Goal: Task Accomplishment & Management: Manage account settings

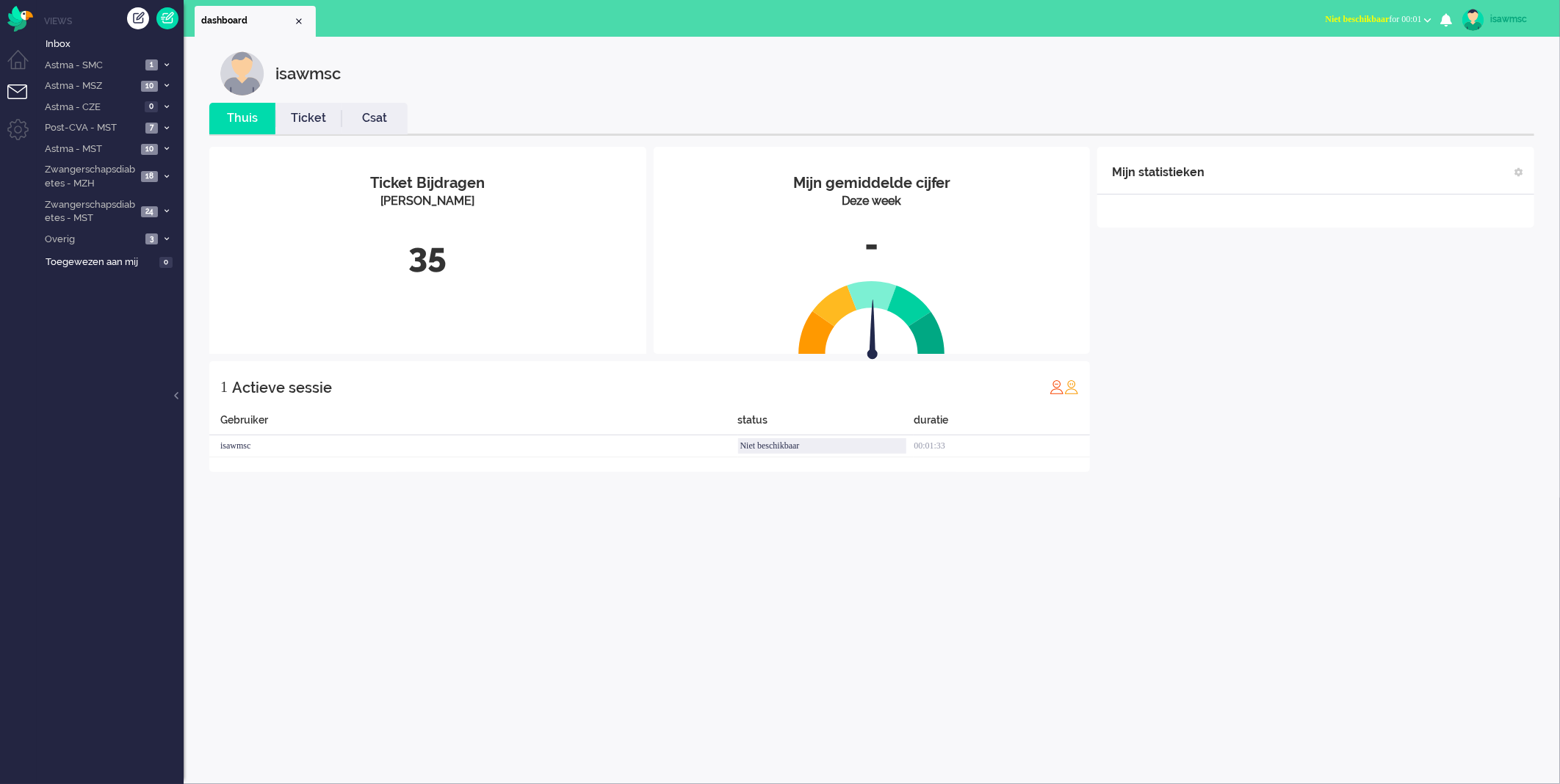
click at [1293, 470] on div "Mijn statistieken + Statistieken toevoegen Bel tijd (gemiddelde dag) Wrapup tij…" at bounding box center [1316, 309] width 437 height 325
click at [149, 209] on span "24" at bounding box center [149, 212] width 17 height 11
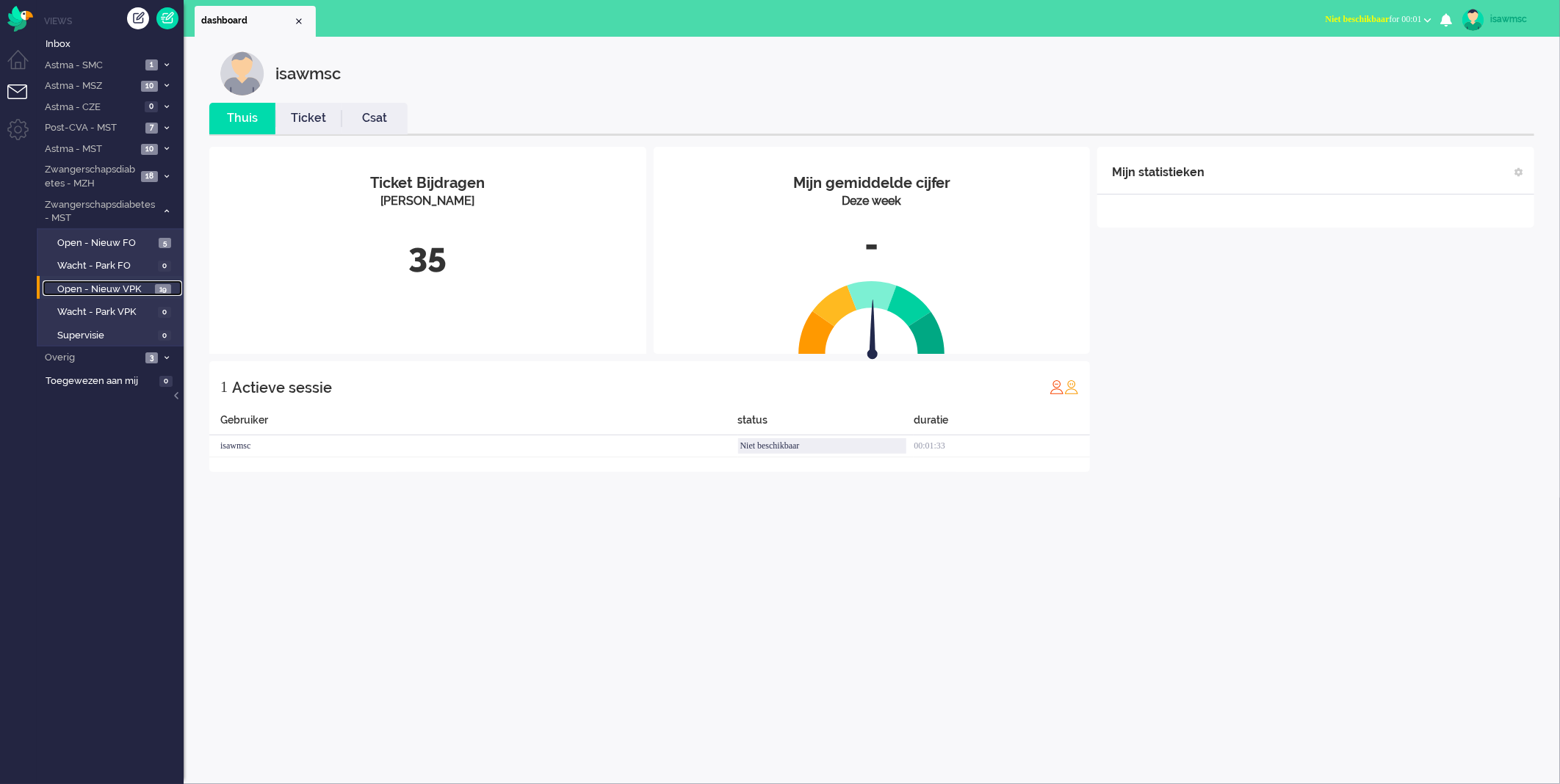
click at [143, 283] on span "Open - Nieuw VPK" at bounding box center [104, 290] width 94 height 14
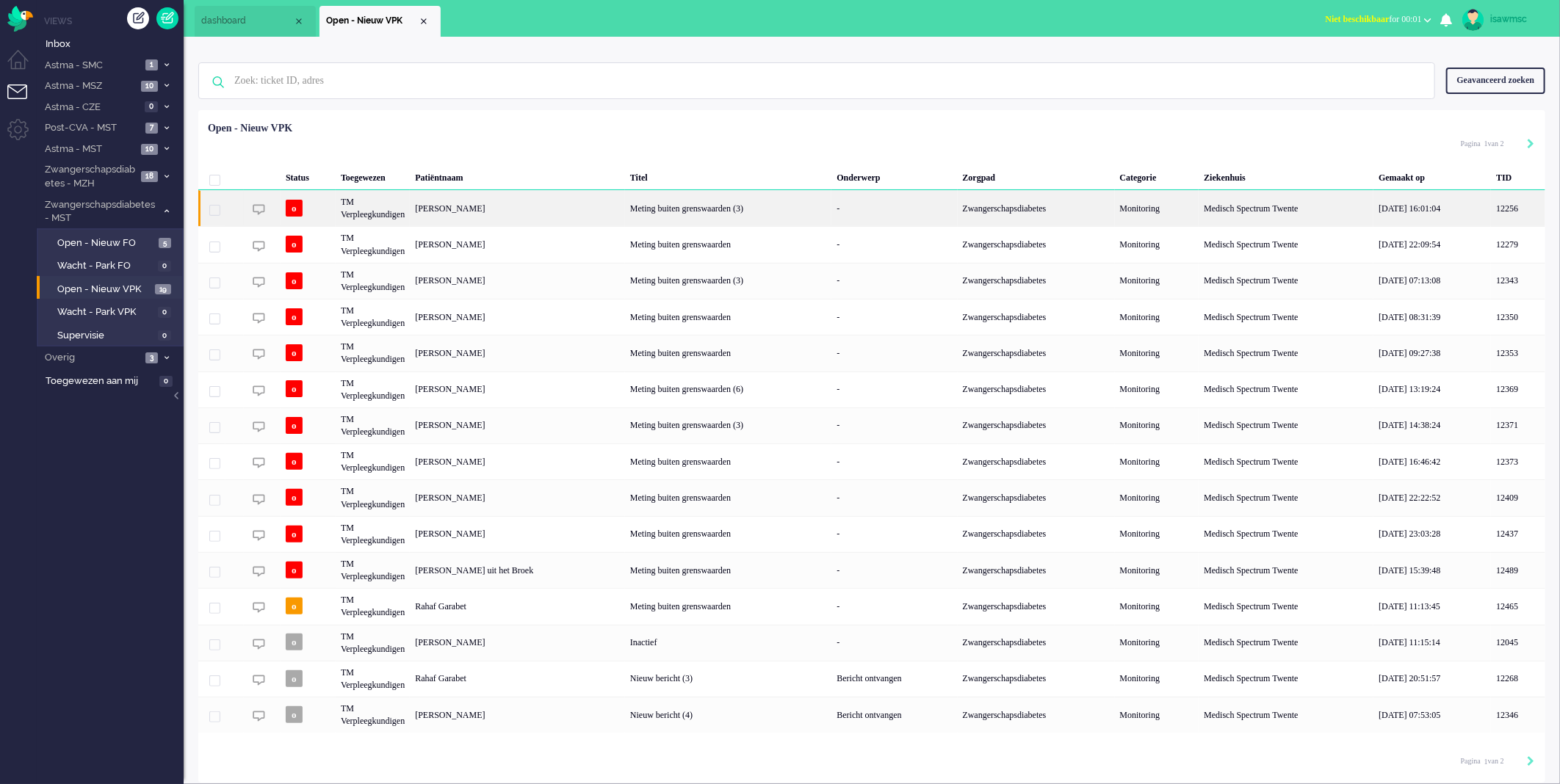
click at [510, 209] on div "[PERSON_NAME]" at bounding box center [517, 208] width 215 height 36
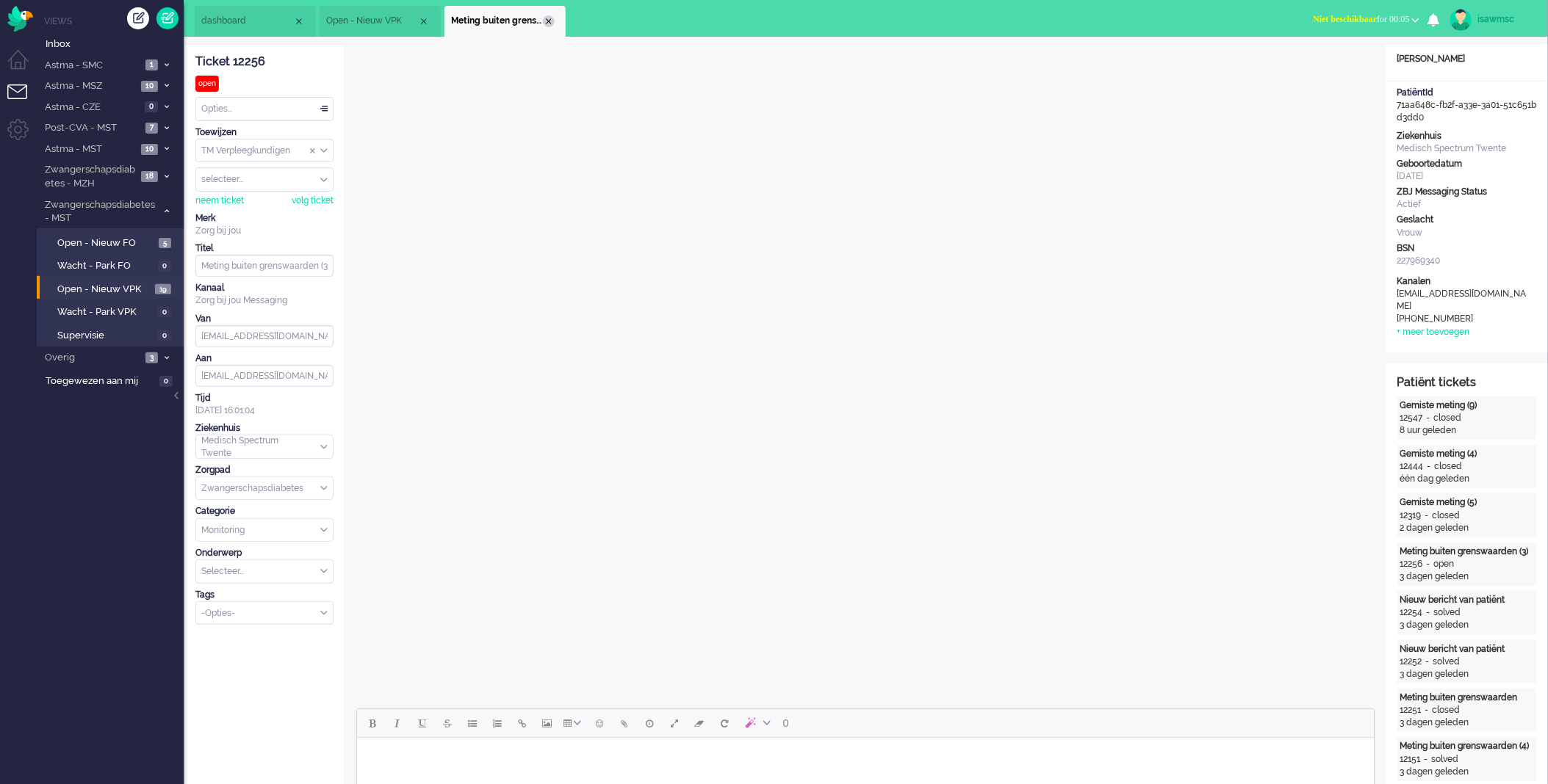
click at [546, 20] on div "Close tab" at bounding box center [549, 21] width 11 height 11
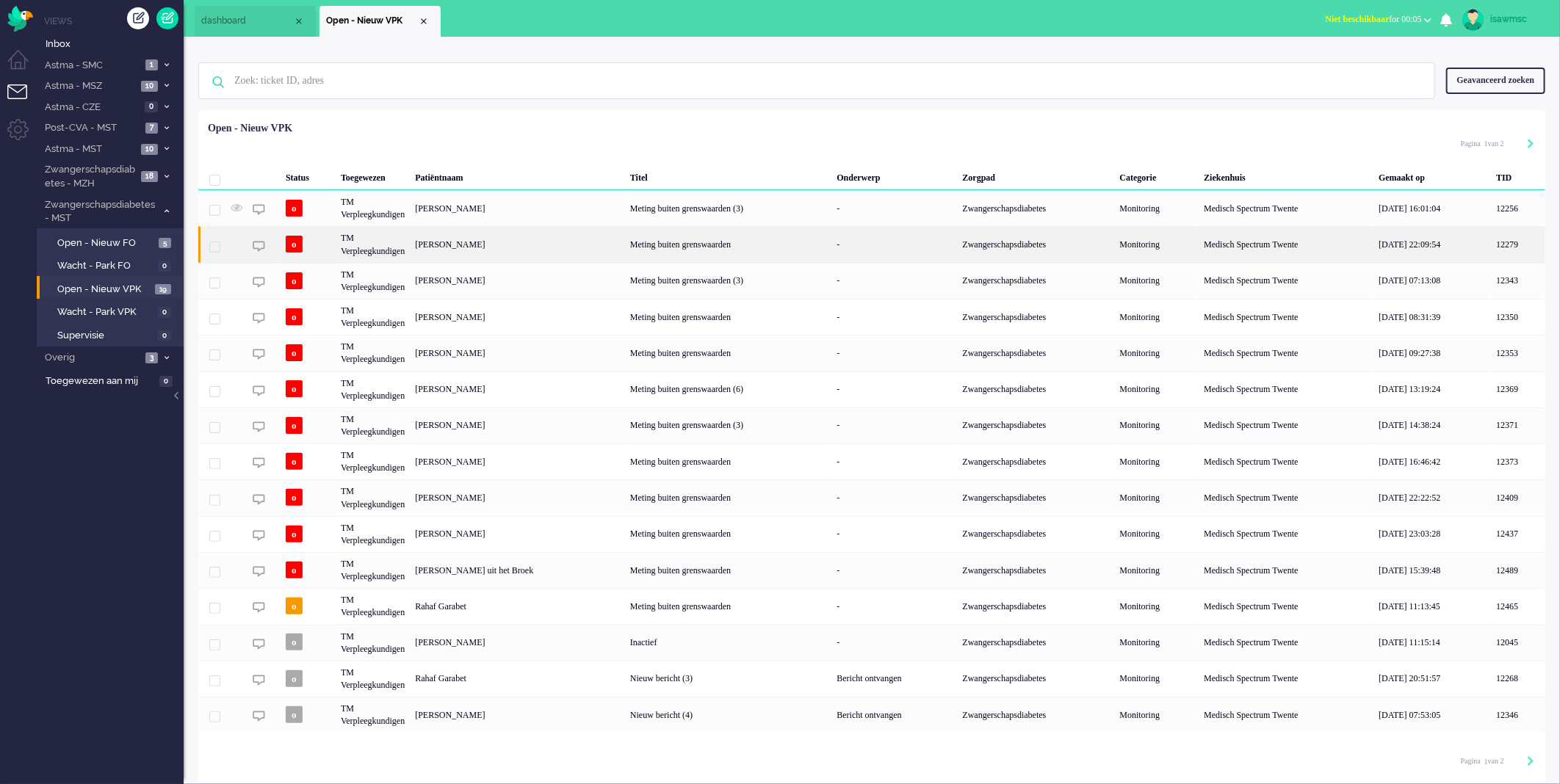
click at [538, 245] on div "Maria Unval" at bounding box center [517, 244] width 215 height 36
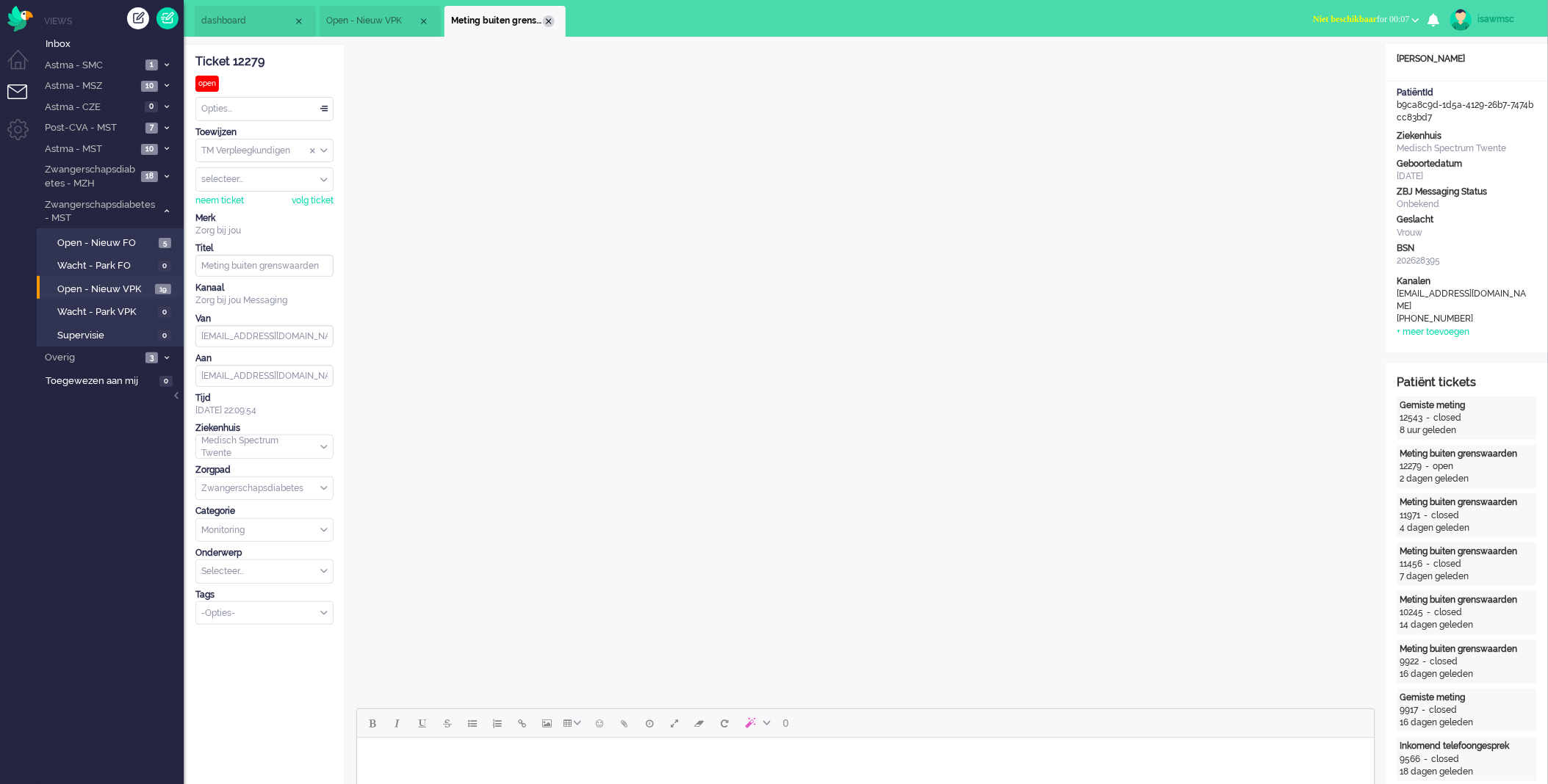
click at [547, 22] on div "Close tab" at bounding box center [549, 21] width 11 height 11
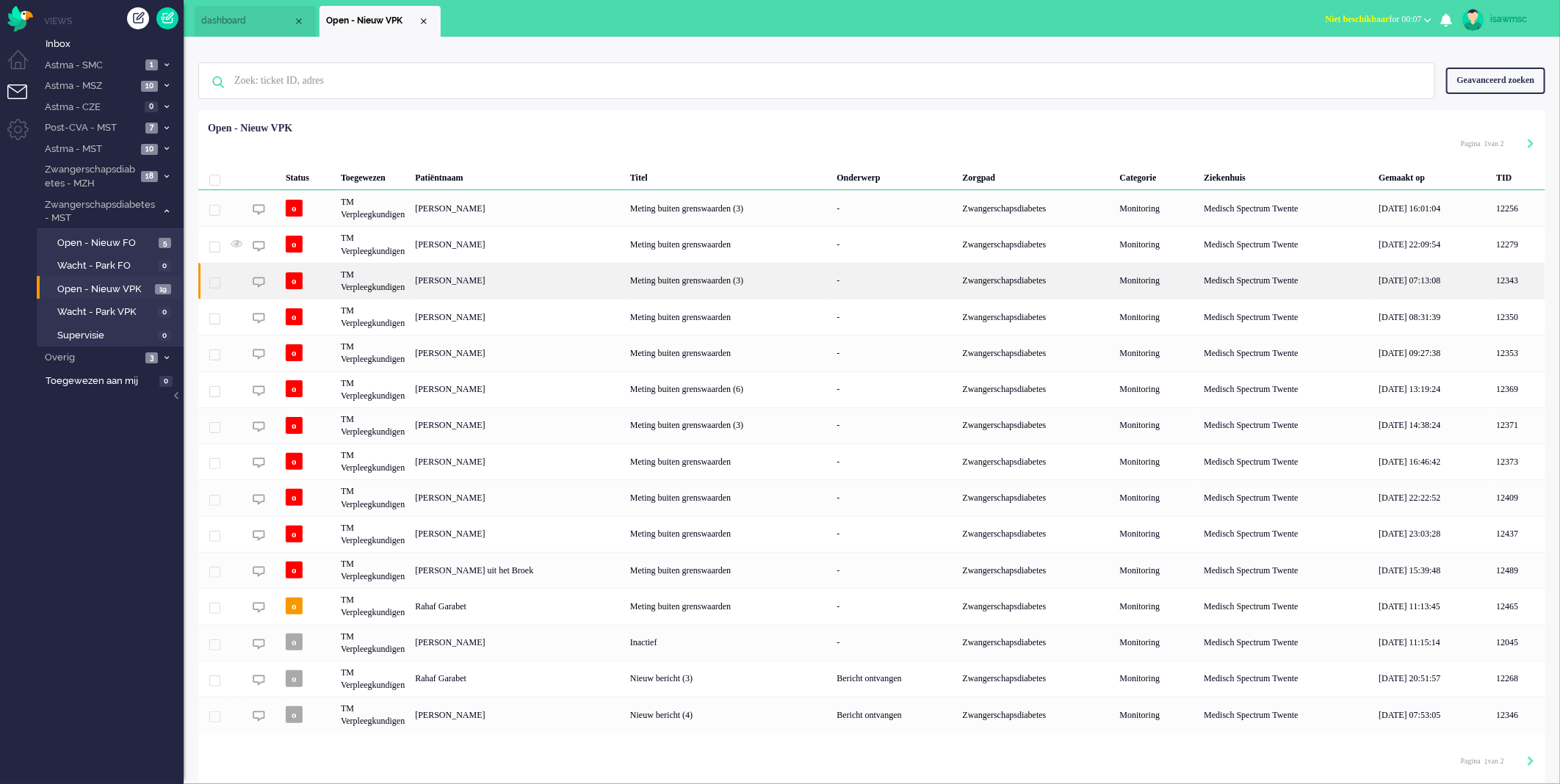
click at [568, 285] on div "Petronella Daniëlla de Jong" at bounding box center [517, 281] width 215 height 36
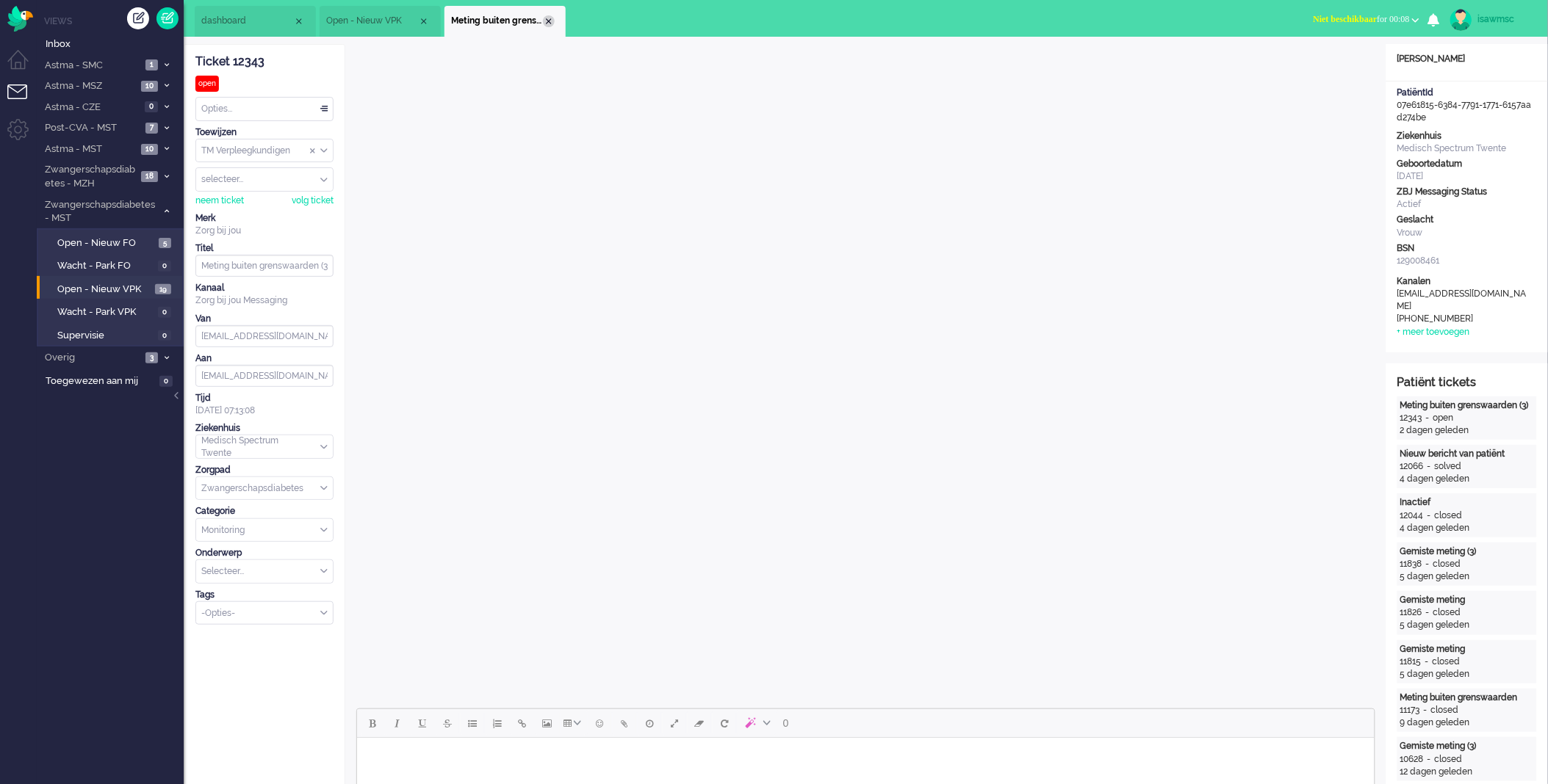
click at [547, 18] on div "Close tab" at bounding box center [549, 21] width 11 height 11
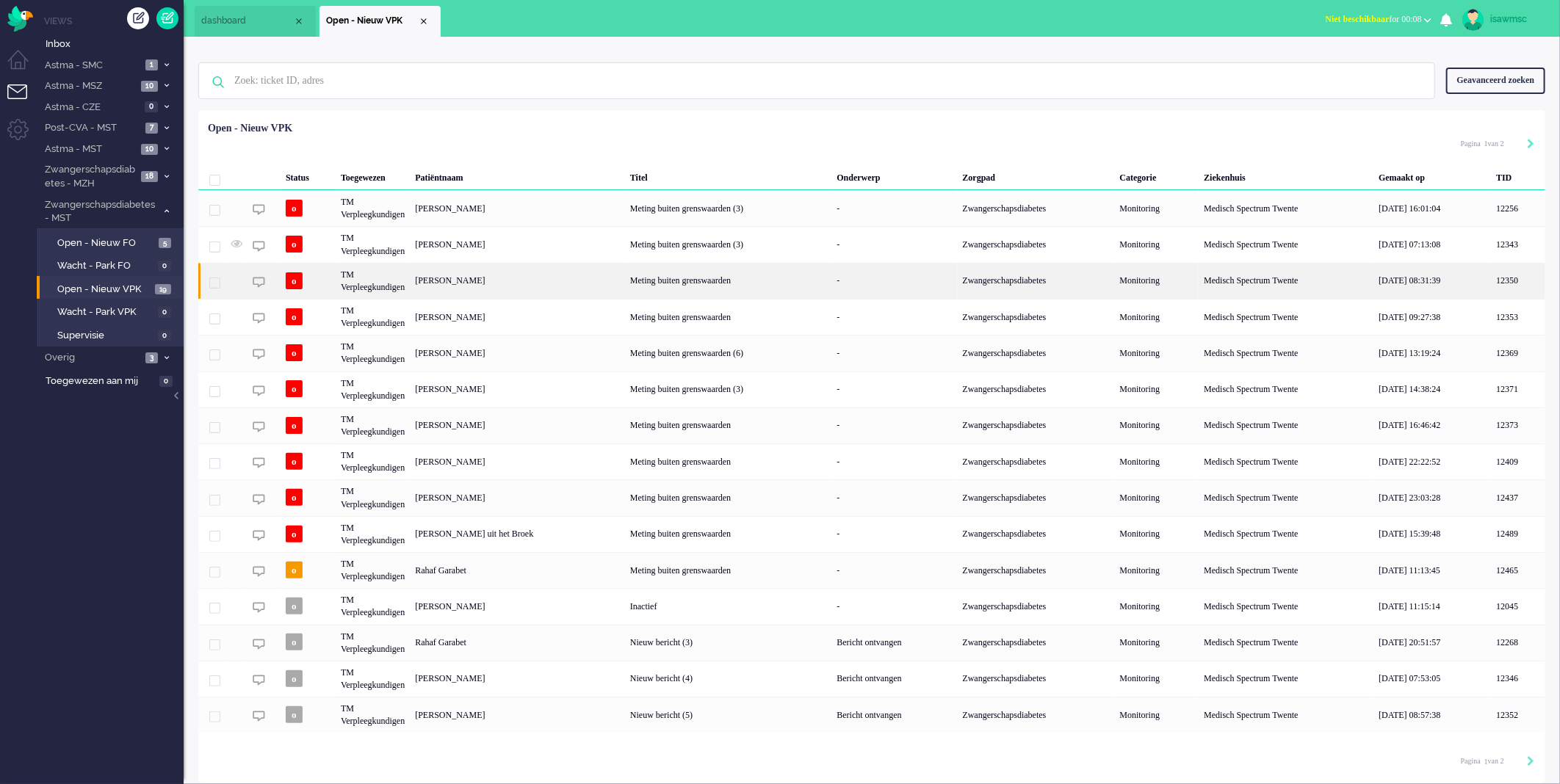
click at [555, 278] on div "[PERSON_NAME]" at bounding box center [517, 281] width 215 height 36
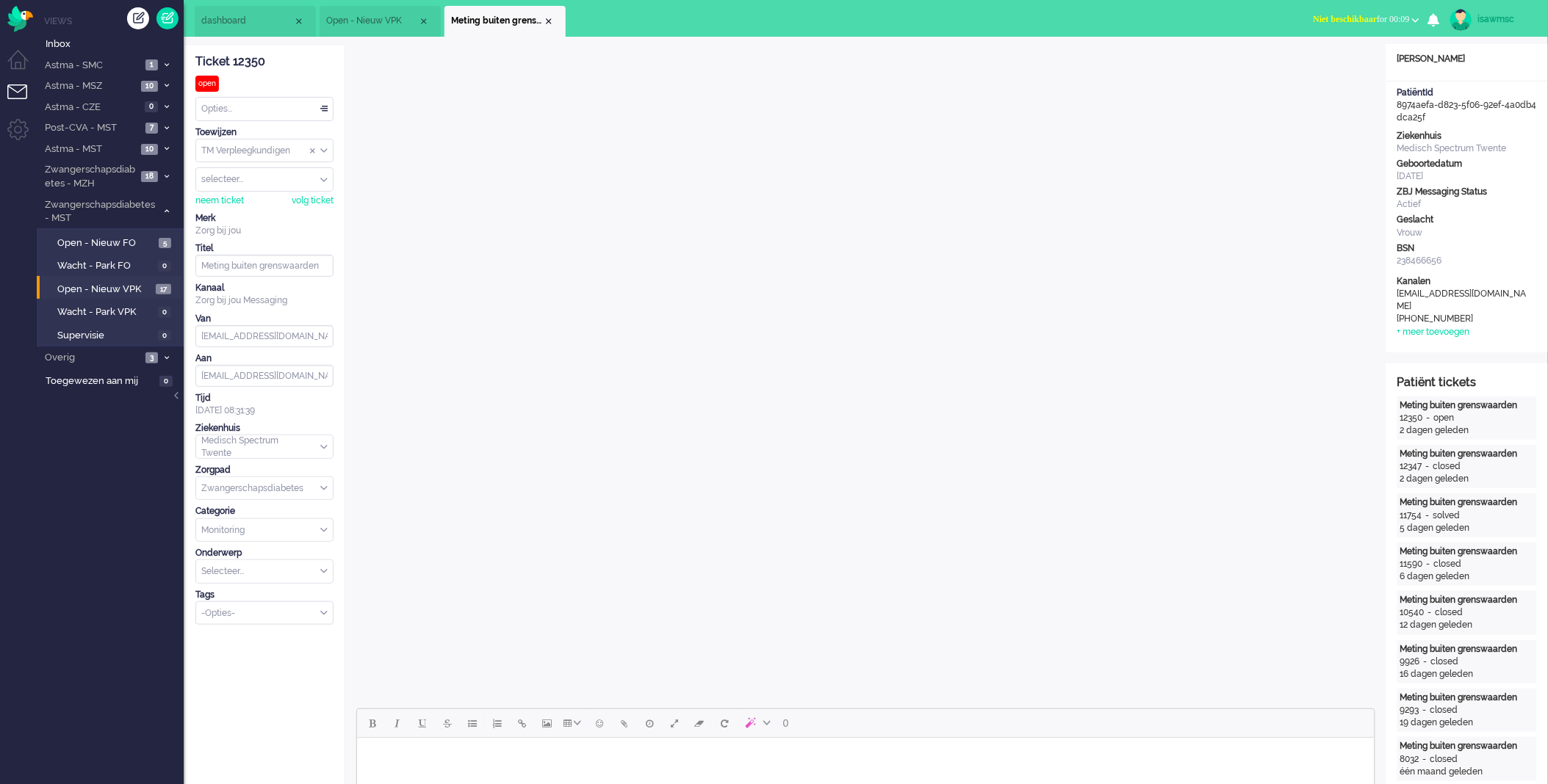
scroll to position [326, 0]
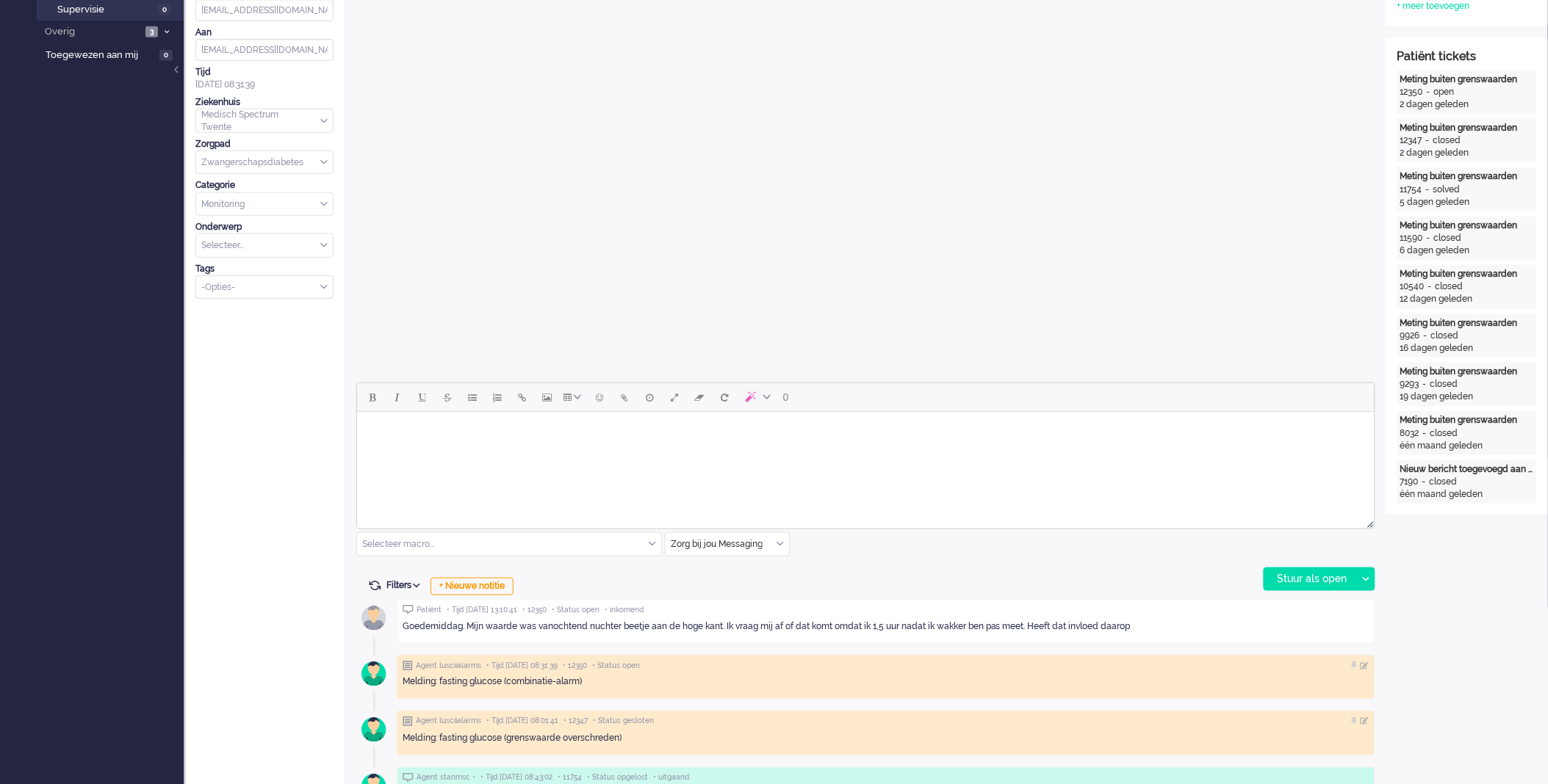
click at [604, 442] on html at bounding box center [865, 430] width 1018 height 37
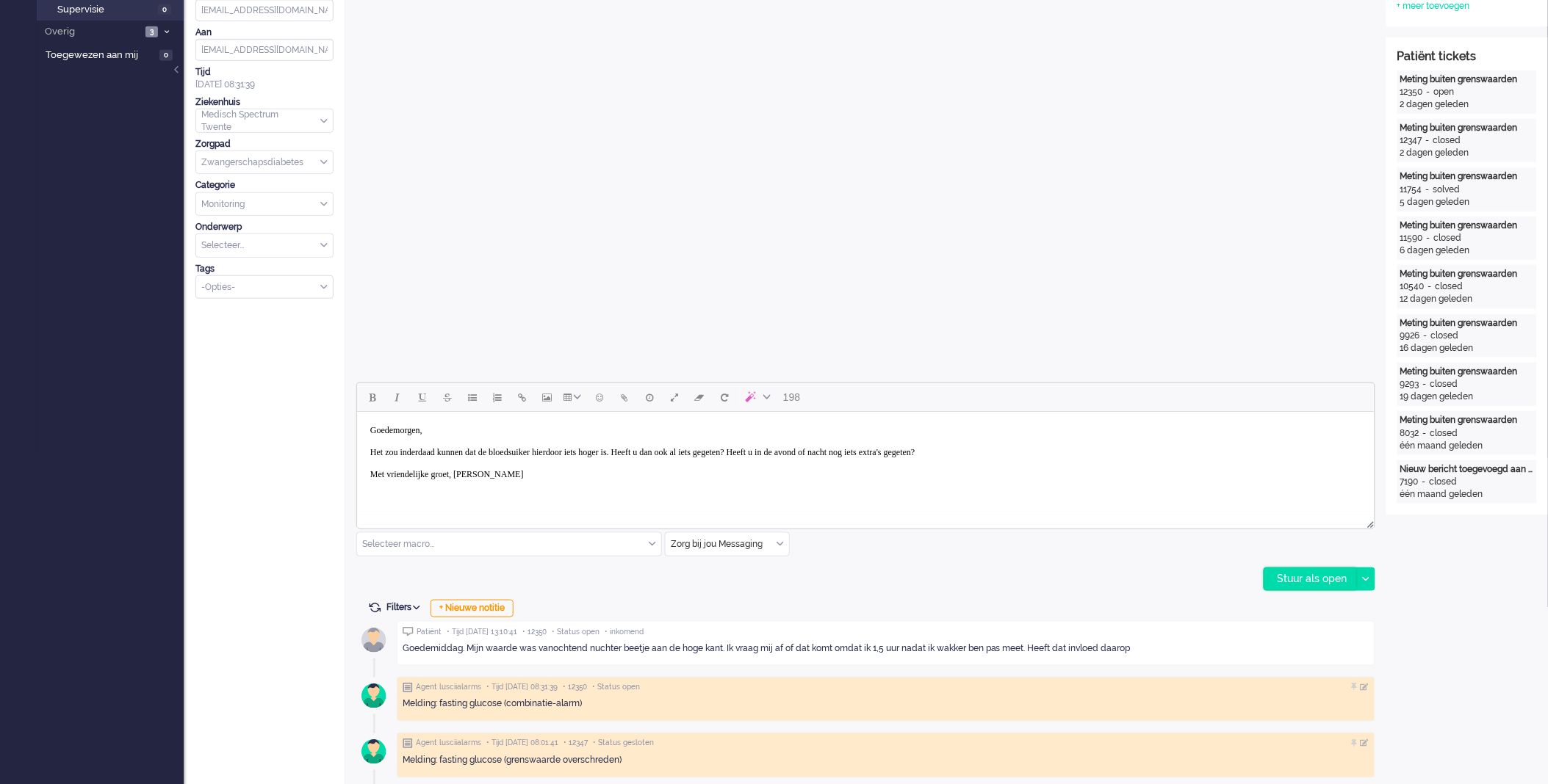
click at [1292, 577] on div "Stuur als open" at bounding box center [1310, 579] width 92 height 22
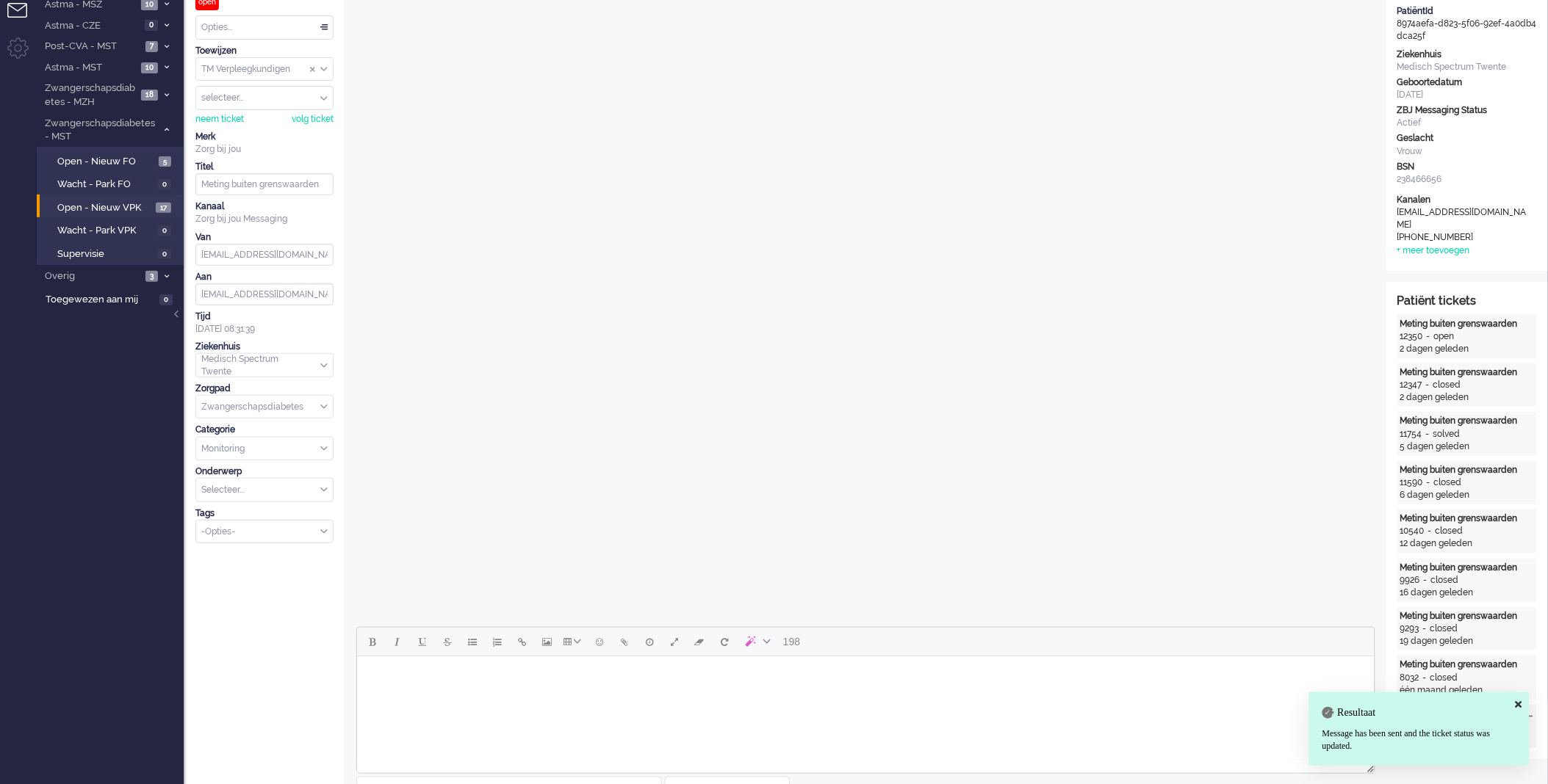
scroll to position [0, 0]
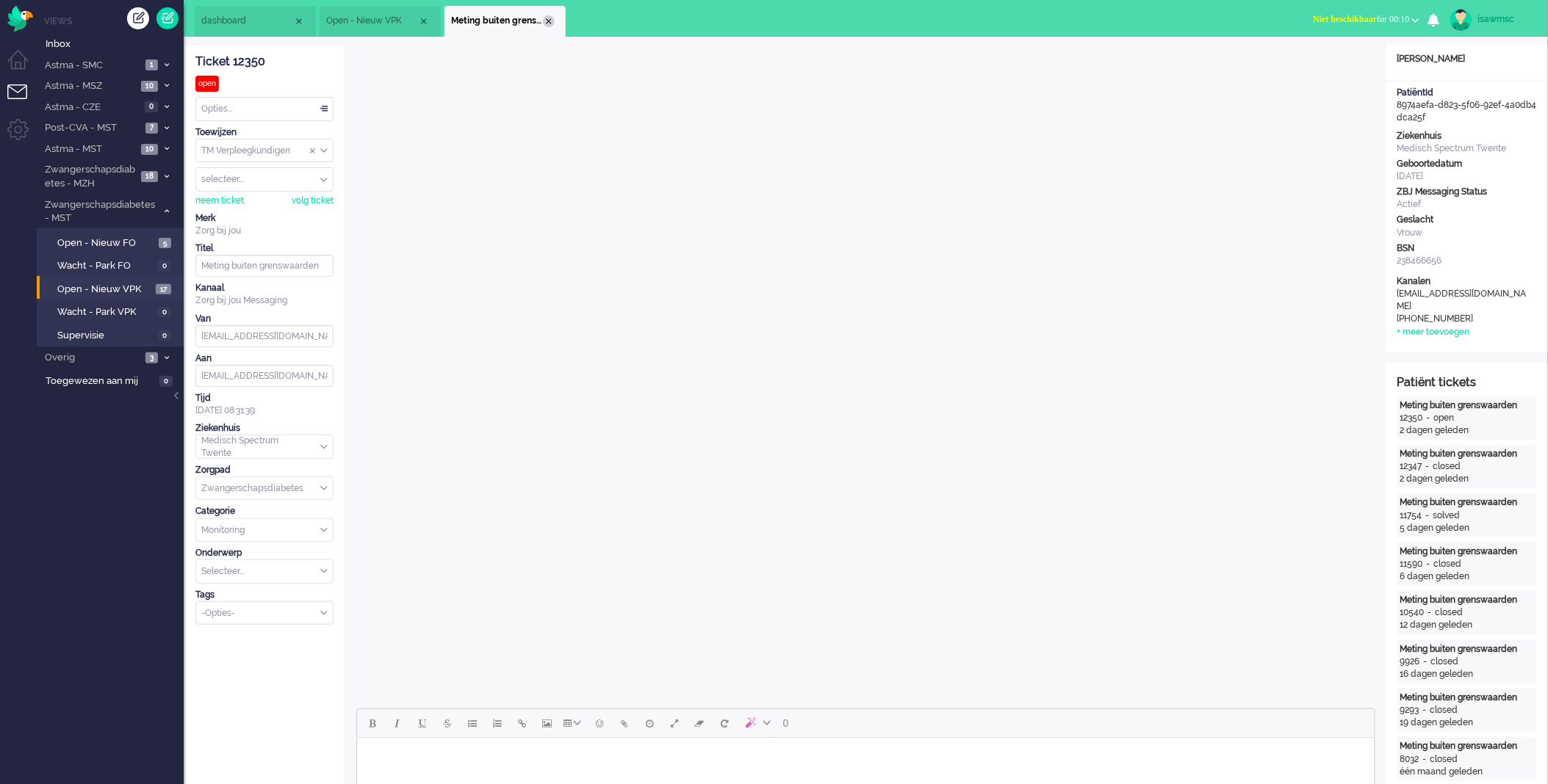
click at [554, 21] on div "Close tab" at bounding box center [549, 21] width 11 height 11
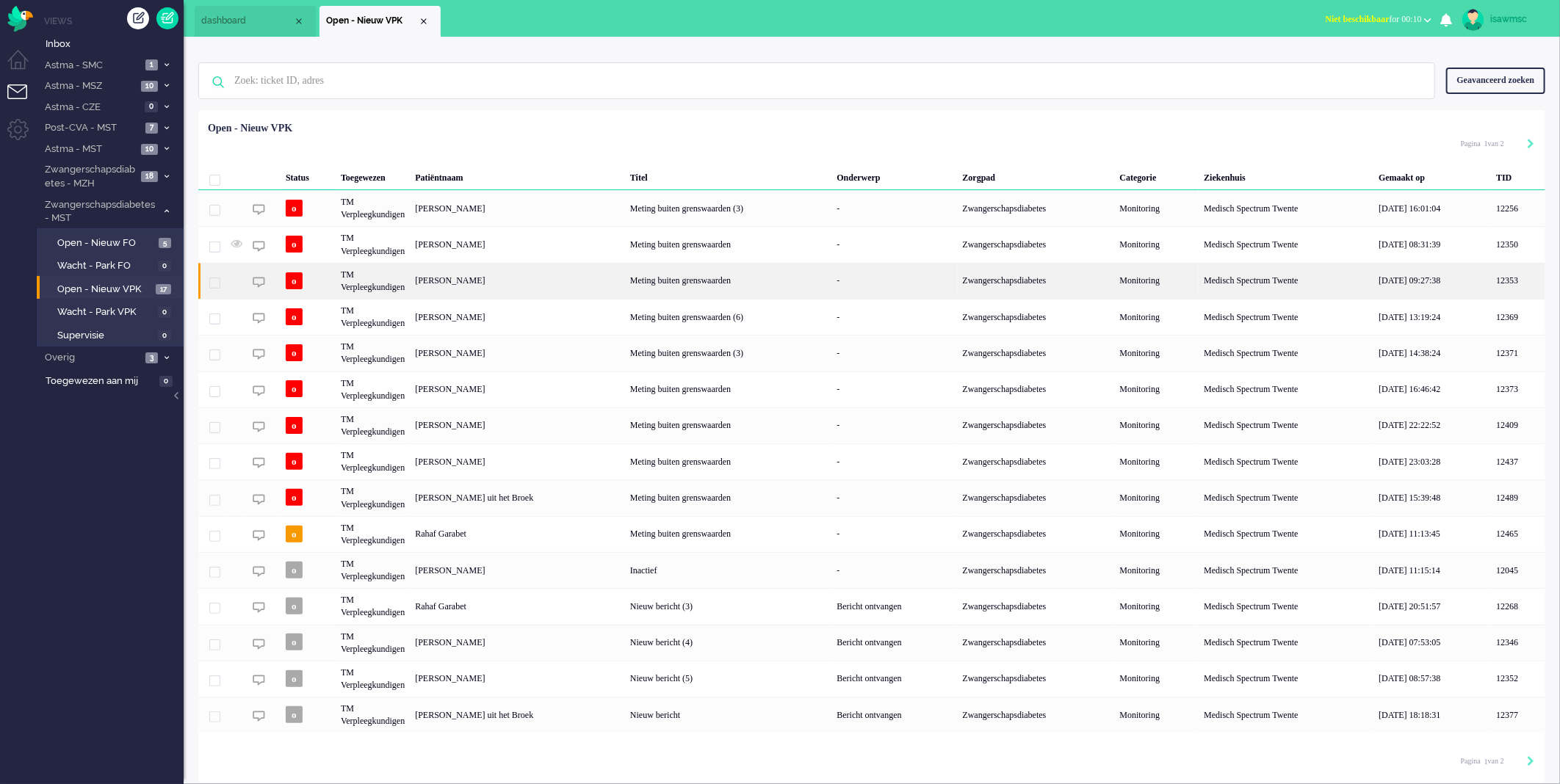
click at [552, 285] on div "Marisol Cheryl Bunskoek" at bounding box center [517, 281] width 215 height 36
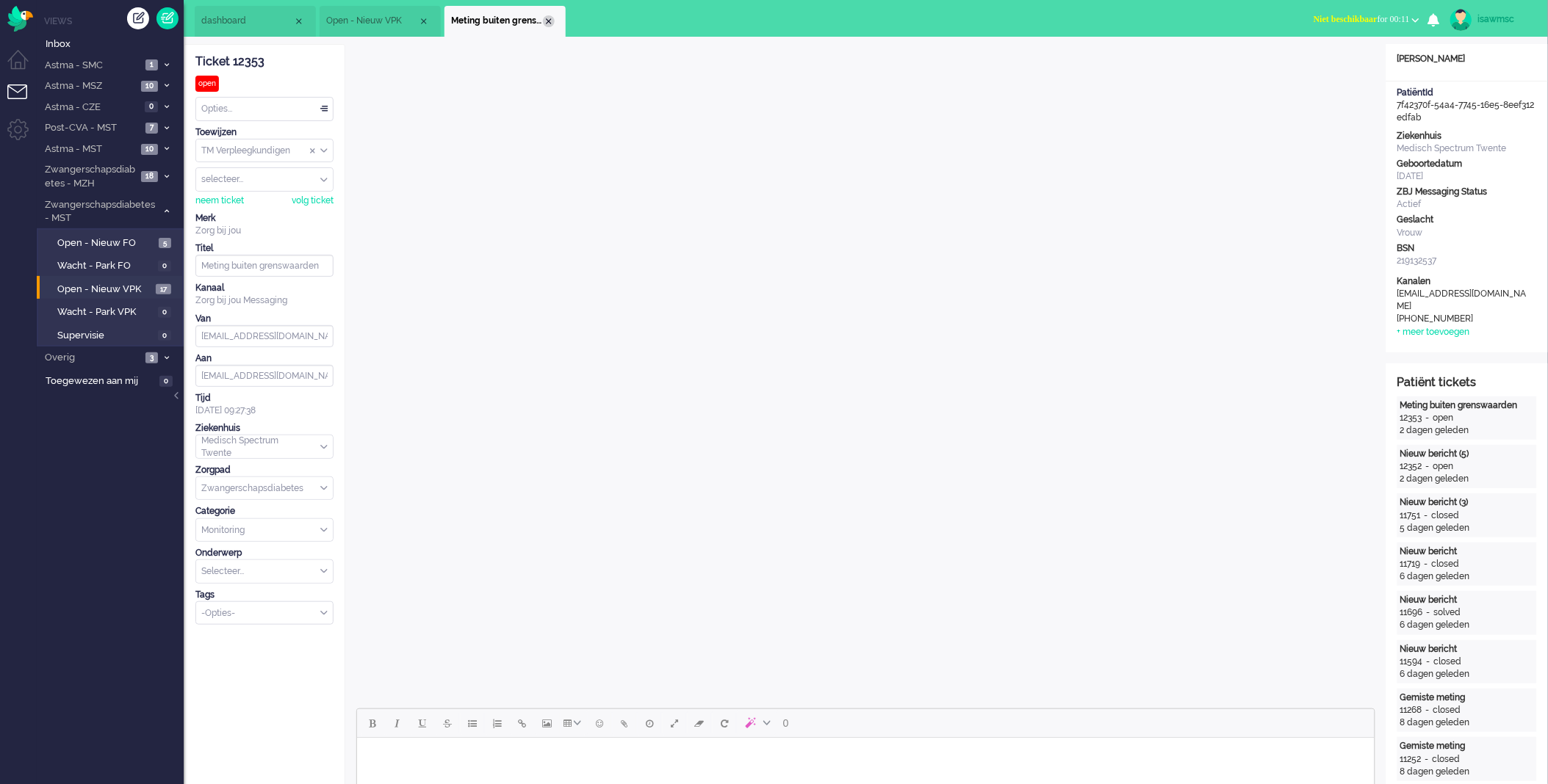
click at [547, 24] on div "Close tab" at bounding box center [549, 21] width 11 height 11
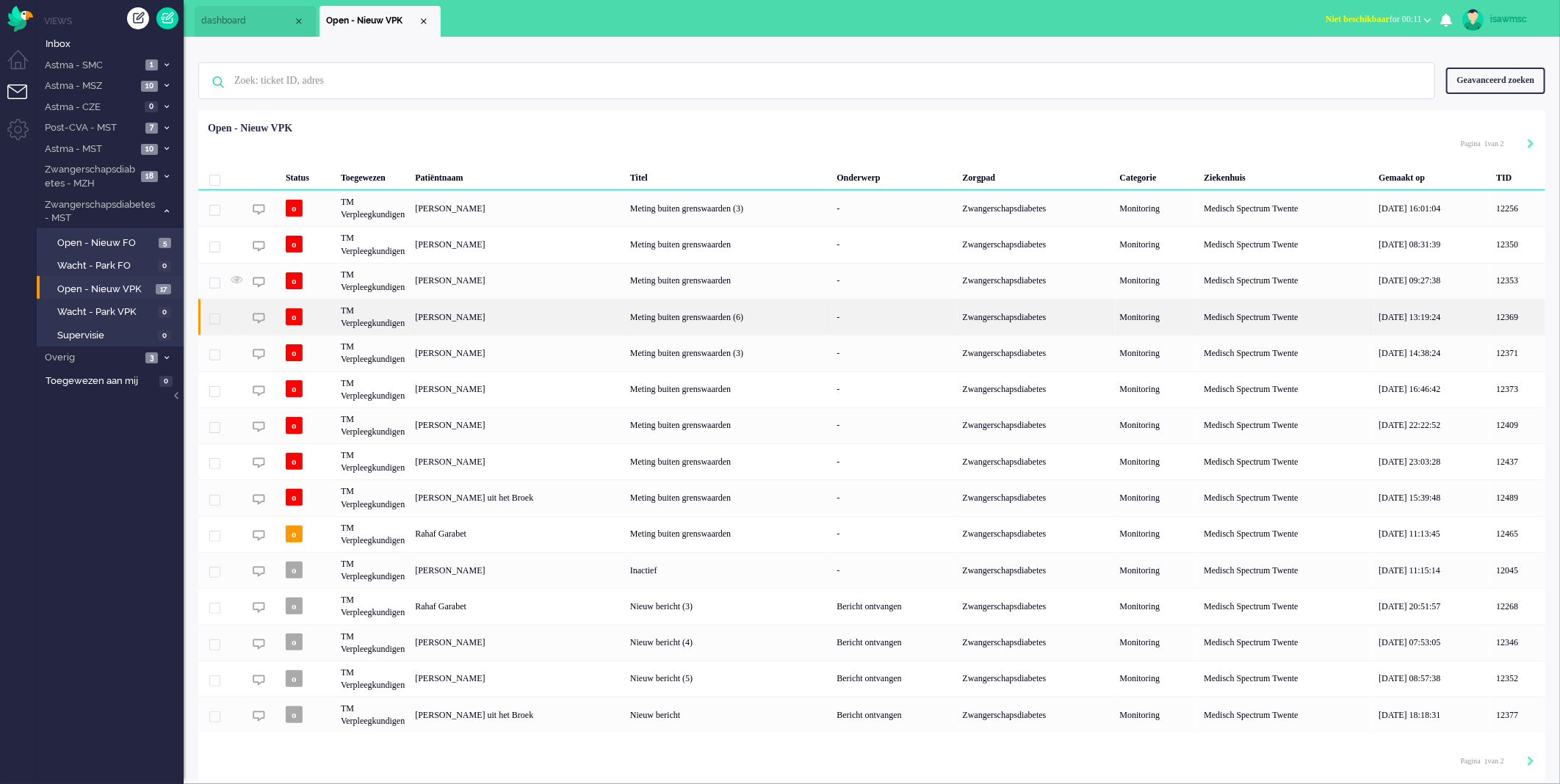
click at [560, 322] on div "[PERSON_NAME]" at bounding box center [517, 317] width 215 height 36
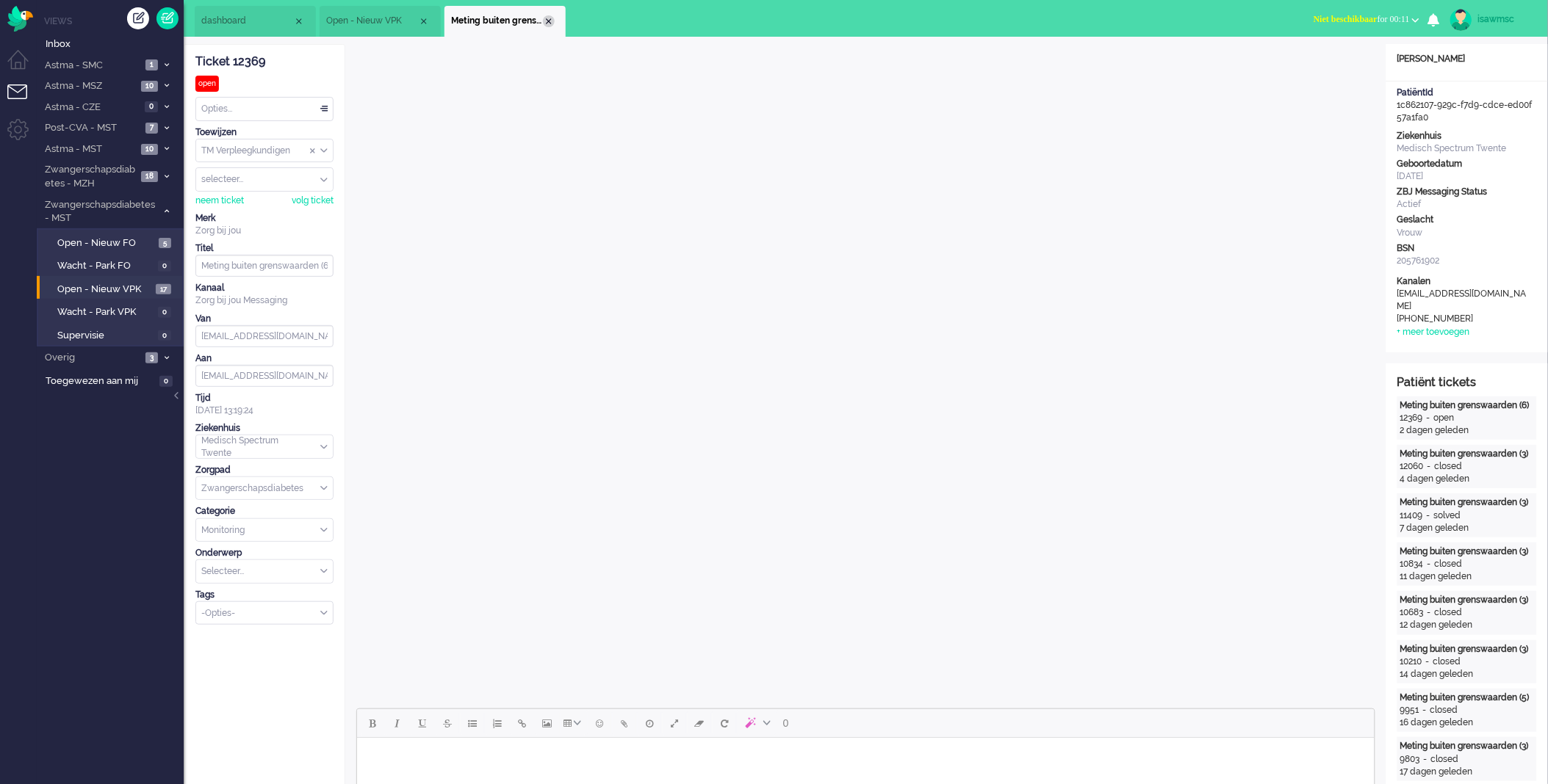
click at [546, 18] on div "Close tab" at bounding box center [549, 21] width 11 height 11
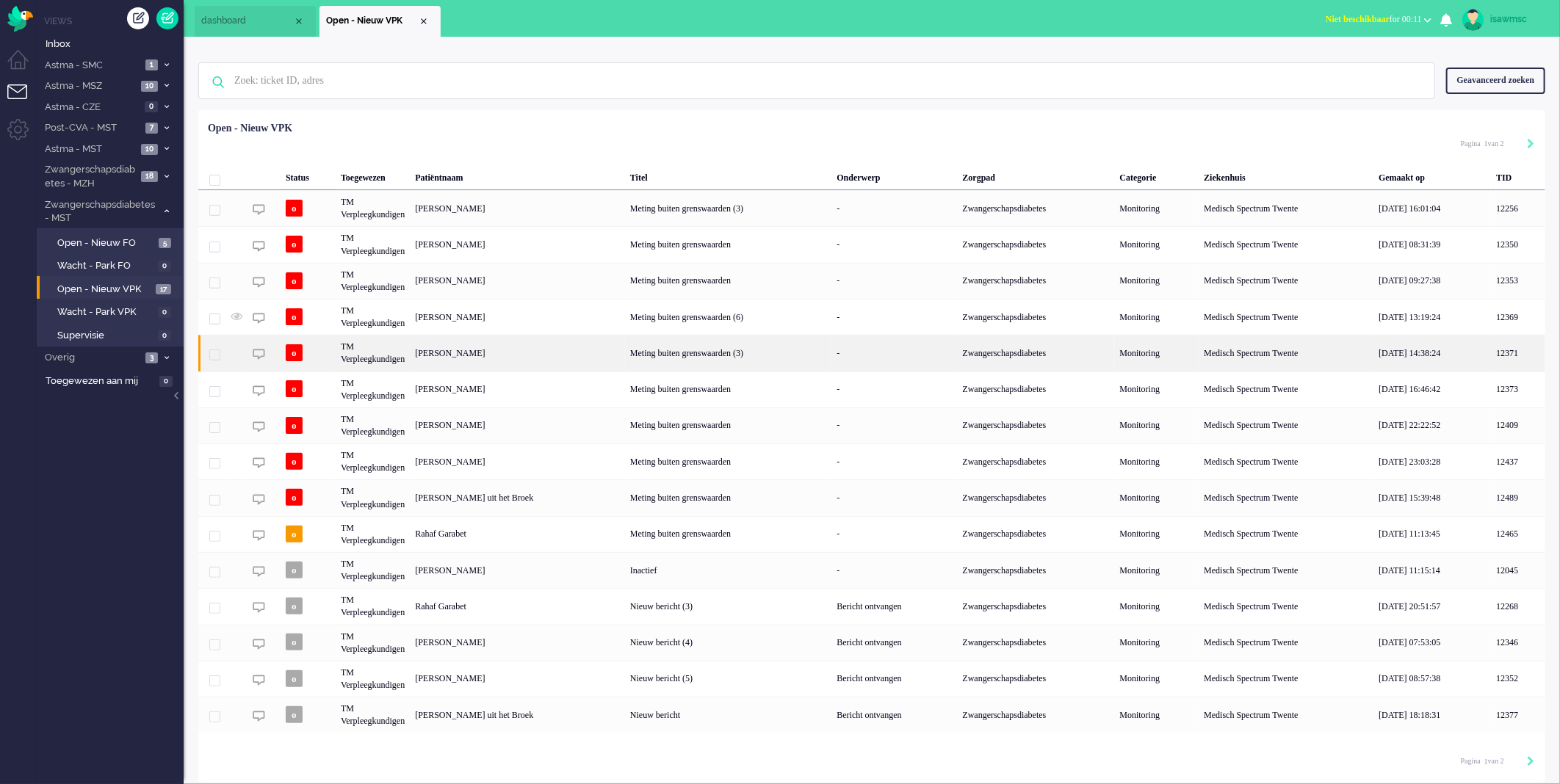
click at [548, 355] on div "Xiao Jong Hu" at bounding box center [517, 353] width 215 height 36
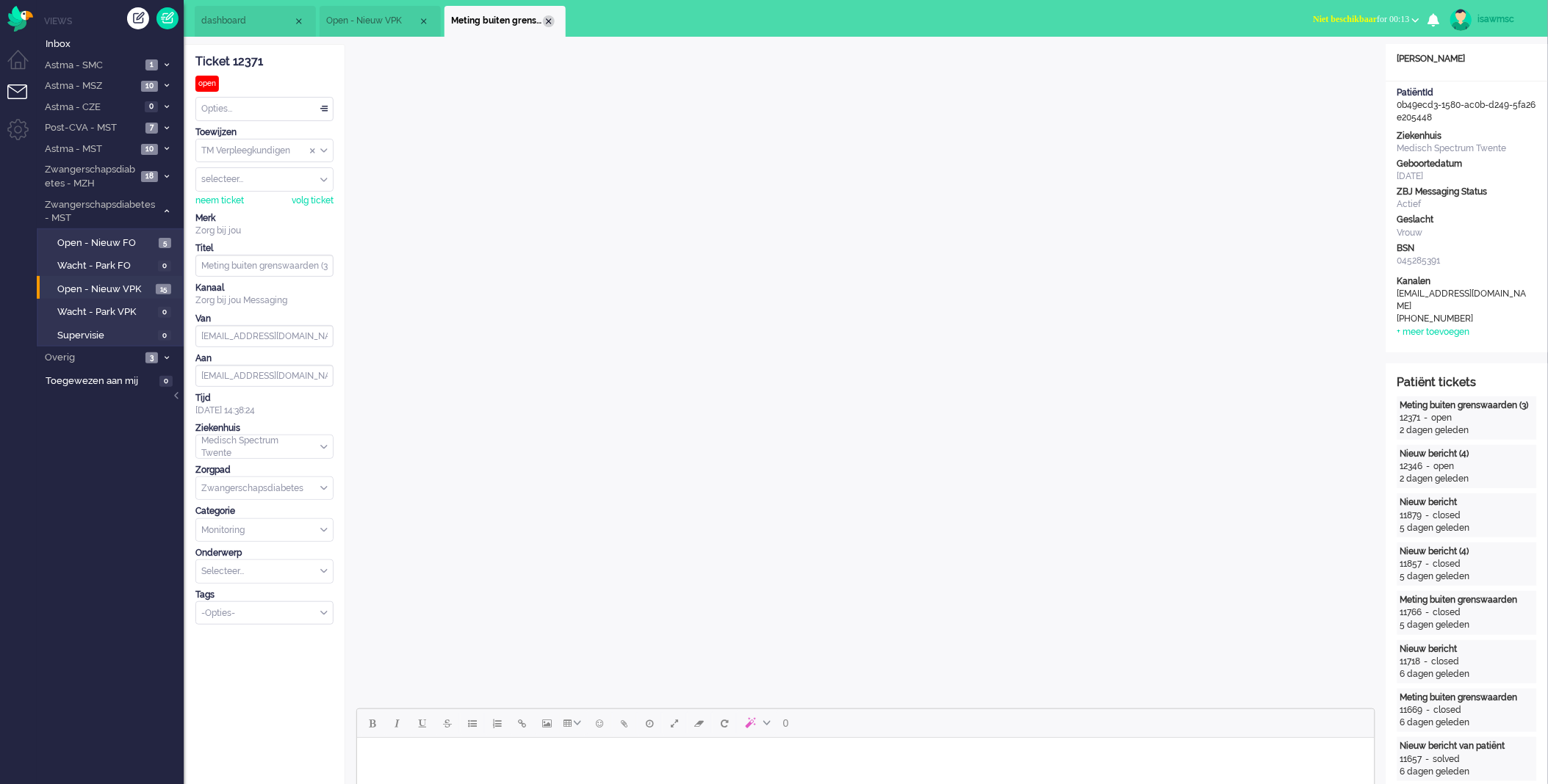
click at [548, 20] on div "Close tab" at bounding box center [549, 21] width 11 height 11
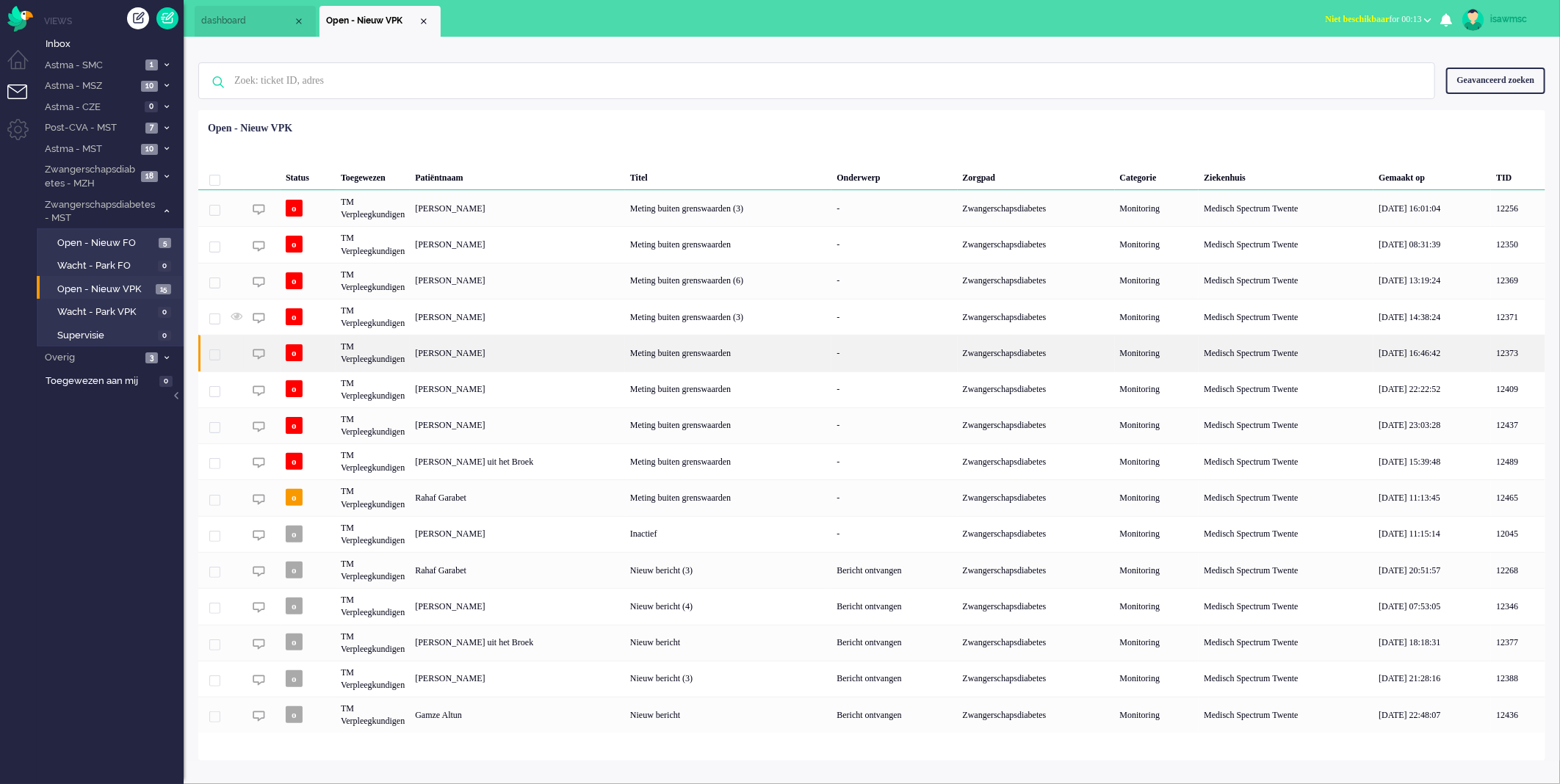
click at [568, 362] on div "Nikki Annemarie te Nijenhuis" at bounding box center [517, 353] width 215 height 36
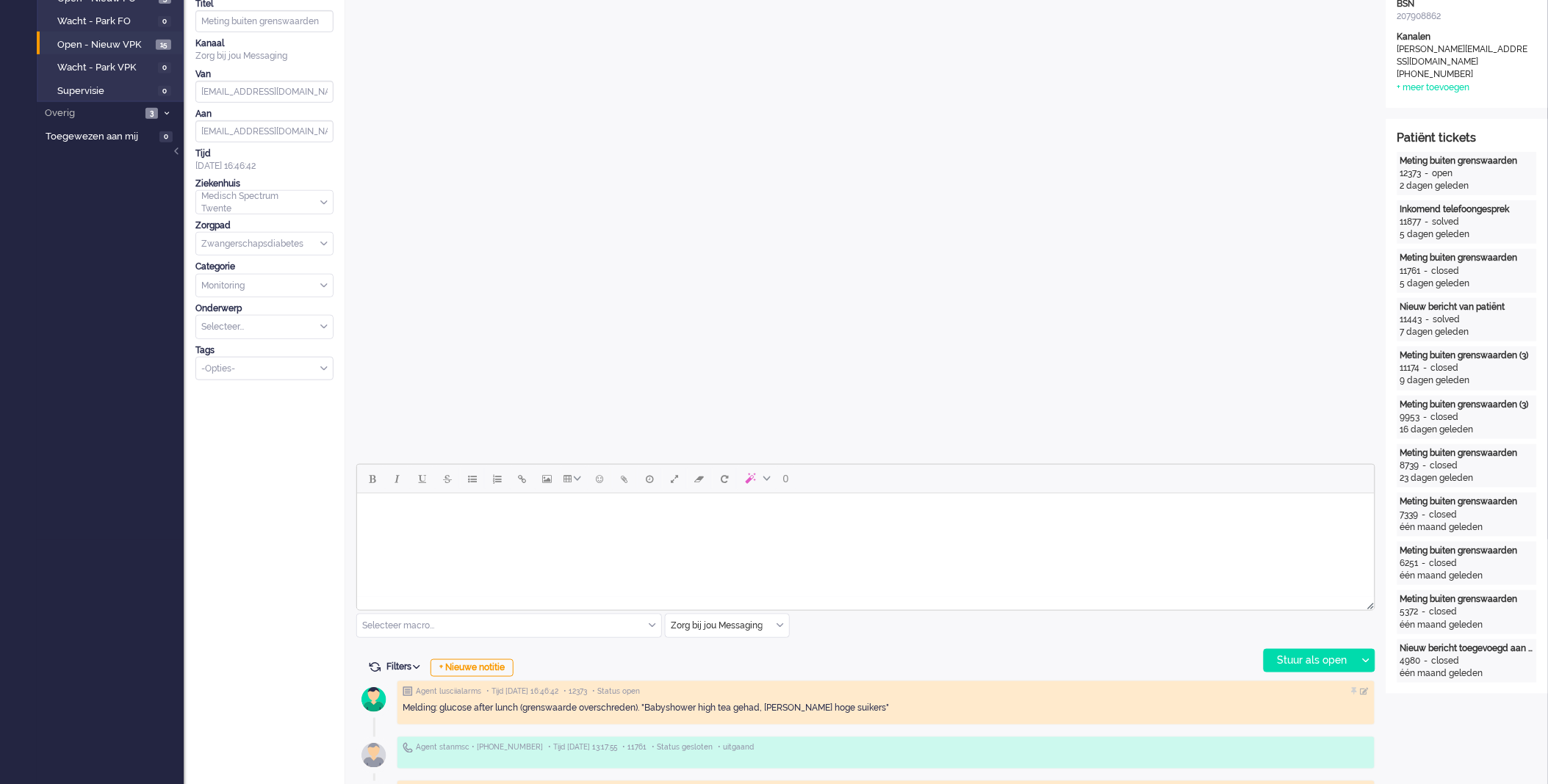
scroll to position [326, 0]
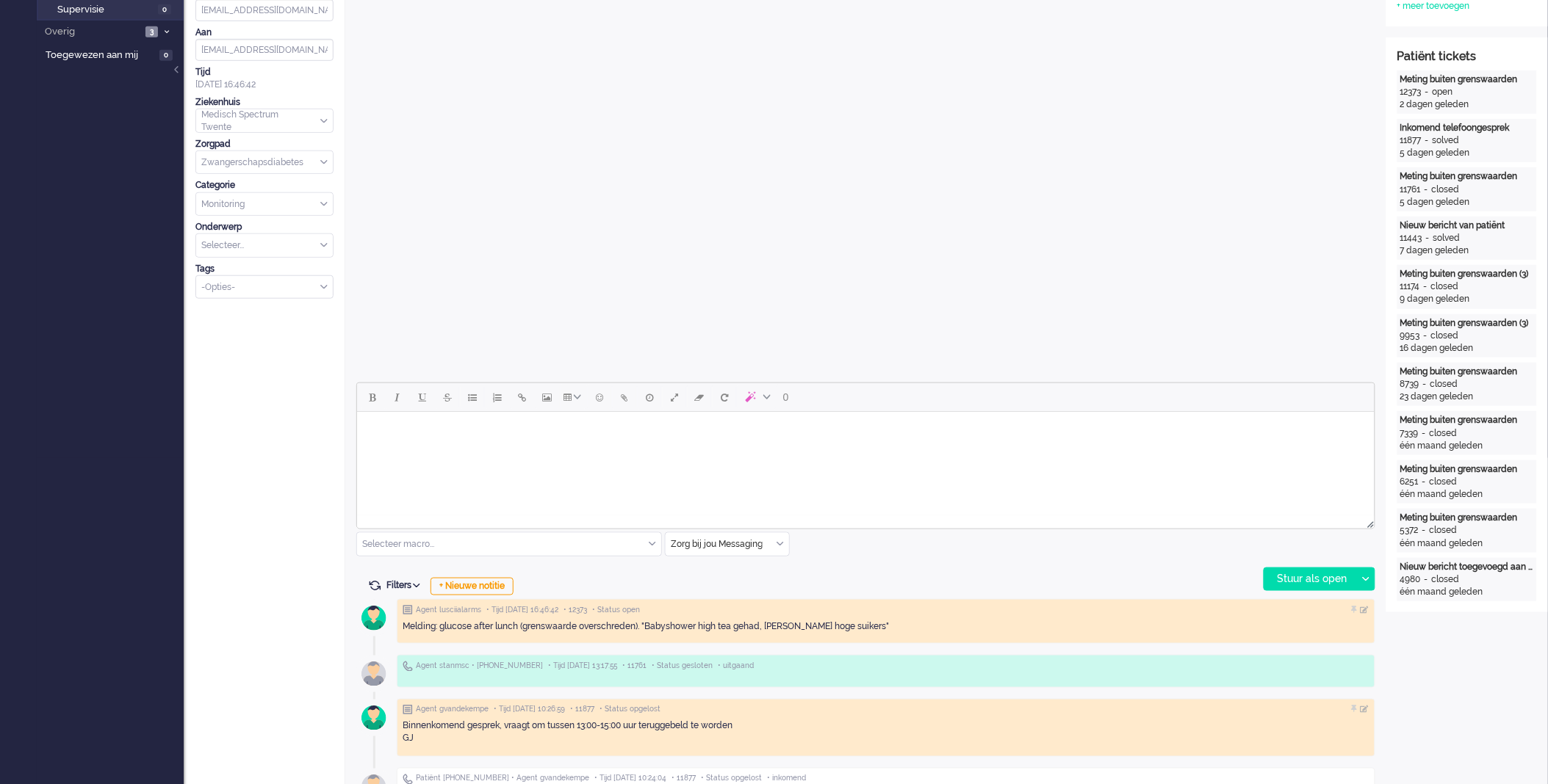
click at [649, 431] on body "Rich Text Area. Press ALT-0 for help." at bounding box center [865, 430] width 1005 height 26
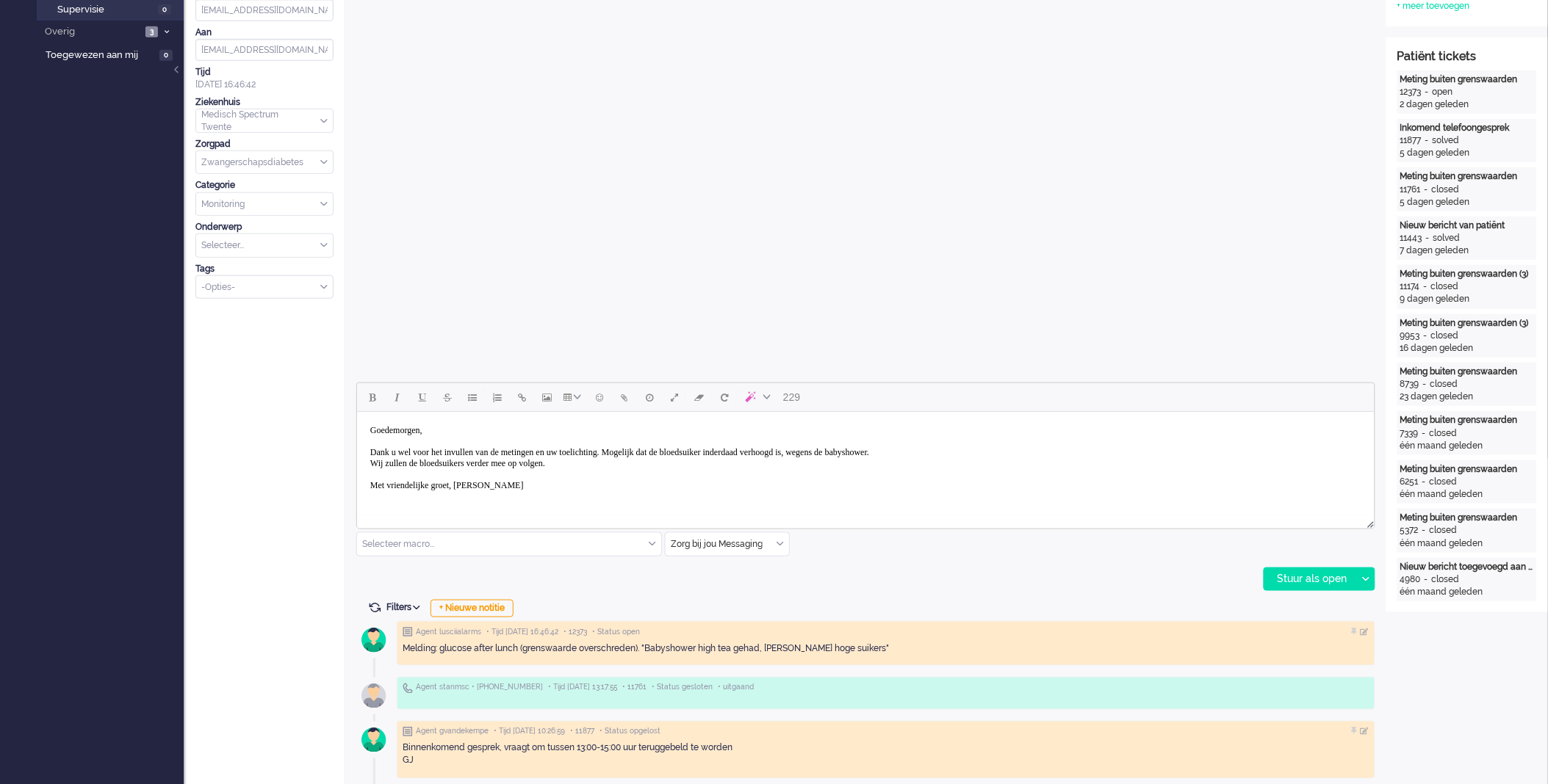
click at [1304, 590] on div "Stuur als open Stuur als open Stuur als in afwachting Stuur als geparkeerd Stuu…" at bounding box center [1320, 579] width 112 height 24
click at [1282, 577] on div "Stuur als open" at bounding box center [1310, 579] width 92 height 22
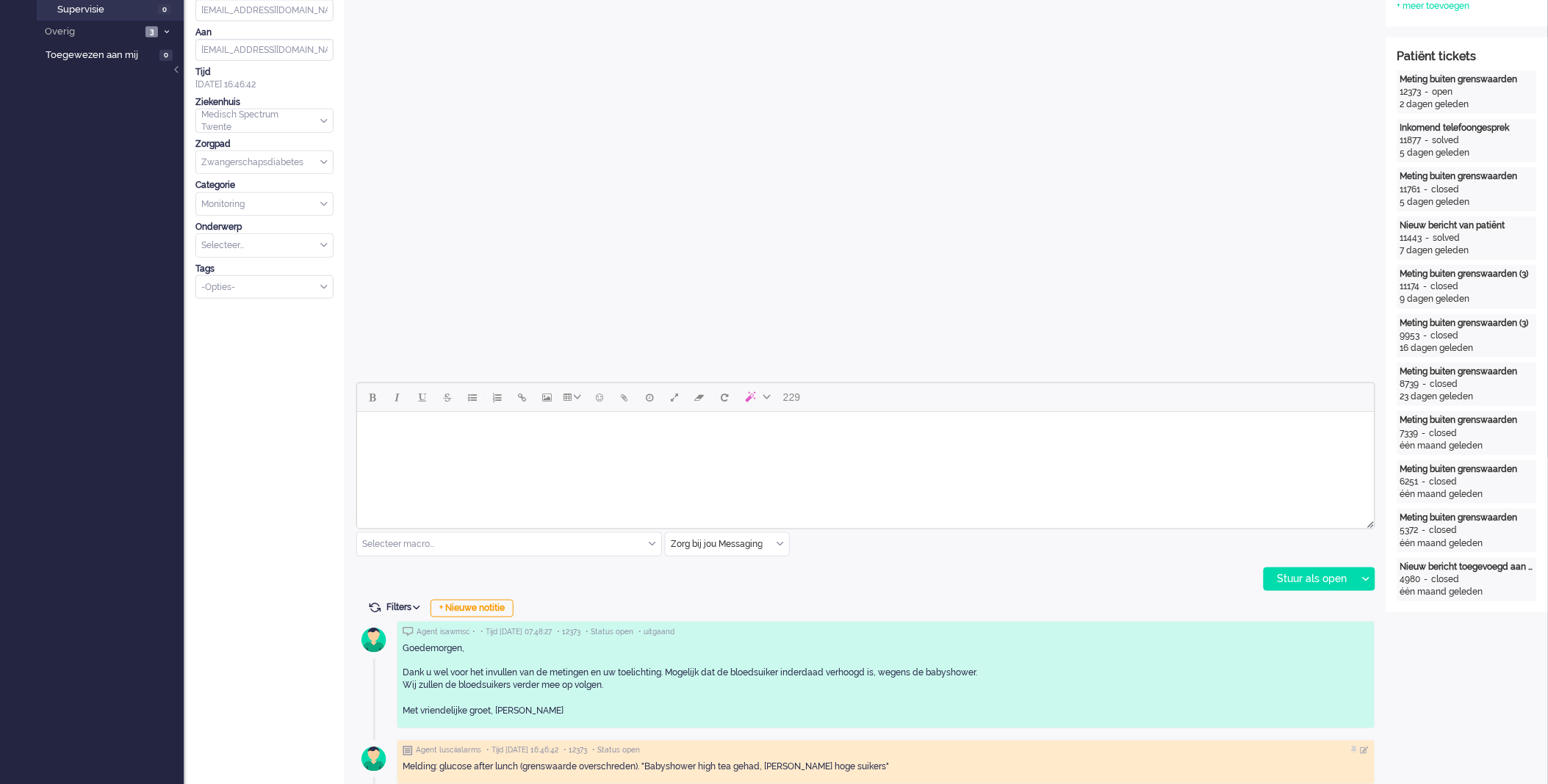
scroll to position [0, 0]
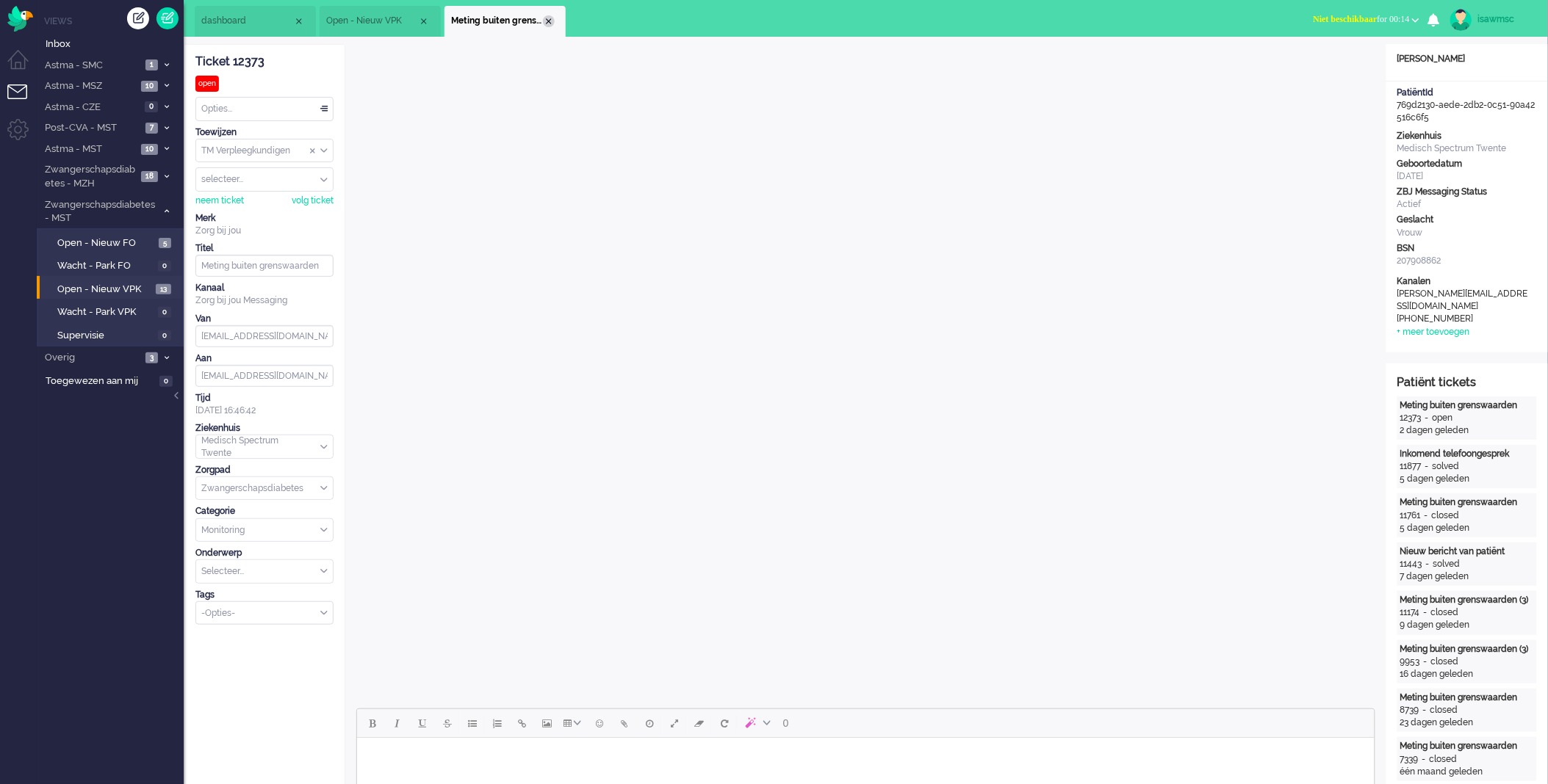
click at [545, 17] on div "Close tab" at bounding box center [549, 21] width 11 height 11
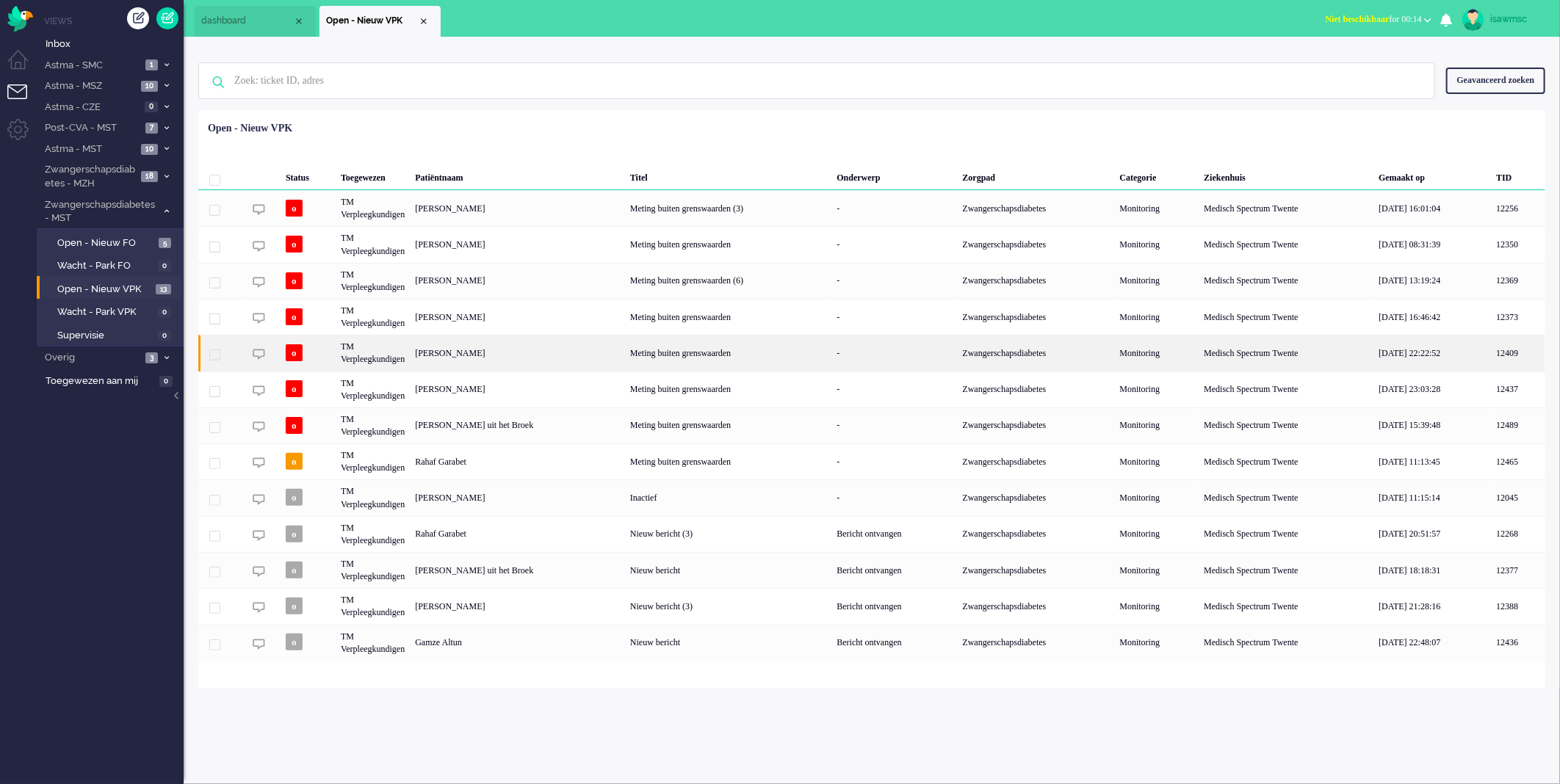
click at [584, 354] on div "[PERSON_NAME]" at bounding box center [517, 353] width 215 height 36
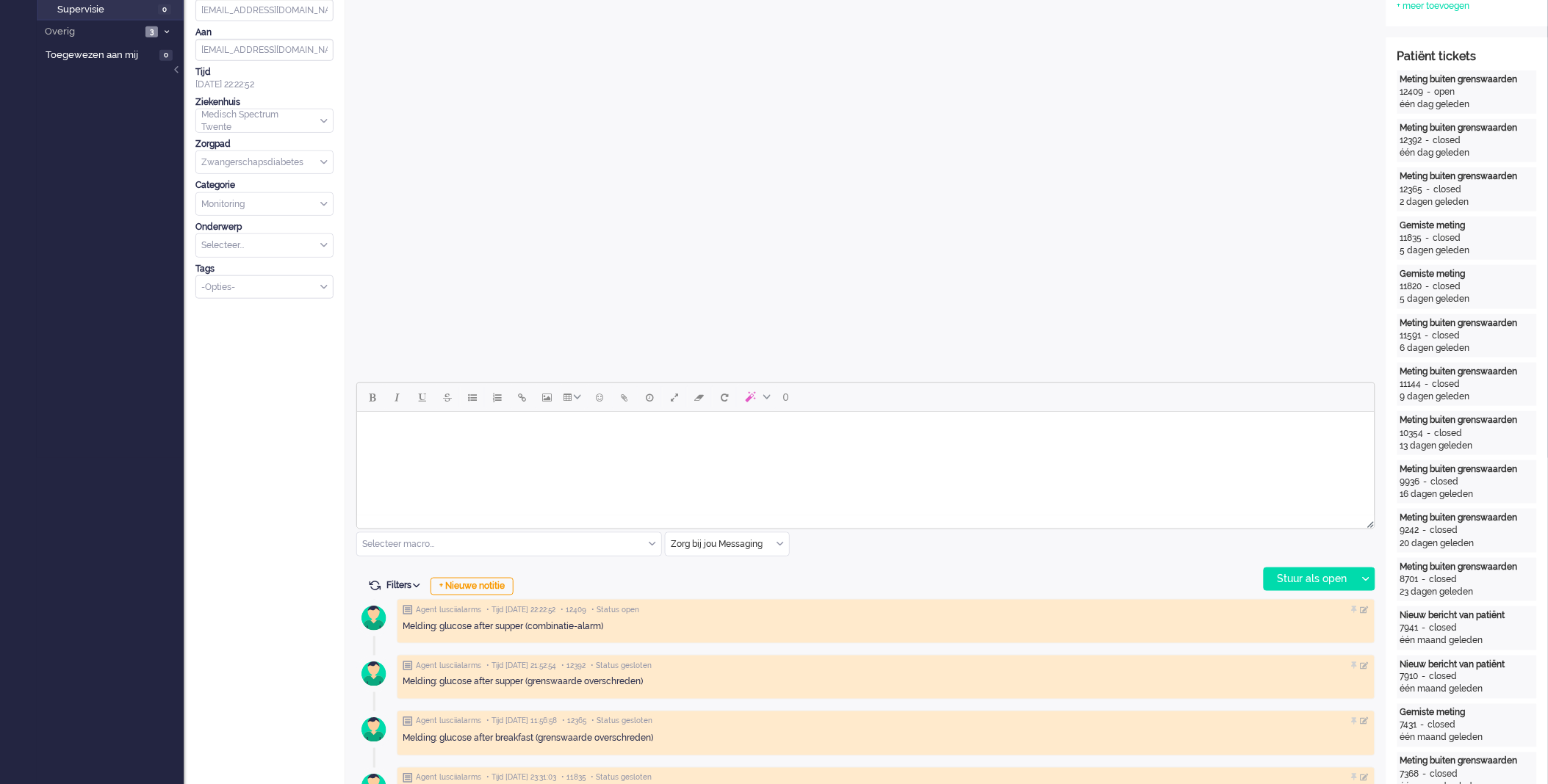
scroll to position [408, 0]
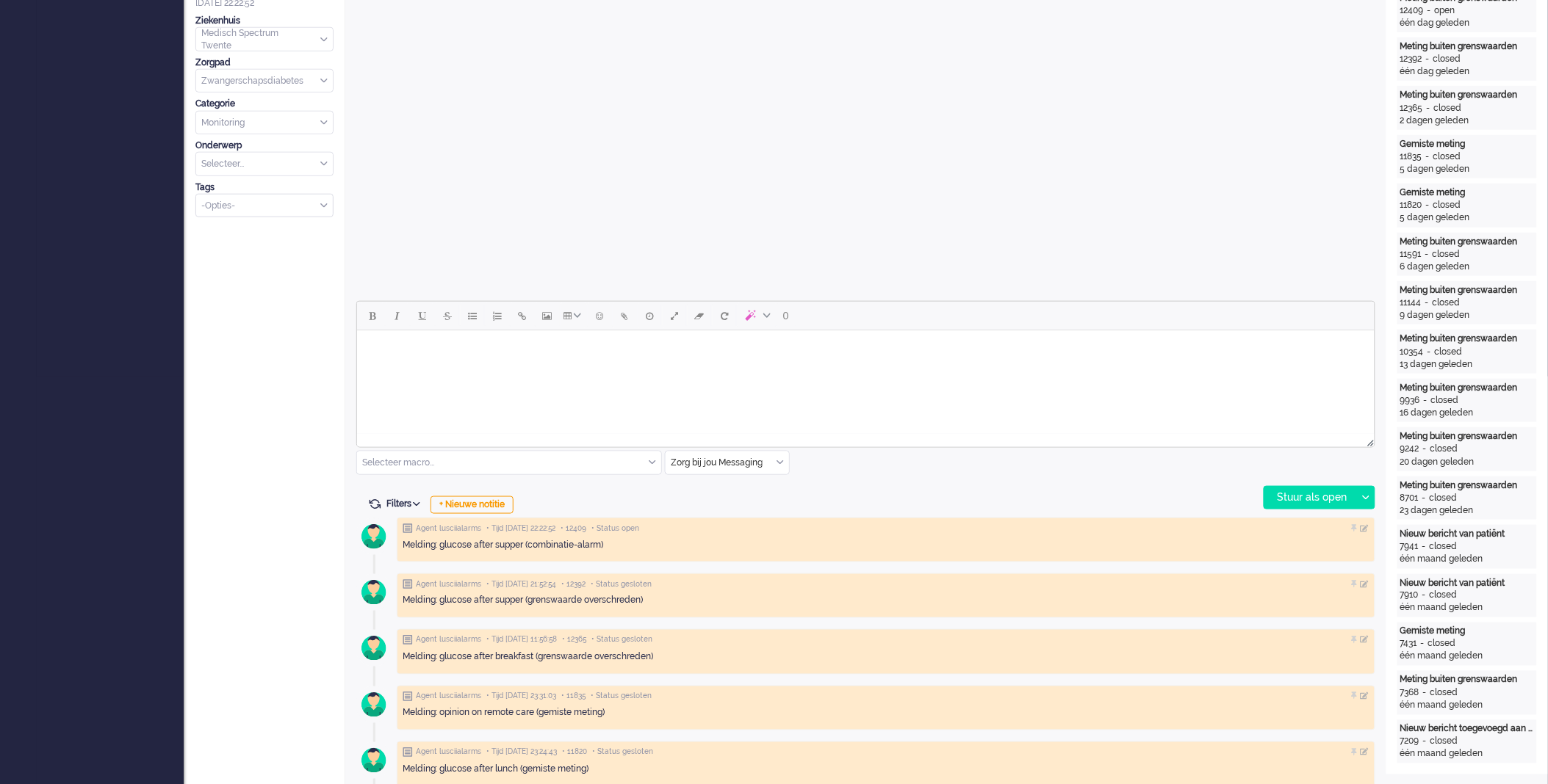
click at [777, 351] on body "Rich Text Area. Press ALT-0 for help." at bounding box center [865, 349] width 1005 height 26
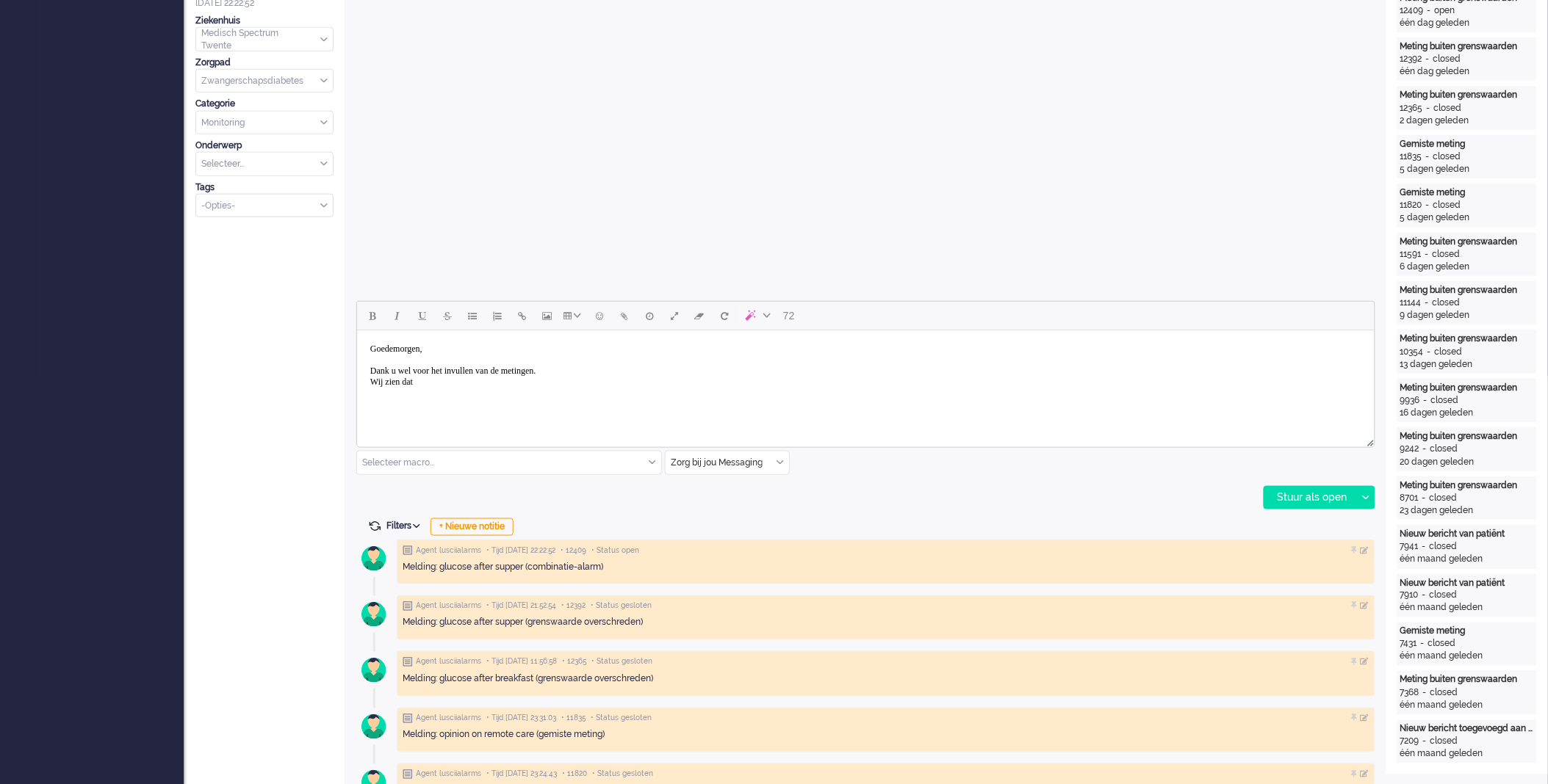
click at [709, 400] on html "Goedemorgen, Dank u wel voor het invullen van de metingen. Wij zien dat" at bounding box center [865, 365] width 1018 height 70
click at [1298, 501] on div "Stuur als open" at bounding box center [1310, 498] width 92 height 22
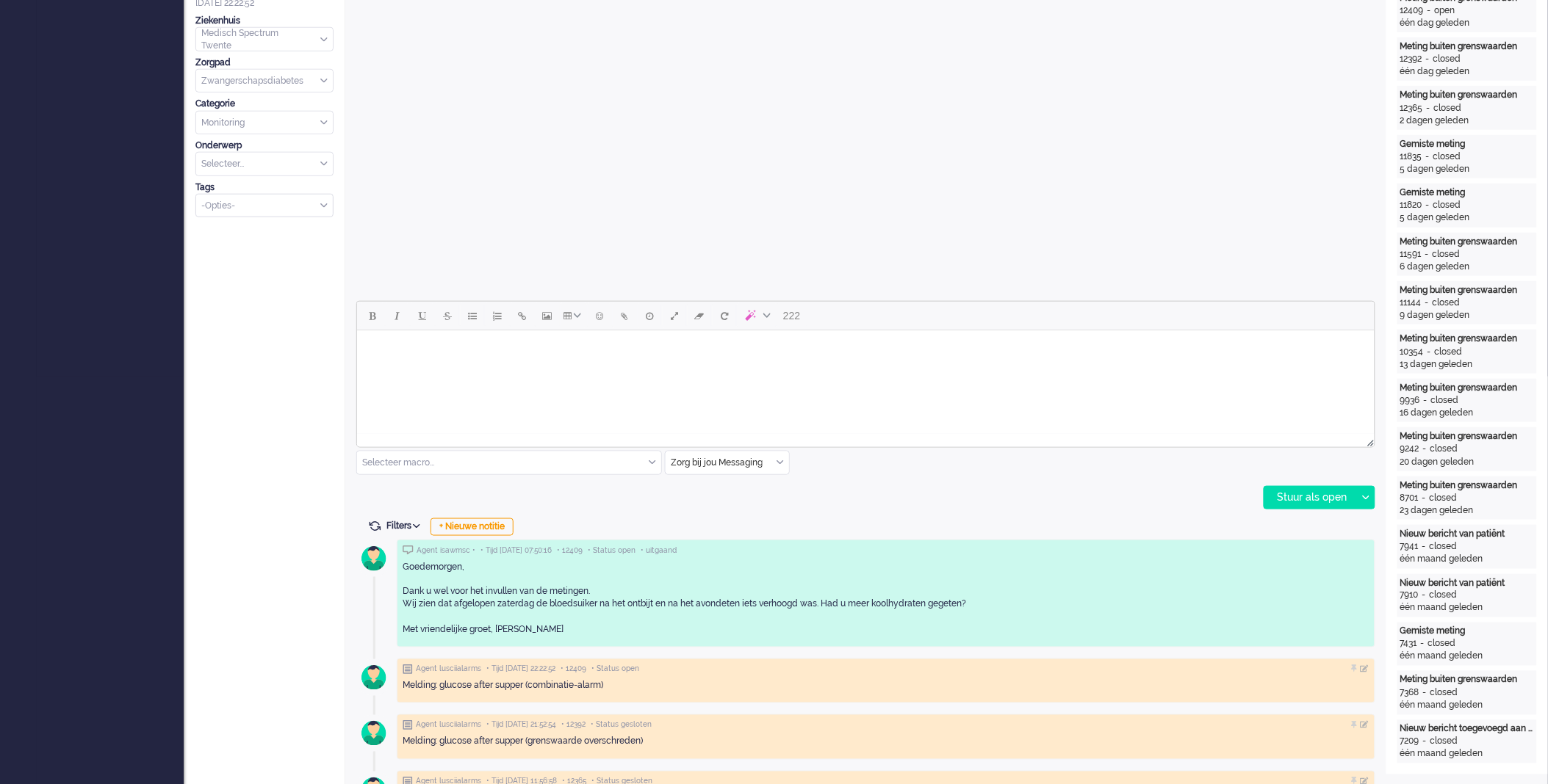
scroll to position [0, 0]
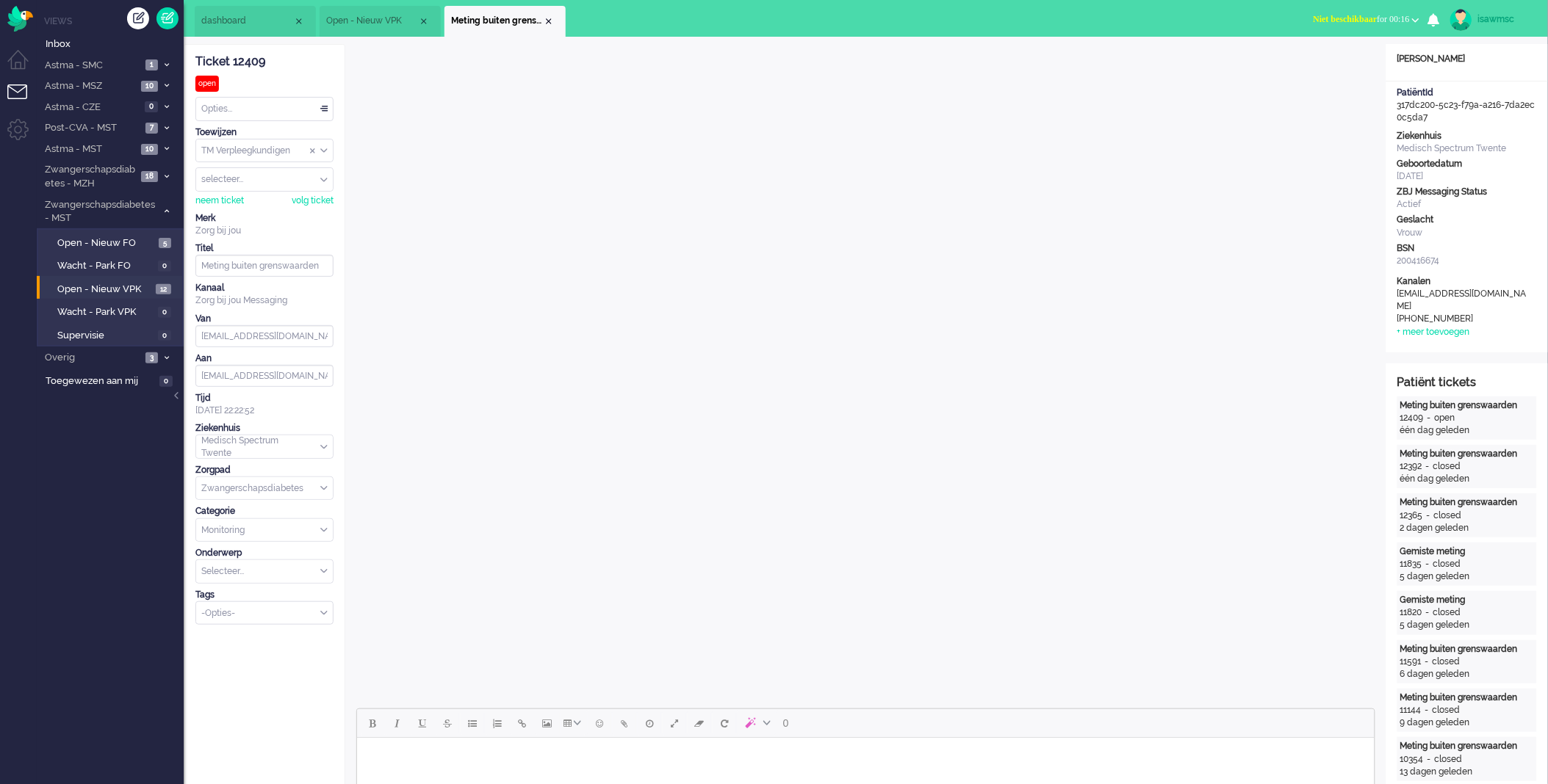
click at [555, 26] on li "Meting buiten grenswaarden" at bounding box center [505, 21] width 121 height 31
click at [554, 21] on li "Meting buiten grenswaarden" at bounding box center [505, 21] width 121 height 31
click at [548, 18] on div "Close tab" at bounding box center [549, 21] width 11 height 11
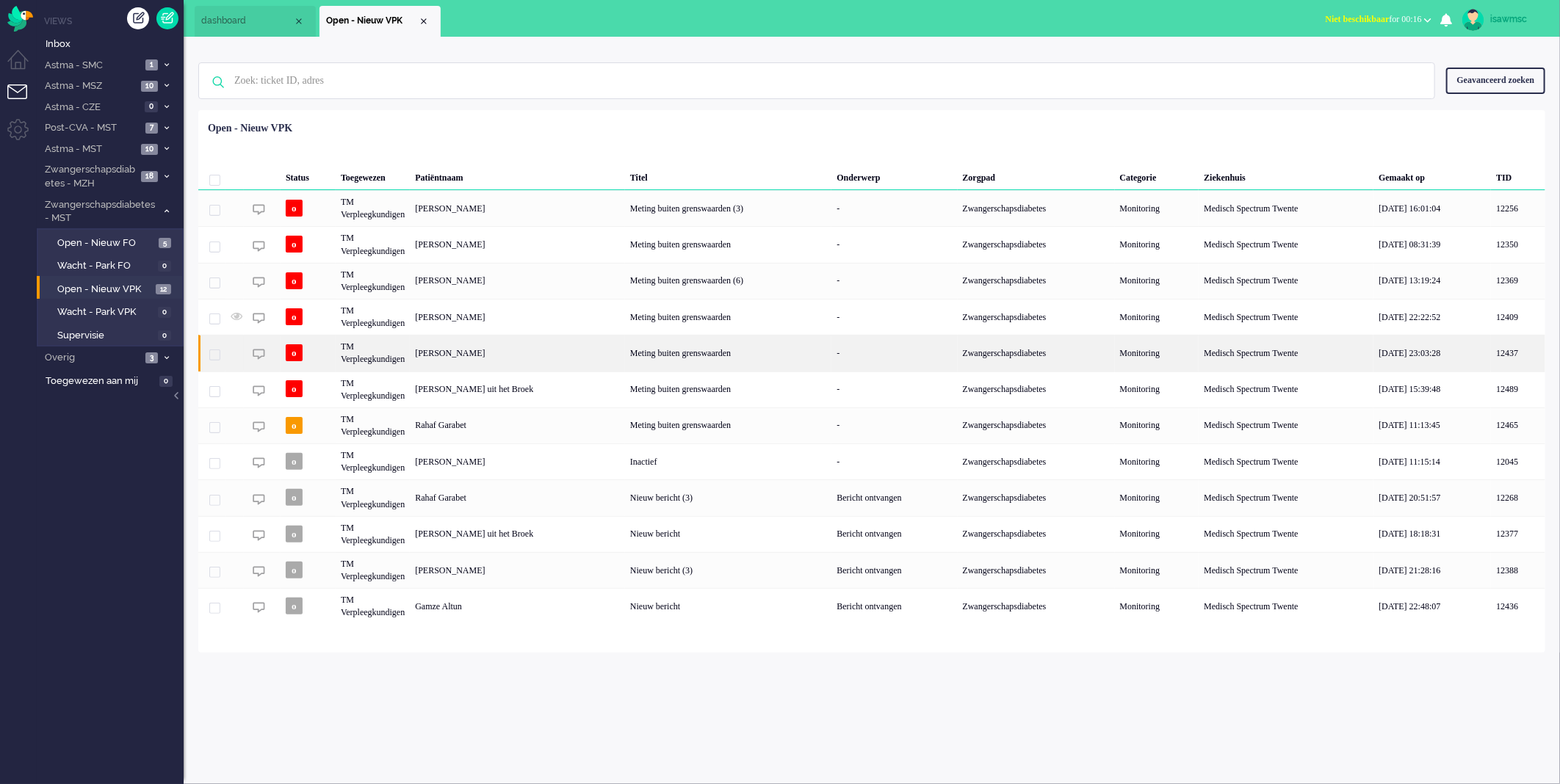
click at [545, 357] on div "[PERSON_NAME]" at bounding box center [517, 353] width 215 height 36
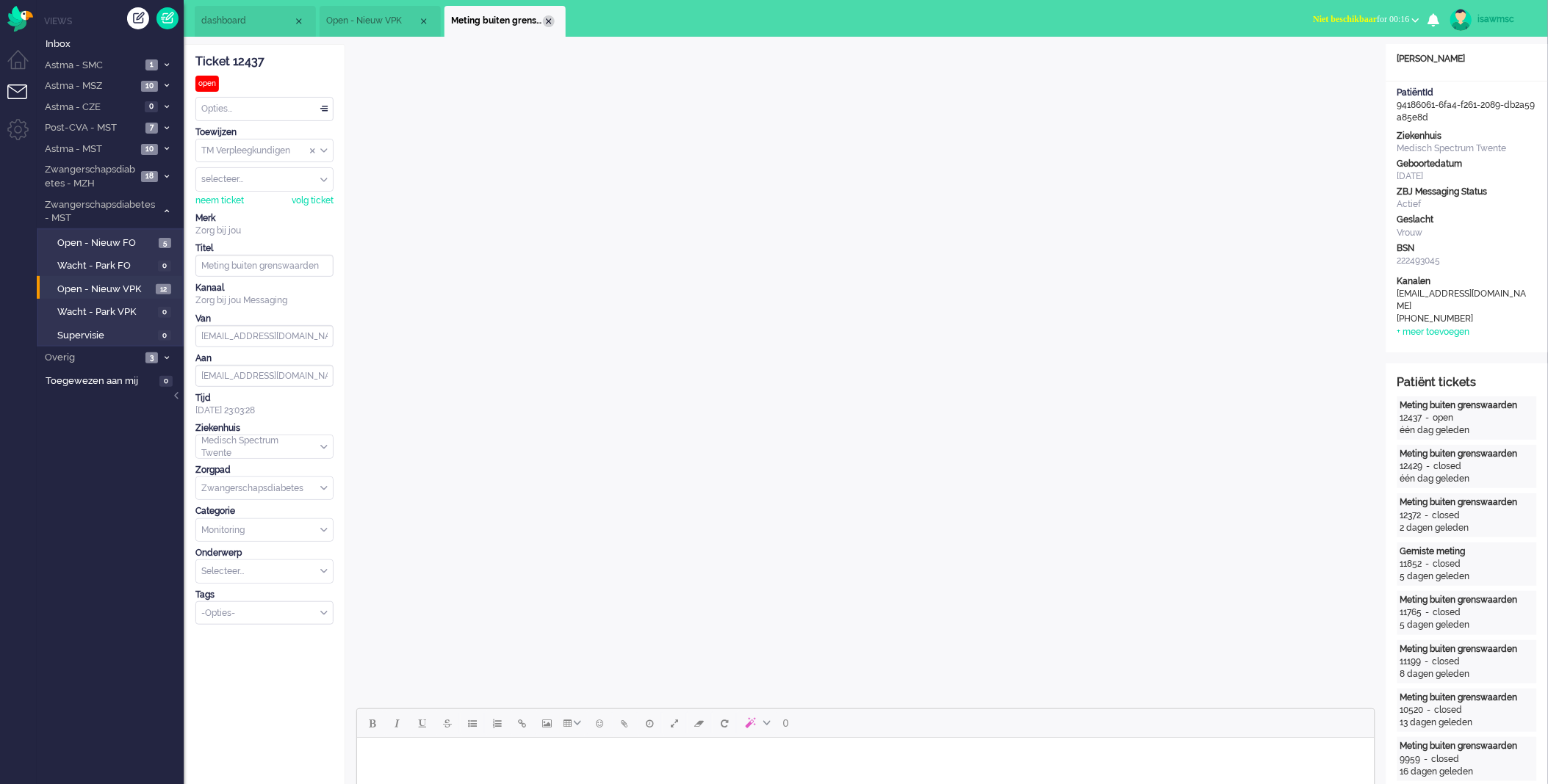
click at [552, 20] on div "Close tab" at bounding box center [549, 21] width 11 height 11
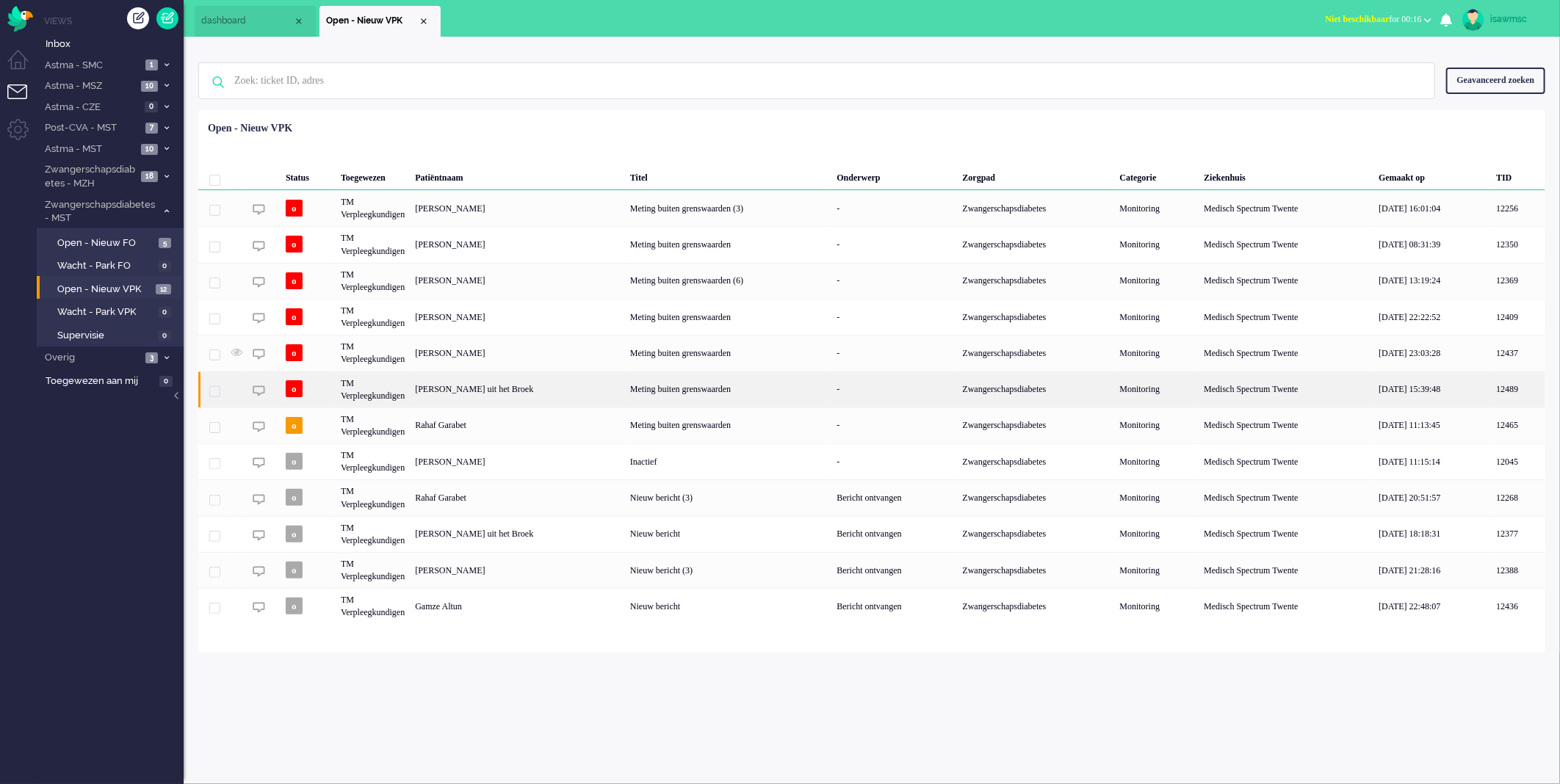
click at [527, 408] on div "Rahaf Garabet" at bounding box center [517, 425] width 215 height 36
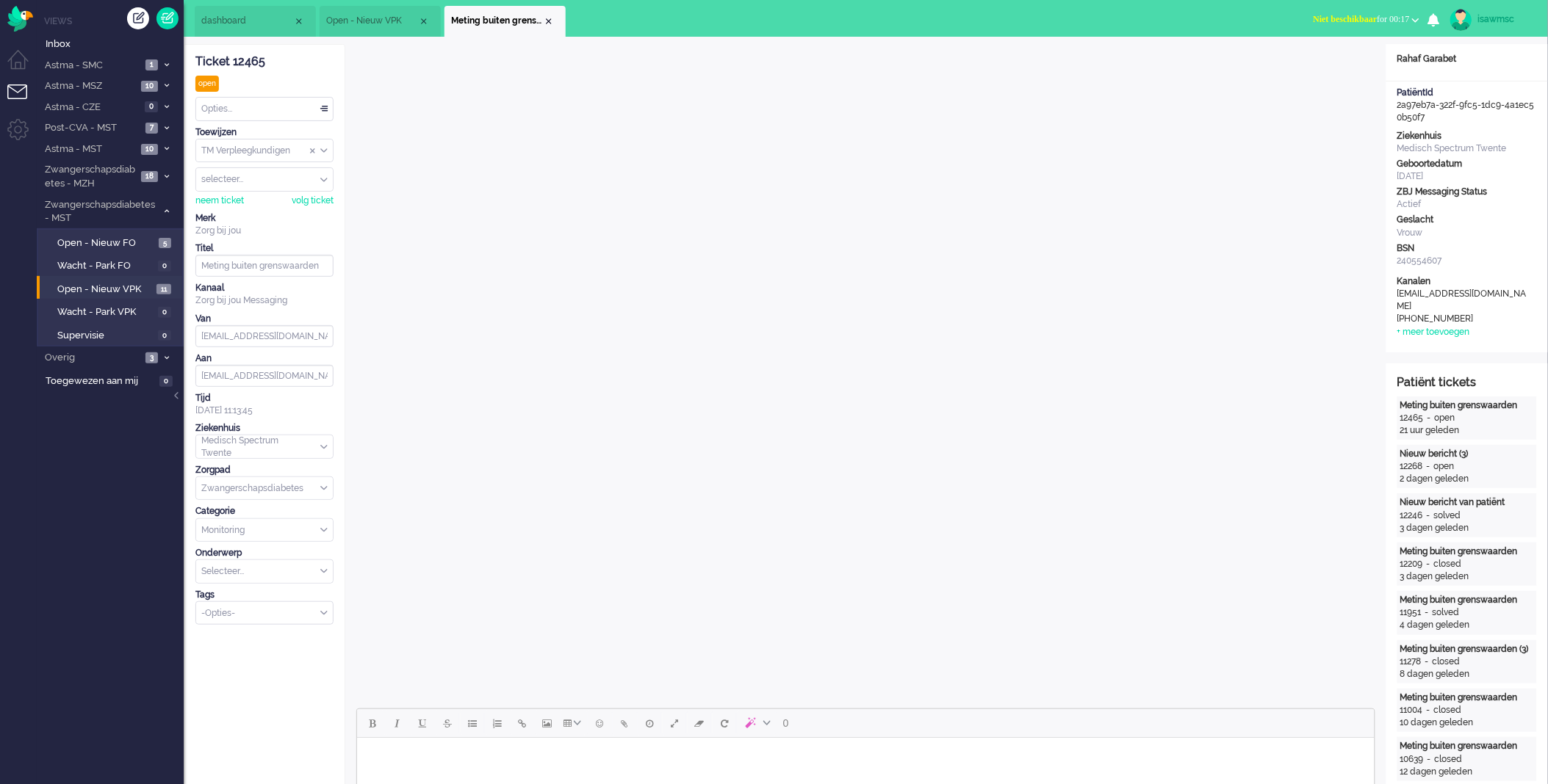
drag, startPoint x: 544, startPoint y: 22, endPoint x: 525, endPoint y: 31, distance: 21.0
click at [544, 22] on div "Close tab" at bounding box center [549, 21] width 11 height 11
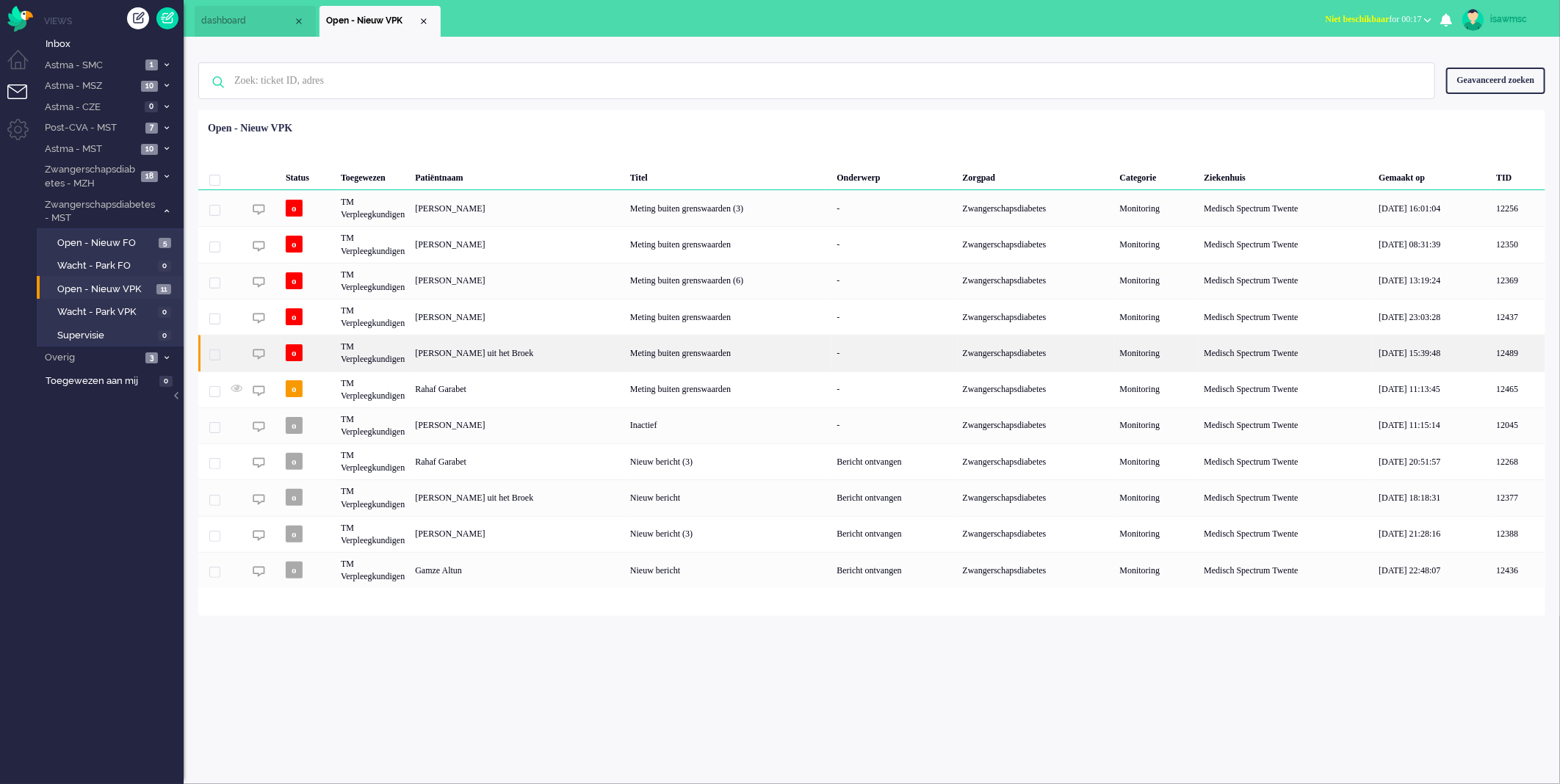
click at [585, 350] on div "Jorien Maria uit het Broek" at bounding box center [517, 353] width 215 height 36
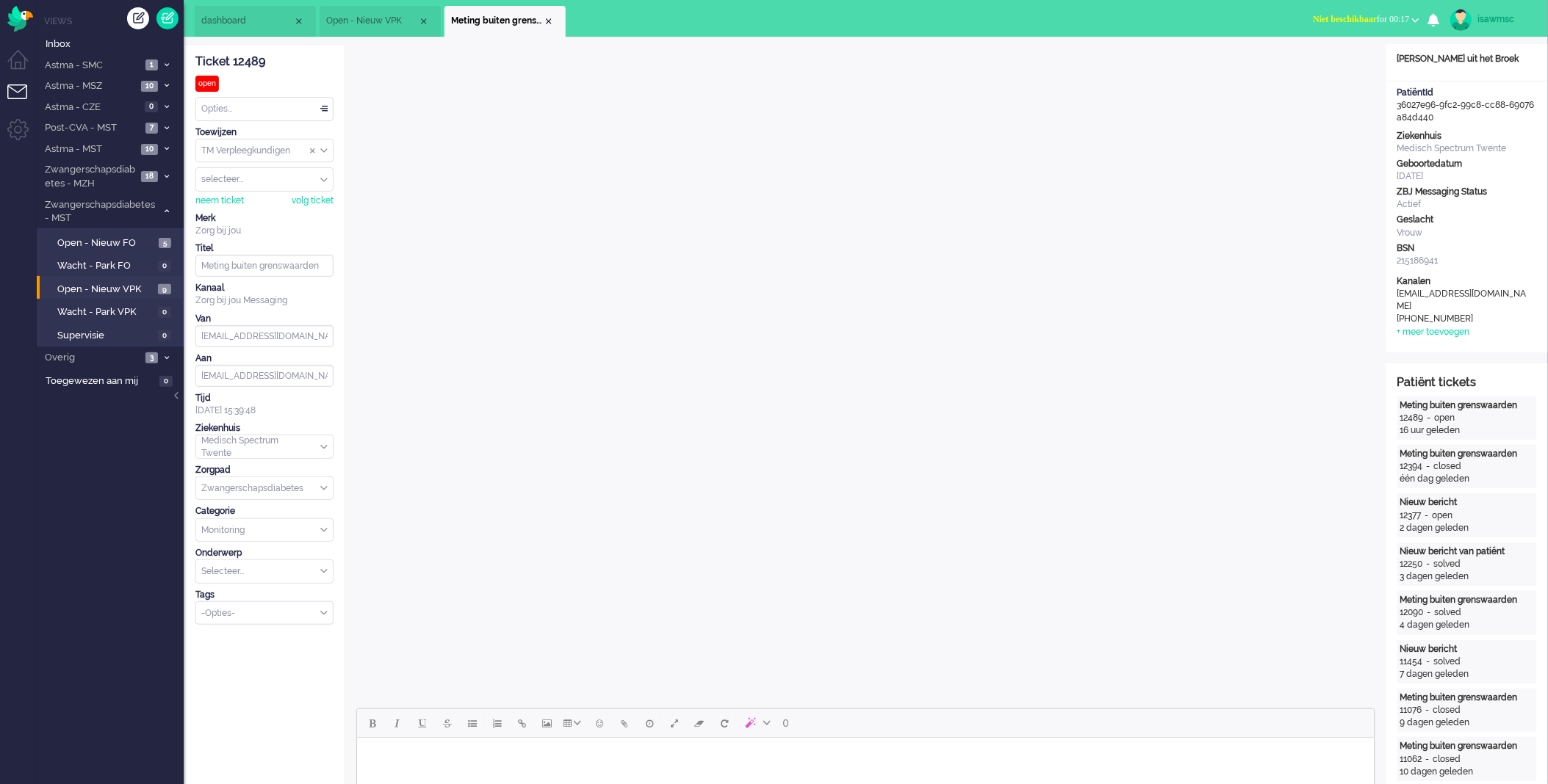
scroll to position [245, 0]
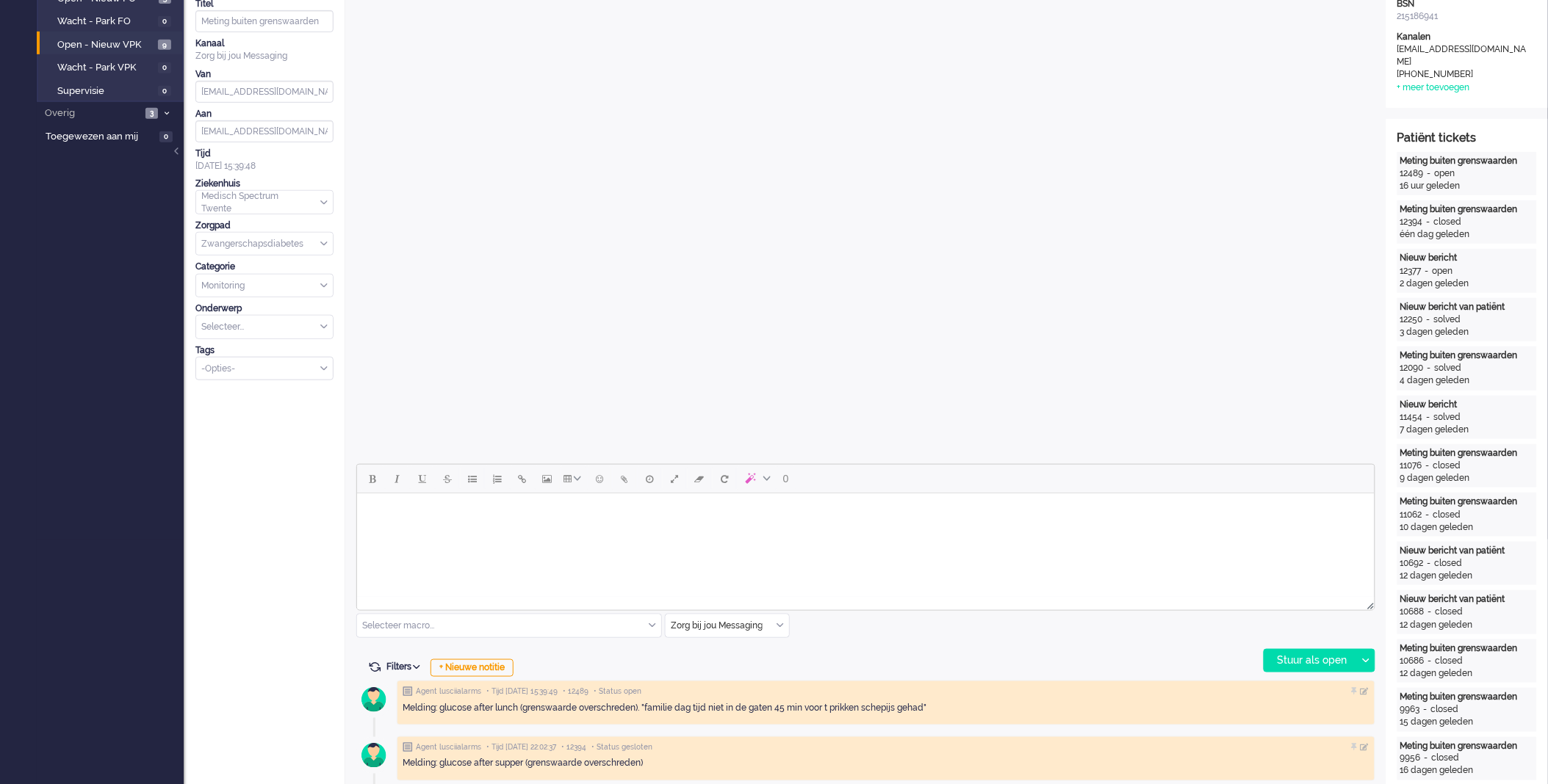
click at [551, 516] on body "Rich Text Area. Press ALT-0 for help." at bounding box center [865, 512] width 1005 height 26
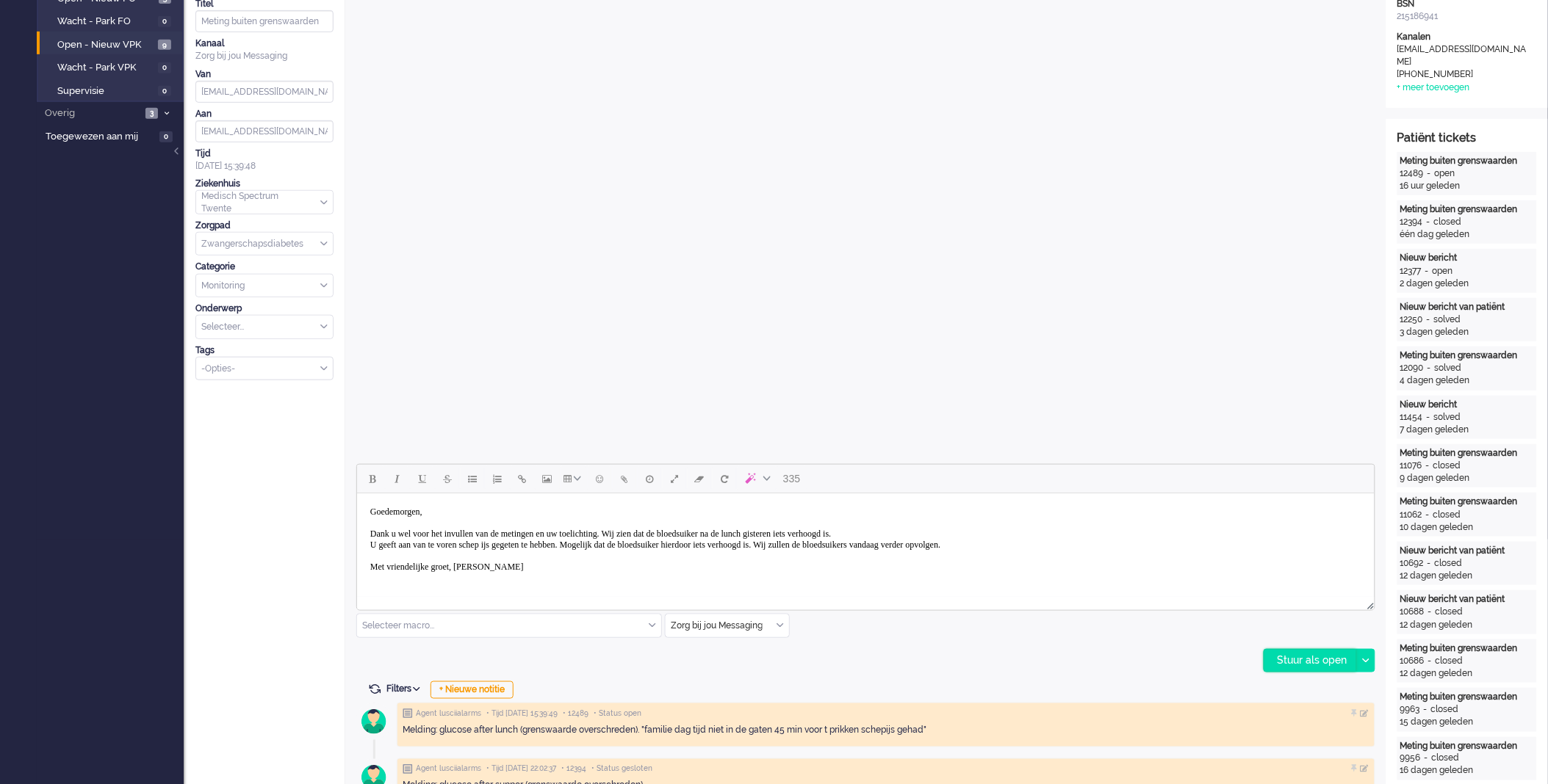
click at [1321, 663] on div "Stuur als open" at bounding box center [1310, 661] width 92 height 22
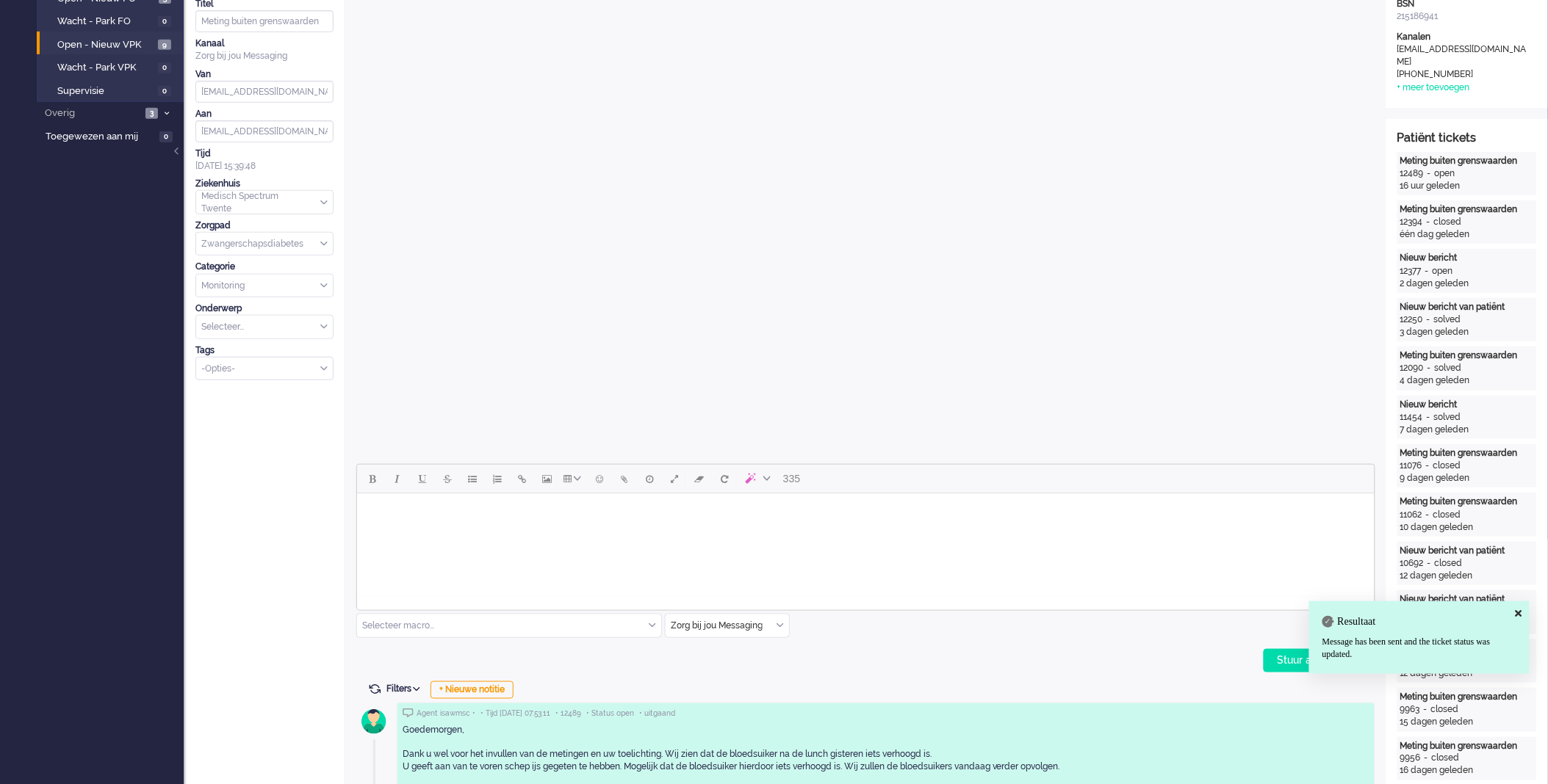
scroll to position [0, 0]
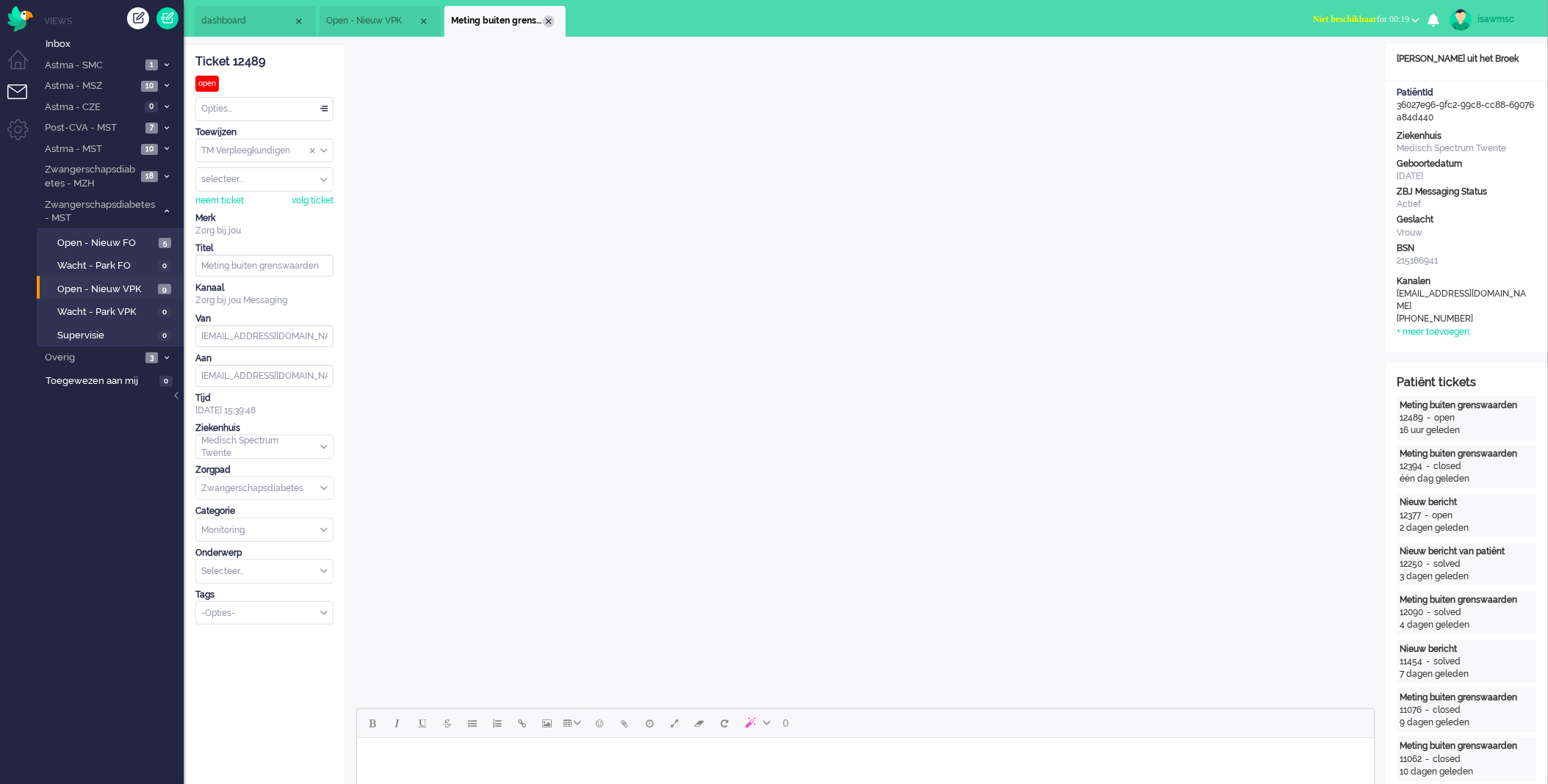
click at [551, 21] on div "Close tab" at bounding box center [549, 21] width 11 height 11
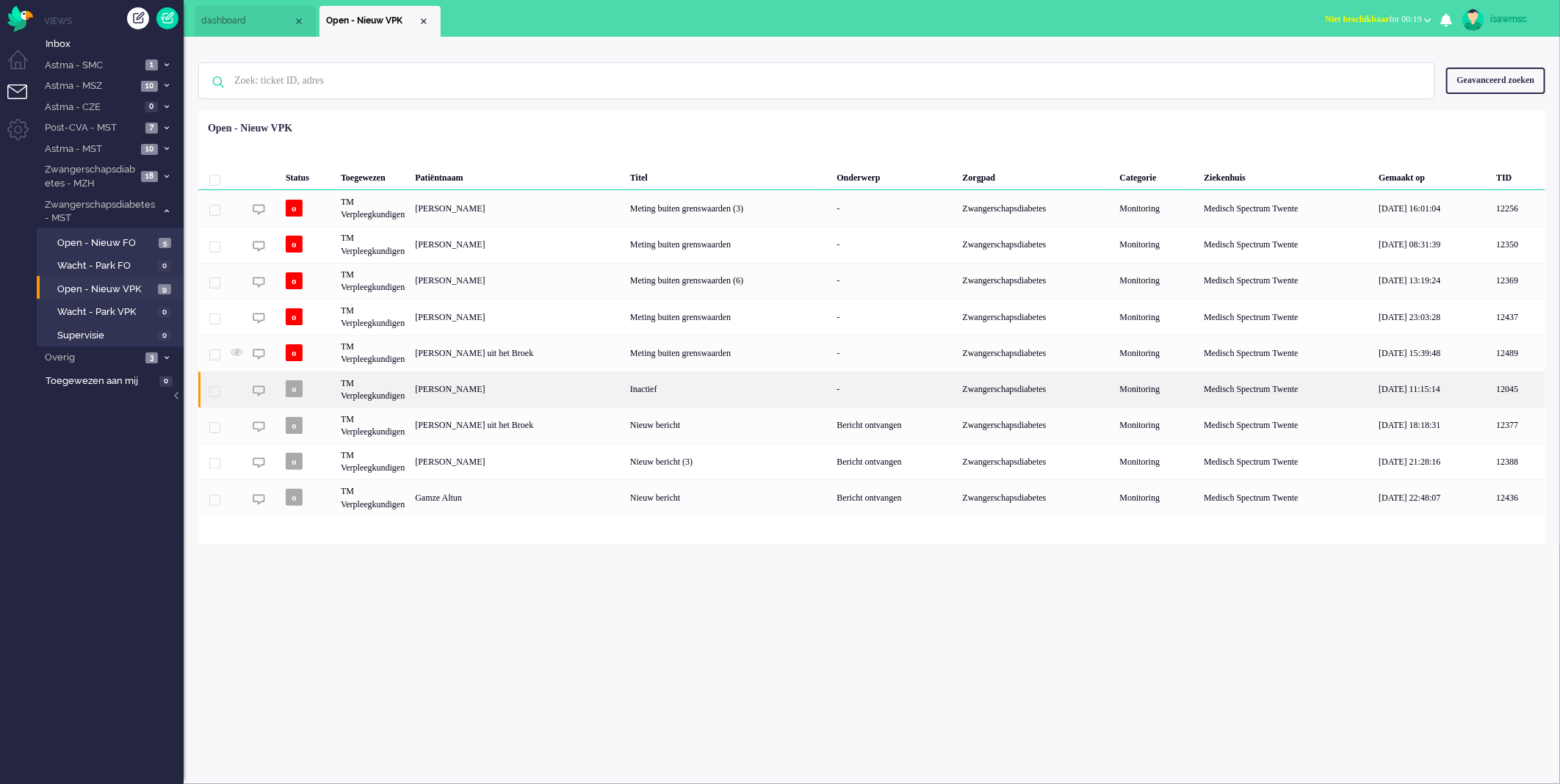
click at [603, 391] on div "[PERSON_NAME]" at bounding box center [517, 389] width 215 height 36
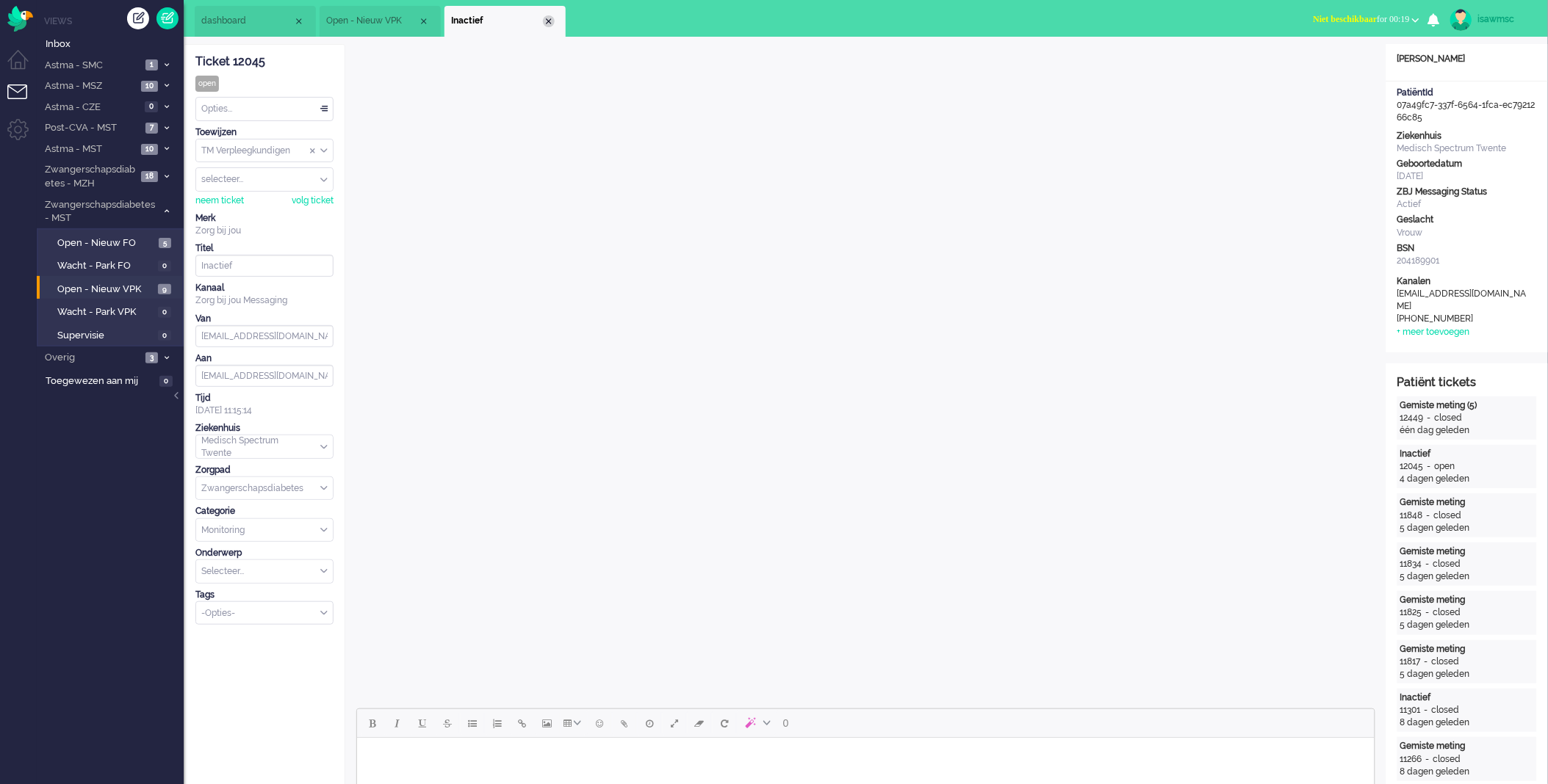
click at [548, 20] on div "Close tab" at bounding box center [549, 21] width 11 height 11
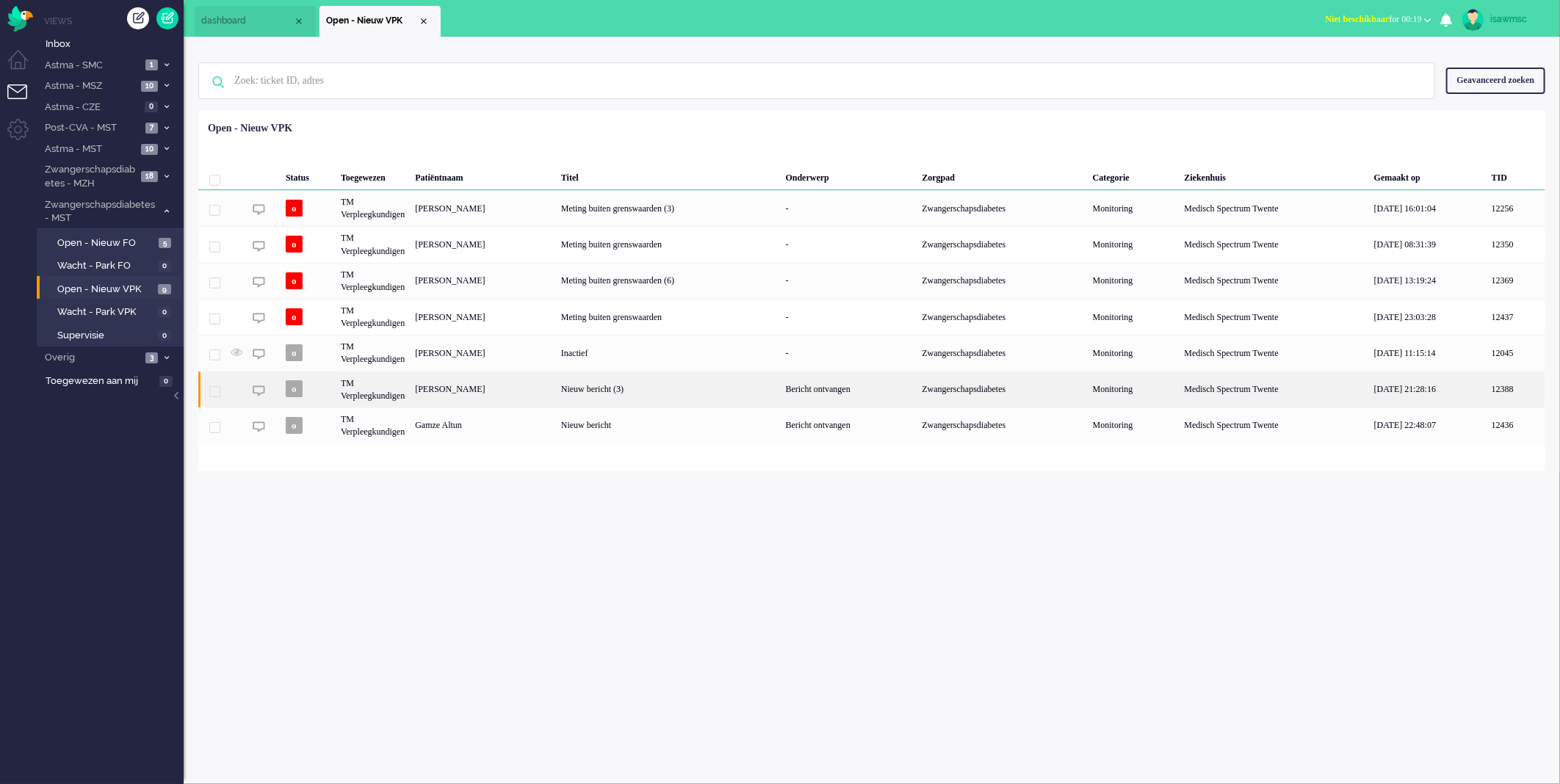
click at [556, 391] on div "Priscilla Helena Chelsey Gerritsma" at bounding box center [483, 389] width 146 height 36
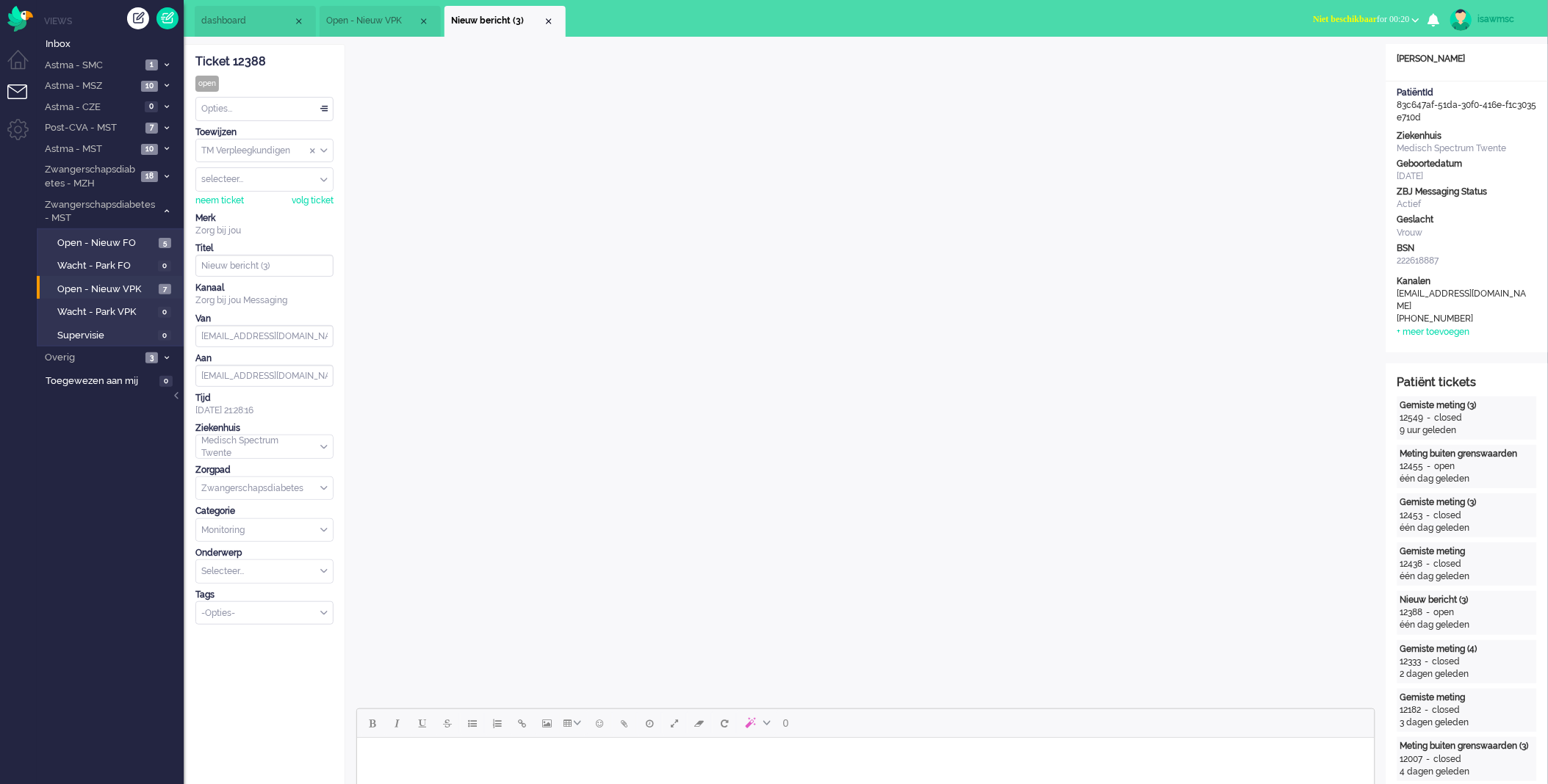
click at [975, 12] on ul "dashboard Open - Nieuw VPK Nieuw bericht (3)" at bounding box center [722, 18] width 1056 height 37
click at [548, 18] on div "Close tab" at bounding box center [549, 21] width 11 height 11
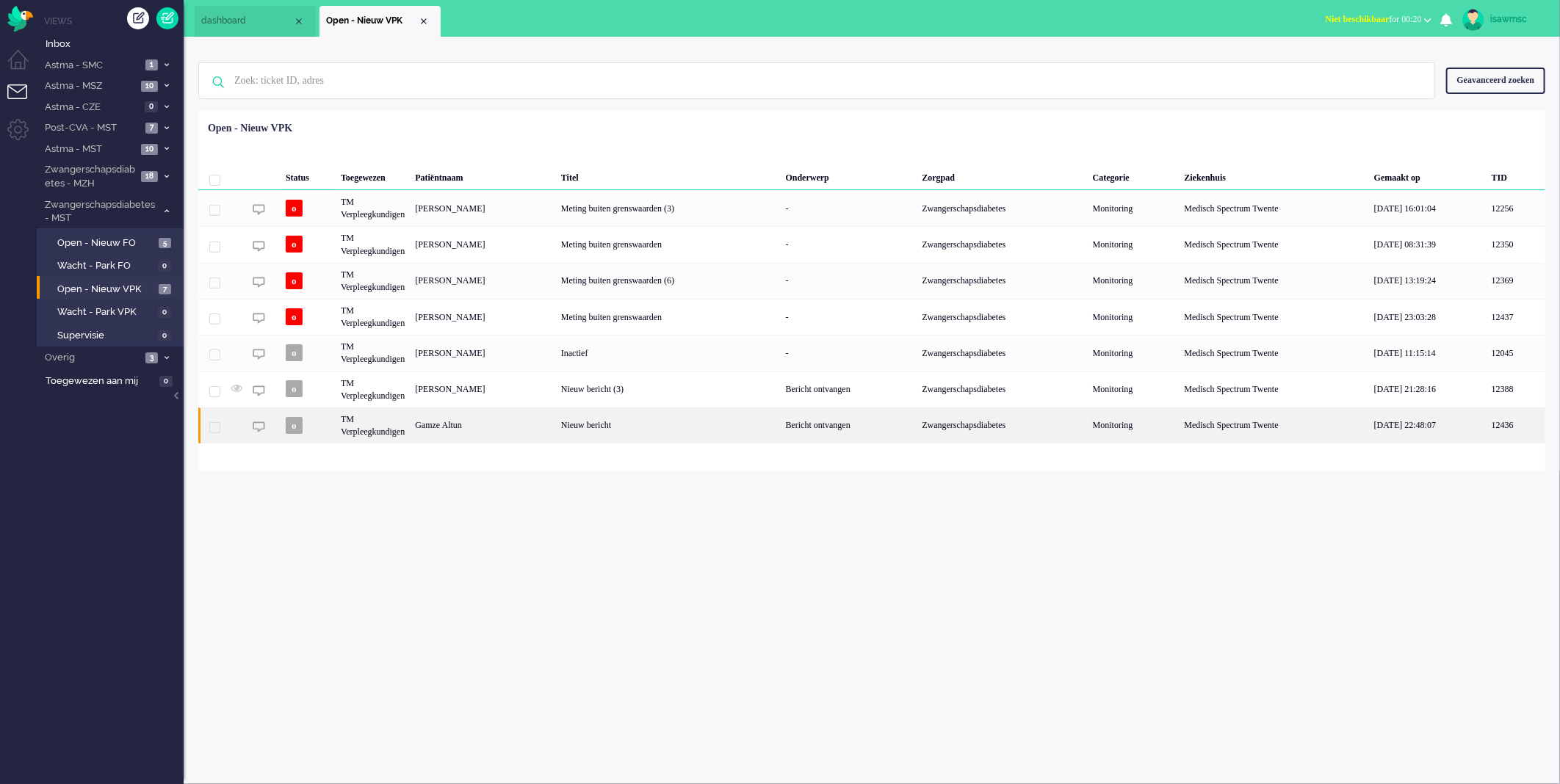
click at [523, 430] on div "Gamze Altun" at bounding box center [483, 425] width 146 height 36
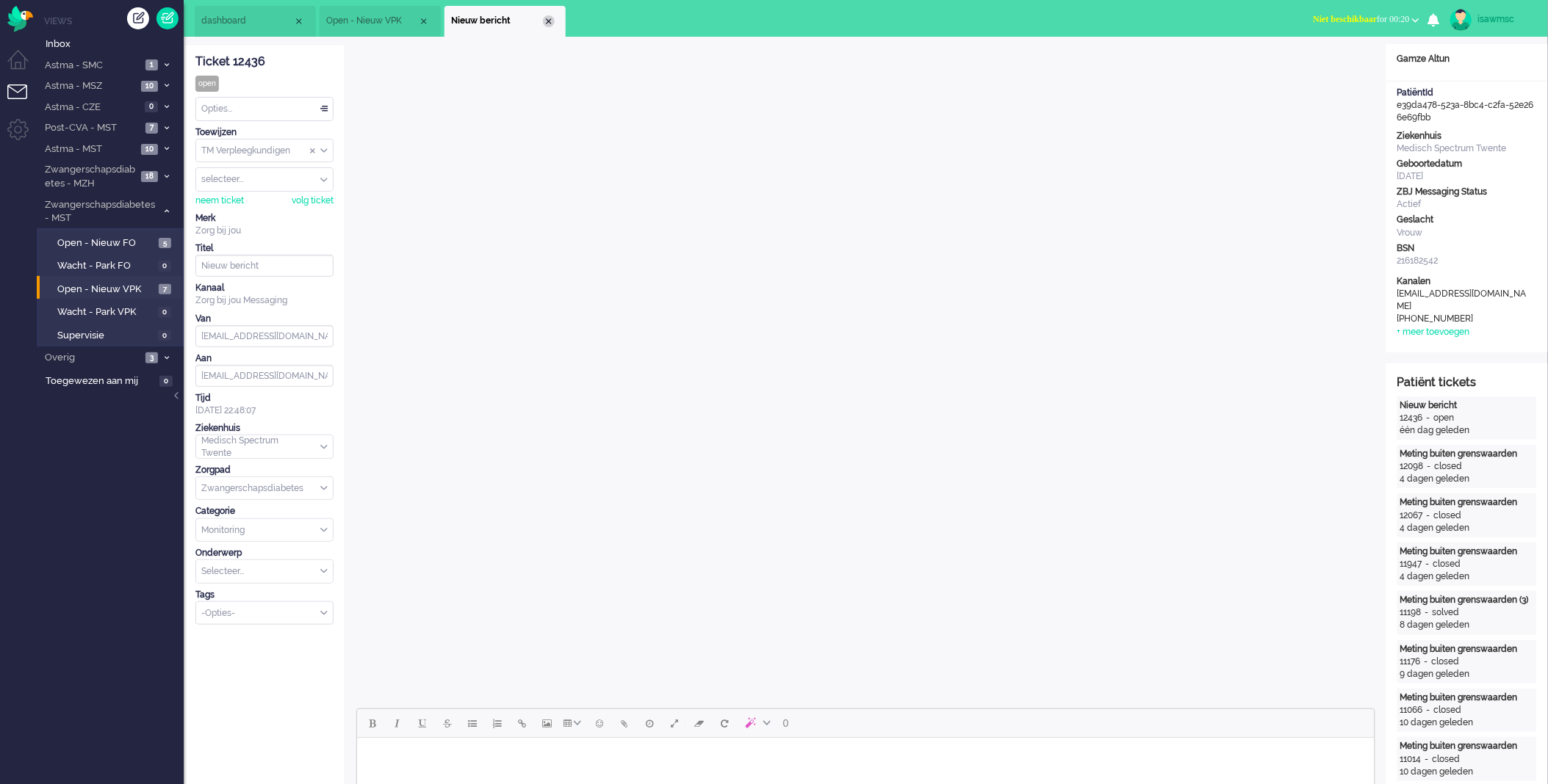
click at [546, 22] on div "Close tab" at bounding box center [549, 21] width 11 height 11
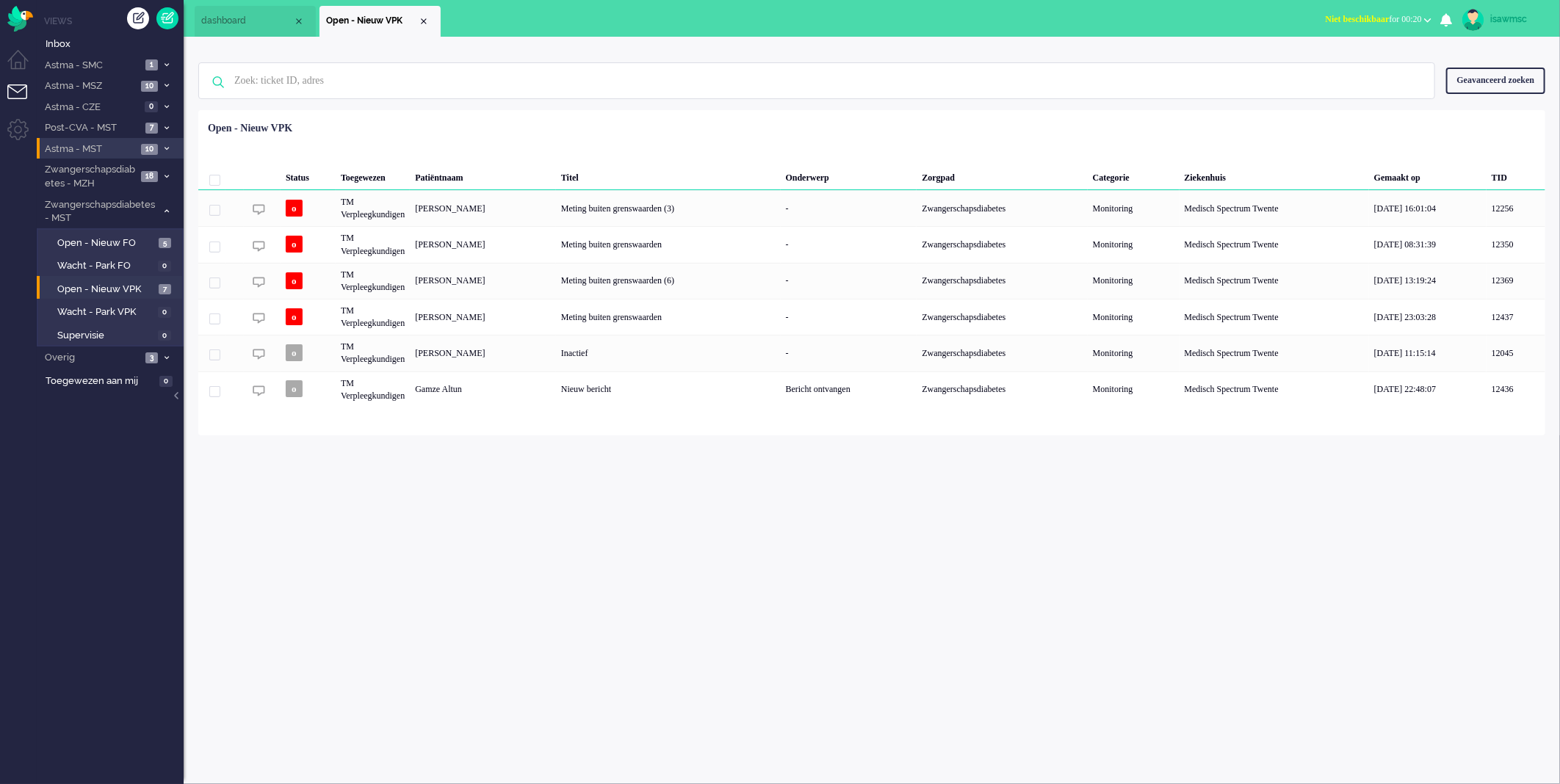
click at [151, 149] on span "10" at bounding box center [149, 149] width 17 height 11
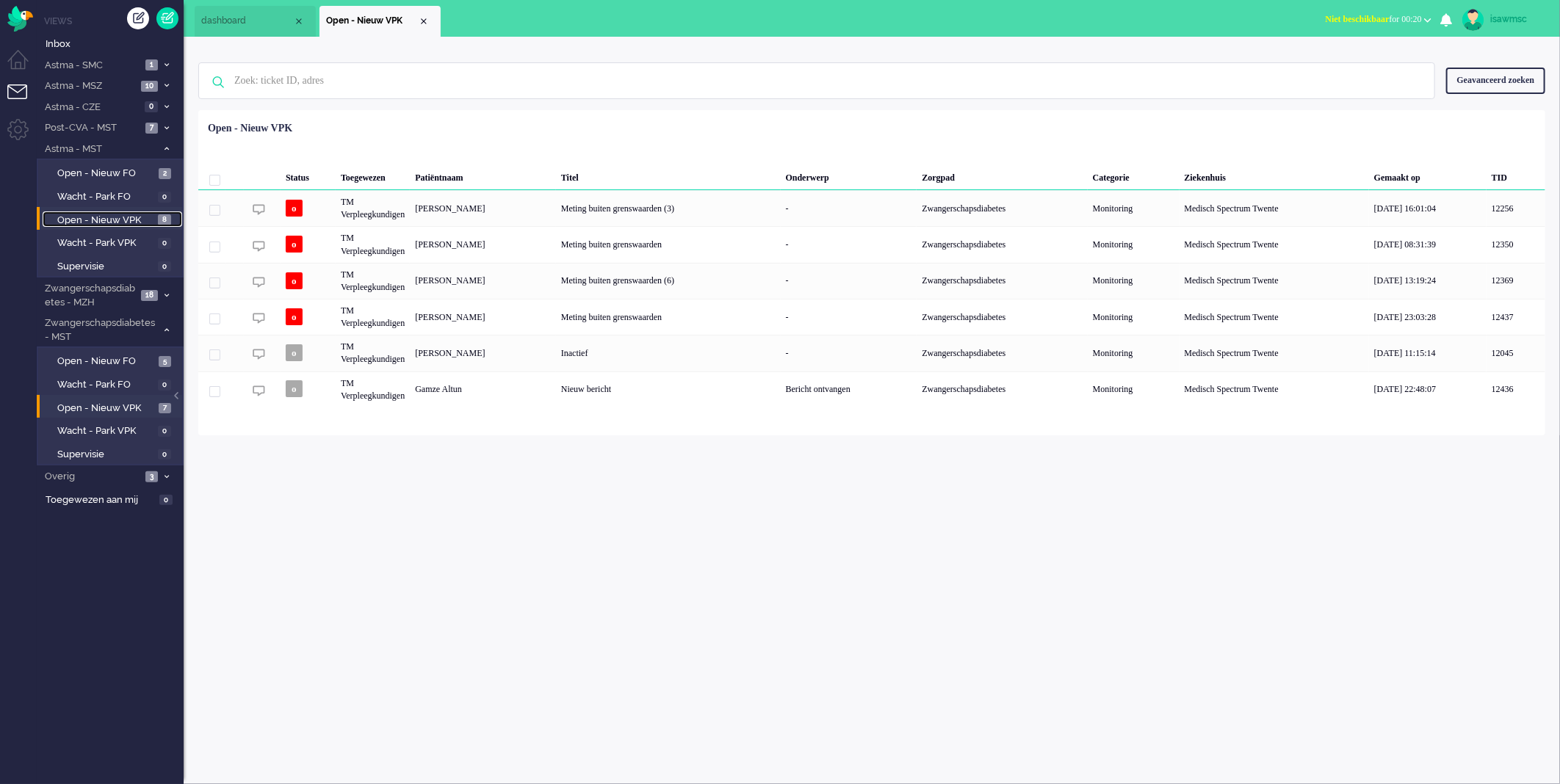
click at [153, 219] on span "Open - Nieuw VPK" at bounding box center [106, 220] width 97 height 14
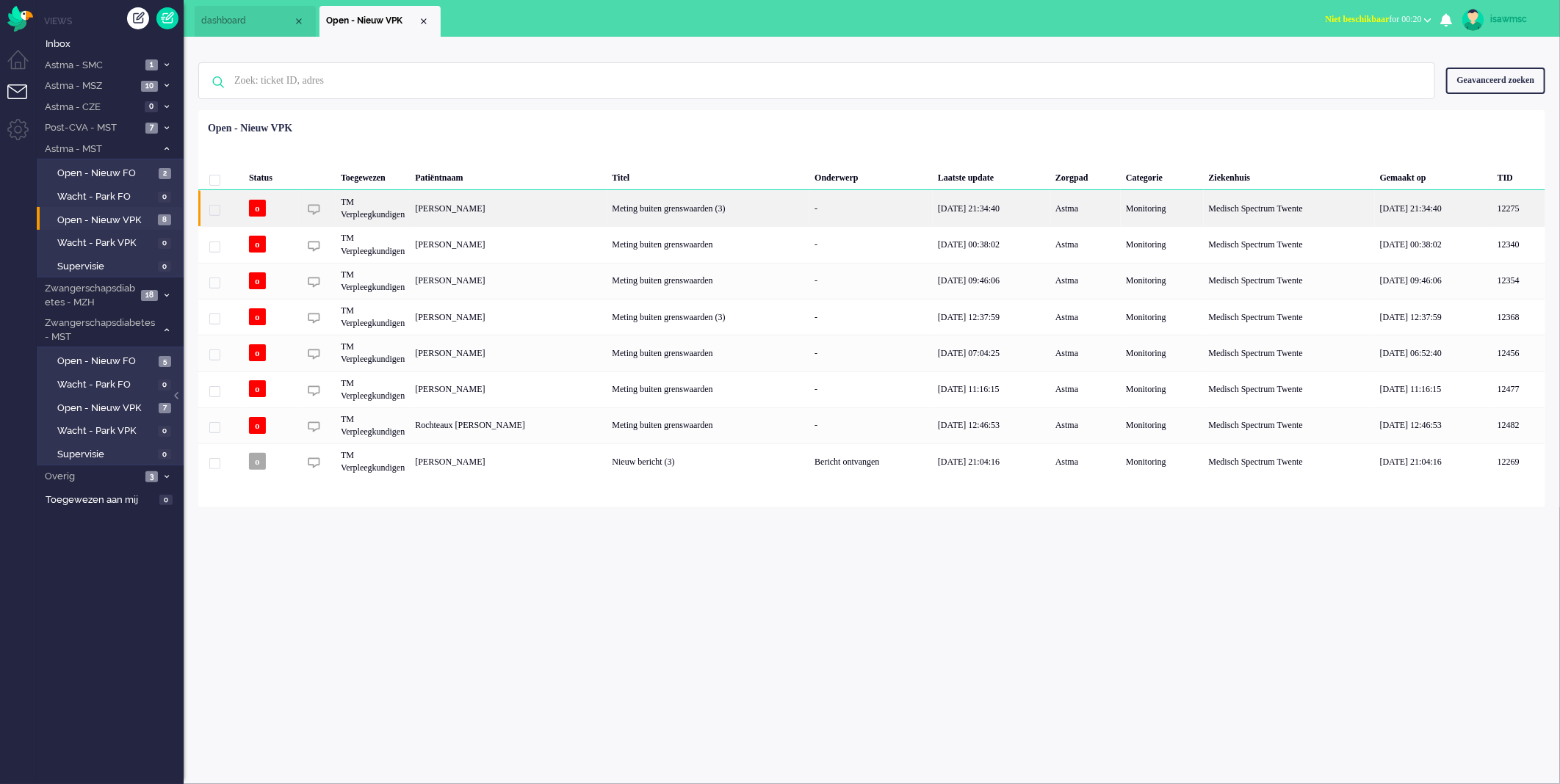
click at [487, 206] on div "Bernadine Tijhuis - Schouwink" at bounding box center [508, 208] width 197 height 36
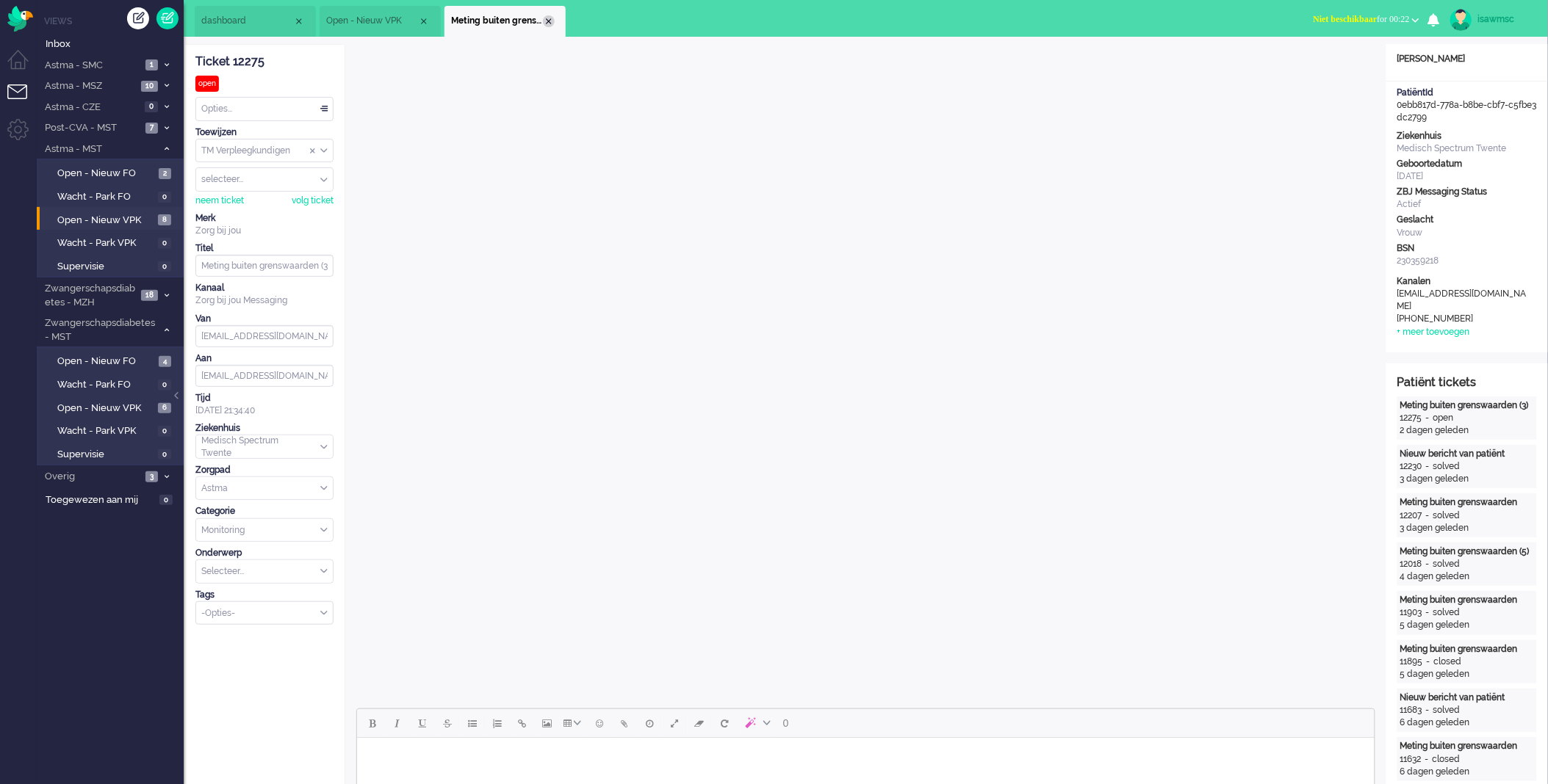
click at [546, 19] on div "Close tab" at bounding box center [549, 21] width 11 height 11
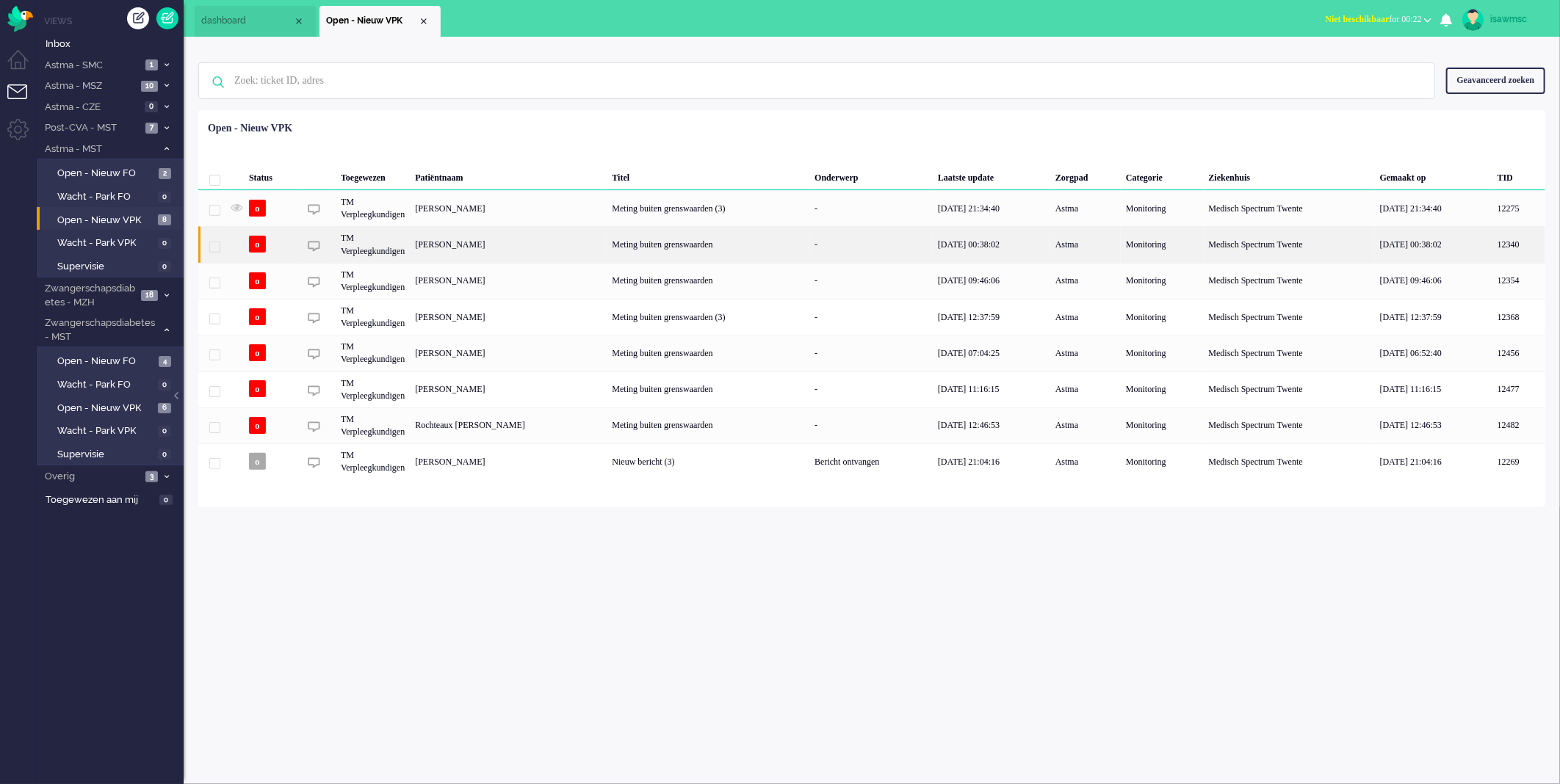
click at [501, 235] on div "Renate Almekinders-Buurman" at bounding box center [508, 244] width 197 height 36
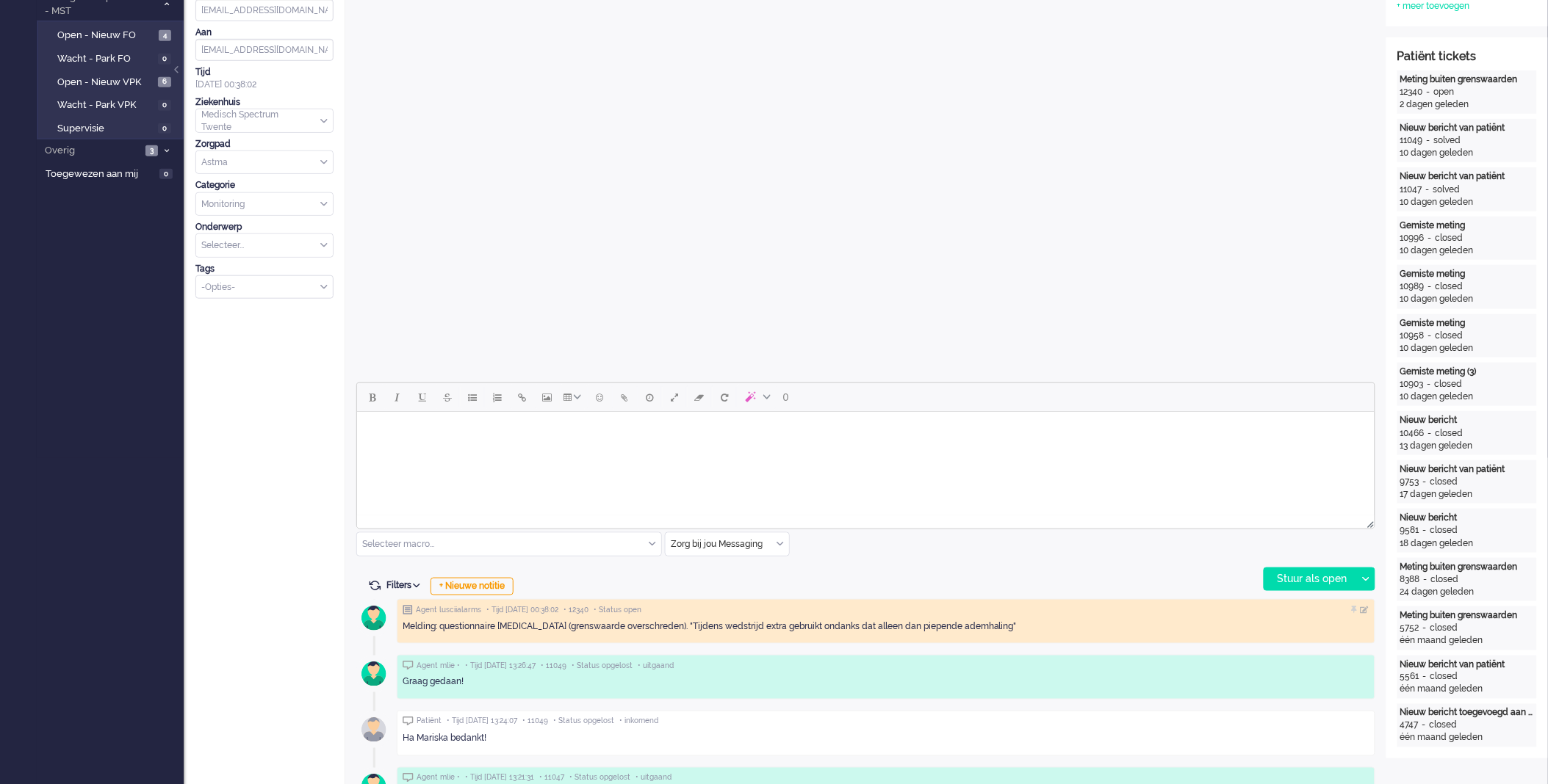
scroll to position [245, 0]
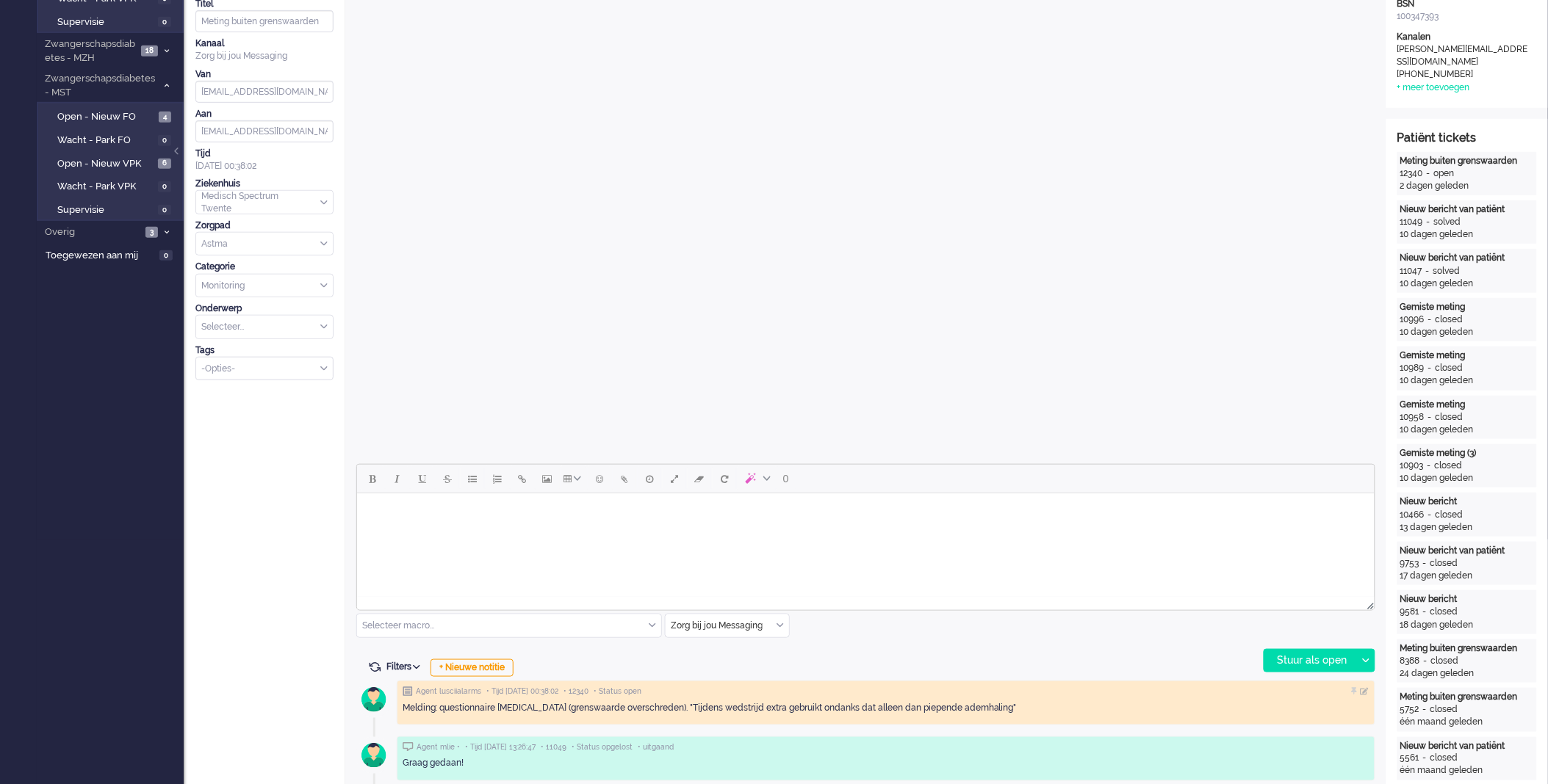
click at [533, 521] on body "Rich Text Area. Press ALT-0 for help." at bounding box center [865, 512] width 1005 height 26
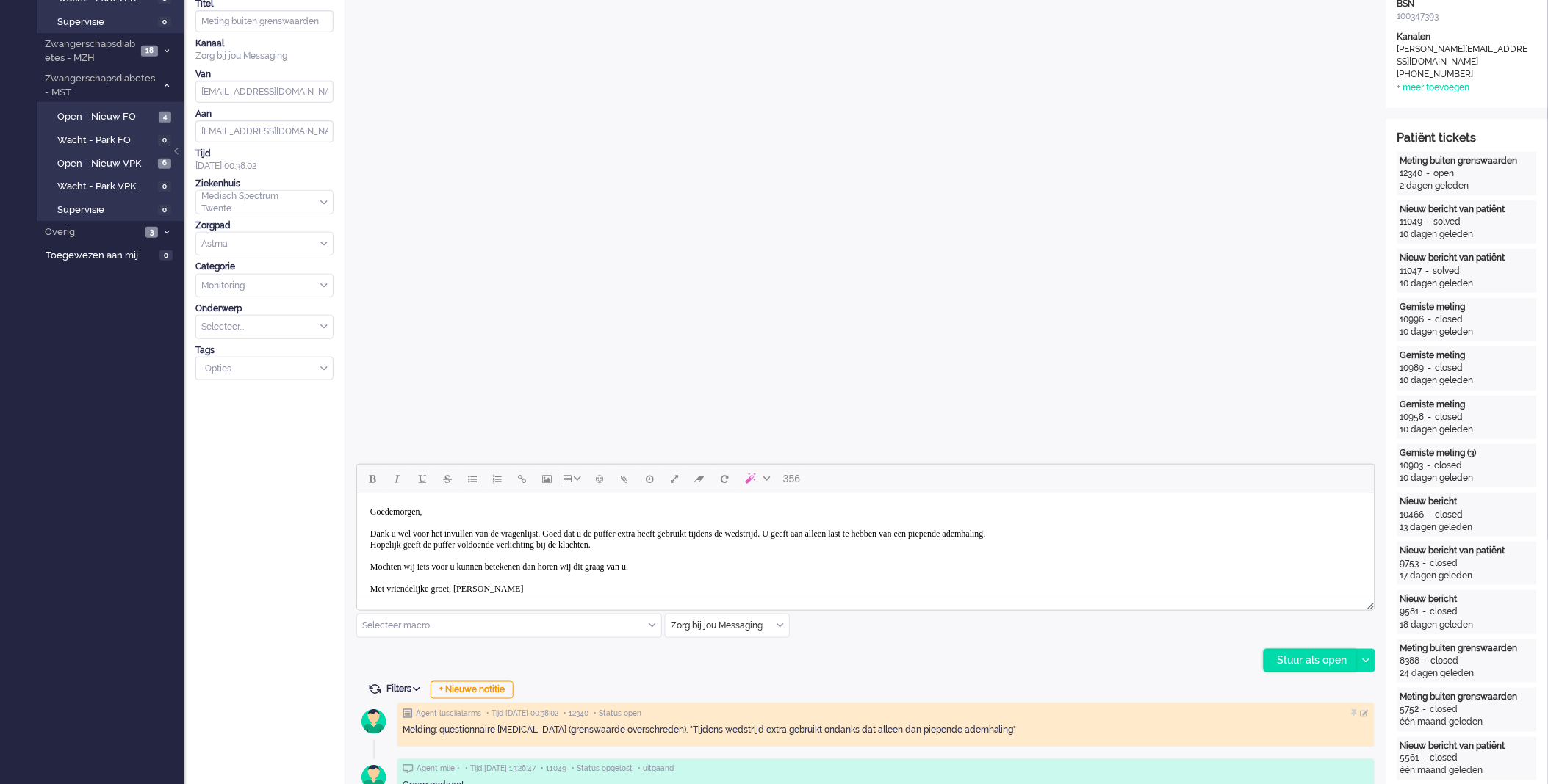
click at [1282, 665] on div "Stuur als open" at bounding box center [1310, 661] width 92 height 22
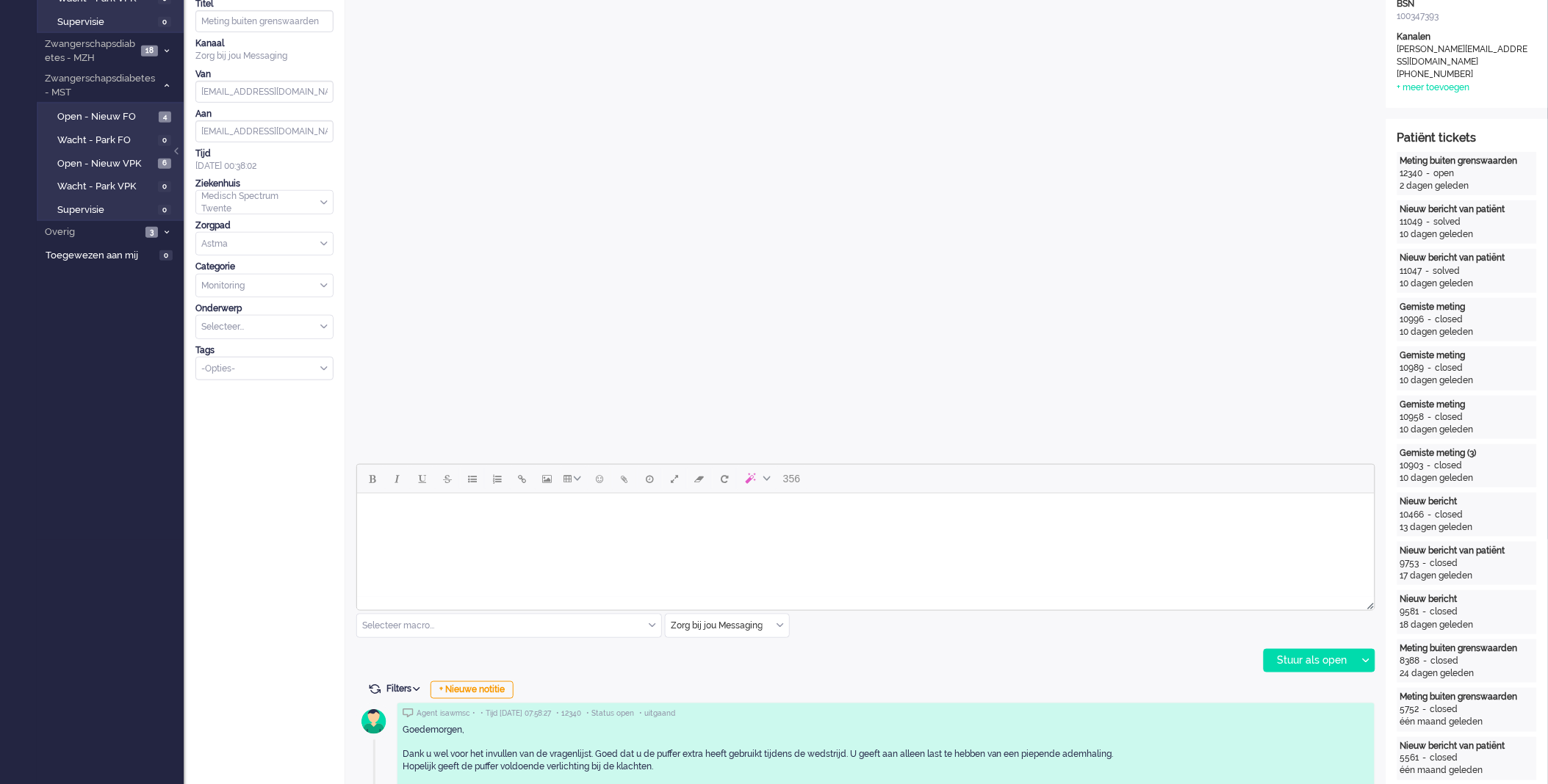
scroll to position [0, 0]
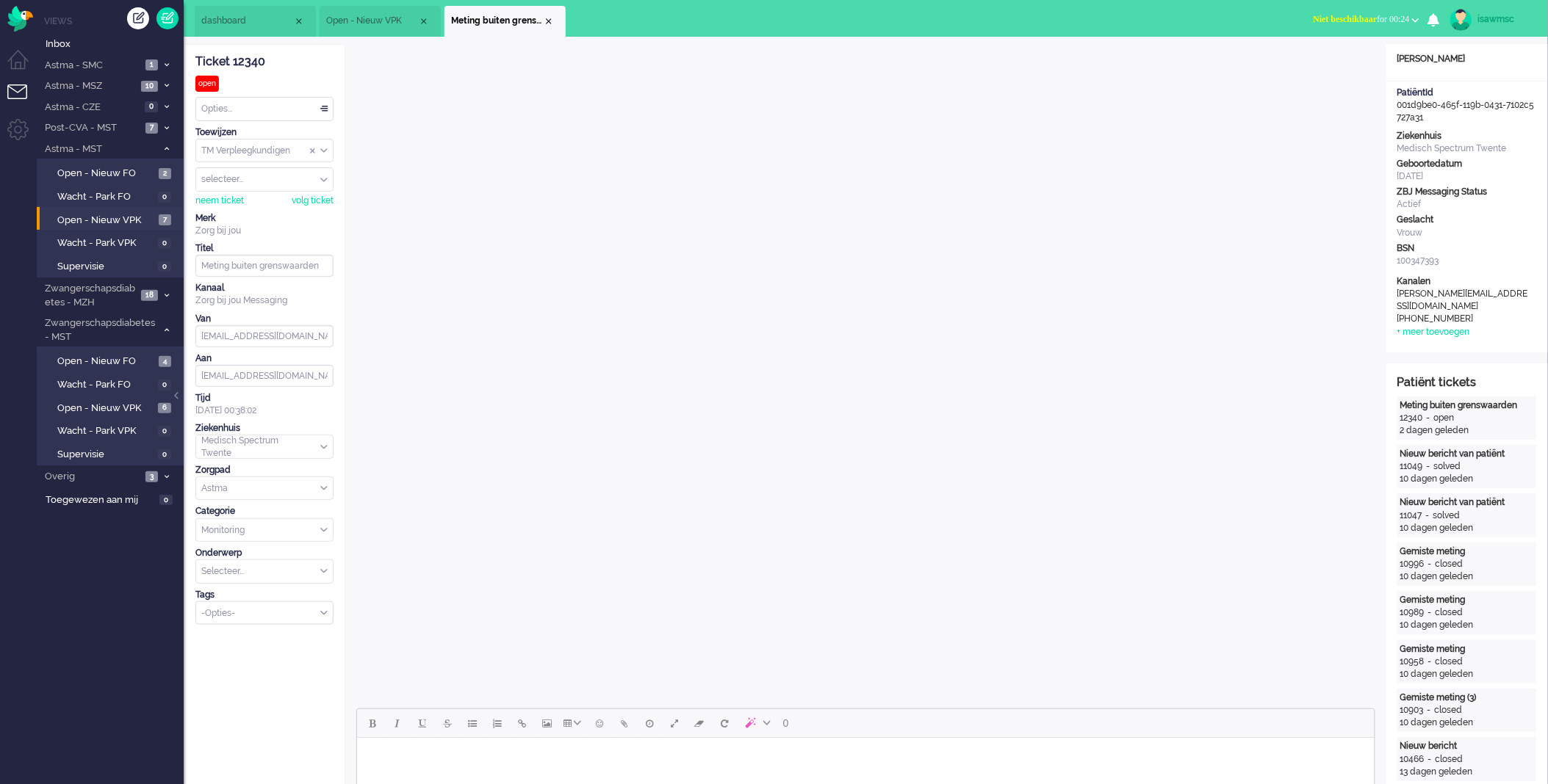
click at [549, 20] on div "Close tab" at bounding box center [549, 21] width 11 height 11
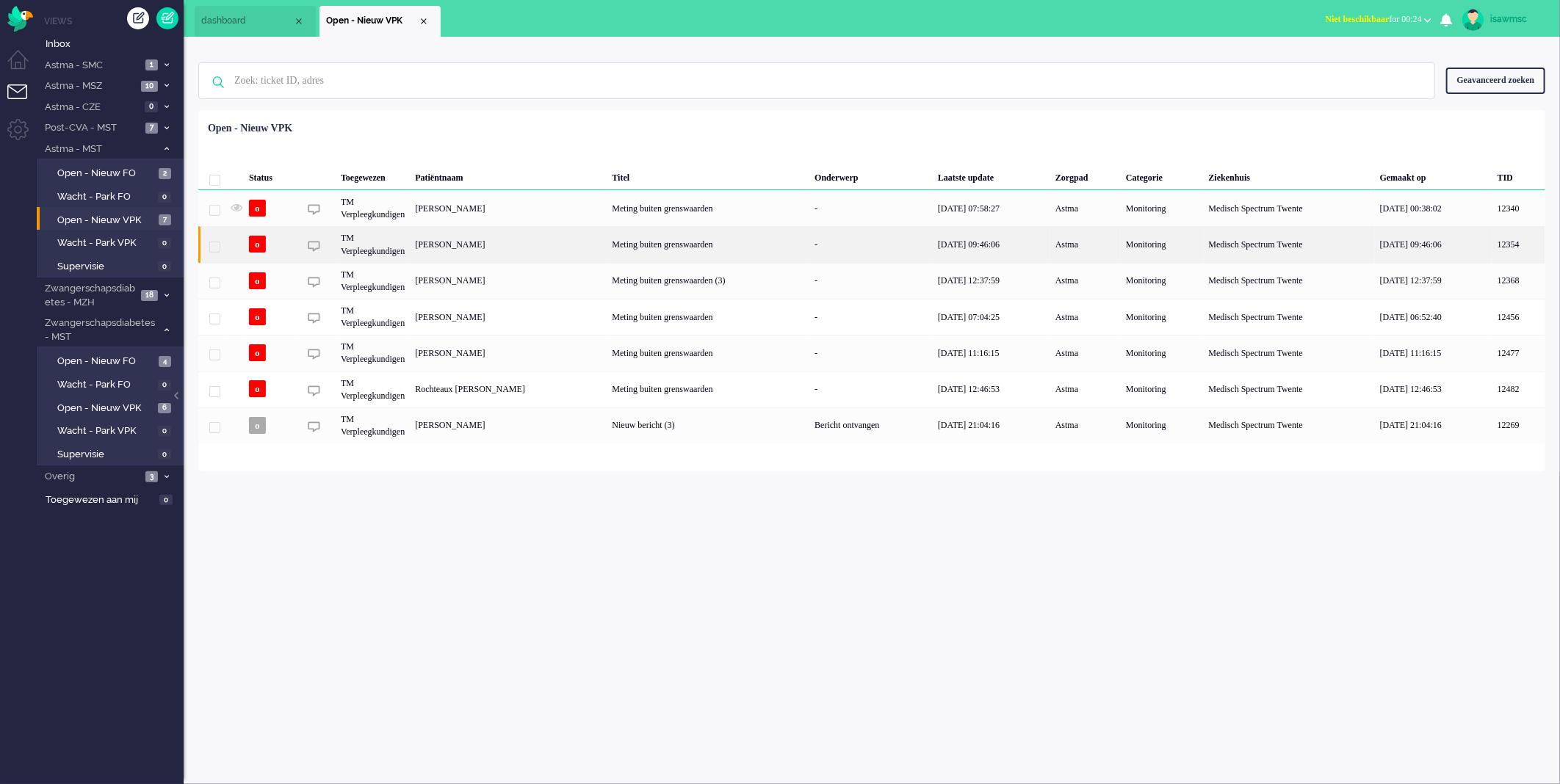
click at [568, 251] on div "[PERSON_NAME]" at bounding box center [508, 244] width 197 height 36
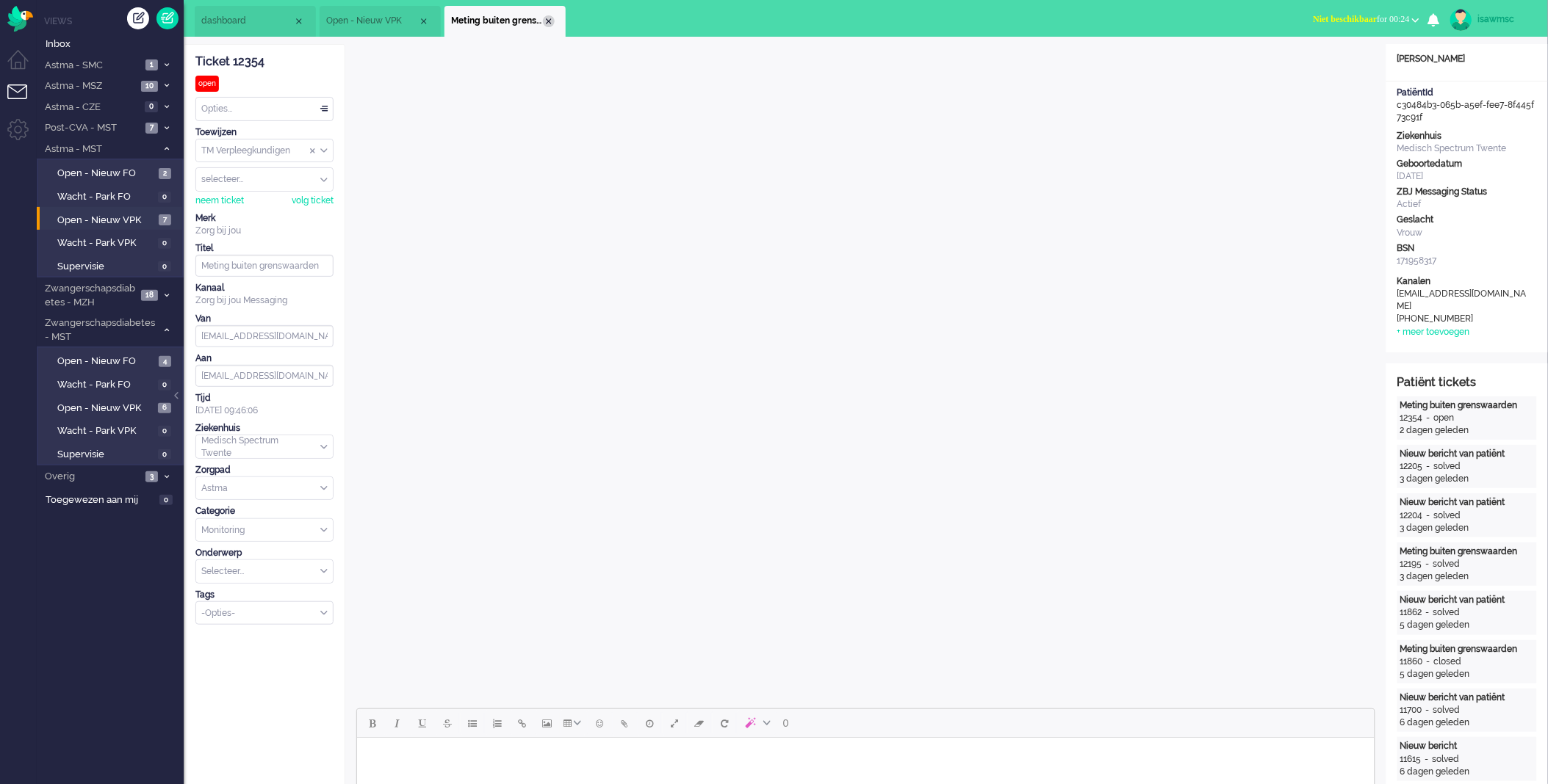
click at [552, 24] on div "Close tab" at bounding box center [549, 21] width 11 height 11
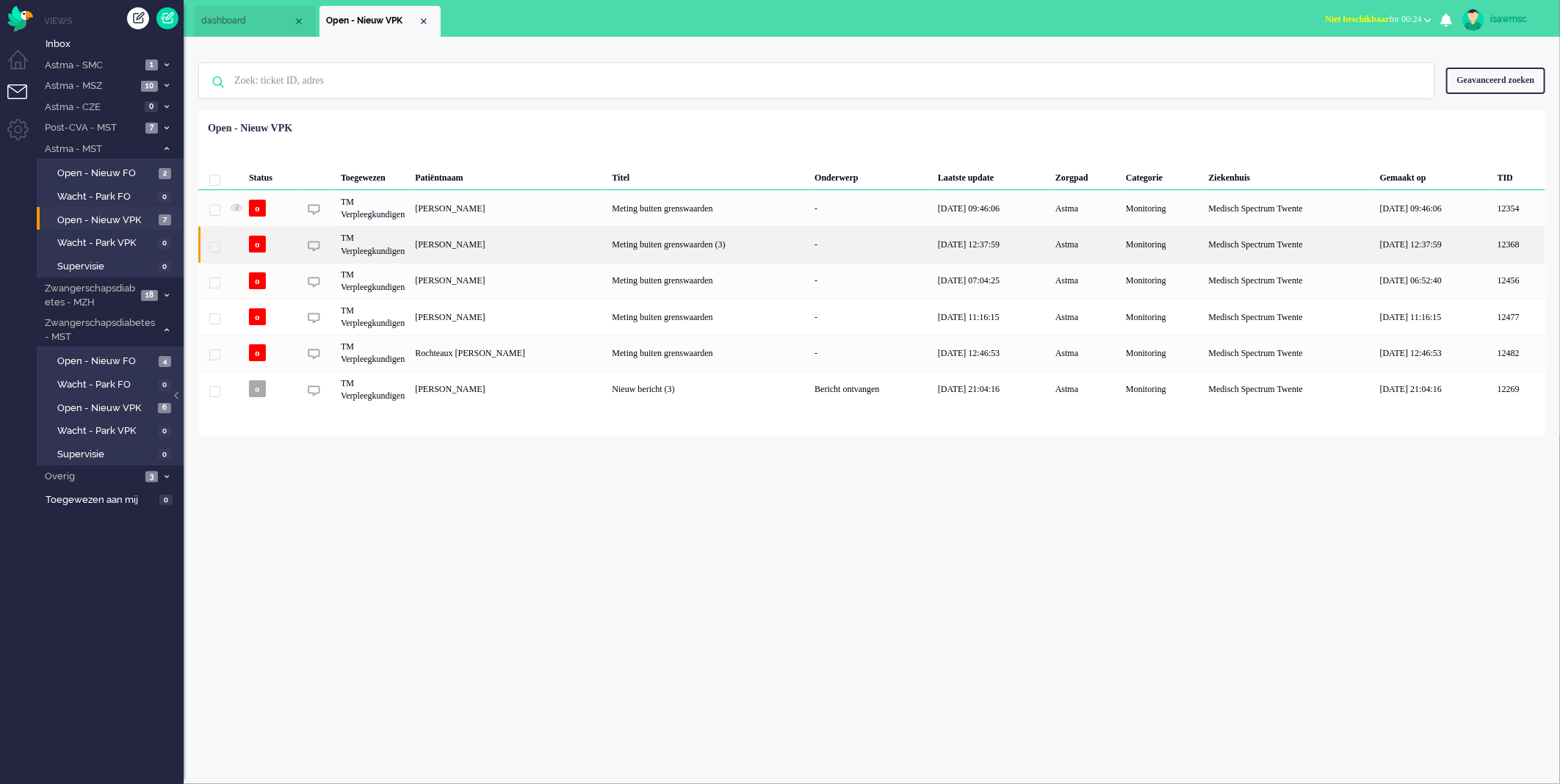
click at [514, 246] on div "[PERSON_NAME]" at bounding box center [508, 244] width 197 height 36
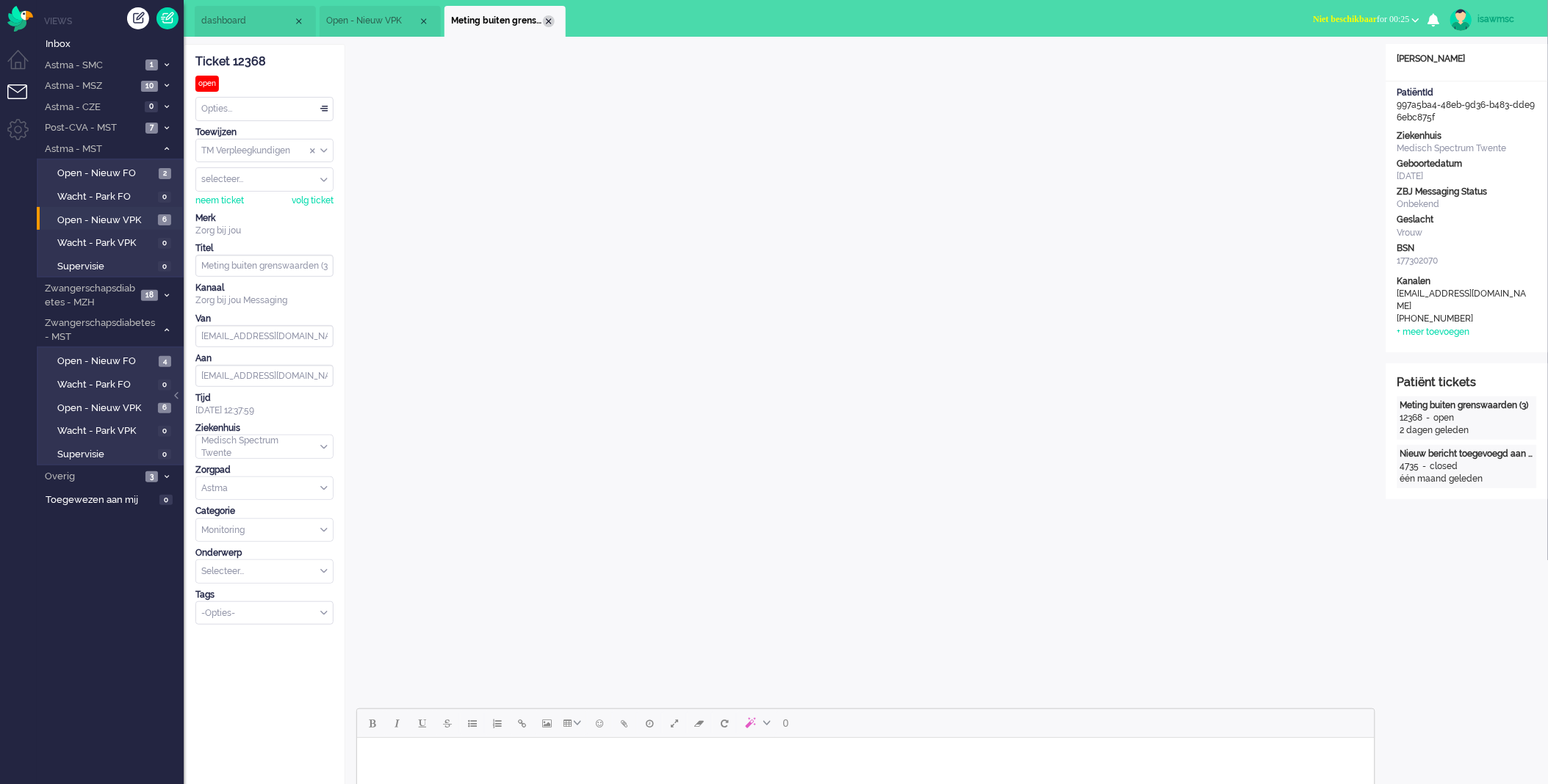
click at [546, 18] on div "Close tab" at bounding box center [549, 21] width 11 height 11
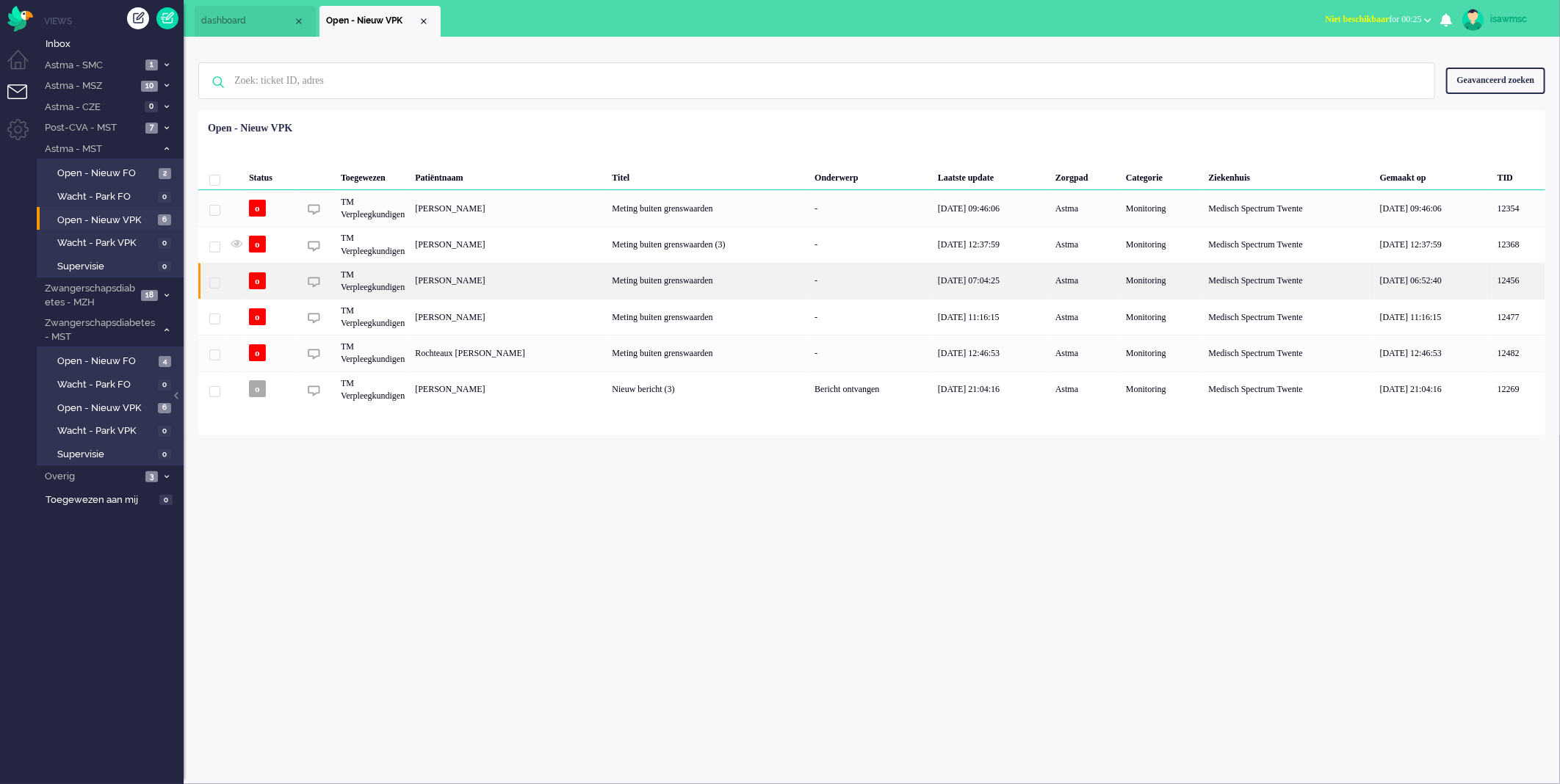
click at [519, 290] on div "[PERSON_NAME]" at bounding box center [508, 281] width 197 height 36
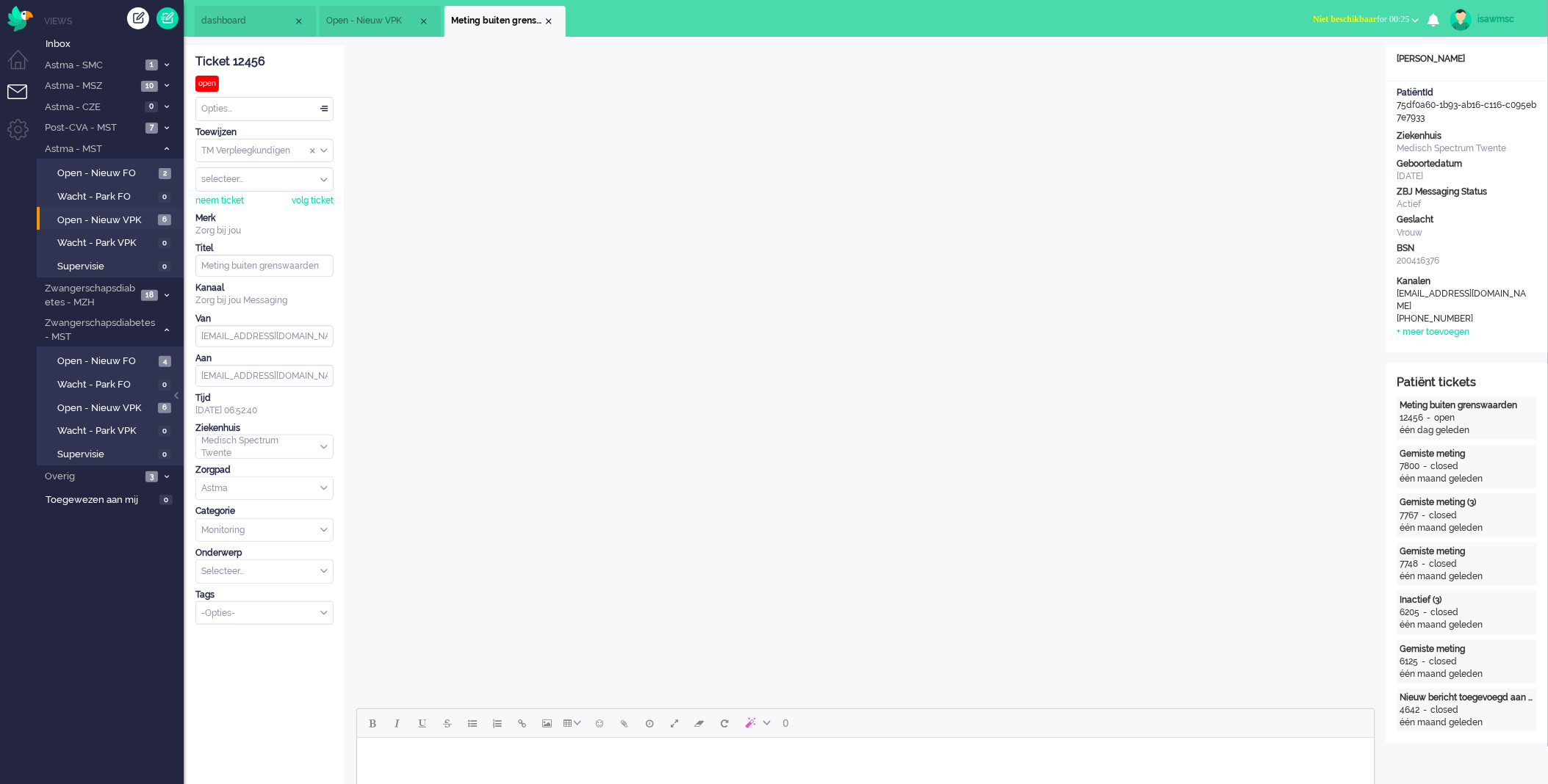
scroll to position [245, 0]
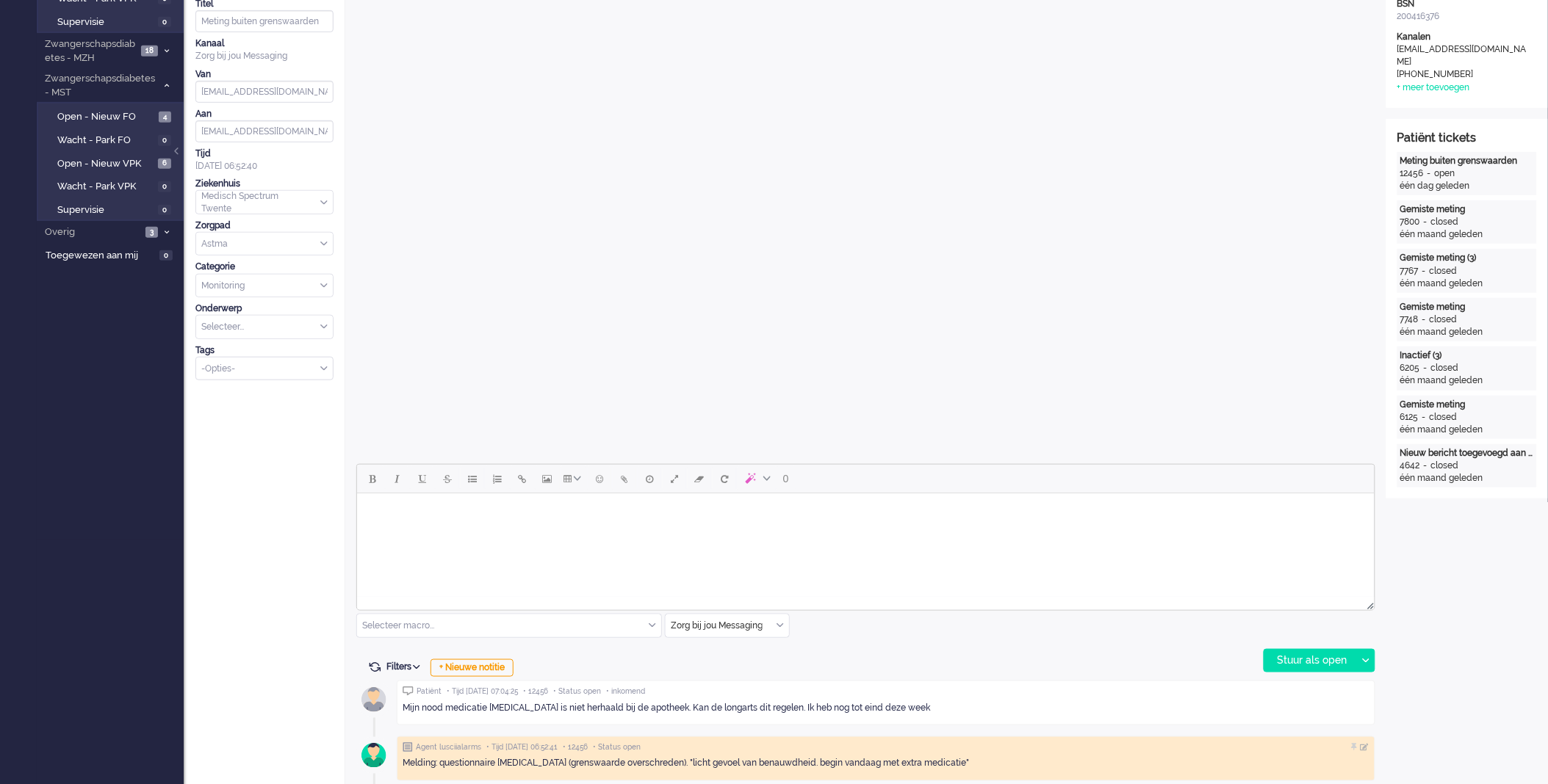
click at [830, 521] on body "Rich Text Area. Press ALT-0 for help." at bounding box center [865, 512] width 1005 height 26
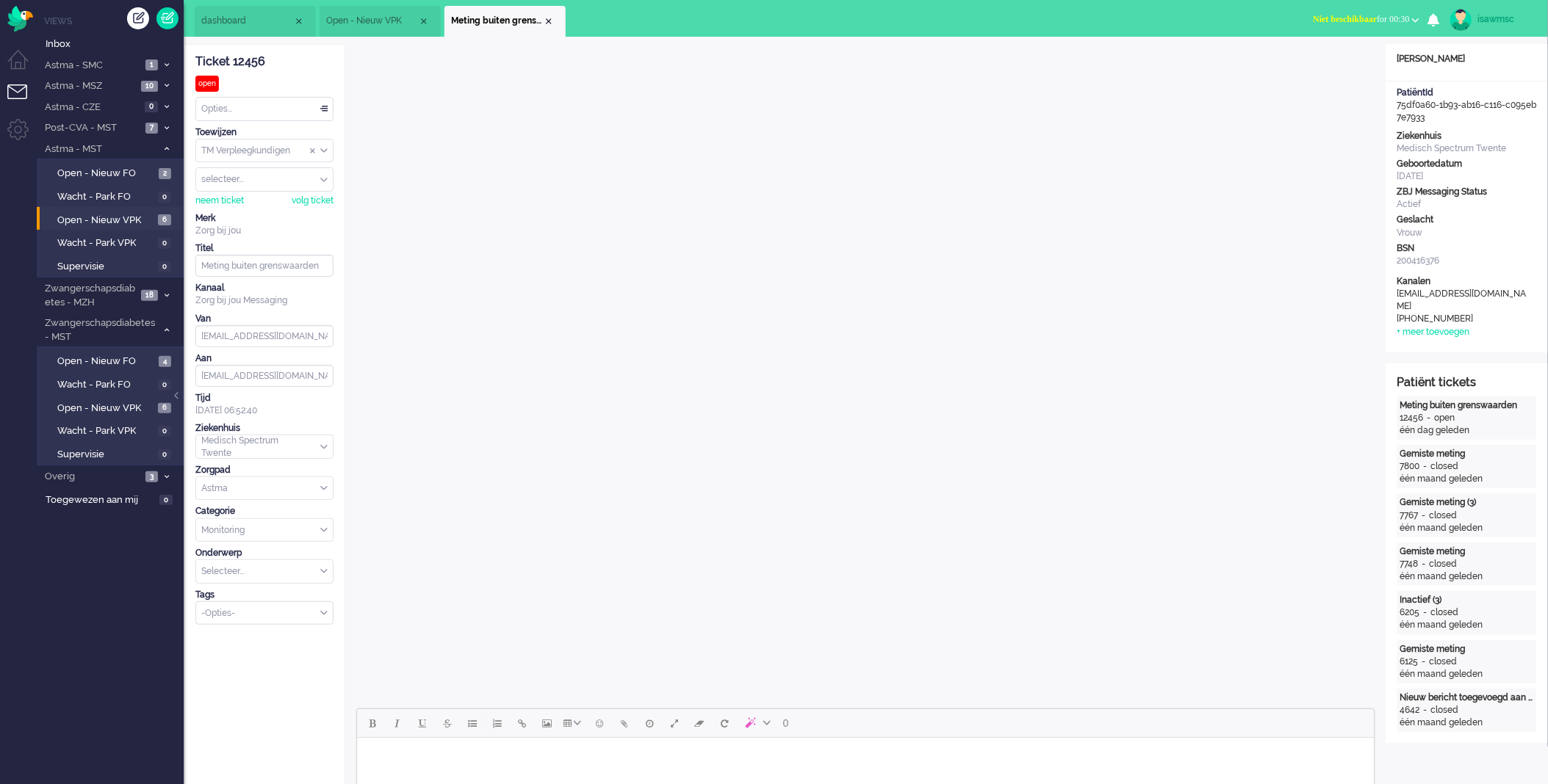
scroll to position [326, 0]
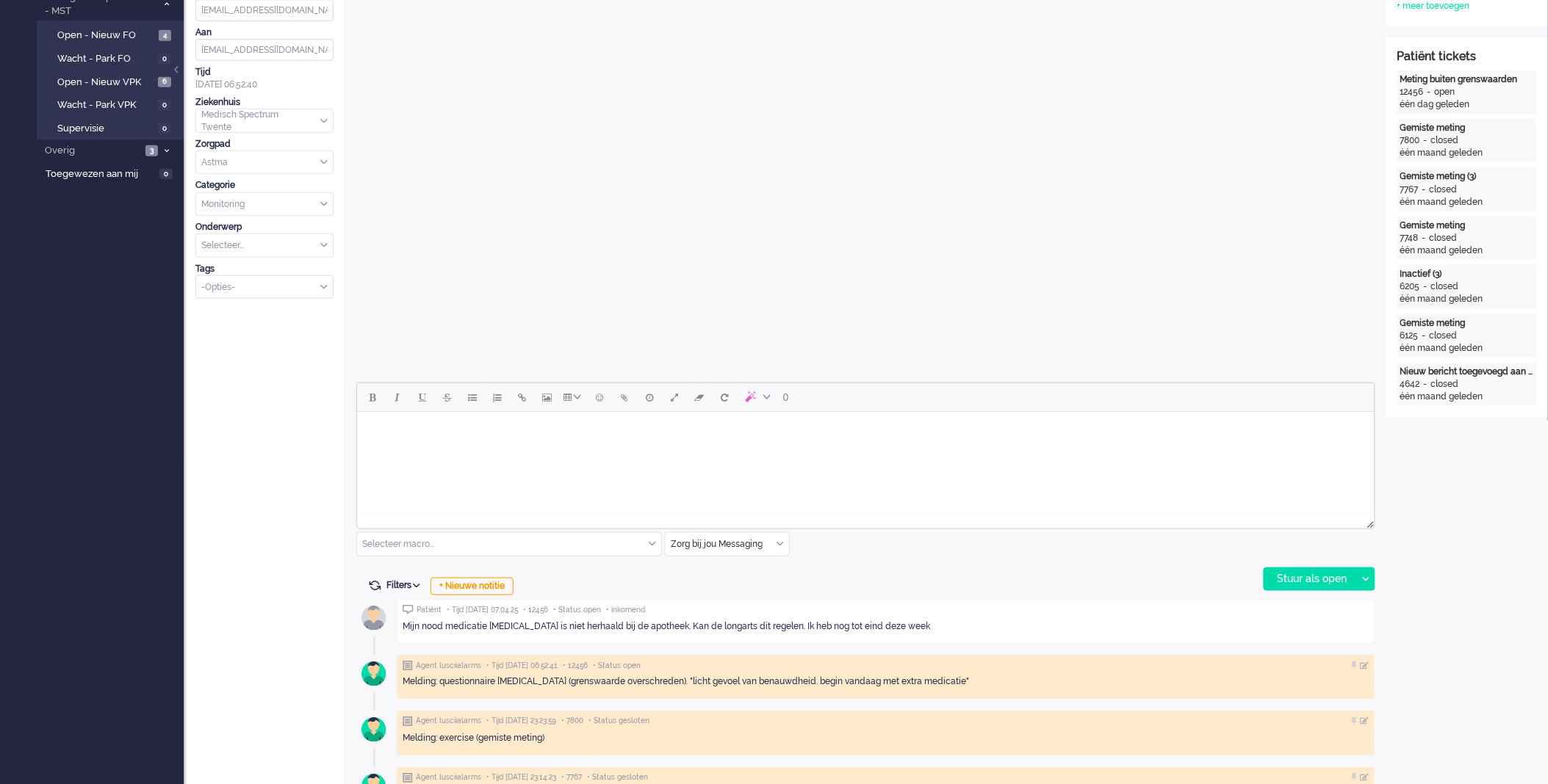
click at [536, 425] on body "Rich Text Area. Press ALT-0 for help." at bounding box center [865, 430] width 1005 height 26
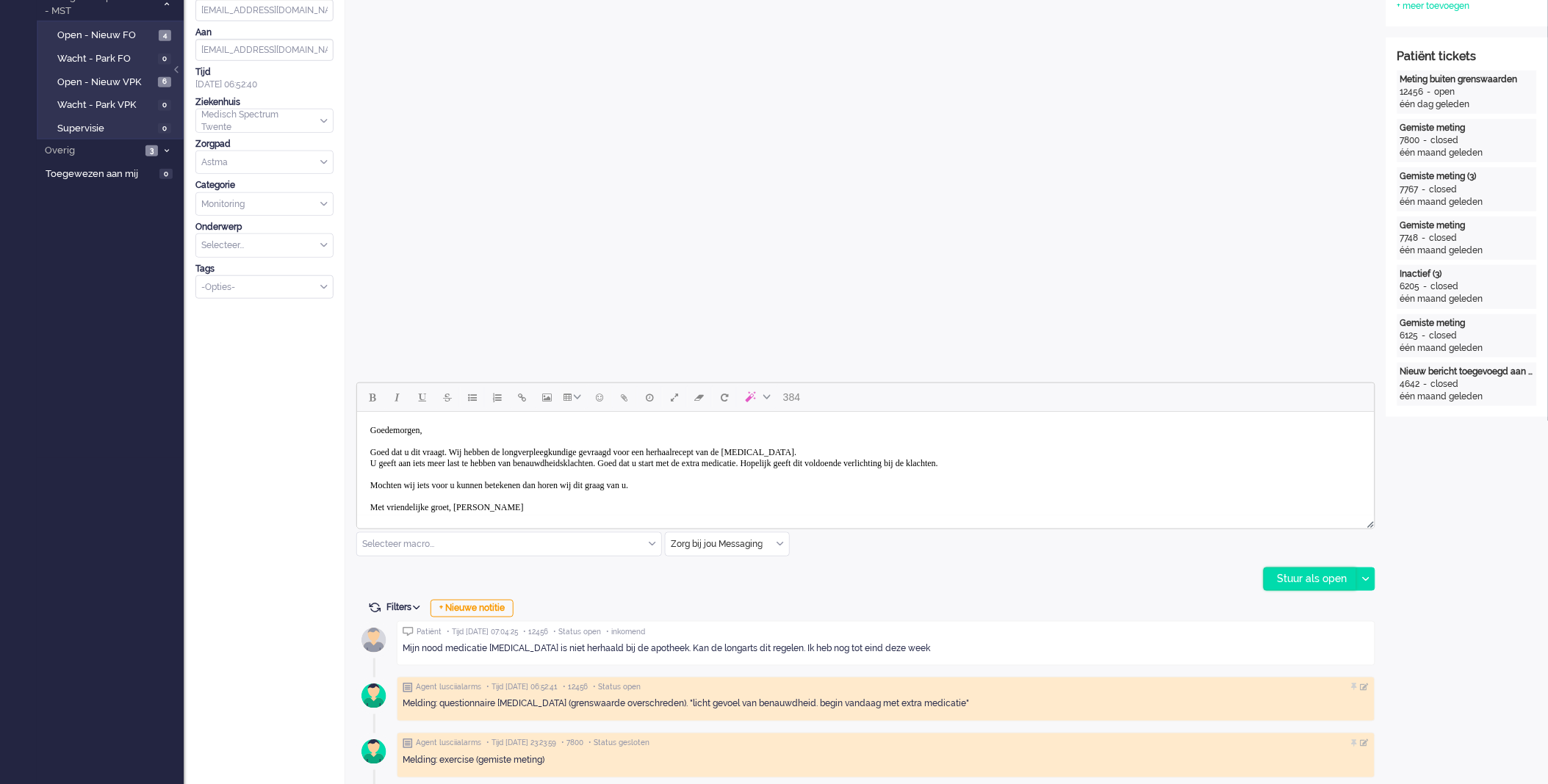
click at [1296, 582] on div "Stuur als open" at bounding box center [1310, 579] width 92 height 22
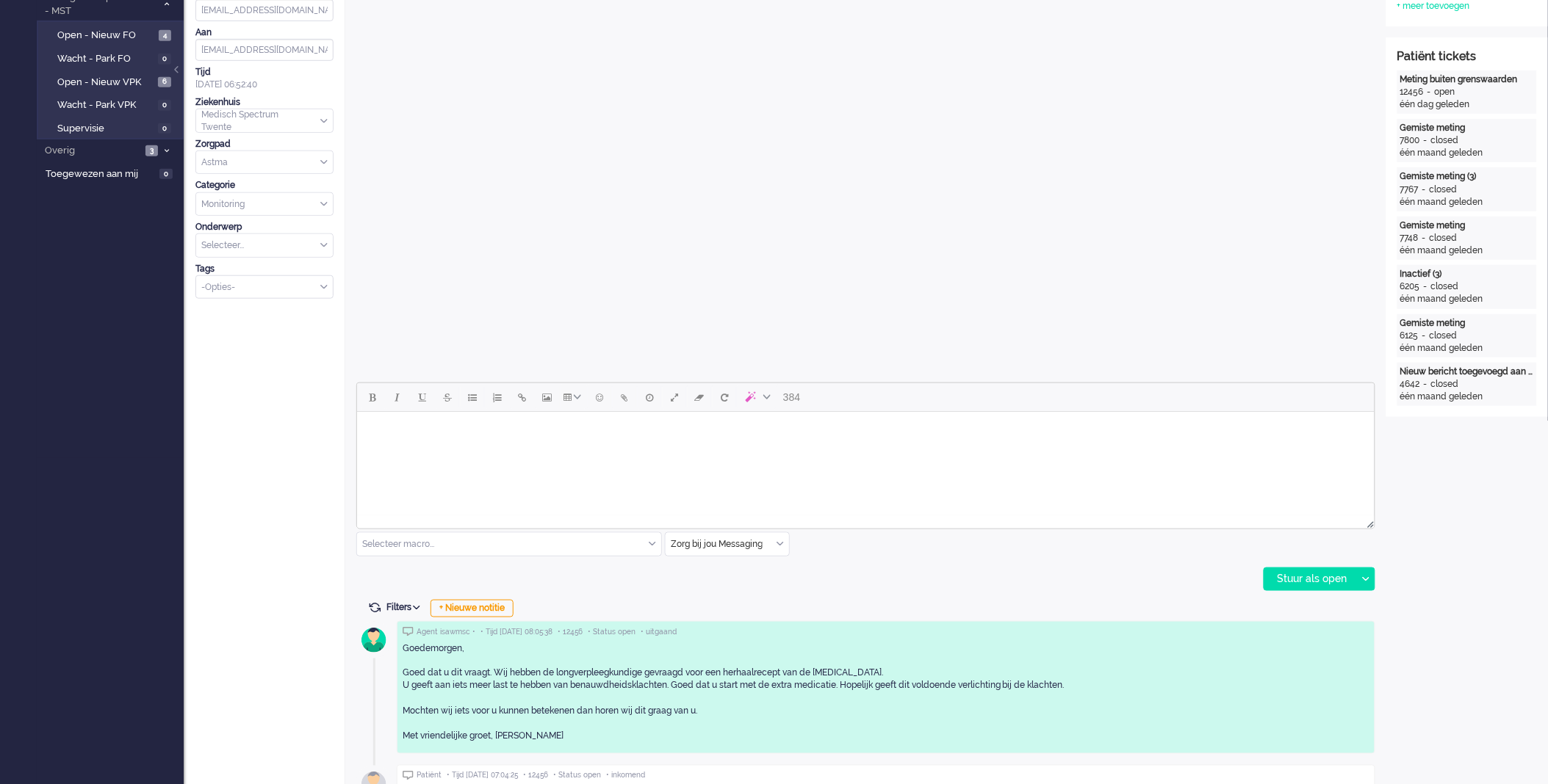
scroll to position [0, 0]
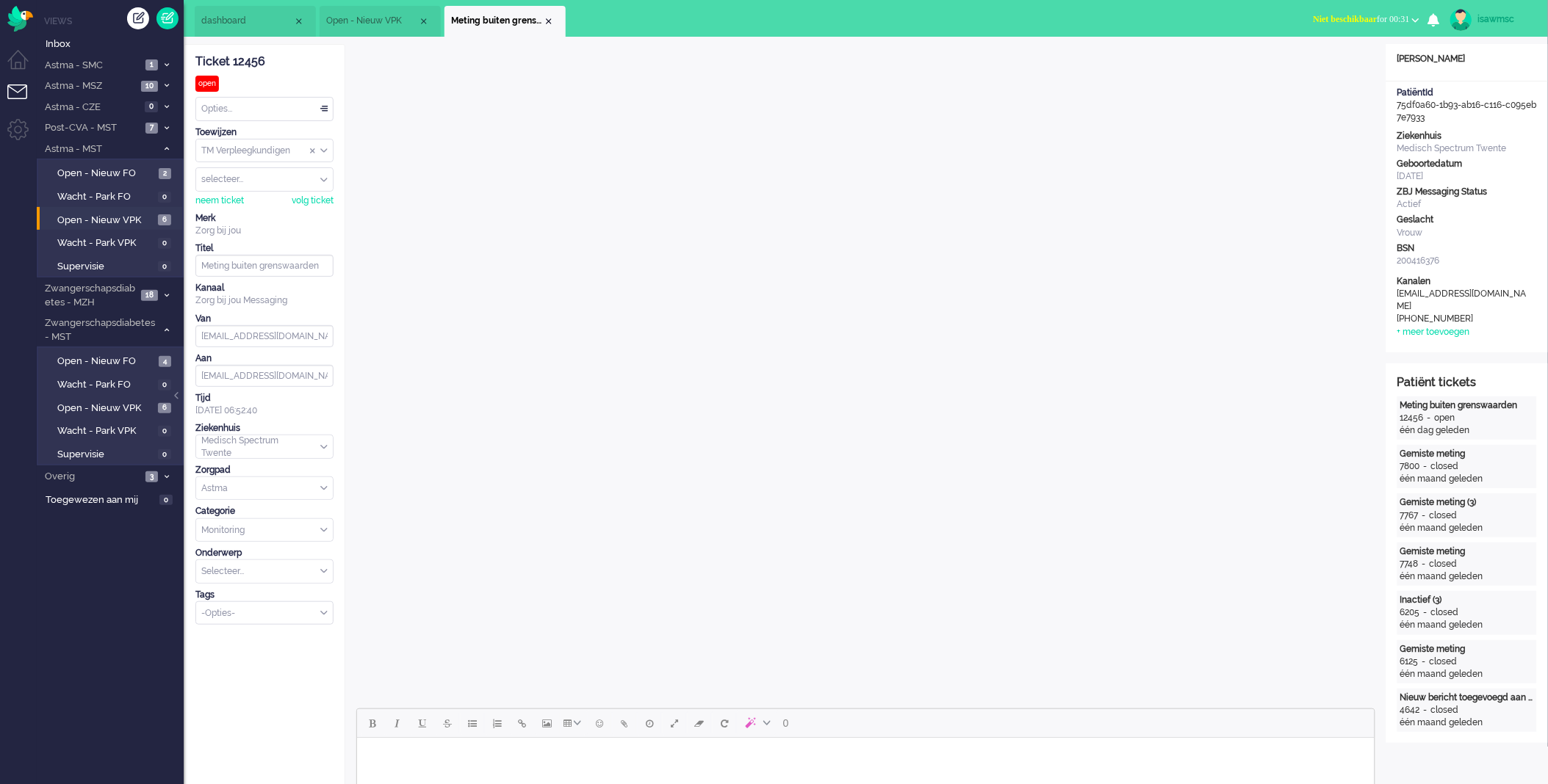
click at [1379, 17] on span "Niet beschikbaar for 00:31" at bounding box center [1362, 18] width 96 height 10
click at [1100, 9] on ul "dashboard Open - Nieuw VPK Meting buiten grenswaarden" at bounding box center [722, 18] width 1056 height 37
click at [546, 18] on div "Close tab" at bounding box center [549, 21] width 11 height 11
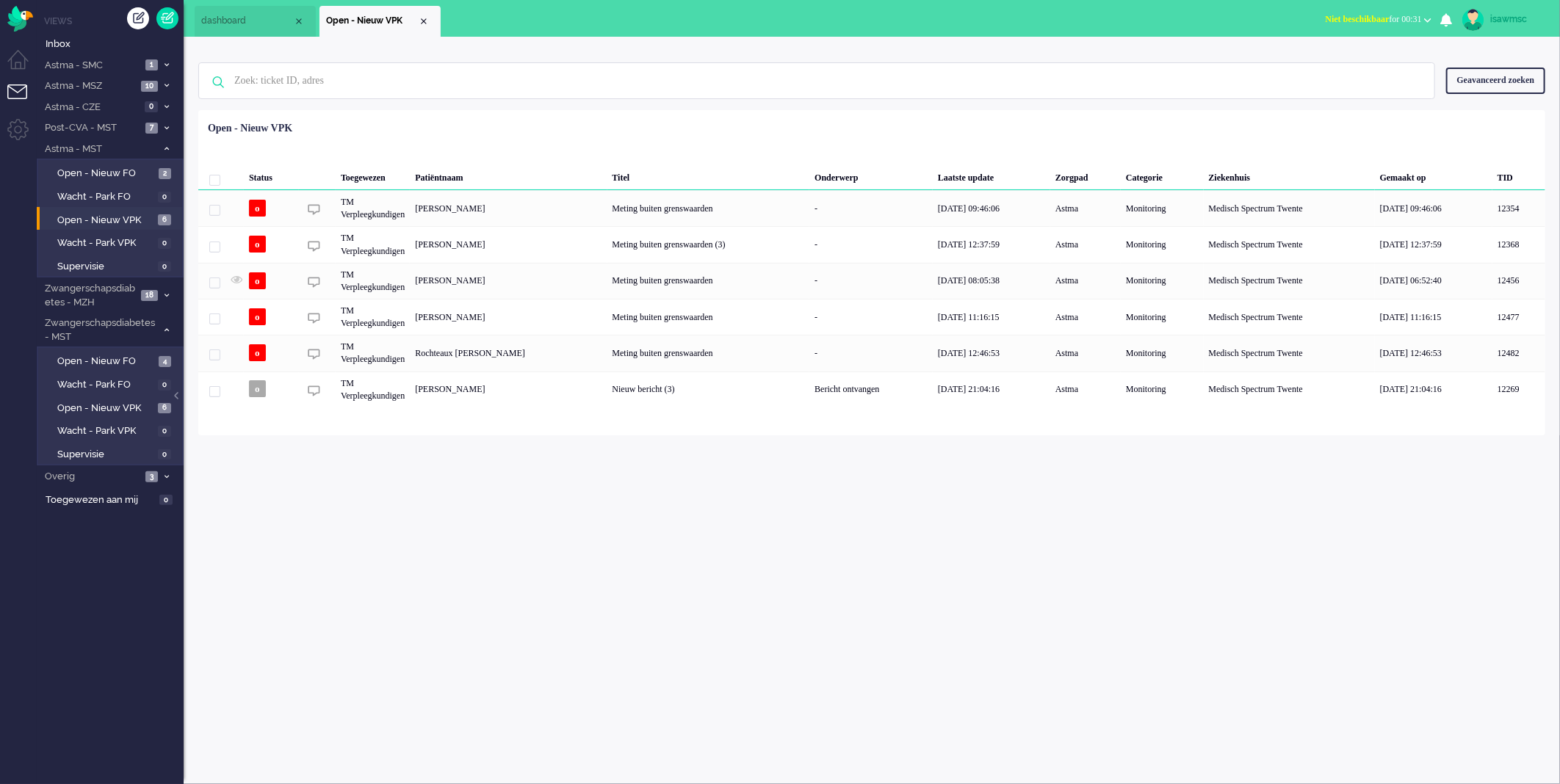
click at [474, 135] on div "Geselecteerd 0 Set Status: open pending holding solved Verwijder Selecteer... U…" at bounding box center [871, 146] width 1347 height 28
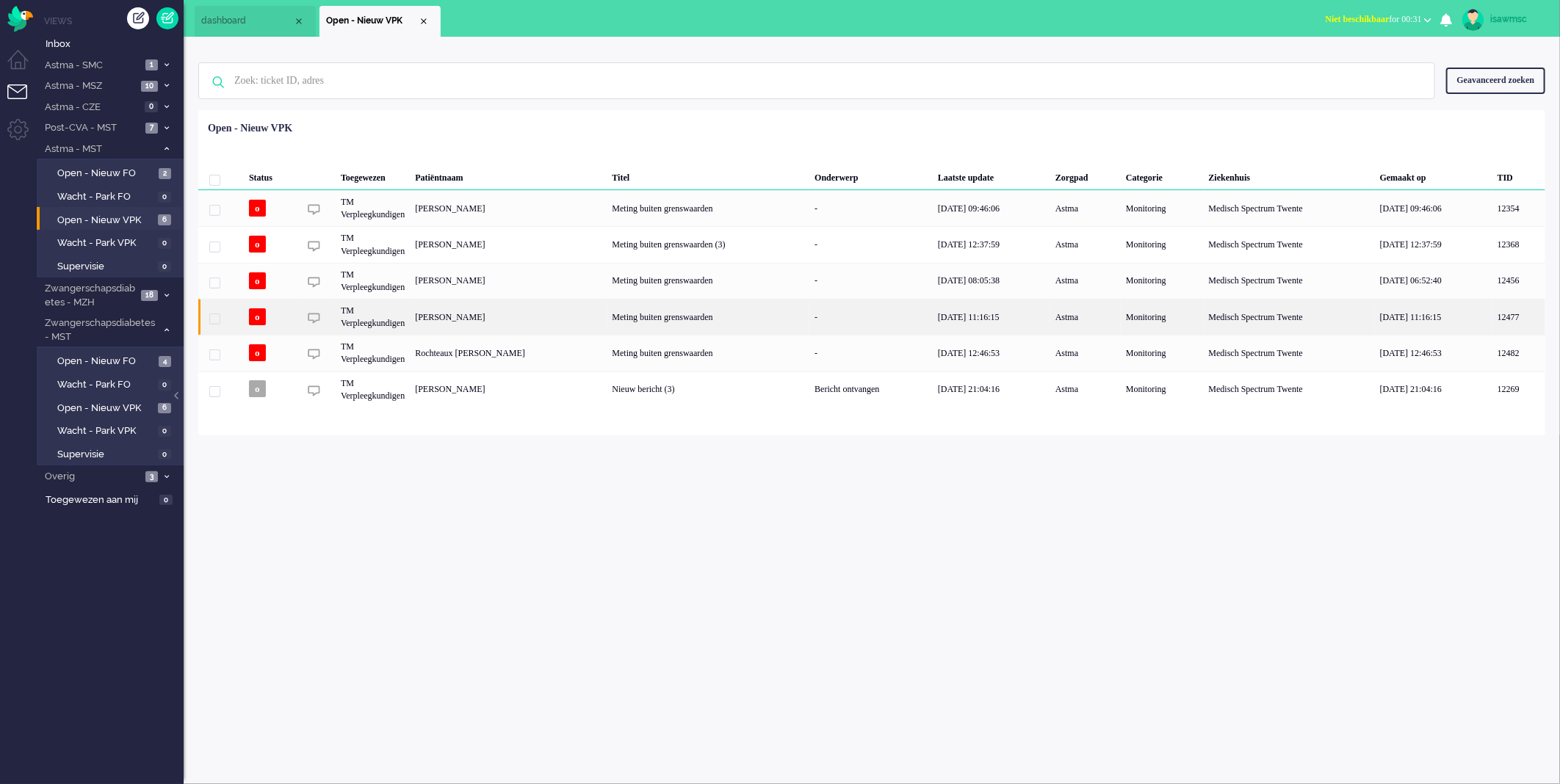
click at [564, 323] on div "[PERSON_NAME]" at bounding box center [508, 317] width 197 height 36
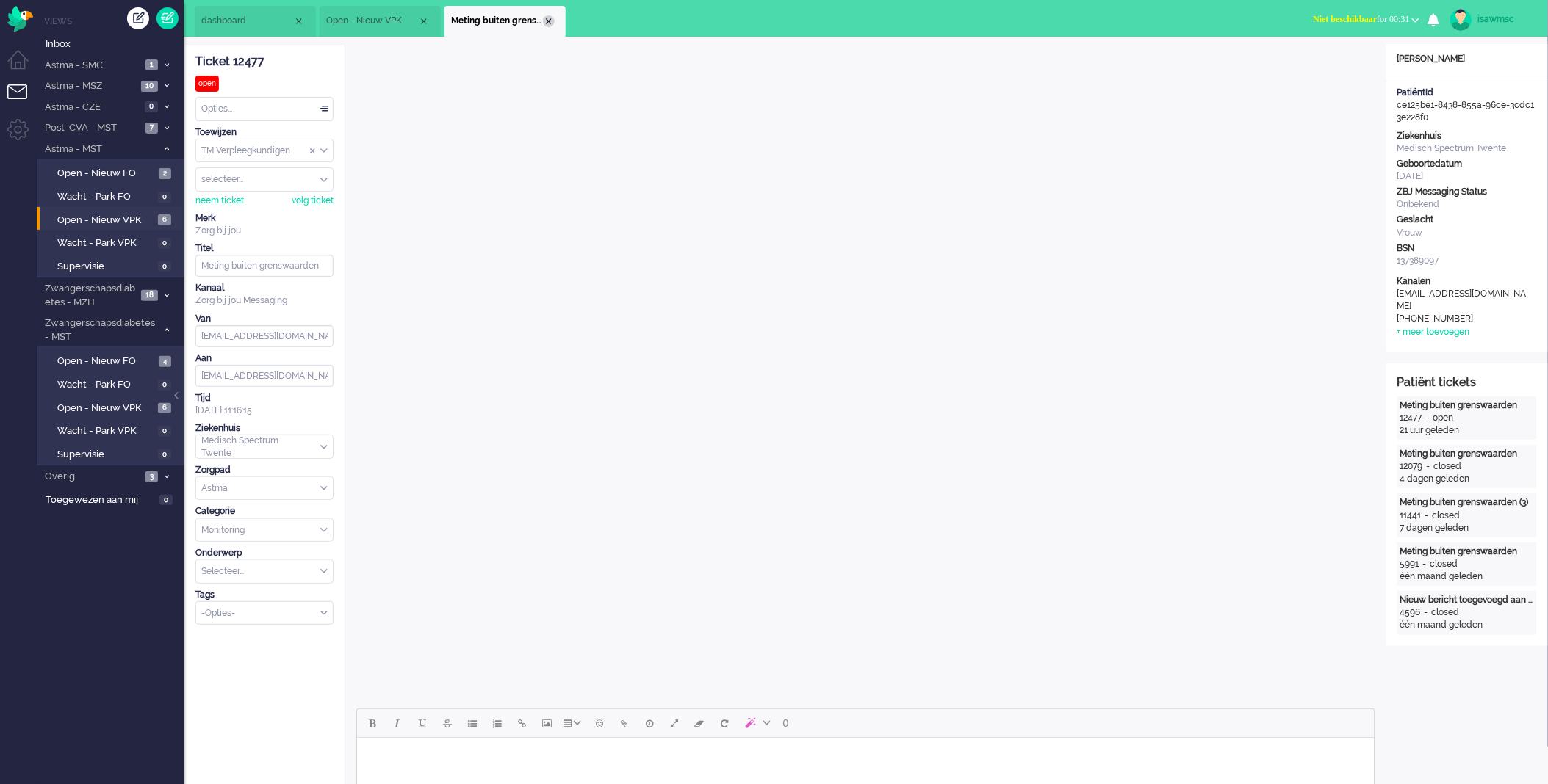
click at [551, 24] on div "Close tab" at bounding box center [549, 21] width 11 height 11
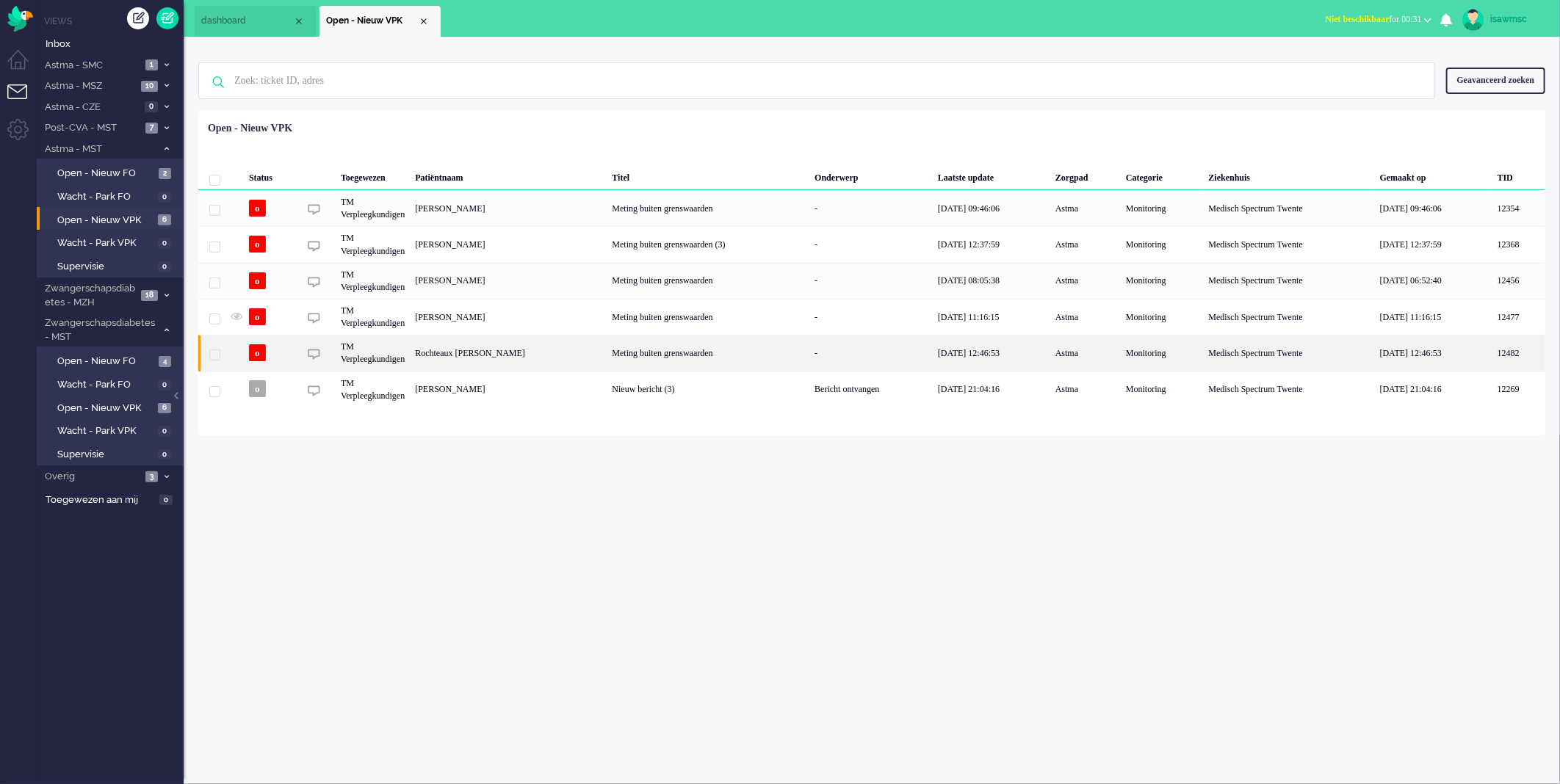
click at [561, 363] on div "Rochteaux [PERSON_NAME]" at bounding box center [508, 353] width 197 height 36
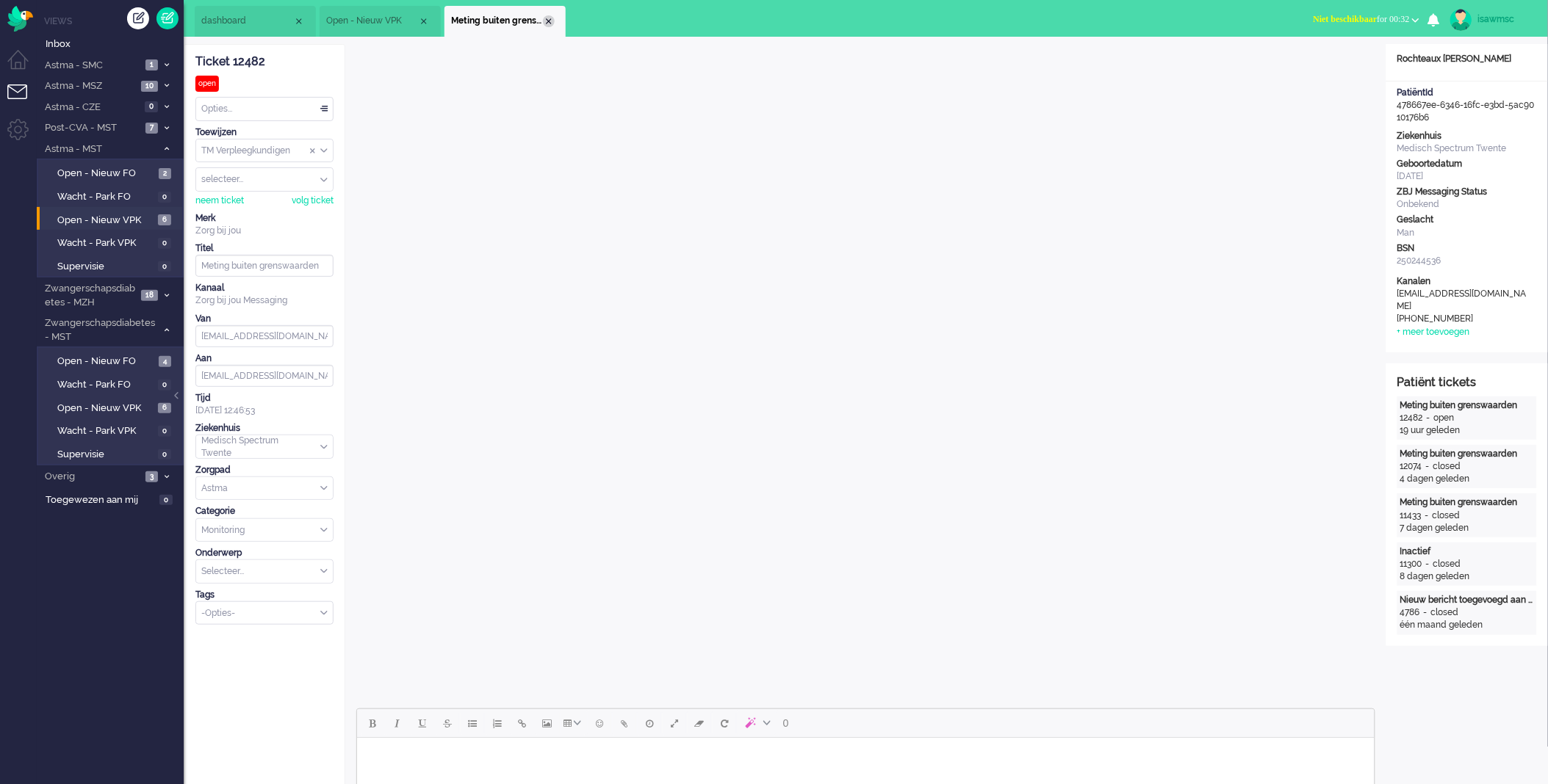
click at [551, 24] on div "Close tab" at bounding box center [549, 21] width 11 height 11
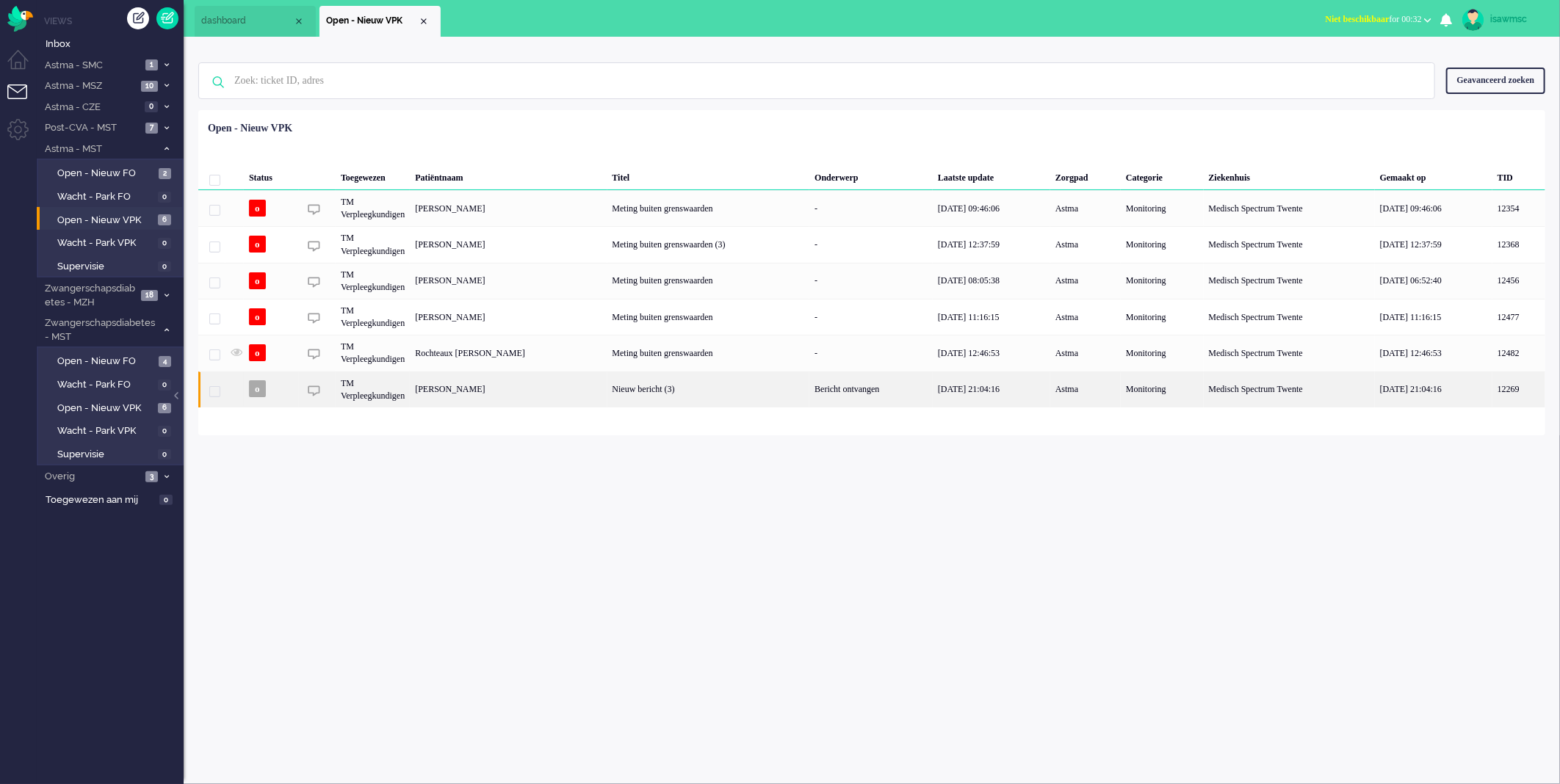
click at [552, 398] on div "[PERSON_NAME]" at bounding box center [508, 389] width 197 height 36
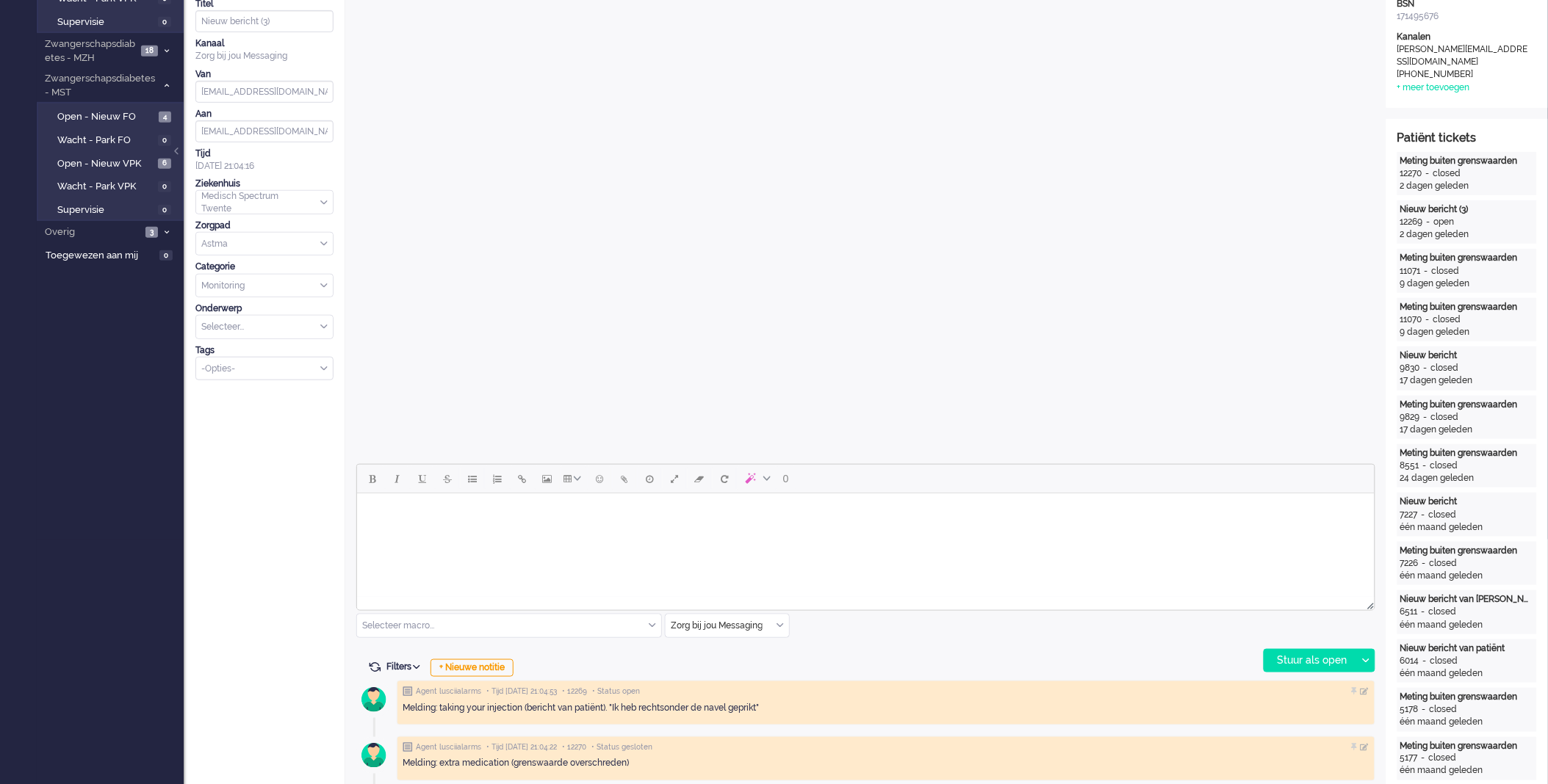
scroll to position [163, 0]
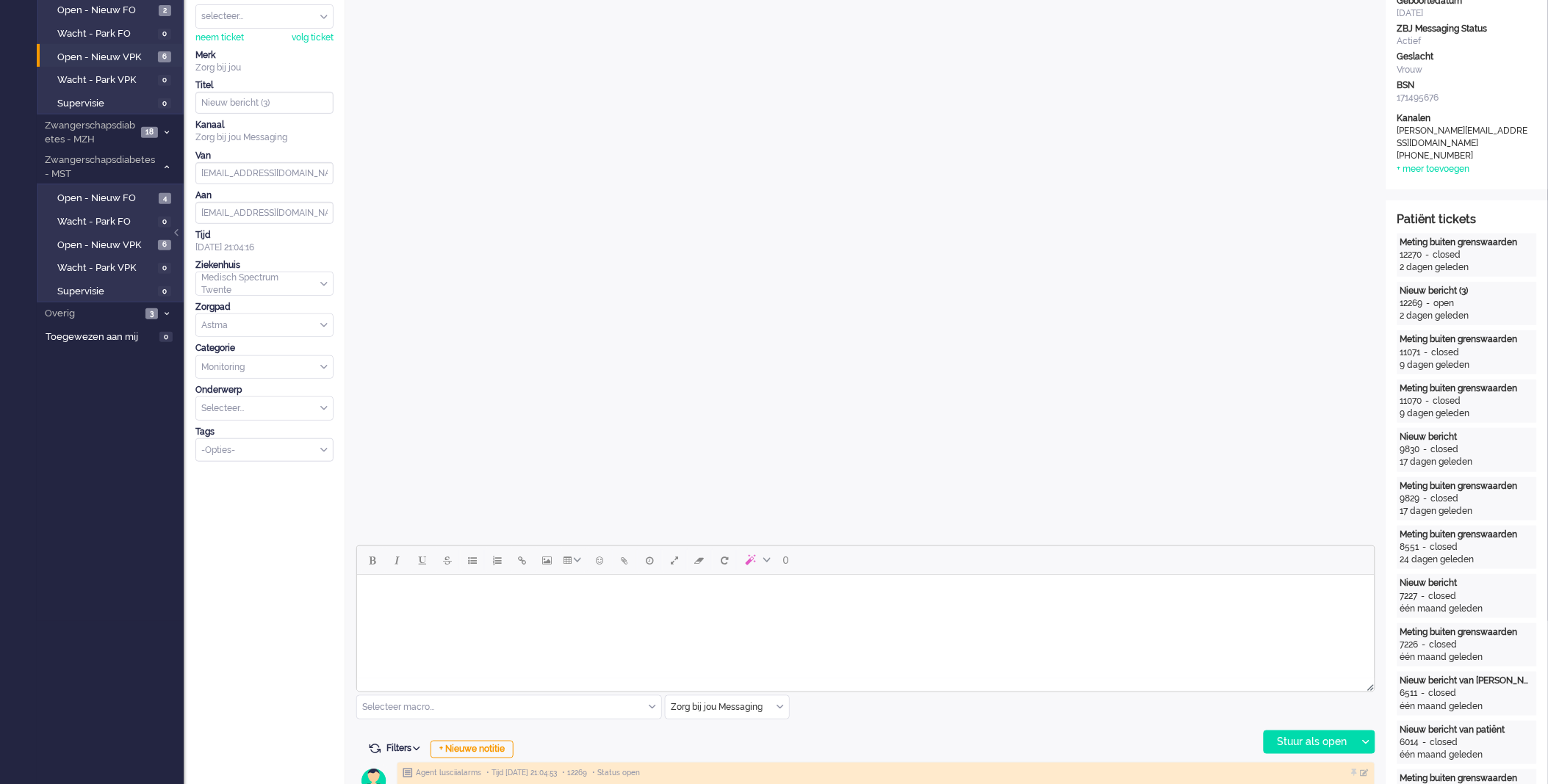
click at [1030, 594] on body "Rich Text Area. Press ALT-0 for help." at bounding box center [865, 594] width 1005 height 26
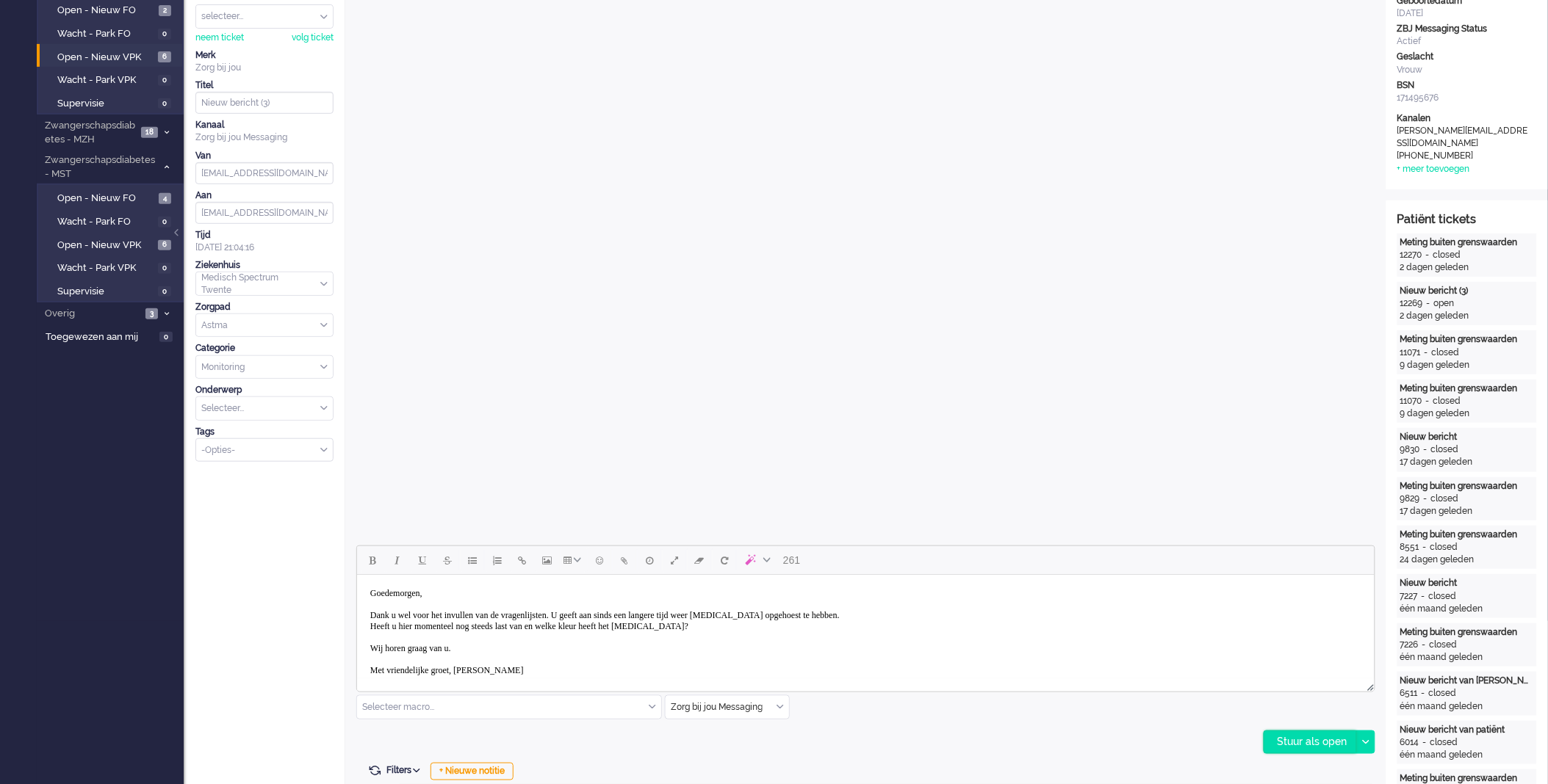
click at [1290, 750] on div "Stuur als open" at bounding box center [1310, 742] width 92 height 22
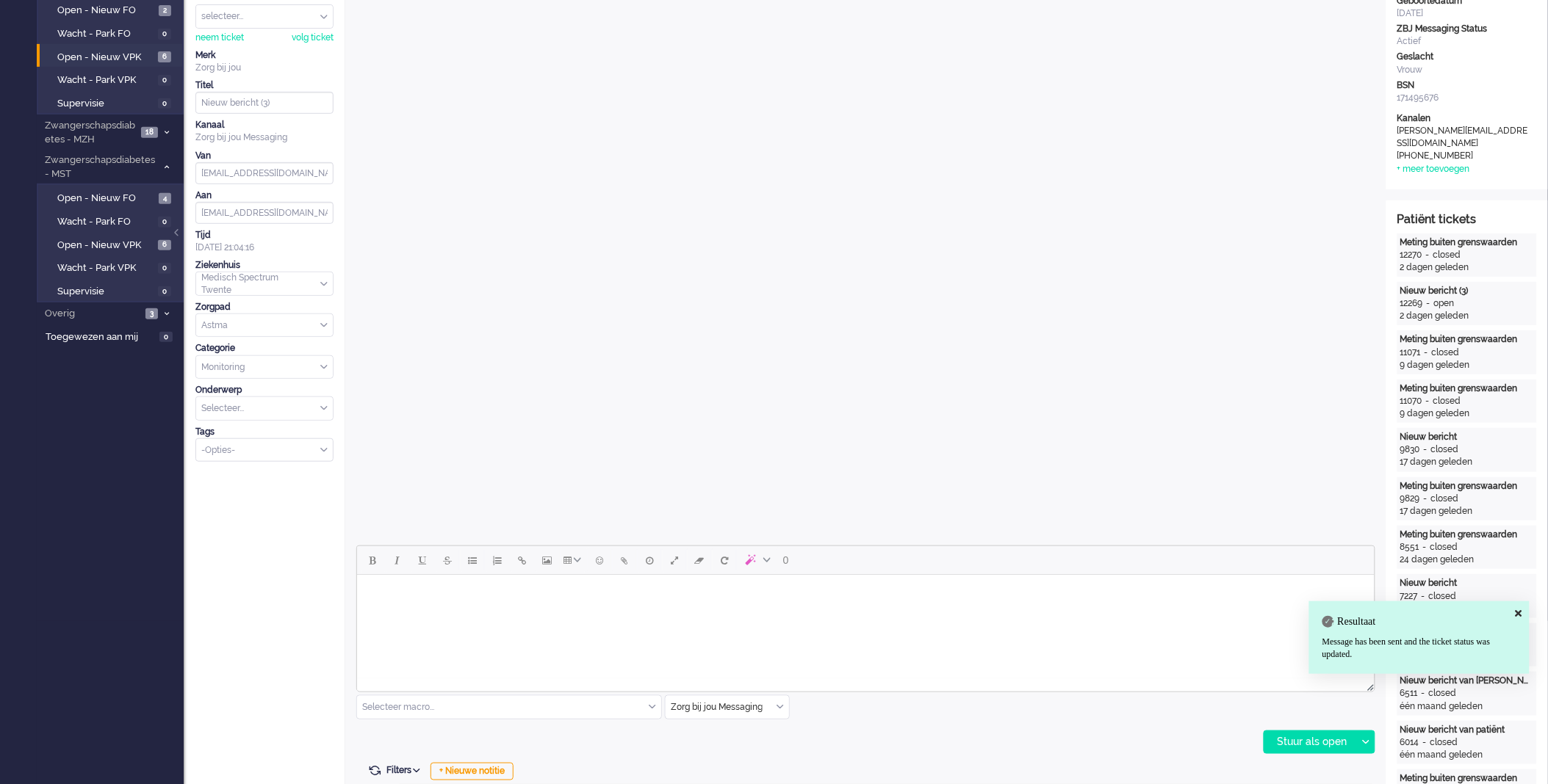
scroll to position [0, 0]
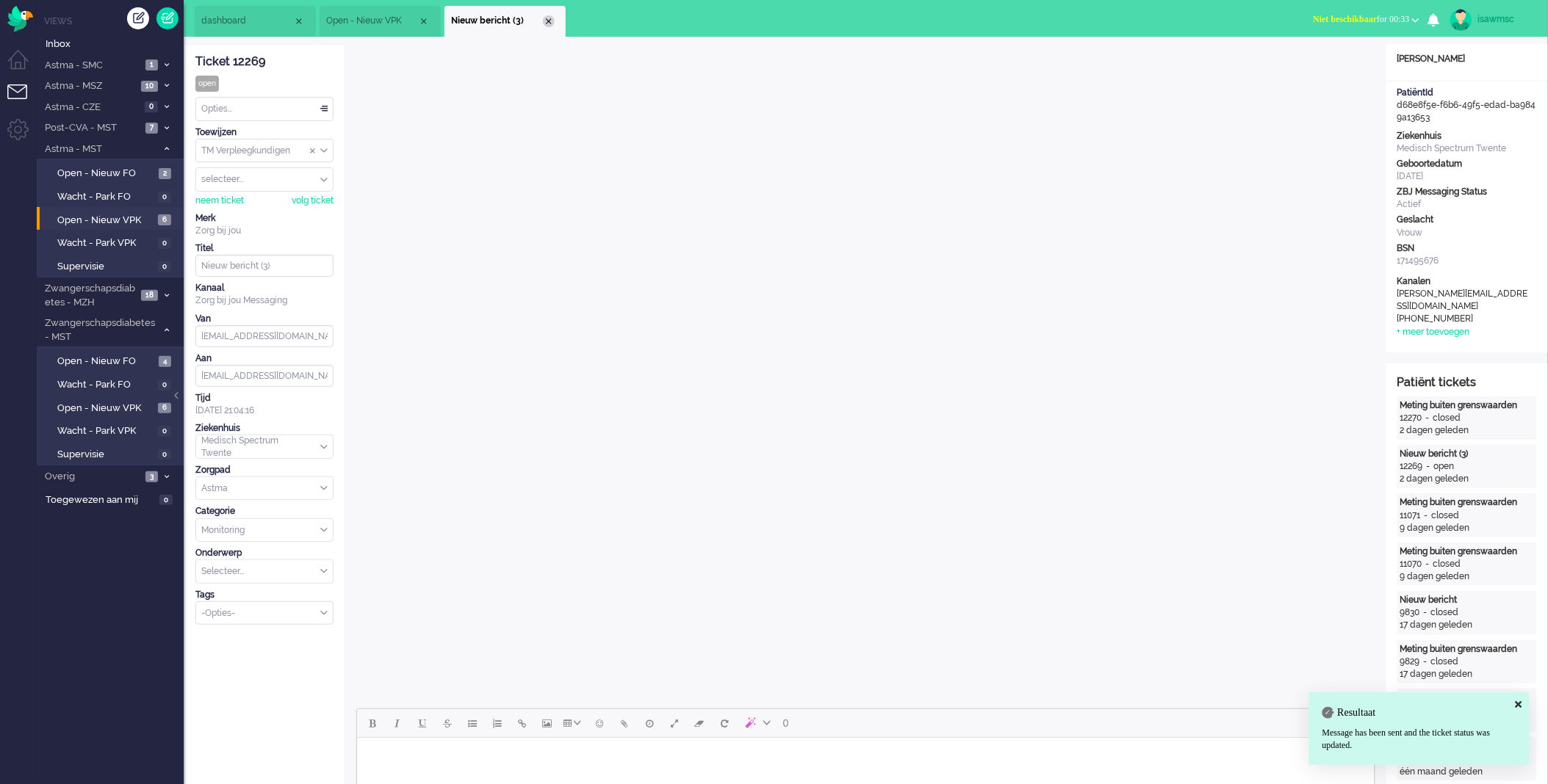
click at [548, 20] on div "Close tab" at bounding box center [549, 21] width 11 height 11
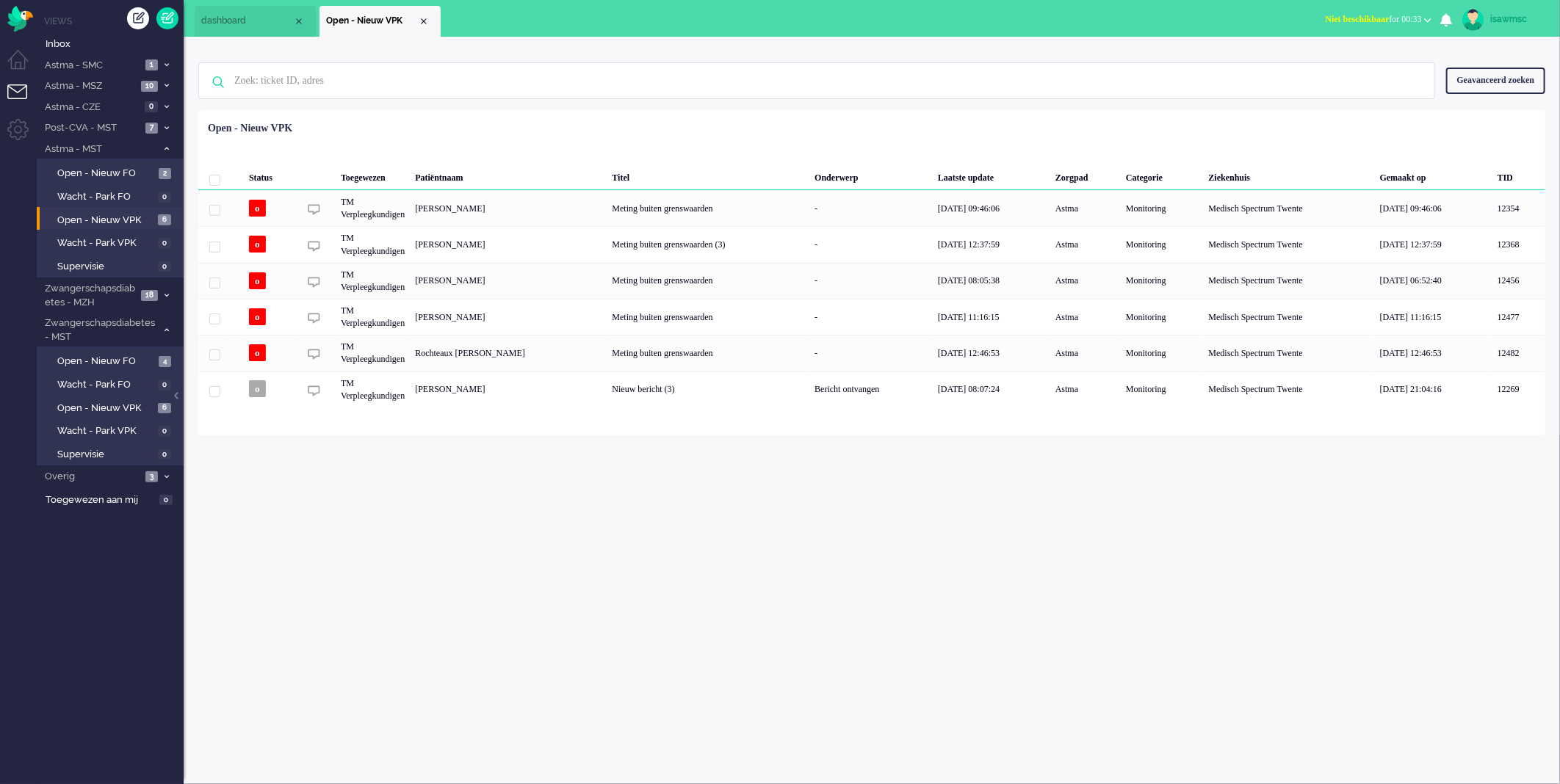
click at [498, 500] on div "isawmsc Thuis Ticket Csat Mijn gemiddelde cijfer Deze week - Ticket Bijdragen P…" at bounding box center [871, 410] width 1376 height 747
click at [168, 129] on icon at bounding box center [167, 128] width 5 height 5
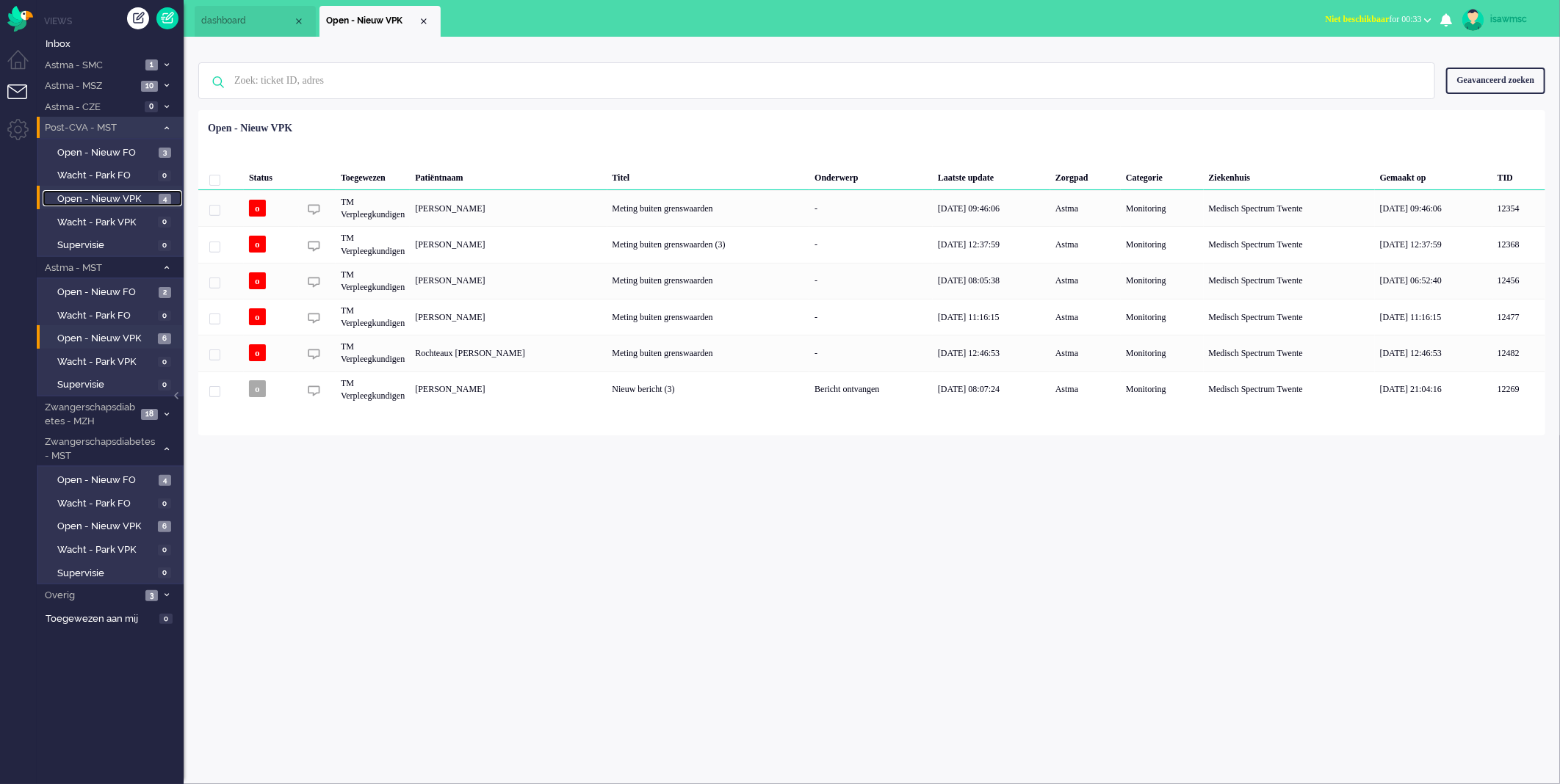
click at [161, 199] on span "4" at bounding box center [164, 199] width 12 height 11
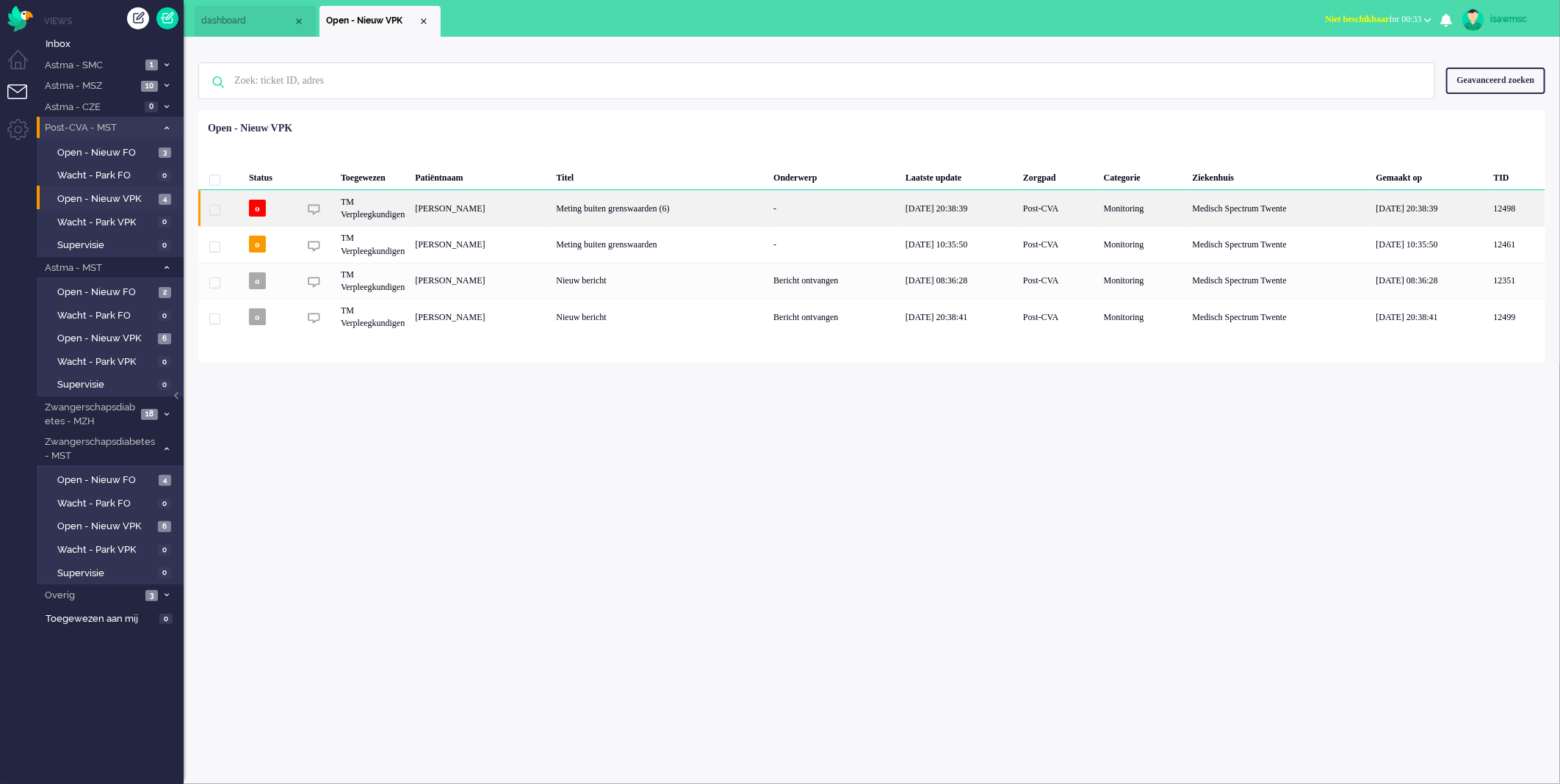
click at [519, 211] on div "[PERSON_NAME]" at bounding box center [480, 208] width 141 height 36
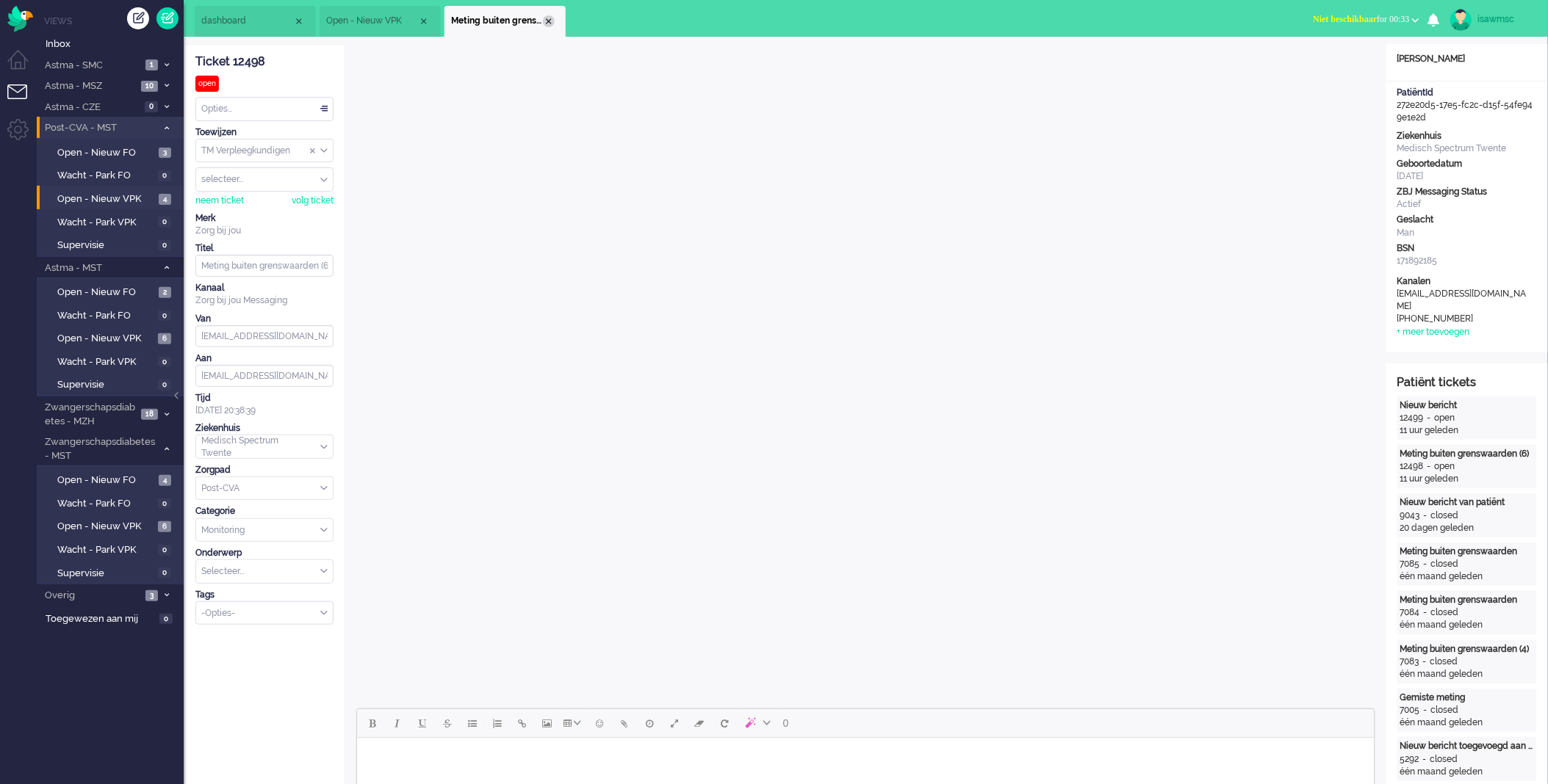
click at [549, 23] on div "Close tab" at bounding box center [549, 21] width 11 height 11
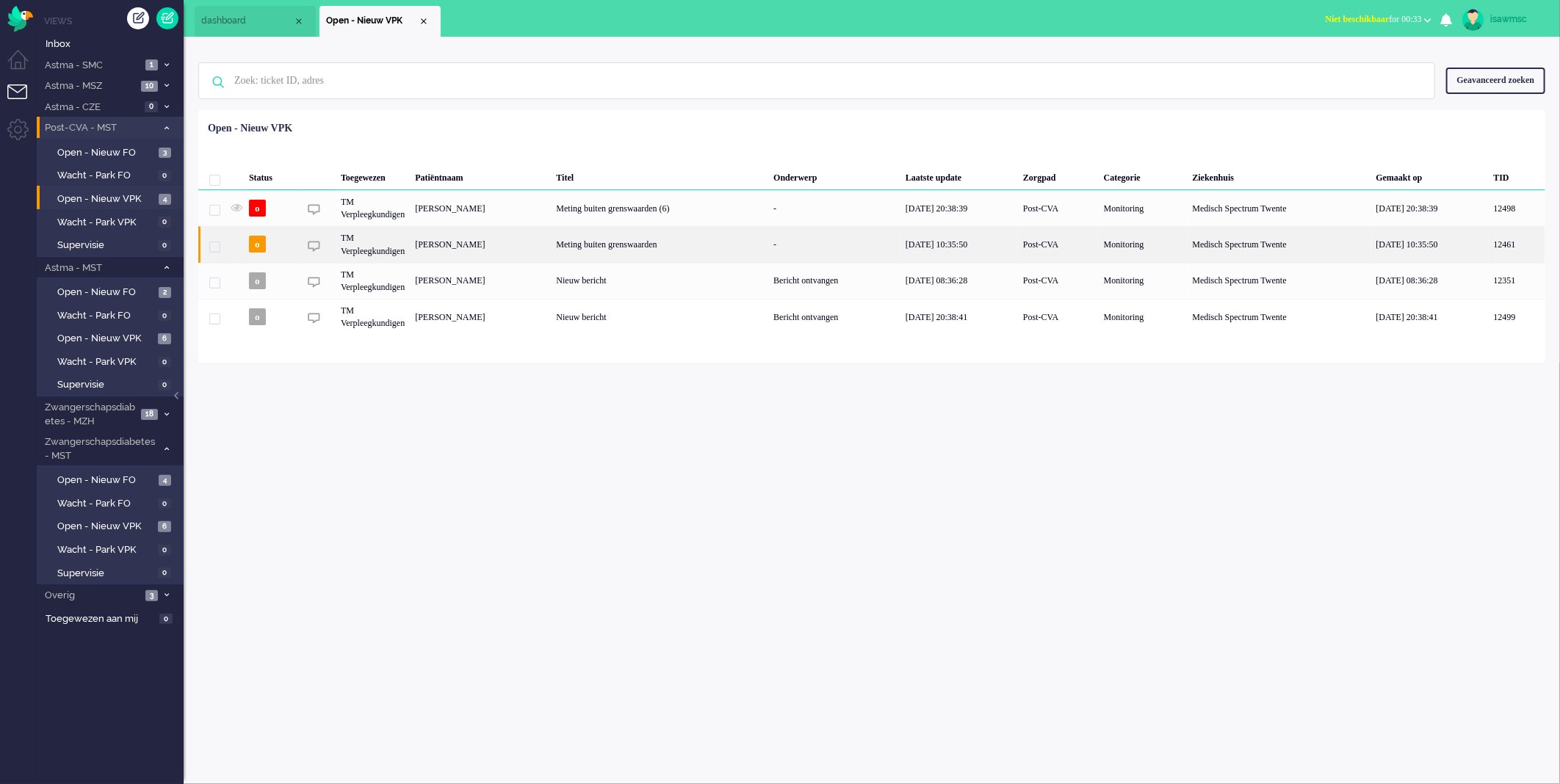
click at [453, 239] on div "[PERSON_NAME]" at bounding box center [480, 244] width 141 height 36
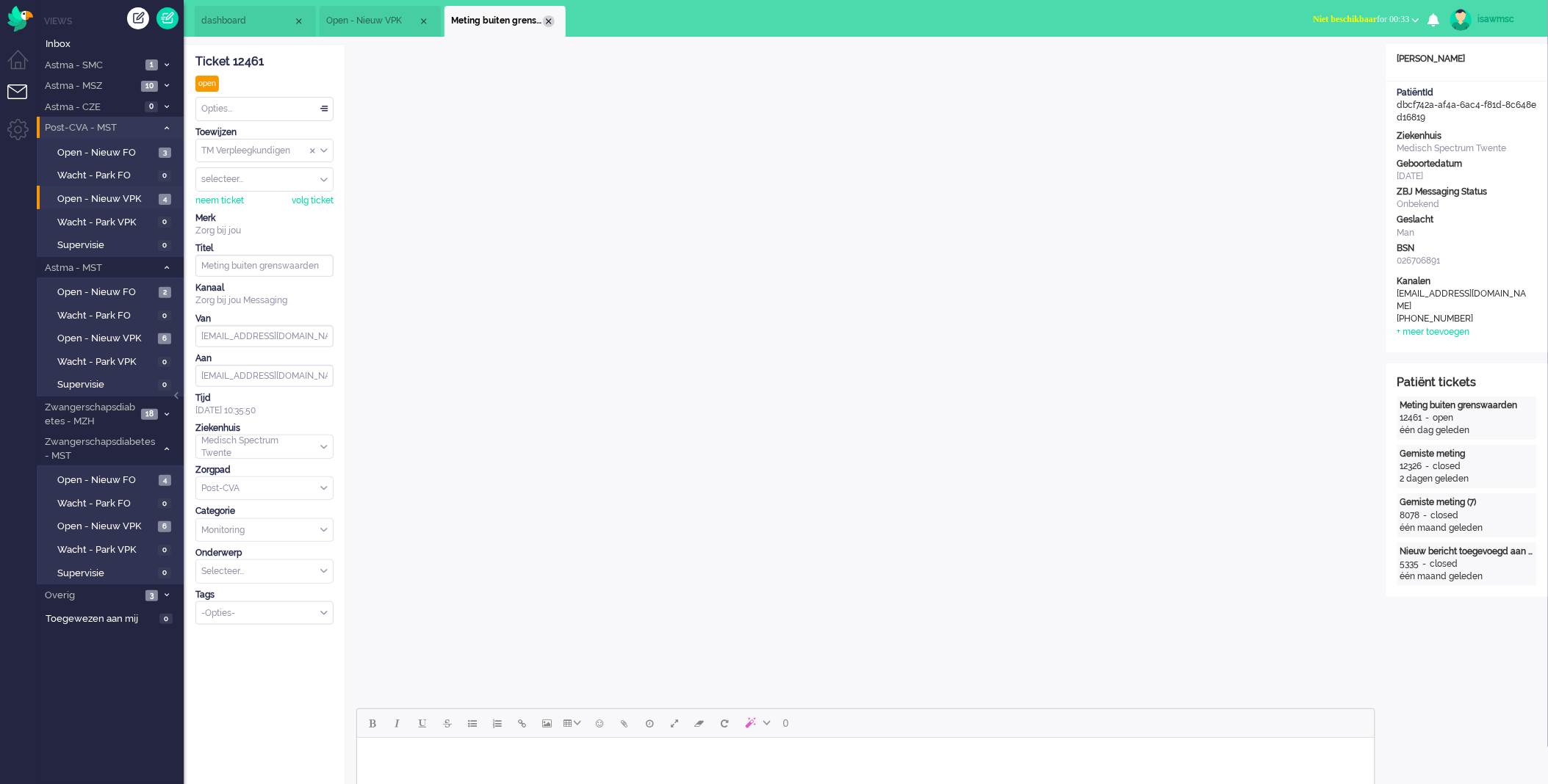
click at [546, 21] on div "Close tab" at bounding box center [549, 21] width 11 height 11
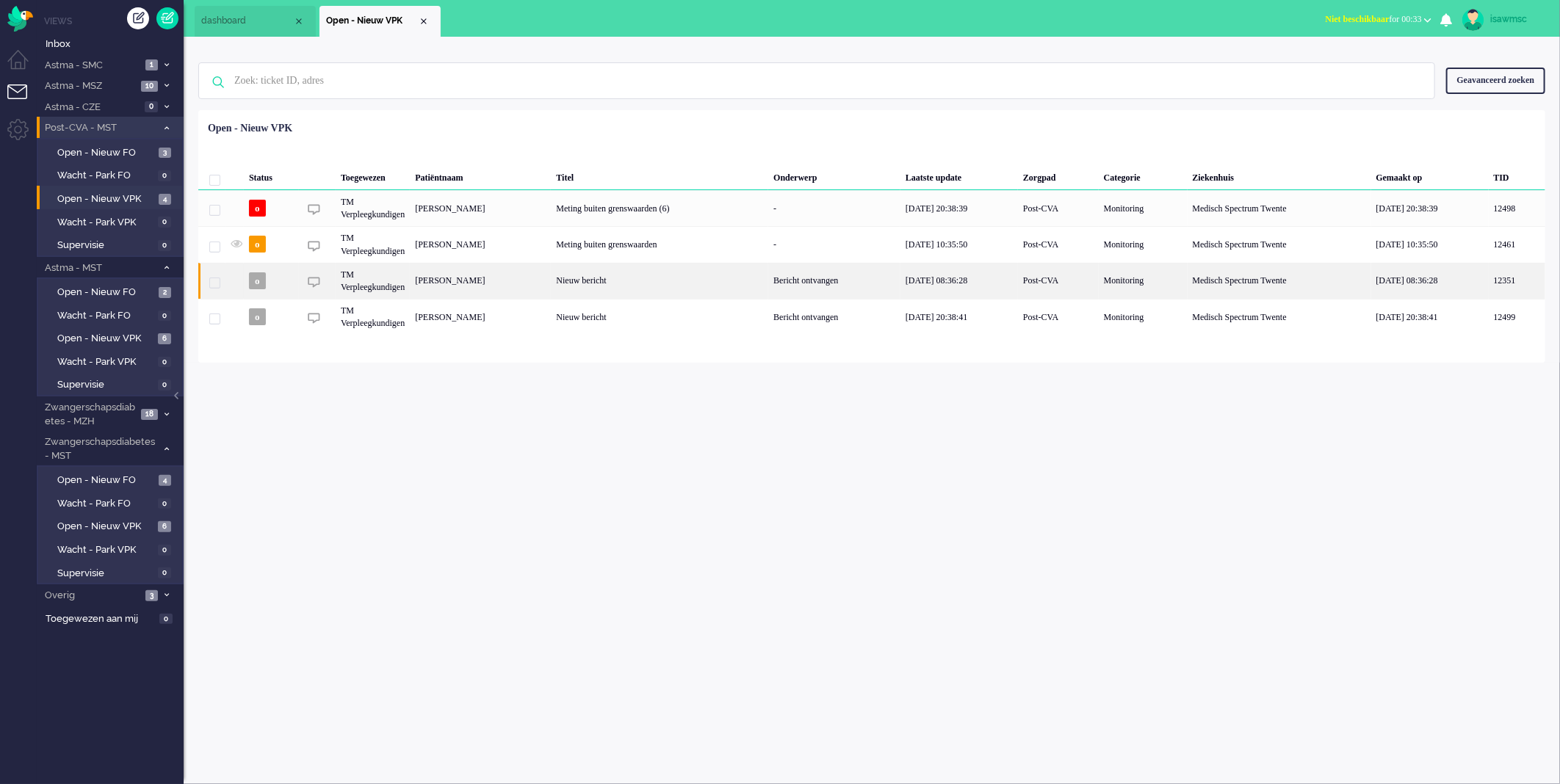
click at [551, 277] on div "[PERSON_NAME]" at bounding box center [480, 281] width 141 height 36
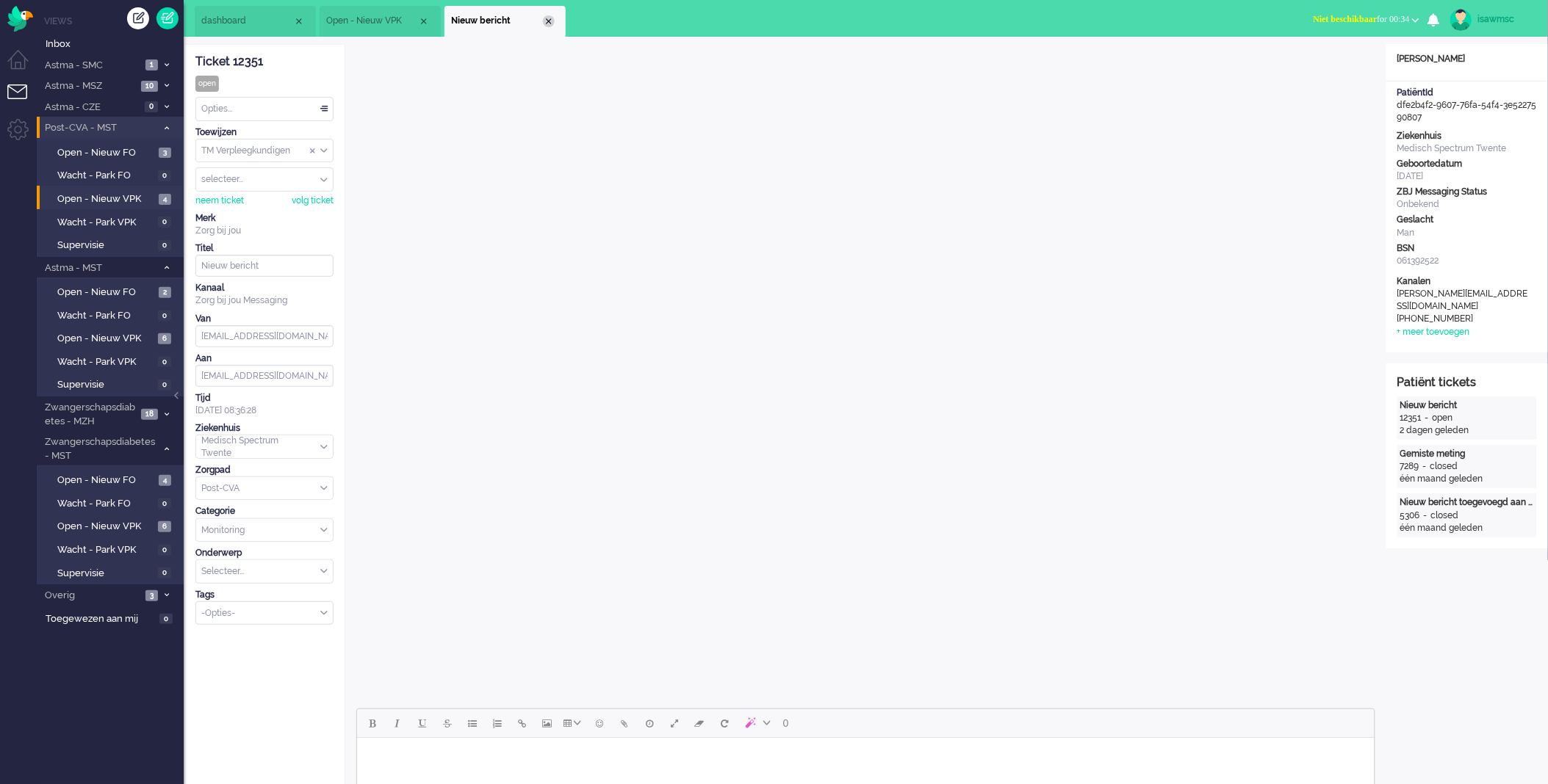
click at [545, 25] on div "Close tab" at bounding box center [549, 21] width 11 height 11
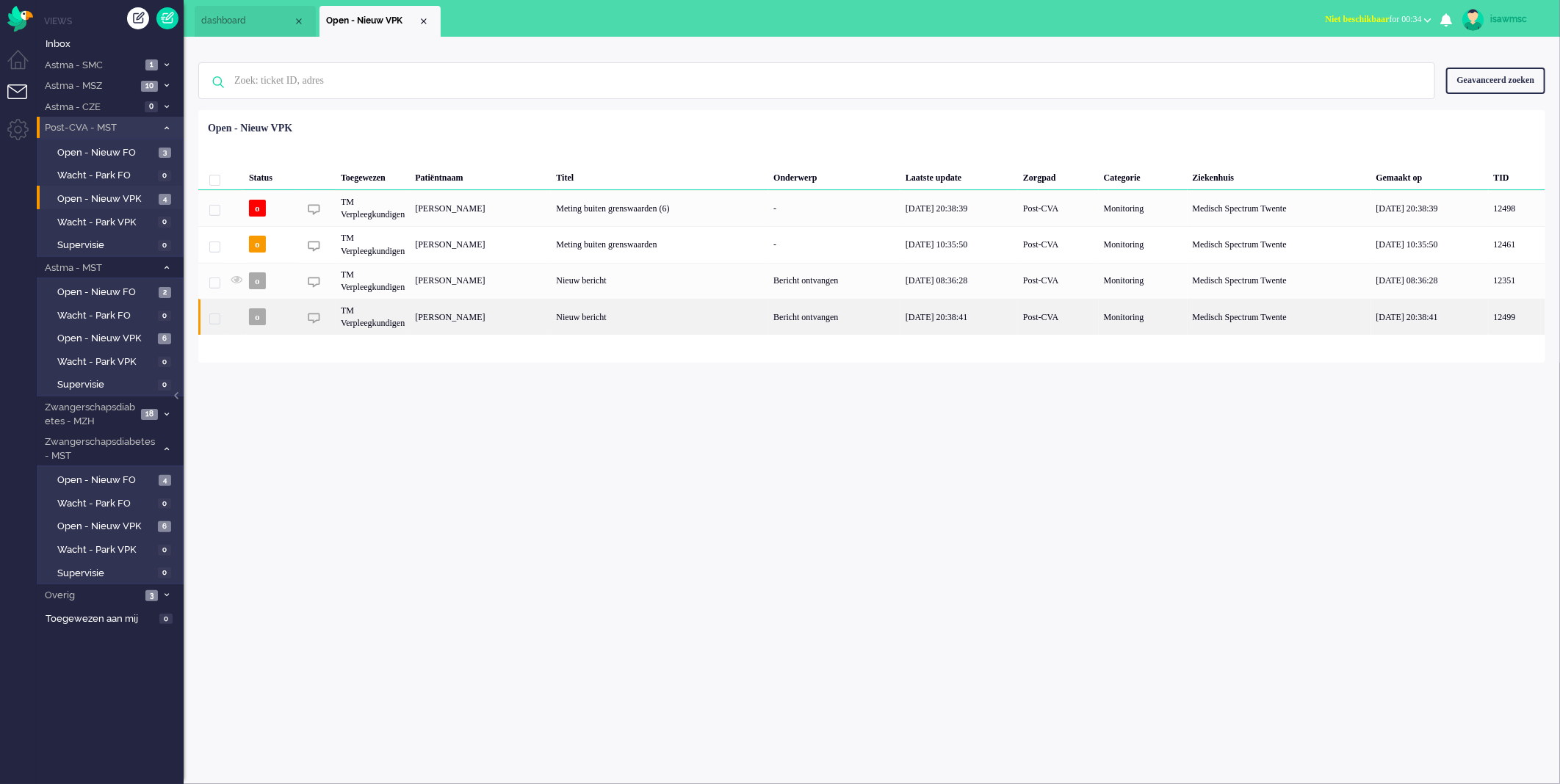
click at [399, 314] on div "TM Verpleegkundigen" at bounding box center [373, 317] width 74 height 36
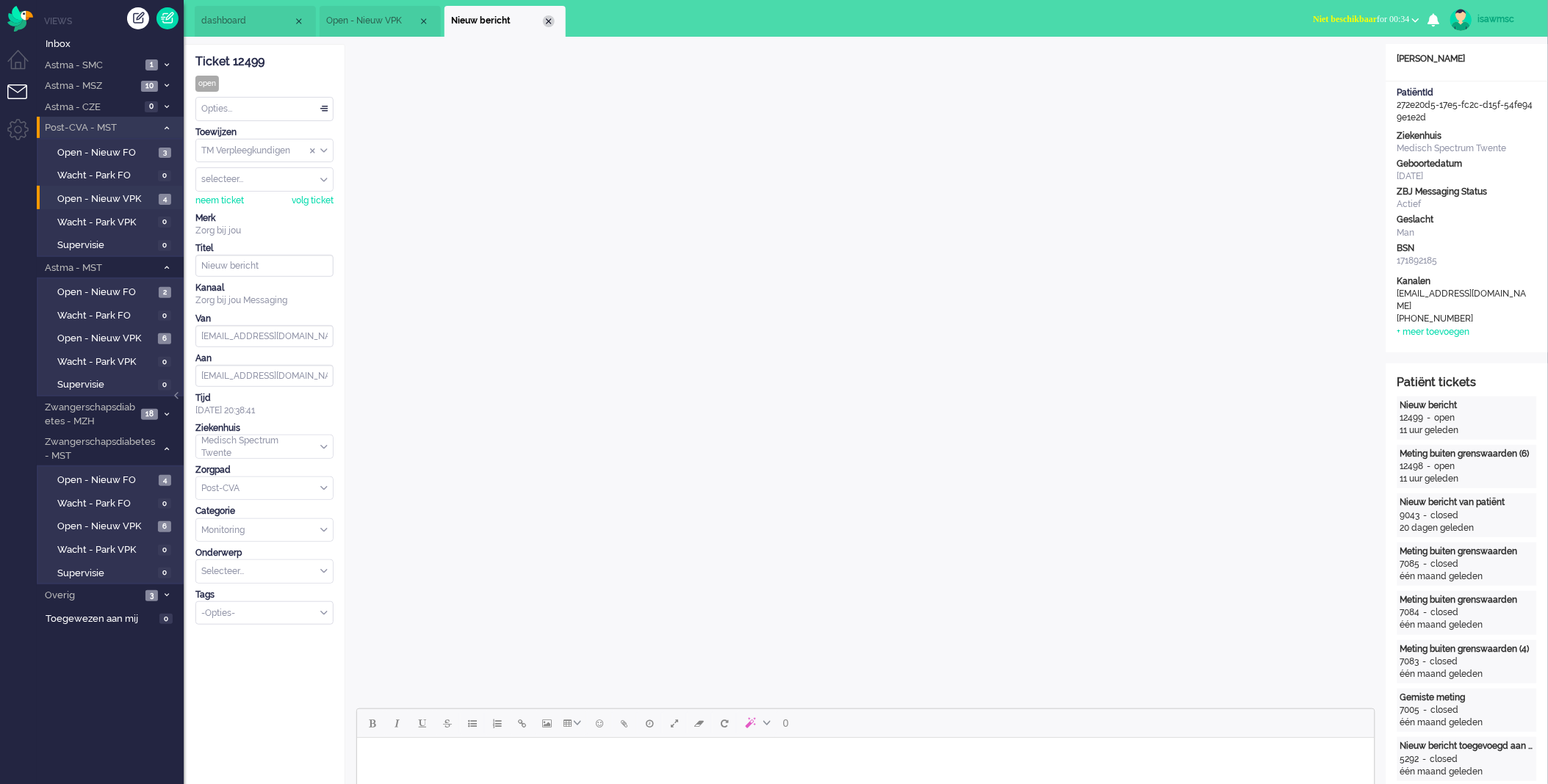
click at [552, 21] on div "Close tab" at bounding box center [549, 21] width 11 height 11
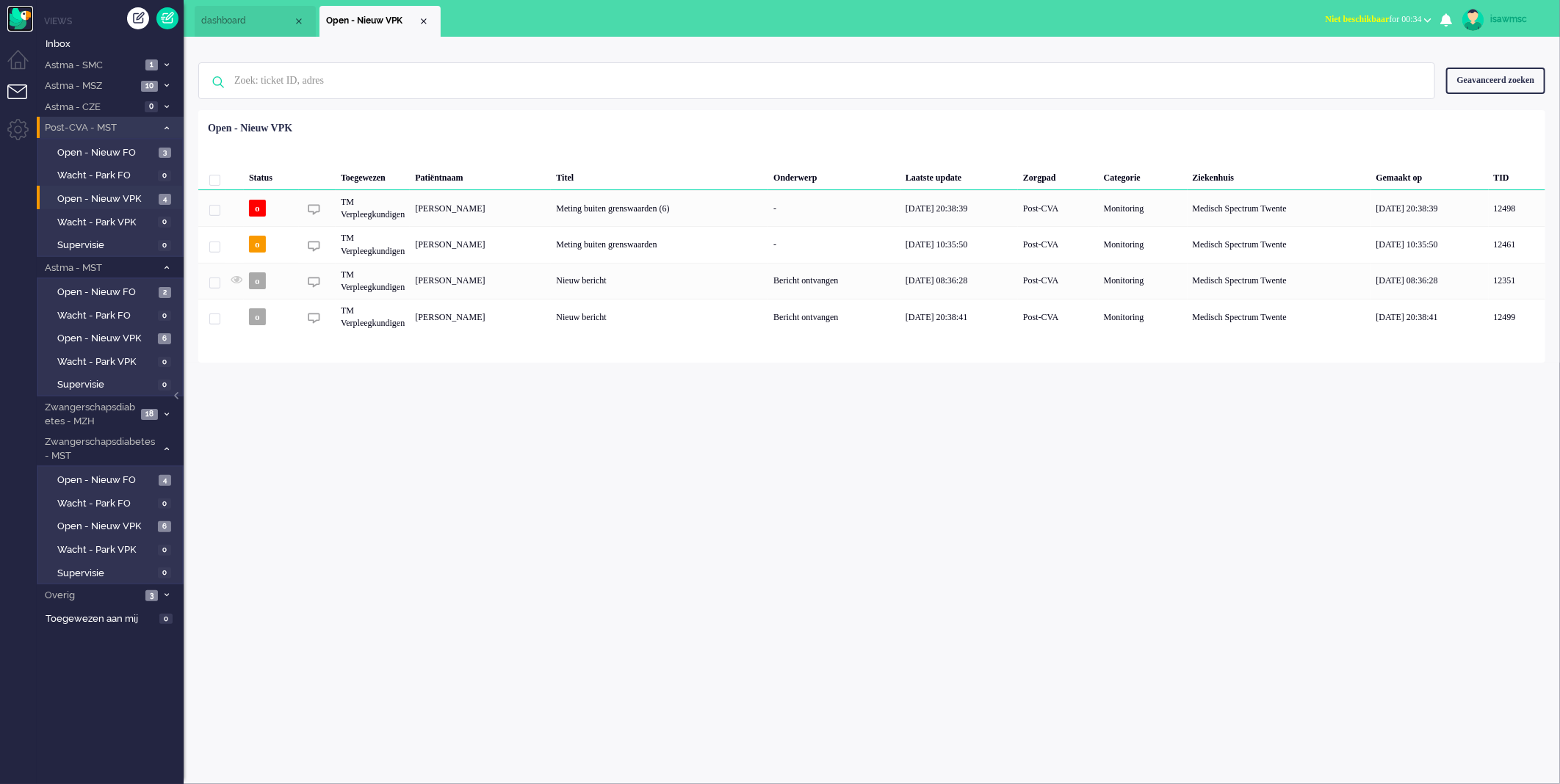
click at [28, 23] on img "Omnidesk" at bounding box center [21, 19] width 26 height 26
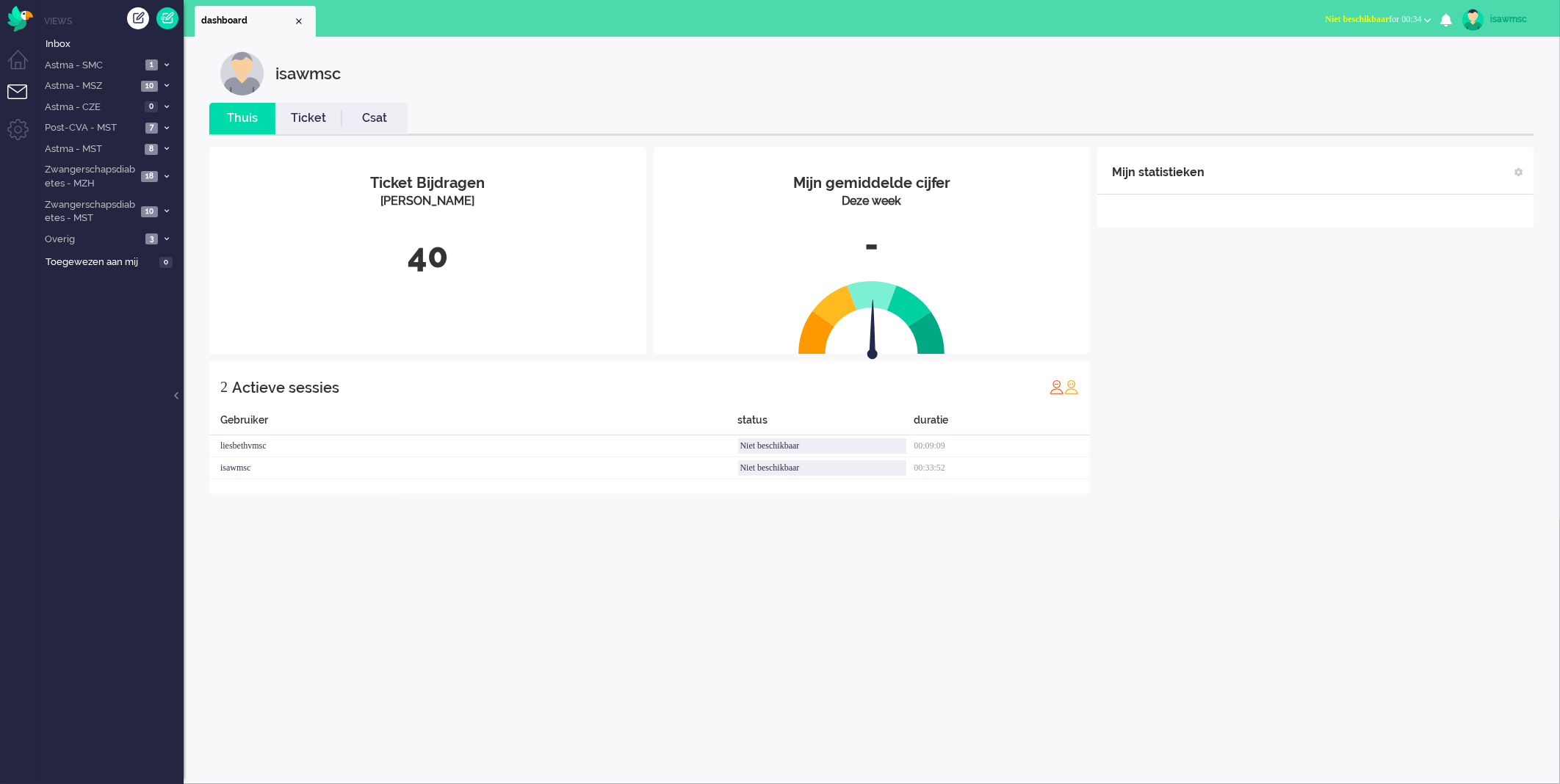
click at [324, 114] on link "Ticket" at bounding box center [308, 119] width 66 height 17
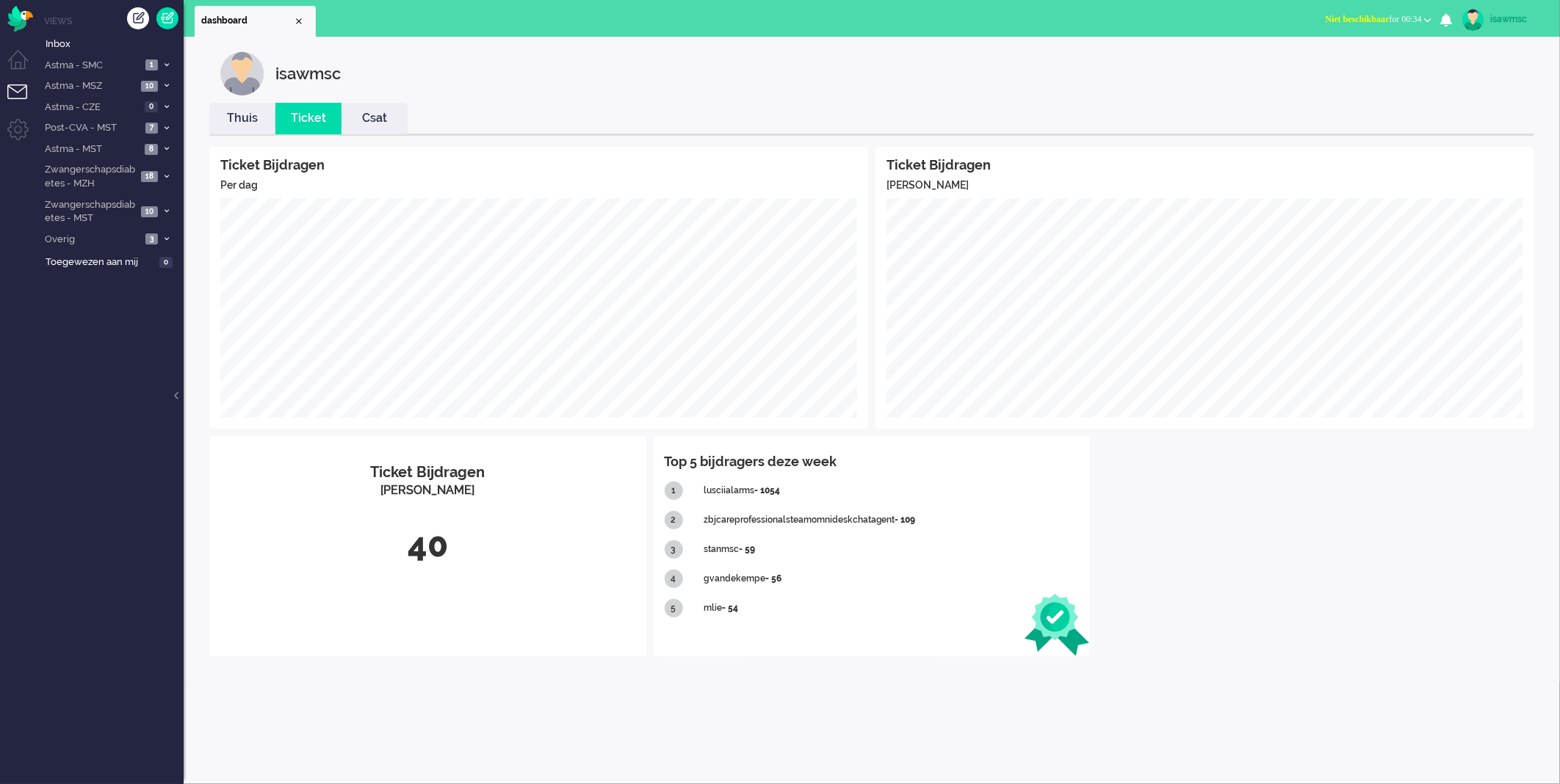
click at [250, 106] on li "Thuis" at bounding box center [243, 118] width 66 height 31
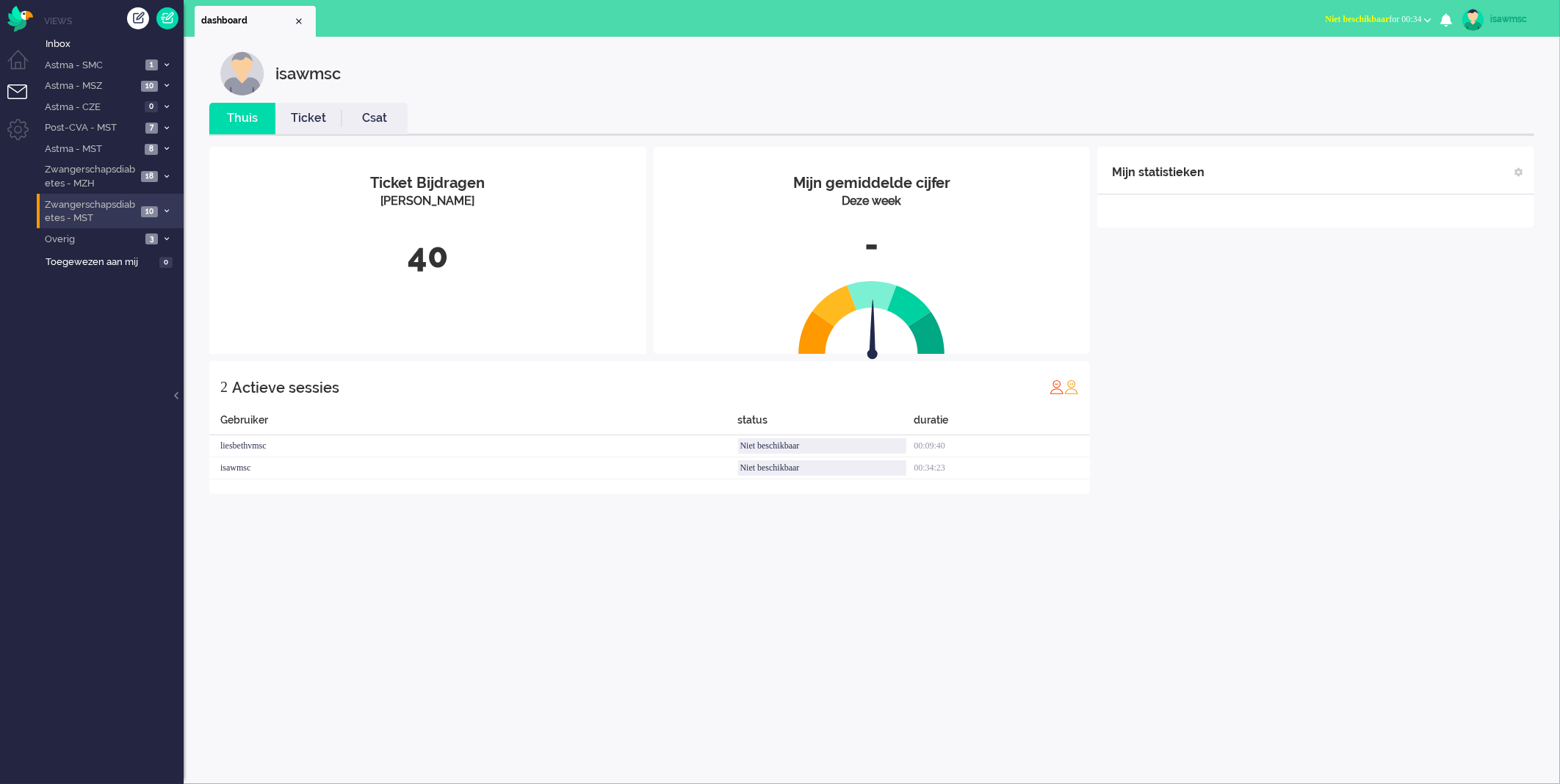
click at [135, 203] on span "Zwangerschapsdiabetes - MST" at bounding box center [90, 212] width 94 height 28
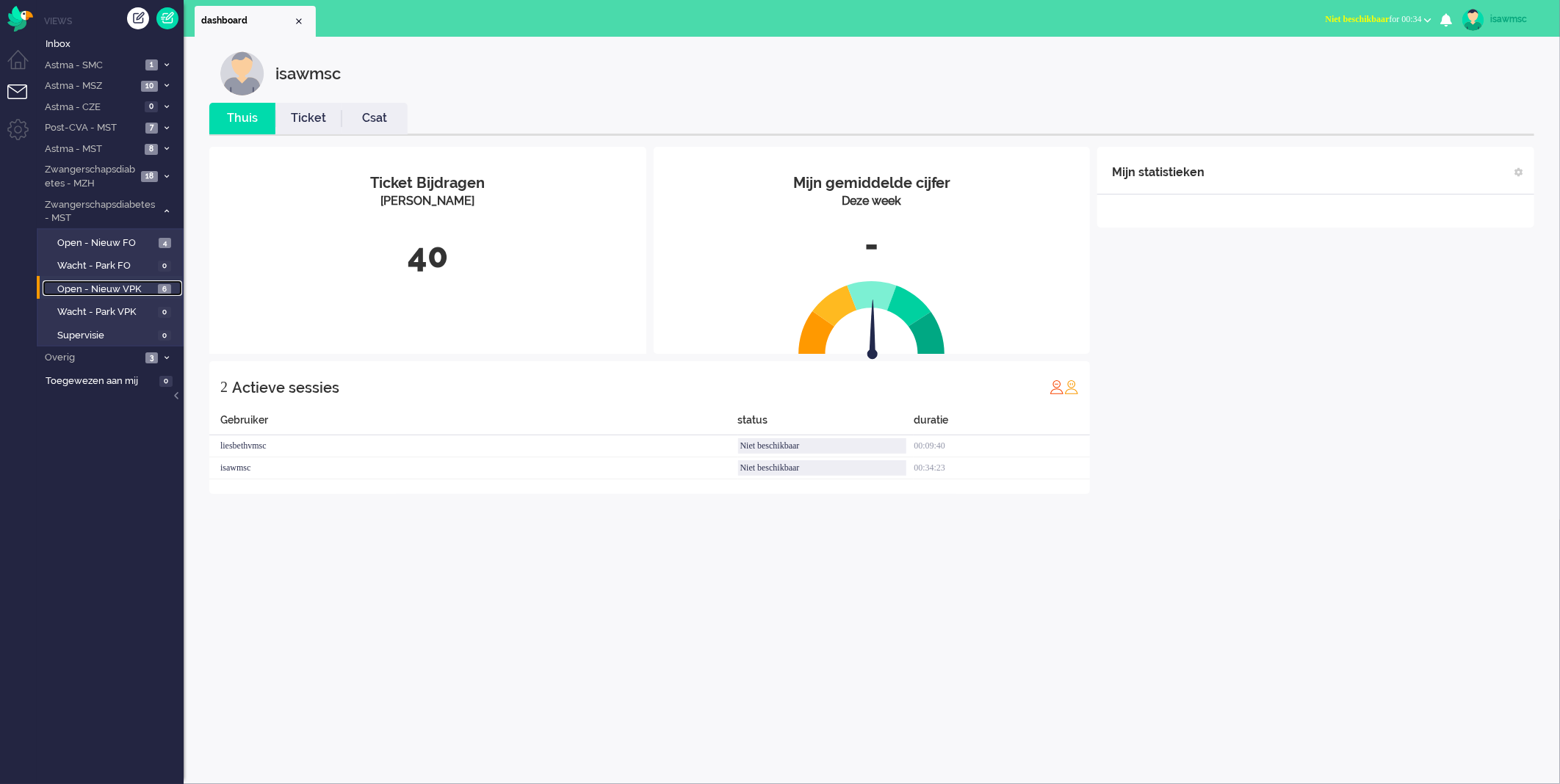
click at [151, 288] on span "Open - Nieuw VPK" at bounding box center [106, 290] width 97 height 14
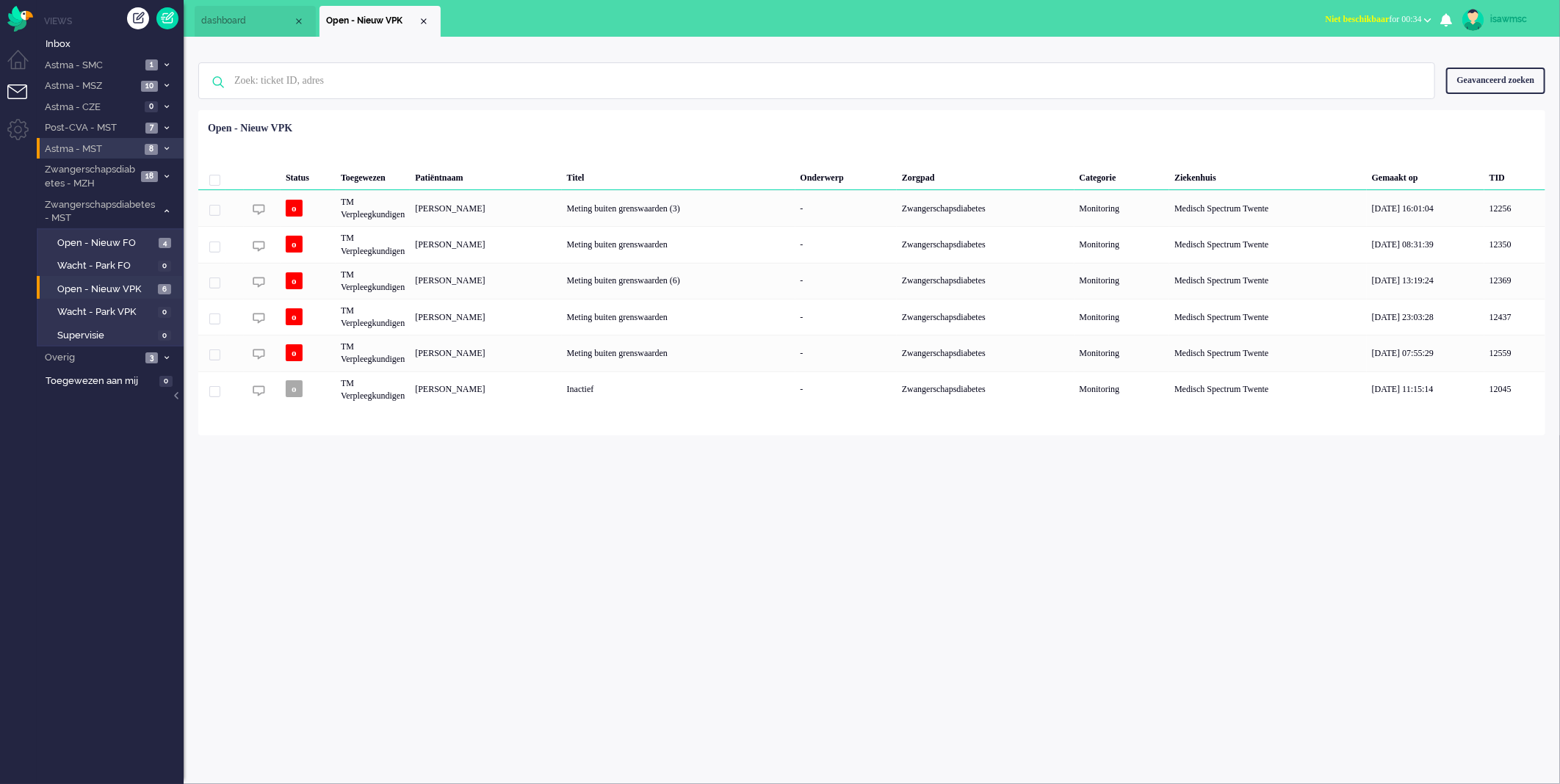
click at [162, 145] on span at bounding box center [166, 149] width 11 height 8
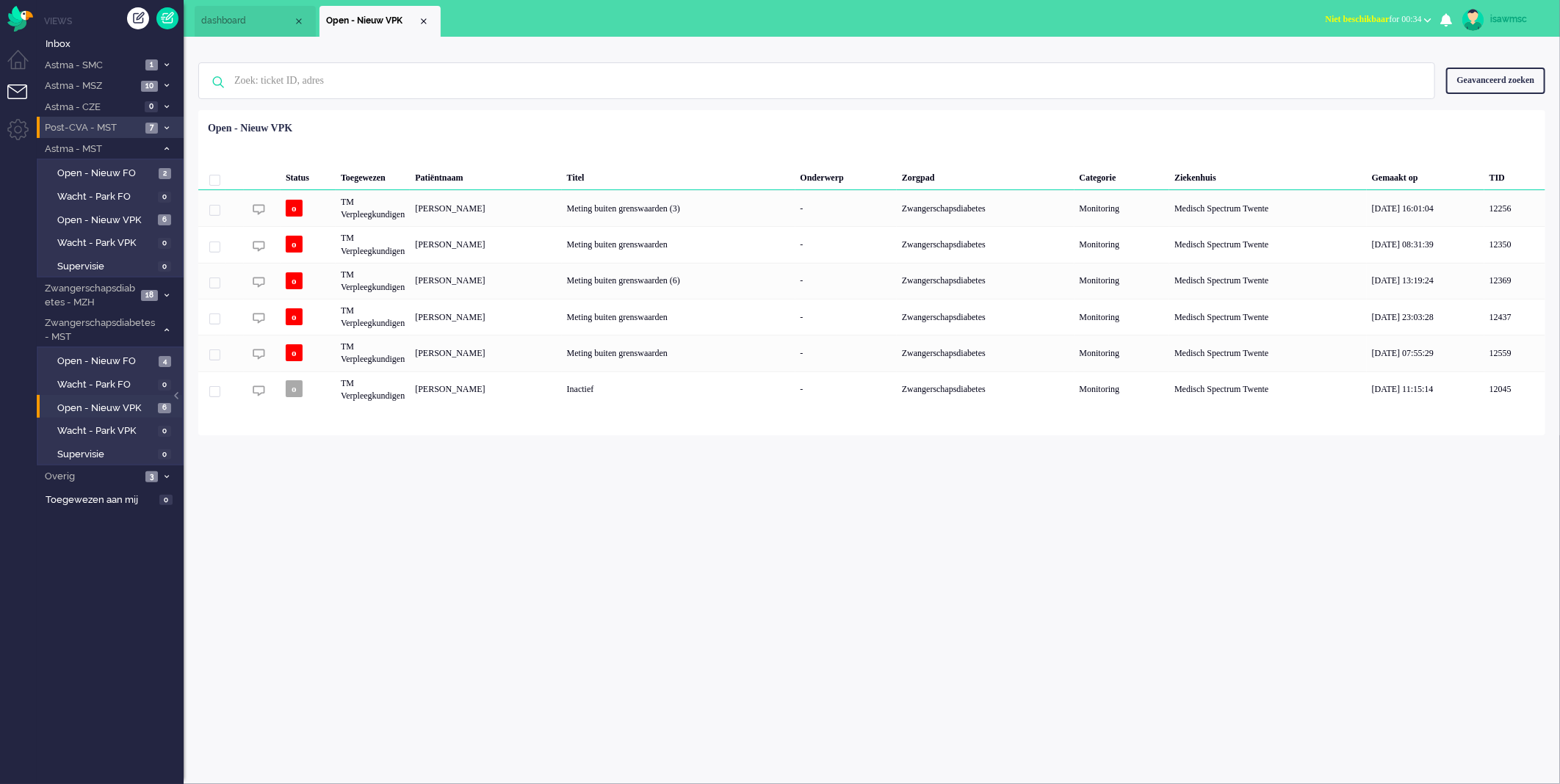
click at [164, 129] on icon at bounding box center [167, 128] width 5 height 5
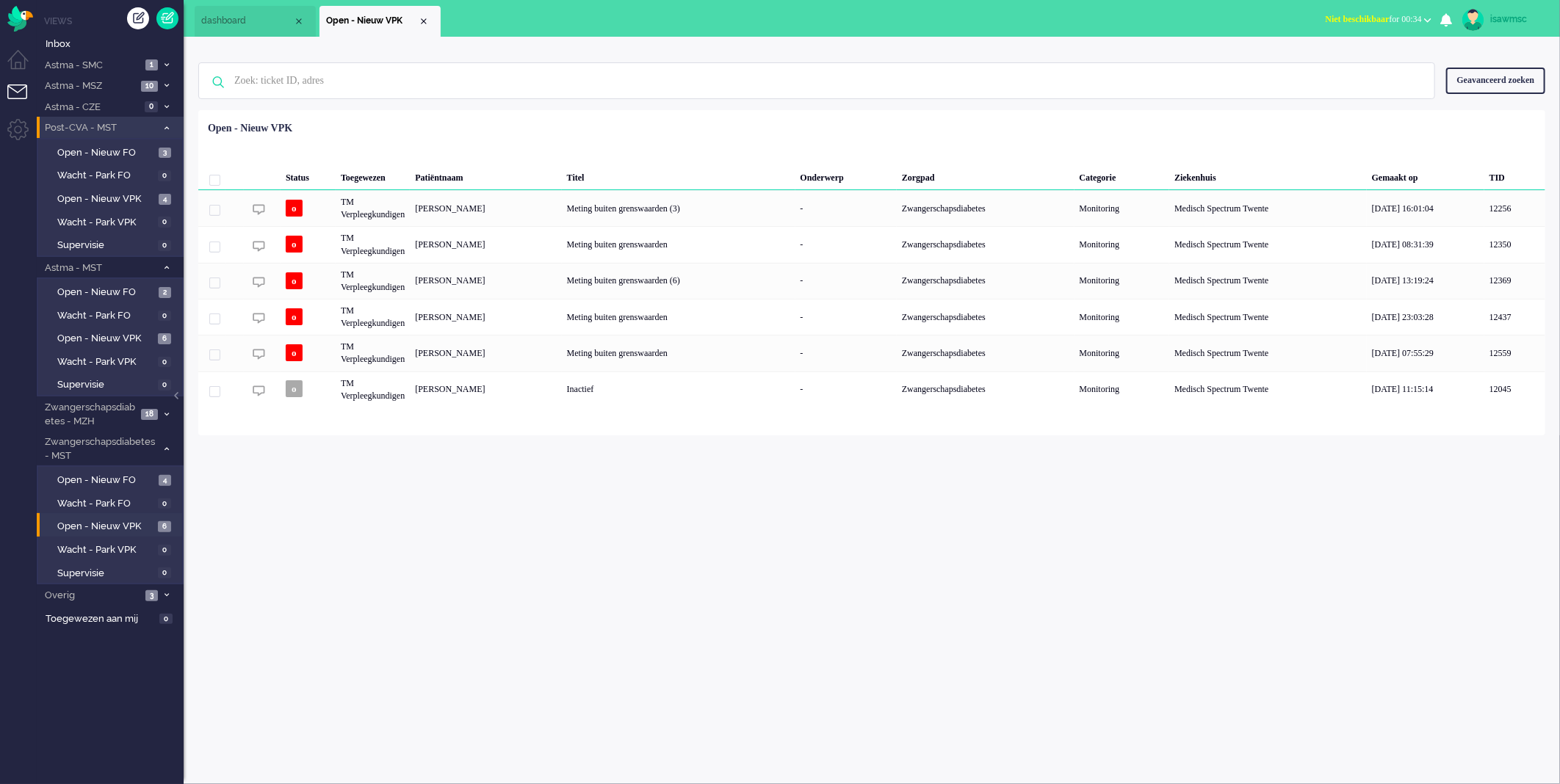
click at [683, 630] on div "isawmsc Thuis Ticket Csat Mijn gemiddelde cijfer Deze week - Ticket Bijdragen P…" at bounding box center [871, 410] width 1376 height 747
click at [855, 585] on div "isawmsc Thuis Ticket Csat Mijn gemiddelde cijfer Deze week - Ticket Bijdragen P…" at bounding box center [871, 410] width 1376 height 747
click at [147, 333] on span "Open - Nieuw VPK" at bounding box center [106, 339] width 97 height 14
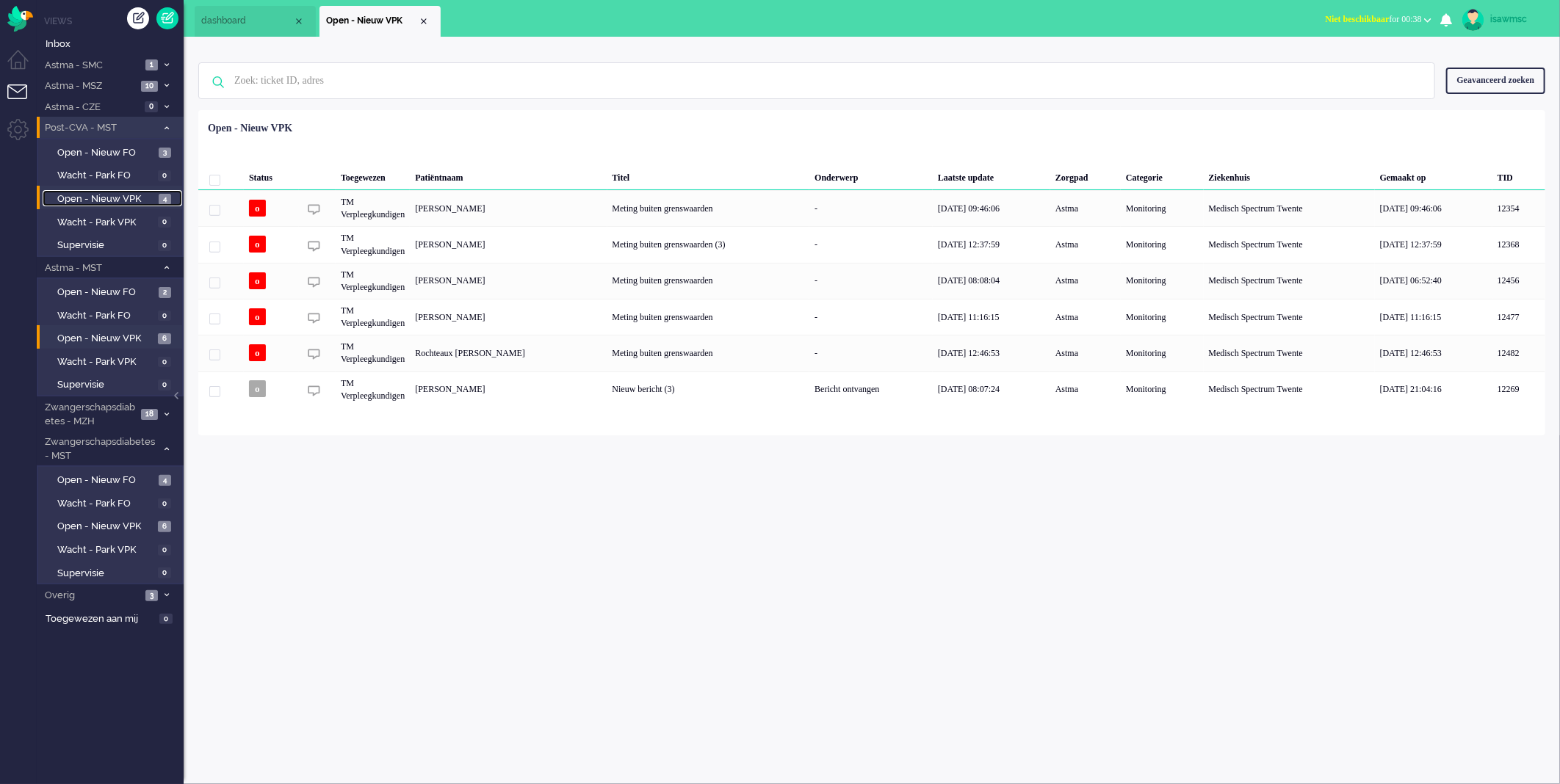
click at [142, 196] on span "Open - Nieuw VPK" at bounding box center [106, 200] width 98 height 14
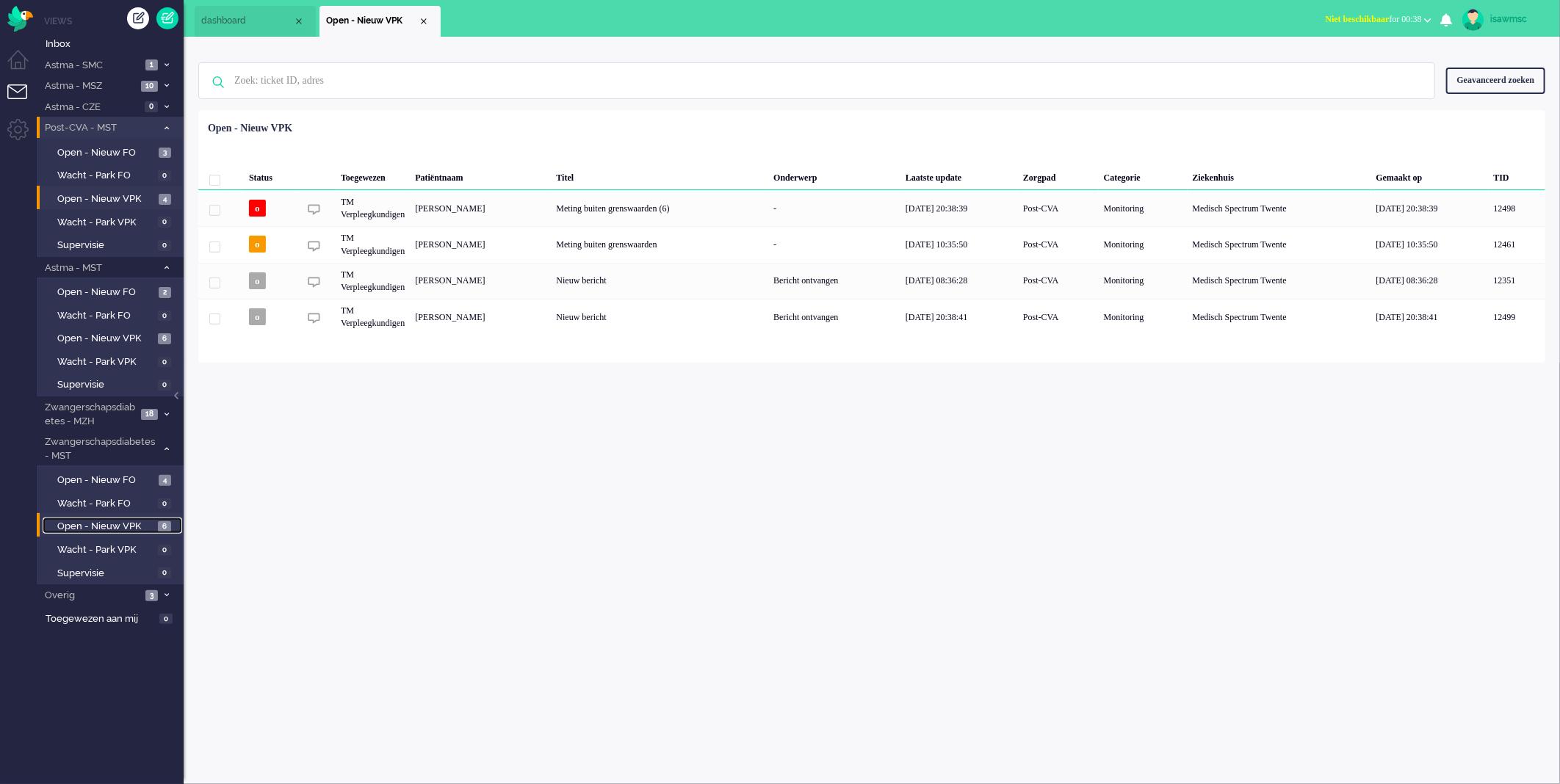
click at [163, 523] on span "6" at bounding box center [164, 527] width 13 height 11
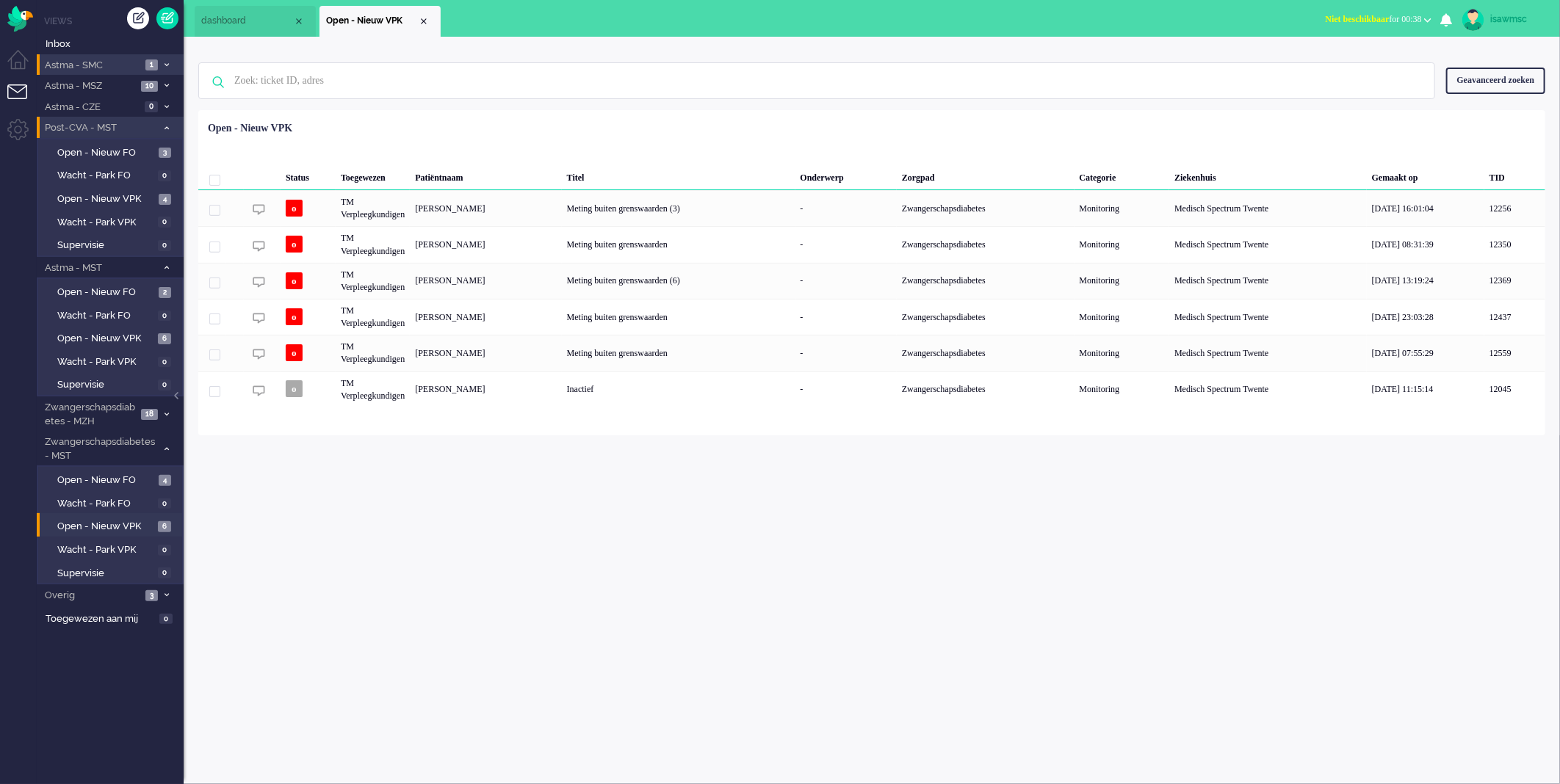
click at [125, 67] on span "Astma - SMC" at bounding box center [92, 66] width 99 height 14
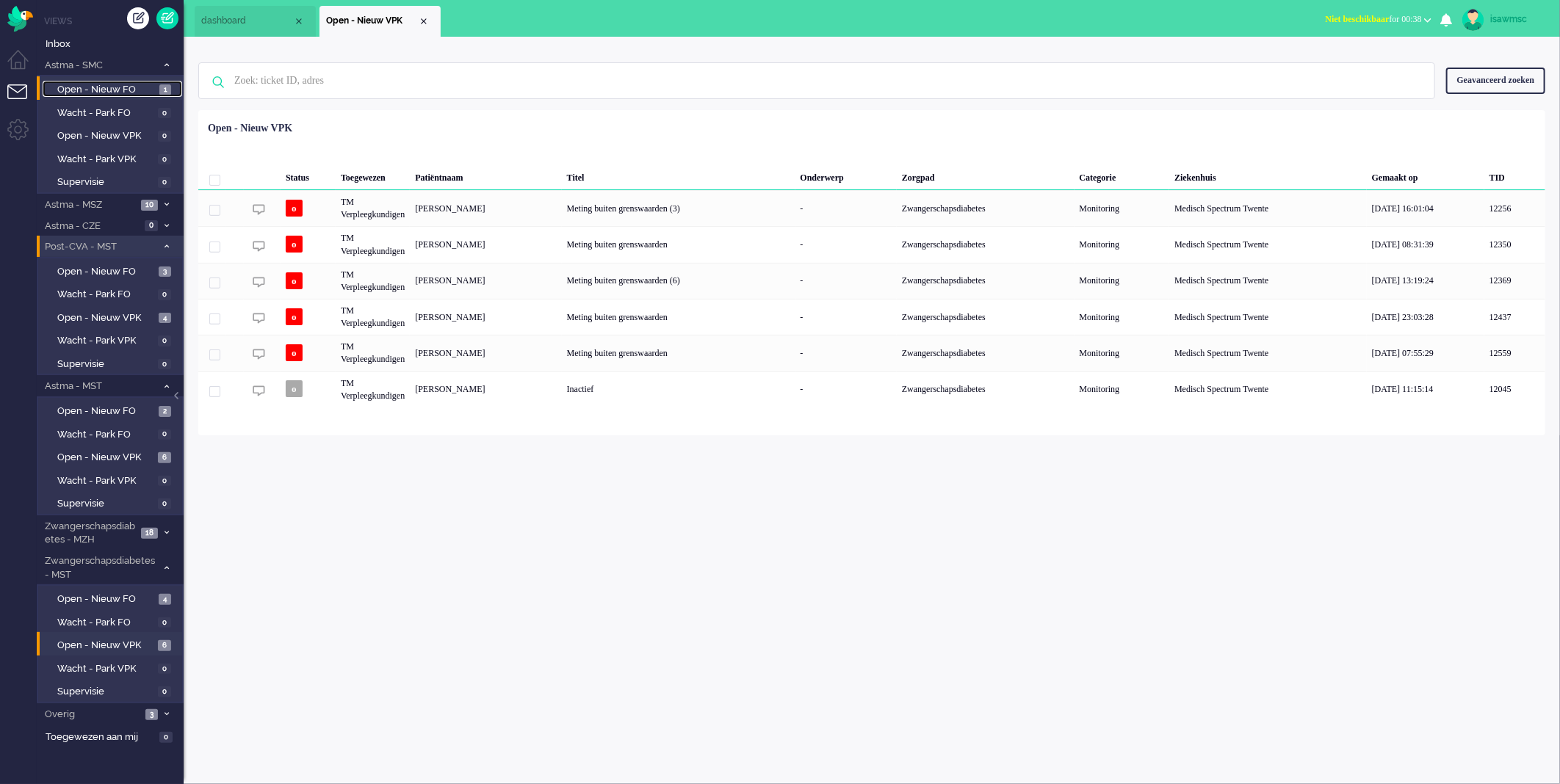
click at [159, 84] on span "1" at bounding box center [164, 89] width 11 height 11
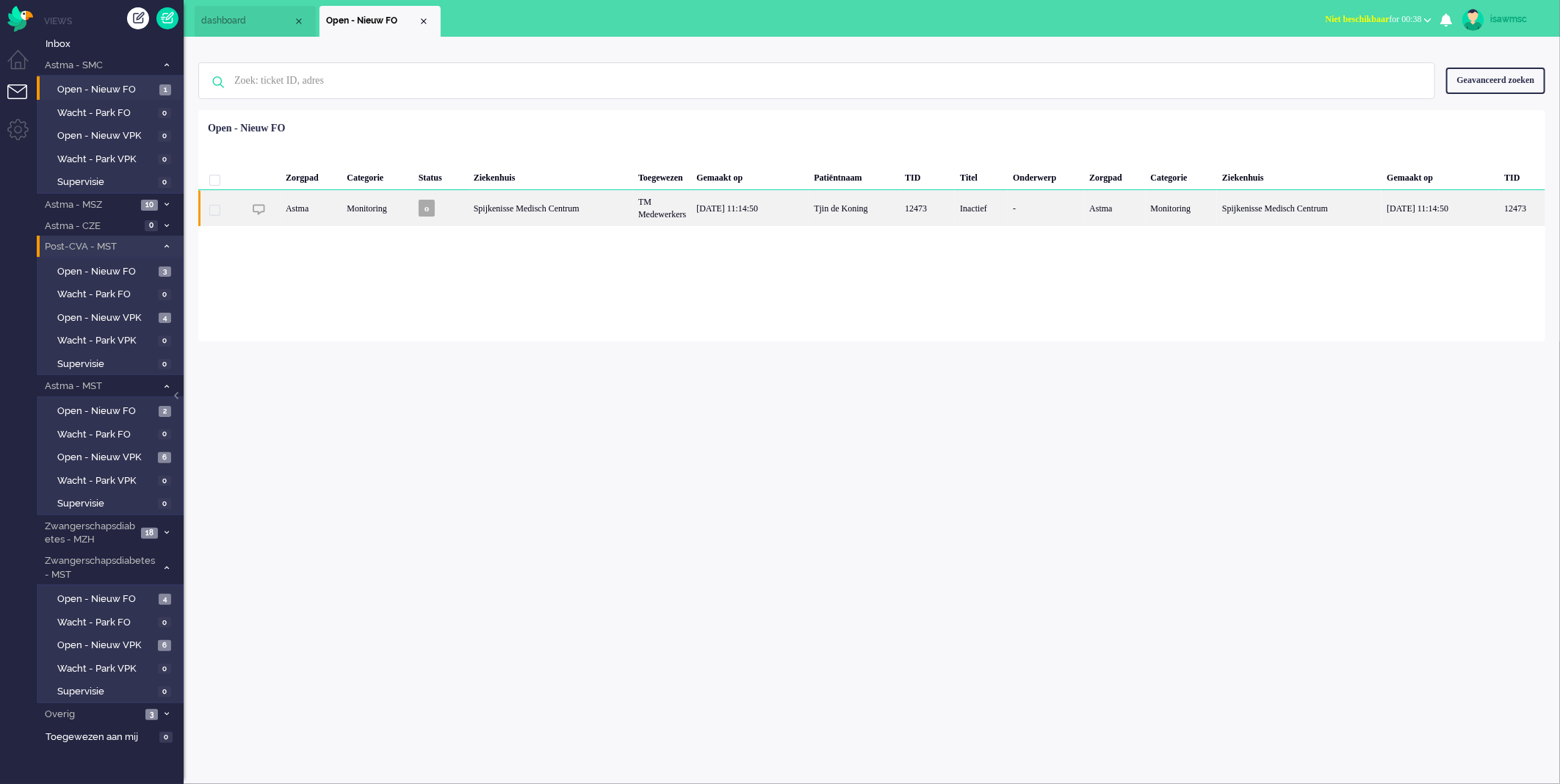
click at [725, 218] on div "[DATE] 11:14:50" at bounding box center [751, 208] width 118 height 36
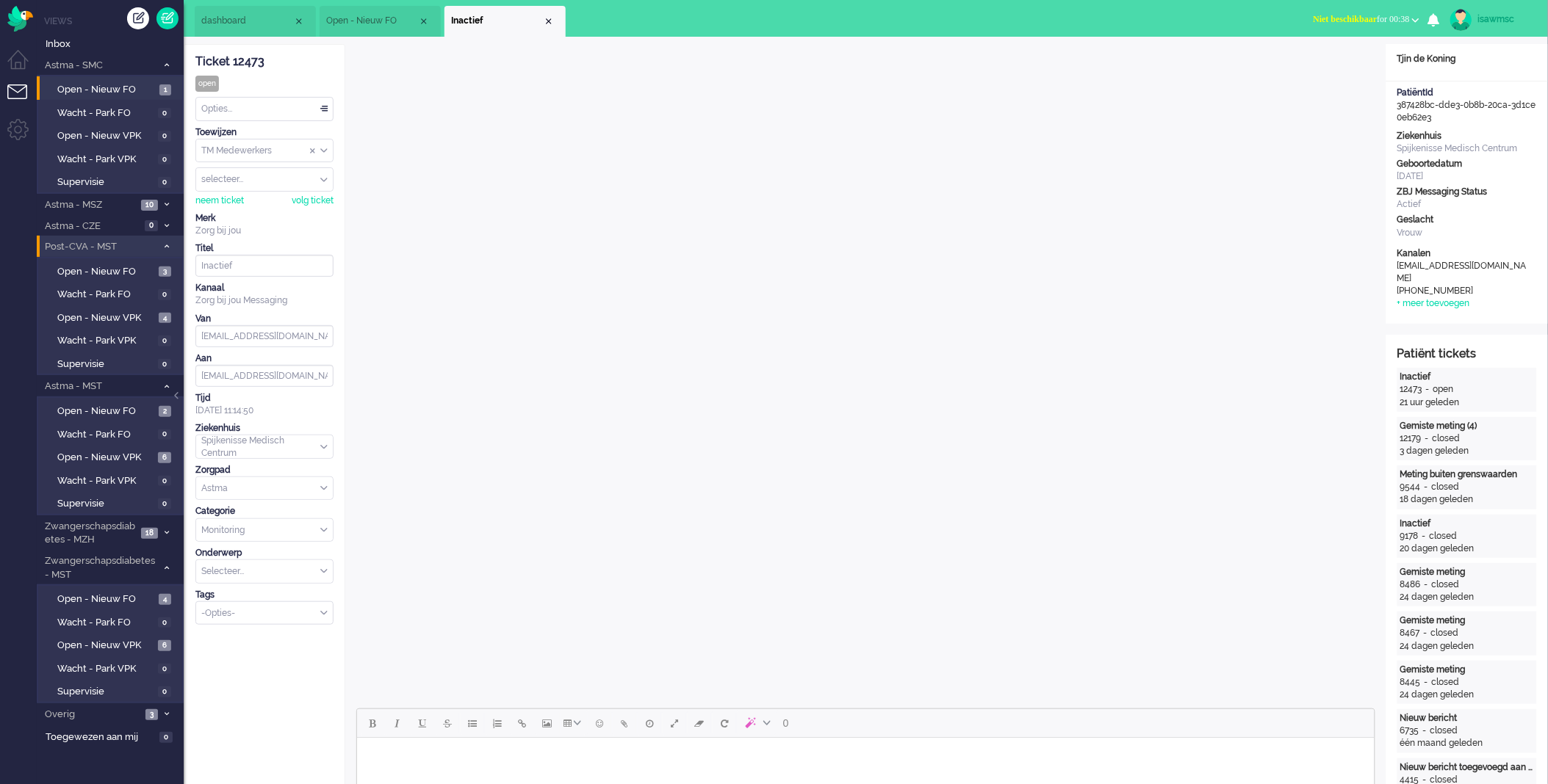
scroll to position [326, 0]
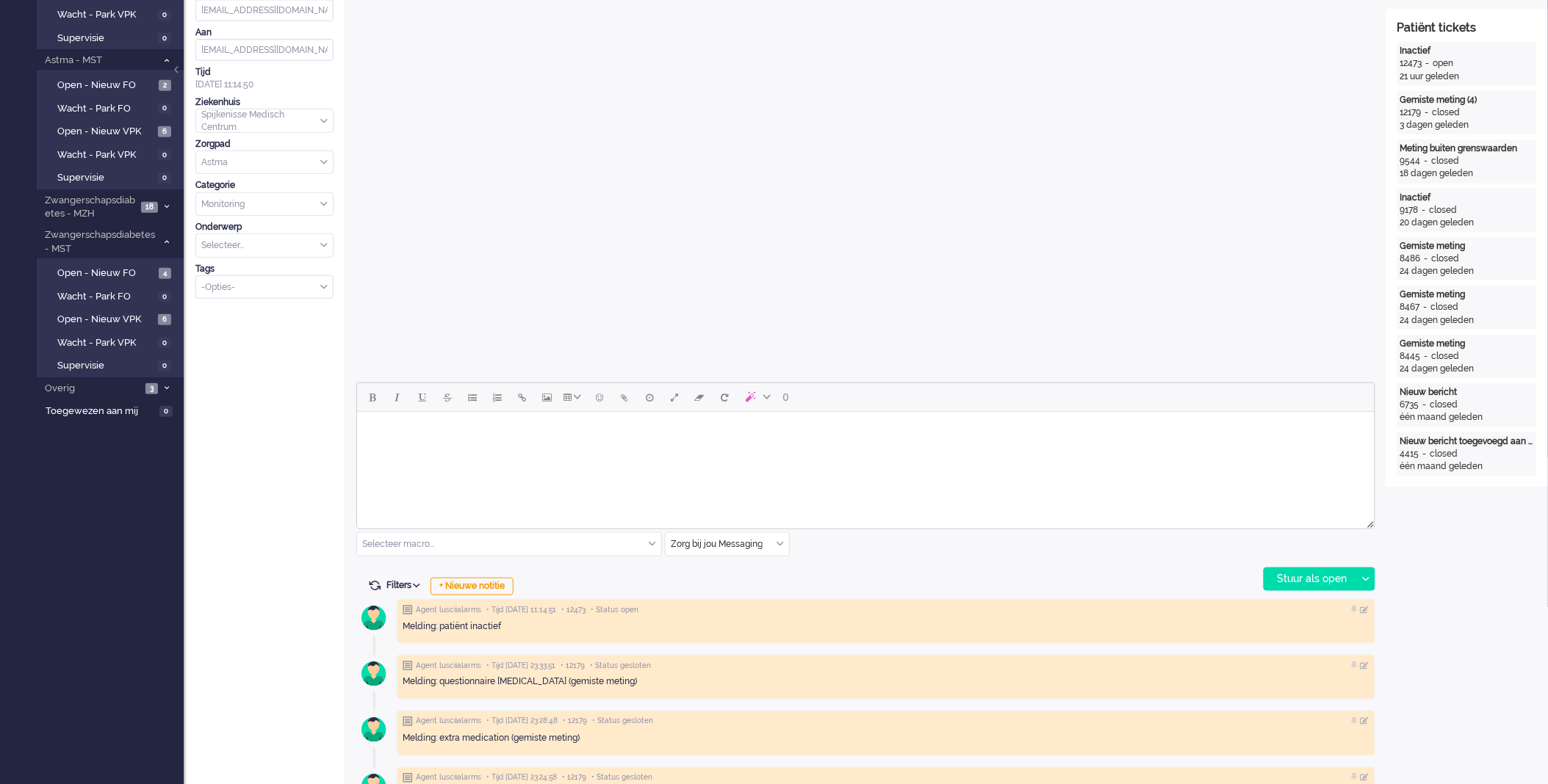
click at [621, 435] on body "Rich Text Area. Press ALT-0 for help." at bounding box center [865, 430] width 1005 height 26
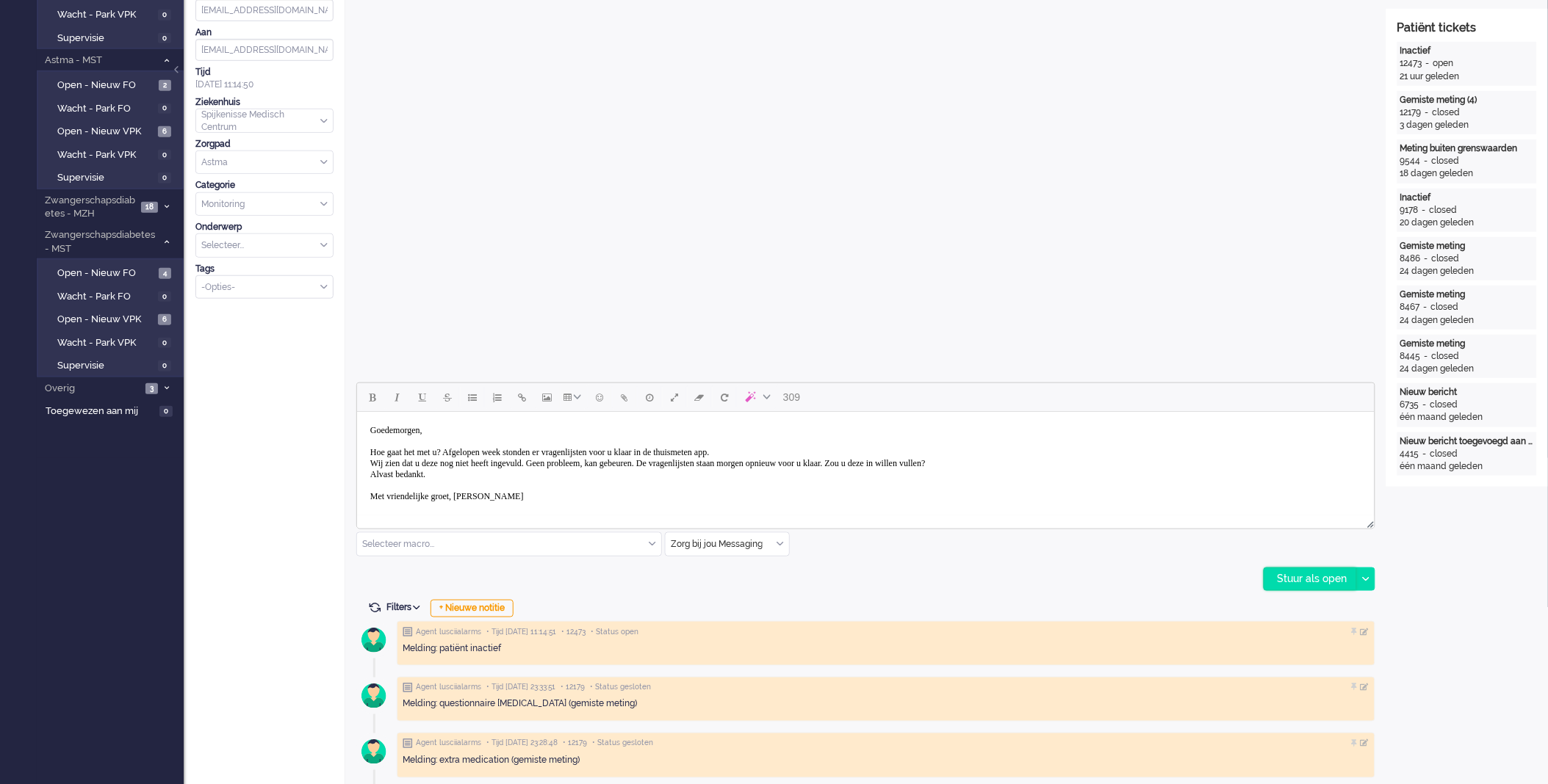
click at [1287, 583] on div "Stuur als open" at bounding box center [1310, 579] width 92 height 22
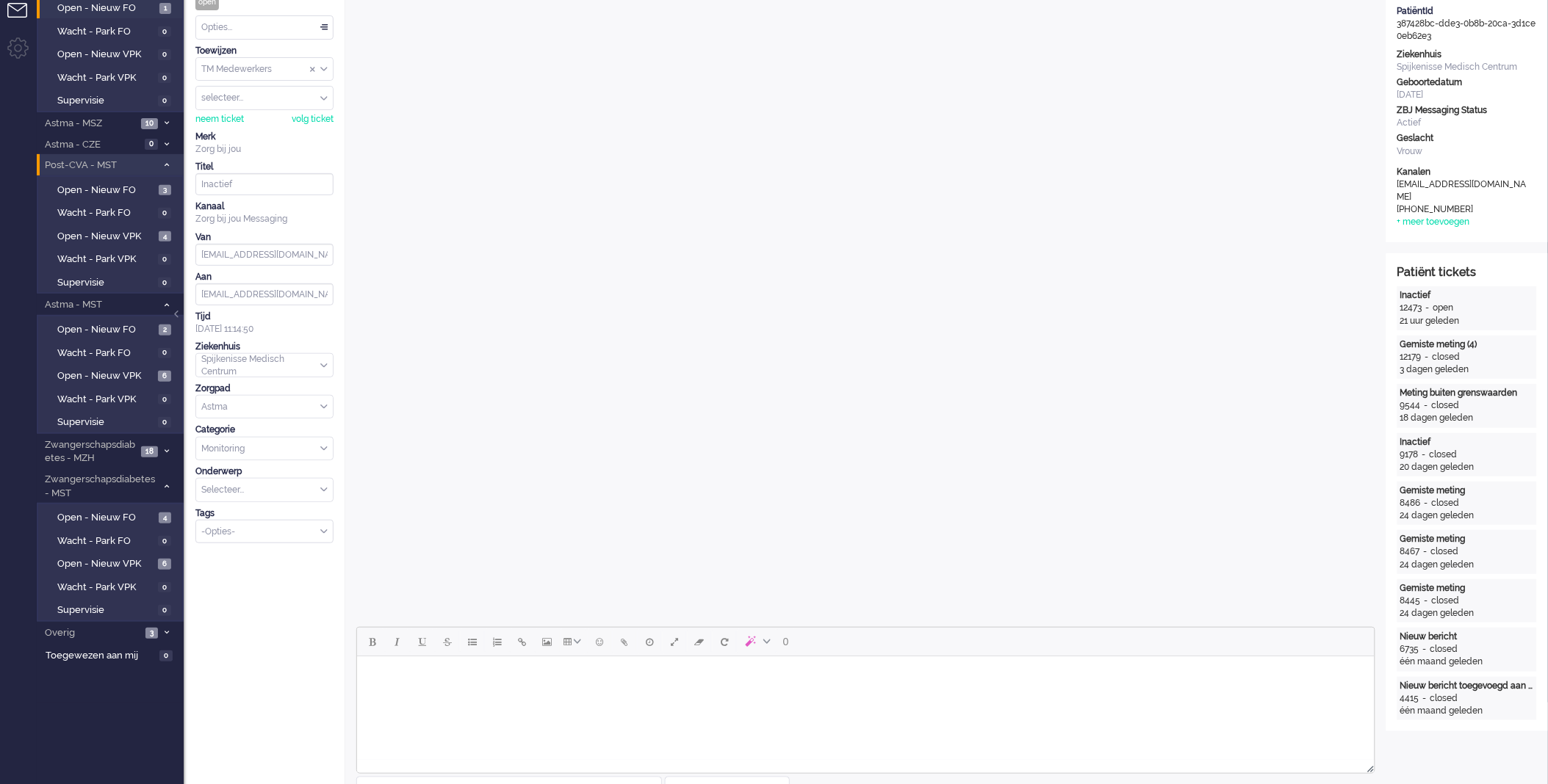
scroll to position [0, 0]
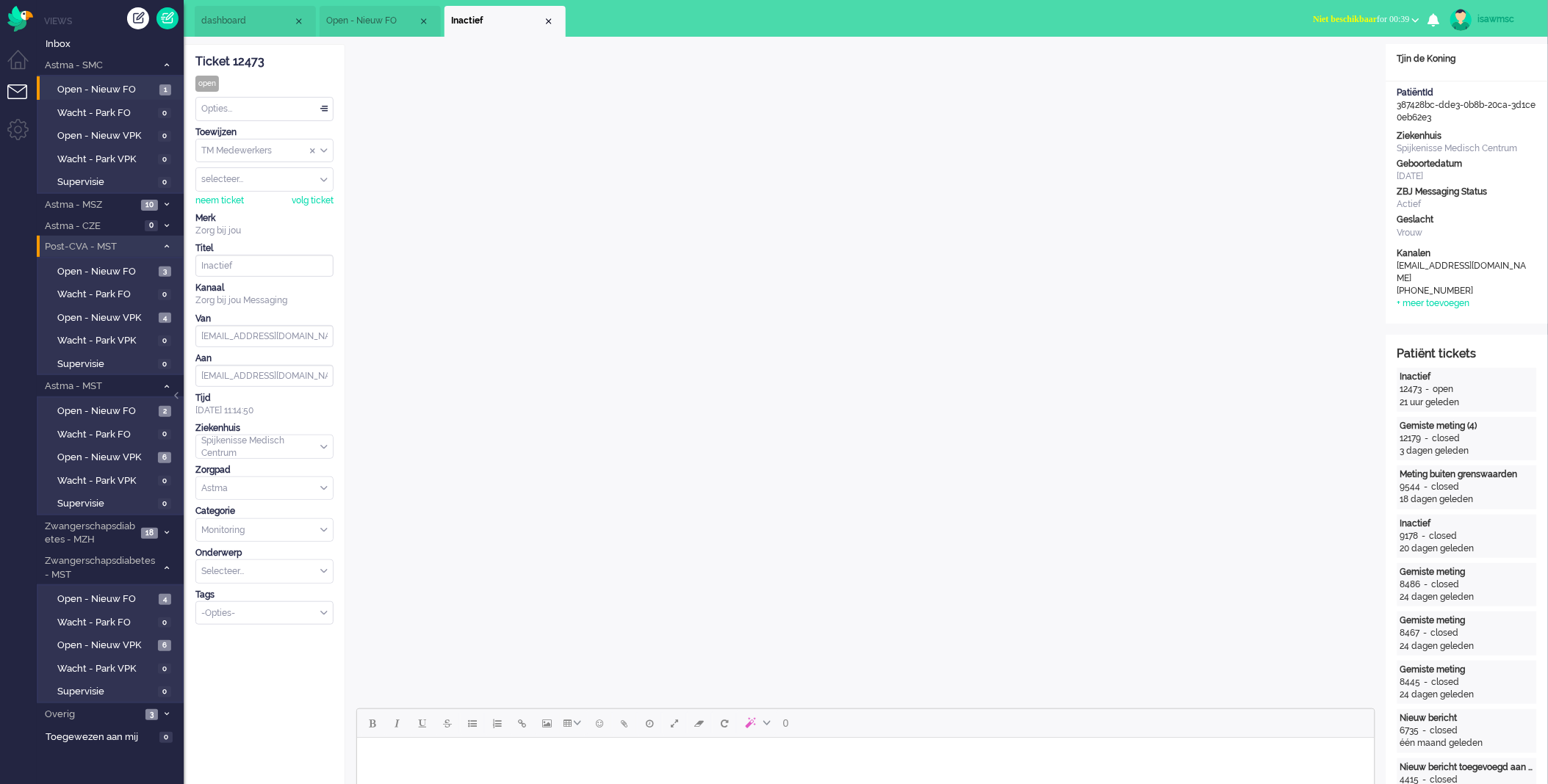
click at [549, 15] on li "Inactief" at bounding box center [505, 21] width 121 height 31
click at [544, 21] on div "Close tab" at bounding box center [549, 21] width 11 height 11
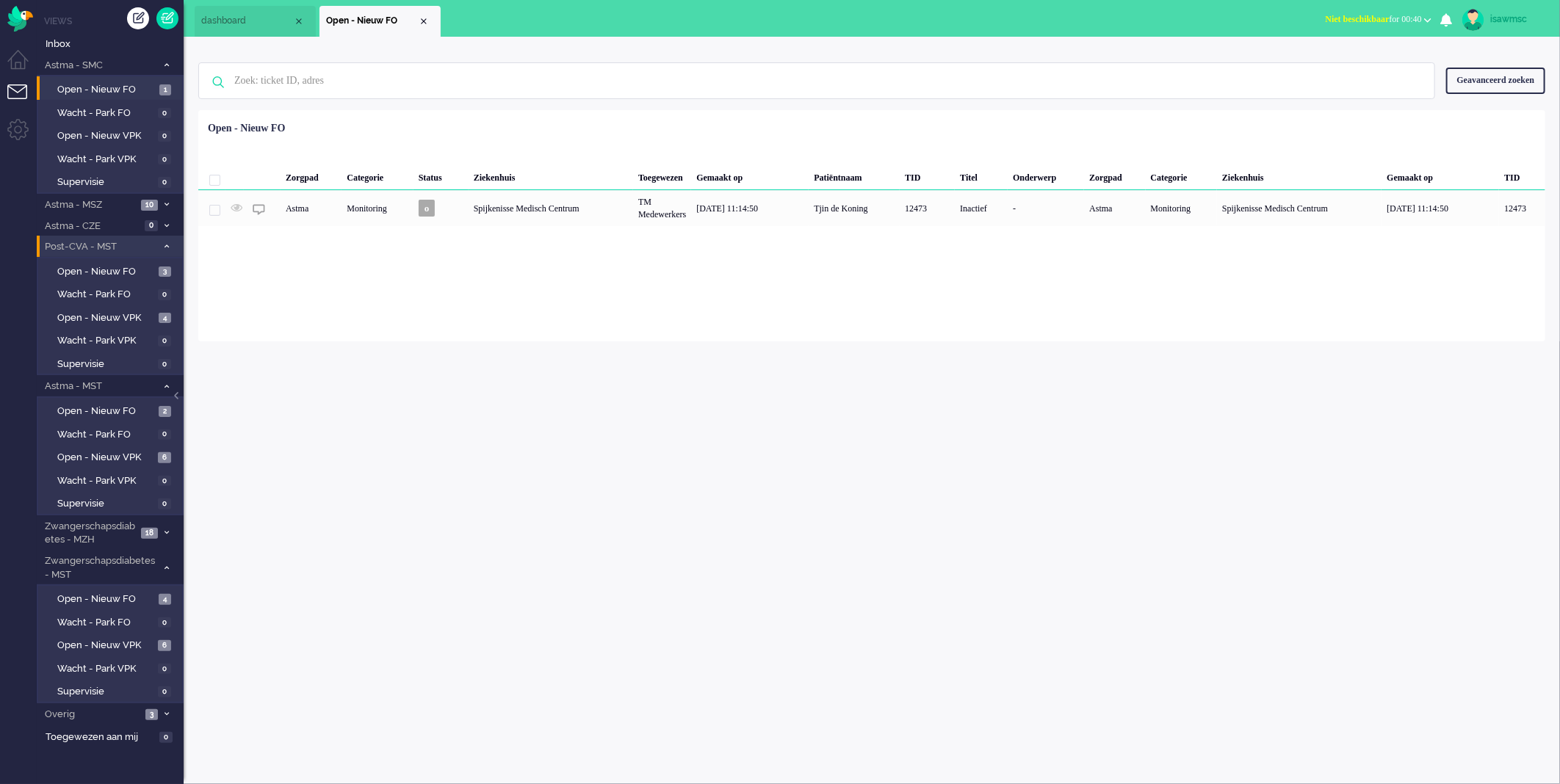
click at [502, 391] on div "isawmsc Thuis Ticket Csat Mijn gemiddelde cijfer Deze week - Ticket Bijdragen P…" at bounding box center [871, 410] width 1376 height 747
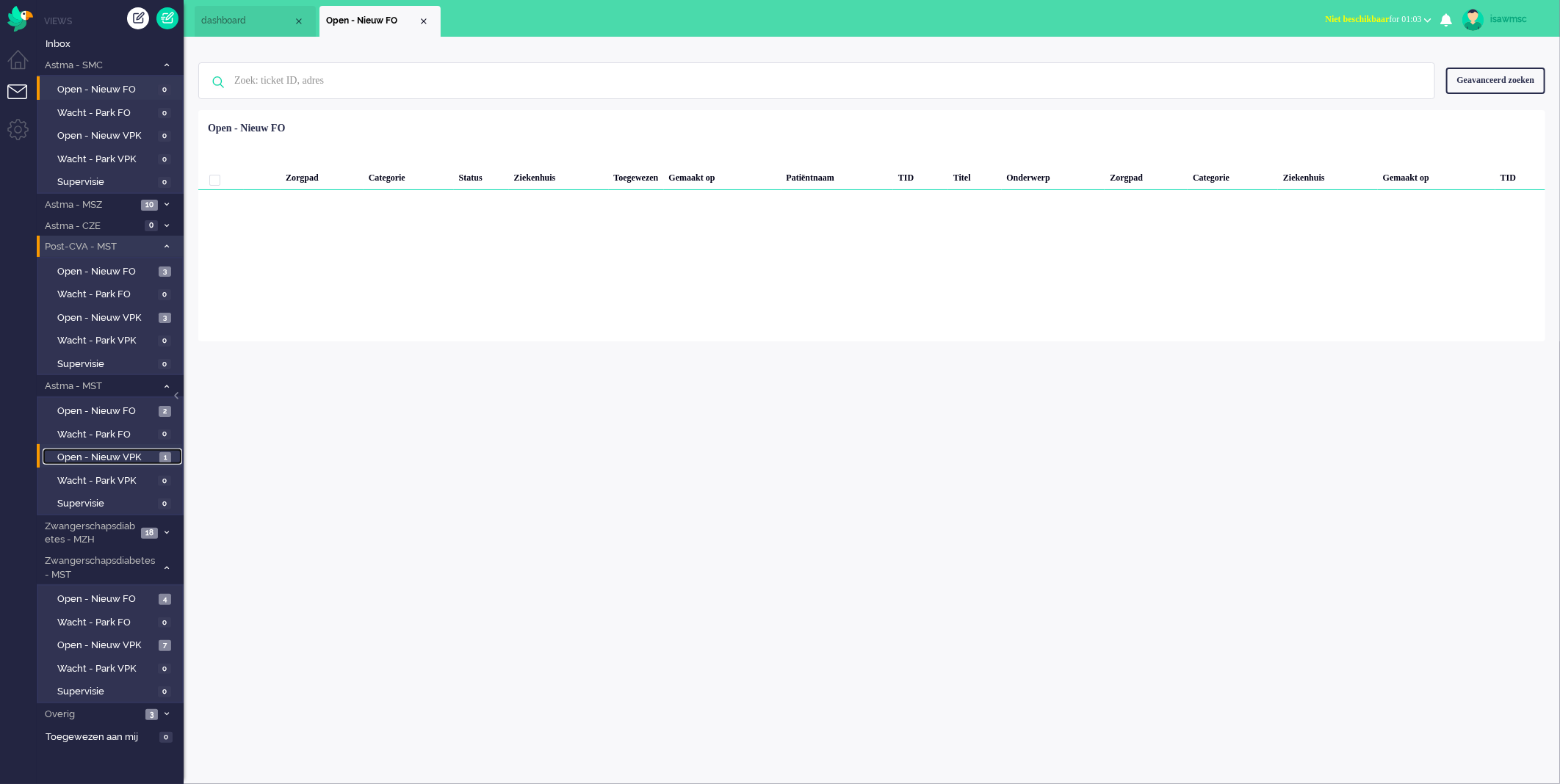
click at [157, 449] on link "Open - Nieuw VPK 1" at bounding box center [112, 457] width 139 height 16
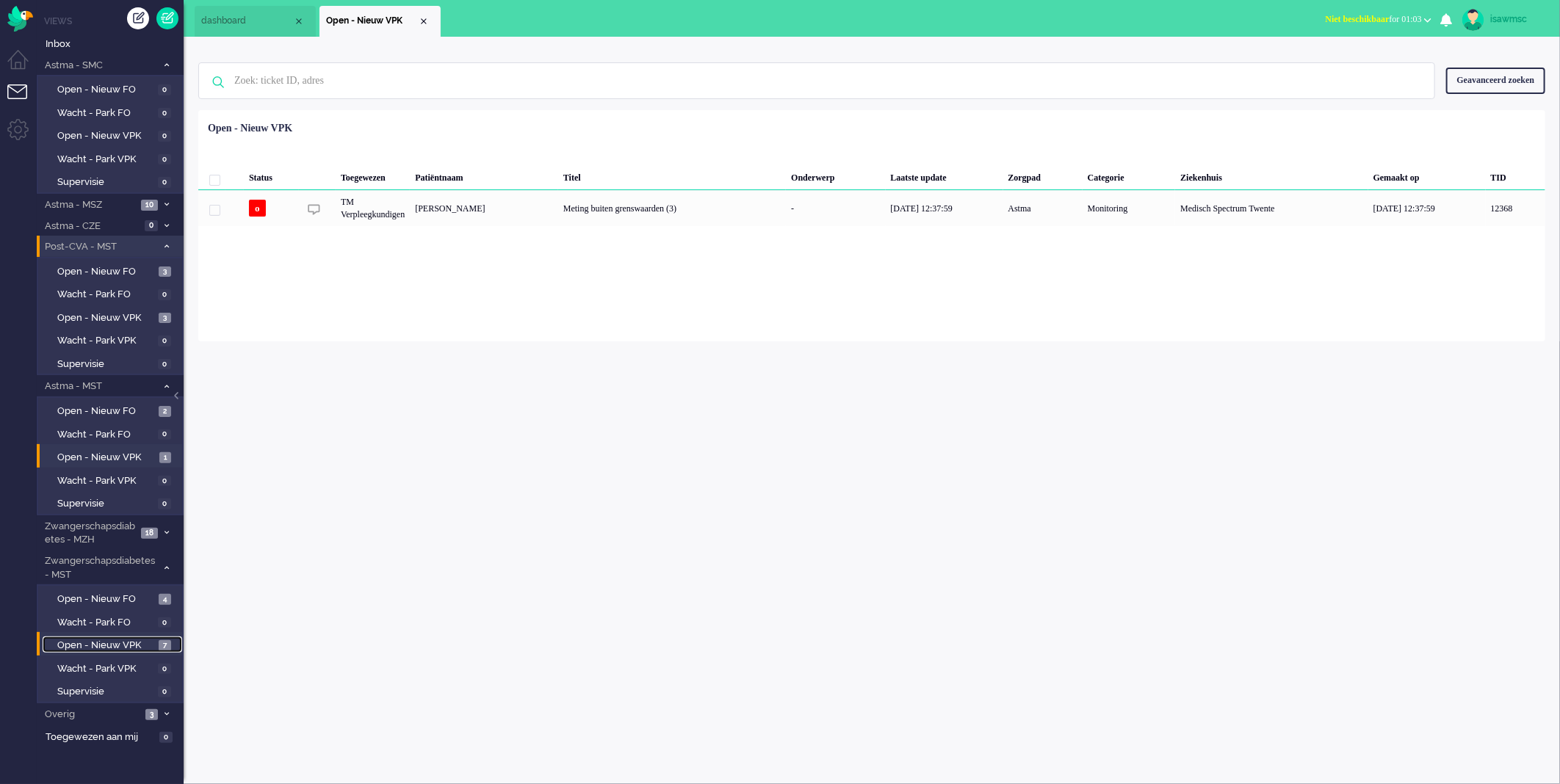
click at [163, 642] on span "7" at bounding box center [164, 646] width 12 height 11
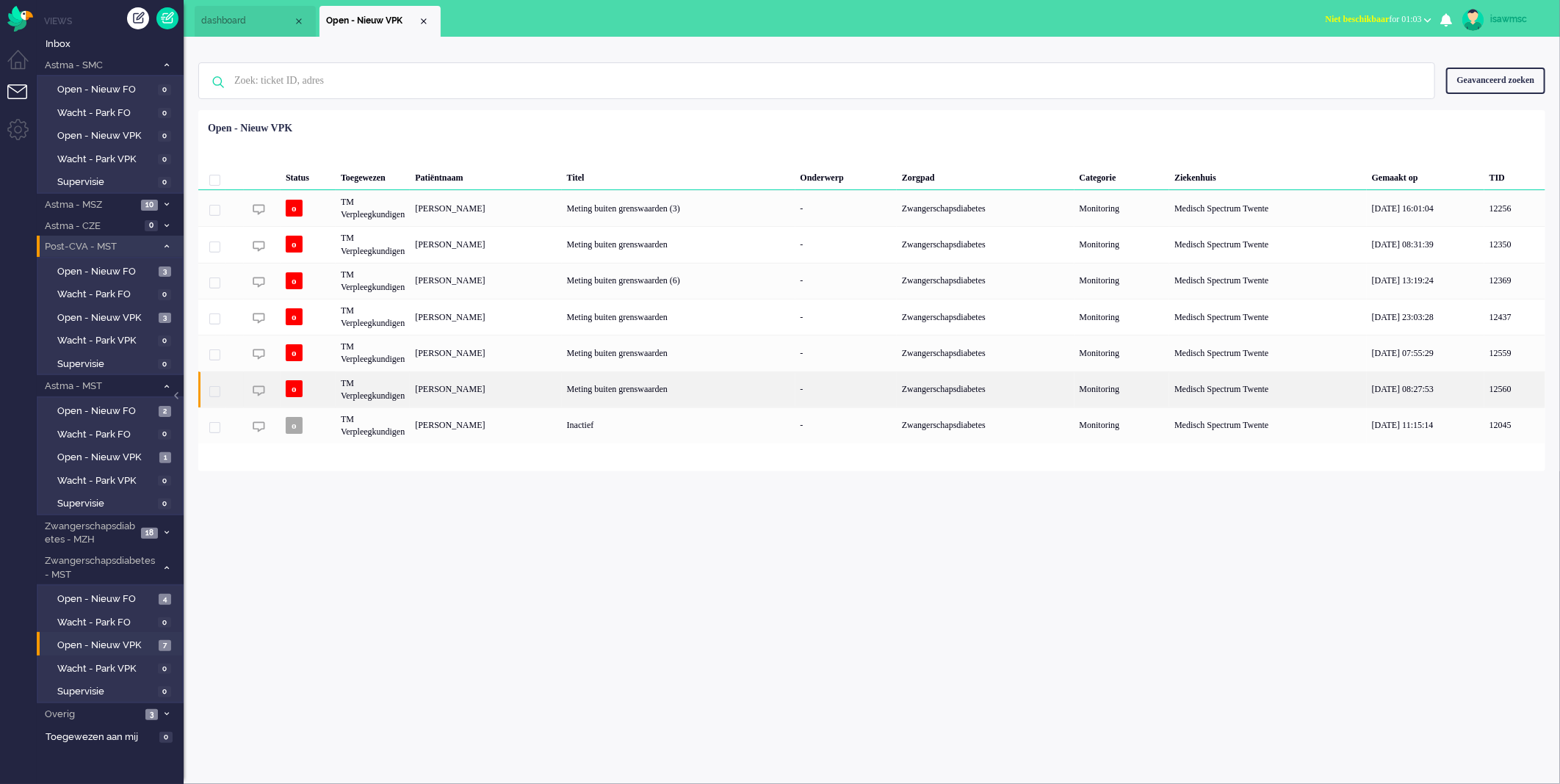
click at [547, 394] on div "[PERSON_NAME]" at bounding box center [486, 389] width 151 height 36
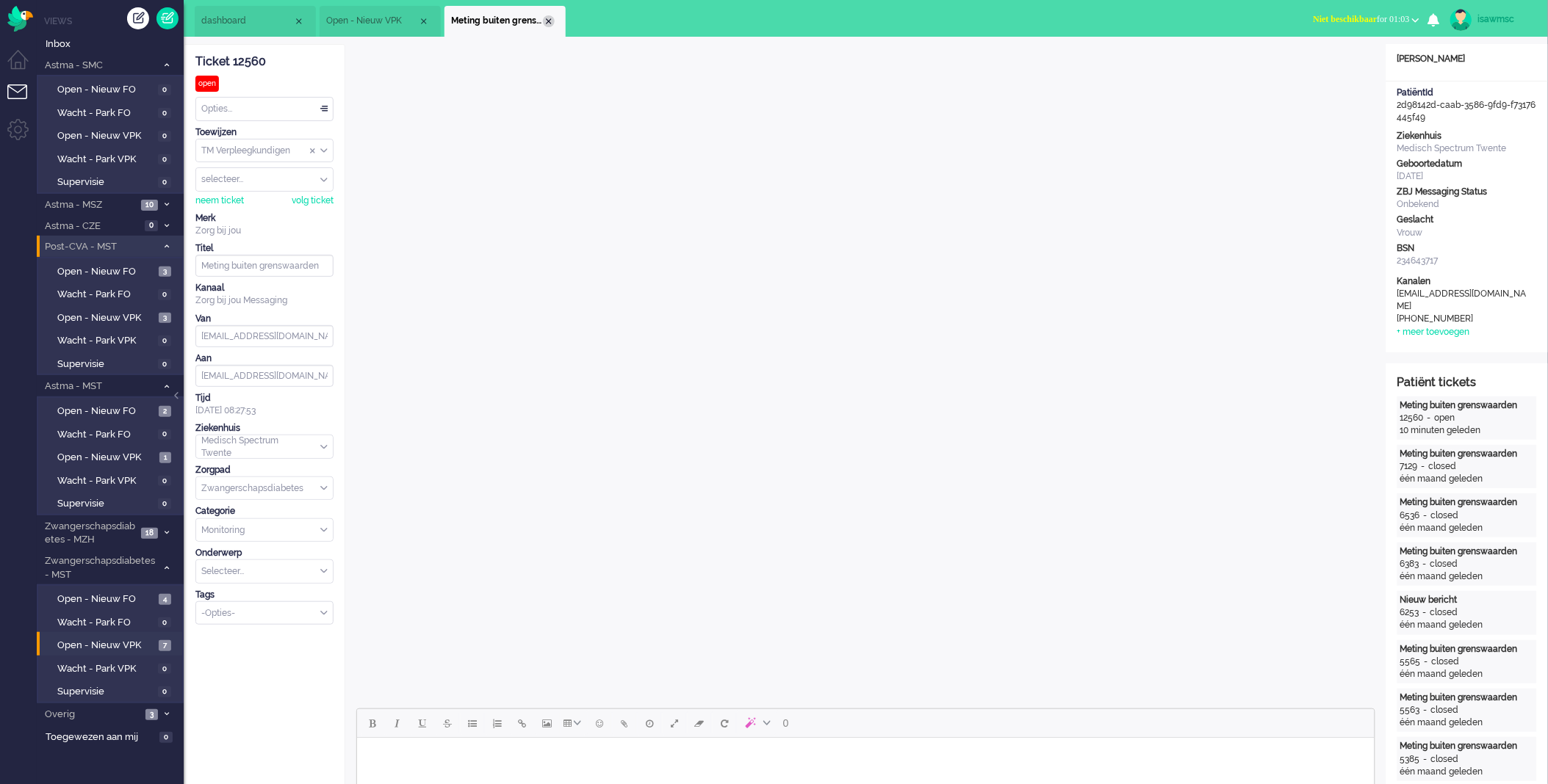
click at [551, 23] on div "Close tab" at bounding box center [549, 21] width 11 height 11
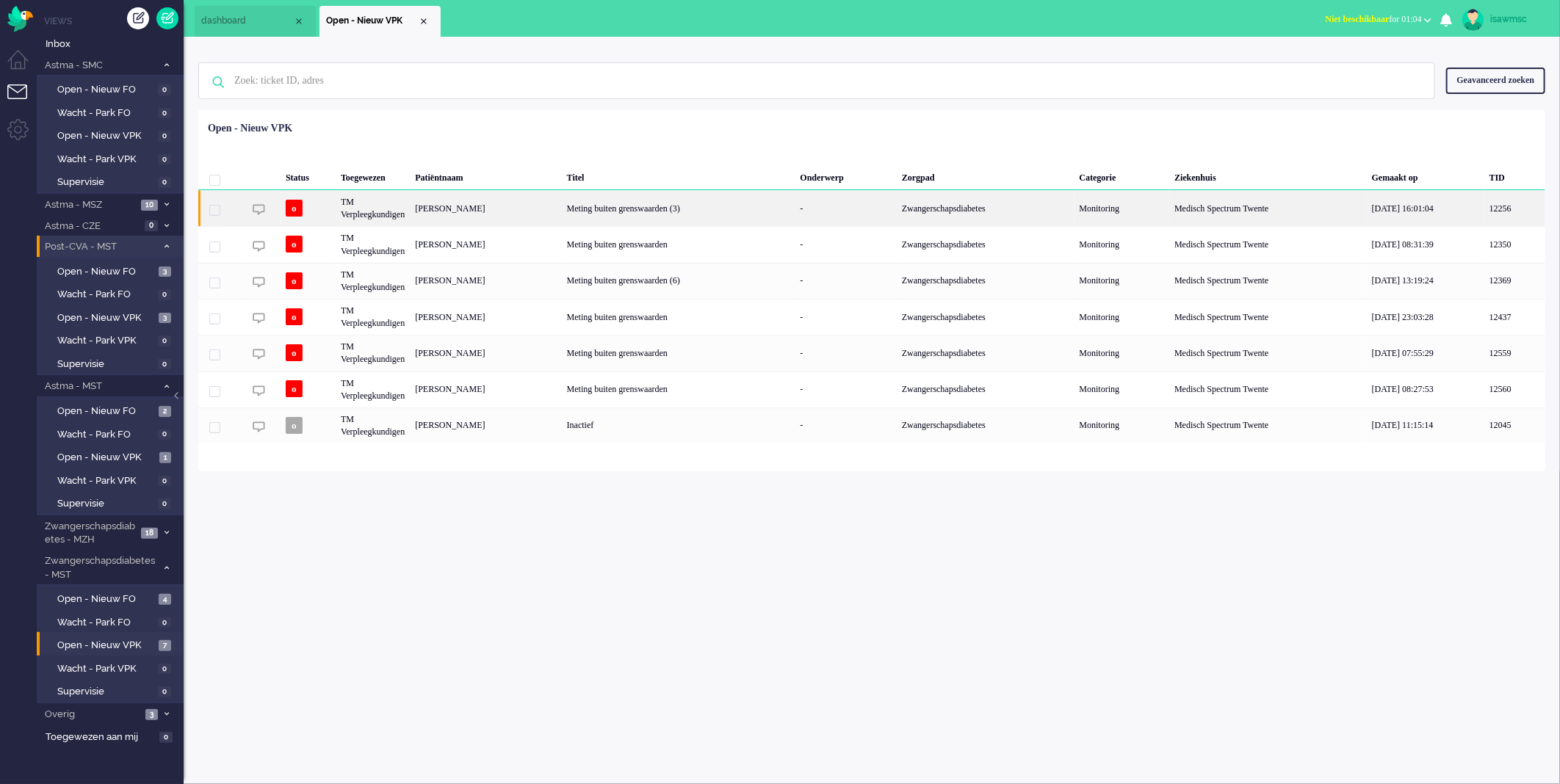
click at [517, 214] on div "[PERSON_NAME]" at bounding box center [486, 208] width 151 height 36
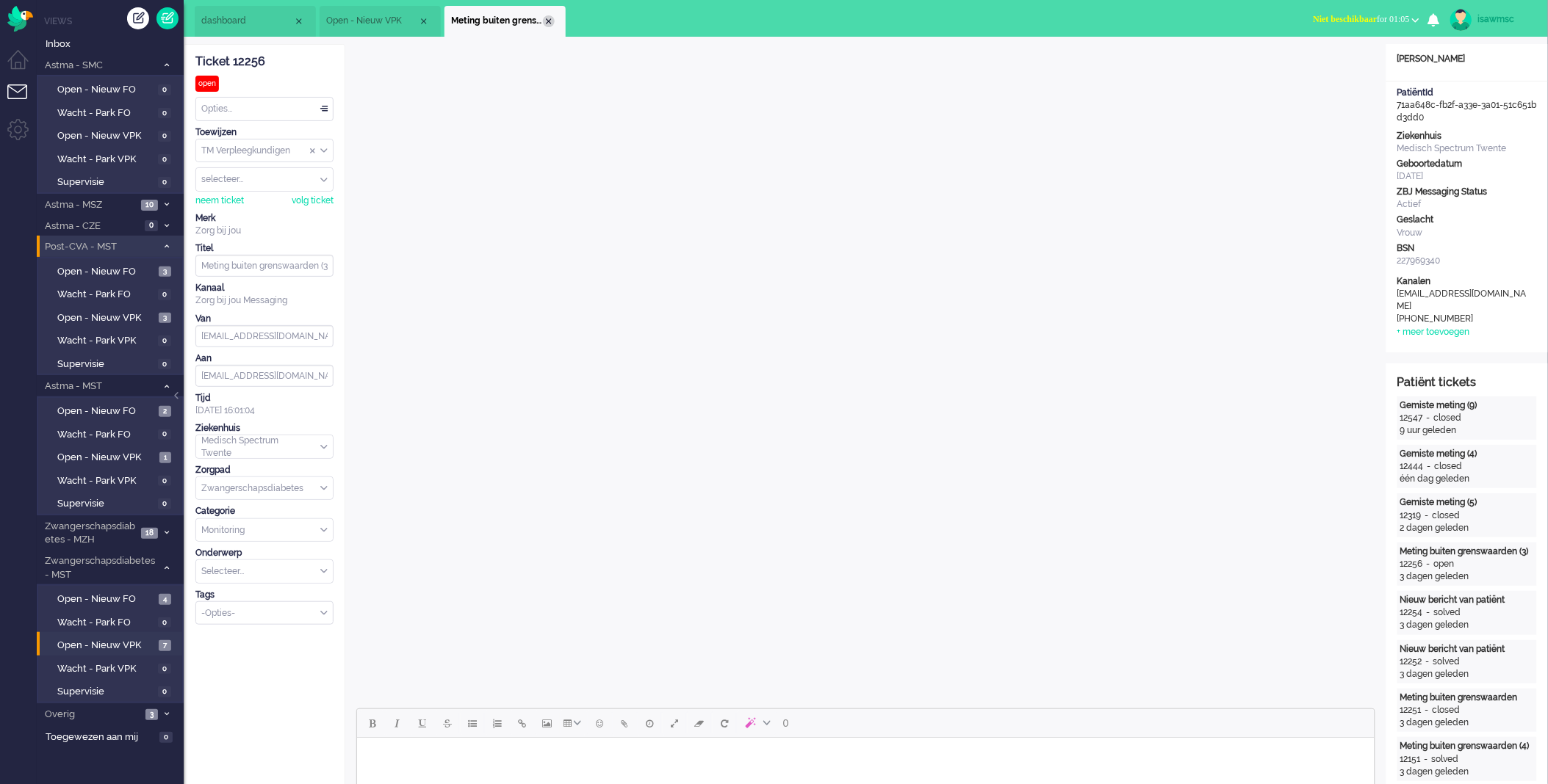
click at [552, 18] on div "Close tab" at bounding box center [549, 21] width 11 height 11
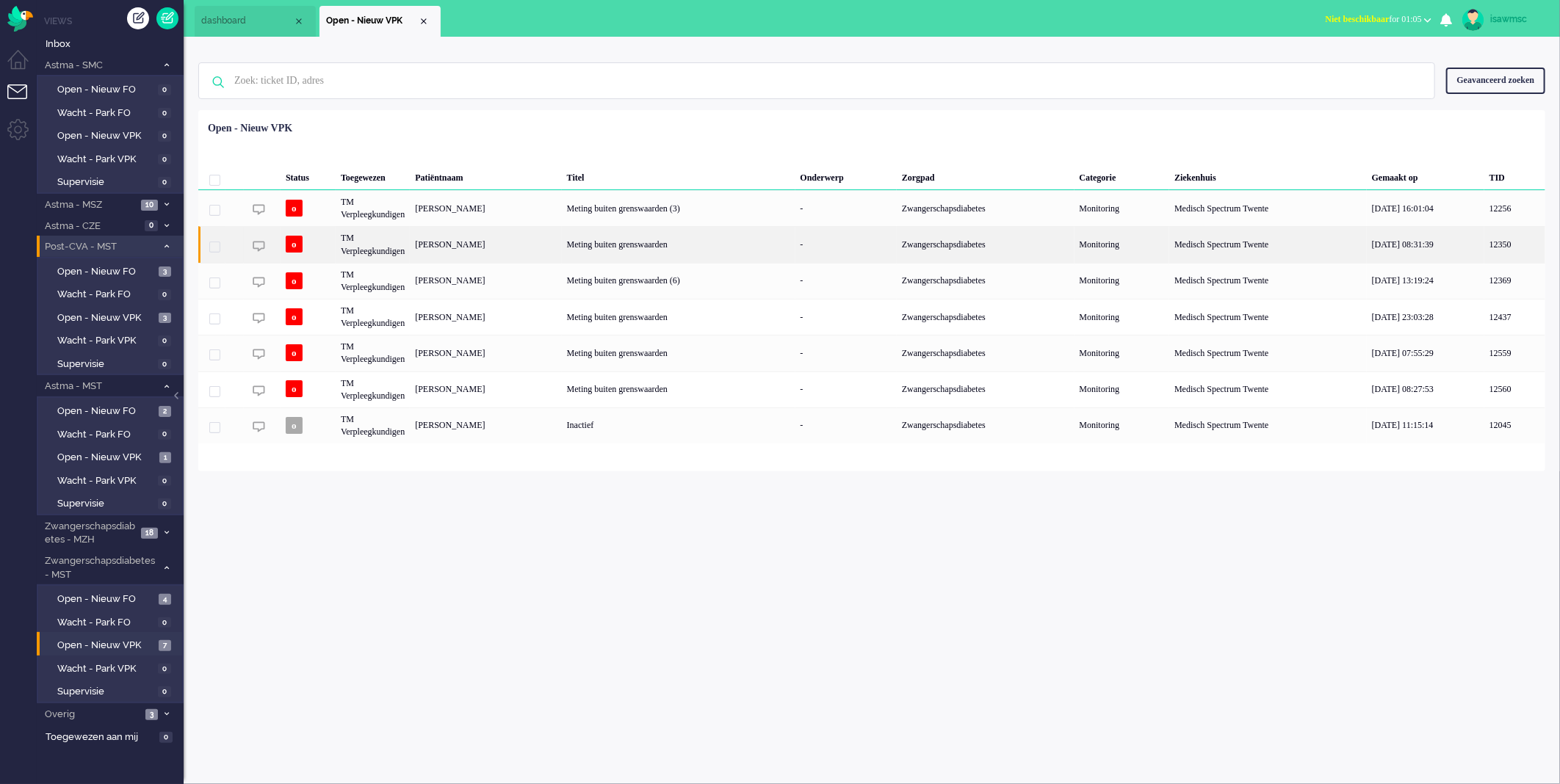
click at [529, 247] on div "[PERSON_NAME]" at bounding box center [486, 244] width 151 height 36
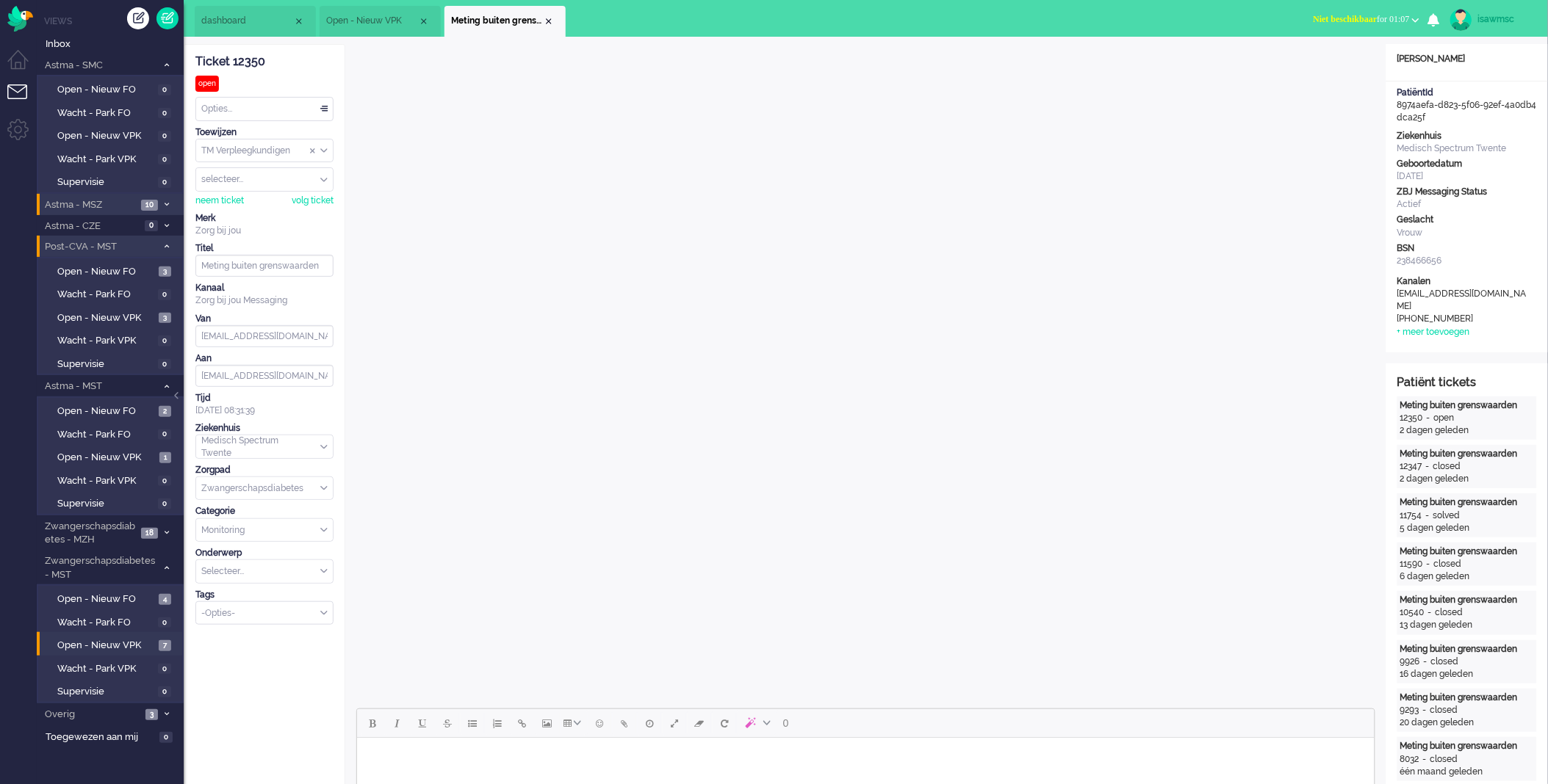
click at [158, 204] on li "Astma - MSZ 10" at bounding box center [110, 204] width 147 height 21
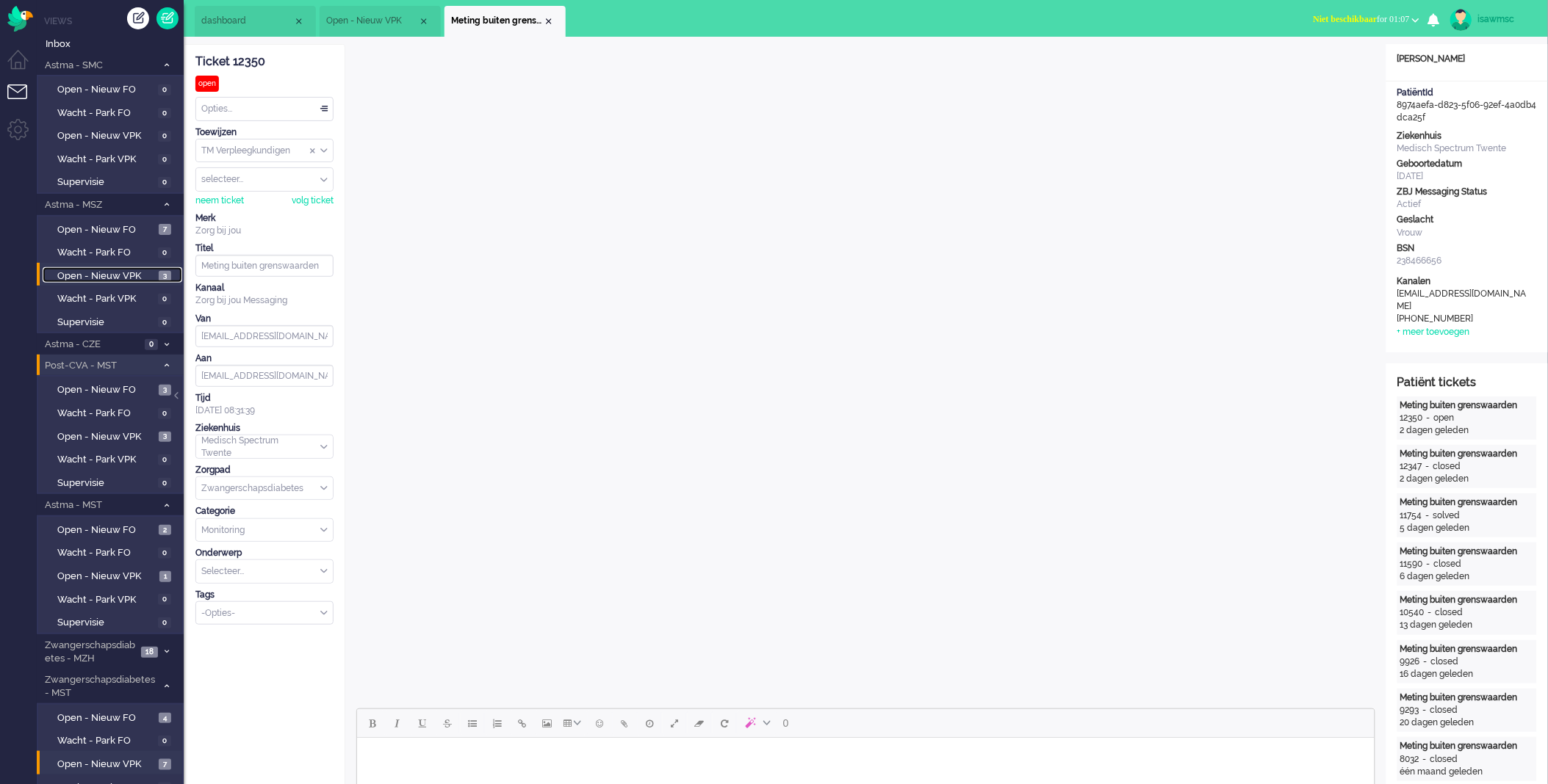
click at [151, 269] on span "Open - Nieuw VPK" at bounding box center [106, 276] width 98 height 14
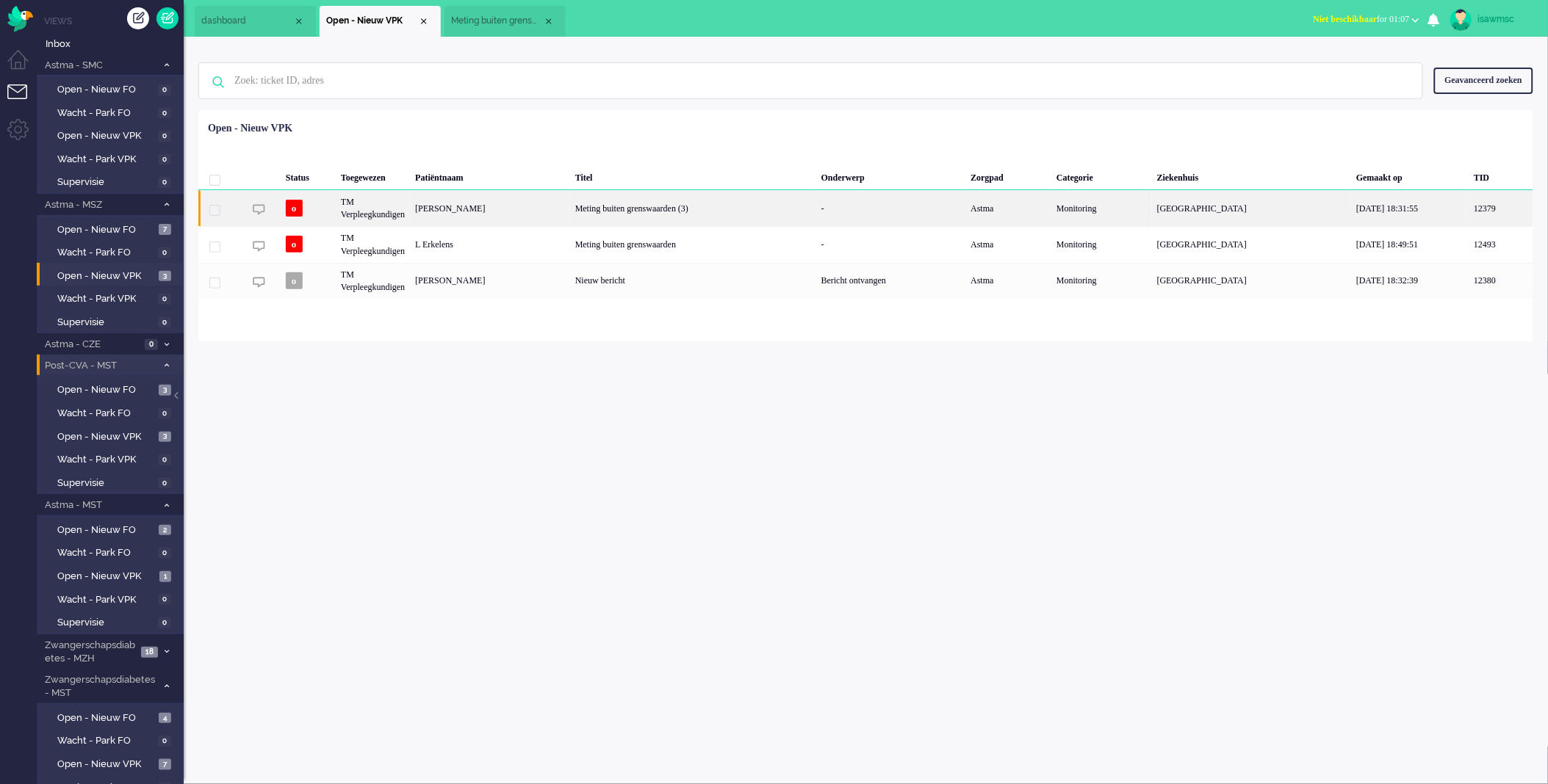
click at [522, 213] on div "[PERSON_NAME]" at bounding box center [490, 208] width 160 height 36
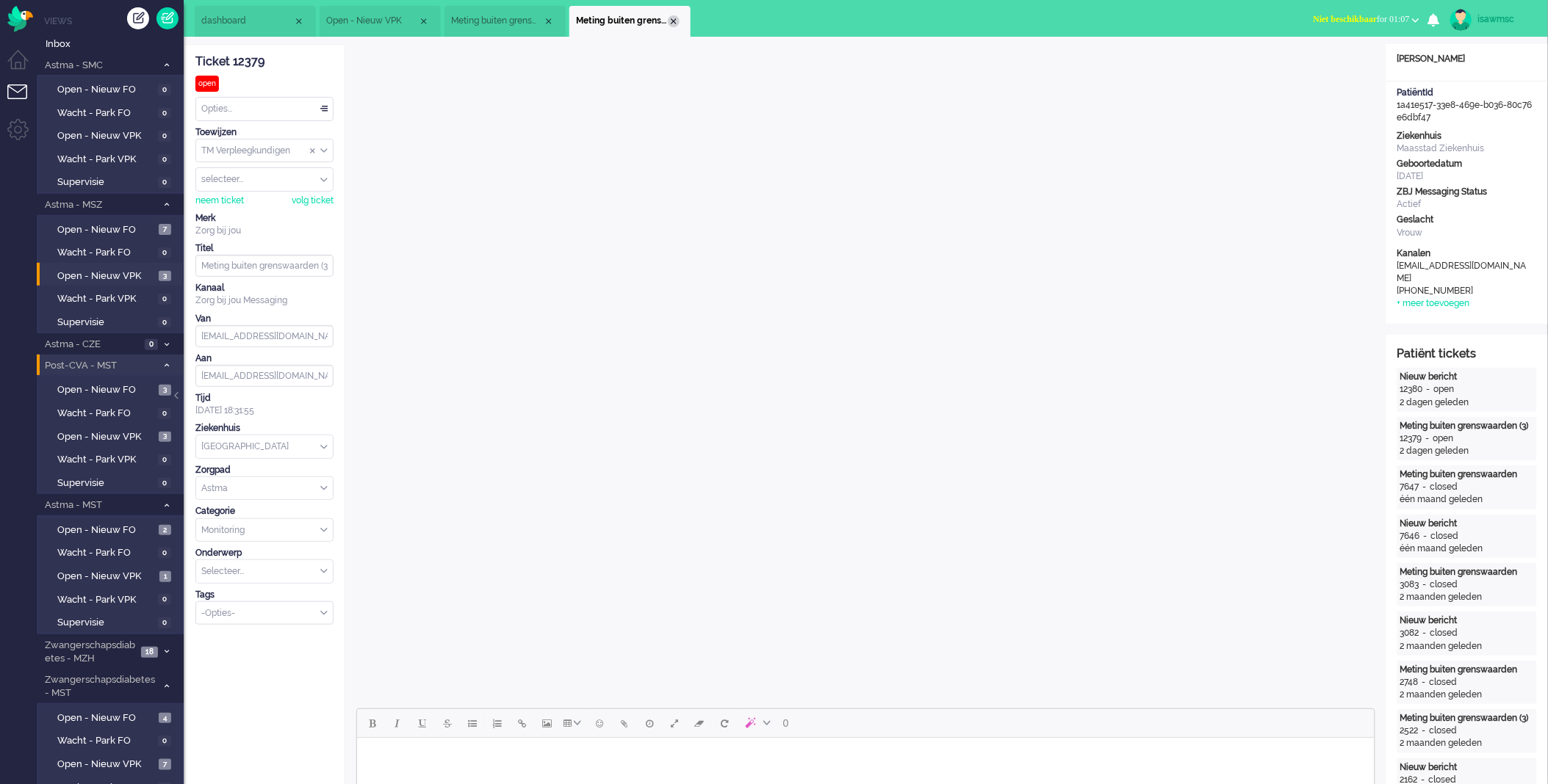
click at [673, 20] on div "Close tab" at bounding box center [673, 21] width 11 height 11
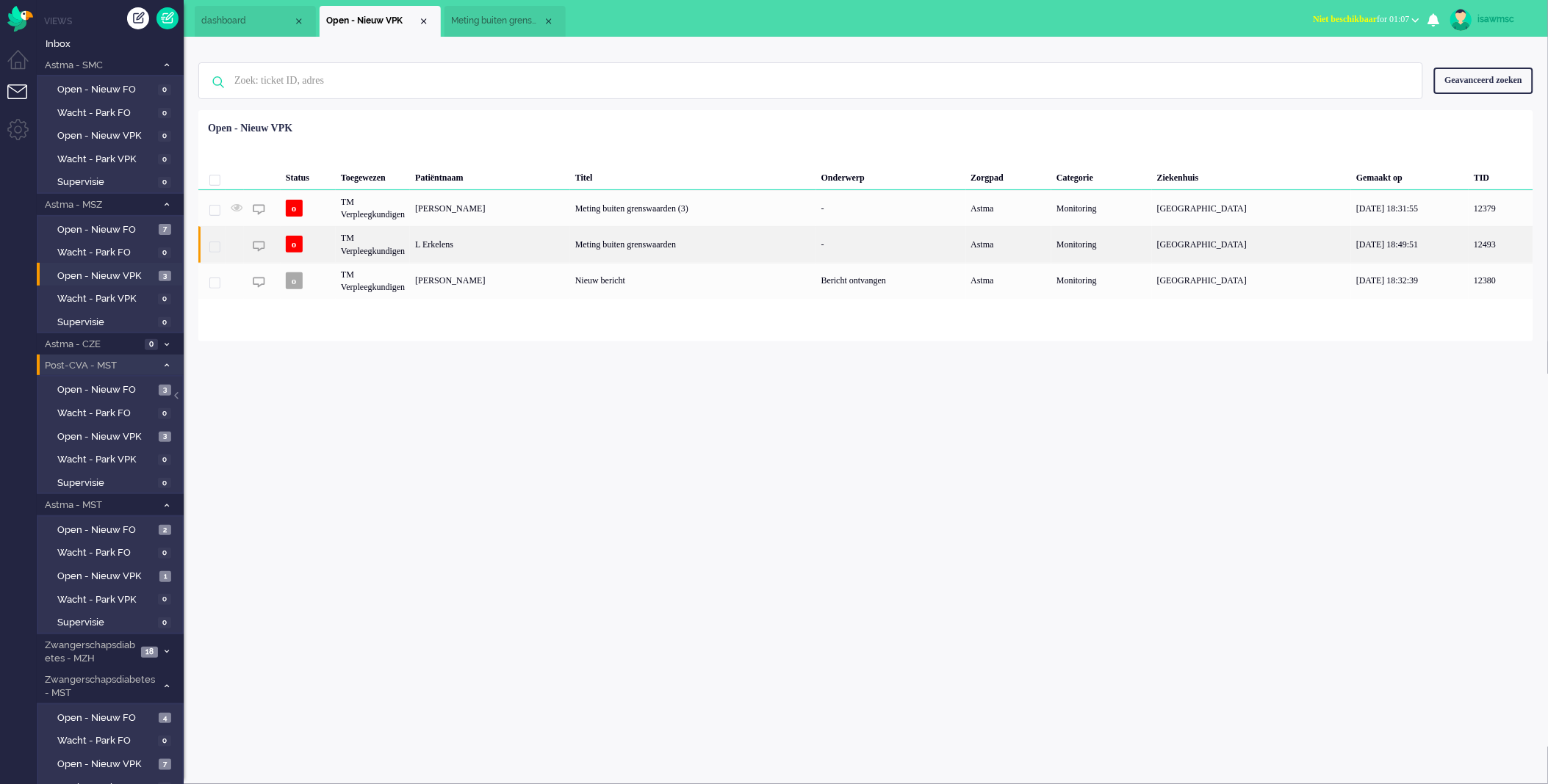
click at [517, 250] on div "L Erkelens" at bounding box center [490, 244] width 160 height 36
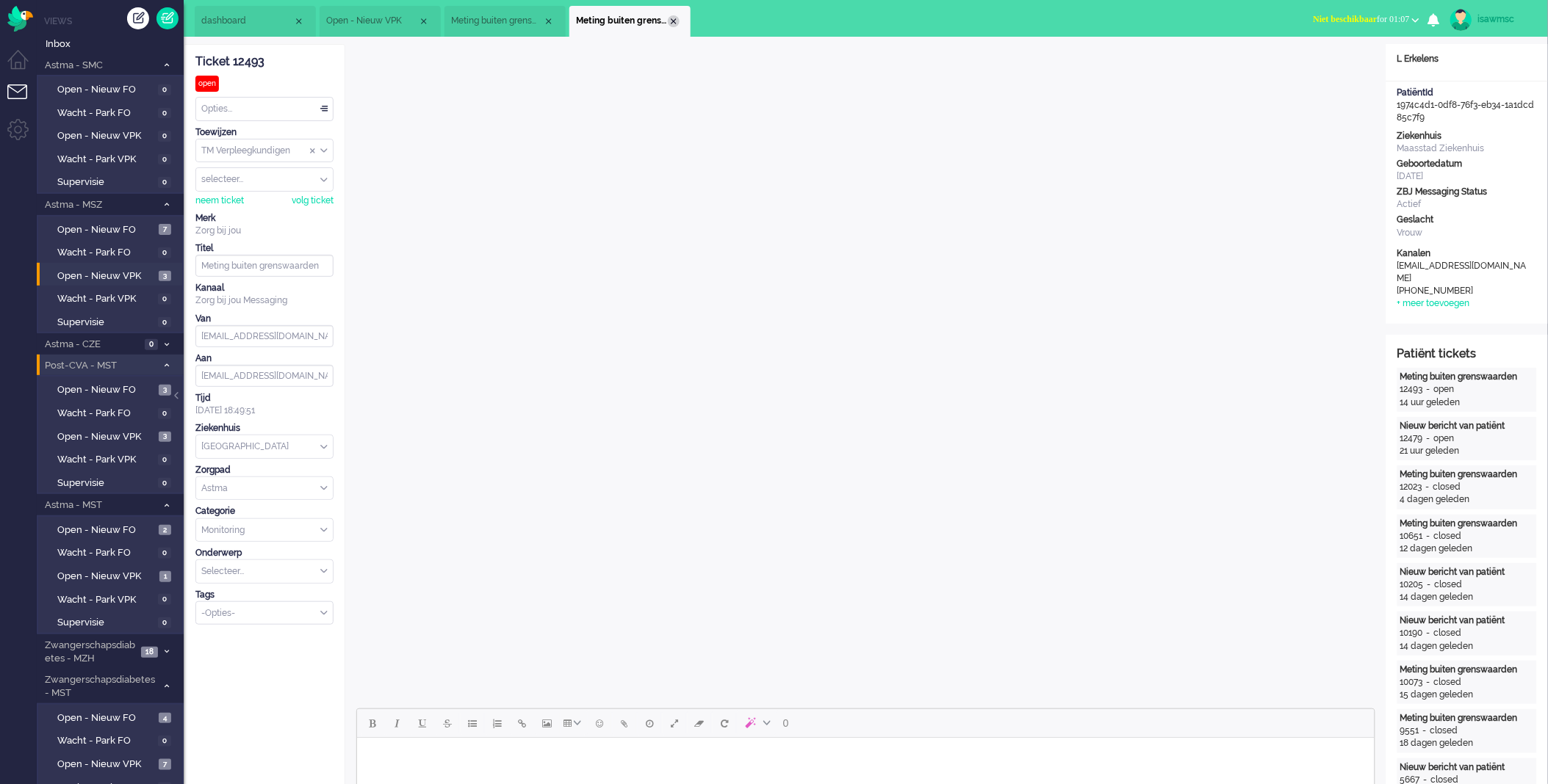
click at [673, 19] on div "Close tab" at bounding box center [673, 21] width 11 height 11
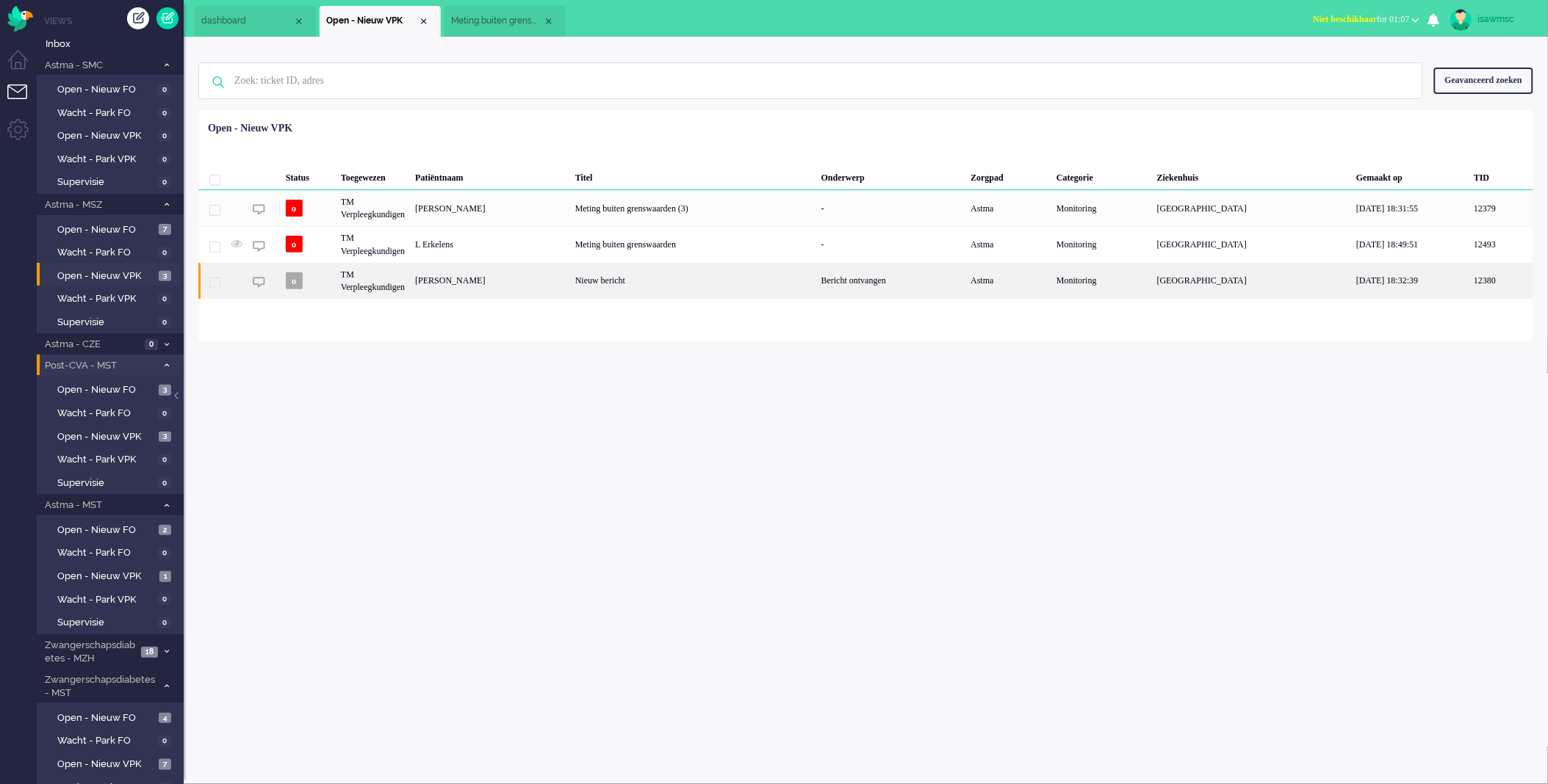
click at [533, 297] on div "[PERSON_NAME]" at bounding box center [490, 281] width 160 height 36
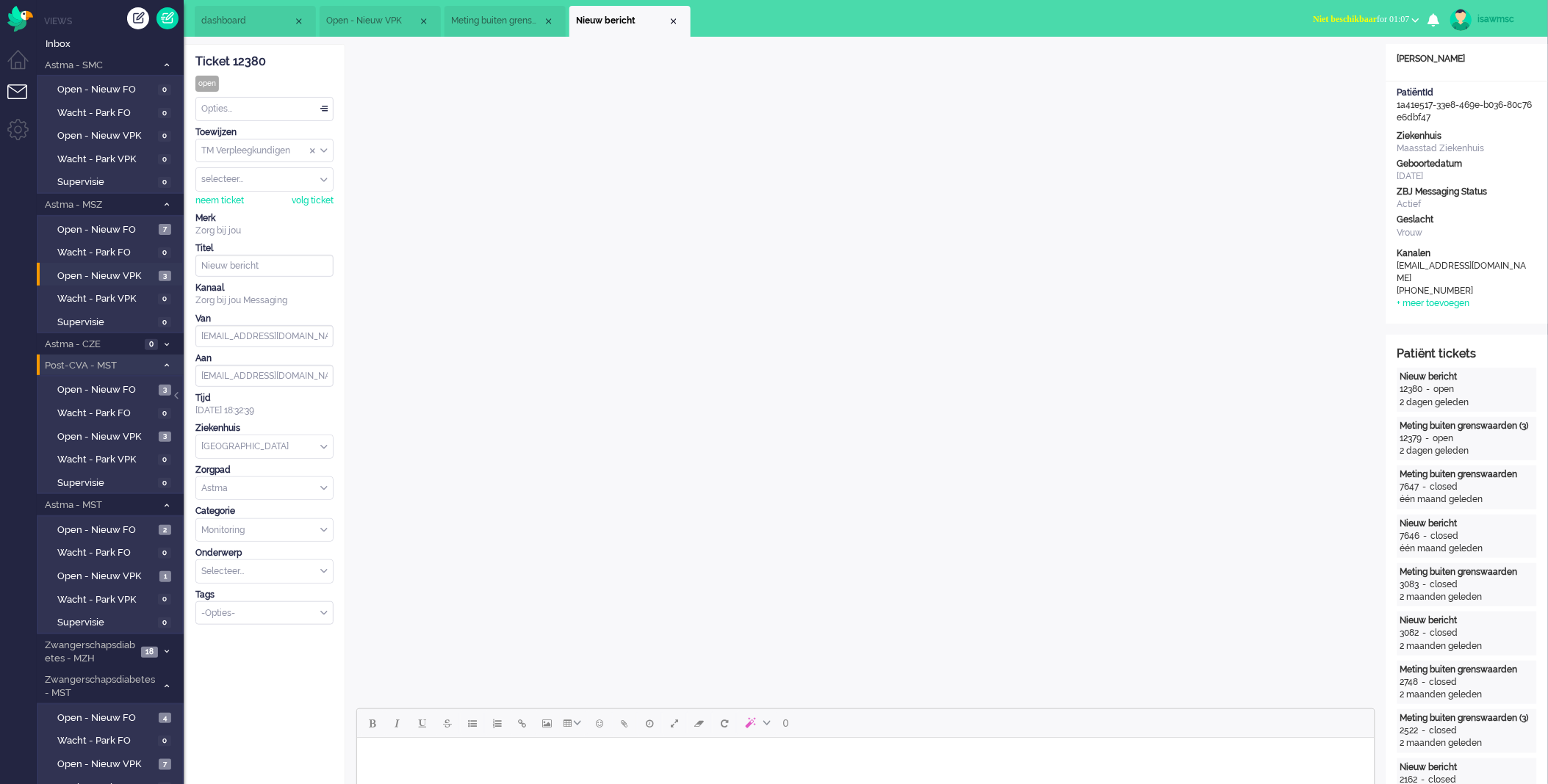
click at [314, 108] on div "Opties..." at bounding box center [264, 109] width 137 height 23
click at [254, 214] on li "Opgelost" at bounding box center [264, 213] width 137 height 21
click at [674, 20] on div "Close tab" at bounding box center [673, 21] width 11 height 11
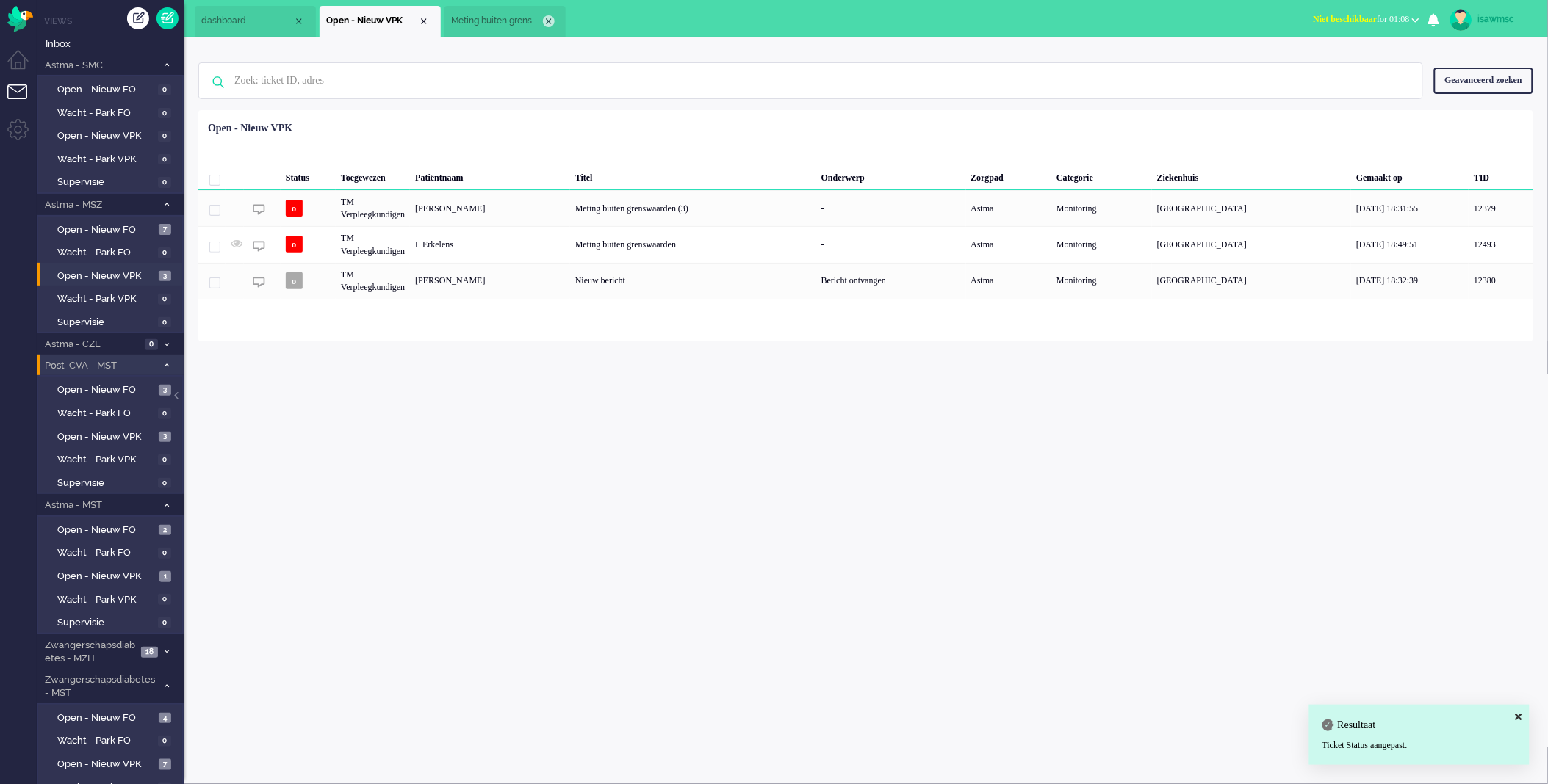
click at [547, 23] on div "Close tab" at bounding box center [549, 21] width 11 height 11
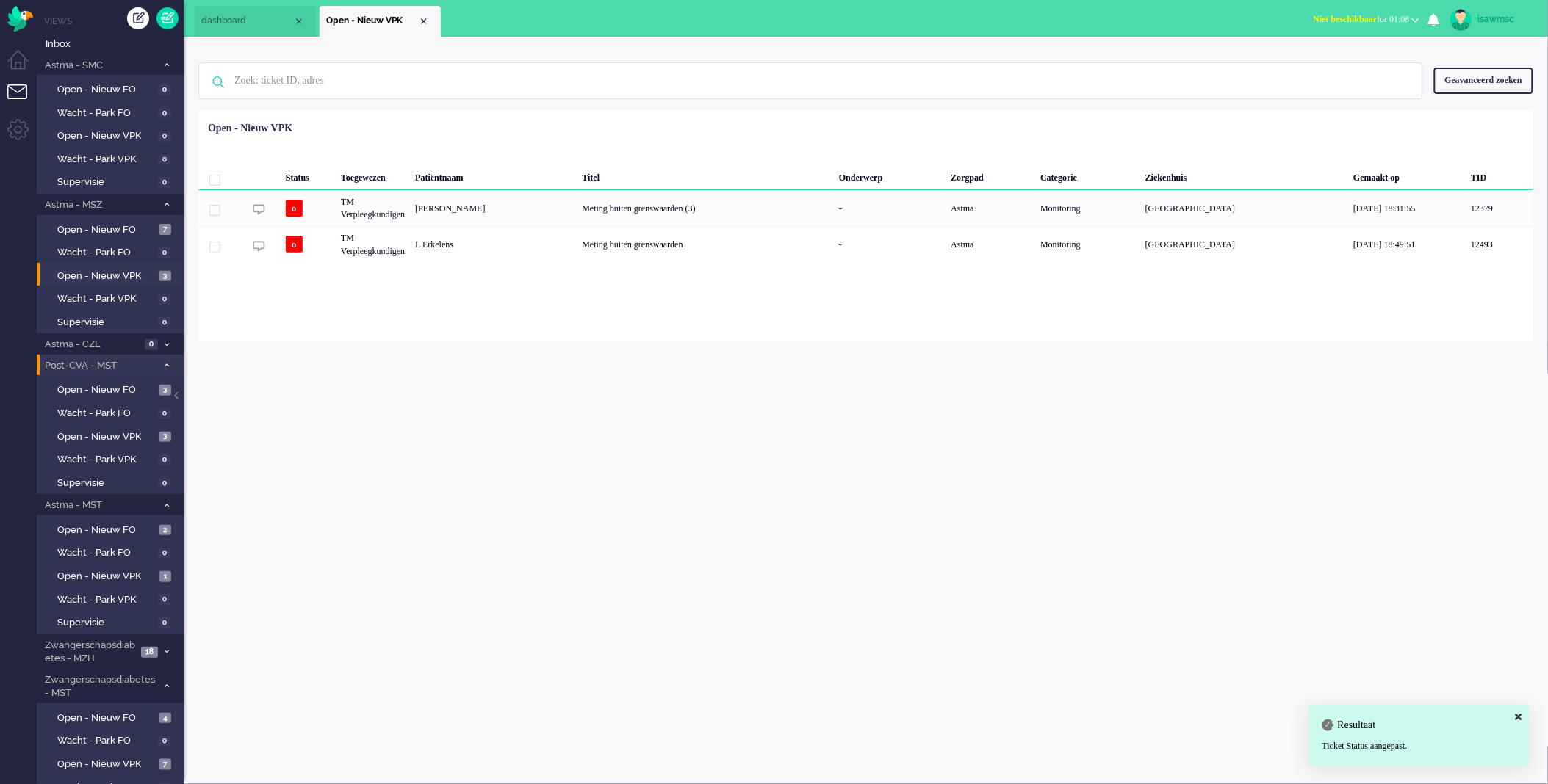
click at [621, 136] on div "Geselecteerd 0 Set Status: open pending holding solved Verwijder Selecteer... U…" at bounding box center [865, 146] width 1335 height 28
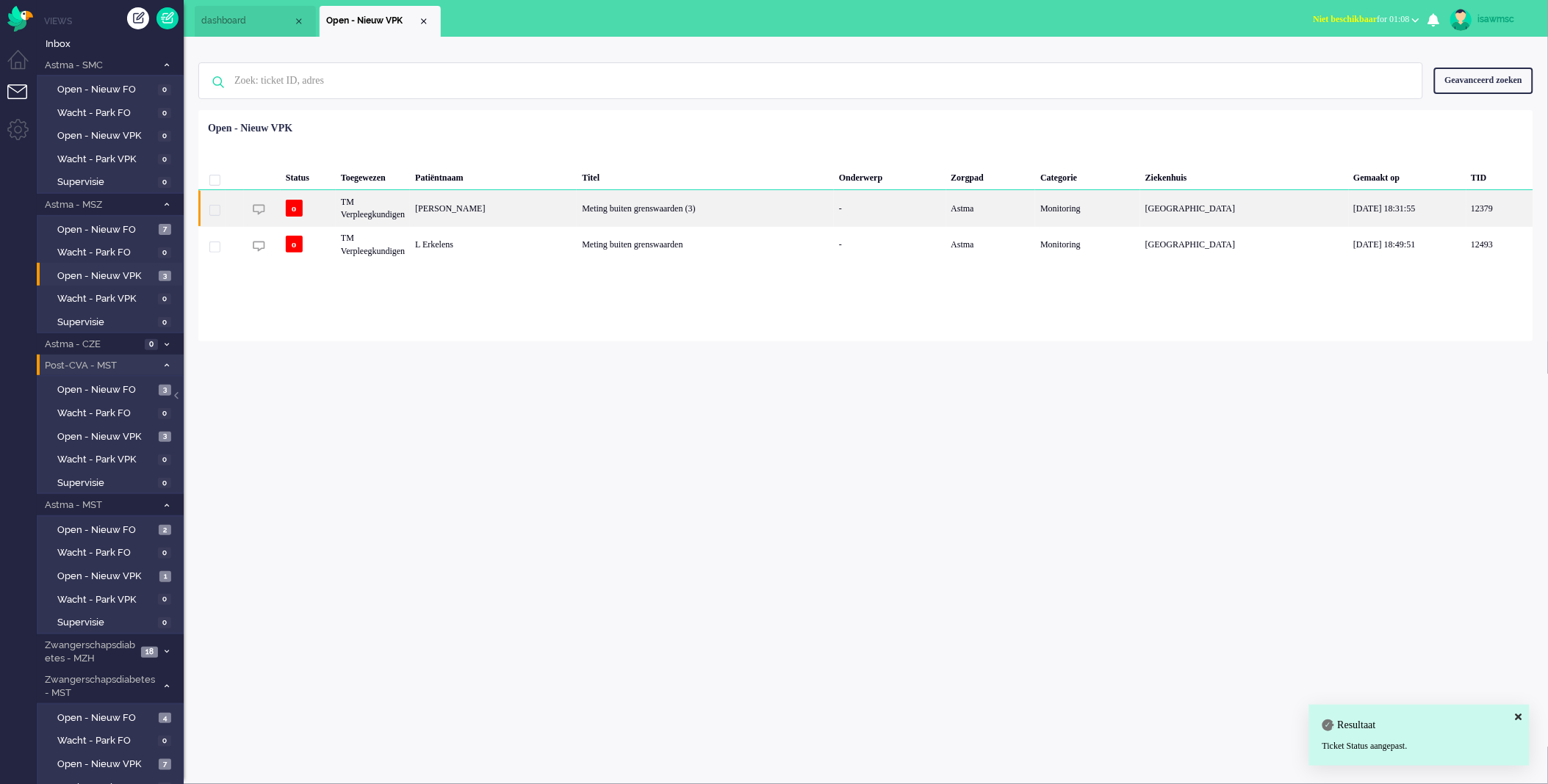
click at [632, 209] on div "Meting buiten grenswaarden (3)" at bounding box center [706, 208] width 257 height 36
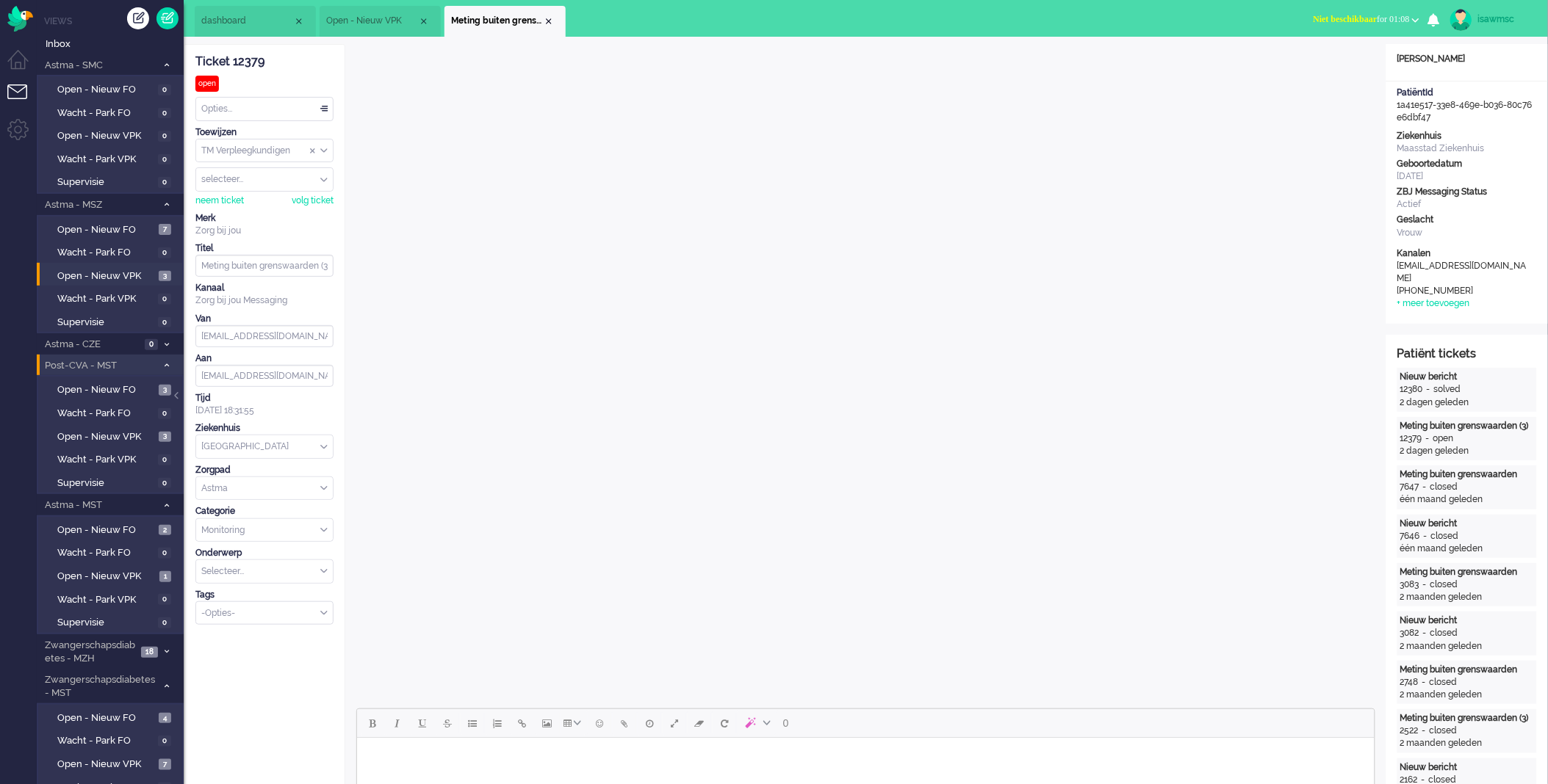
click at [292, 106] on div "Opties..." at bounding box center [264, 109] width 137 height 23
click at [243, 211] on li "Opgelost" at bounding box center [264, 213] width 137 height 21
click at [551, 24] on div "Close tab" at bounding box center [549, 21] width 11 height 11
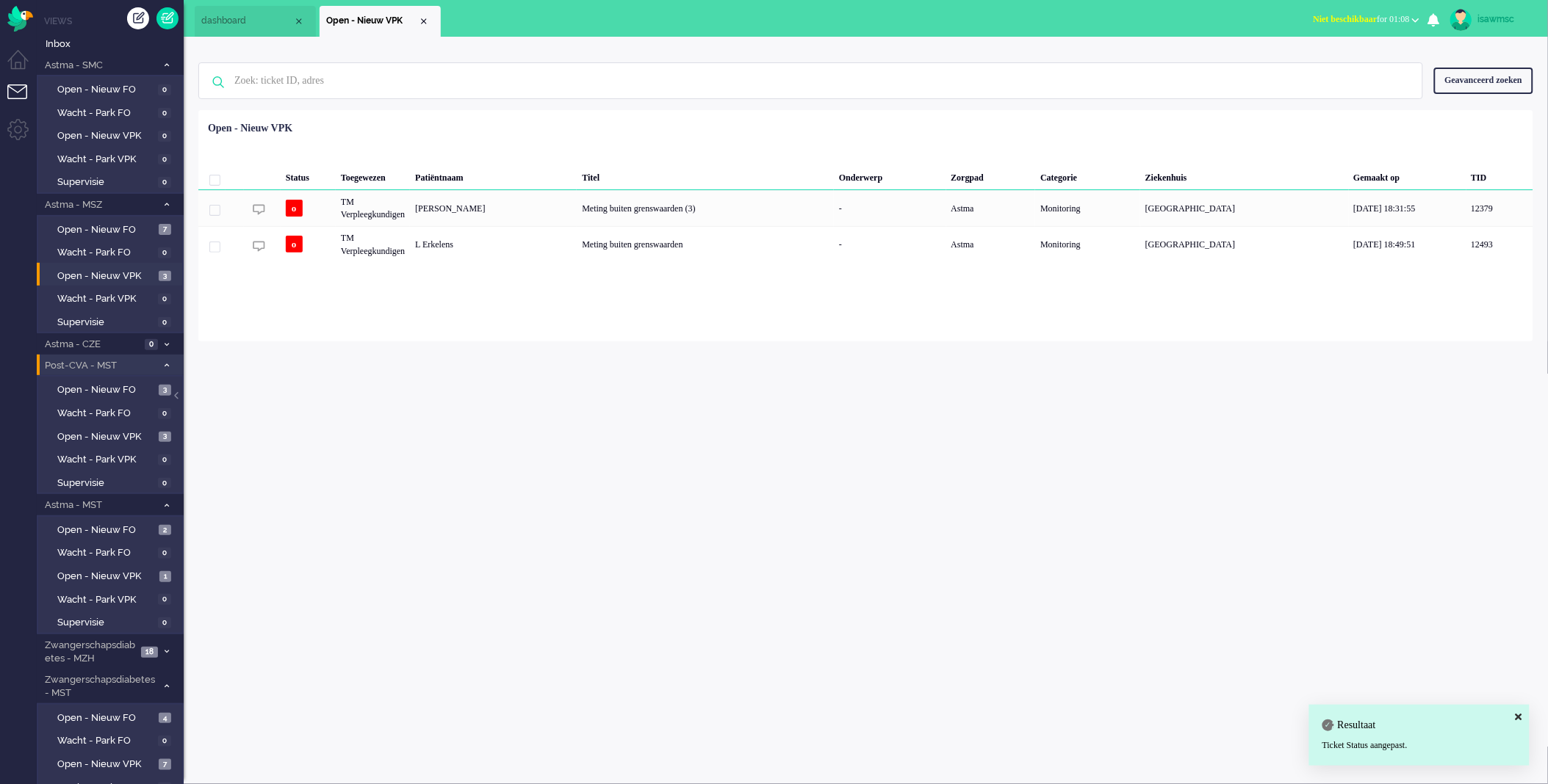
click at [663, 356] on div "isawmsc Thuis Ticket Csat Mijn gemiddelde cijfer Deze week - Ticket Bijdragen P…" at bounding box center [865, 410] width 1364 height 747
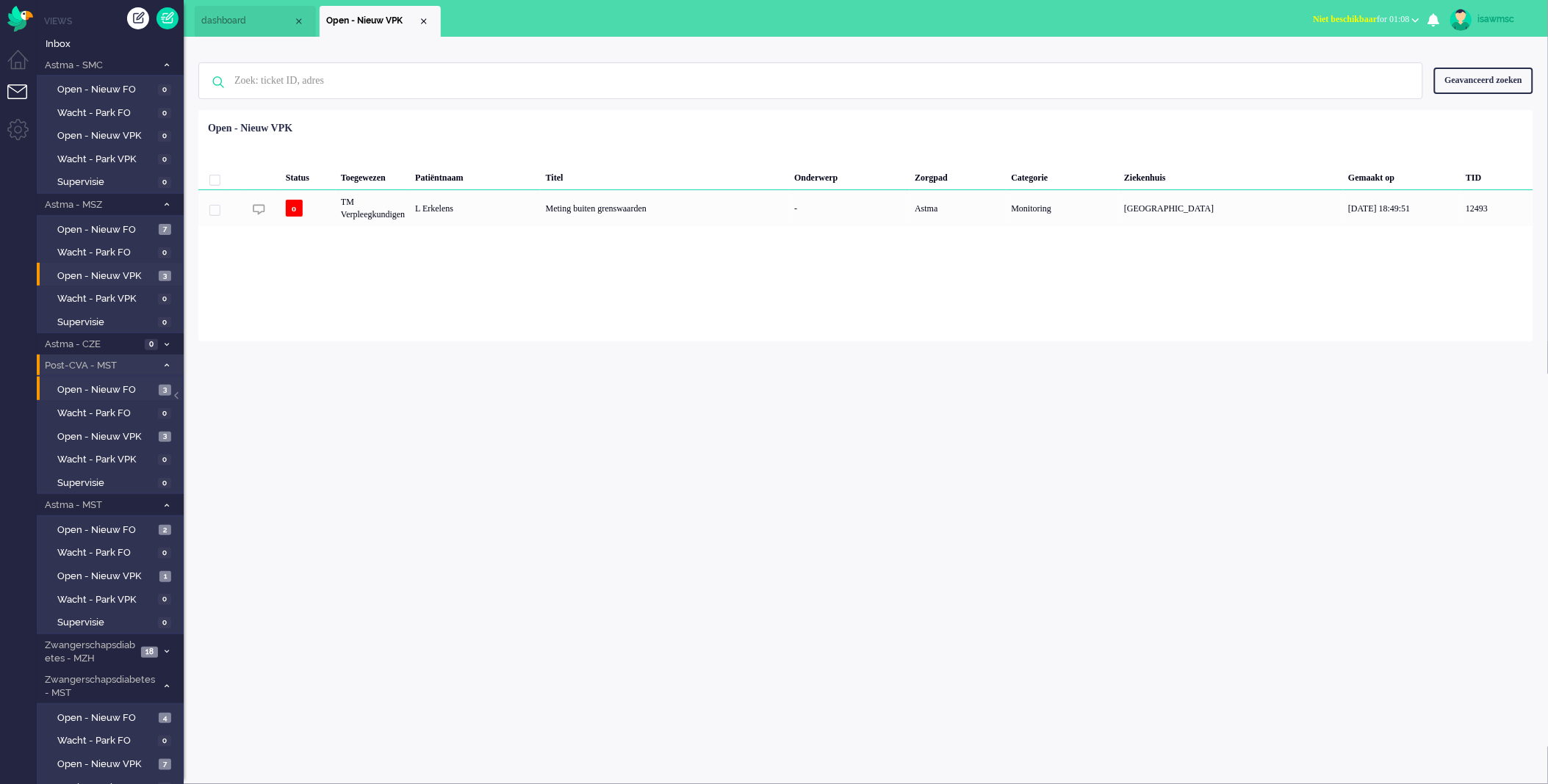
scroll to position [74, 0]
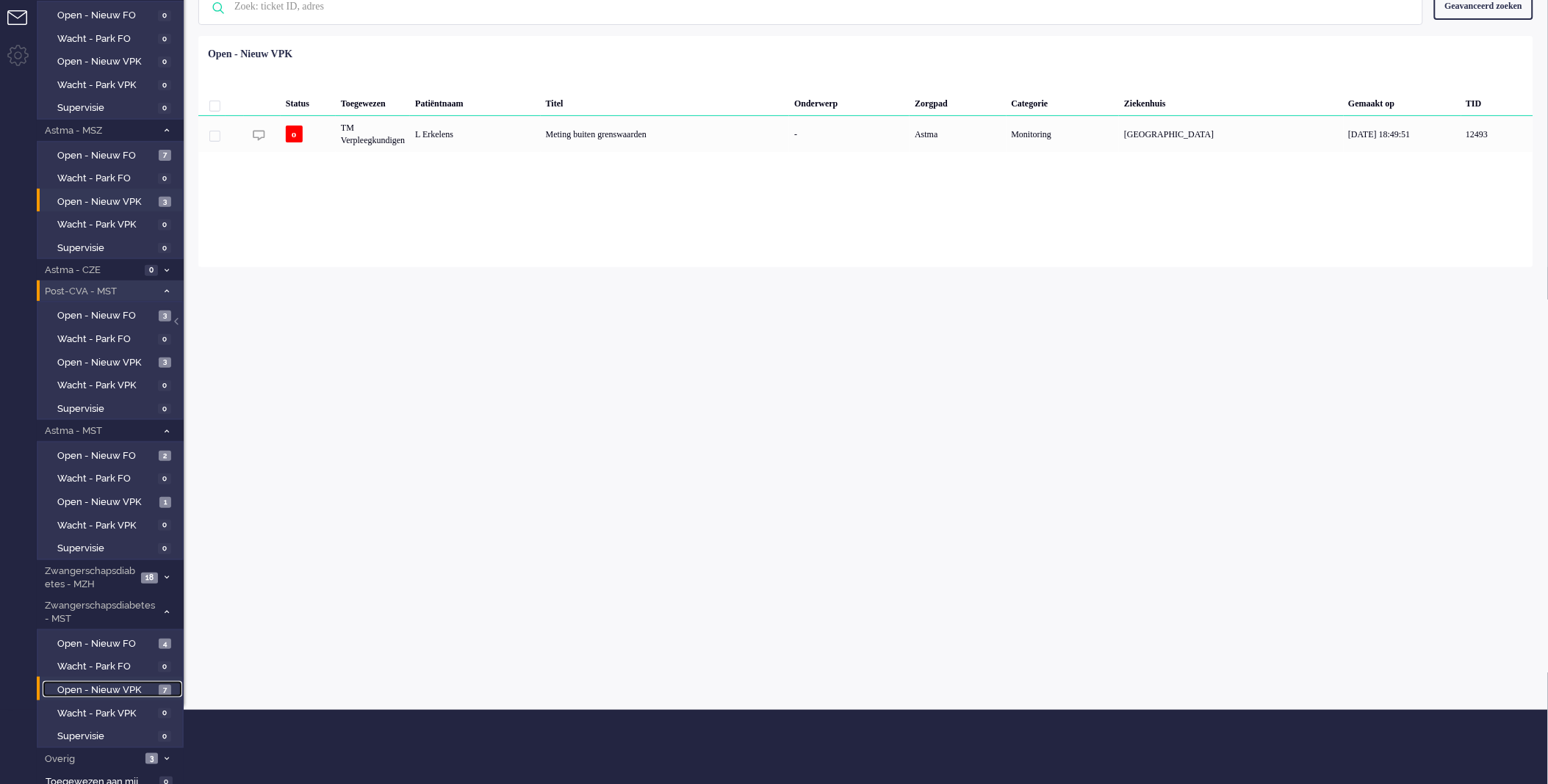
click at [163, 688] on span "7" at bounding box center [165, 691] width 12 height 11
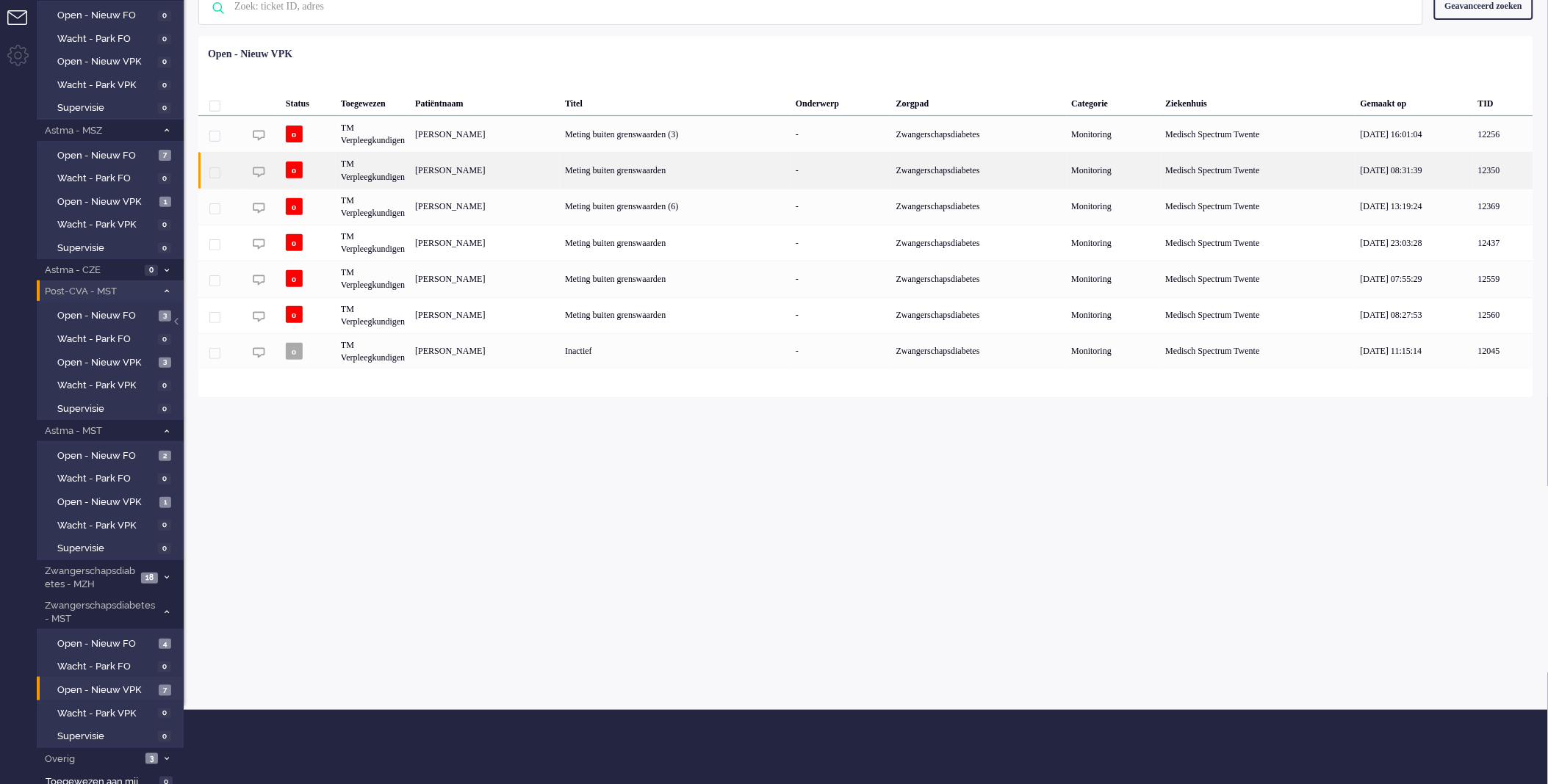
click at [455, 169] on div "[PERSON_NAME]" at bounding box center [485, 170] width 150 height 36
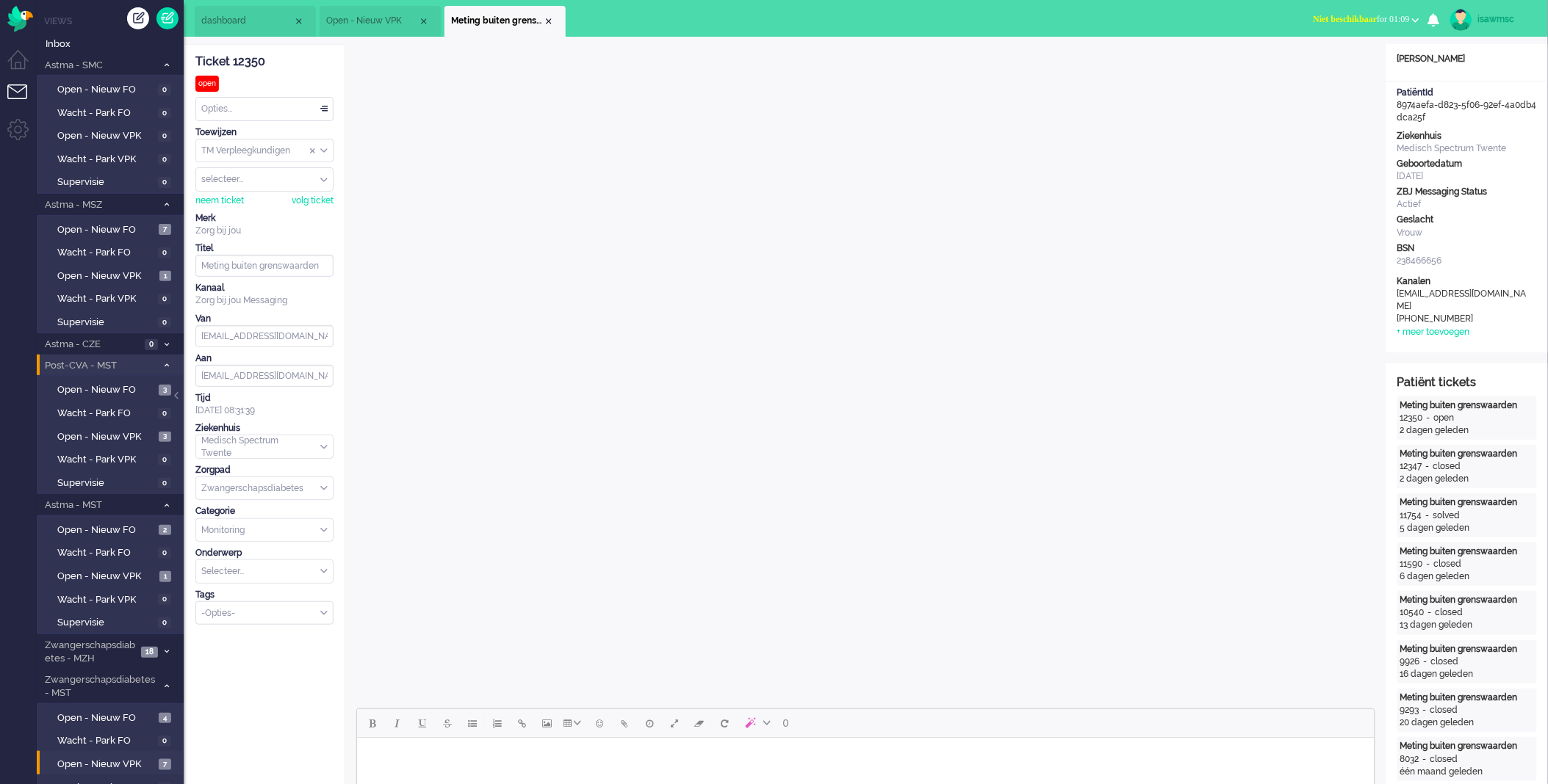
scroll to position [163, 0]
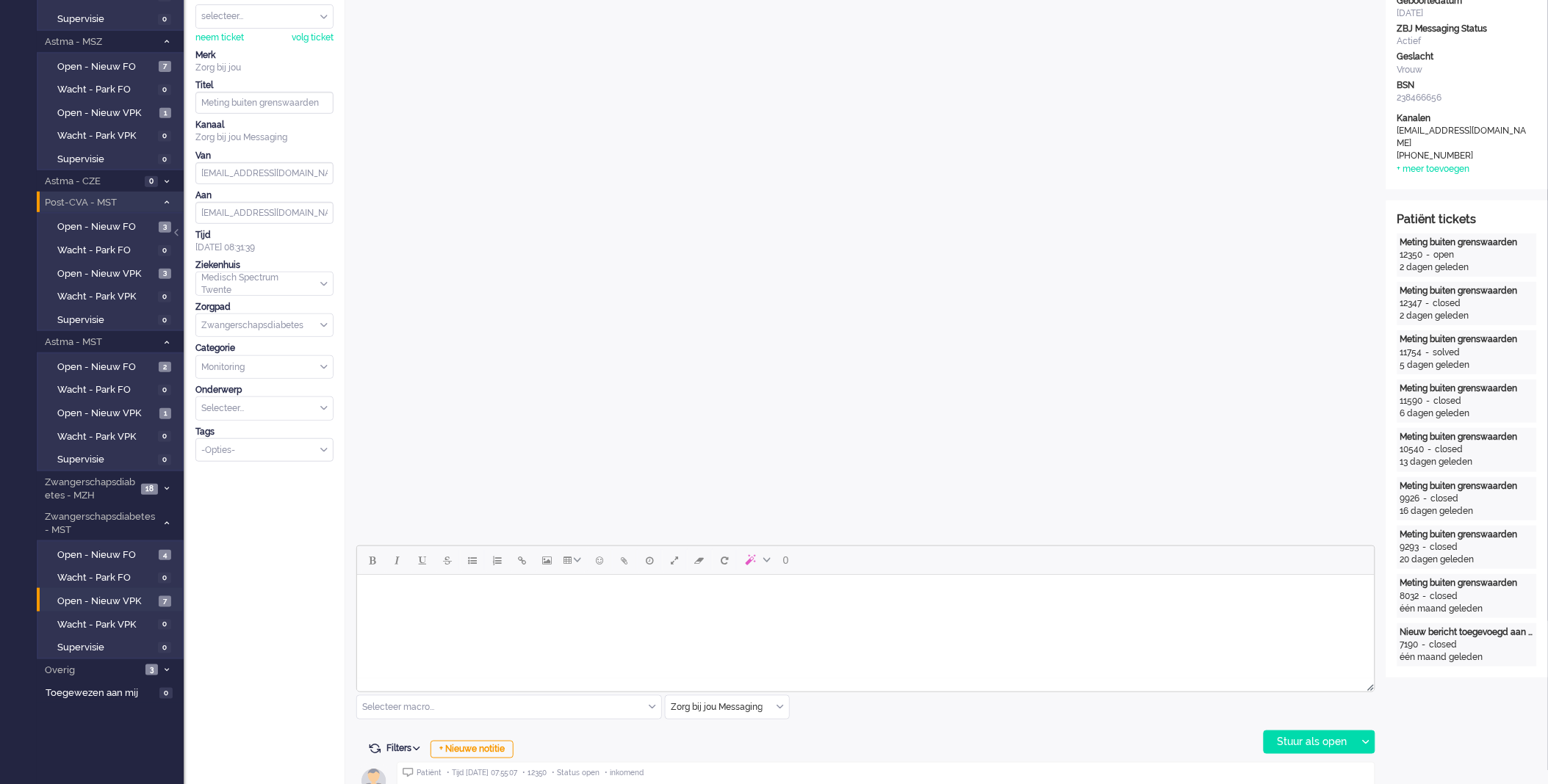
click at [529, 608] on html at bounding box center [865, 593] width 1018 height 37
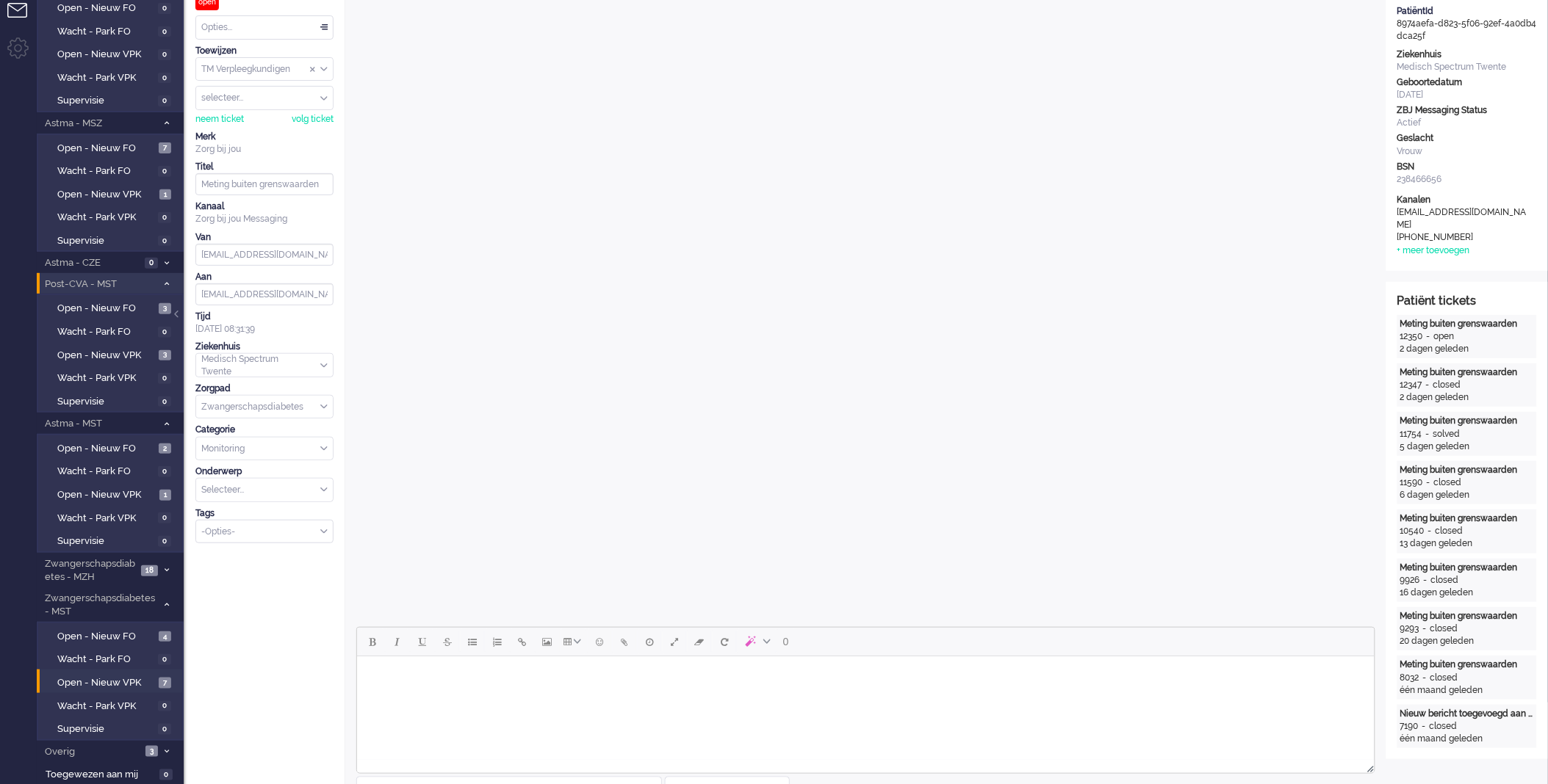
scroll to position [0, 0]
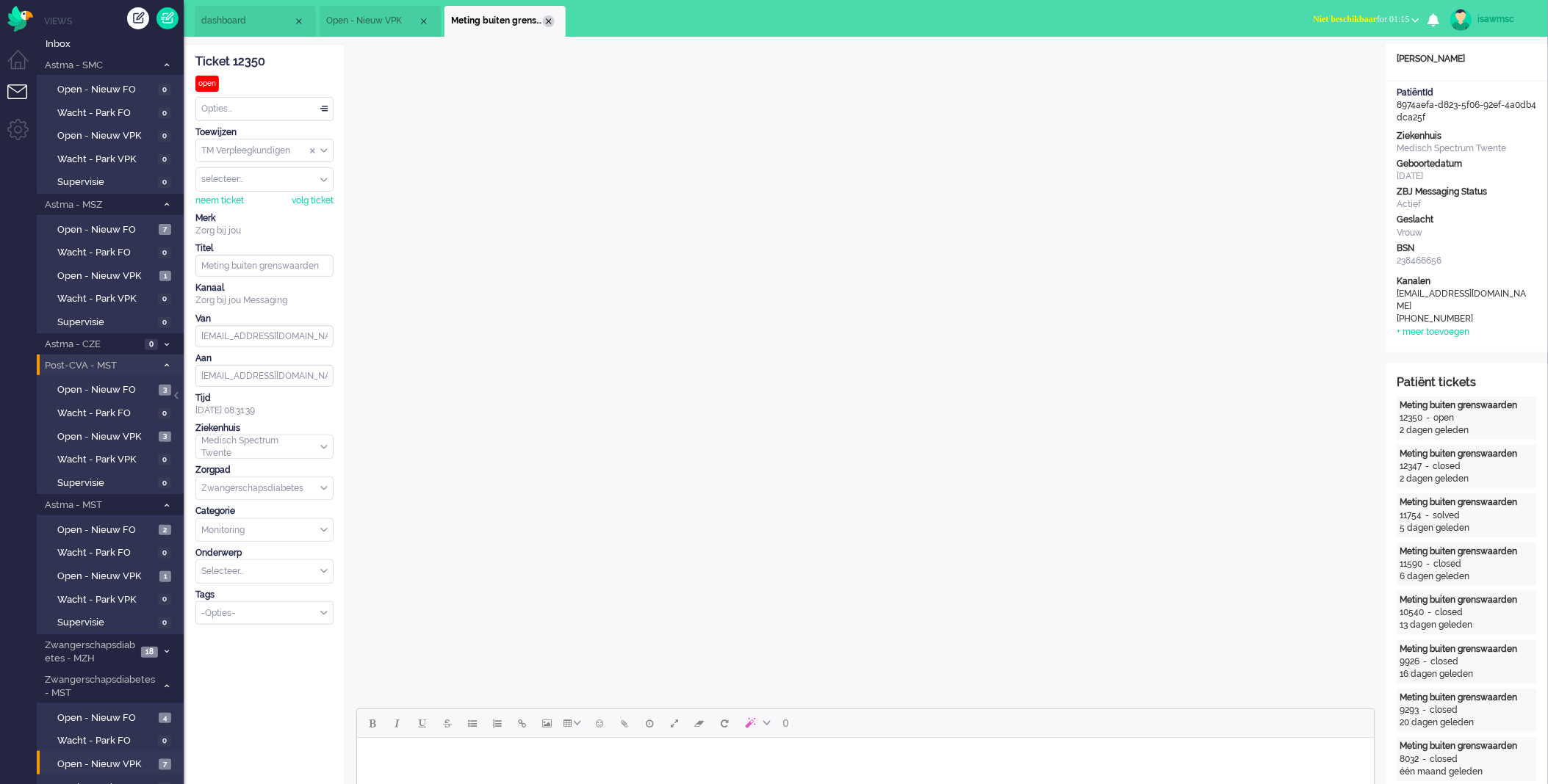
click at [549, 22] on div "Close tab" at bounding box center [549, 21] width 11 height 11
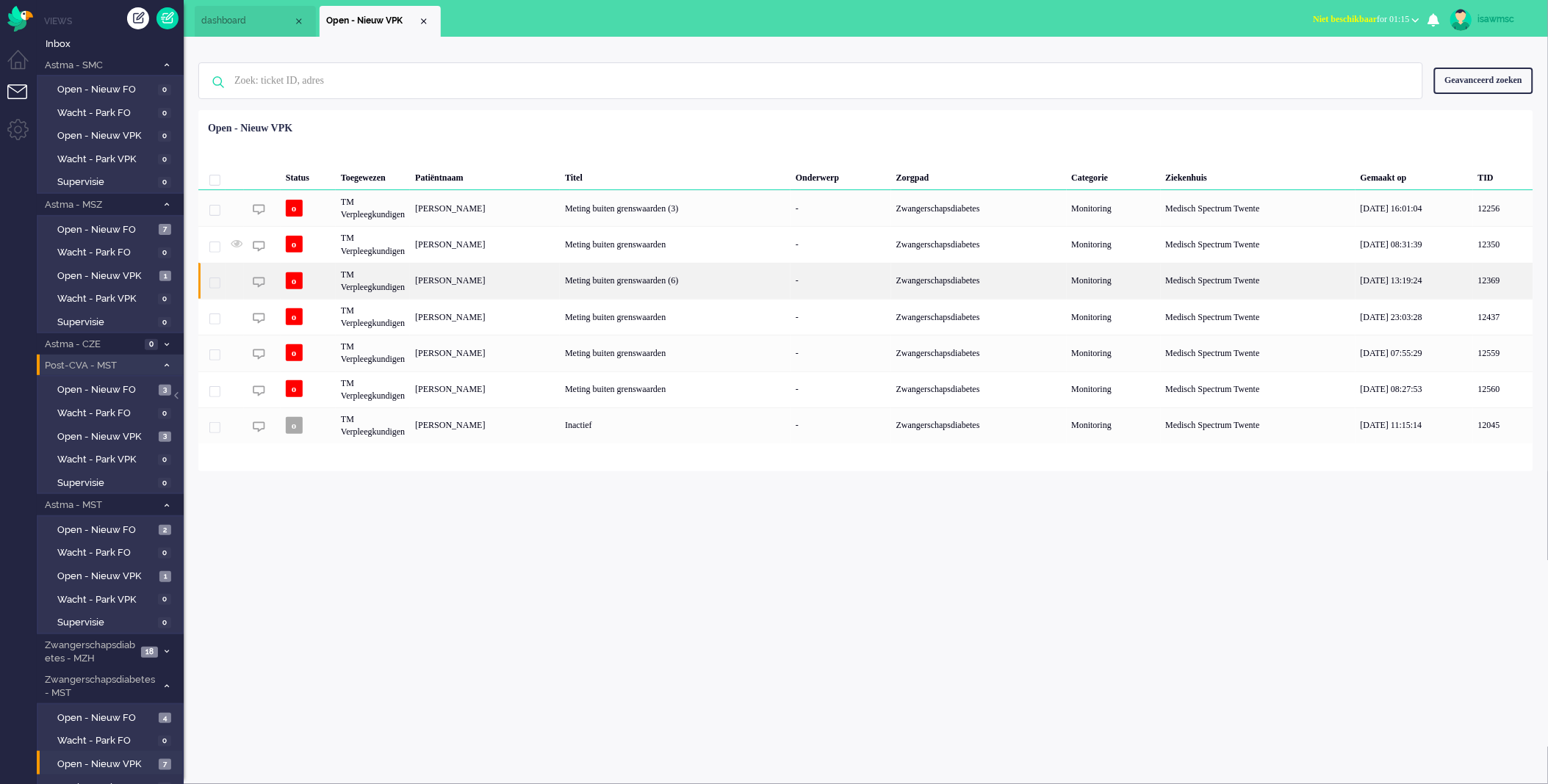
click at [549, 279] on div "[PERSON_NAME]" at bounding box center [485, 281] width 150 height 36
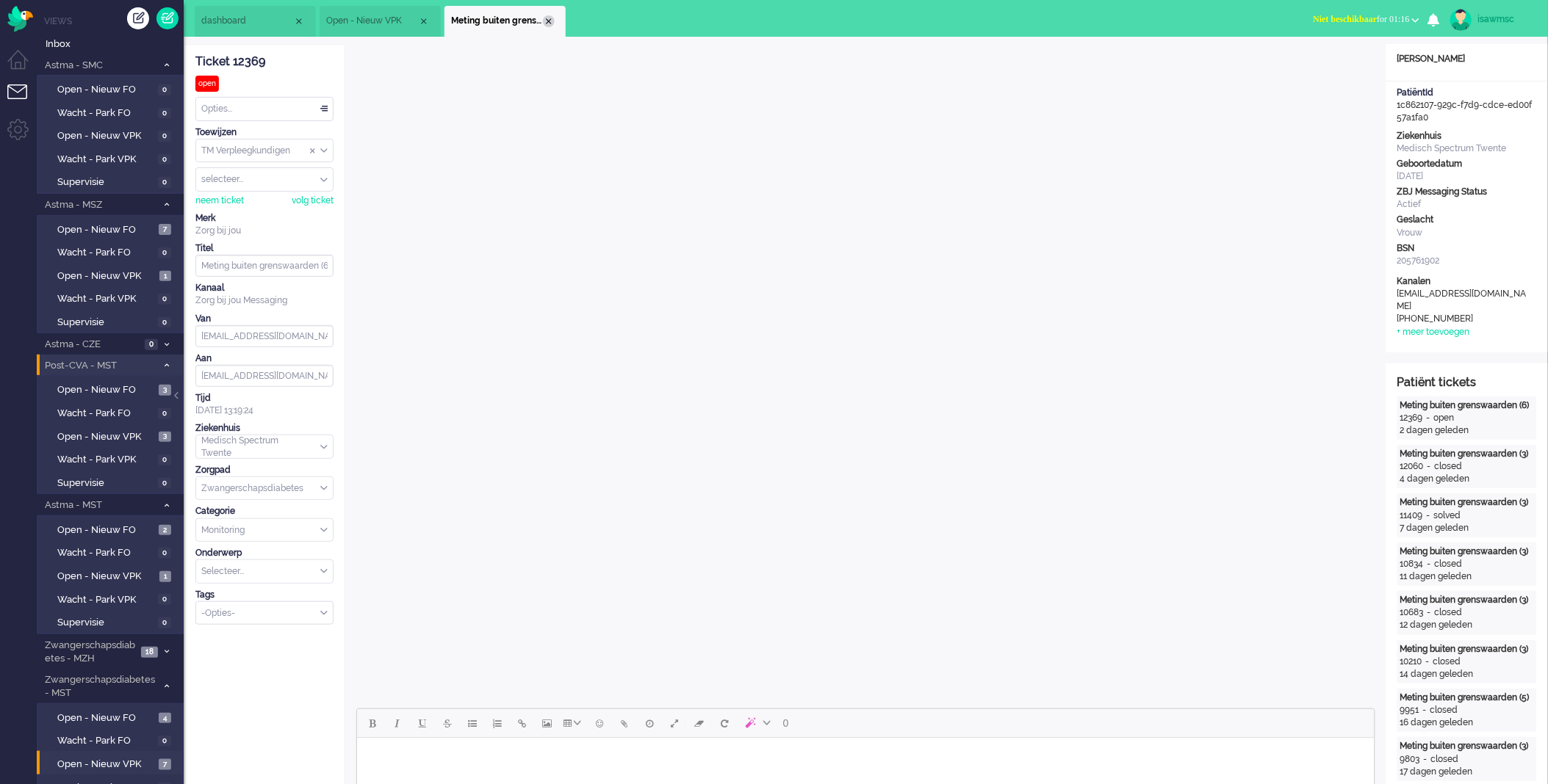
click at [548, 18] on div "Close tab" at bounding box center [549, 21] width 11 height 11
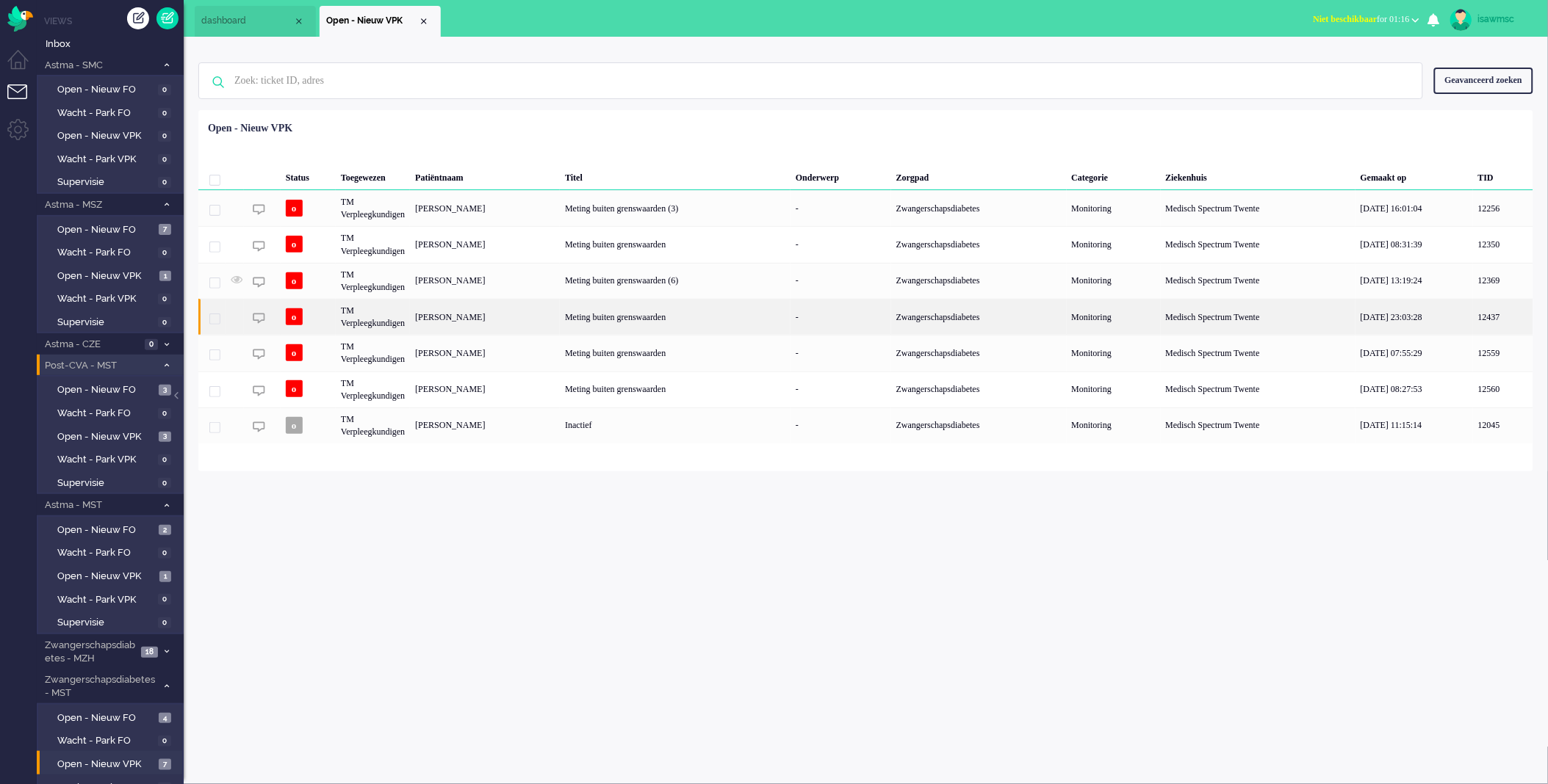
click at [502, 320] on div "[PERSON_NAME]" at bounding box center [485, 317] width 150 height 36
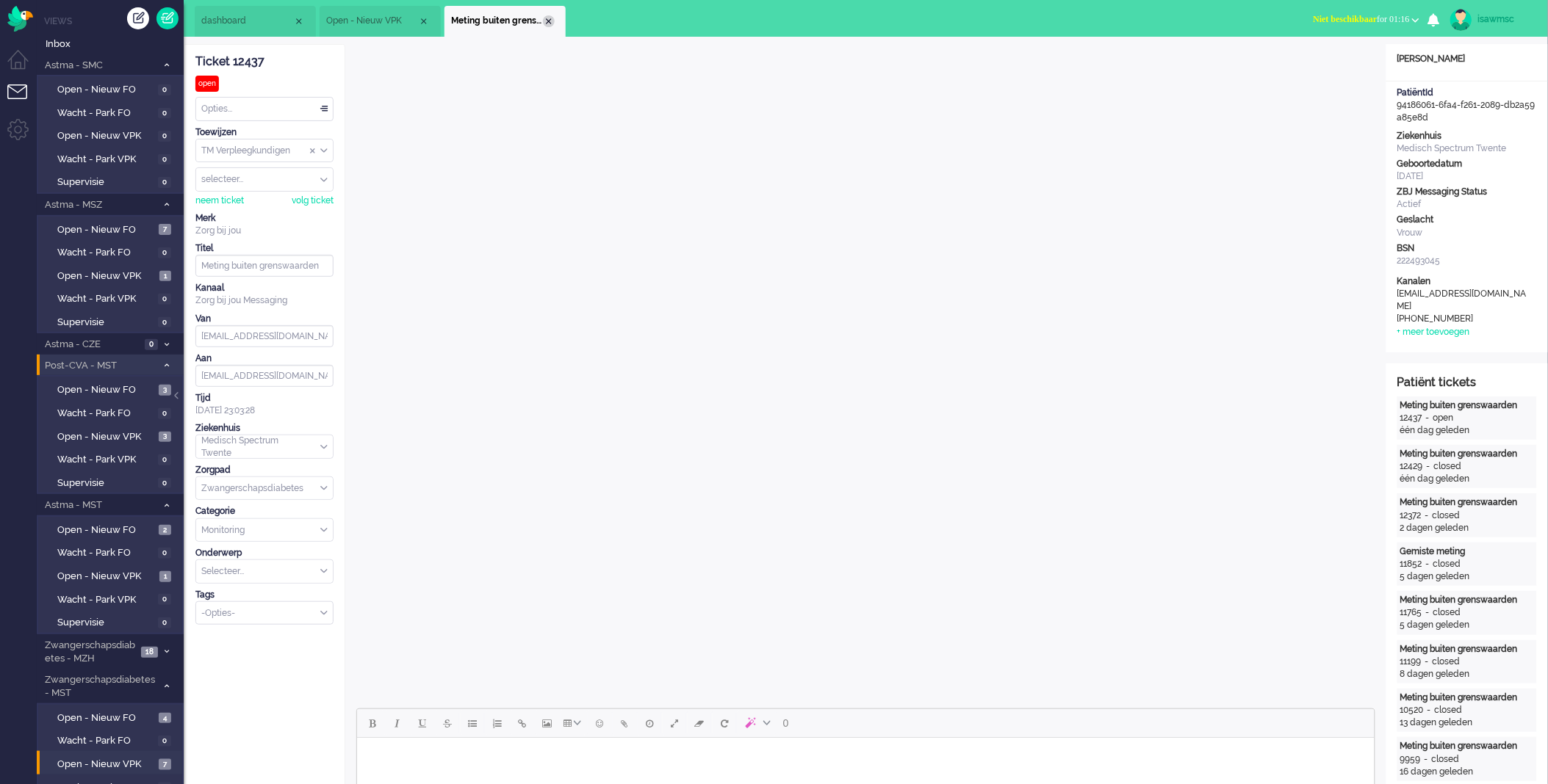
click at [547, 15] on div "Close tab" at bounding box center [549, 21] width 11 height 11
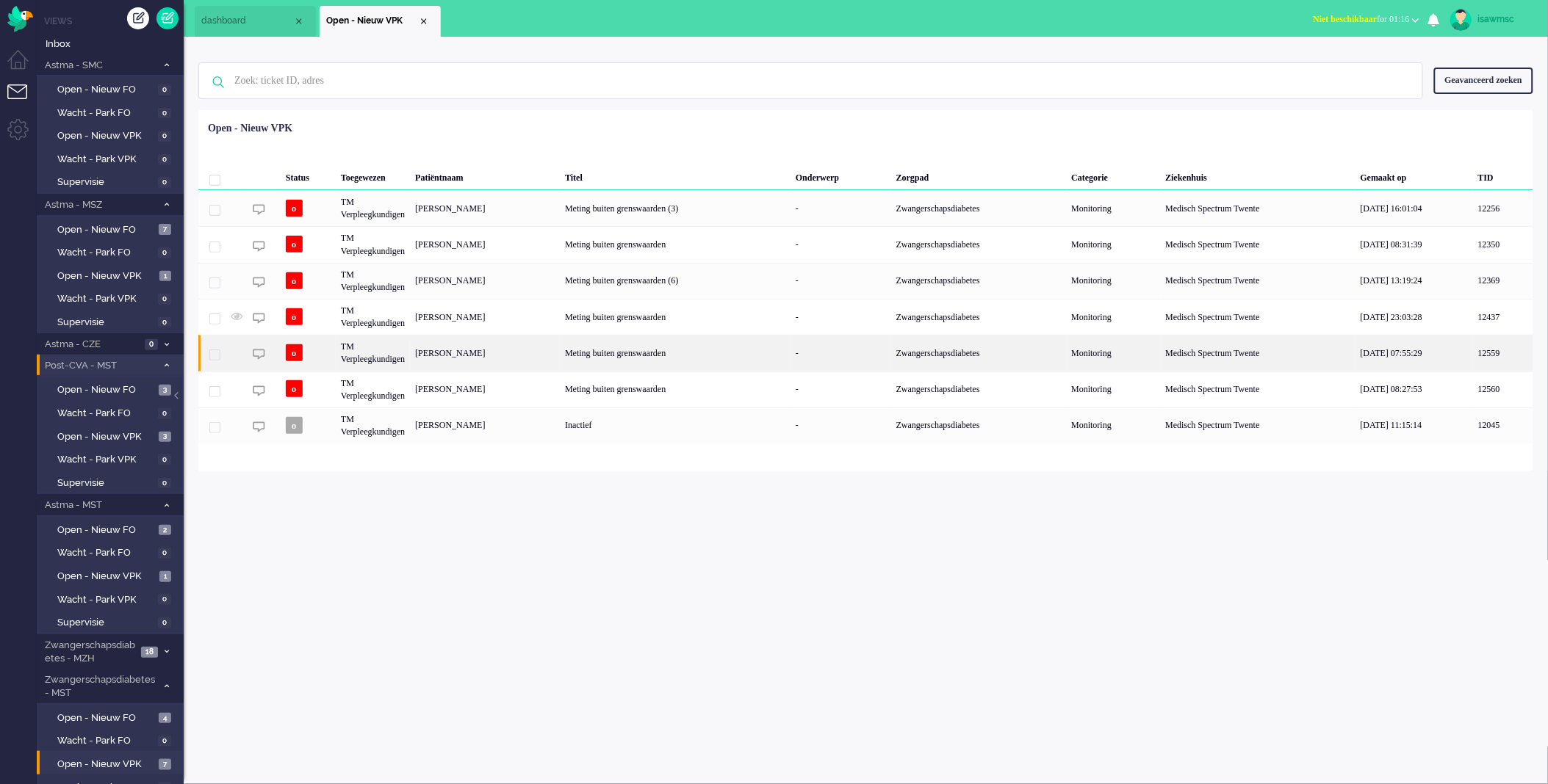
click at [478, 356] on div "[PERSON_NAME]" at bounding box center [485, 353] width 150 height 36
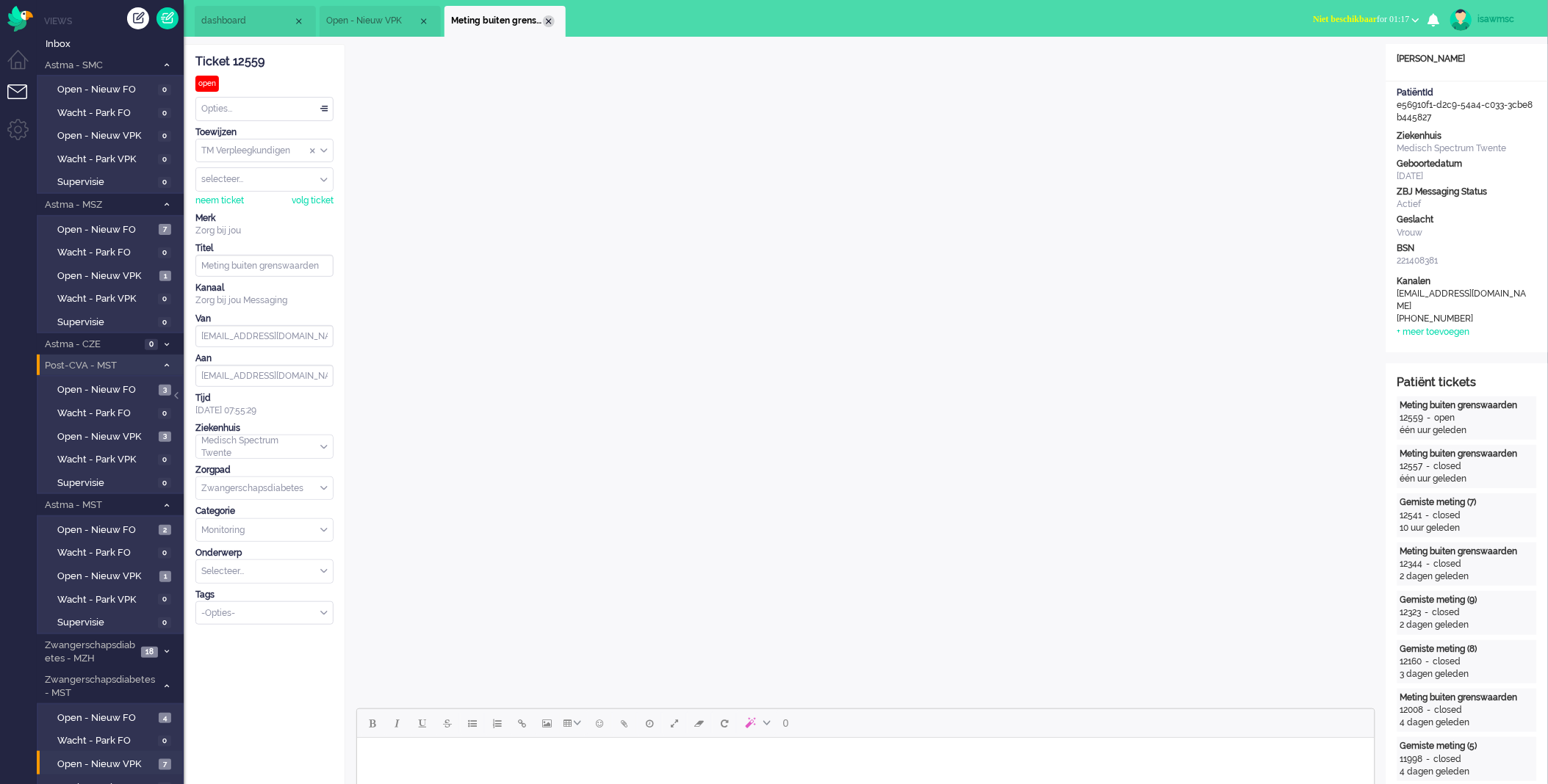
click at [547, 24] on div "Close tab" at bounding box center [549, 21] width 11 height 11
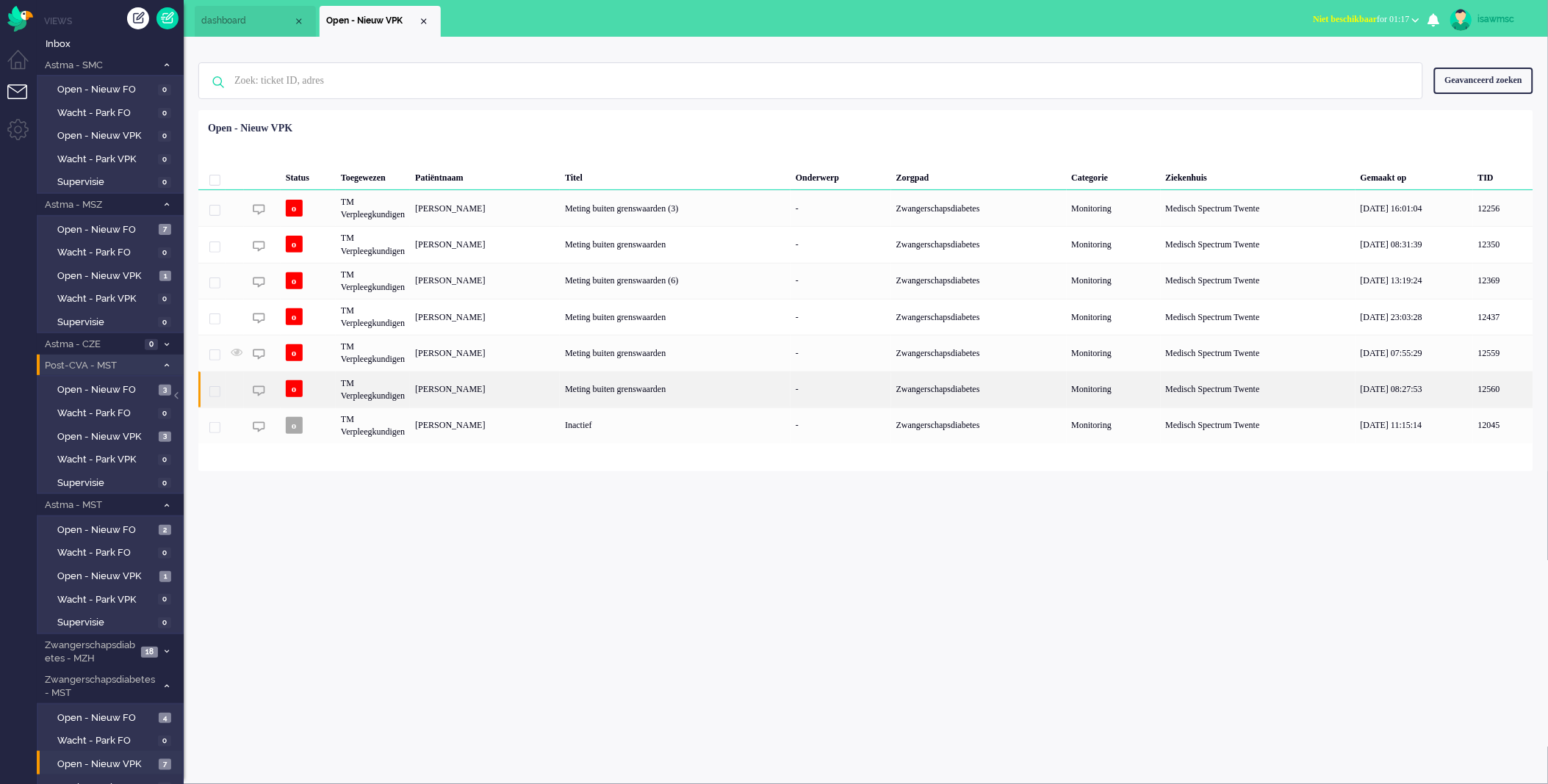
click at [507, 390] on div "[PERSON_NAME]" at bounding box center [485, 389] width 150 height 36
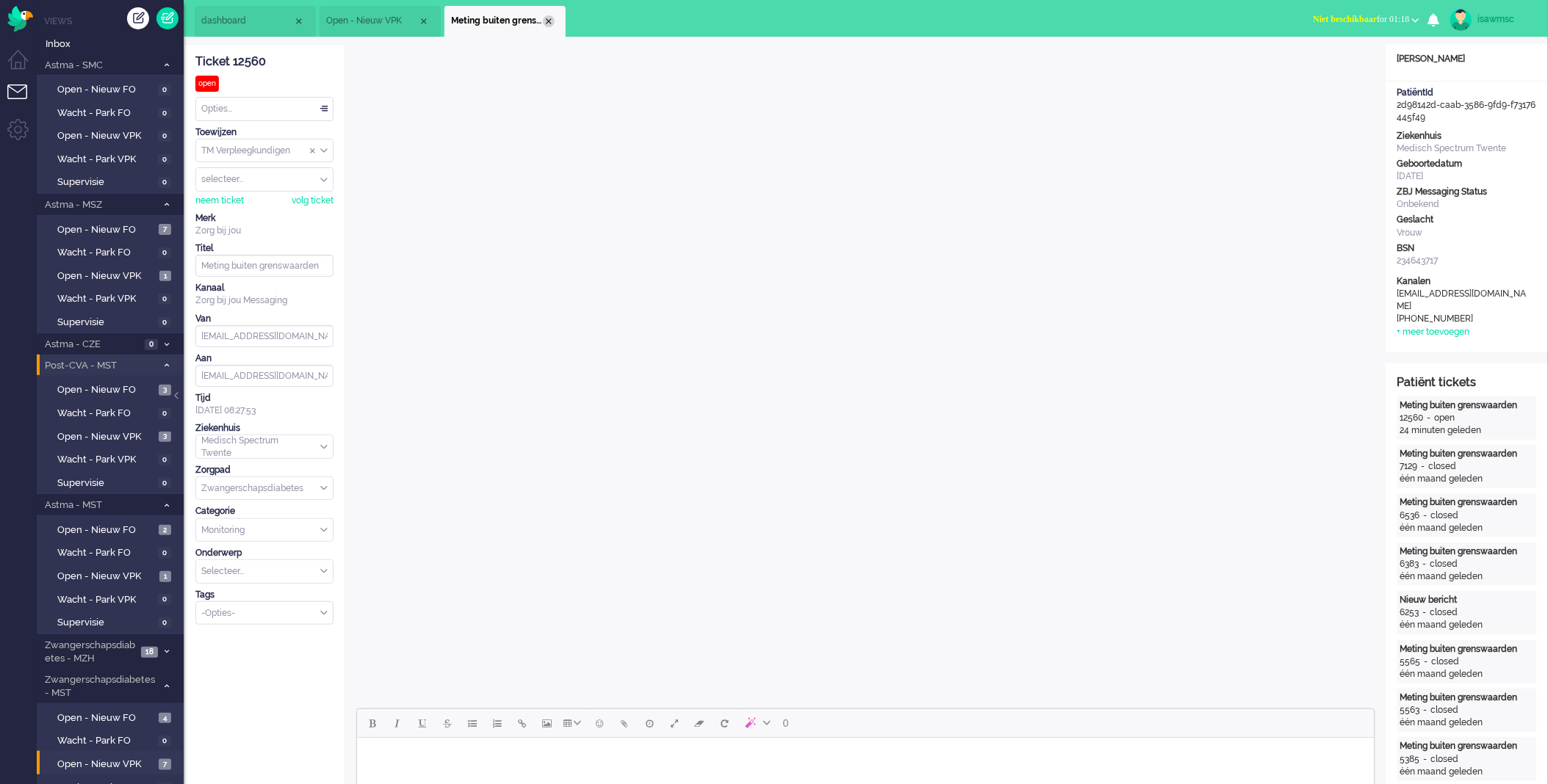
click at [544, 18] on div "Close tab" at bounding box center [549, 21] width 11 height 11
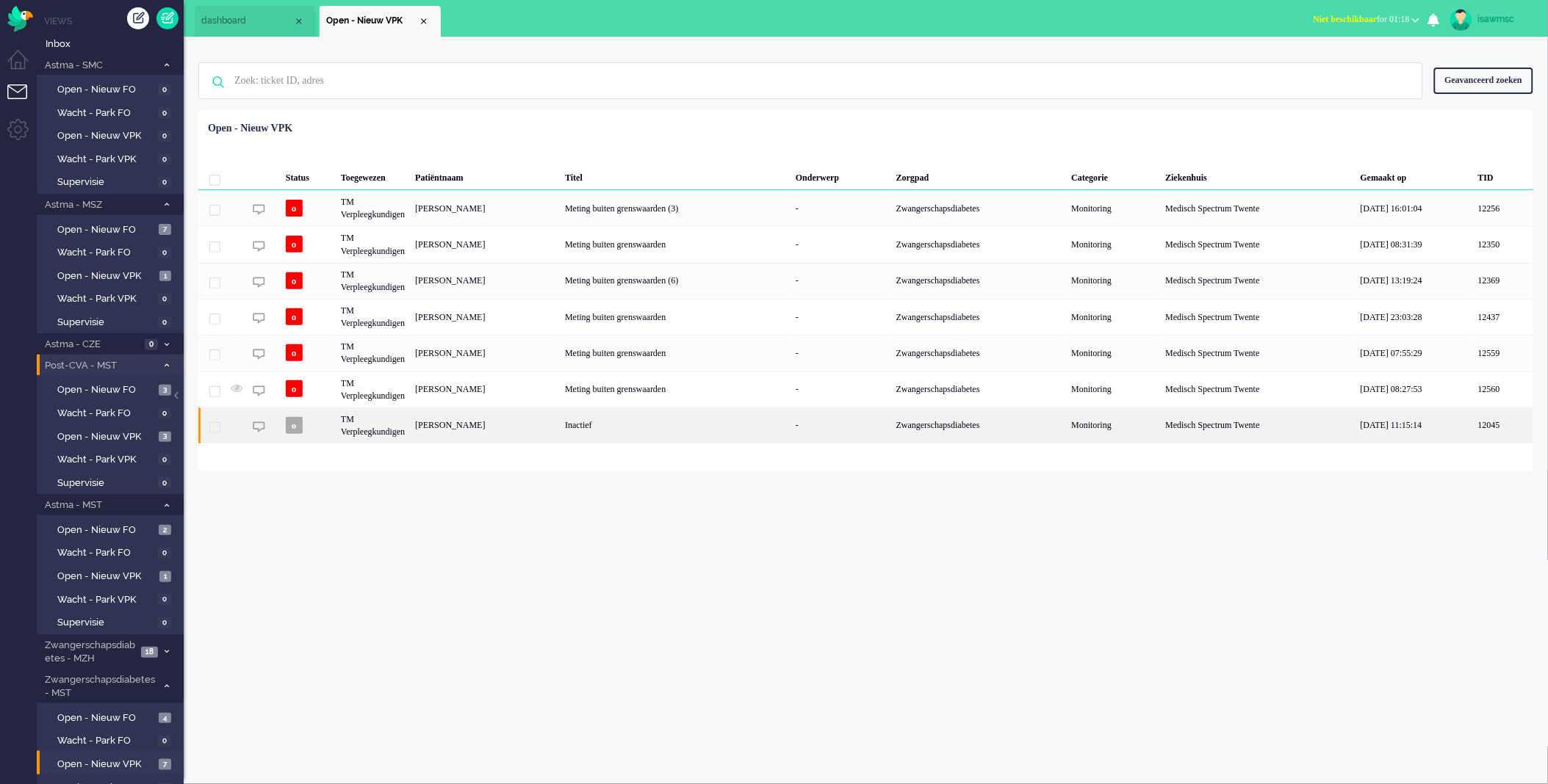
click at [704, 431] on div "Inactief" at bounding box center [675, 425] width 230 height 36
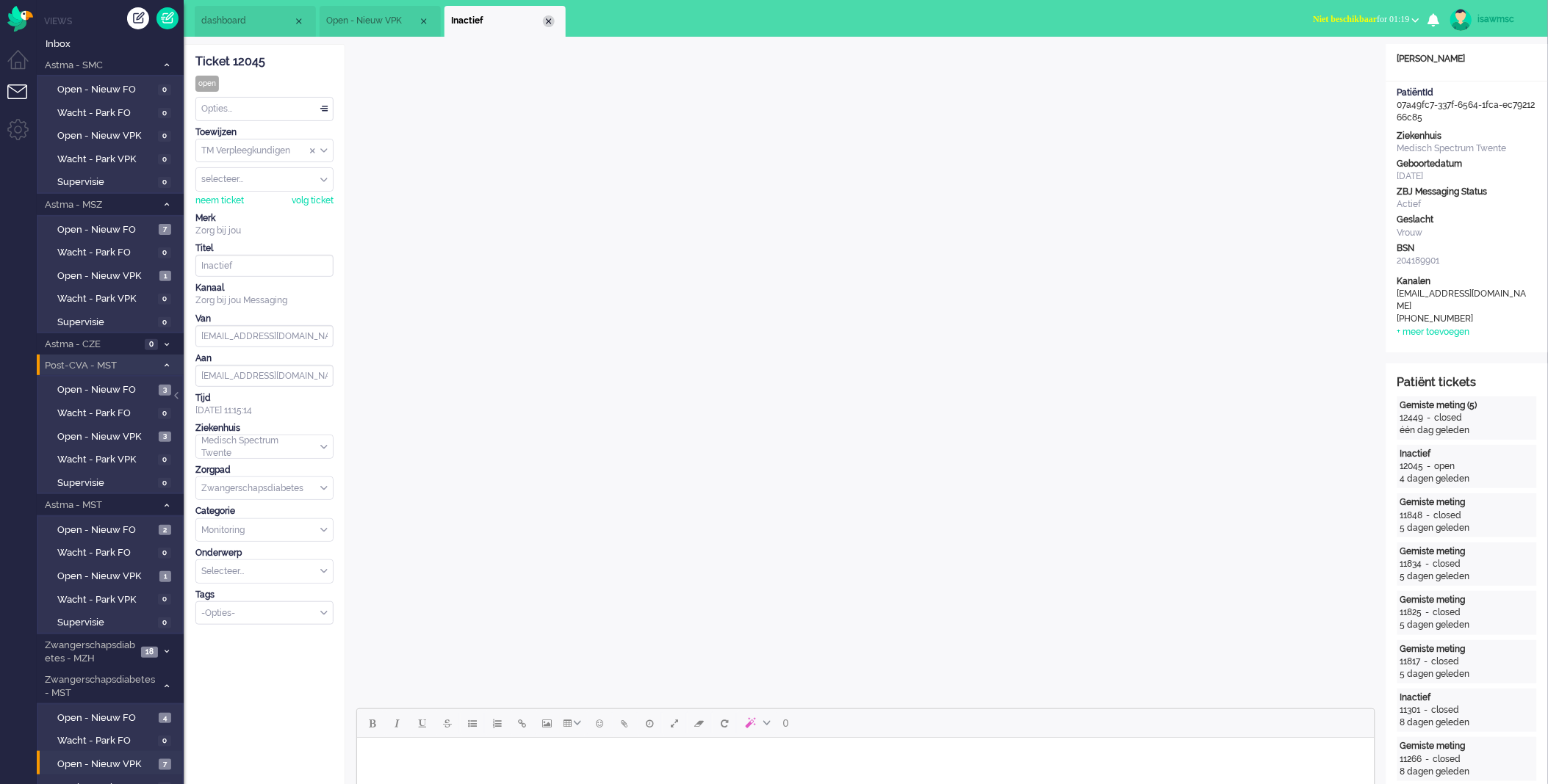
click at [554, 24] on li "Inactief" at bounding box center [505, 21] width 121 height 31
click at [552, 22] on div "Close tab" at bounding box center [549, 21] width 11 height 11
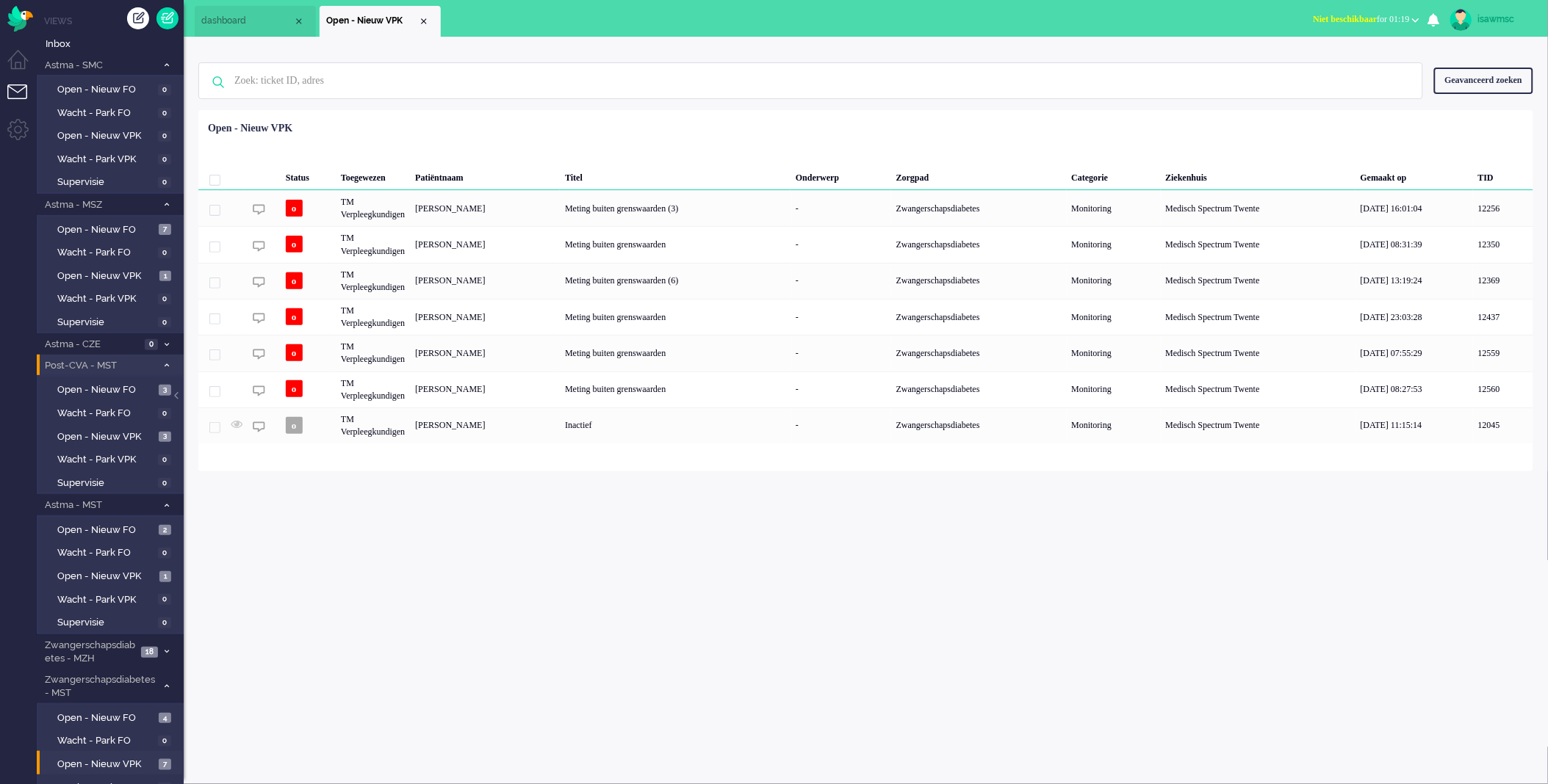
click at [591, 558] on div "isawmsc Thuis Ticket Csat Mijn gemiddelde cijfer Deze week - Ticket Bijdragen P…" at bounding box center [865, 410] width 1364 height 747
click at [704, 645] on div "isawmsc Thuis Ticket Csat Mijn gemiddelde cijfer Deze week - Ticket Bijdragen P…" at bounding box center [865, 410] width 1364 height 747
click at [1123, 574] on div "isawmsc Thuis Ticket Csat Mijn gemiddelde cijfer Deze week - Ticket Bijdragen P…" at bounding box center [865, 410] width 1364 height 747
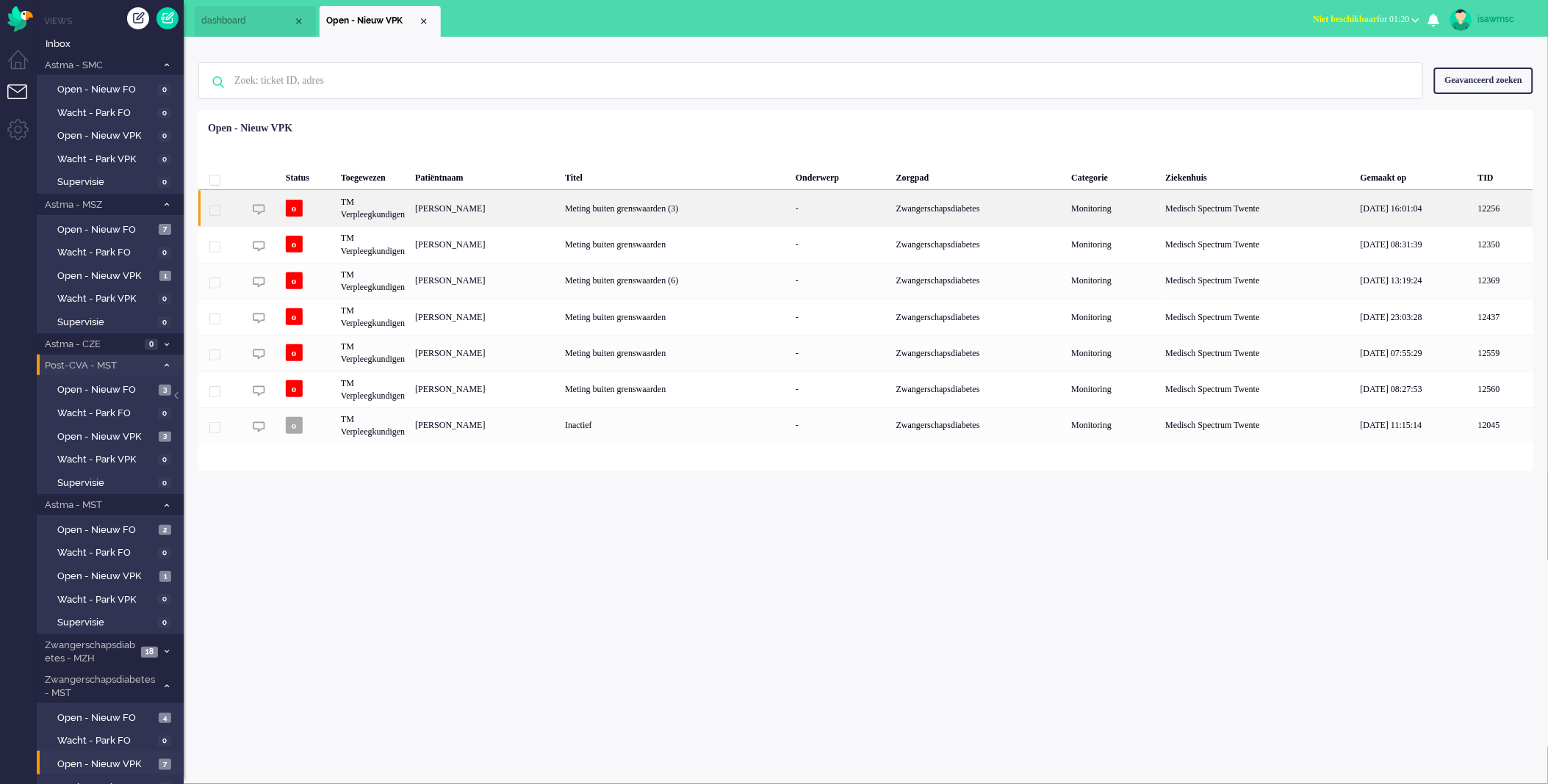
click at [526, 214] on div "[PERSON_NAME]" at bounding box center [485, 208] width 150 height 36
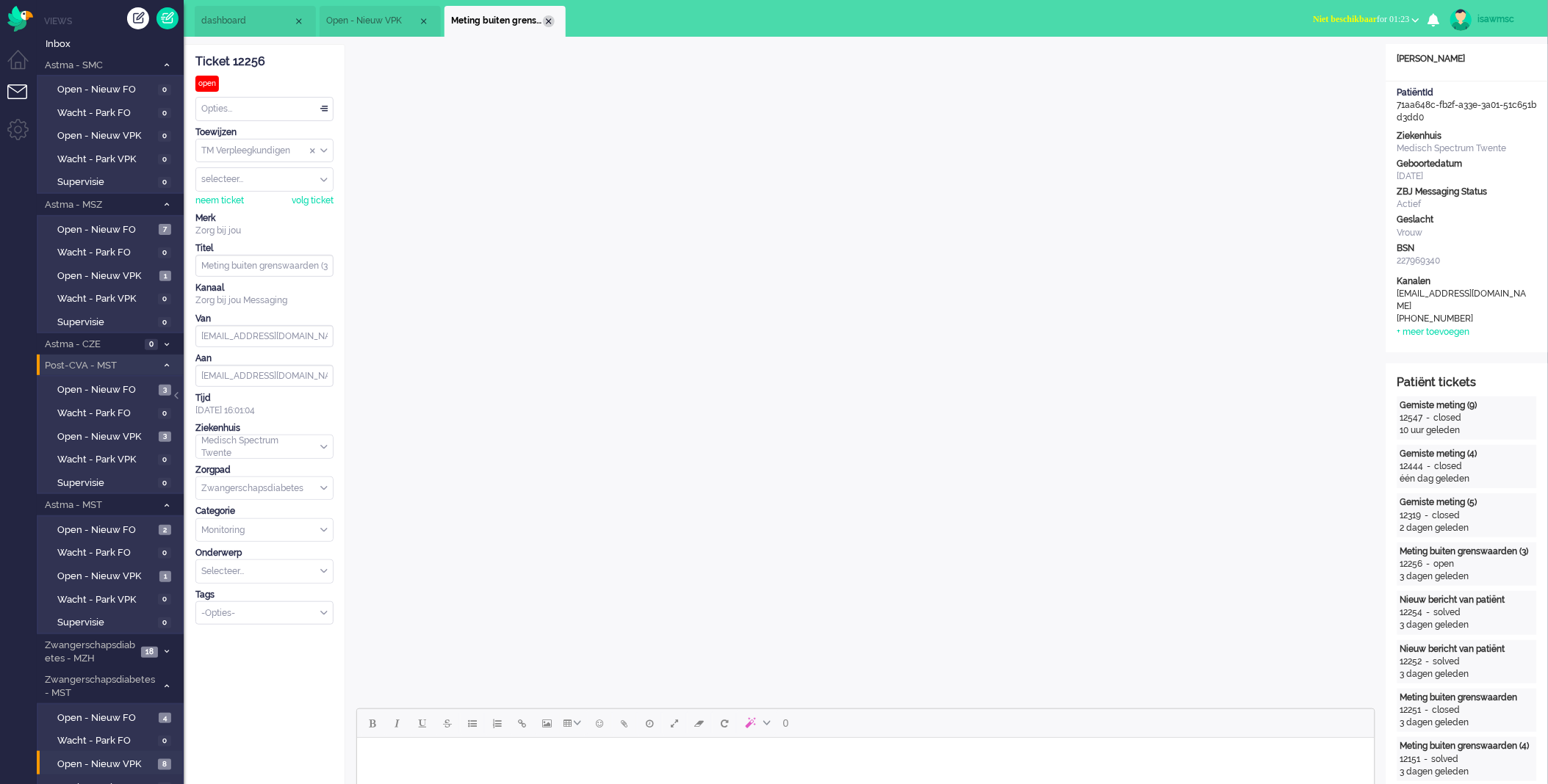
click at [551, 20] on div "Close tab" at bounding box center [549, 21] width 11 height 11
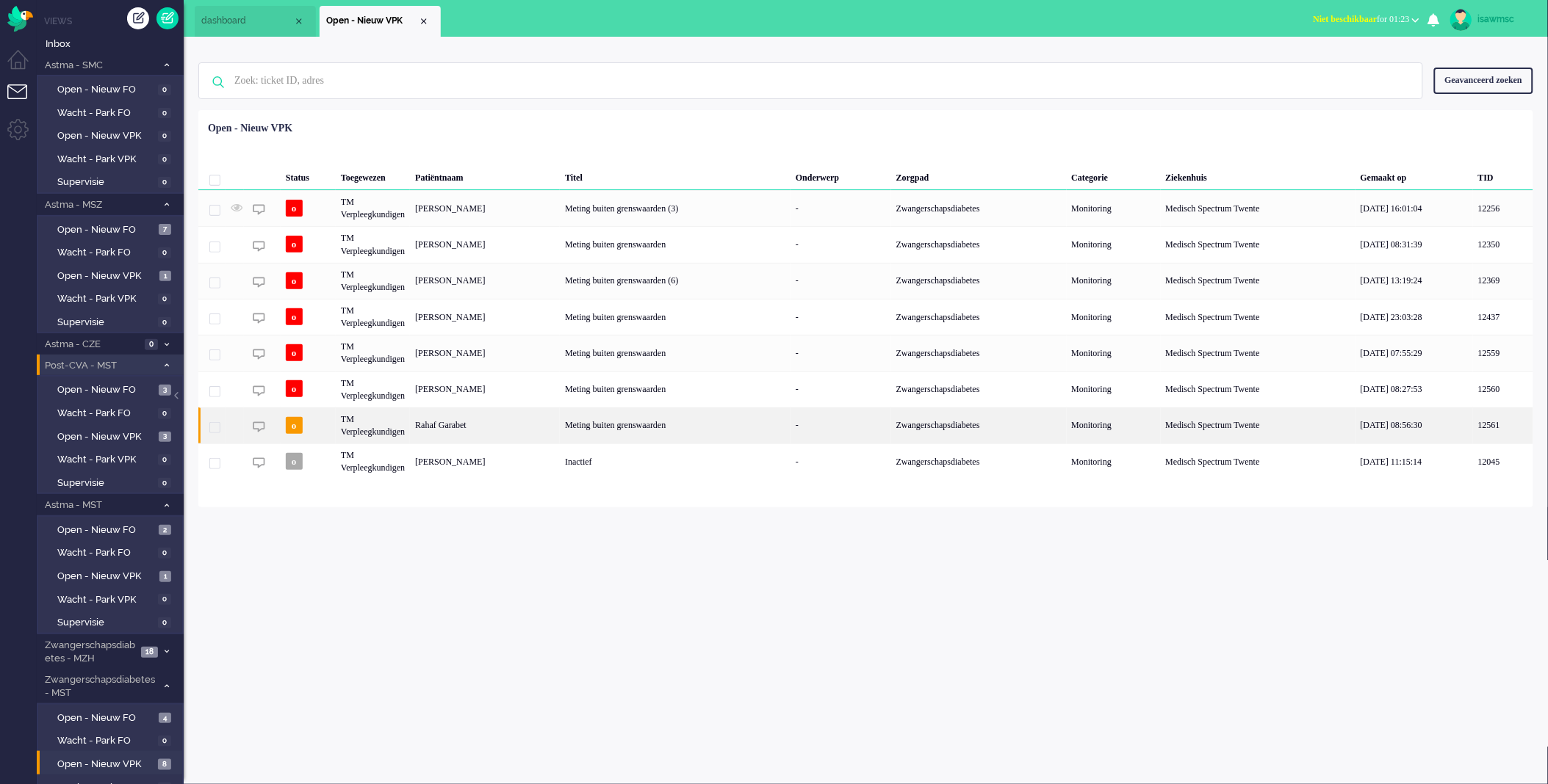
click at [526, 437] on div "Rahaf Garabet" at bounding box center [485, 425] width 150 height 36
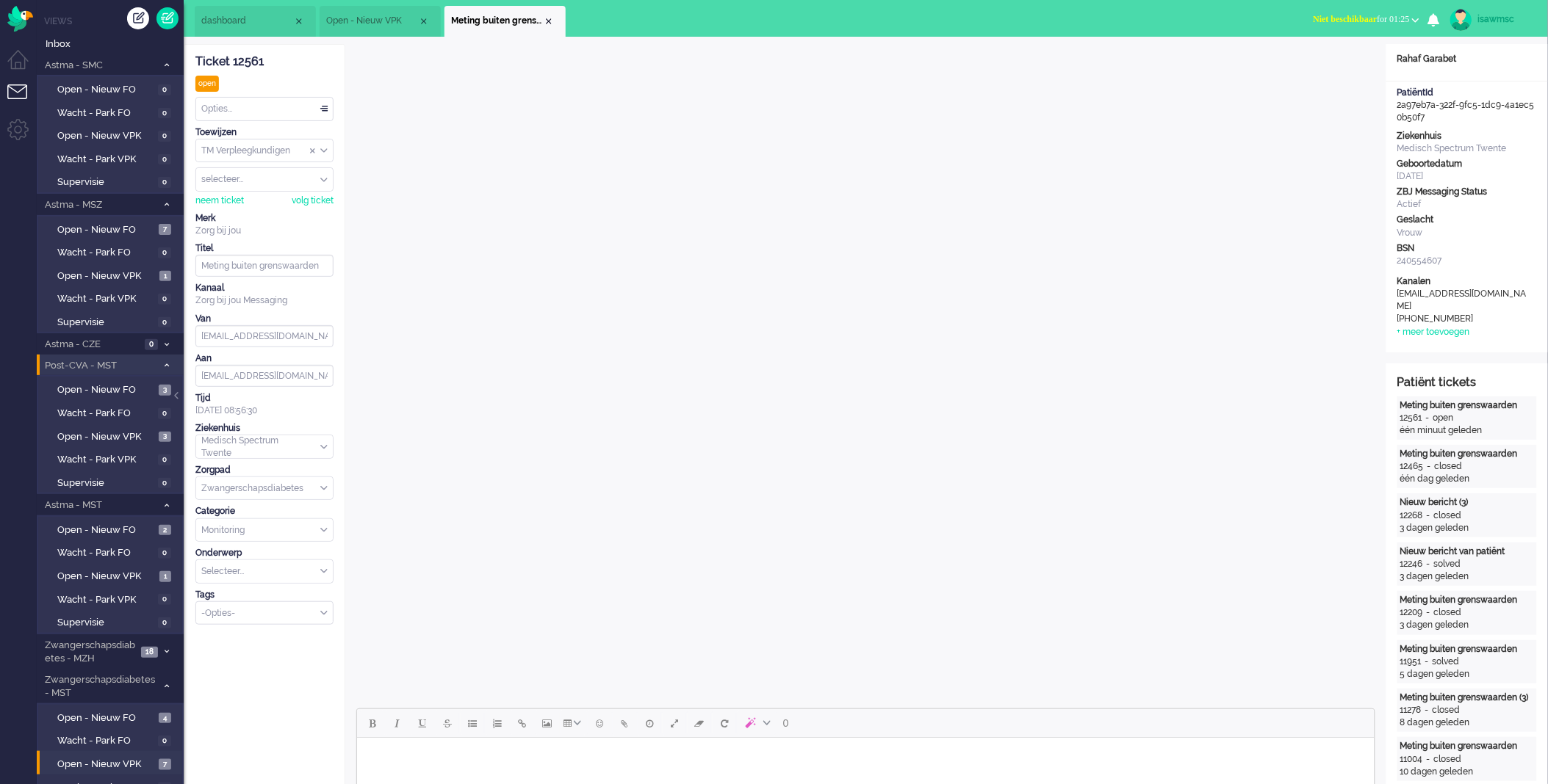
click at [239, 107] on div "Opties..." at bounding box center [264, 109] width 137 height 23
click at [230, 210] on span "Opgelost" at bounding box center [221, 213] width 37 height 12
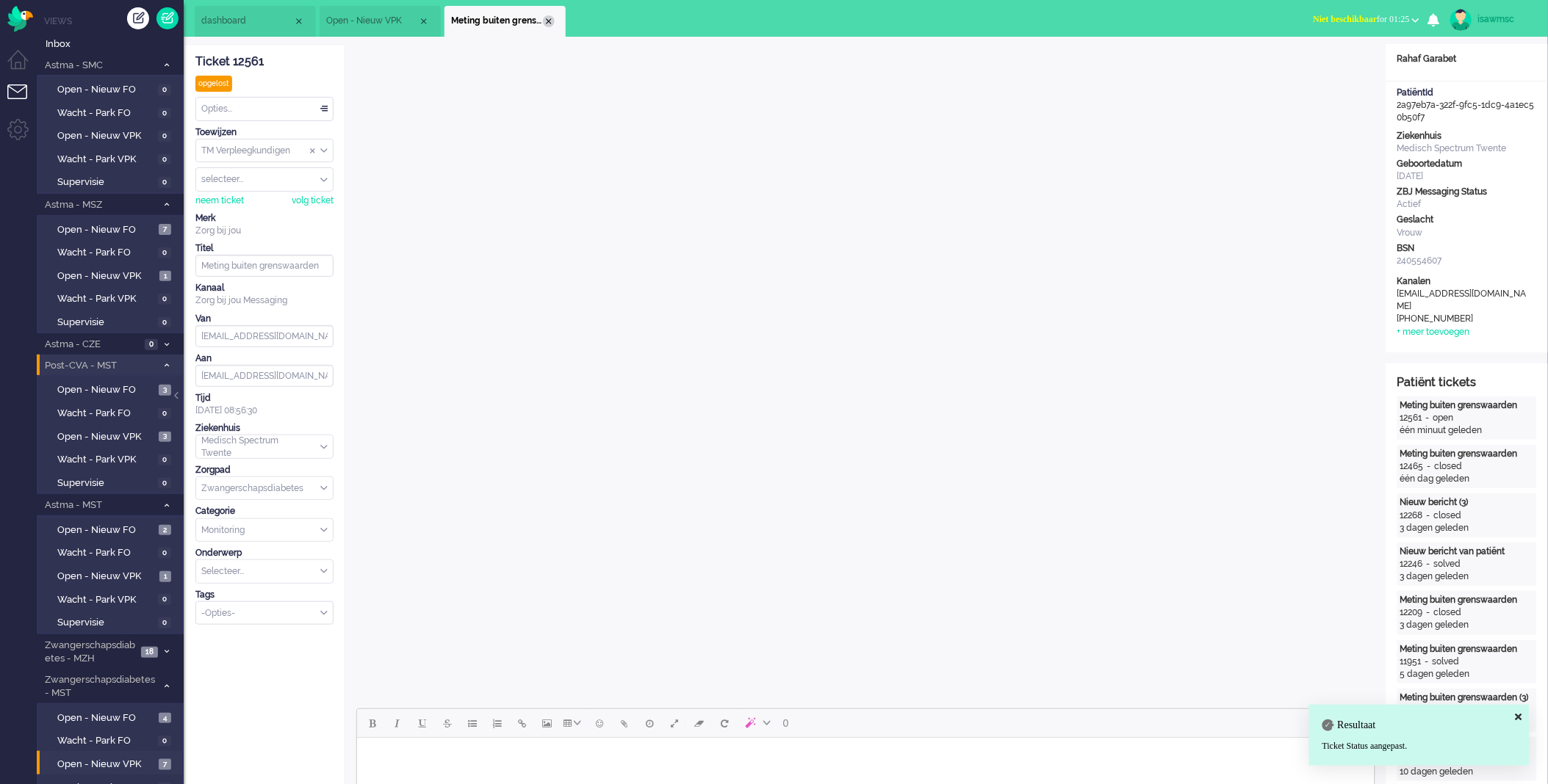
click at [553, 20] on div "Close tab" at bounding box center [549, 21] width 11 height 11
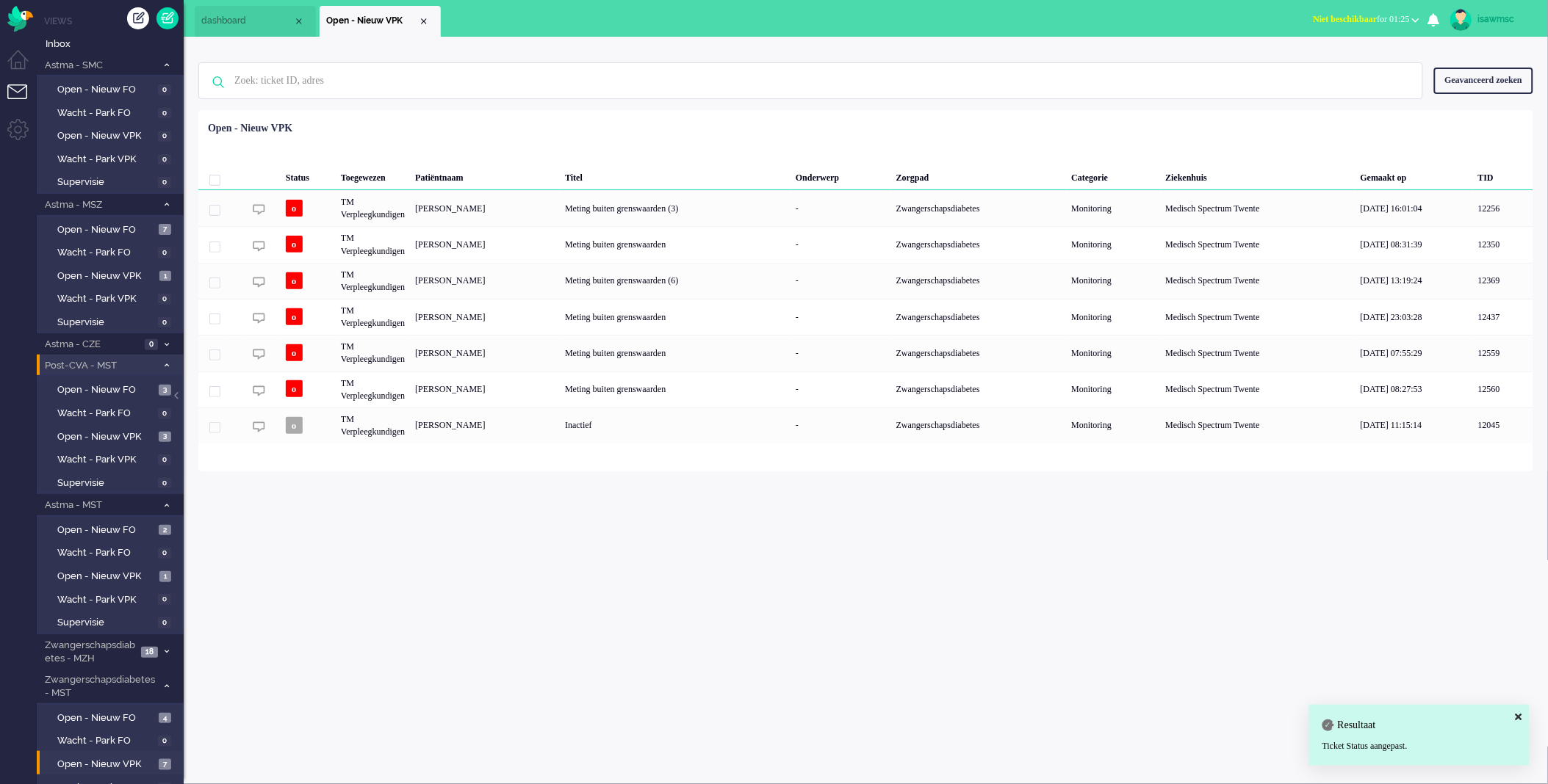
click at [746, 635] on div "isawmsc Thuis Ticket Csat Mijn gemiddelde cijfer Deze week - Ticket Bijdragen P…" at bounding box center [865, 410] width 1364 height 747
click at [772, 129] on div "Status Toegewezen Patiëntnaam Titel Onderwerp Zorgpad Categorie Ziekenhuis Gema…" at bounding box center [865, 279] width 1335 height 328
click at [0, 773] on html "Thuis Dashboard [GEOGRAPHIC_DATA] Volgen [GEOGRAPHIC_DATA] release_2.1.2 Views …" at bounding box center [774, 392] width 1548 height 784
click at [461, 583] on div "isawmsc Thuis Ticket Csat Mijn gemiddelde cijfer Deze week - Ticket Bijdragen P…" at bounding box center [865, 410] width 1364 height 747
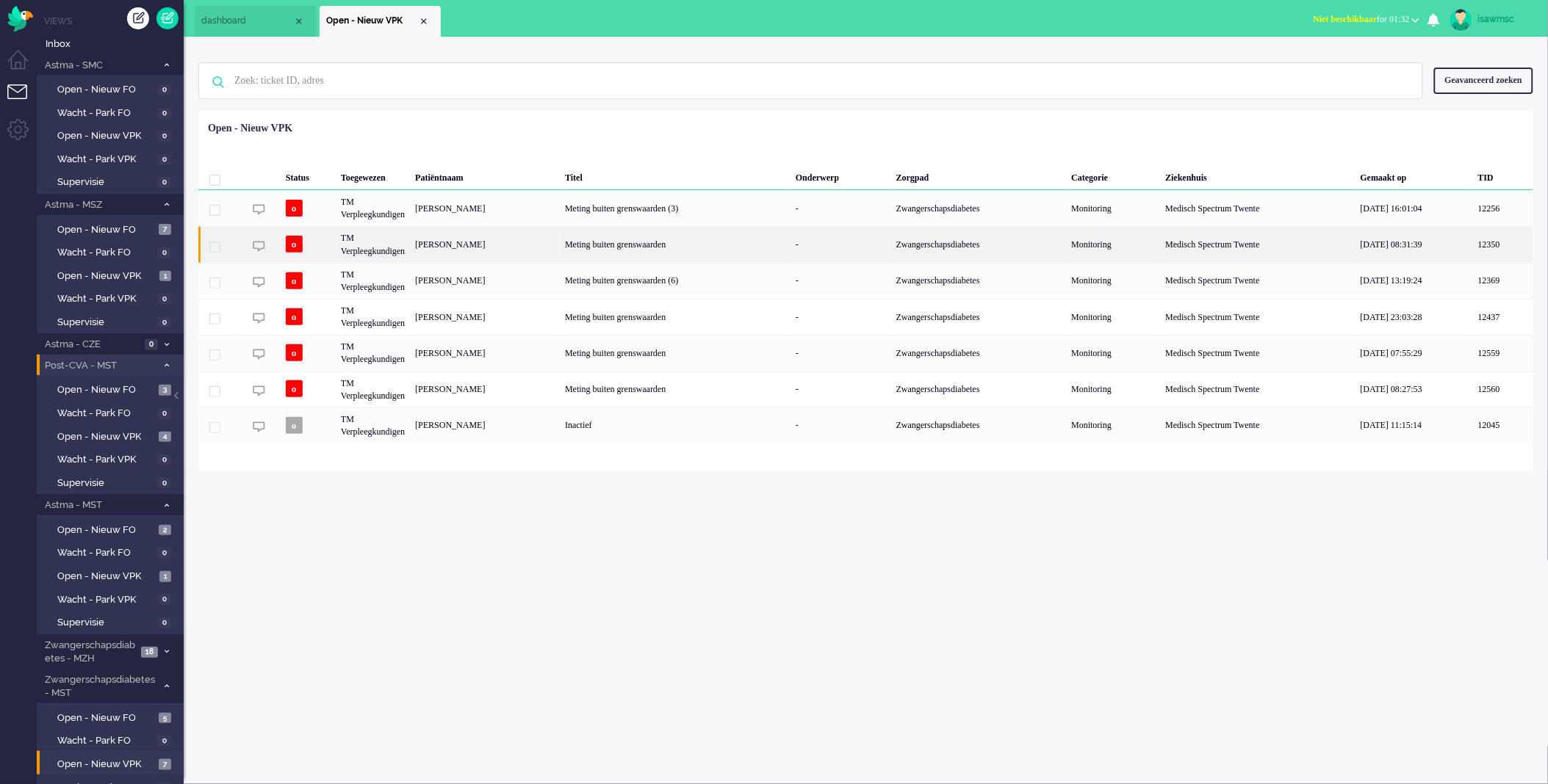
click at [546, 249] on div "[PERSON_NAME]" at bounding box center [485, 244] width 150 height 36
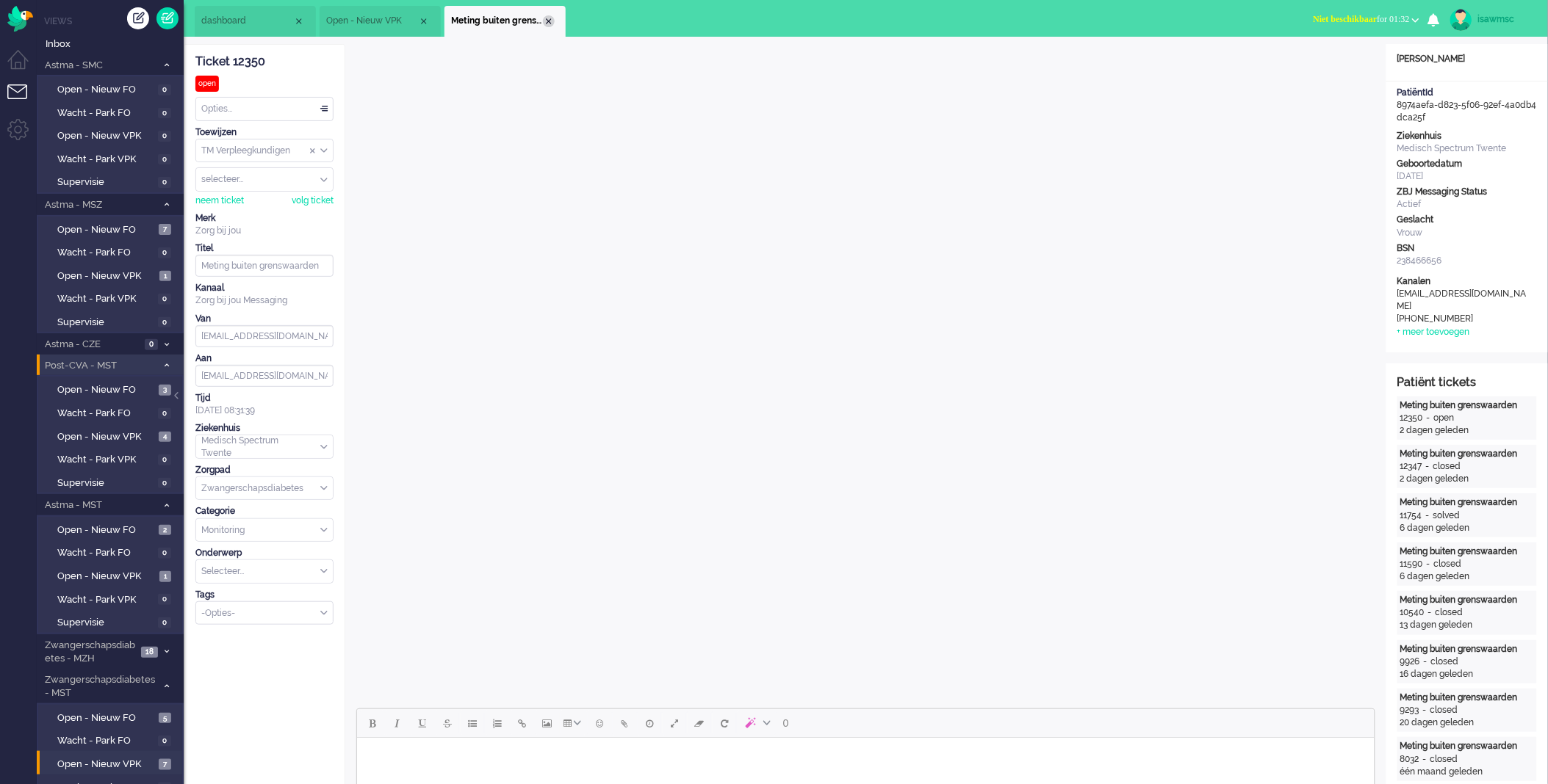
click at [549, 18] on div "Close tab" at bounding box center [549, 21] width 11 height 11
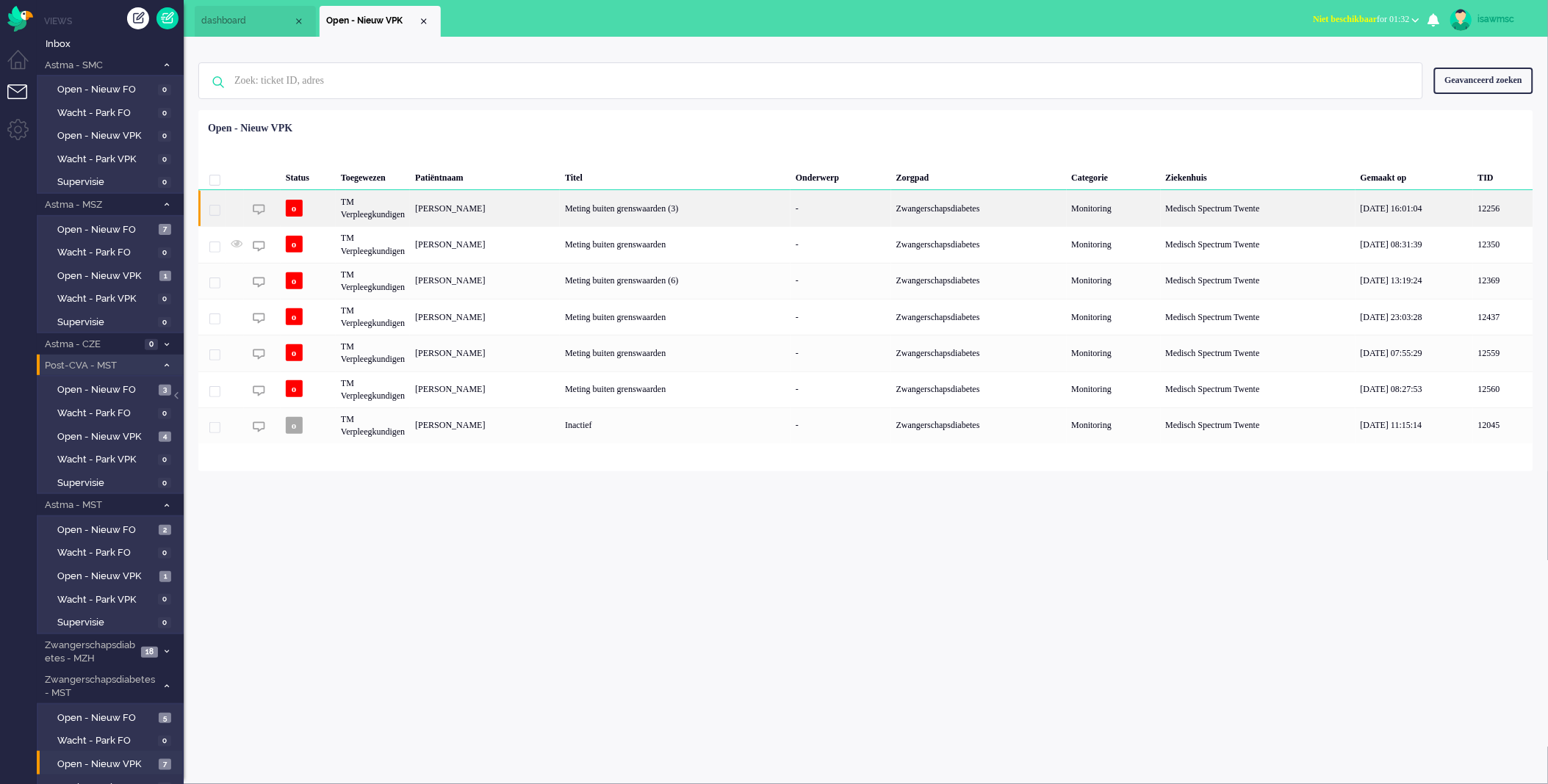
click at [515, 216] on div "[PERSON_NAME]" at bounding box center [485, 208] width 150 height 36
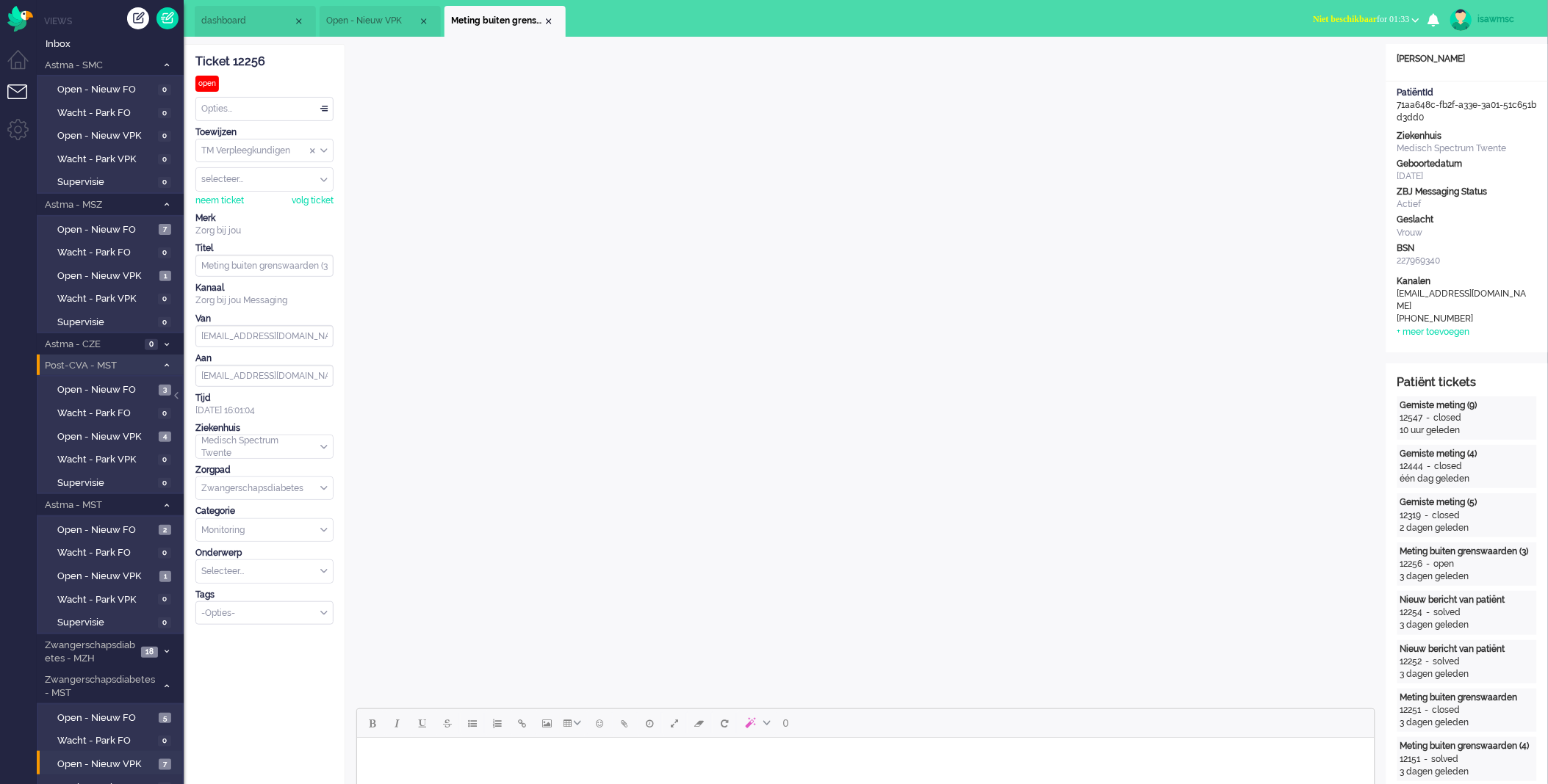
scroll to position [408, 0]
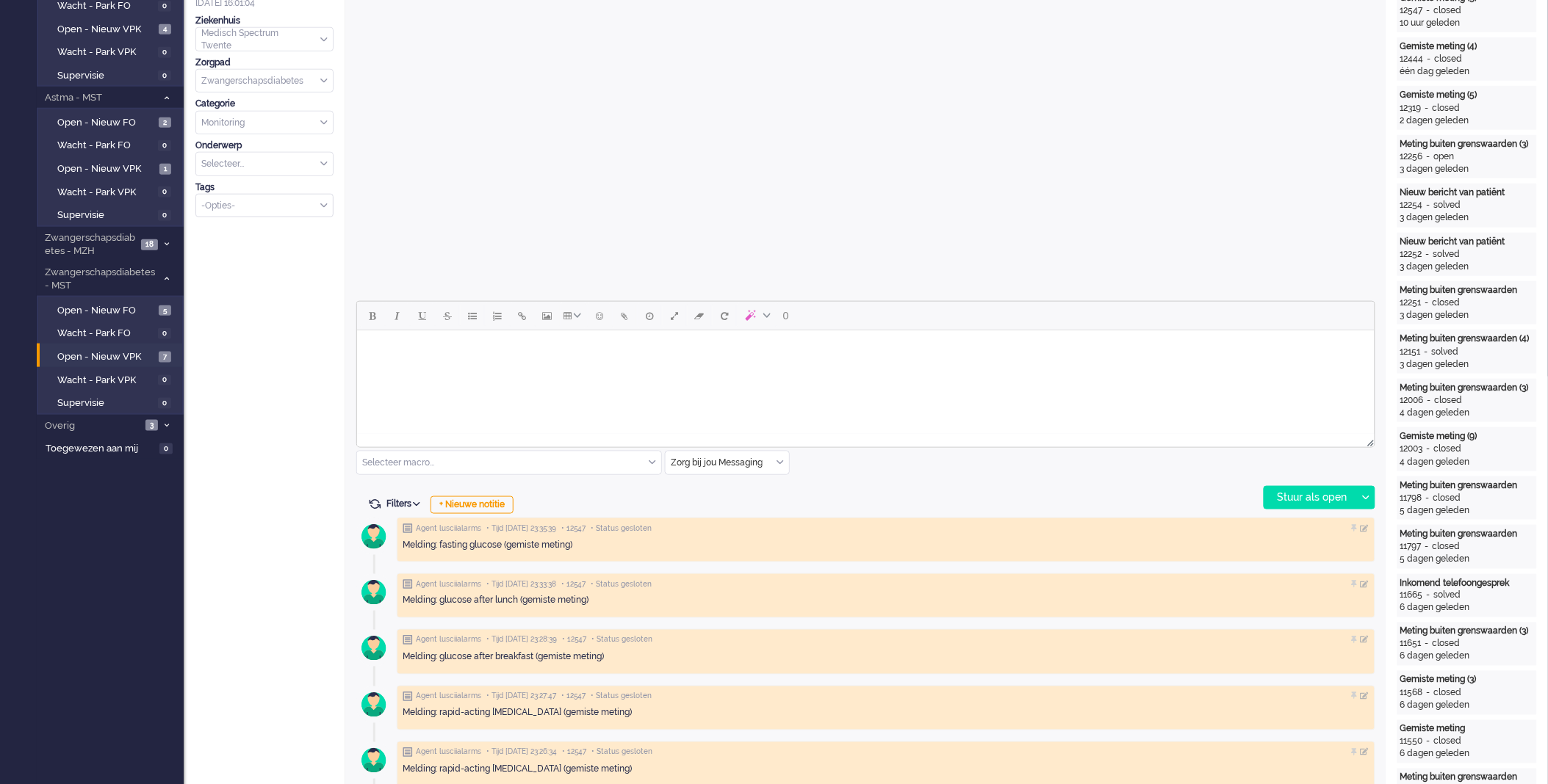
click at [781, 467] on input "text" at bounding box center [727, 464] width 123 height 23
click at [721, 509] on span "uitgaand telefoon" at bounding box center [709, 506] width 73 height 12
click at [1280, 498] on div "Stuur als open" at bounding box center [1310, 498] width 92 height 22
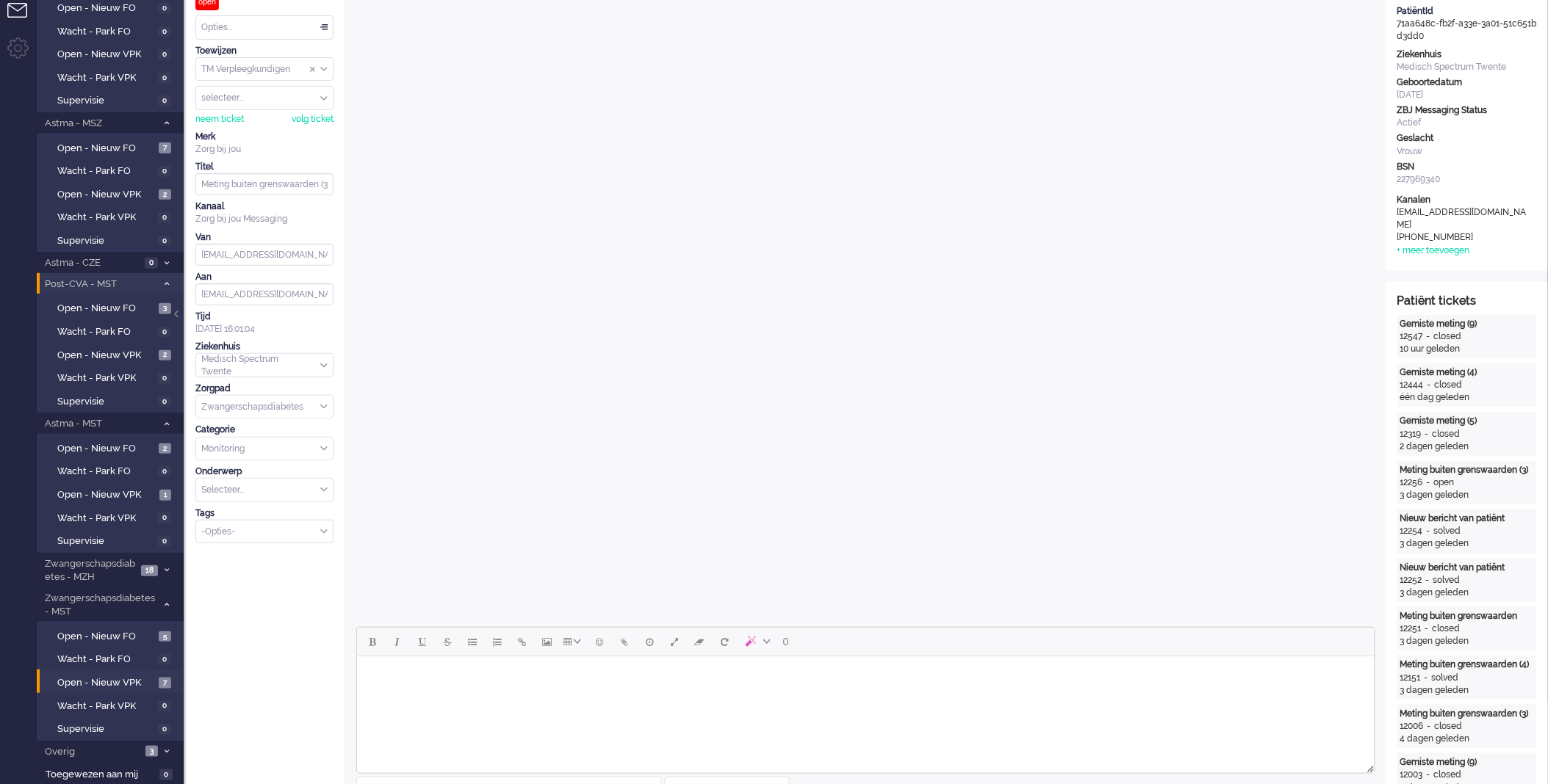
scroll to position [0, 0]
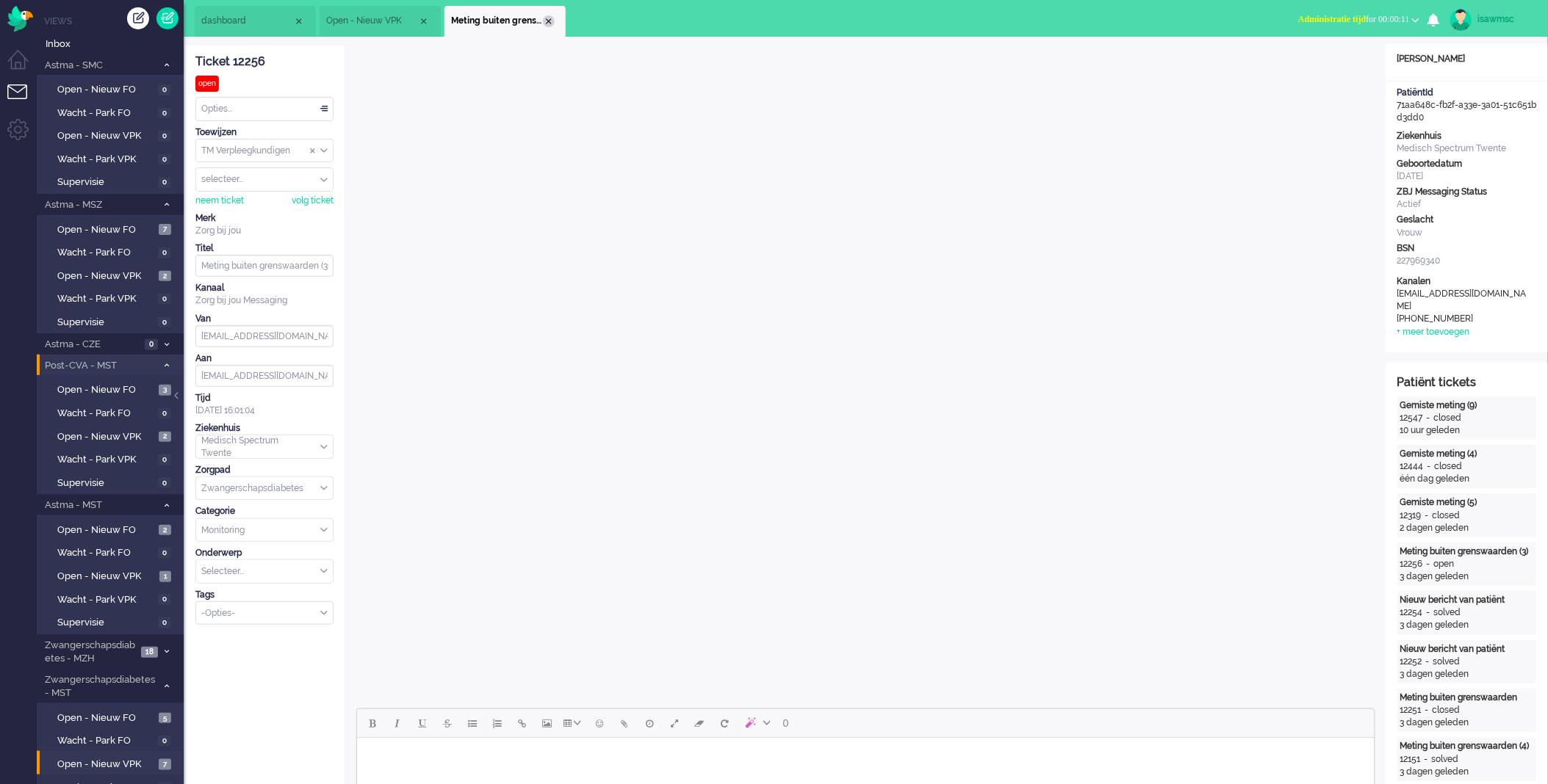
click at [552, 22] on div "Close tab" at bounding box center [549, 21] width 11 height 11
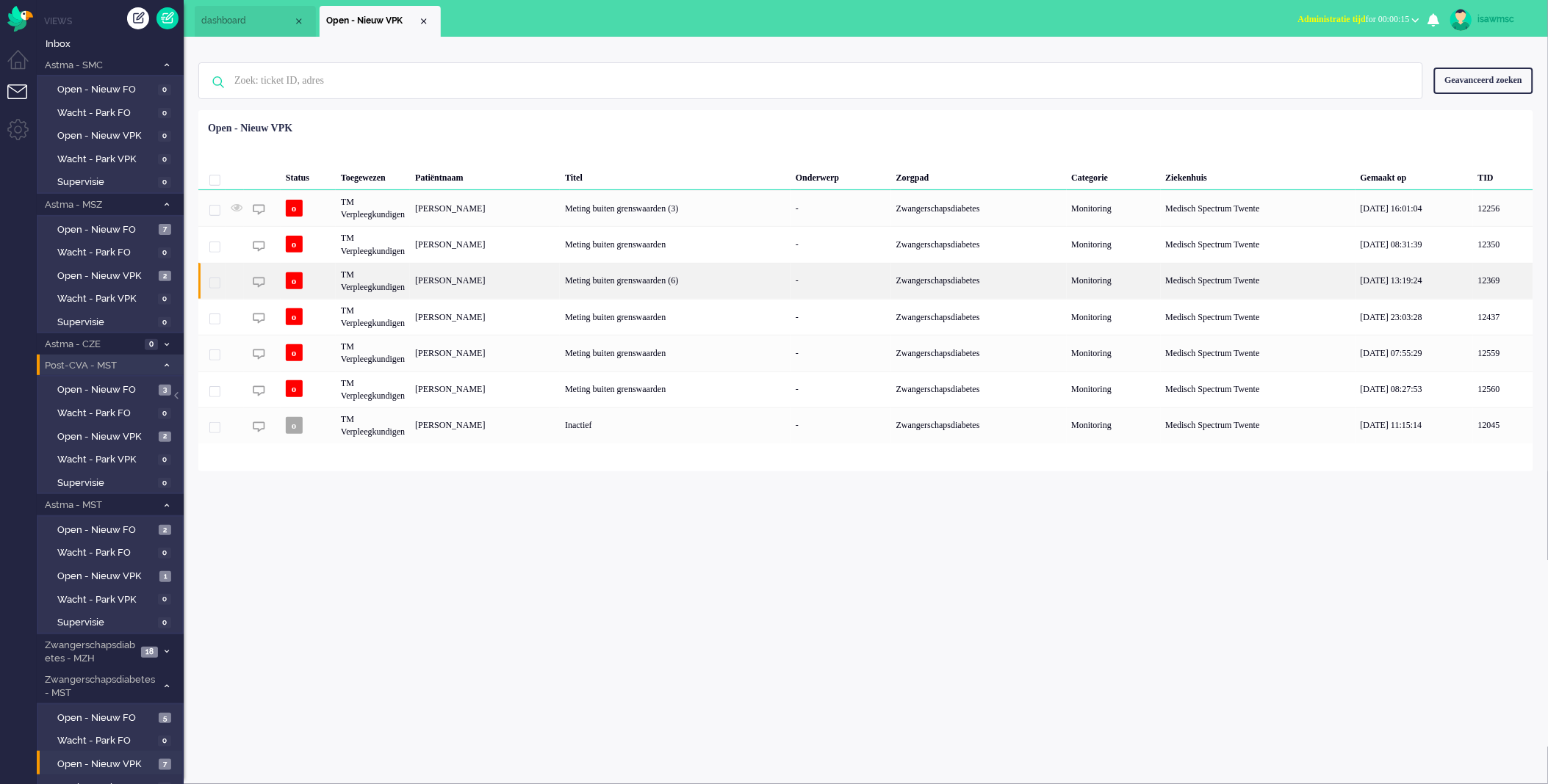
click at [575, 278] on div "Meting buiten grenswaarden (6)" at bounding box center [675, 281] width 230 height 36
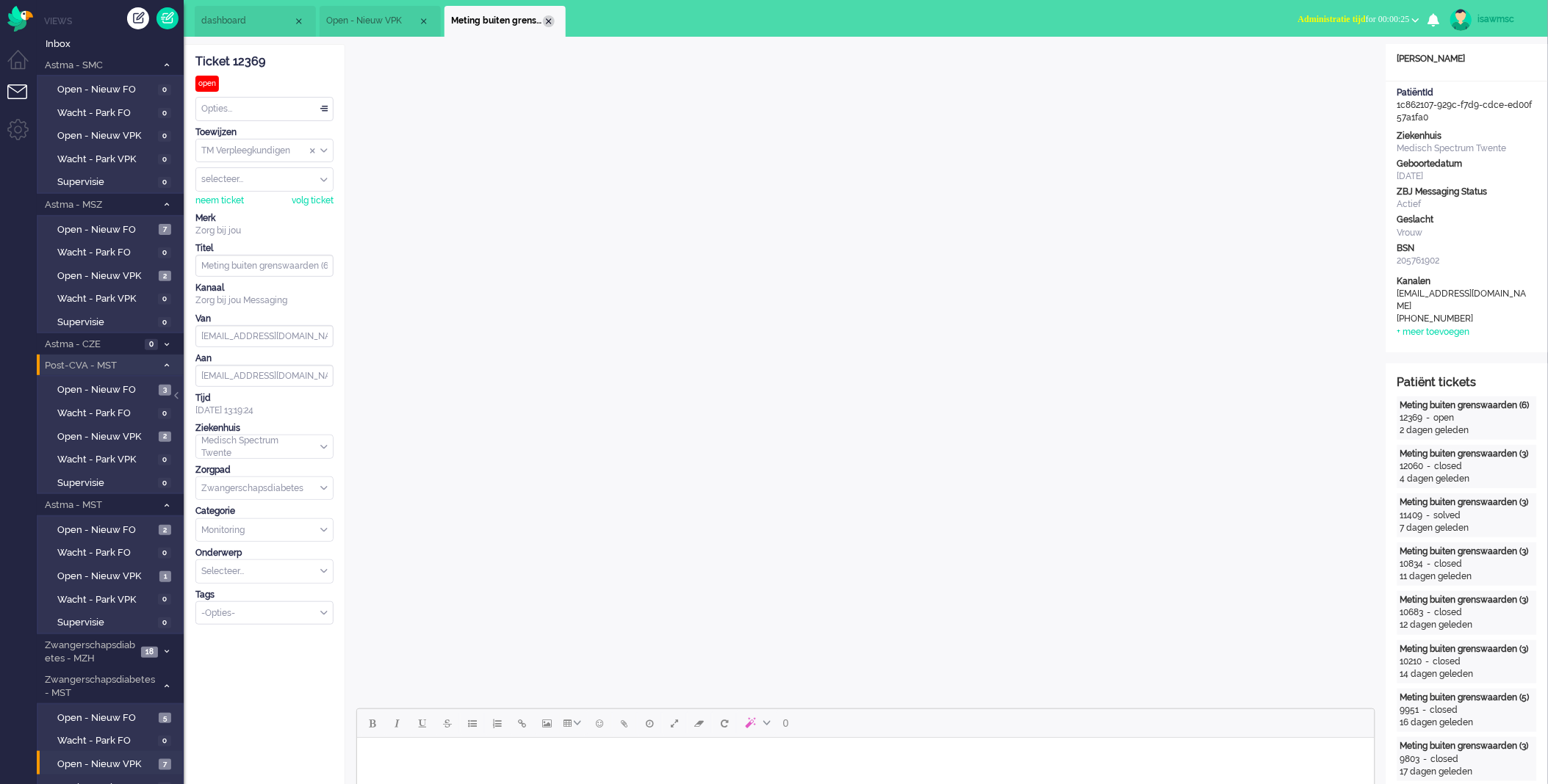
click at [552, 21] on div "Close tab" at bounding box center [549, 21] width 11 height 11
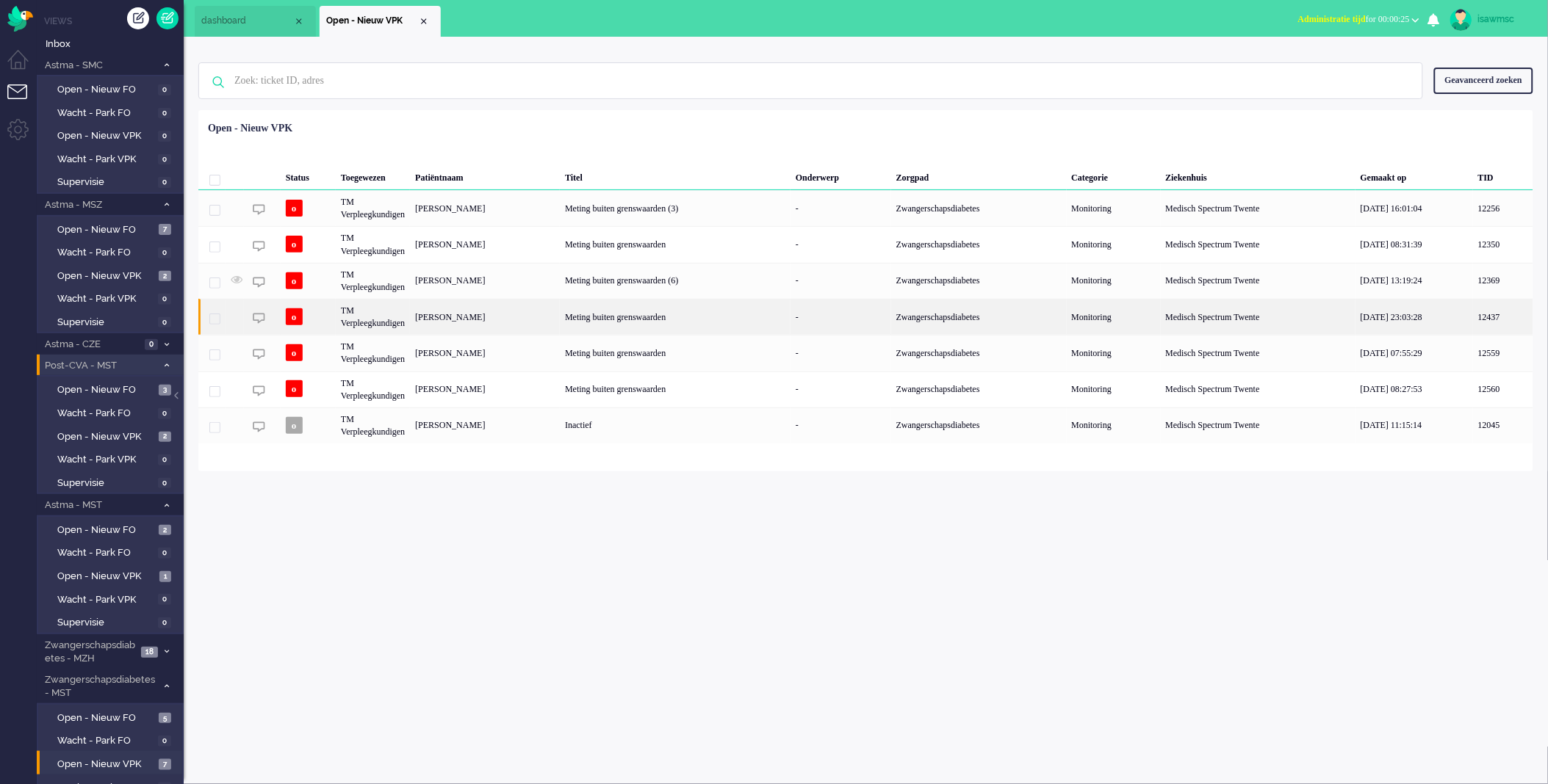
click at [582, 321] on div "Meting buiten grenswaarden" at bounding box center [675, 317] width 230 height 36
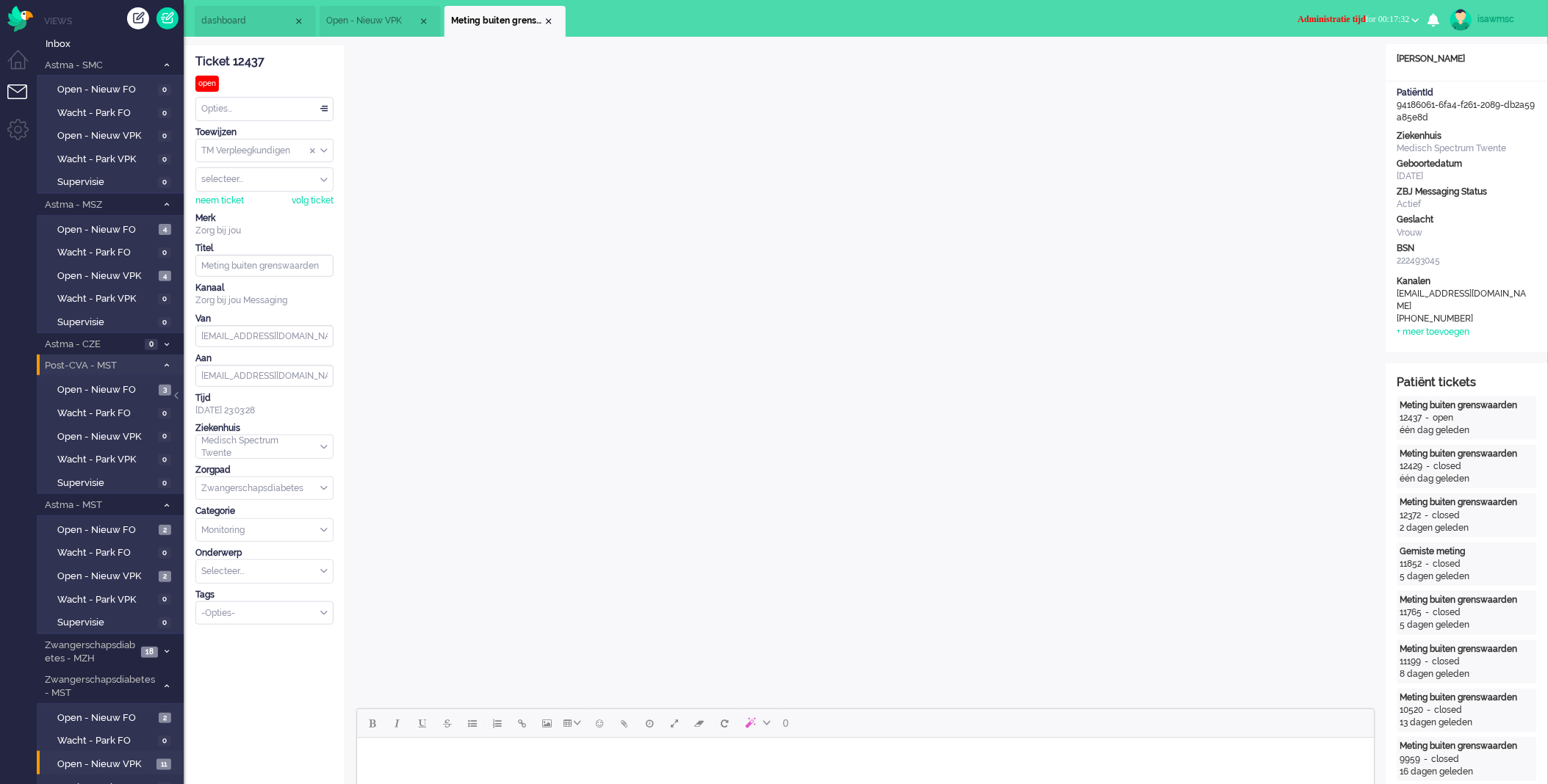
click at [1311, 25] on button "Administratie tijd for 00:17:32" at bounding box center [1358, 20] width 139 height 21
click at [1314, 68] on label "Online" at bounding box center [1359, 66] width 116 height 12
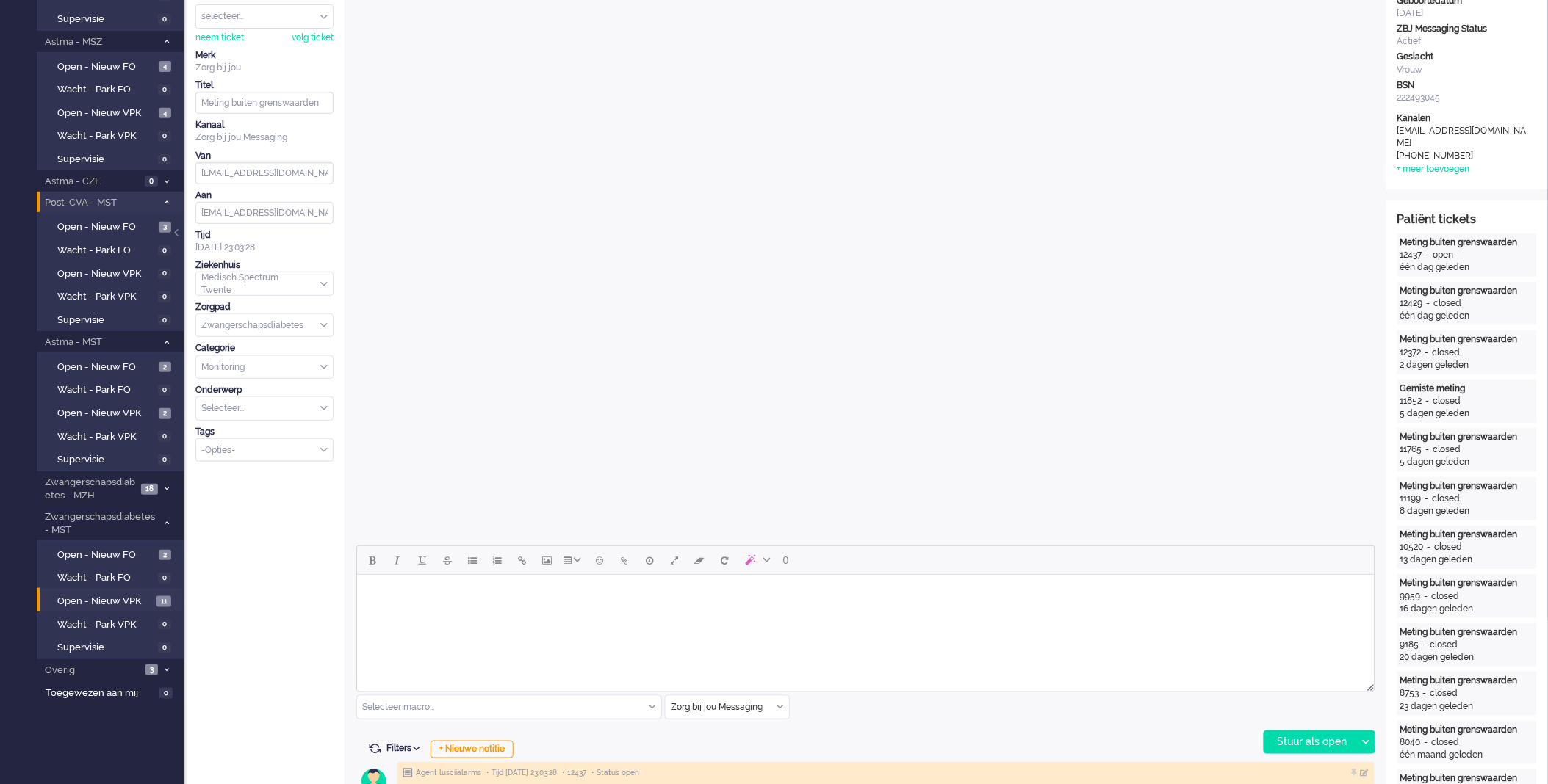
scroll to position [489, 0]
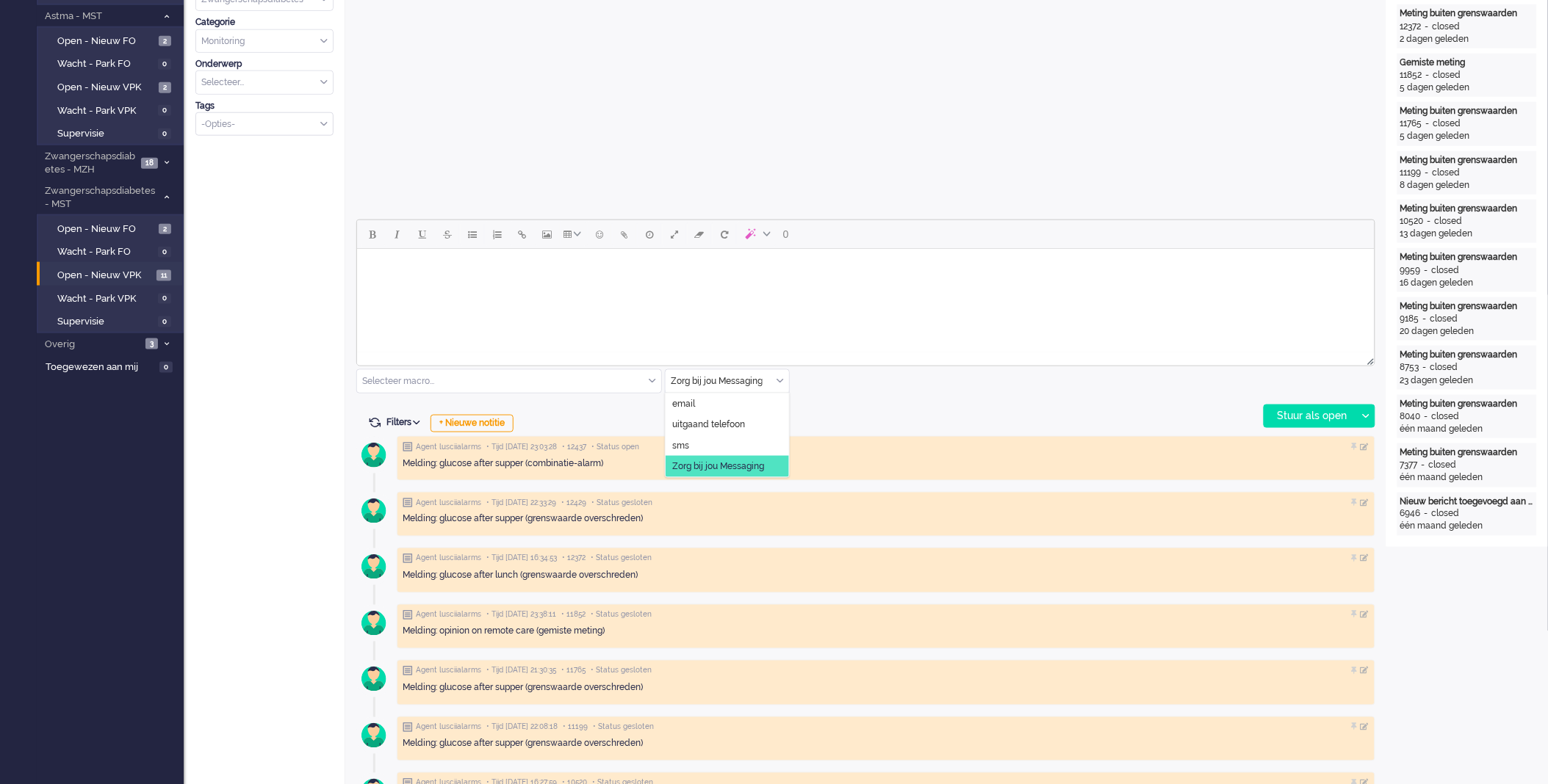
click at [781, 382] on div "Zorg bij jou Messaging" at bounding box center [727, 382] width 123 height 23
click at [724, 429] on span "uitgaand telefoon" at bounding box center [709, 425] width 73 height 12
click at [1277, 409] on div "Stuur als open" at bounding box center [1310, 416] width 92 height 22
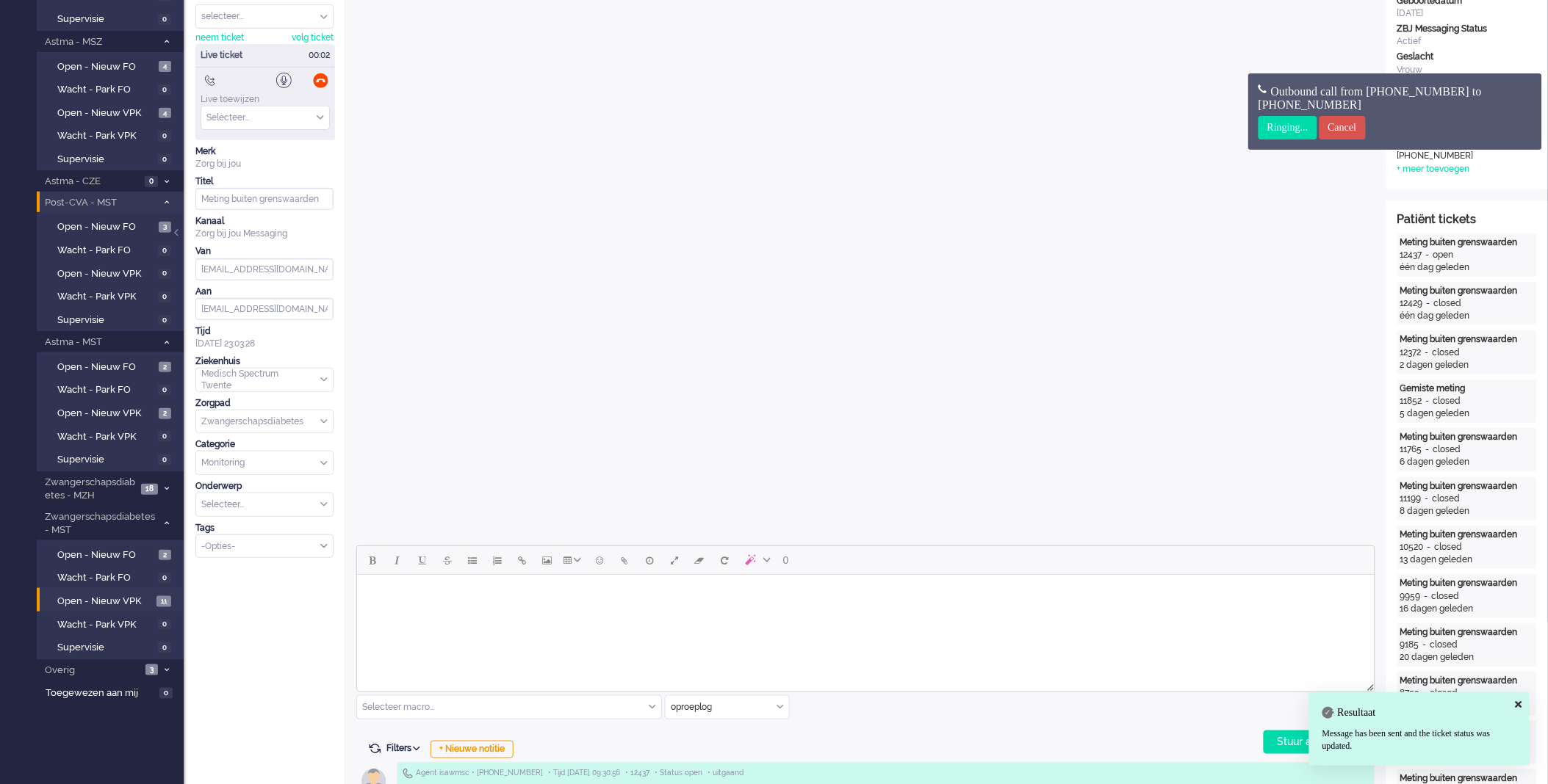
scroll to position [0, 0]
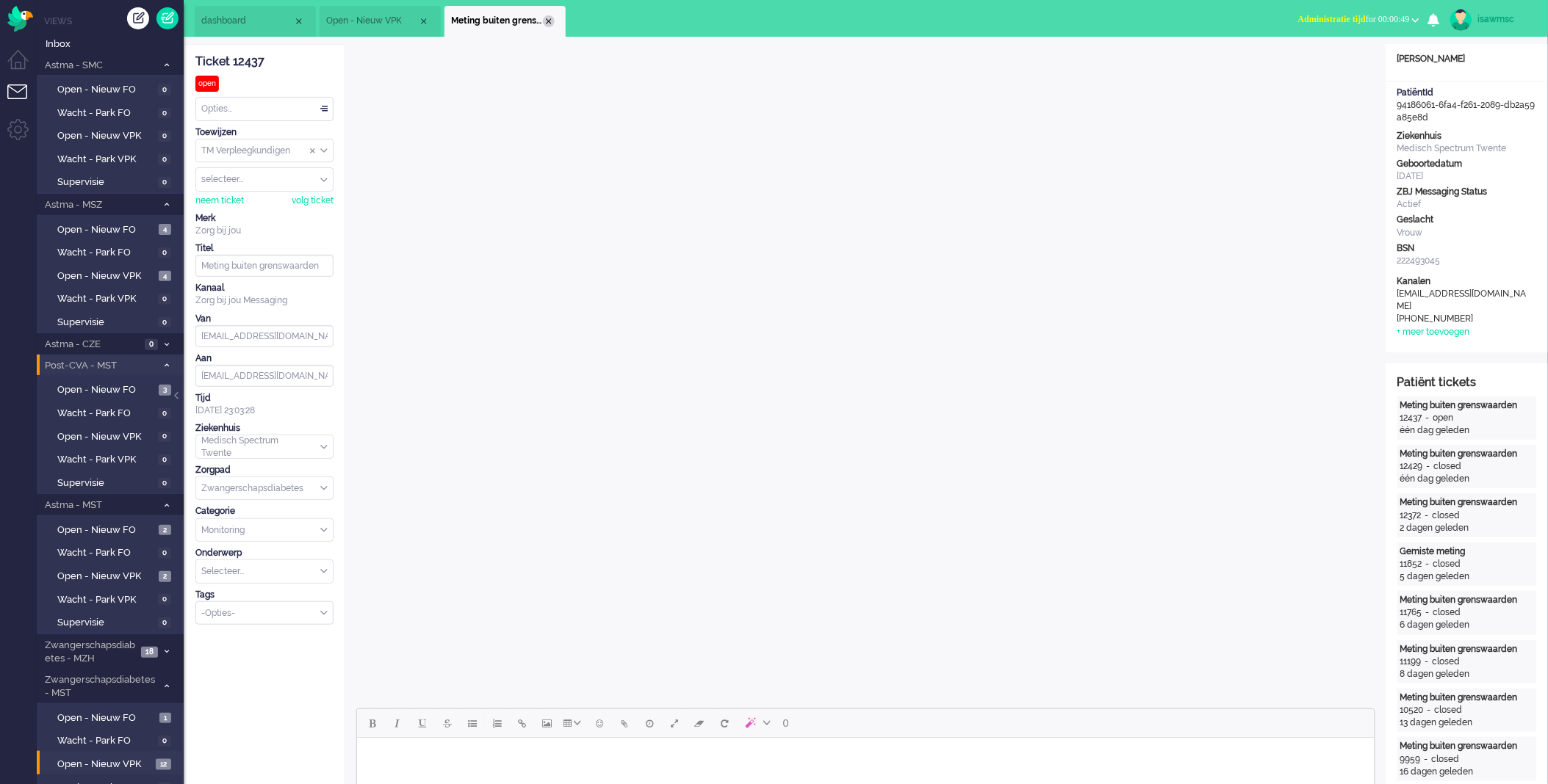
click at [547, 24] on div "Close tab" at bounding box center [549, 21] width 11 height 11
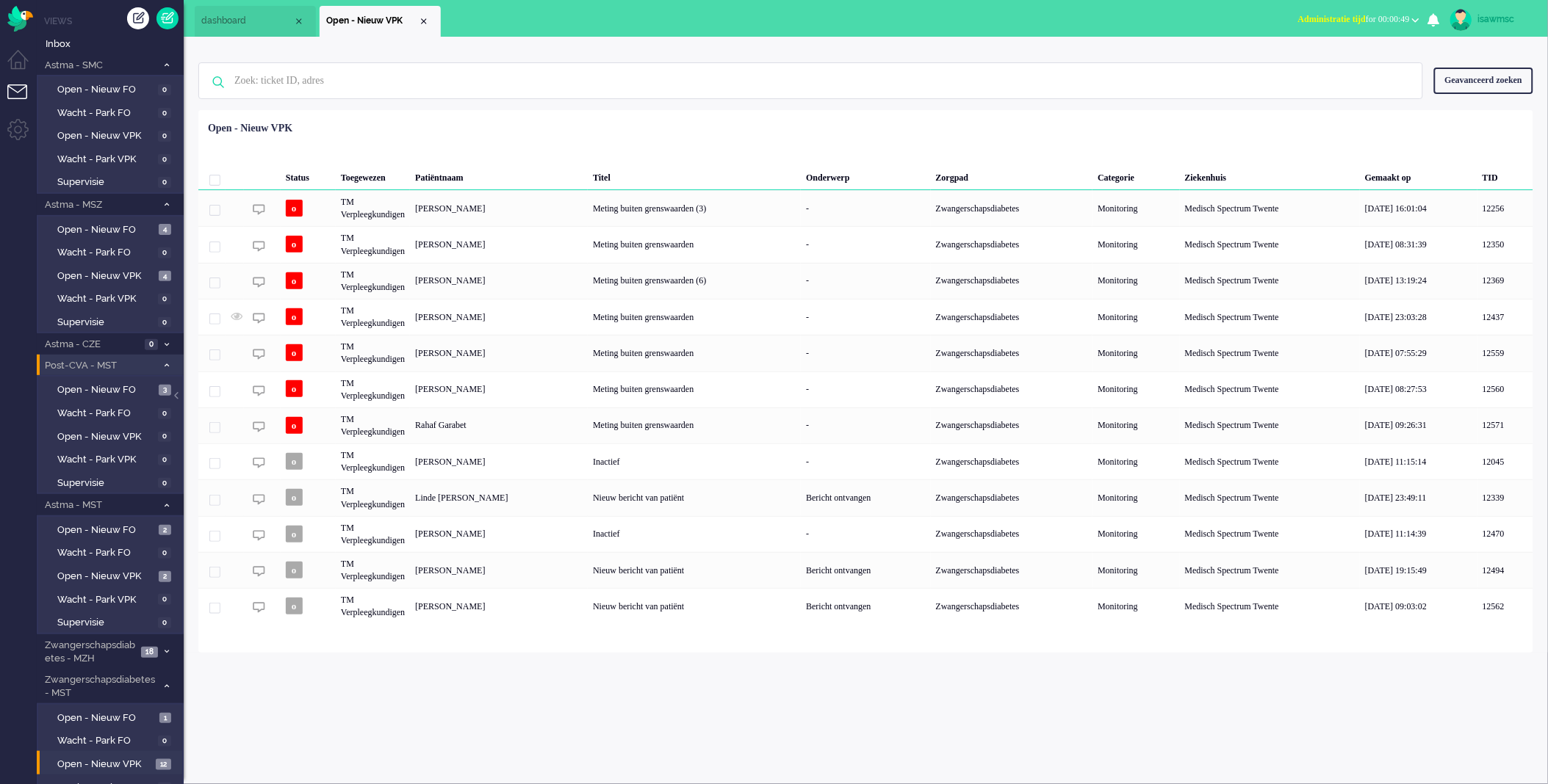
click at [1349, 12] on button "Administratie tijd for 00:00:49" at bounding box center [1358, 20] width 139 height 21
click at [1312, 68] on label "Online" at bounding box center [1359, 66] width 116 height 12
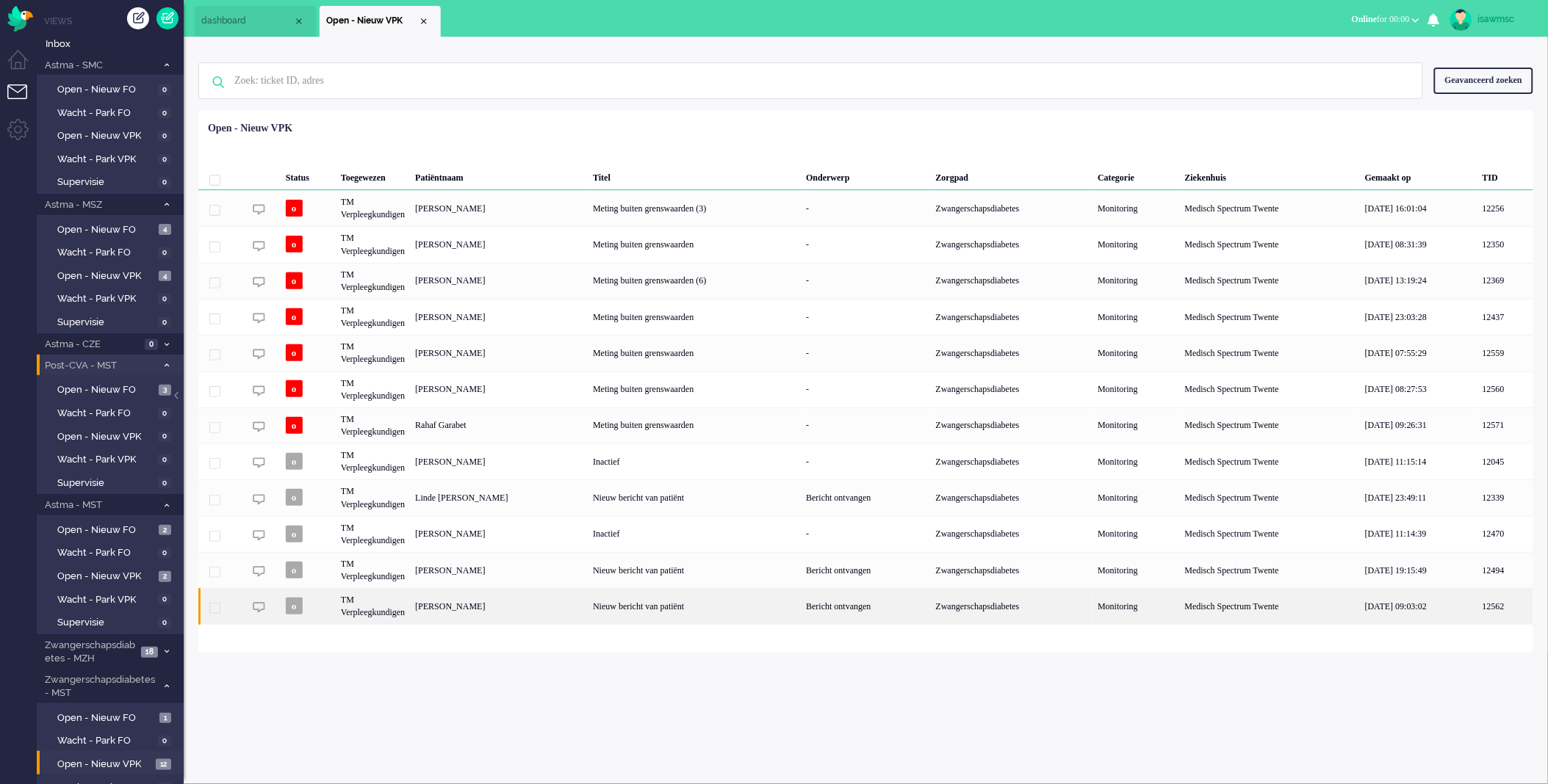
click at [588, 612] on div "[PERSON_NAME]" at bounding box center [499, 606] width 178 height 36
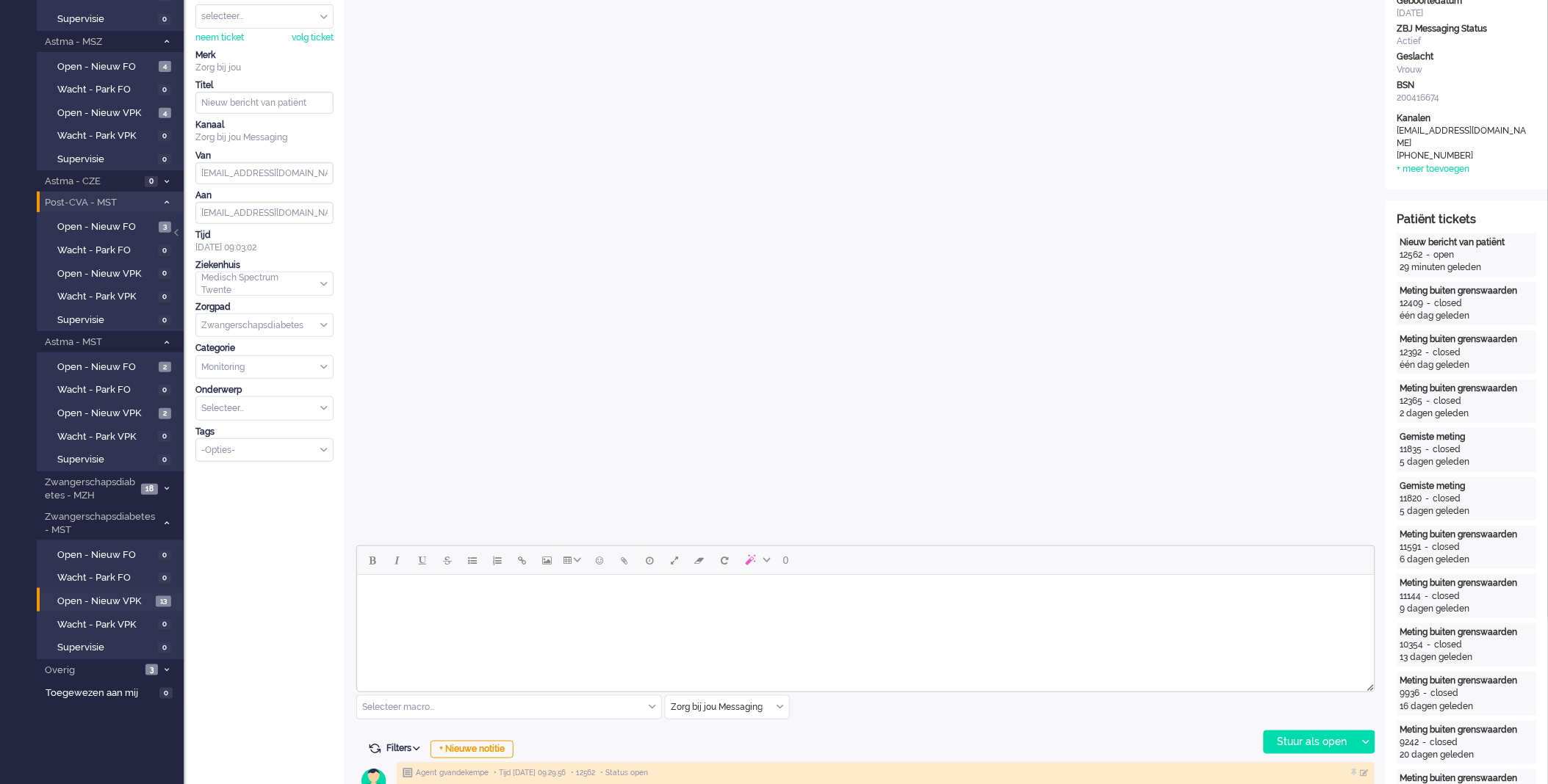
scroll to position [326, 0]
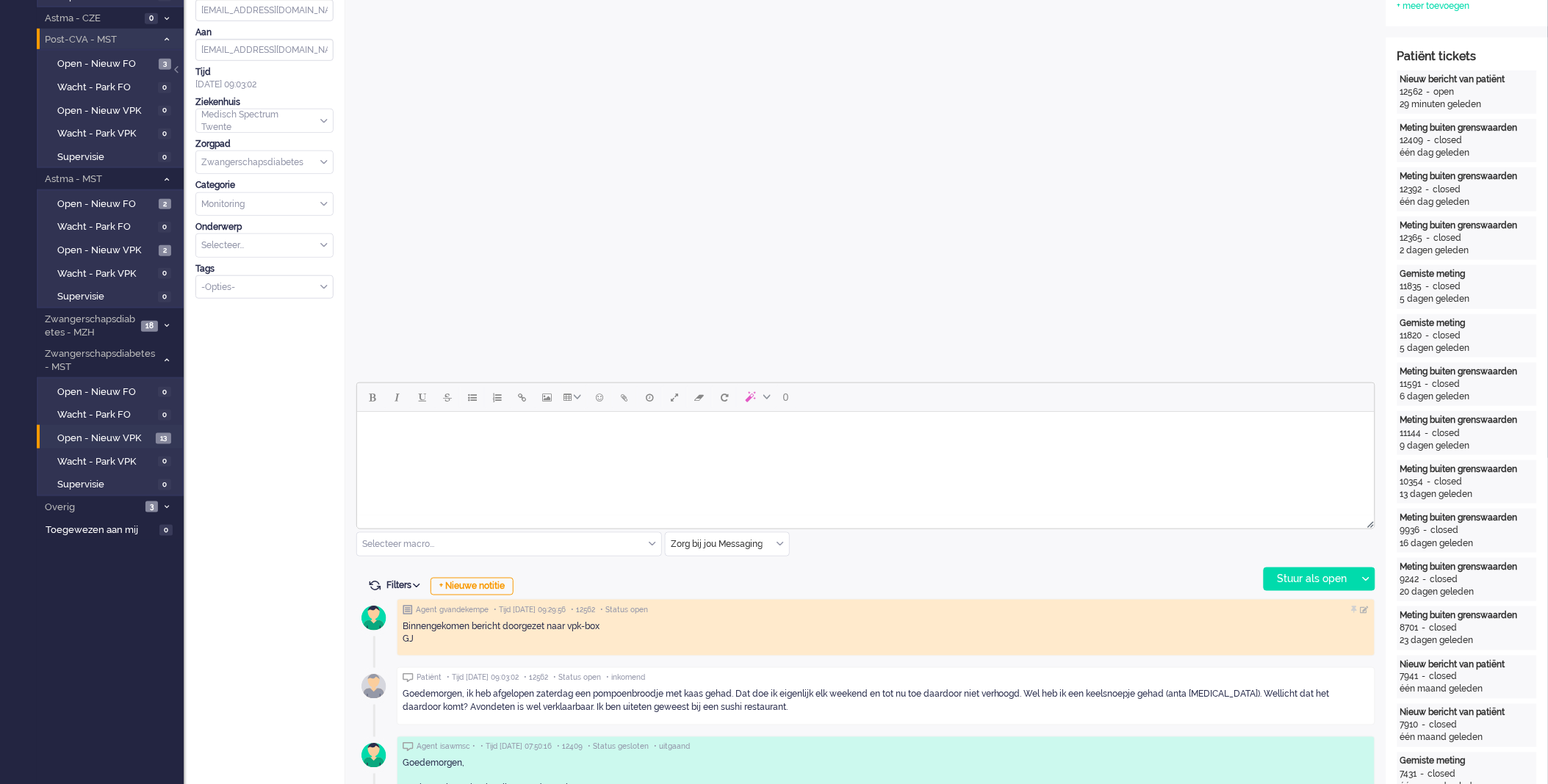
click at [544, 449] on html at bounding box center [865, 430] width 1018 height 37
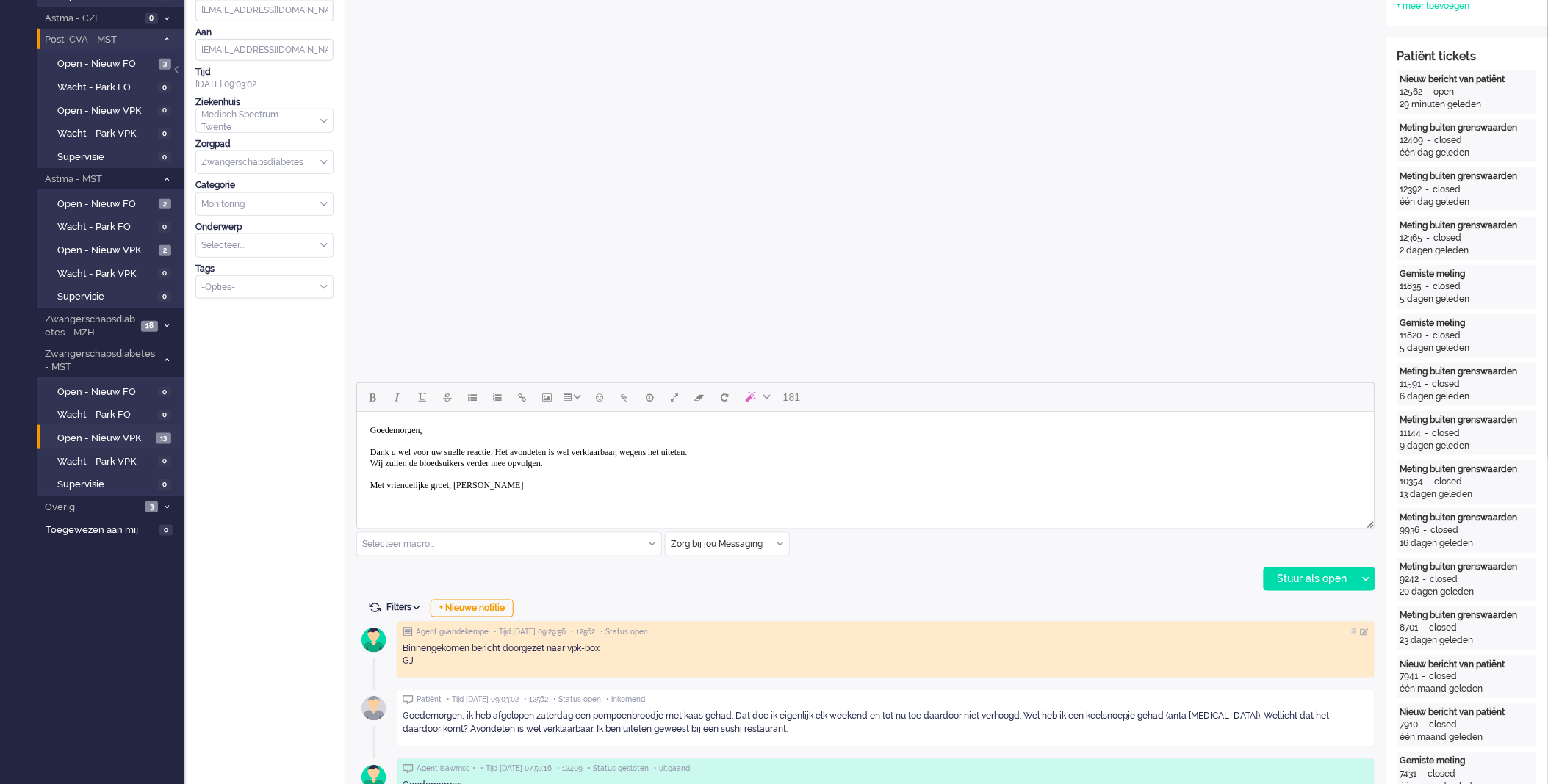
click at [788, 452] on body "Goedemorgen, Dank u wel voor uw snelle reactie. Het avondeten is wel verklaarba…" at bounding box center [865, 457] width 1005 height 81
click at [1280, 582] on div "Stuur als open" at bounding box center [1310, 579] width 92 height 22
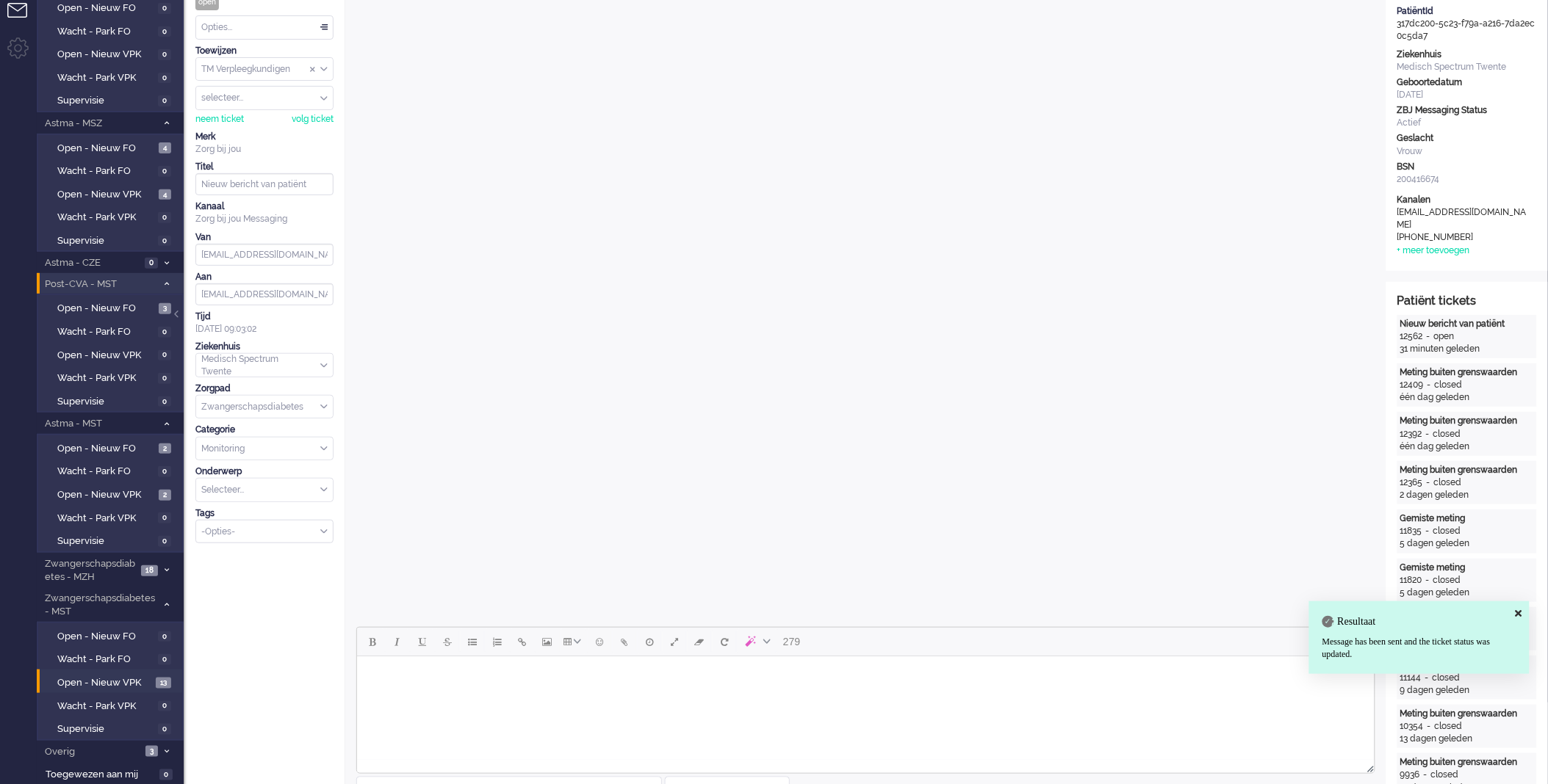
scroll to position [0, 0]
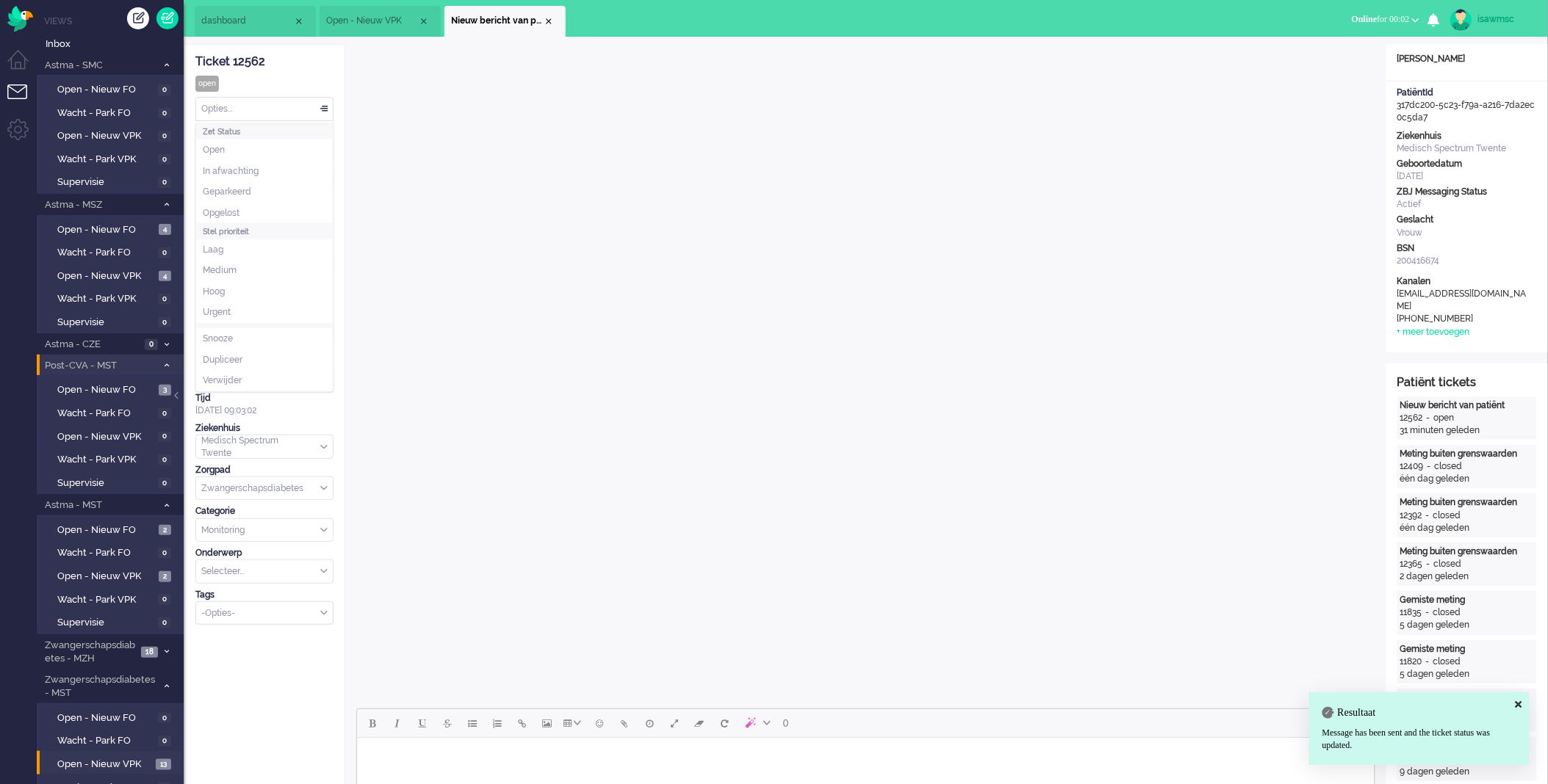
click at [243, 105] on div "Opties..." at bounding box center [264, 109] width 137 height 23
click at [251, 209] on li "Opgelost" at bounding box center [264, 213] width 137 height 21
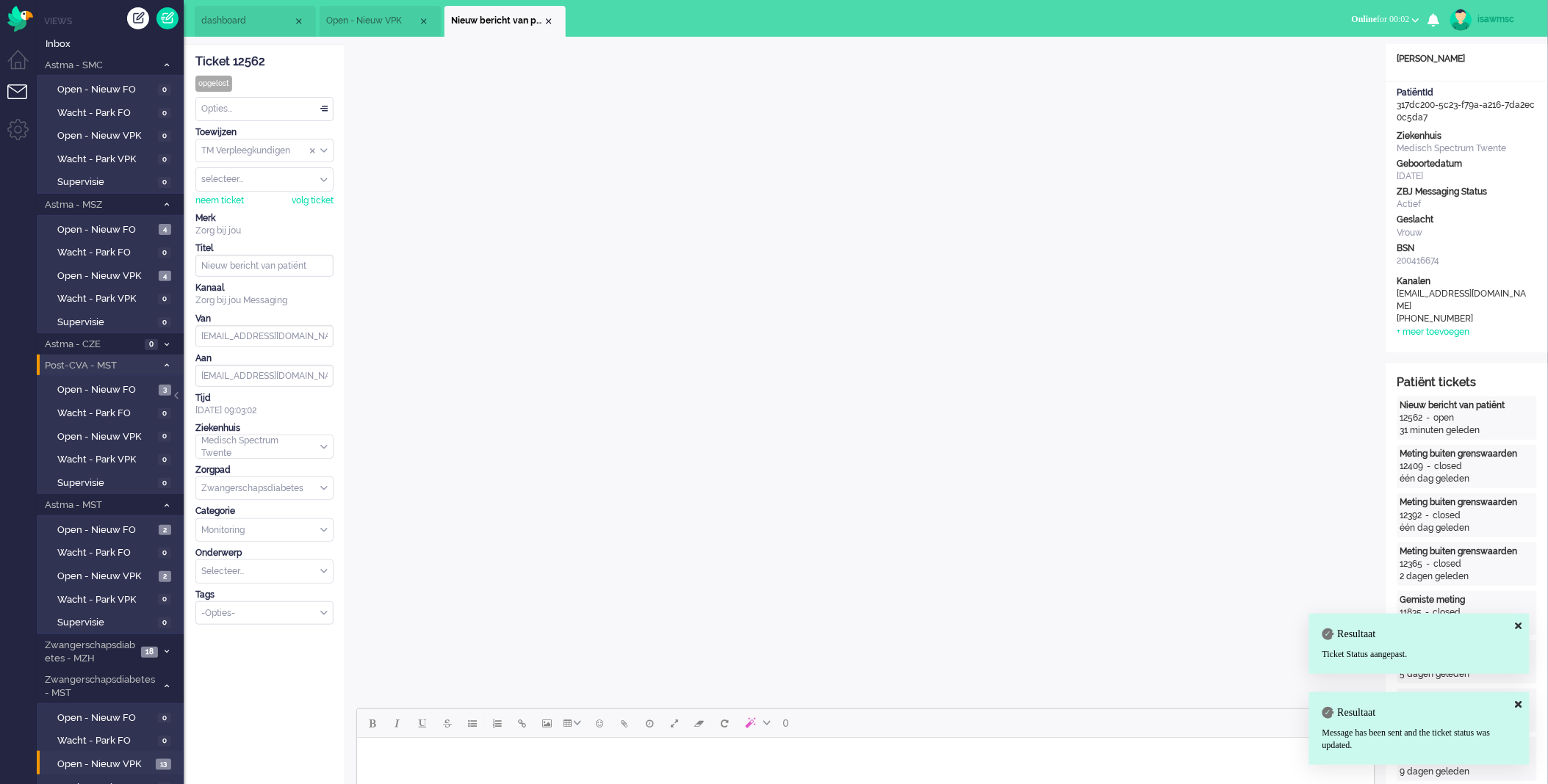
click at [555, 20] on li "Nieuw bericht van patiënt" at bounding box center [505, 21] width 121 height 31
click at [549, 21] on div "Close tab" at bounding box center [549, 21] width 11 height 11
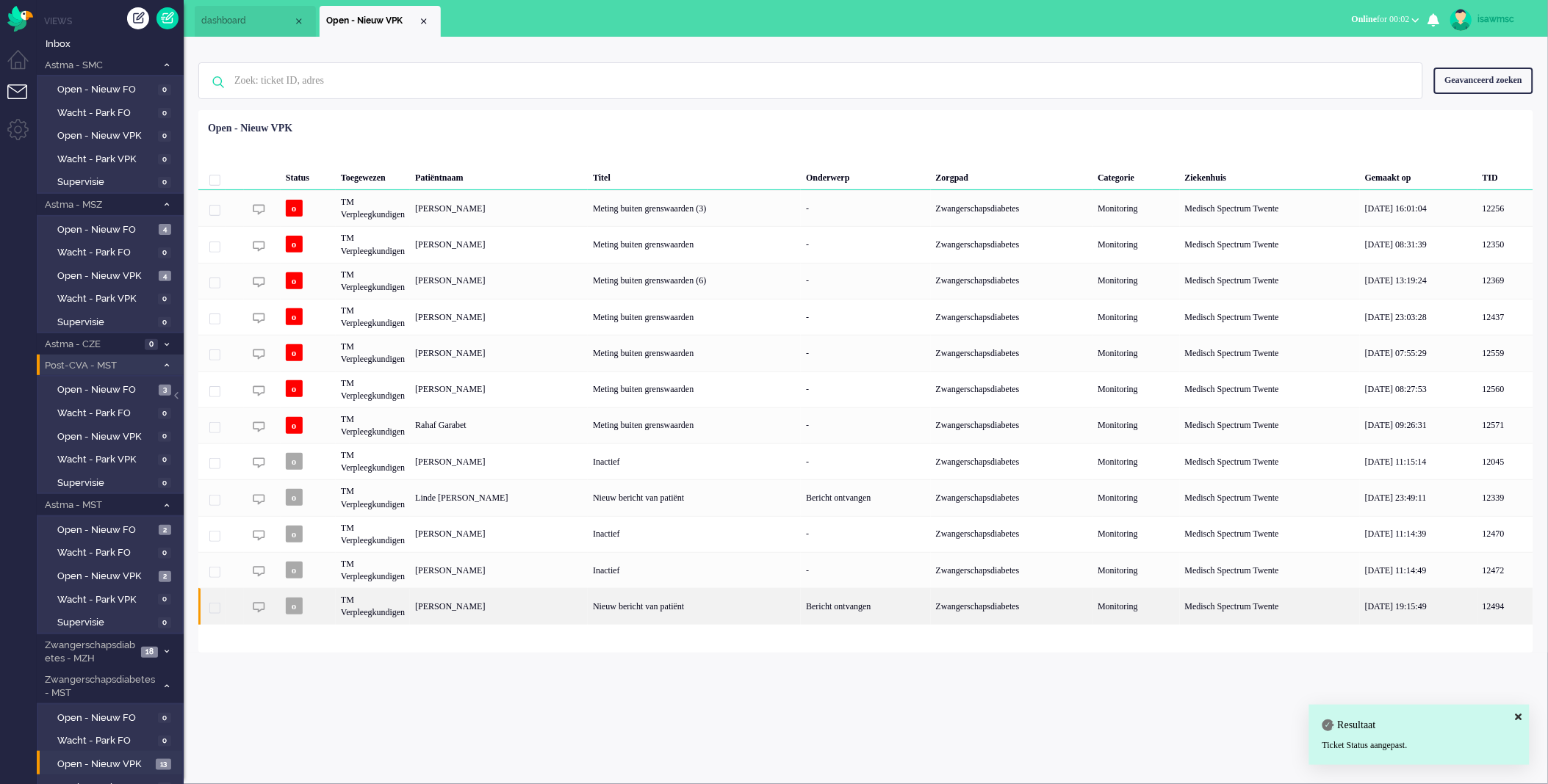
click at [588, 606] on div "[PERSON_NAME]" at bounding box center [499, 606] width 178 height 36
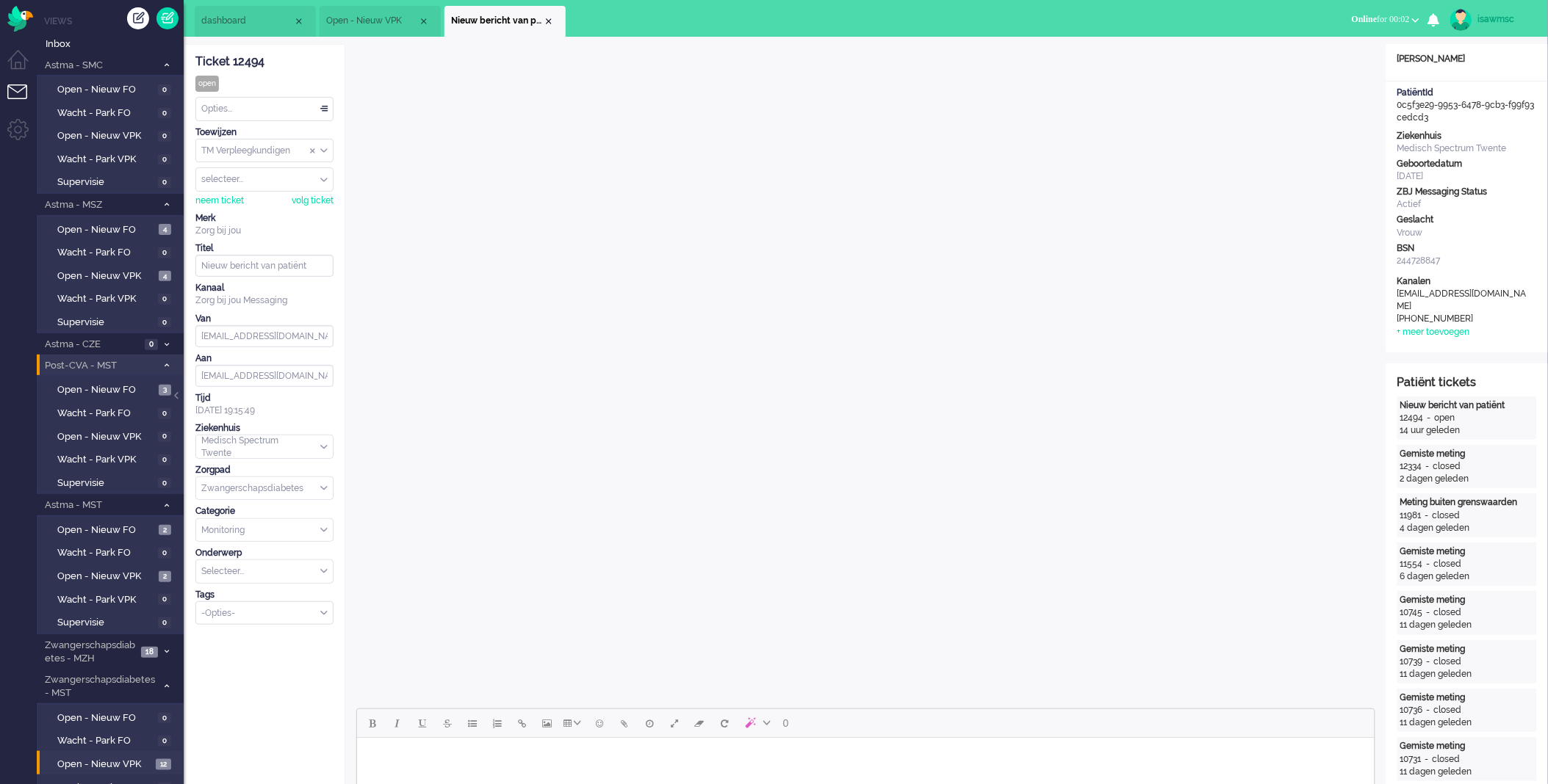
scroll to position [326, 0]
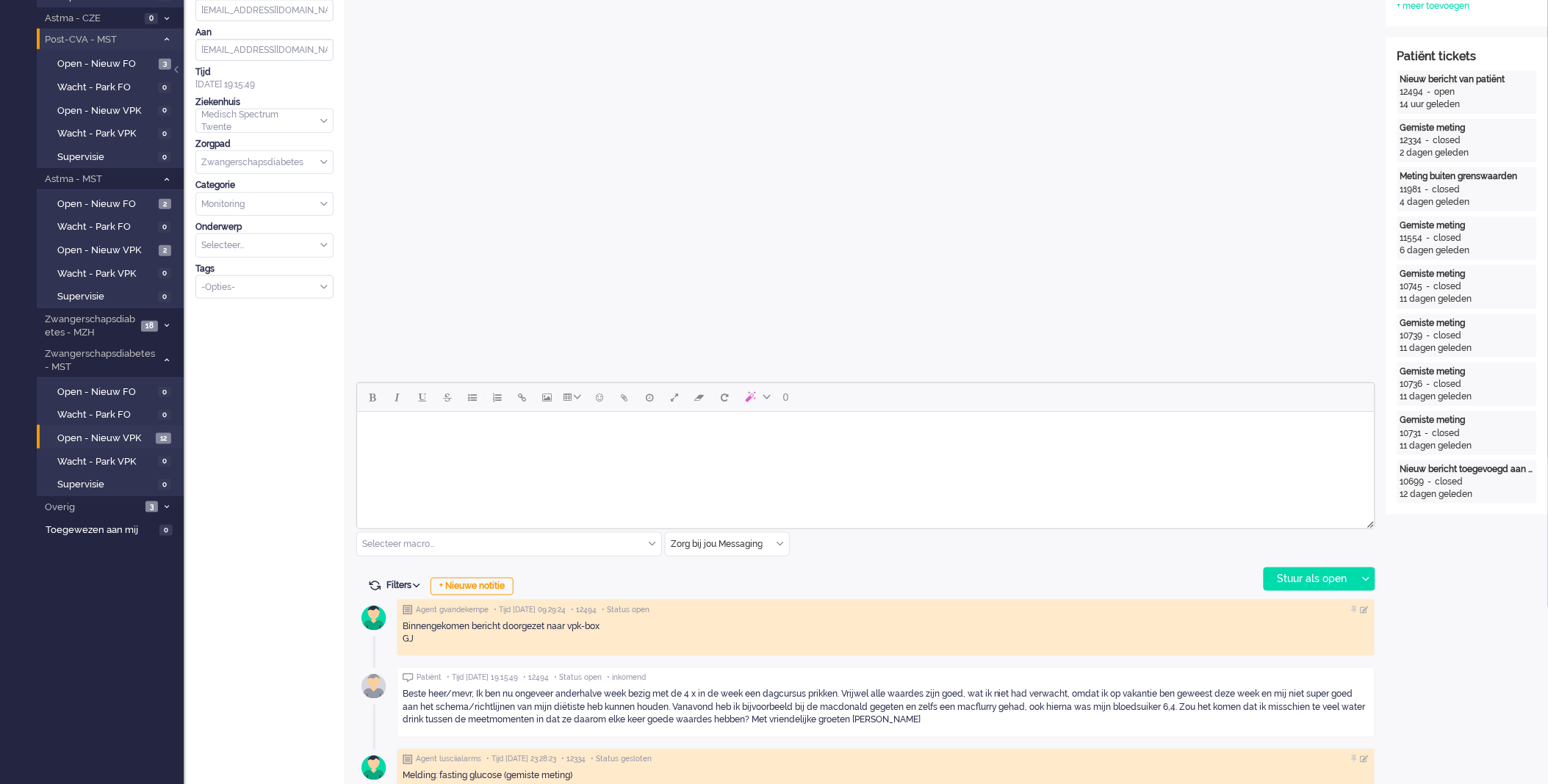
click at [637, 415] on html at bounding box center [865, 430] width 1018 height 37
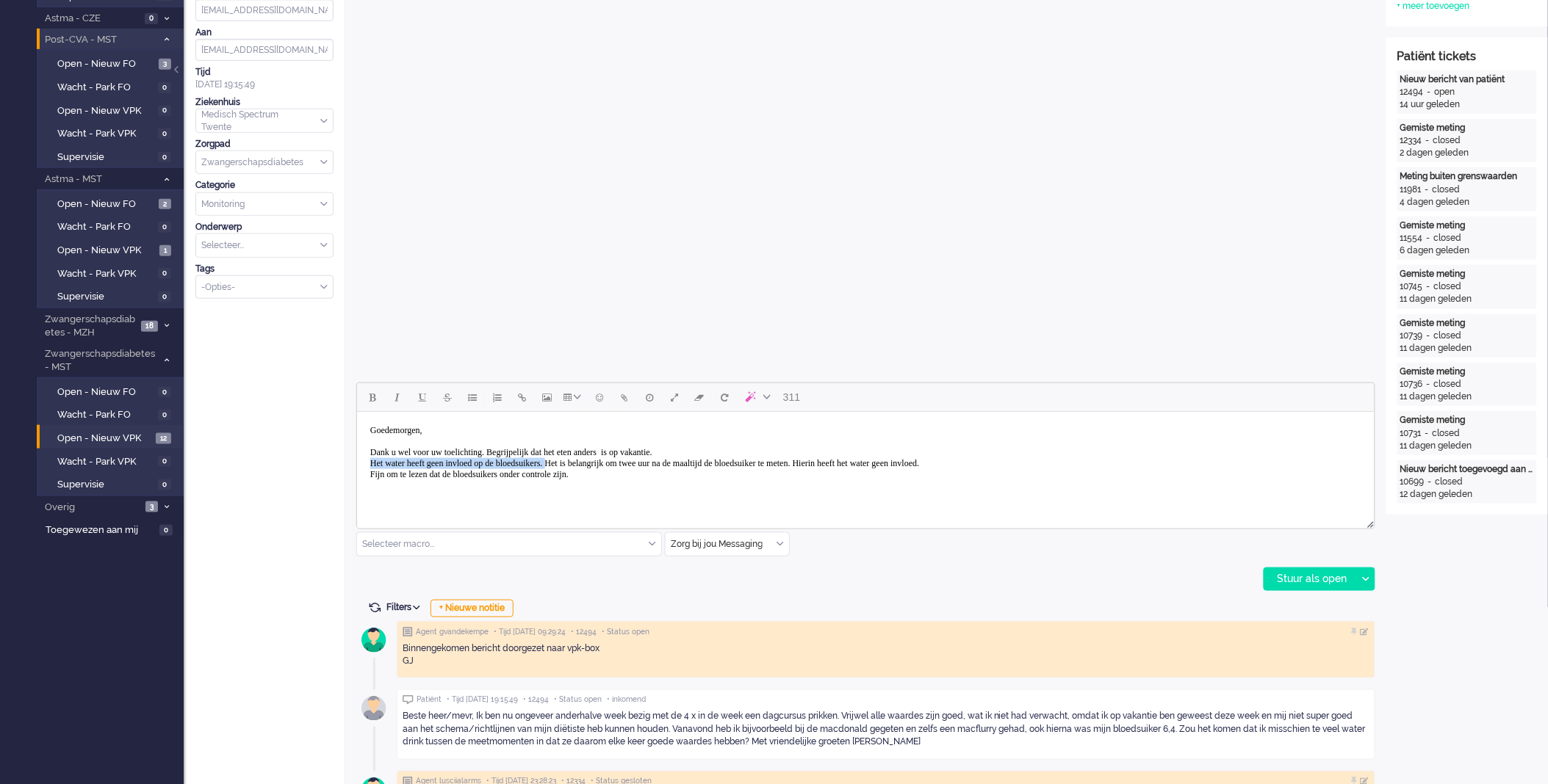
drag, startPoint x: 590, startPoint y: 460, endPoint x: 371, endPoint y: 459, distance: 219.0
click at [371, 459] on body "Goedemorgen, Dank u wel voor uw toelichting. Begrijpelijk dat het eten anders i…" at bounding box center [865, 451] width 1005 height 70
click at [626, 474] on body "Goedemorgen, Dank u wel voor uw toelichting. Begrijpelijk dat het eten anders i…" at bounding box center [865, 451] width 1005 height 70
click at [1286, 581] on div "Stuur als open" at bounding box center [1310, 579] width 92 height 22
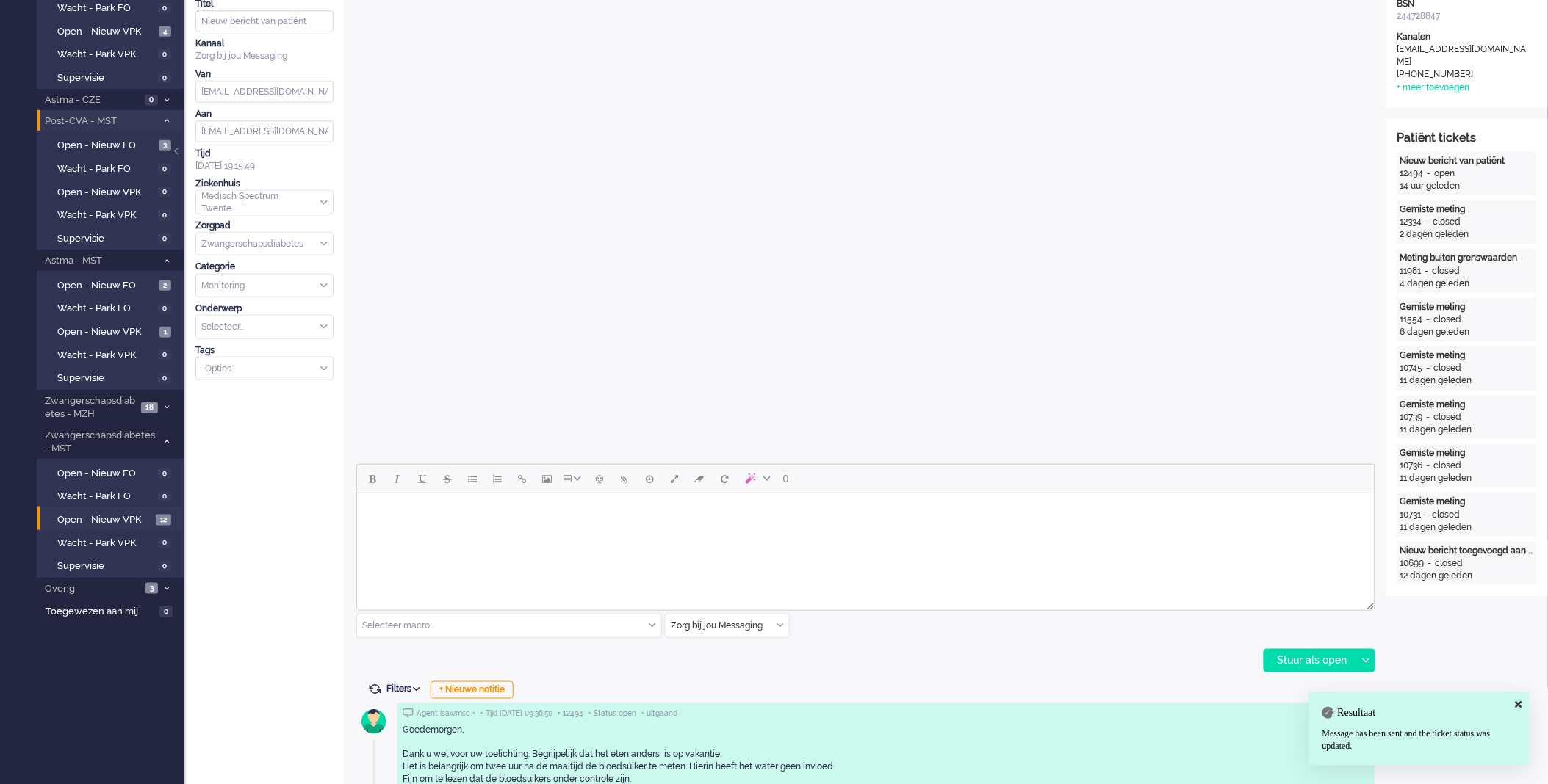
scroll to position [0, 0]
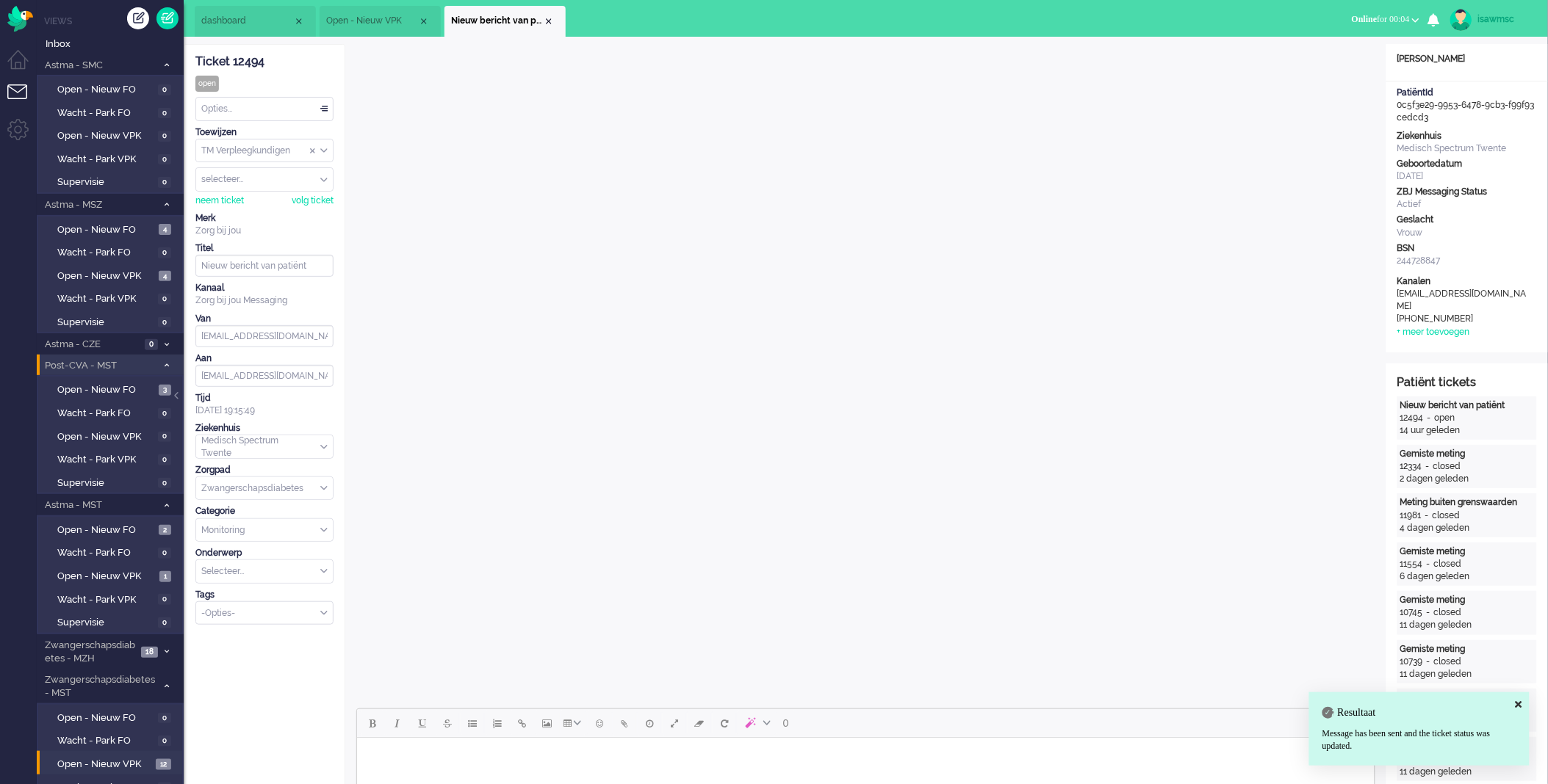
click at [305, 118] on div "Opties..." at bounding box center [264, 109] width 137 height 23
click at [285, 214] on li "Opgelost" at bounding box center [264, 213] width 137 height 21
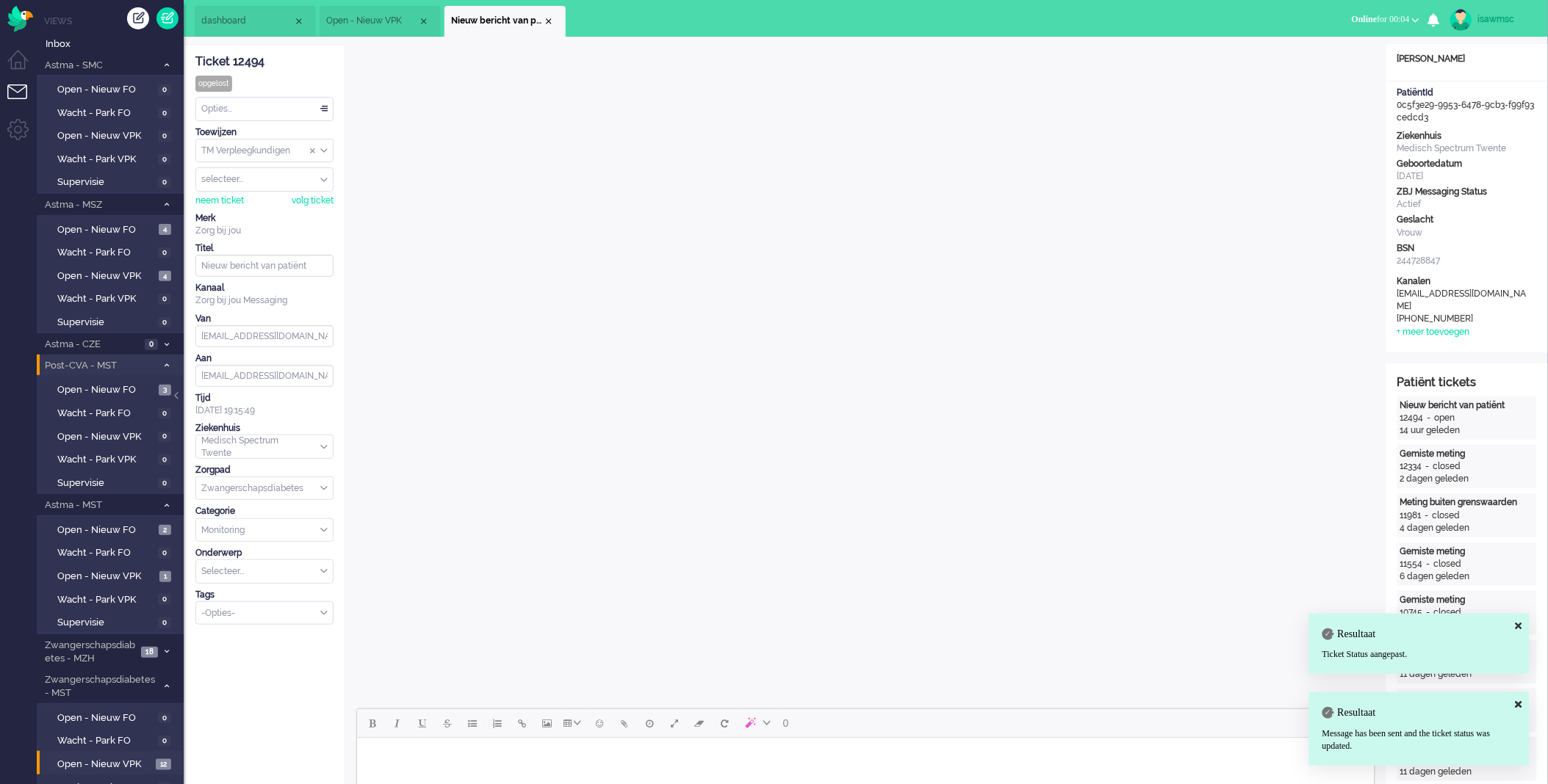
click at [556, 23] on li "Nieuw bericht van patiënt" at bounding box center [505, 21] width 121 height 31
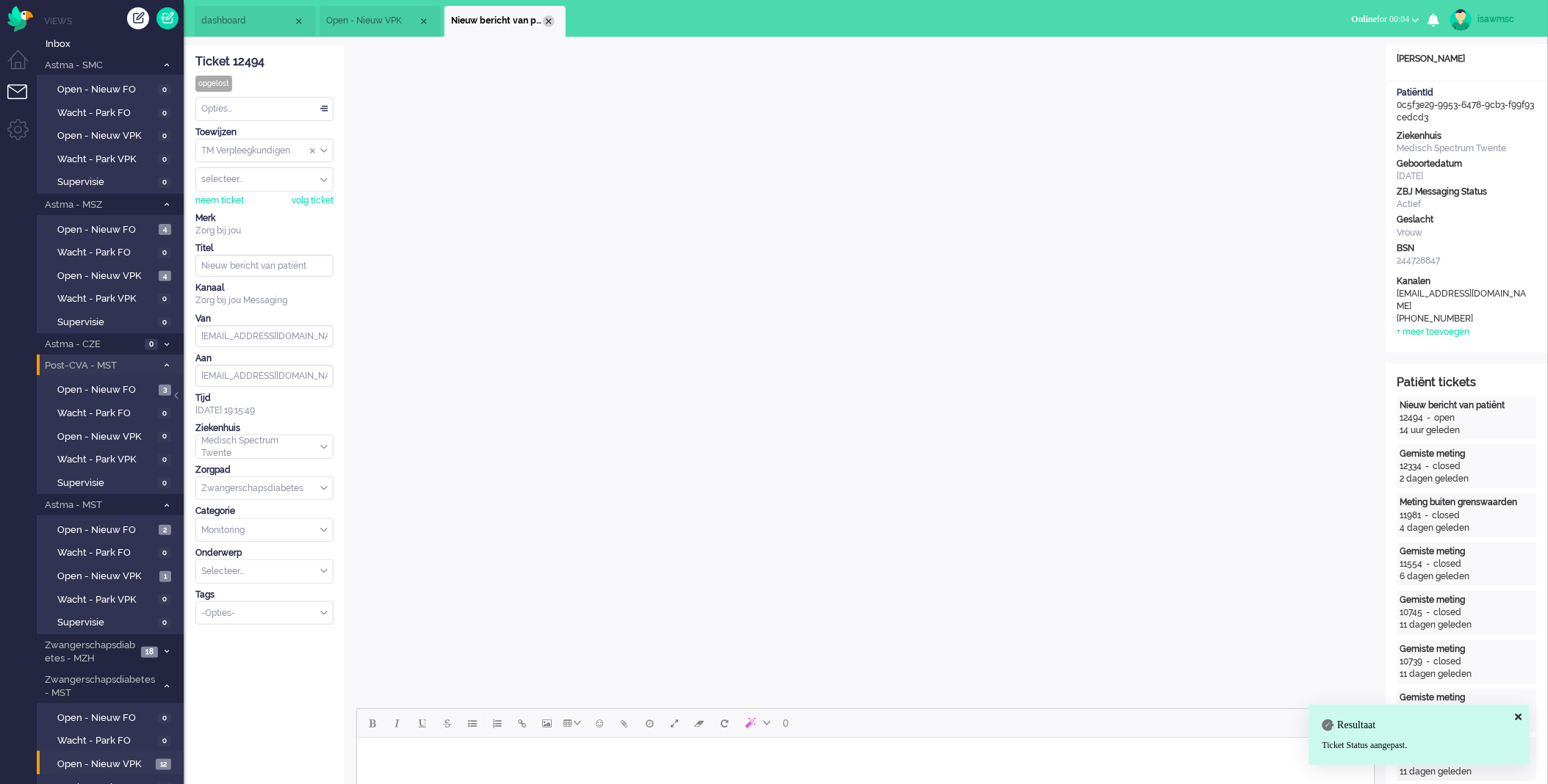
click at [548, 24] on div "Close tab" at bounding box center [549, 21] width 11 height 11
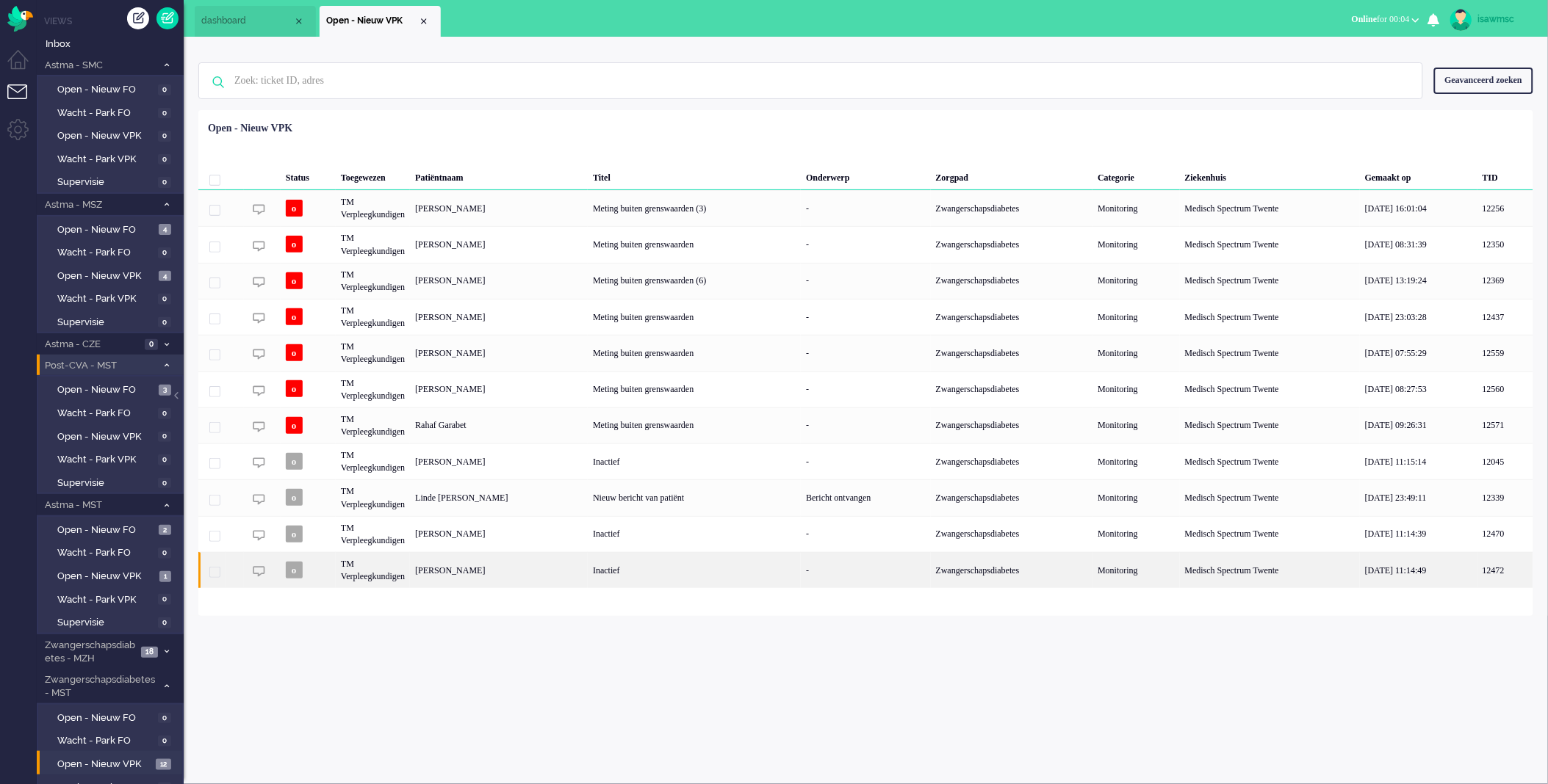
click at [507, 565] on div "[PERSON_NAME]" at bounding box center [499, 570] width 178 height 36
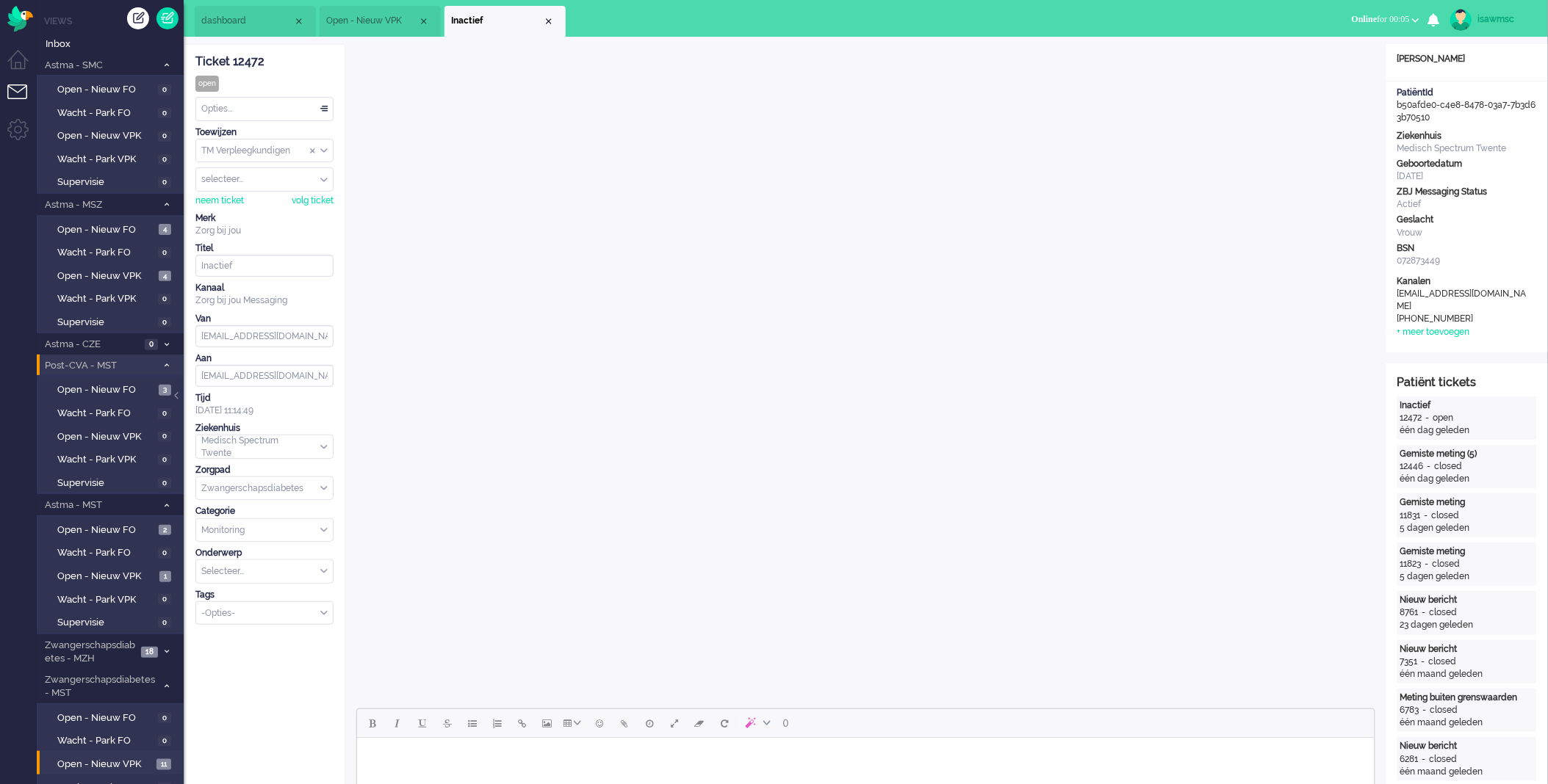
click at [452, 747] on body "Rich Text Area. Press ALT-0 for help." at bounding box center [865, 756] width 1005 height 26
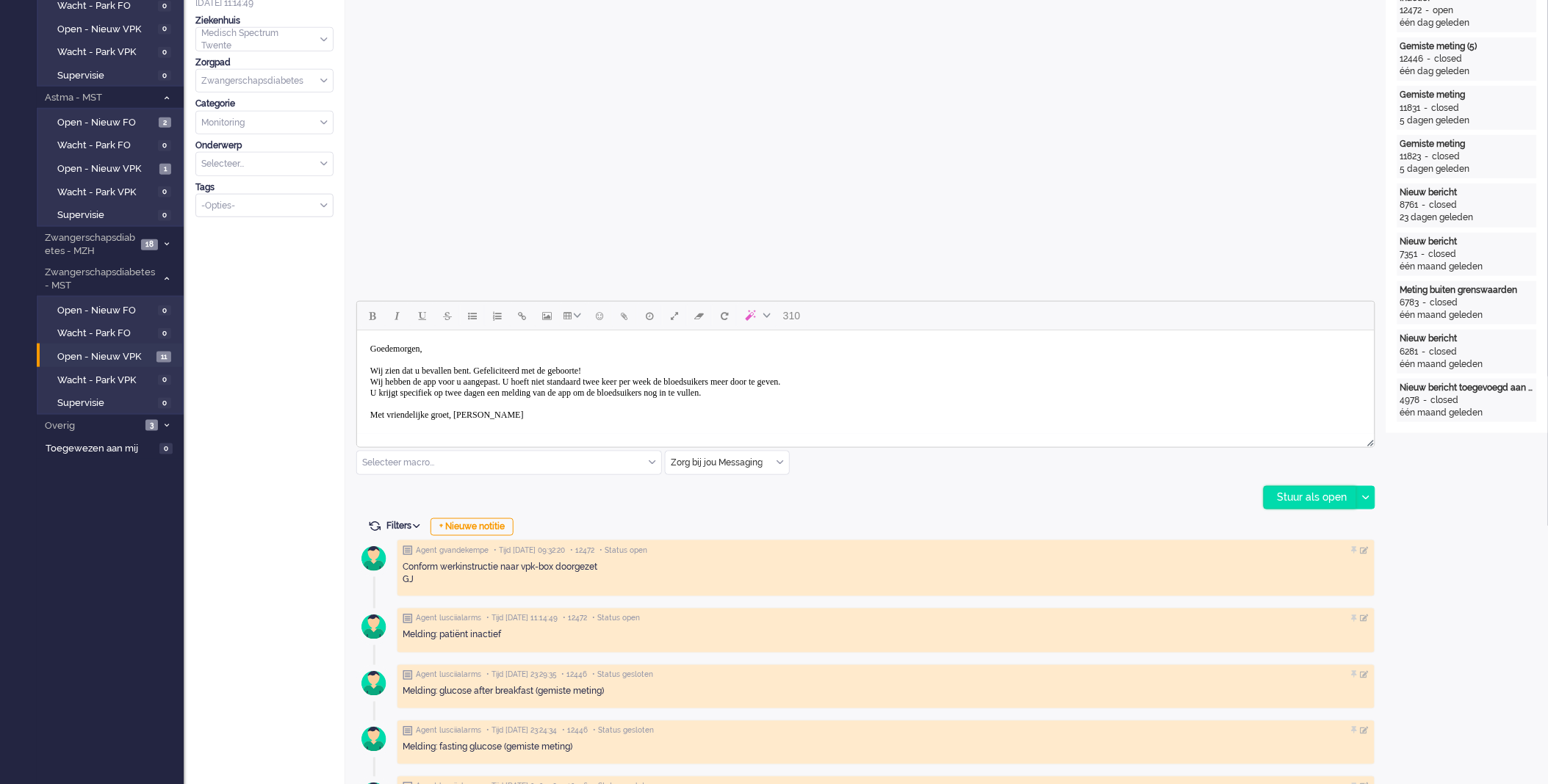
click at [1338, 501] on div "Stuur als open" at bounding box center [1310, 498] width 92 height 22
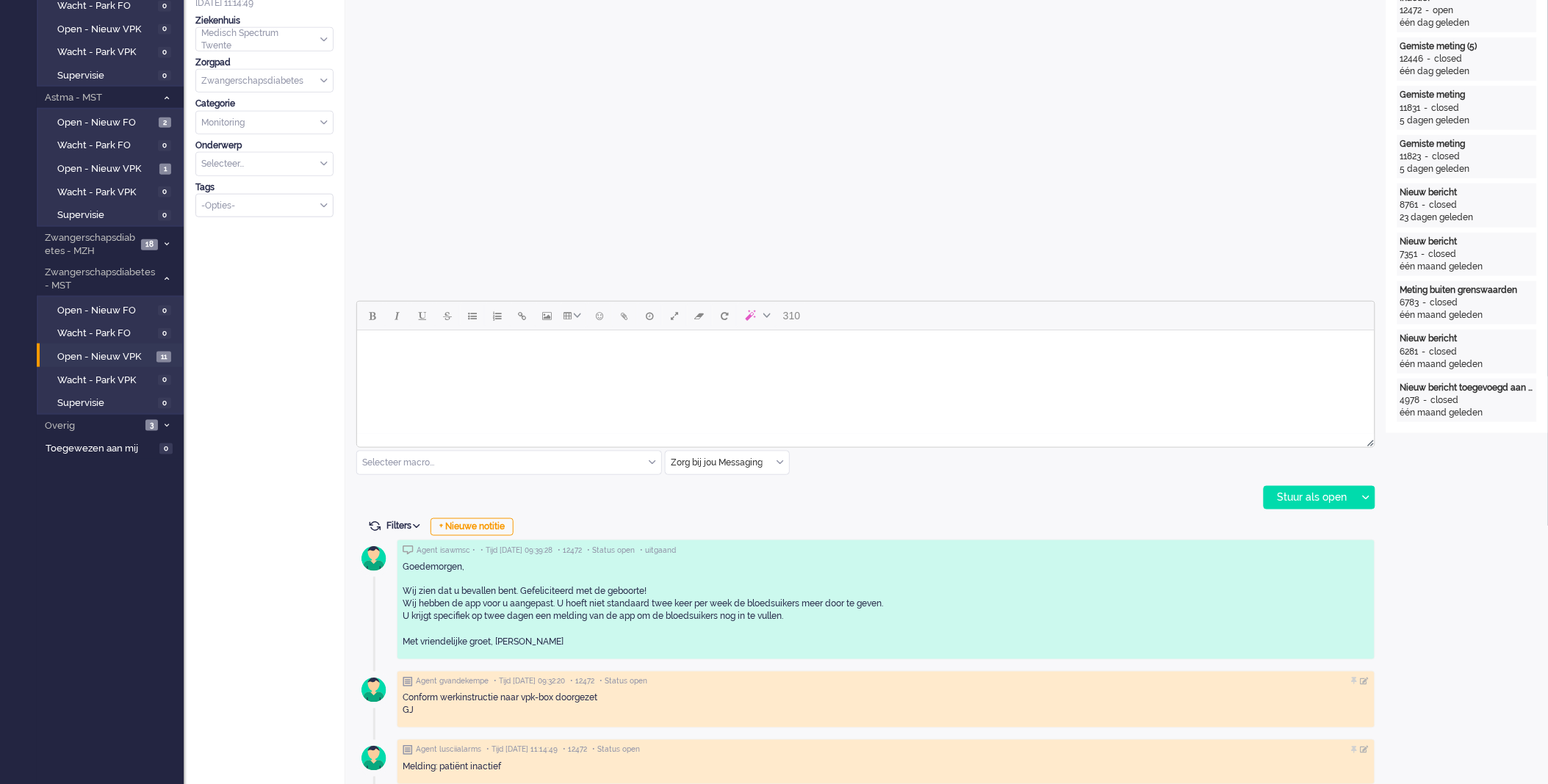
scroll to position [0, 0]
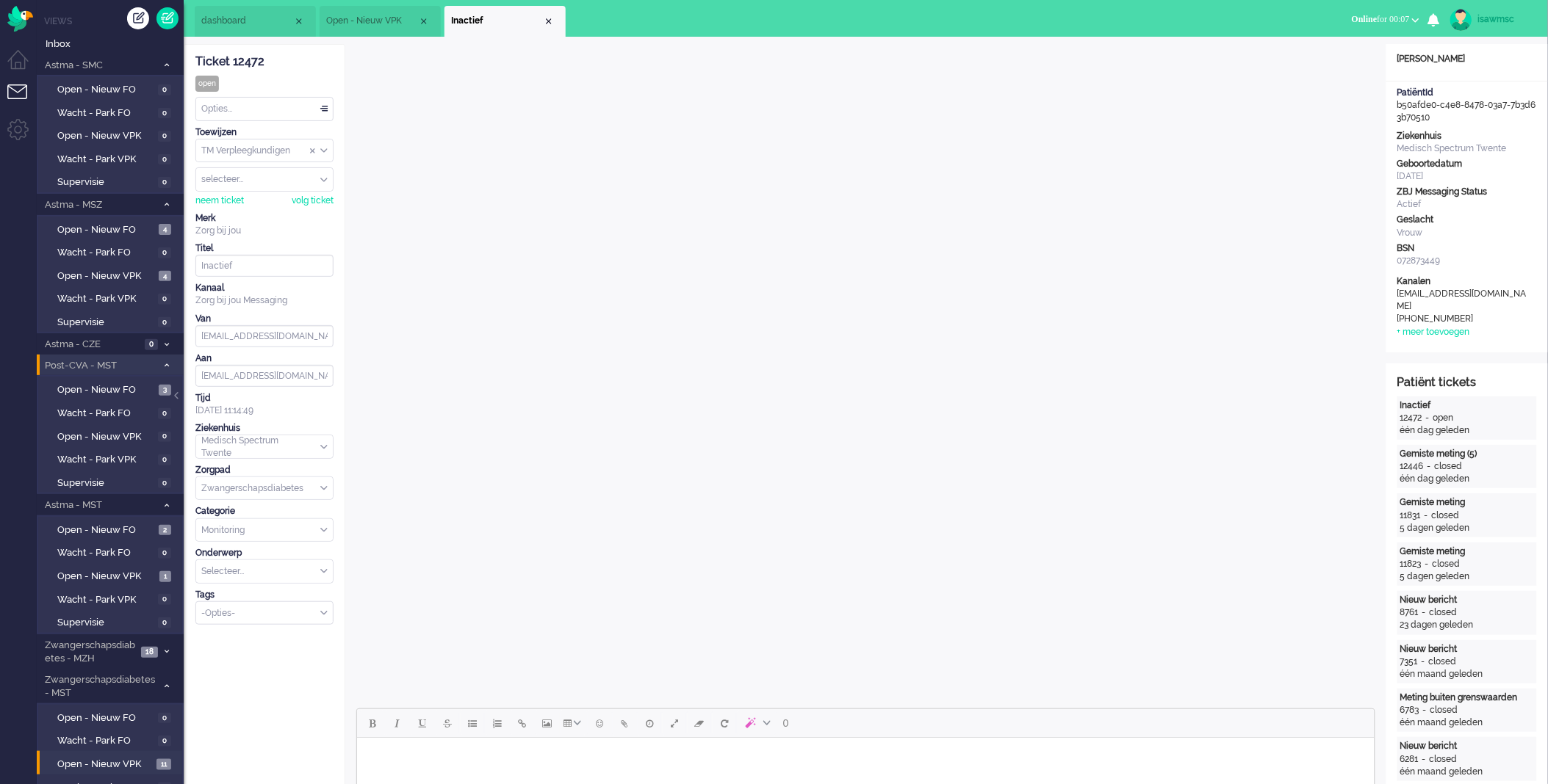
click at [255, 107] on div "Opties..." at bounding box center [264, 109] width 137 height 23
drag, startPoint x: 250, startPoint y: 211, endPoint x: 359, endPoint y: 106, distance: 151.3
click at [251, 211] on li "Opgelost" at bounding box center [264, 213] width 137 height 21
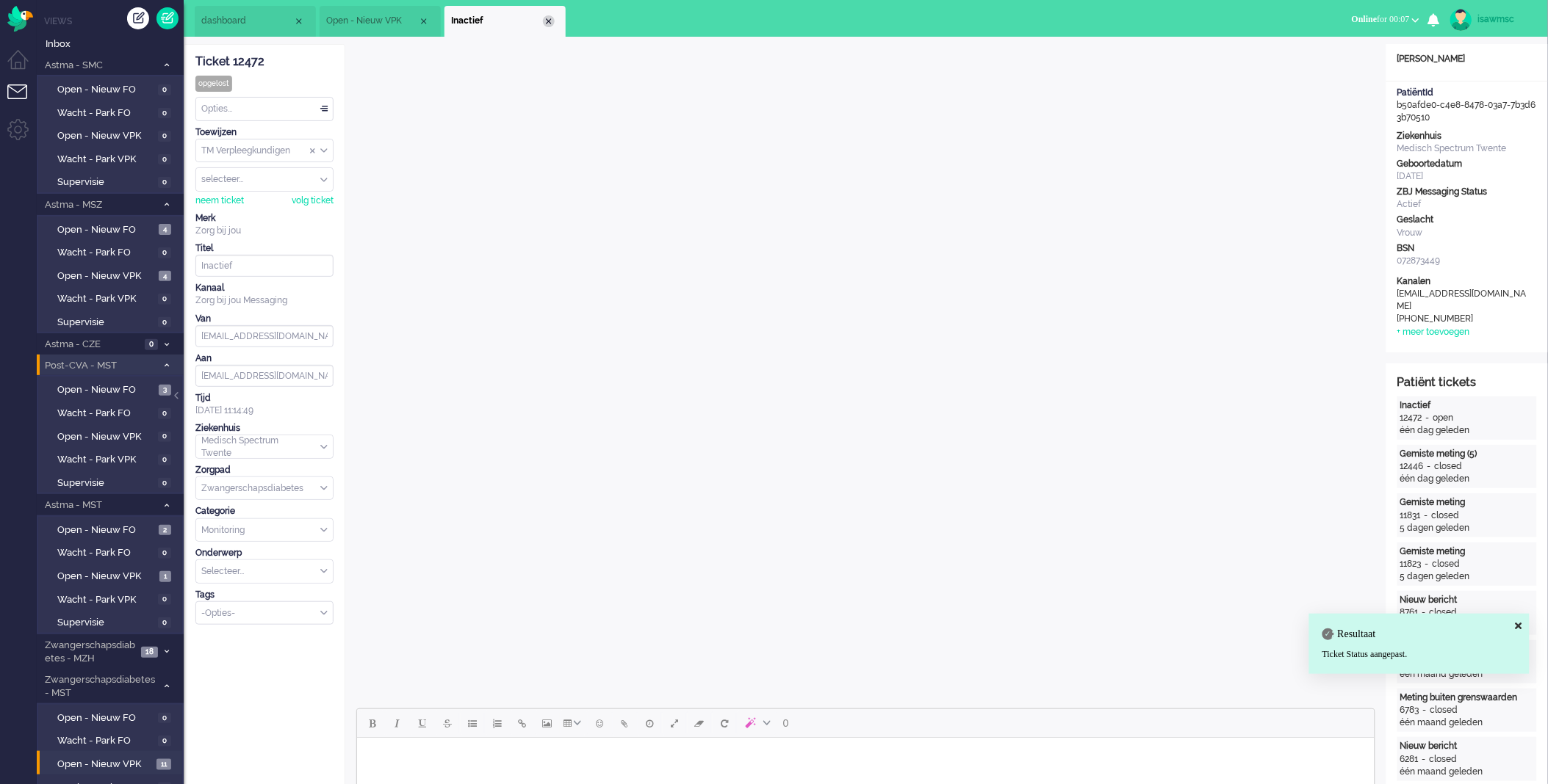
click at [549, 18] on div "Close tab" at bounding box center [549, 21] width 11 height 11
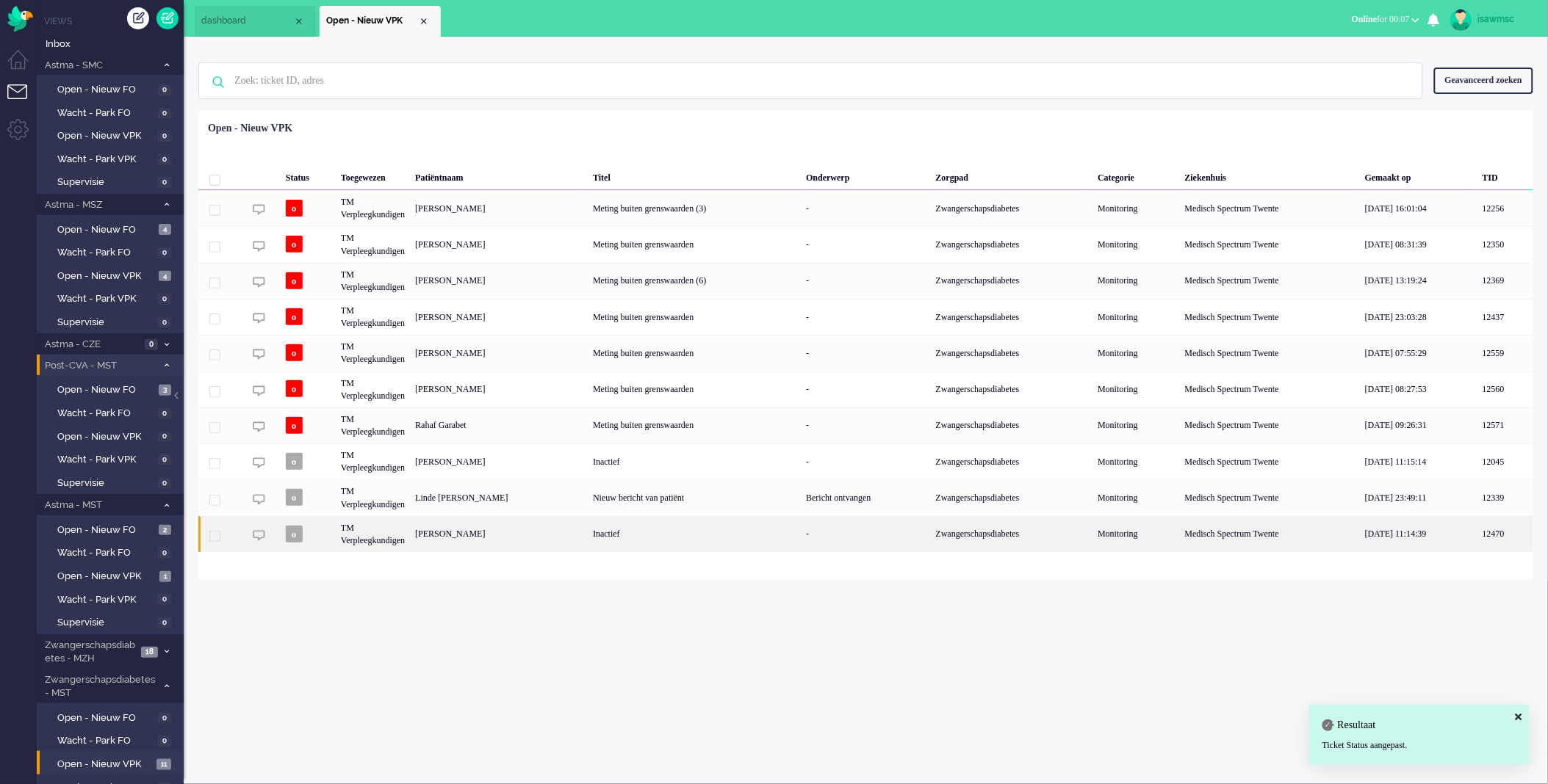
click at [610, 531] on div "Inactief" at bounding box center [694, 534] width 213 height 36
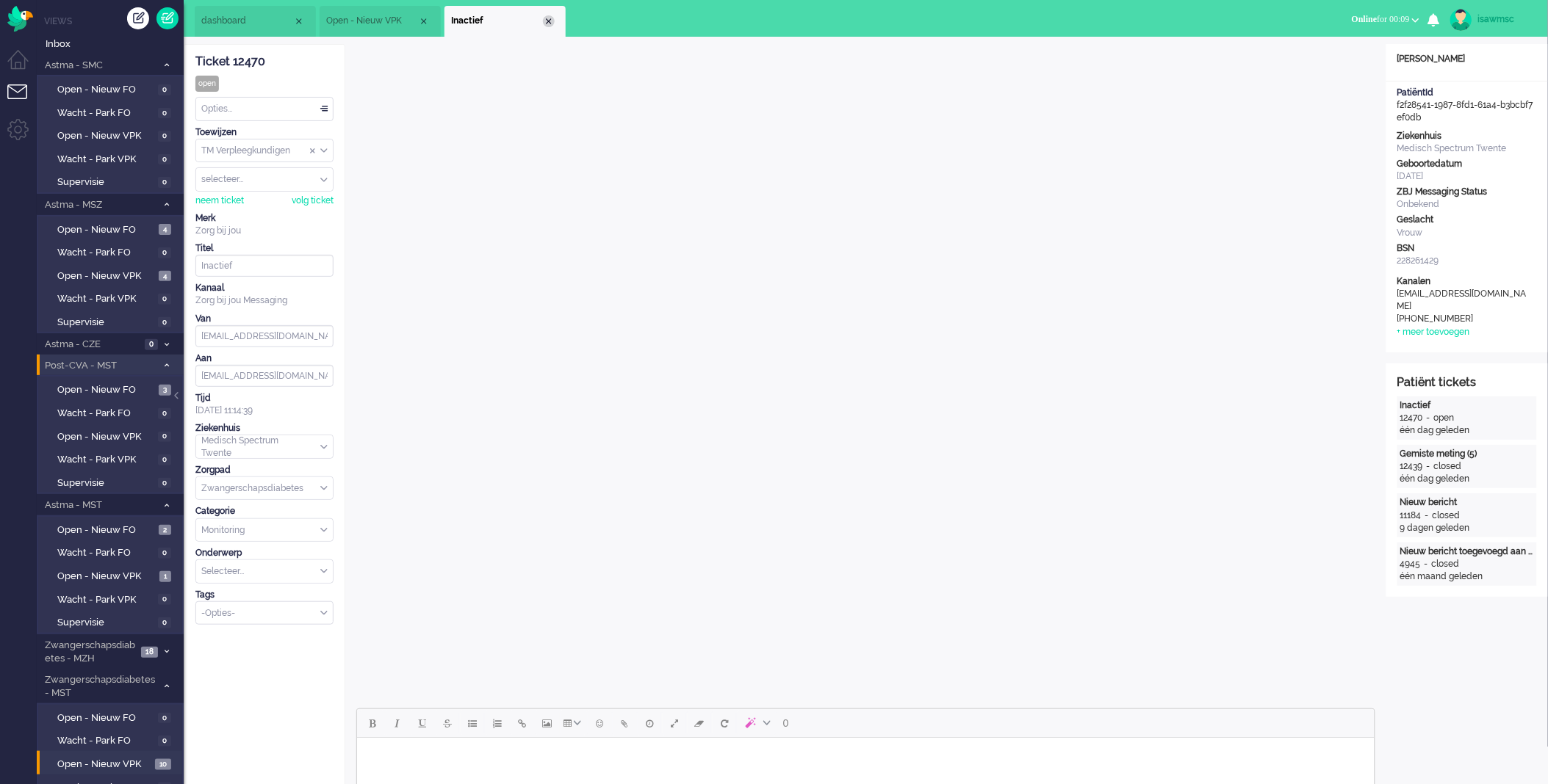
click at [551, 18] on div "Close tab" at bounding box center [549, 21] width 11 height 11
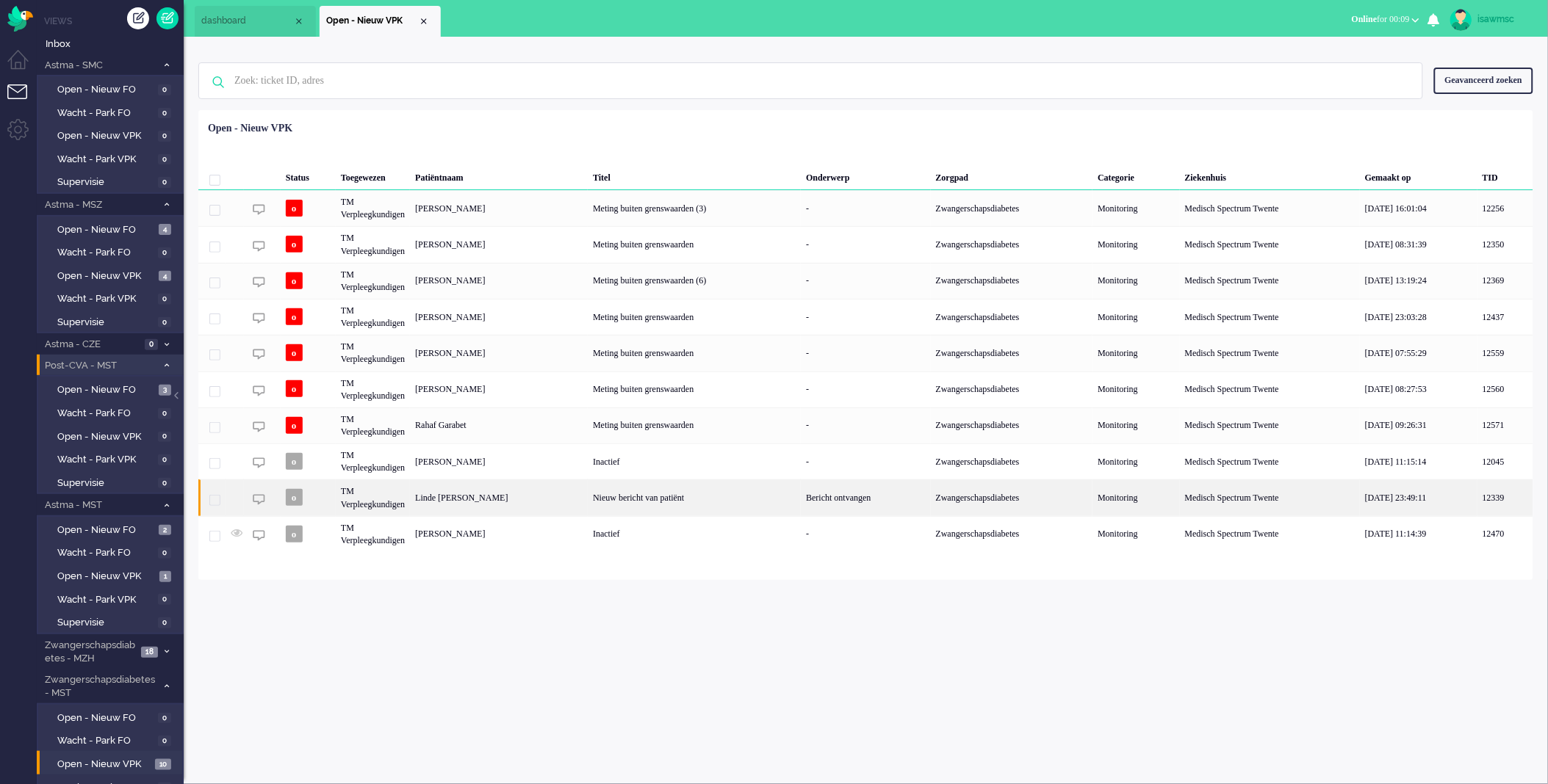
click at [539, 494] on div "Linde [PERSON_NAME]" at bounding box center [499, 497] width 178 height 36
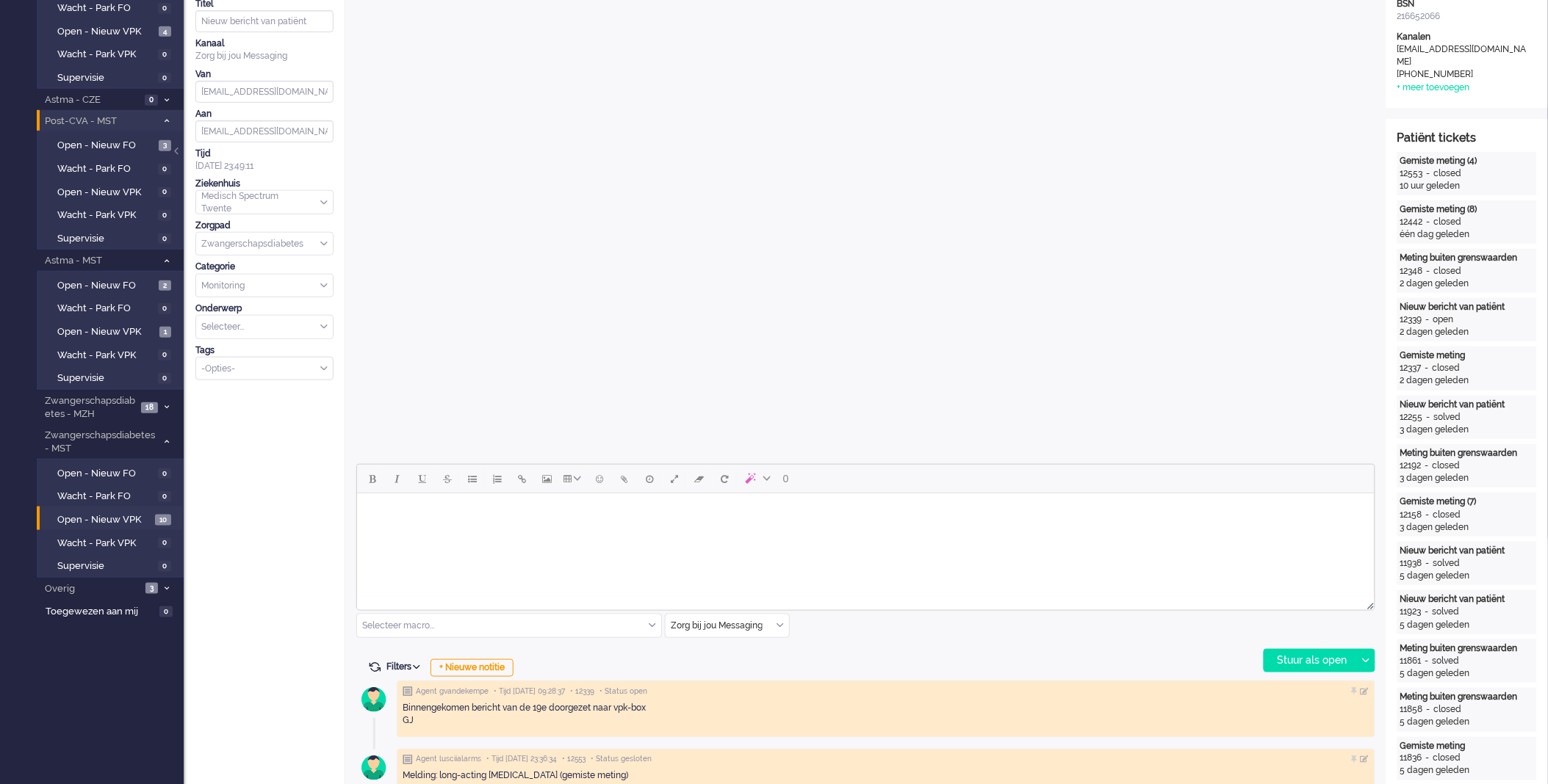
scroll to position [82, 0]
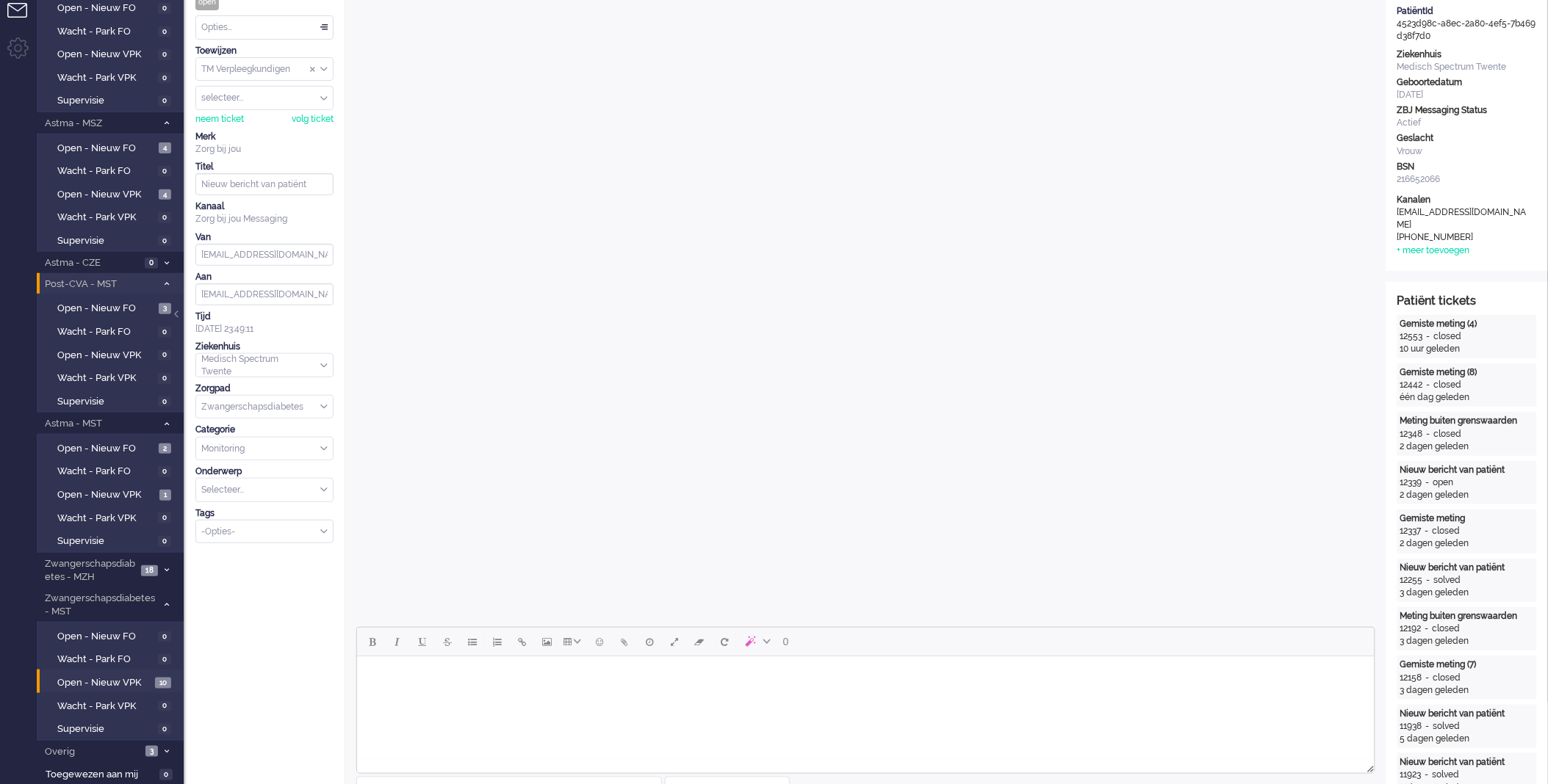
click at [322, 25] on div "Opties..." at bounding box center [264, 28] width 137 height 23
click at [268, 132] on li "Opgelost" at bounding box center [264, 132] width 137 height 21
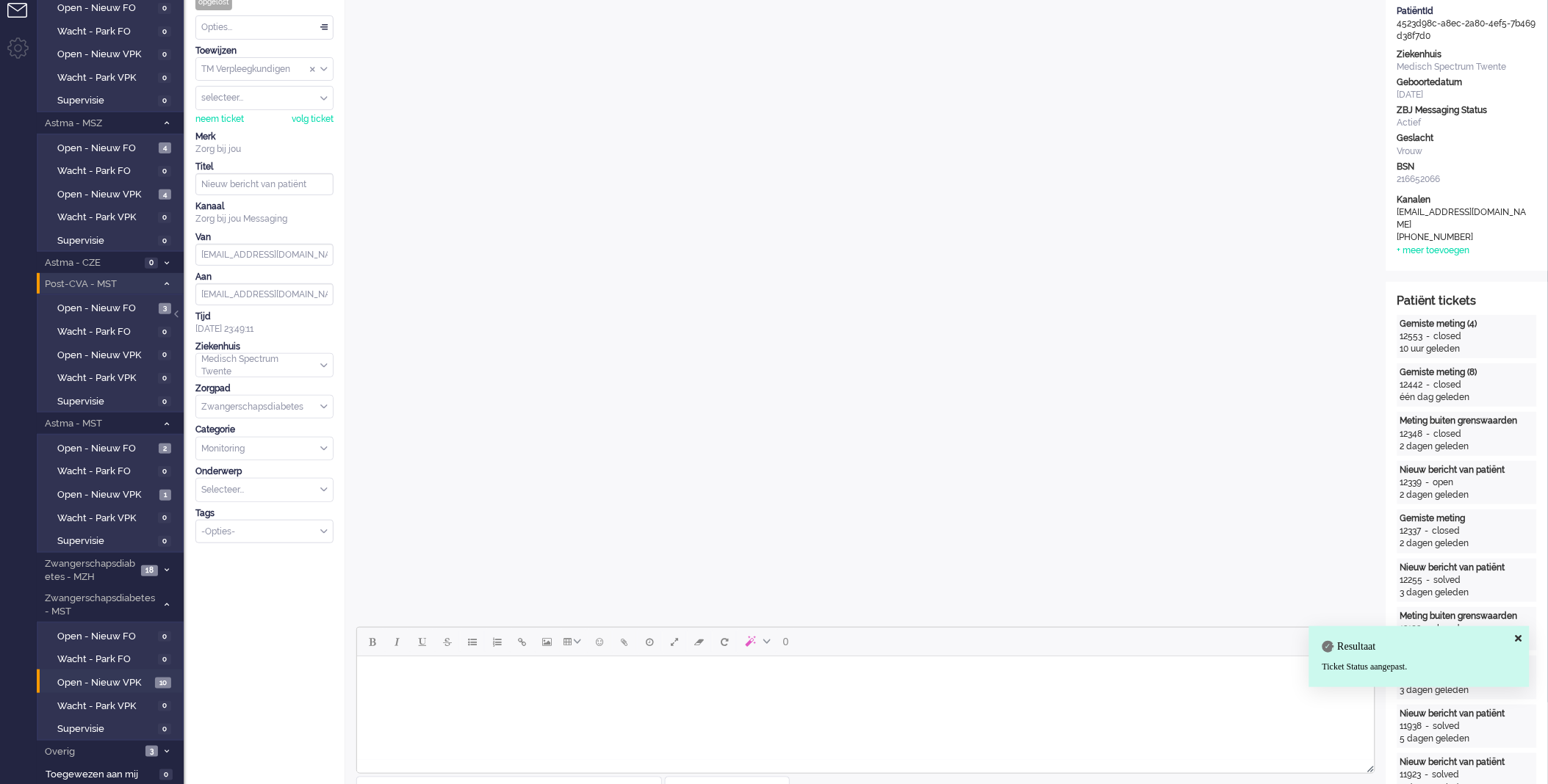
scroll to position [0, 0]
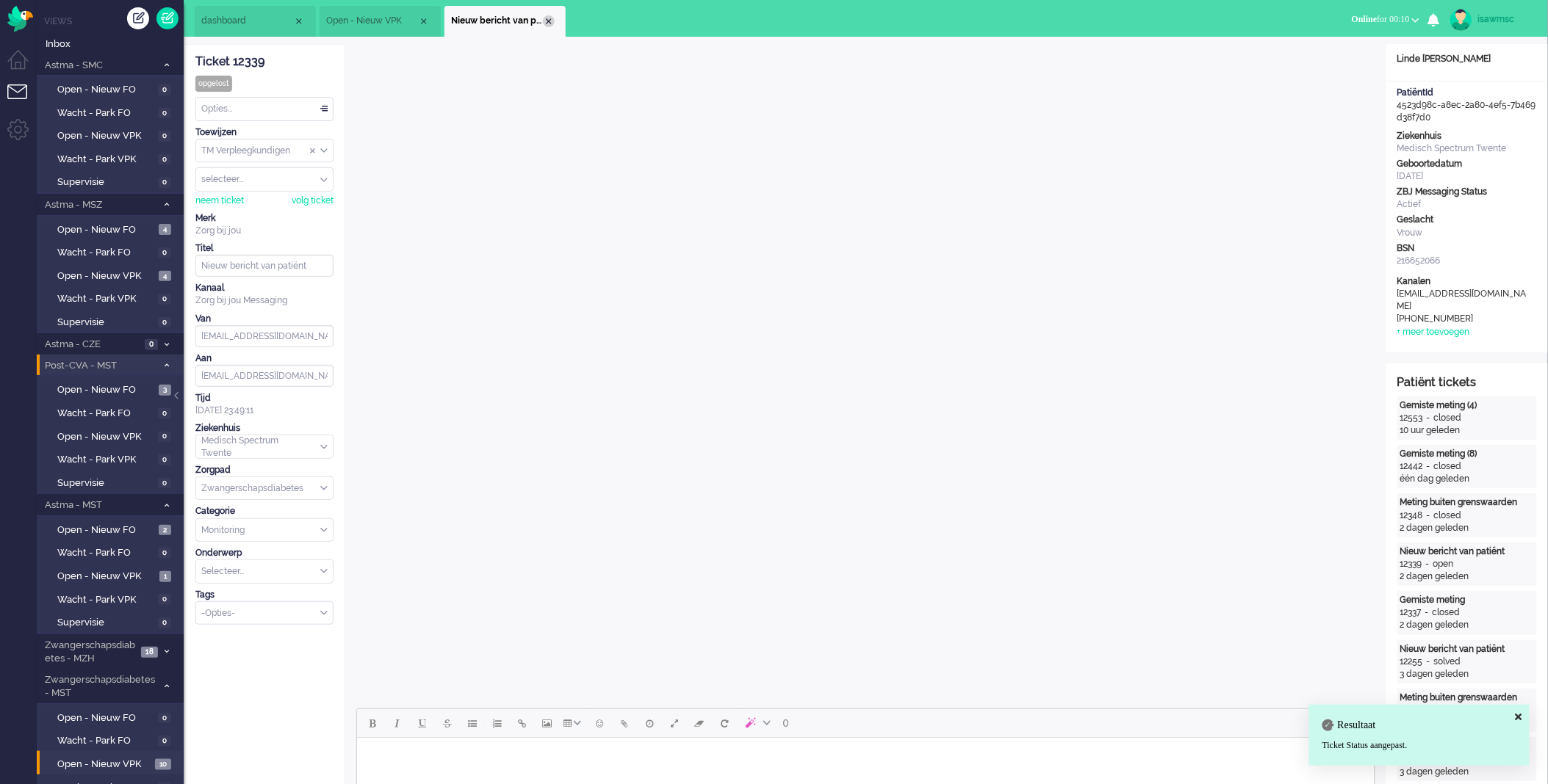
click at [546, 19] on div "Close tab" at bounding box center [549, 21] width 11 height 11
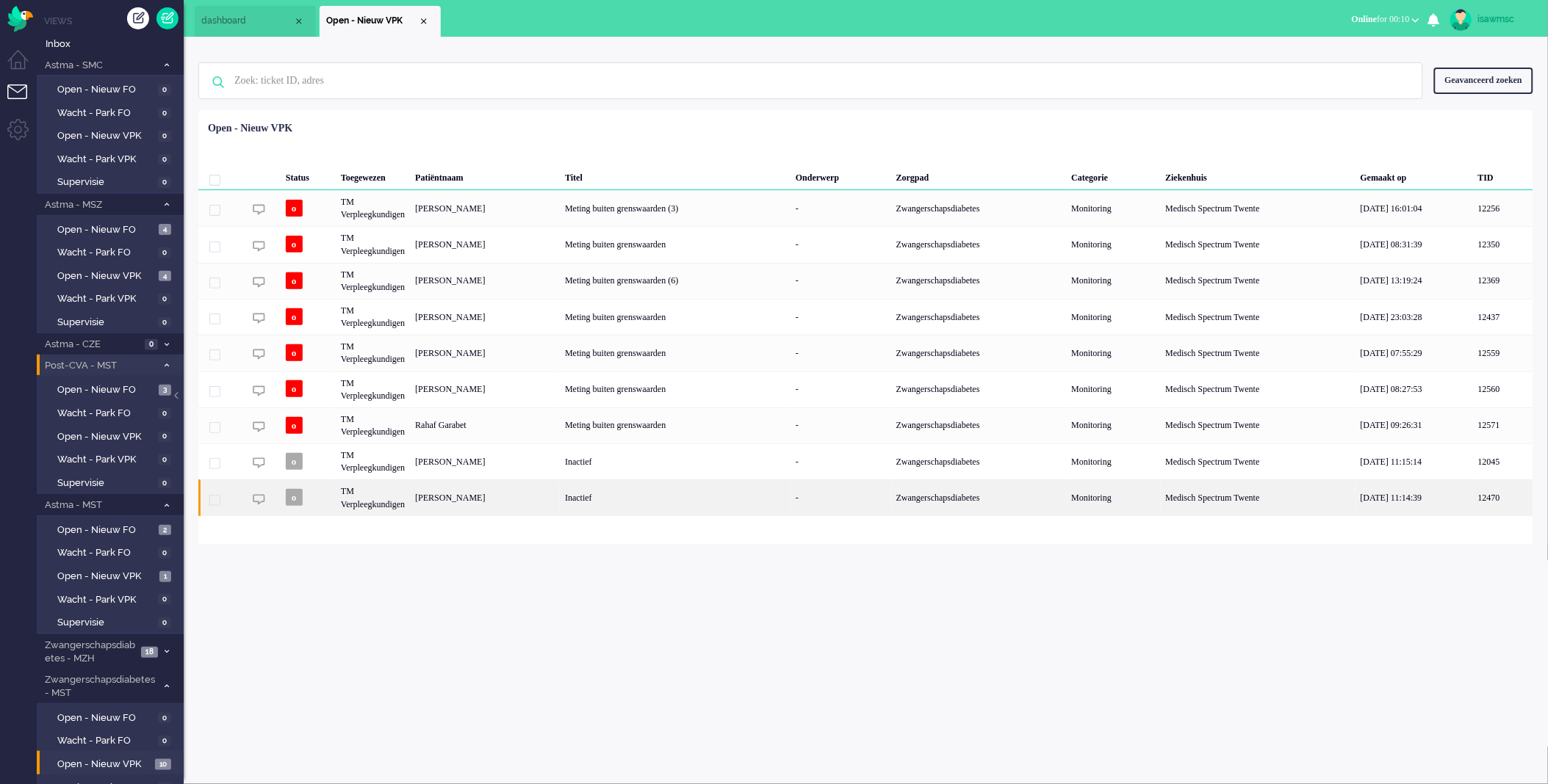
click at [641, 515] on div "Inactief" at bounding box center [675, 497] width 230 height 36
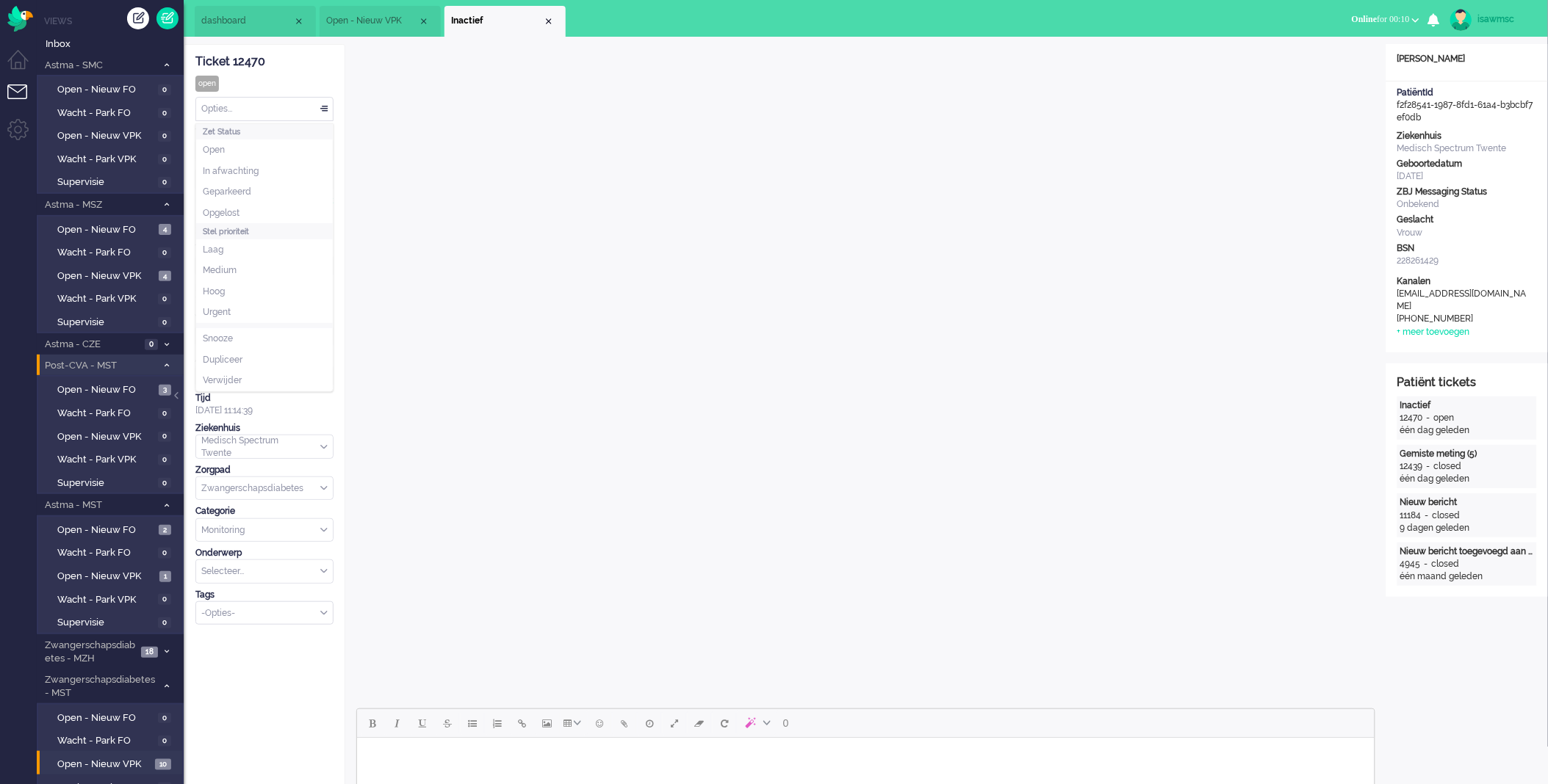
click at [269, 100] on div "Opties..." at bounding box center [264, 109] width 137 height 23
click at [266, 215] on li "Opgelost" at bounding box center [264, 213] width 137 height 21
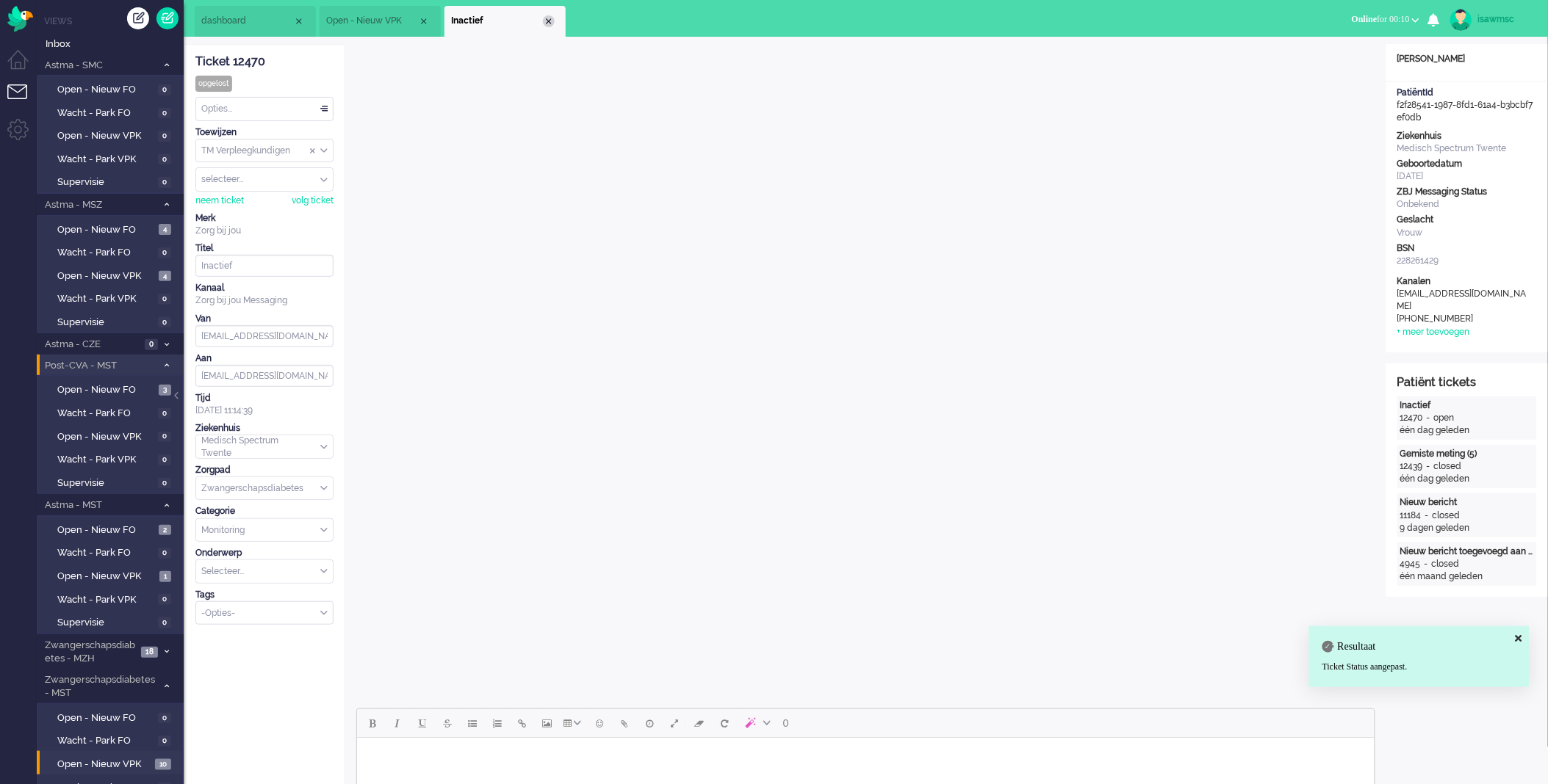
click at [549, 20] on div "Close tab" at bounding box center [549, 21] width 11 height 11
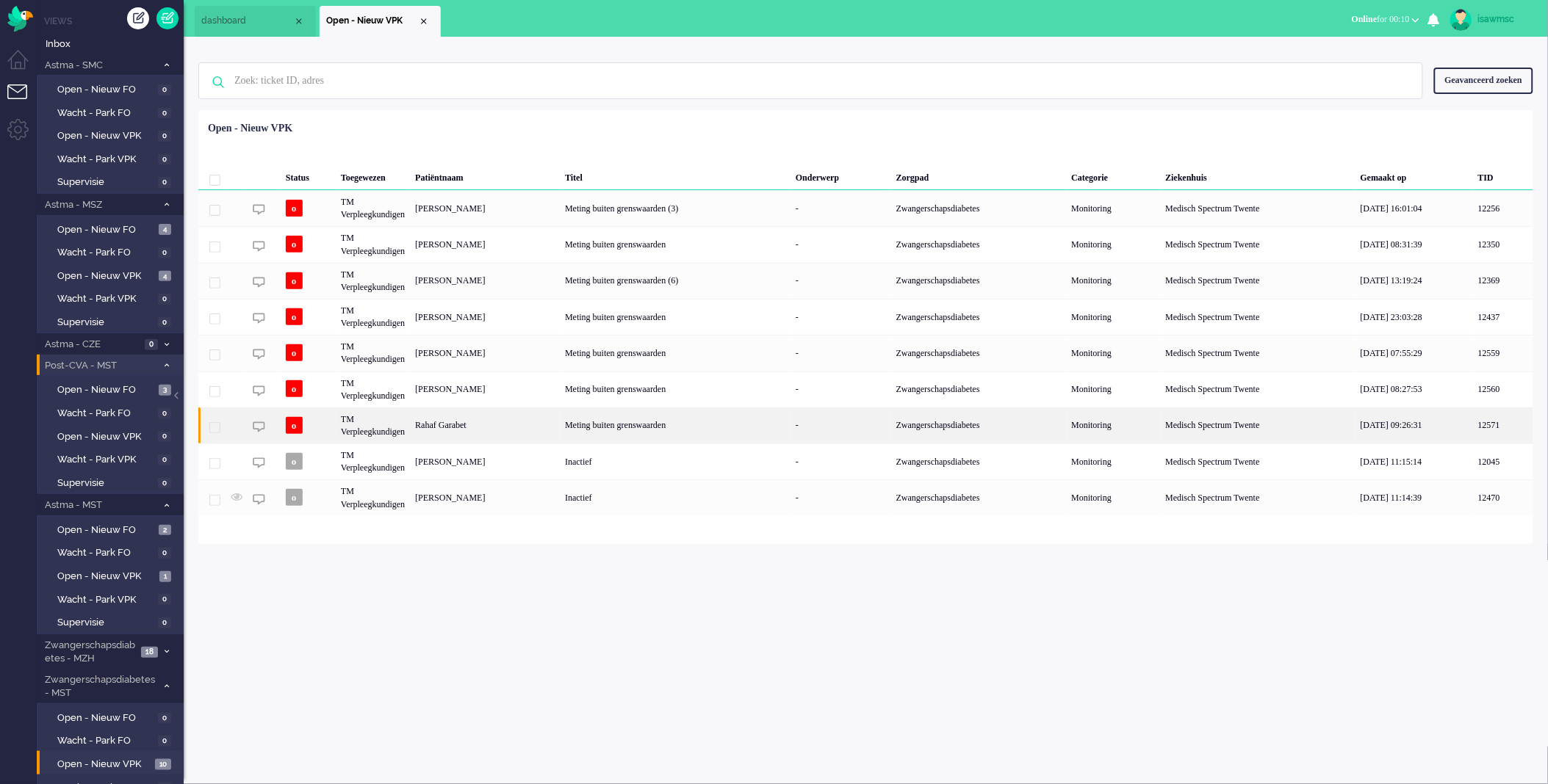
click at [560, 421] on div "Rahaf Garabet" at bounding box center [485, 425] width 150 height 36
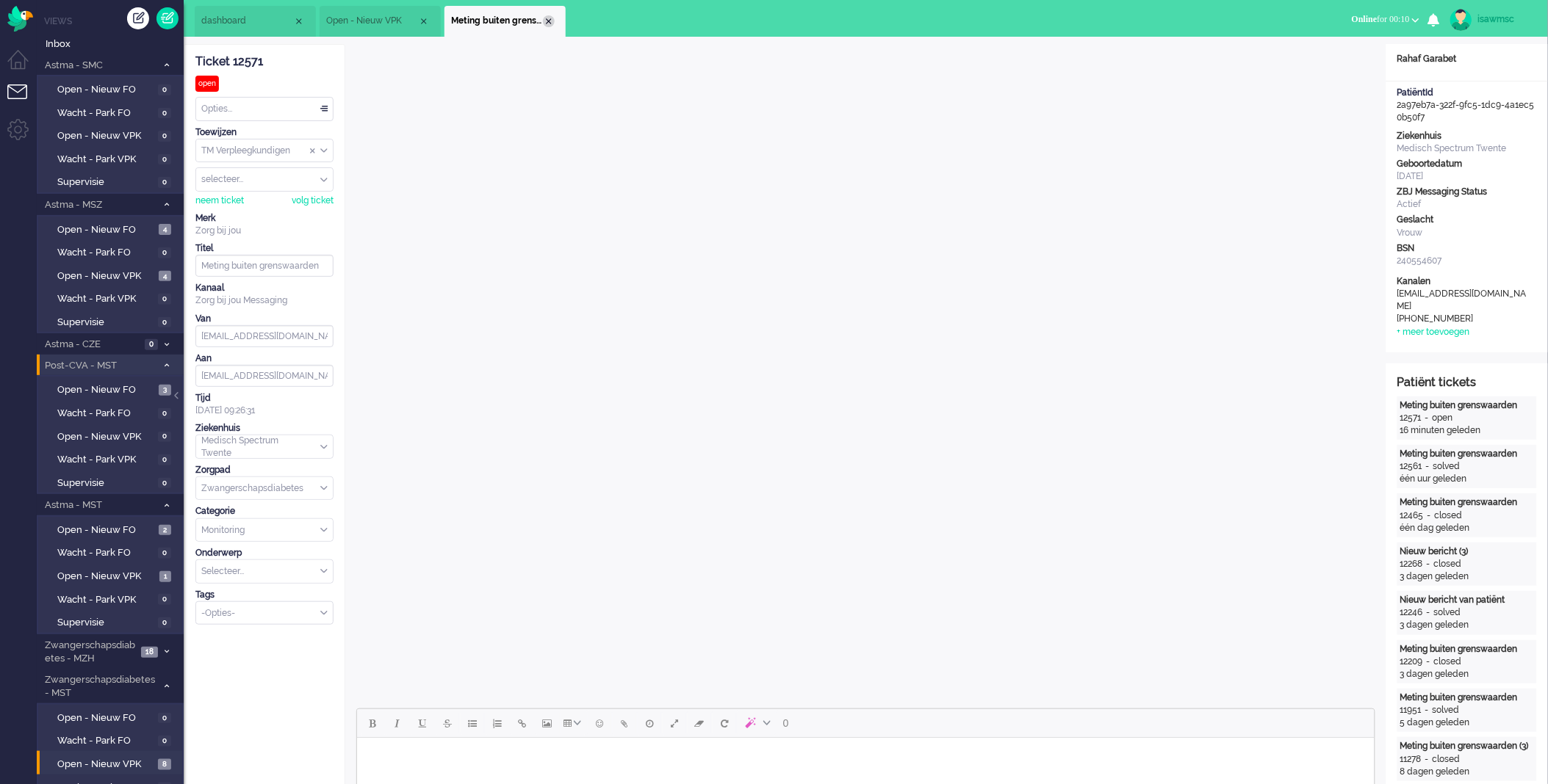
click at [546, 18] on div "Close tab" at bounding box center [549, 21] width 11 height 11
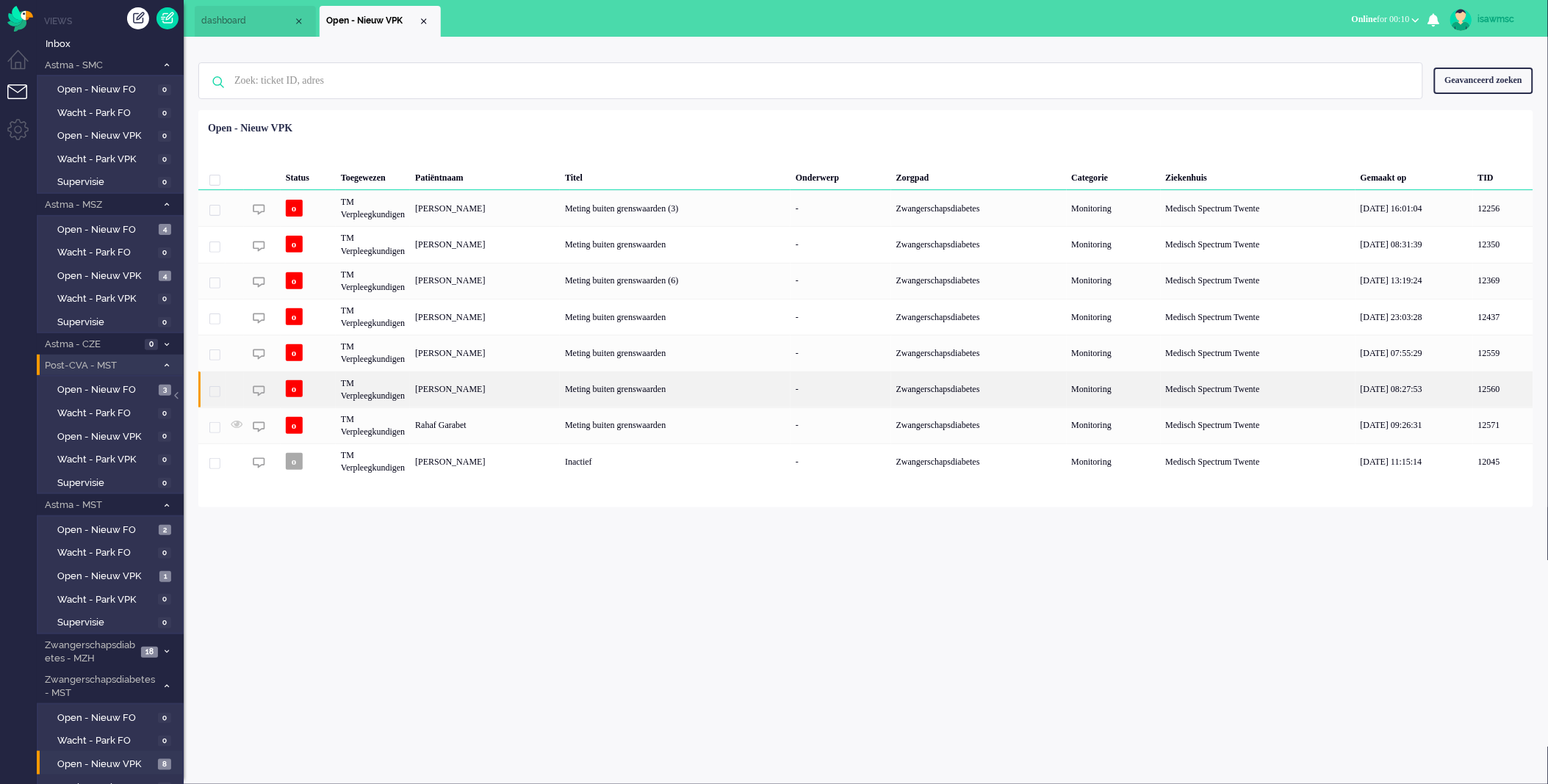
click at [520, 392] on div "[PERSON_NAME]" at bounding box center [485, 389] width 150 height 36
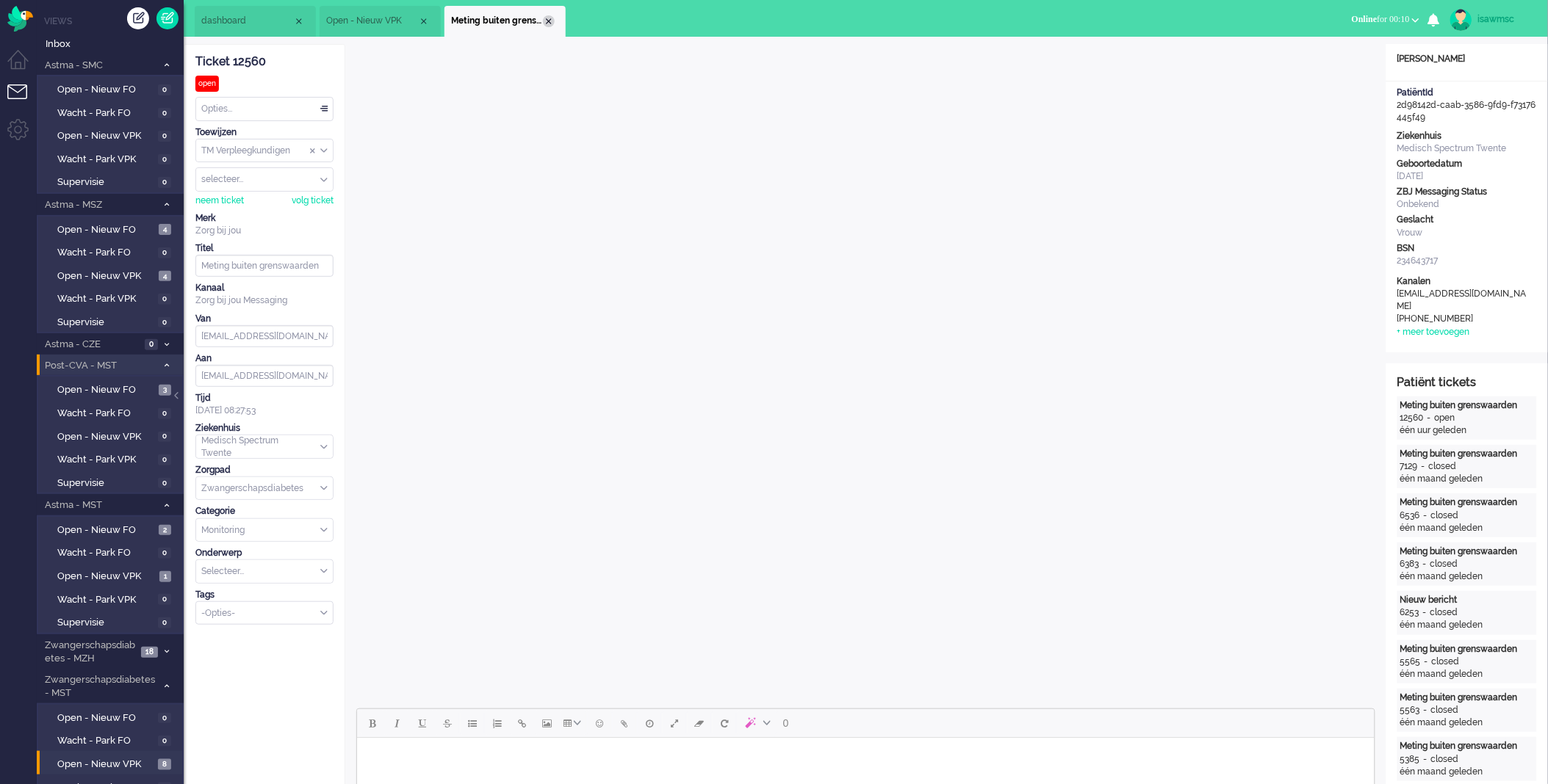
click at [549, 24] on div "Close tab" at bounding box center [549, 21] width 11 height 11
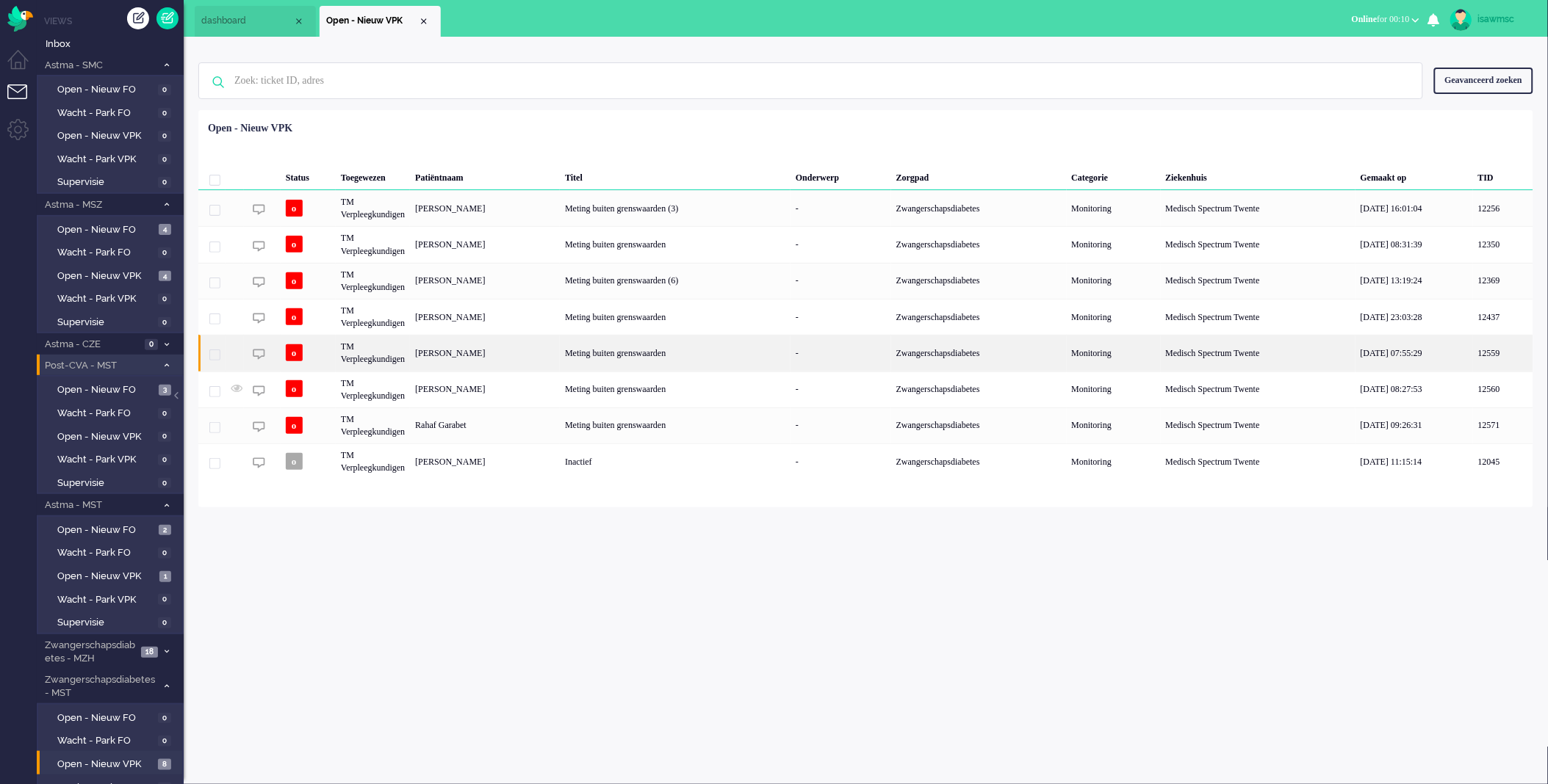
click at [552, 356] on div "[PERSON_NAME]" at bounding box center [485, 353] width 150 height 36
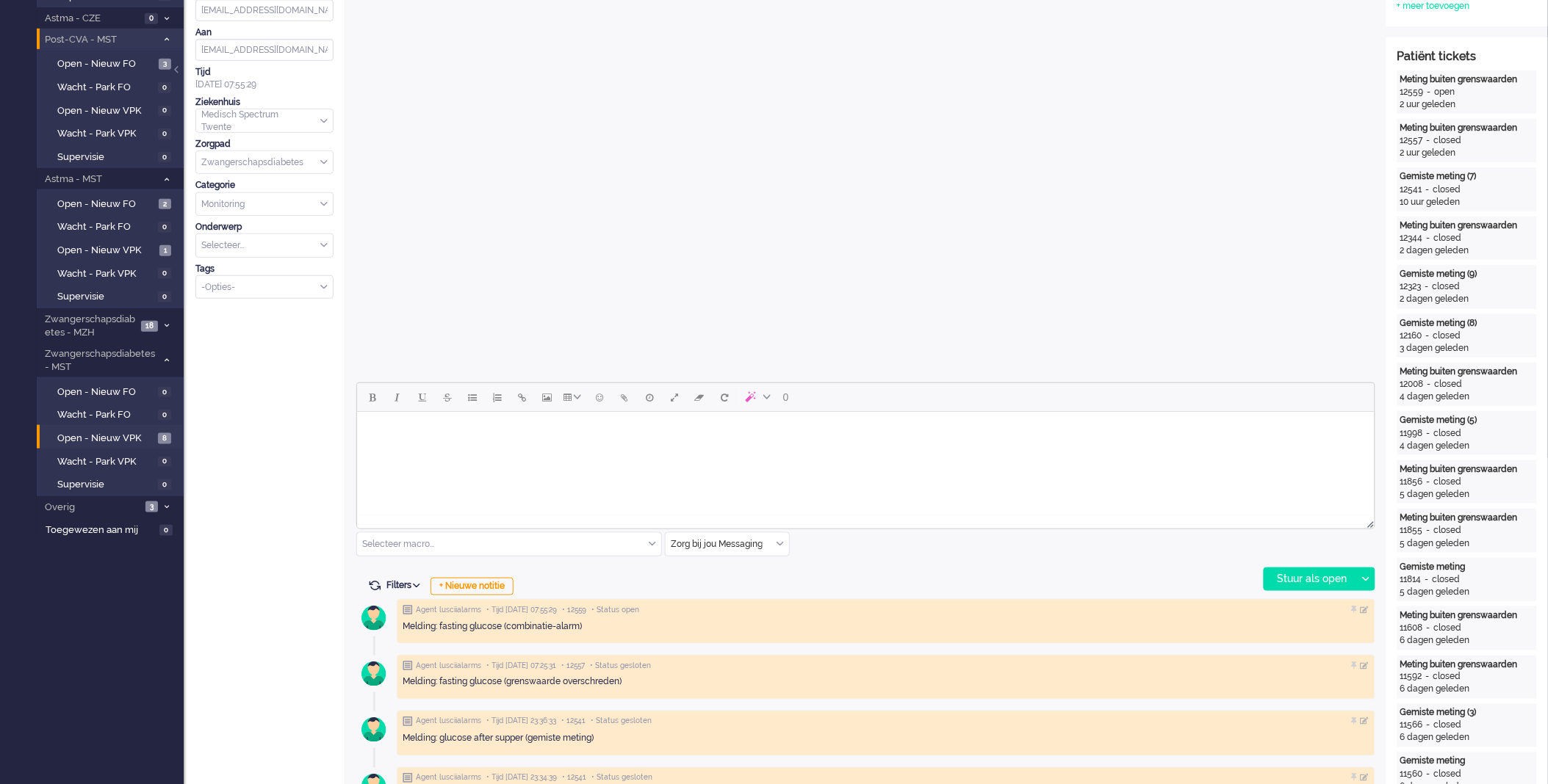
scroll to position [408, 0]
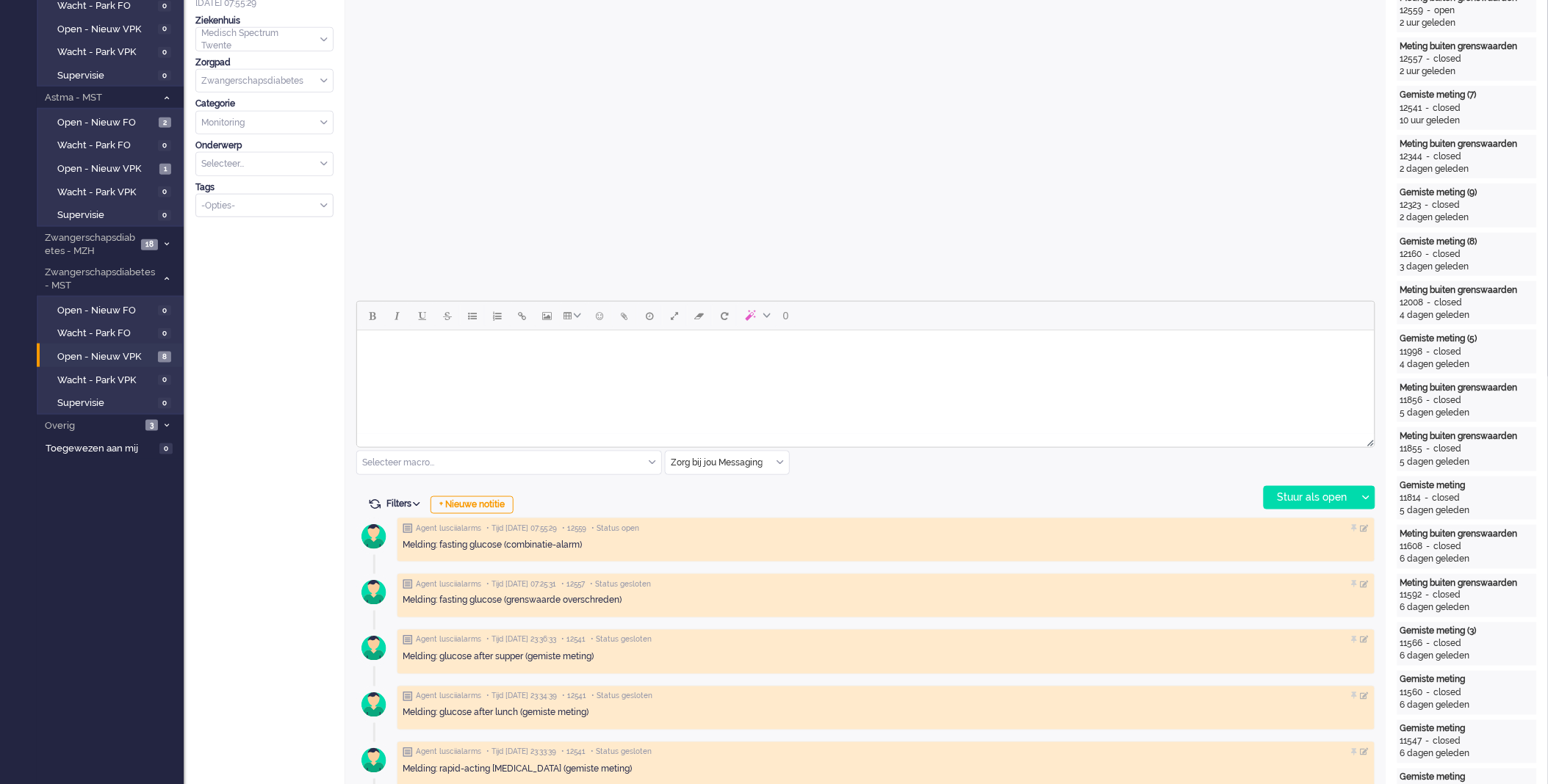
click at [777, 466] on div "Zorg bij jou Messaging" at bounding box center [727, 464] width 123 height 23
click at [754, 511] on li "uitgaand telefoon" at bounding box center [727, 506] width 123 height 21
click at [1313, 496] on div "Stuur als open" at bounding box center [1310, 498] width 92 height 22
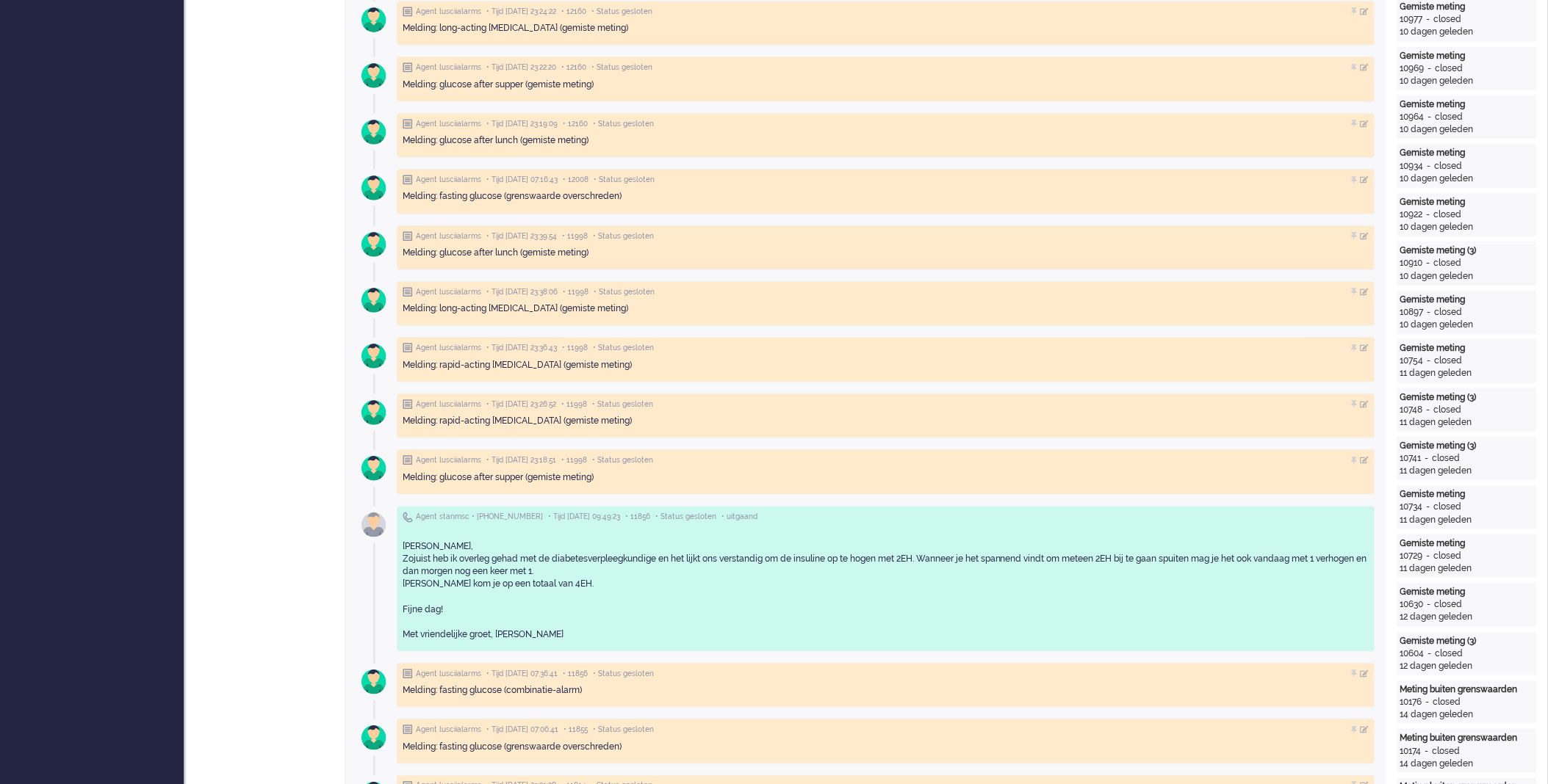
scroll to position [2529, 0]
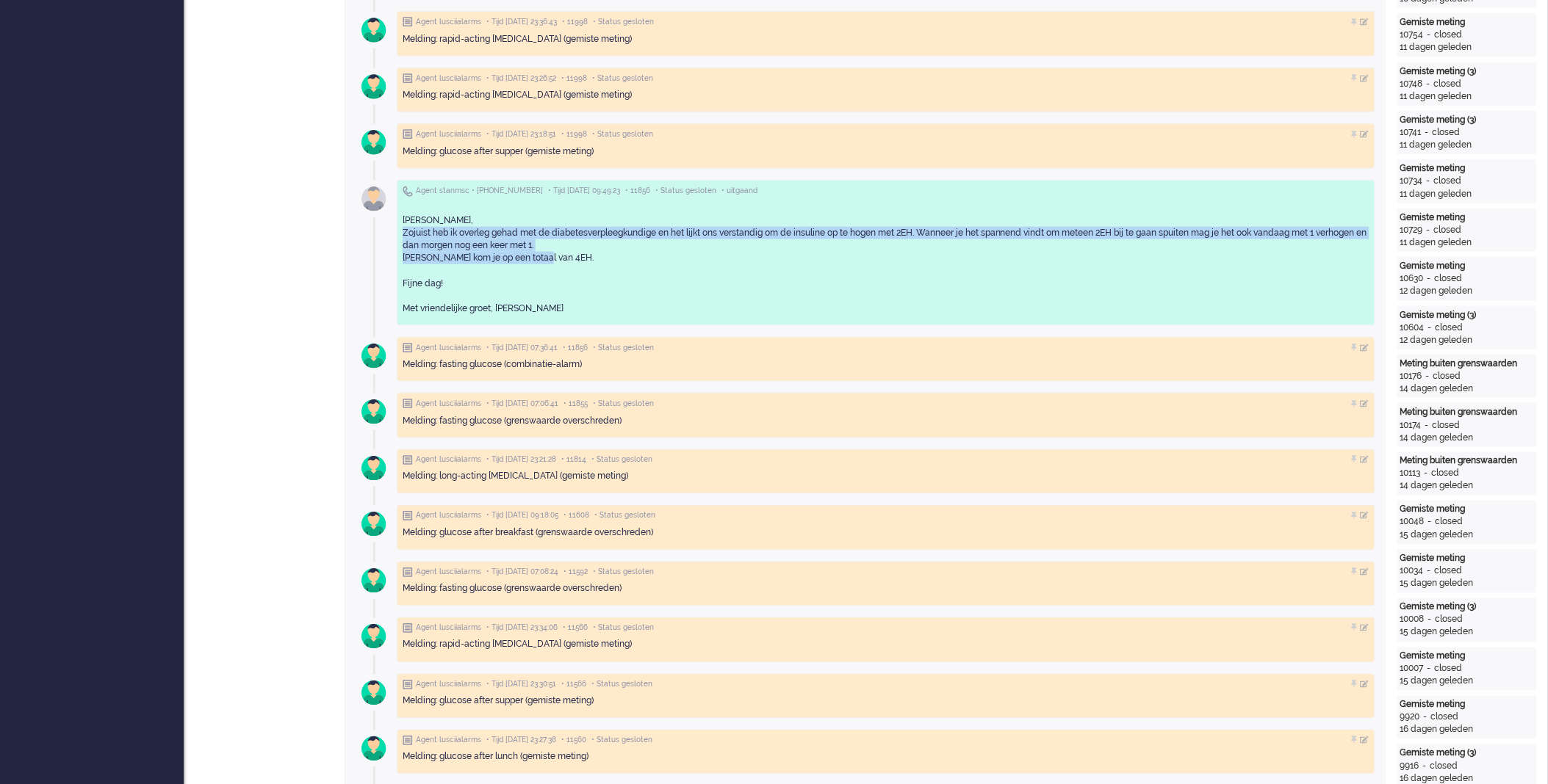
drag, startPoint x: 543, startPoint y: 260, endPoint x: 391, endPoint y: 236, distance: 153.9
drag, startPoint x: 391, startPoint y: 236, endPoint x: 656, endPoint y: 251, distance: 265.4
click at [619, 257] on div "[PERSON_NAME], Zojuist heb ik overleg gehad met de diabetesverpleegkundige en h…" at bounding box center [886, 259] width 967 height 113
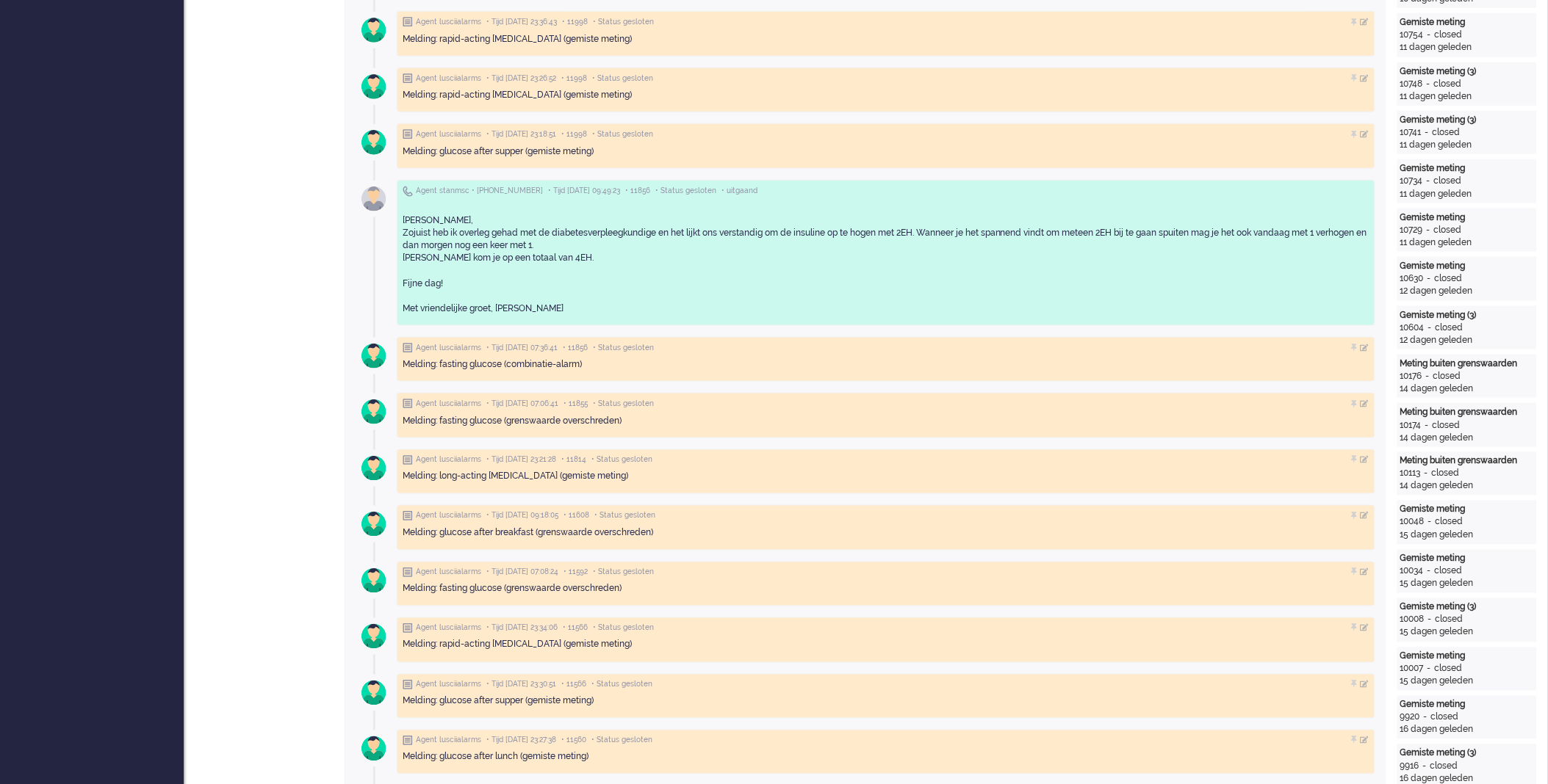
click at [998, 212] on div "[PERSON_NAME], Zojuist heb ik overleg gehad met de diabetesverpleegkundige en h…" at bounding box center [886, 259] width 967 height 113
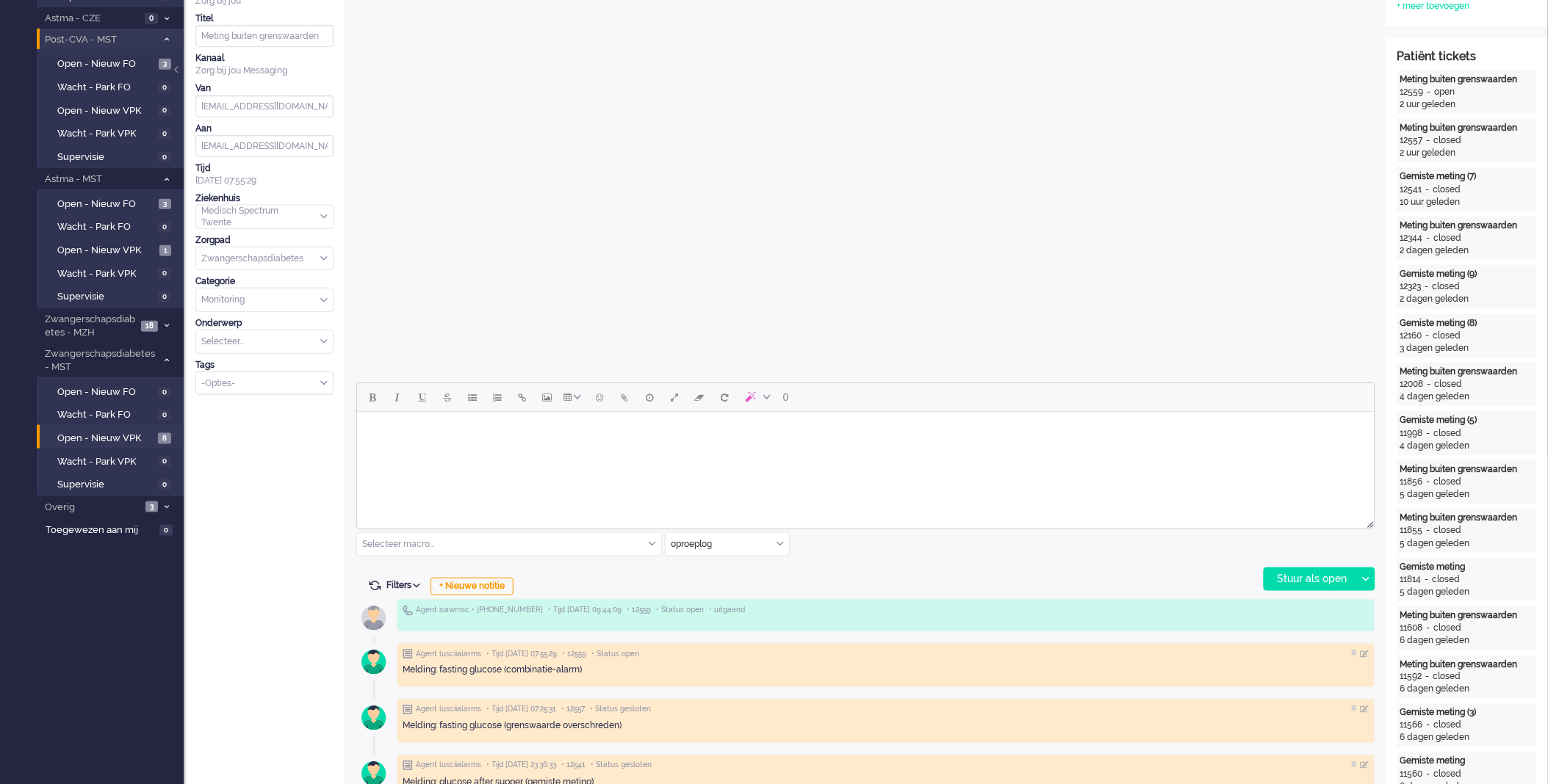
scroll to position [0, 0]
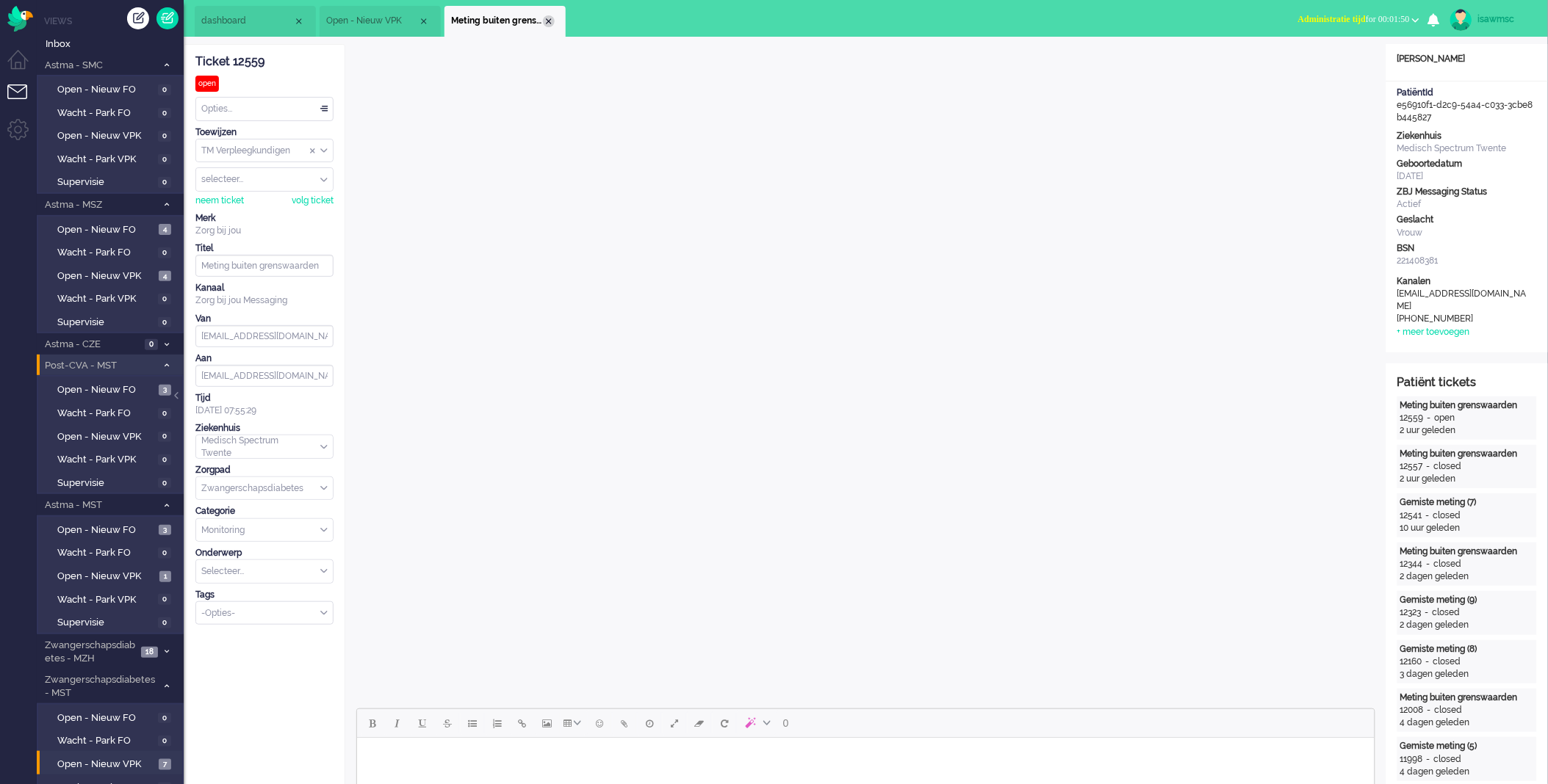
click at [549, 23] on div "Close tab" at bounding box center [549, 21] width 11 height 11
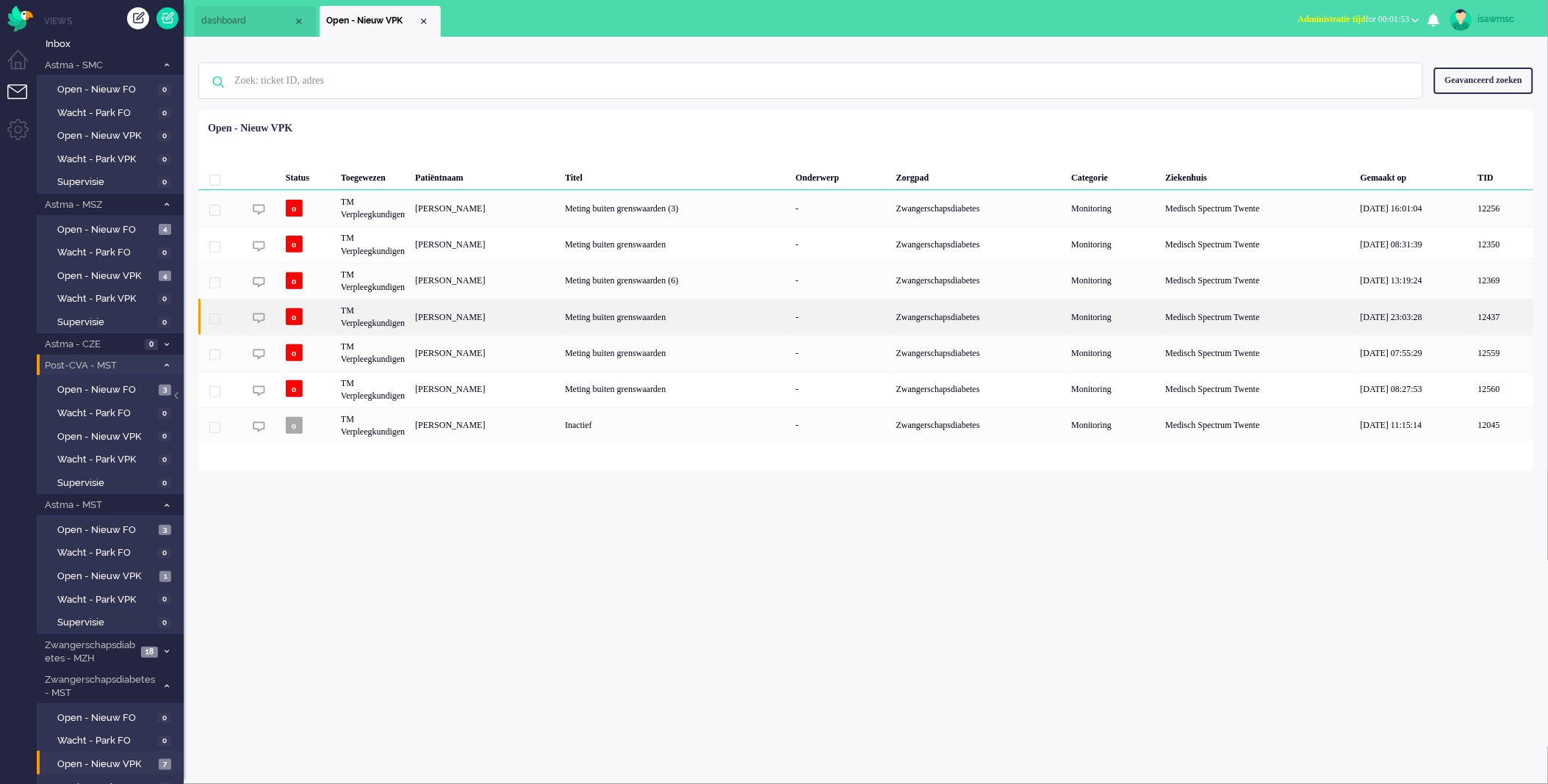
click at [504, 321] on div "[PERSON_NAME]" at bounding box center [485, 317] width 150 height 36
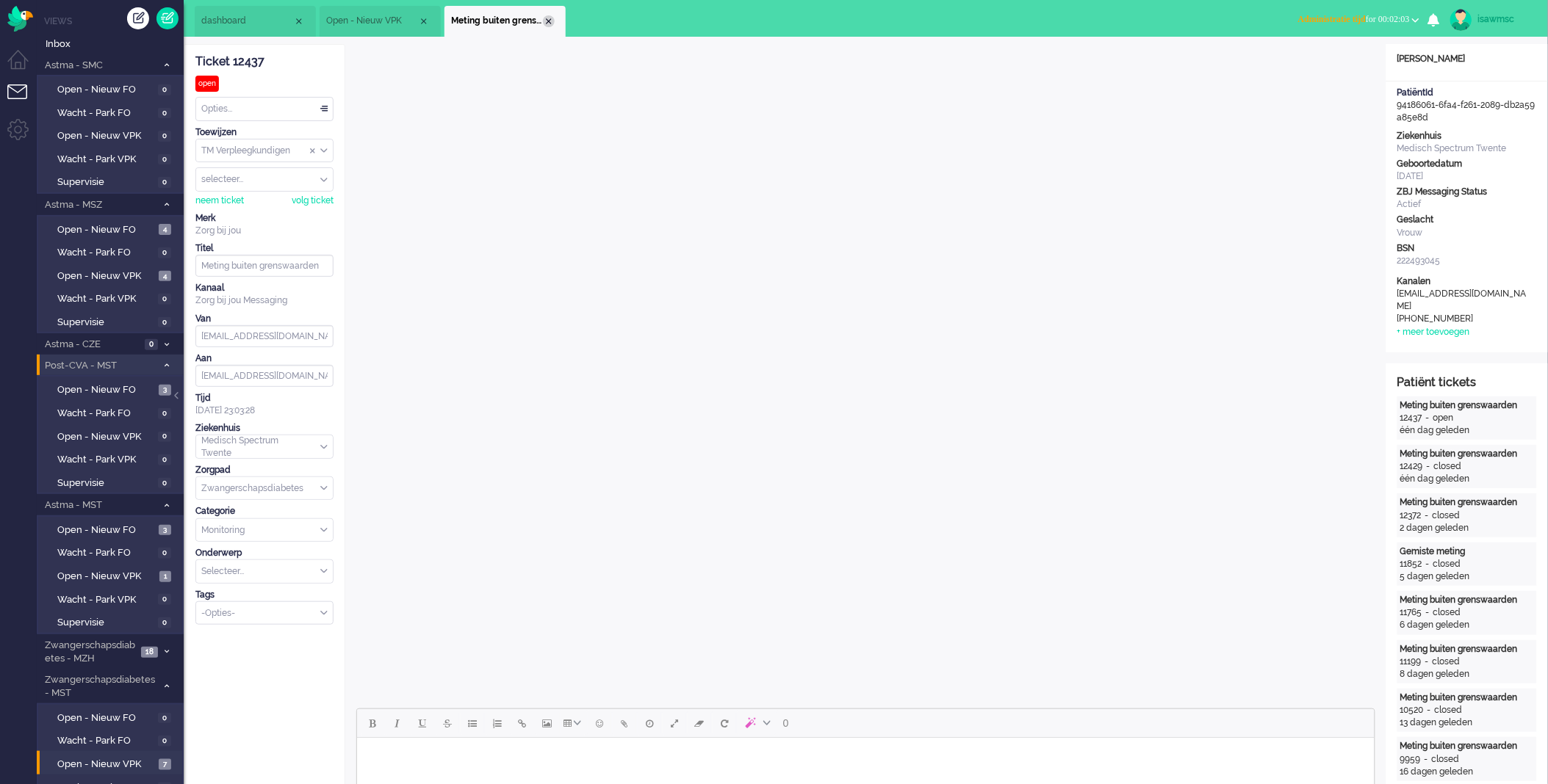
click at [546, 18] on div "Close tab" at bounding box center [549, 21] width 11 height 11
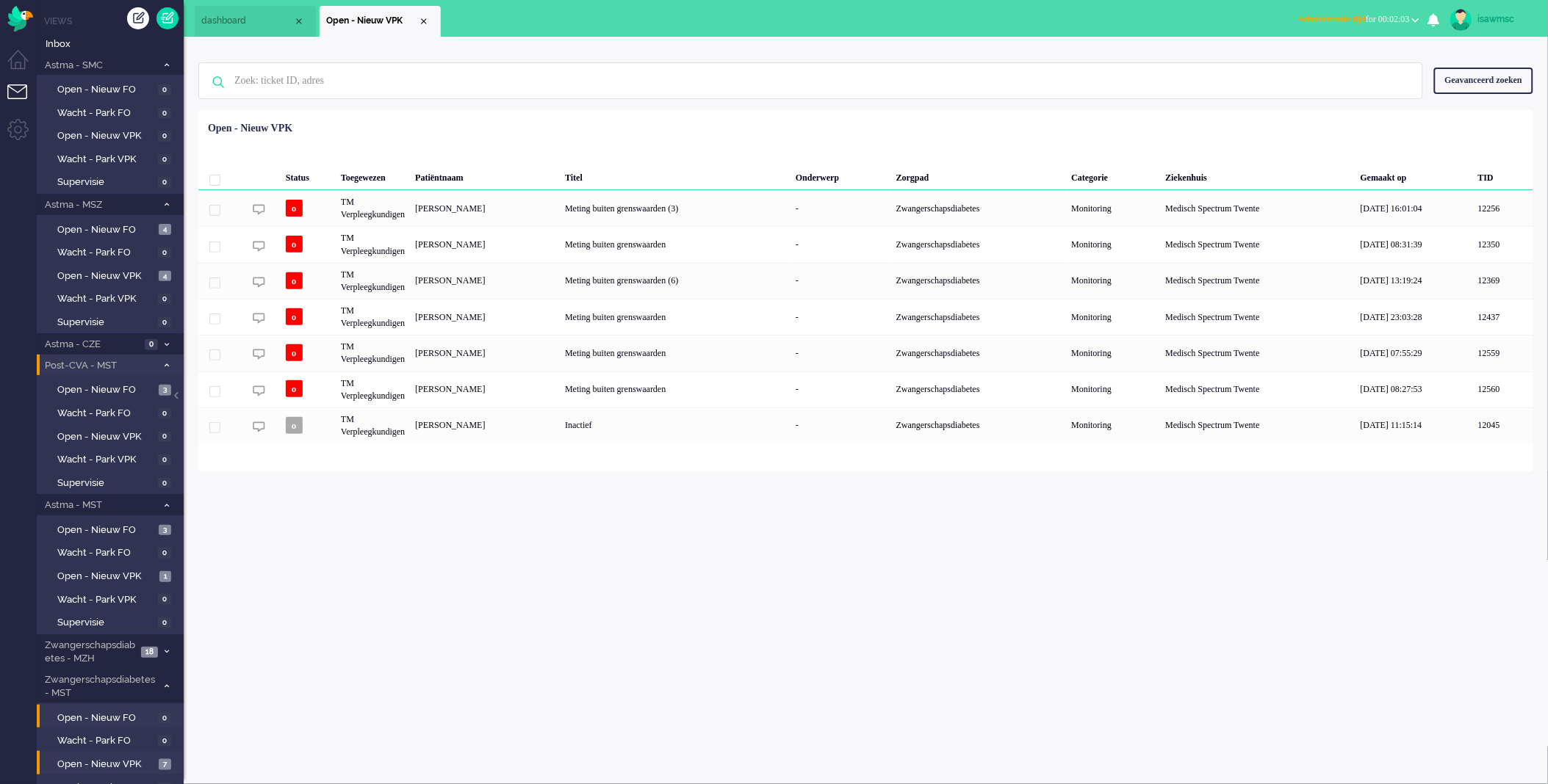
scroll to position [74, 0]
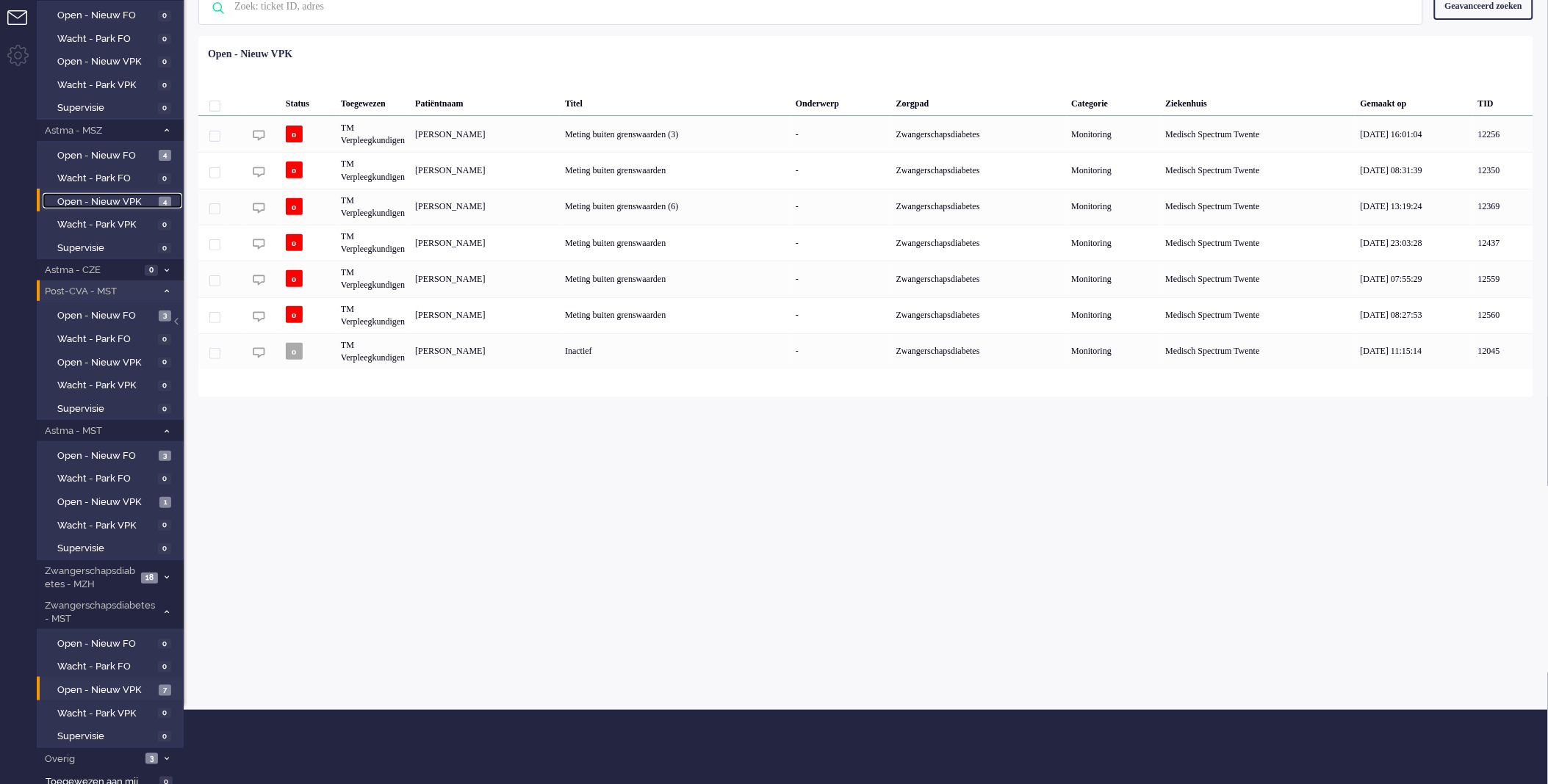
click at [164, 197] on span "4" at bounding box center [165, 202] width 12 height 11
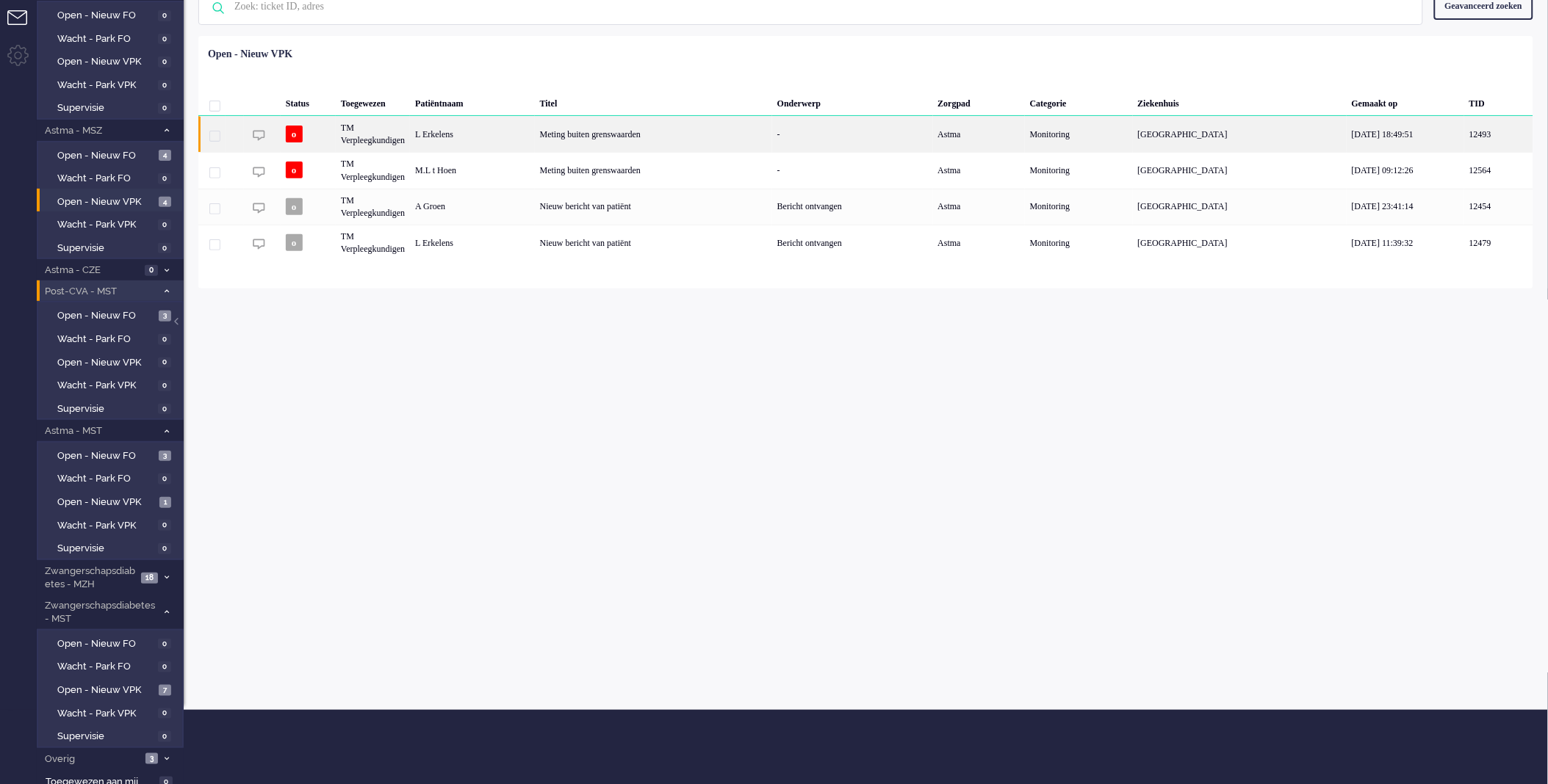
click at [478, 131] on div "L Erkelens" at bounding box center [472, 134] width 124 height 36
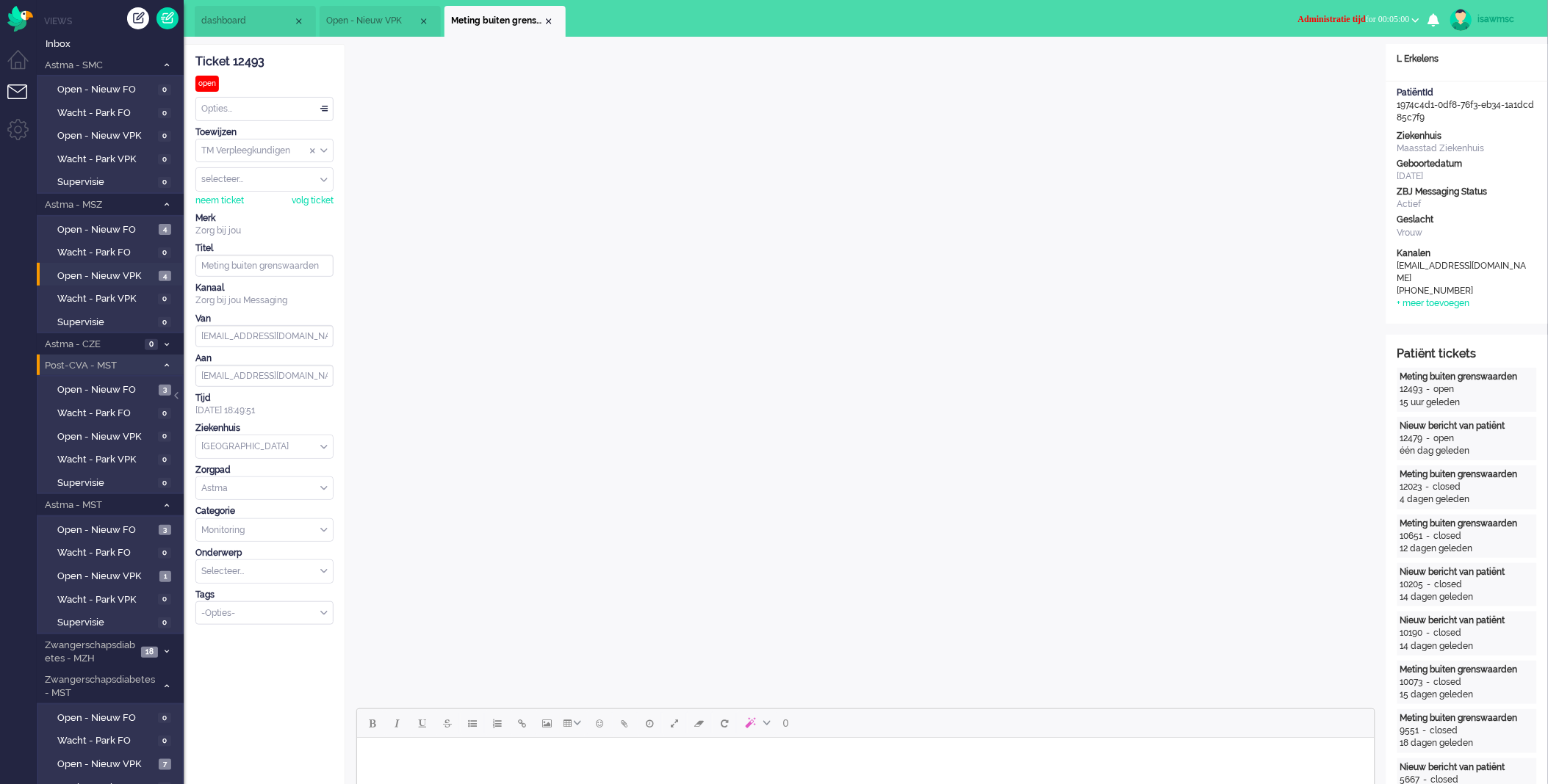
click at [1393, 21] on span "Administratie tijd for 00:05:00" at bounding box center [1354, 18] width 112 height 10
click at [1352, 67] on label "Online" at bounding box center [1359, 66] width 116 height 12
click at [552, 21] on div "Close tab" at bounding box center [549, 21] width 11 height 11
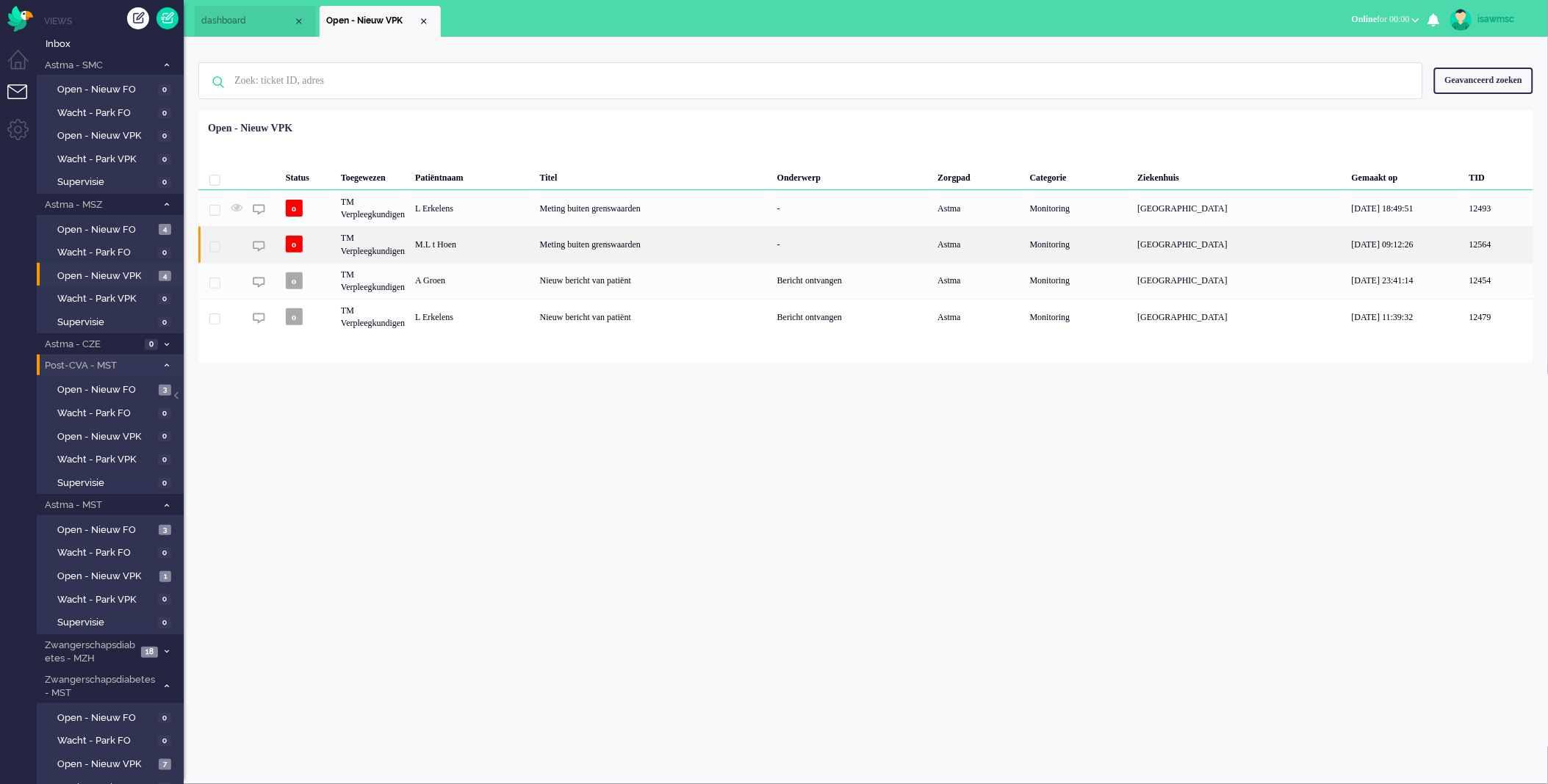
click at [494, 250] on div "M.L t Hoen" at bounding box center [472, 244] width 124 height 36
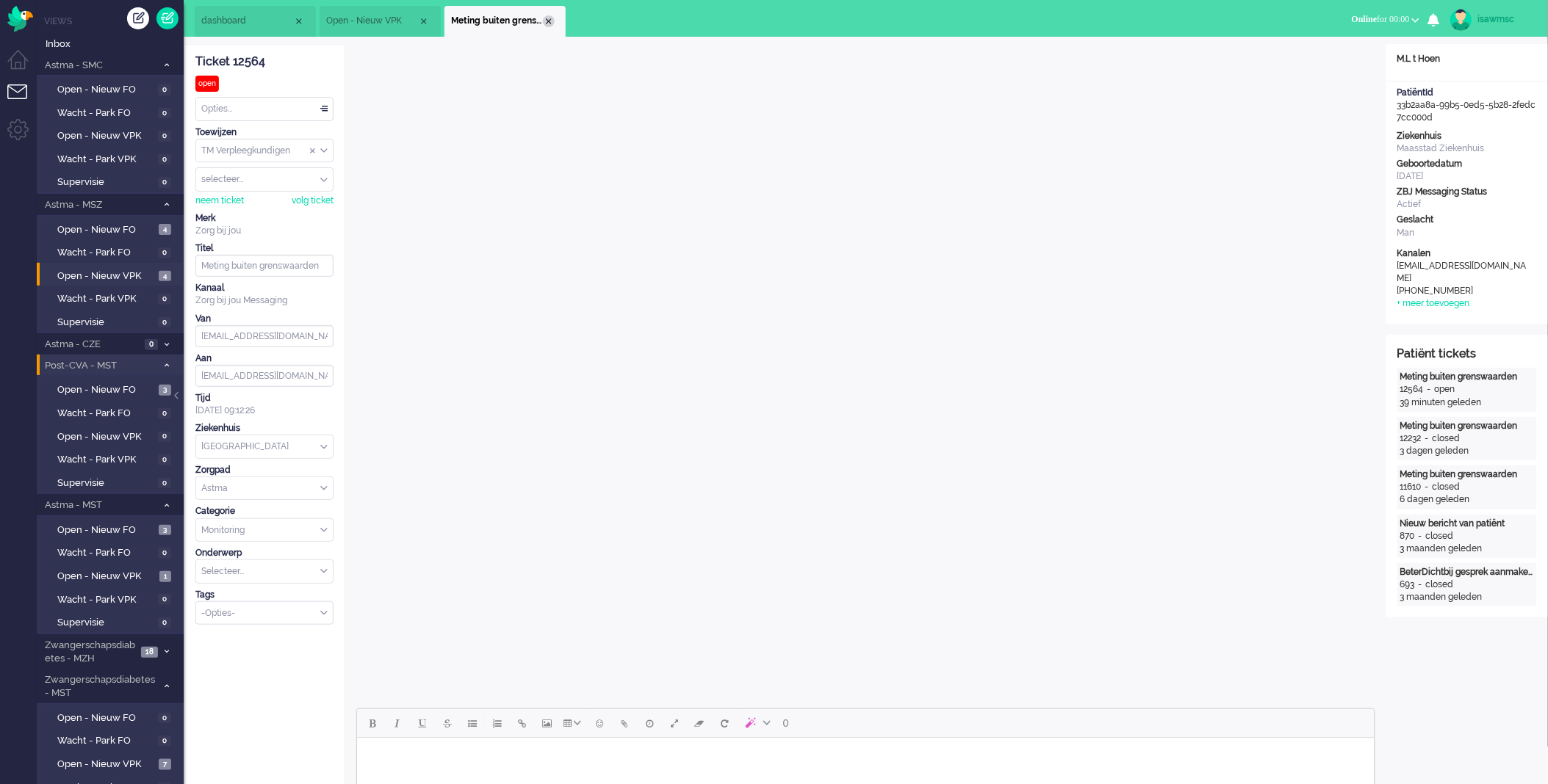
click at [547, 23] on div "Close tab" at bounding box center [549, 21] width 11 height 11
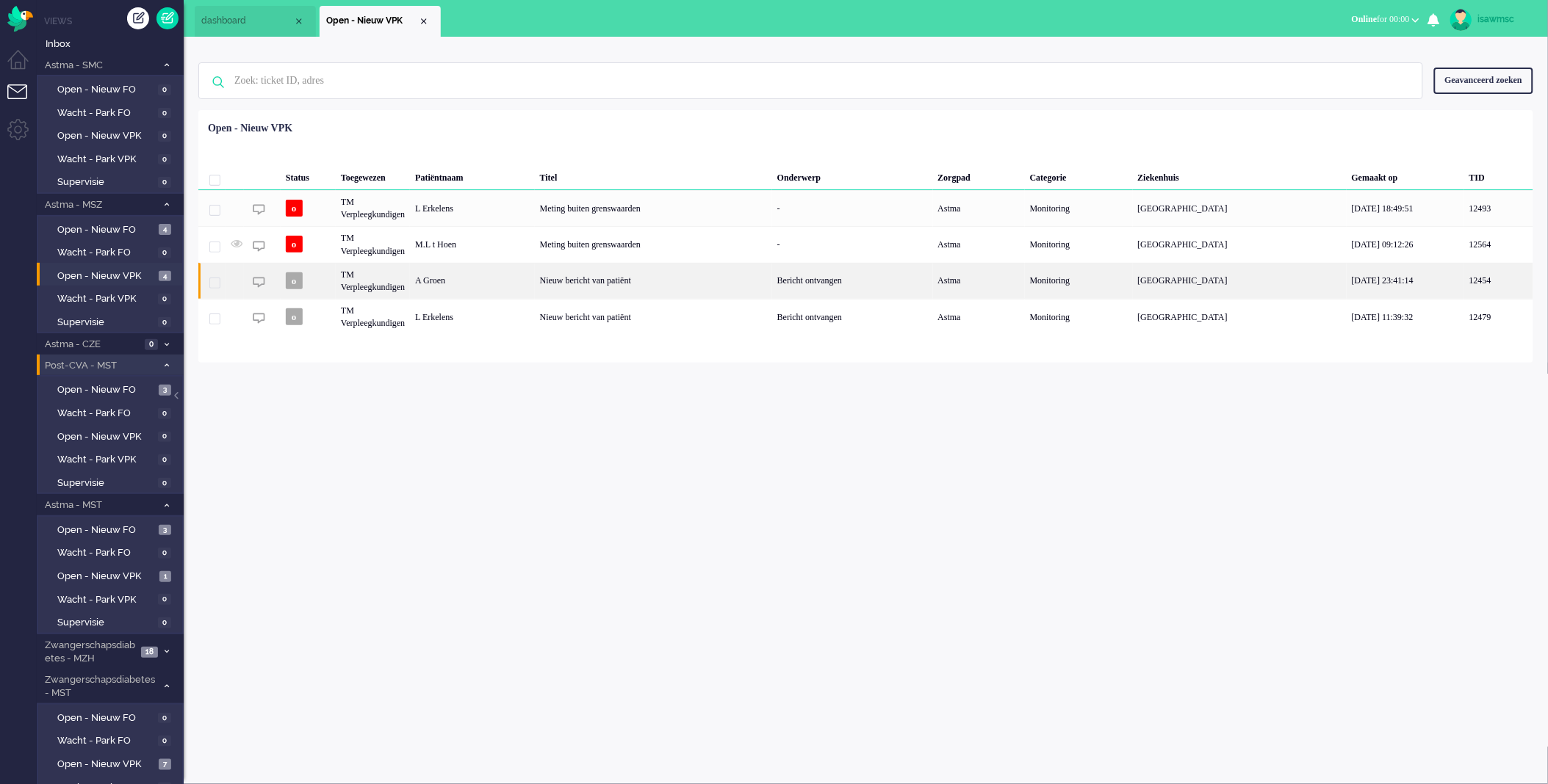
click at [520, 288] on div "A Groen" at bounding box center [472, 281] width 124 height 36
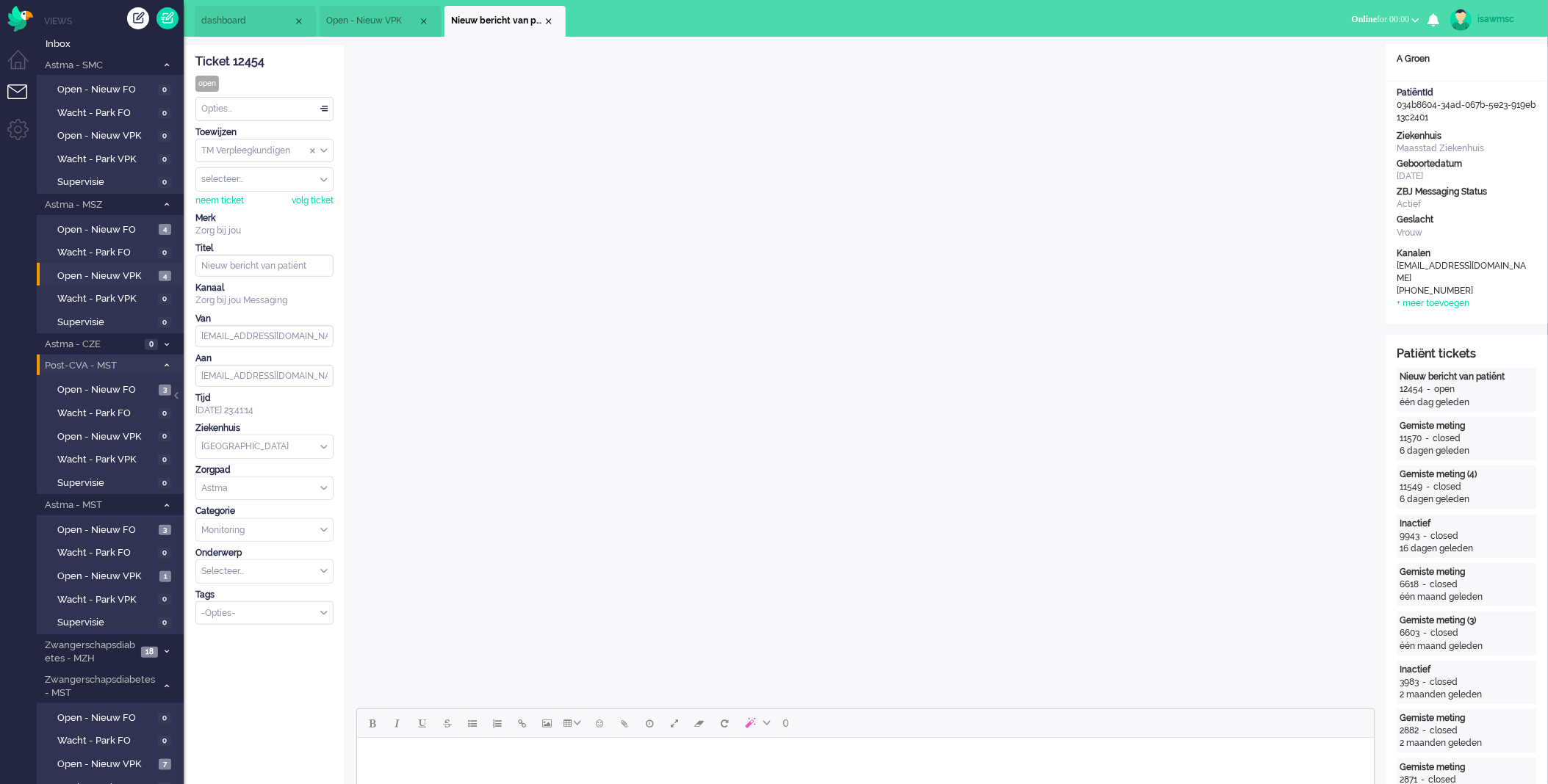
scroll to position [408, 0]
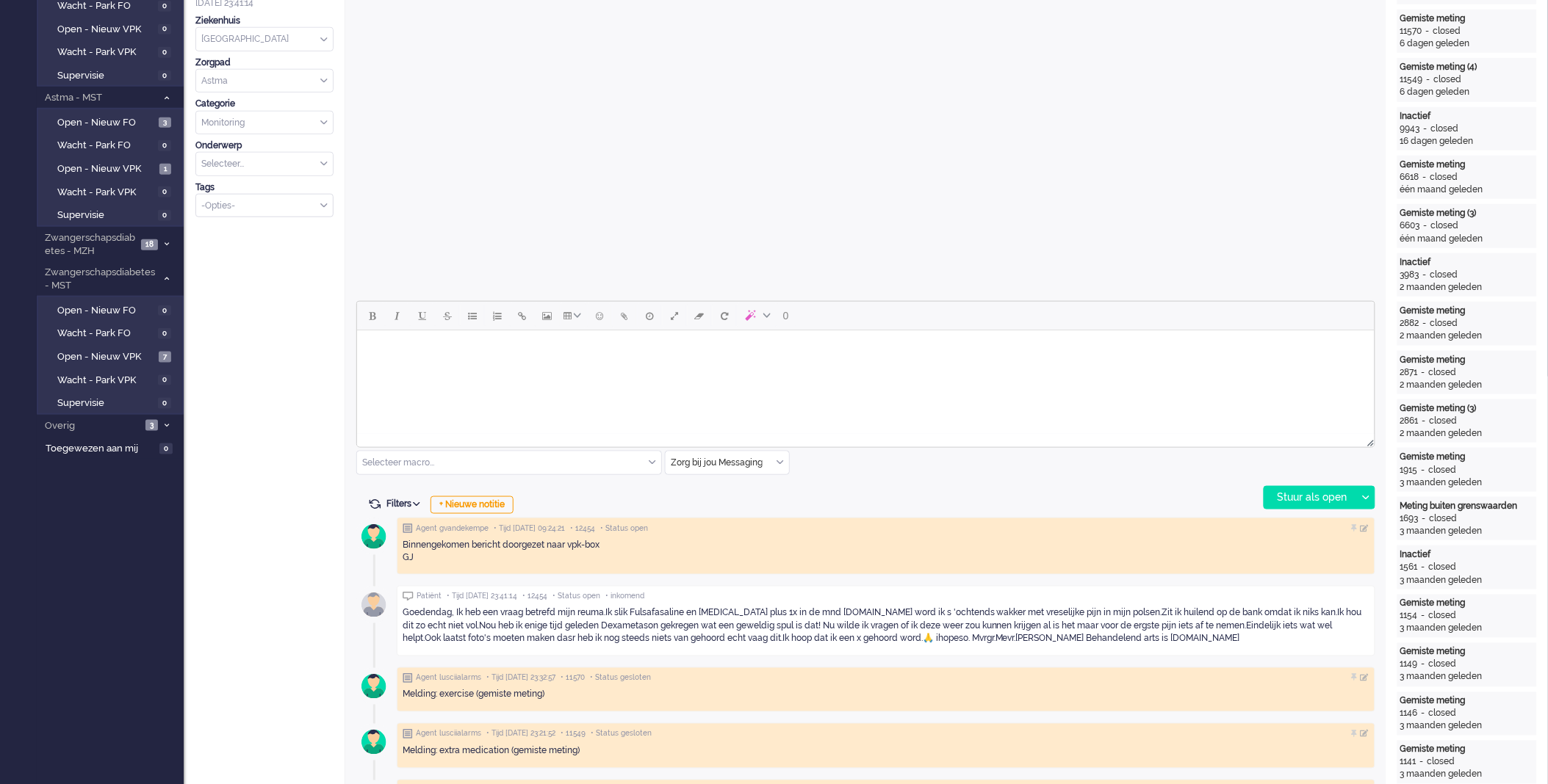
click at [699, 367] on html at bounding box center [865, 348] width 1018 height 37
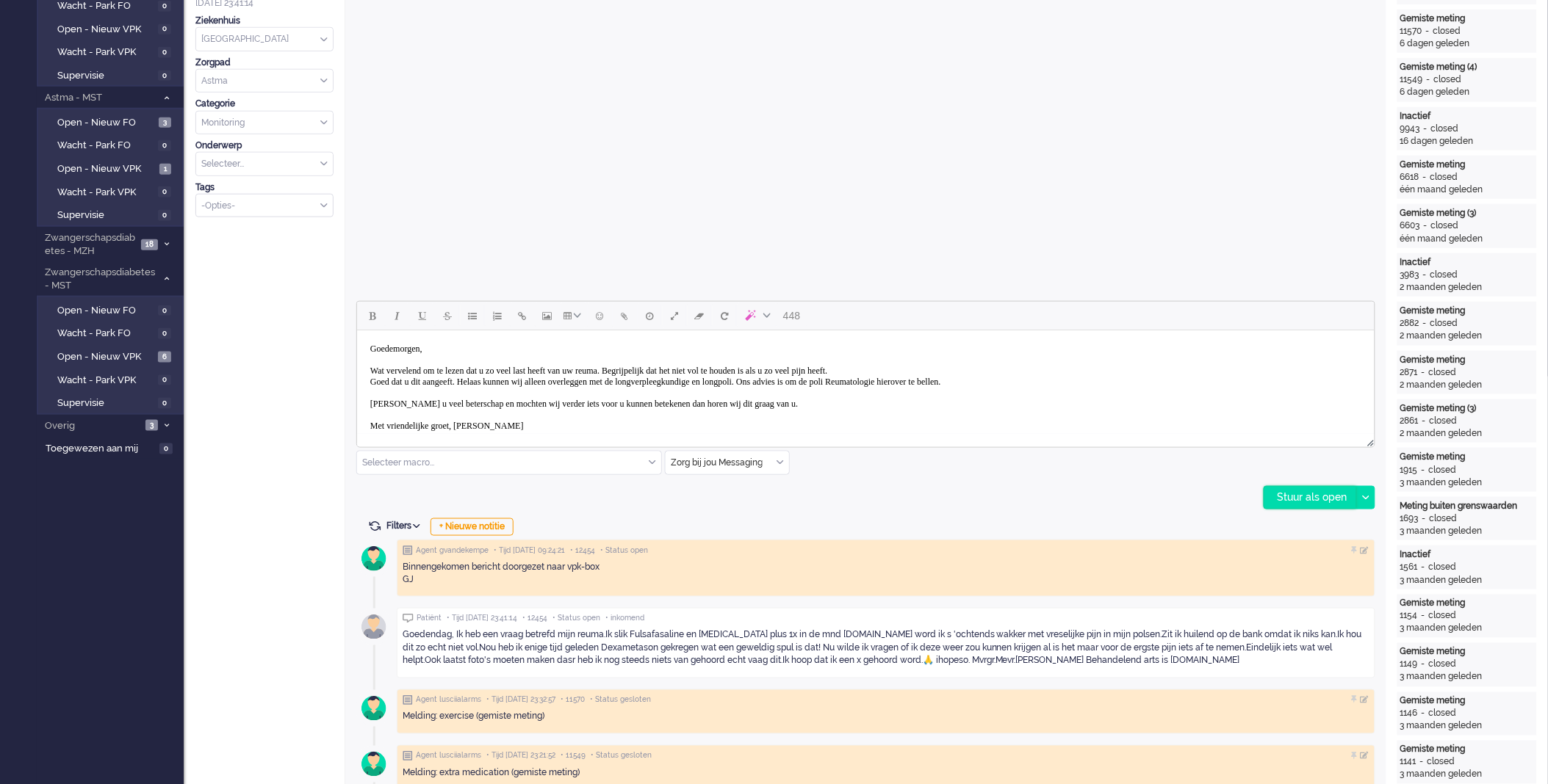
click at [1293, 497] on div "Stuur als open" at bounding box center [1310, 498] width 92 height 22
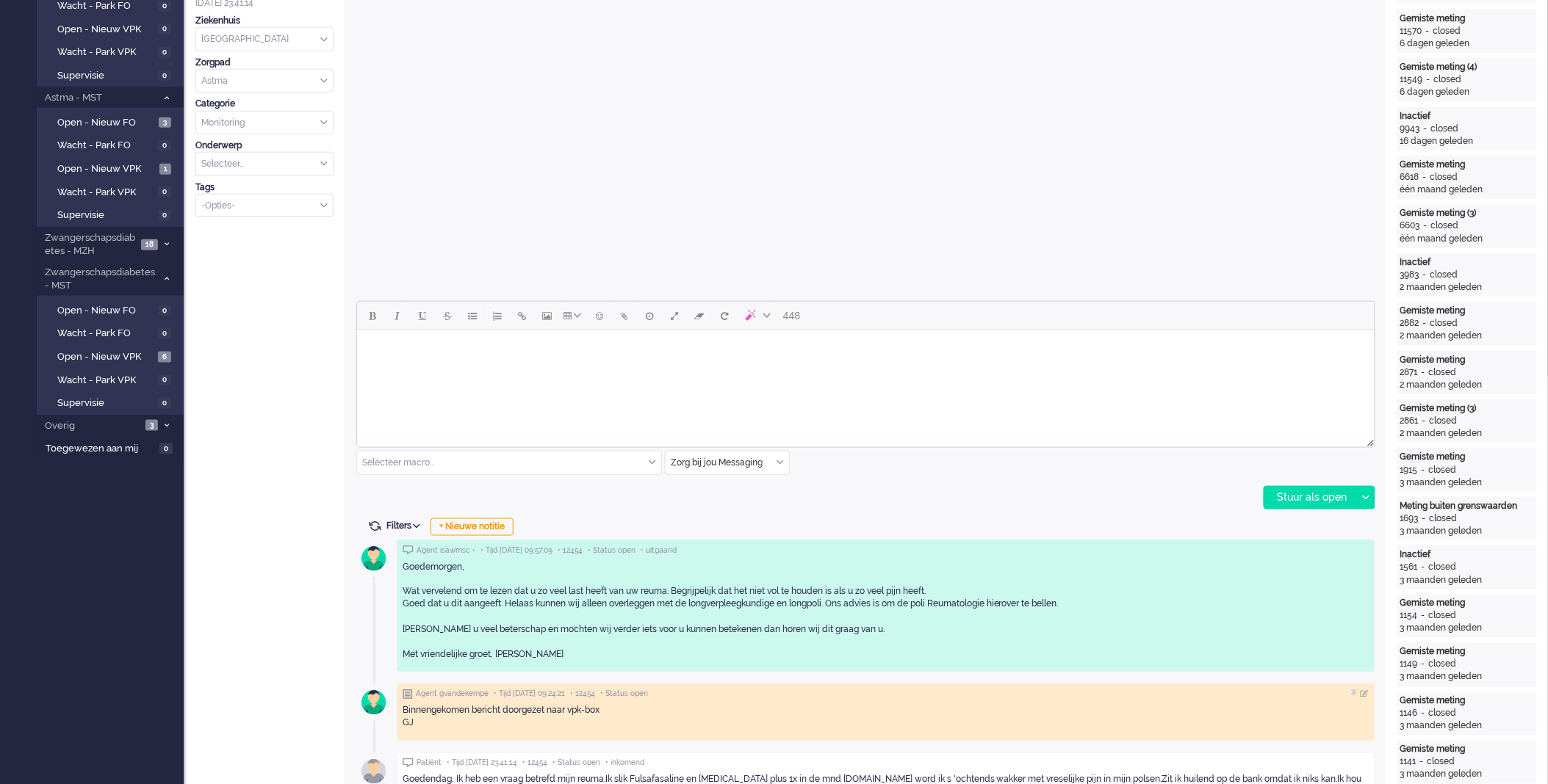
scroll to position [0, 0]
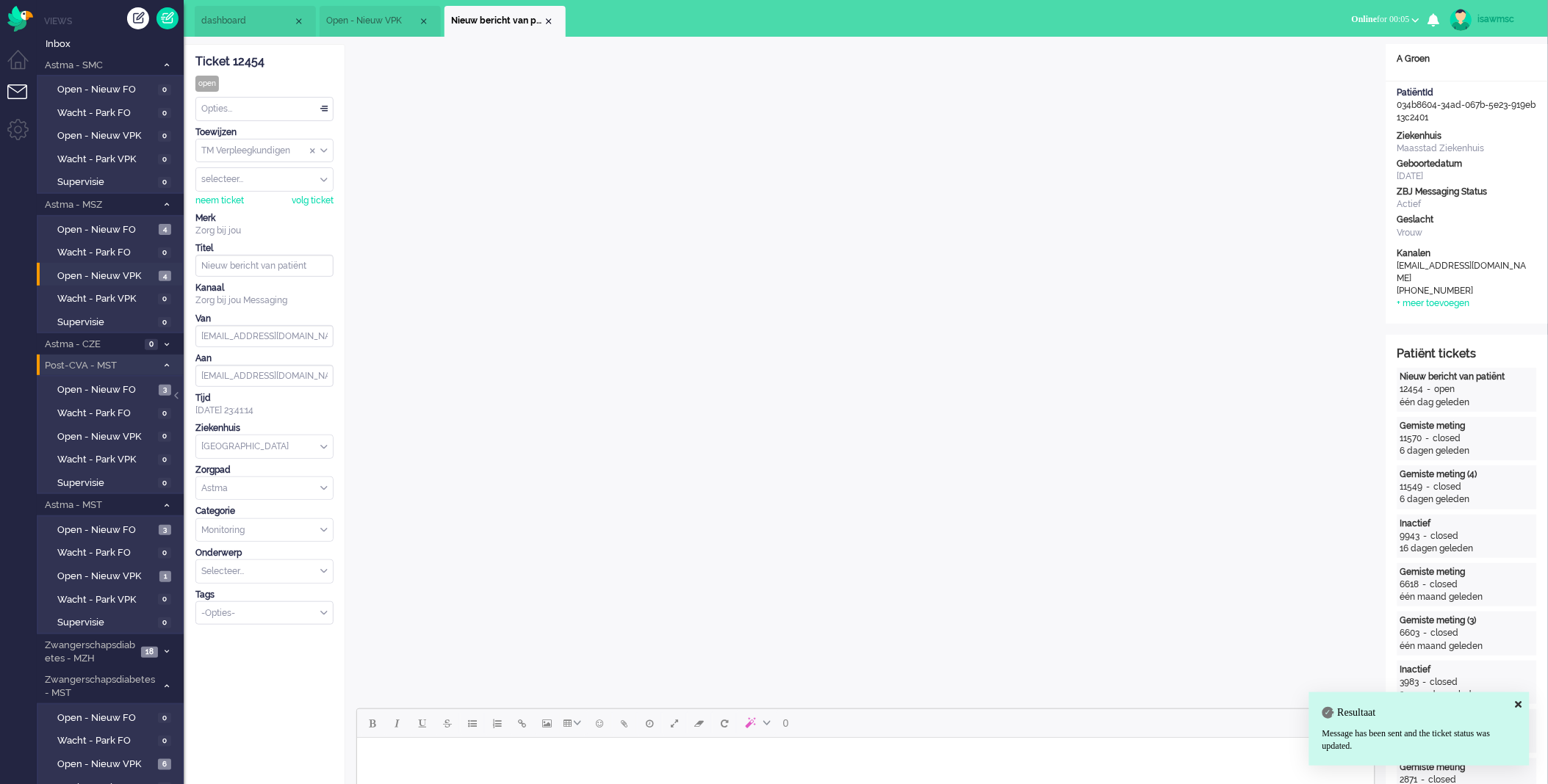
click at [295, 109] on div "Opties..." at bounding box center [264, 109] width 137 height 23
click at [259, 207] on li "Opgelost" at bounding box center [264, 213] width 137 height 21
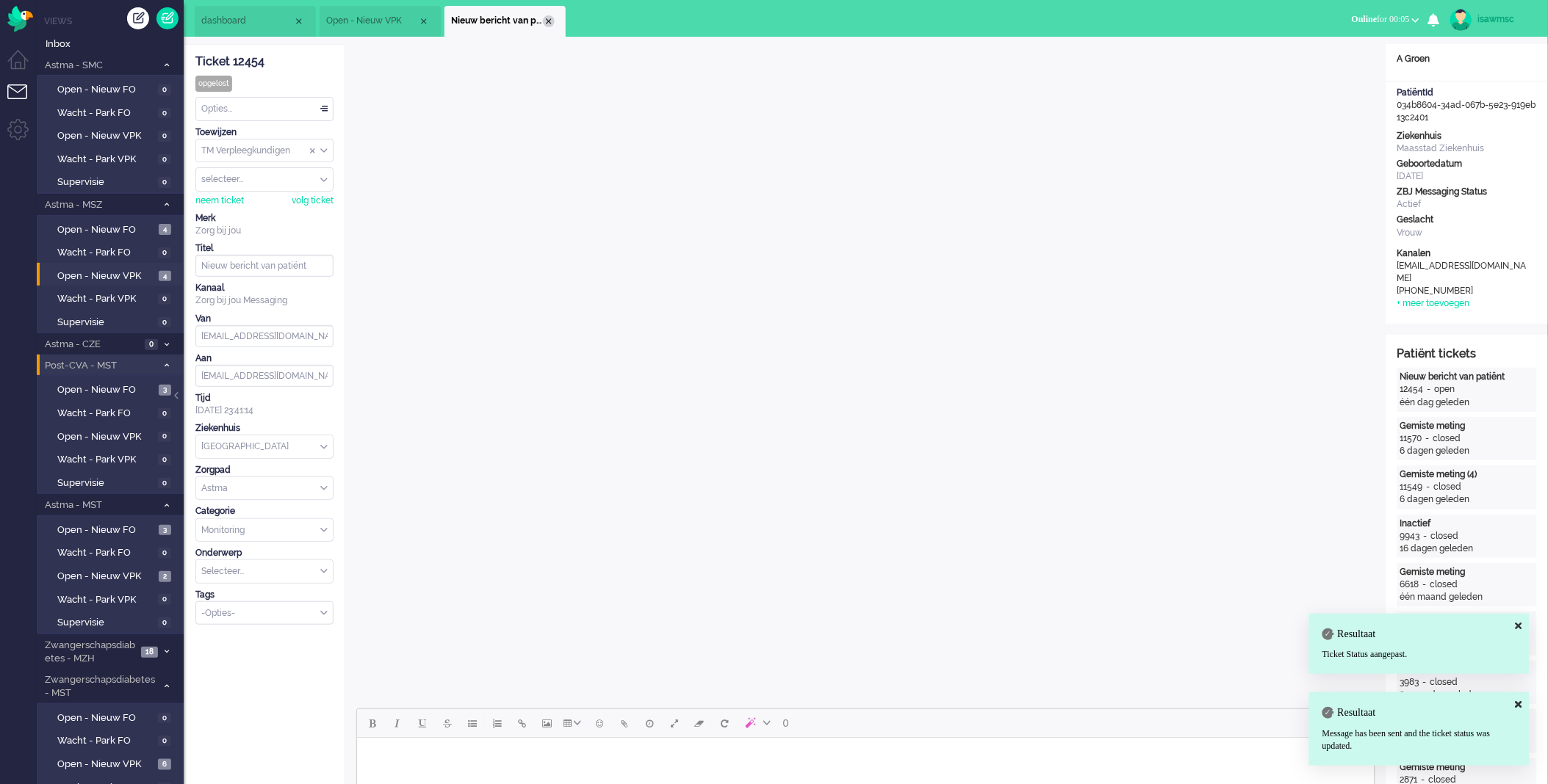
click at [553, 25] on li "Nieuw bericht van patiënt" at bounding box center [505, 21] width 121 height 31
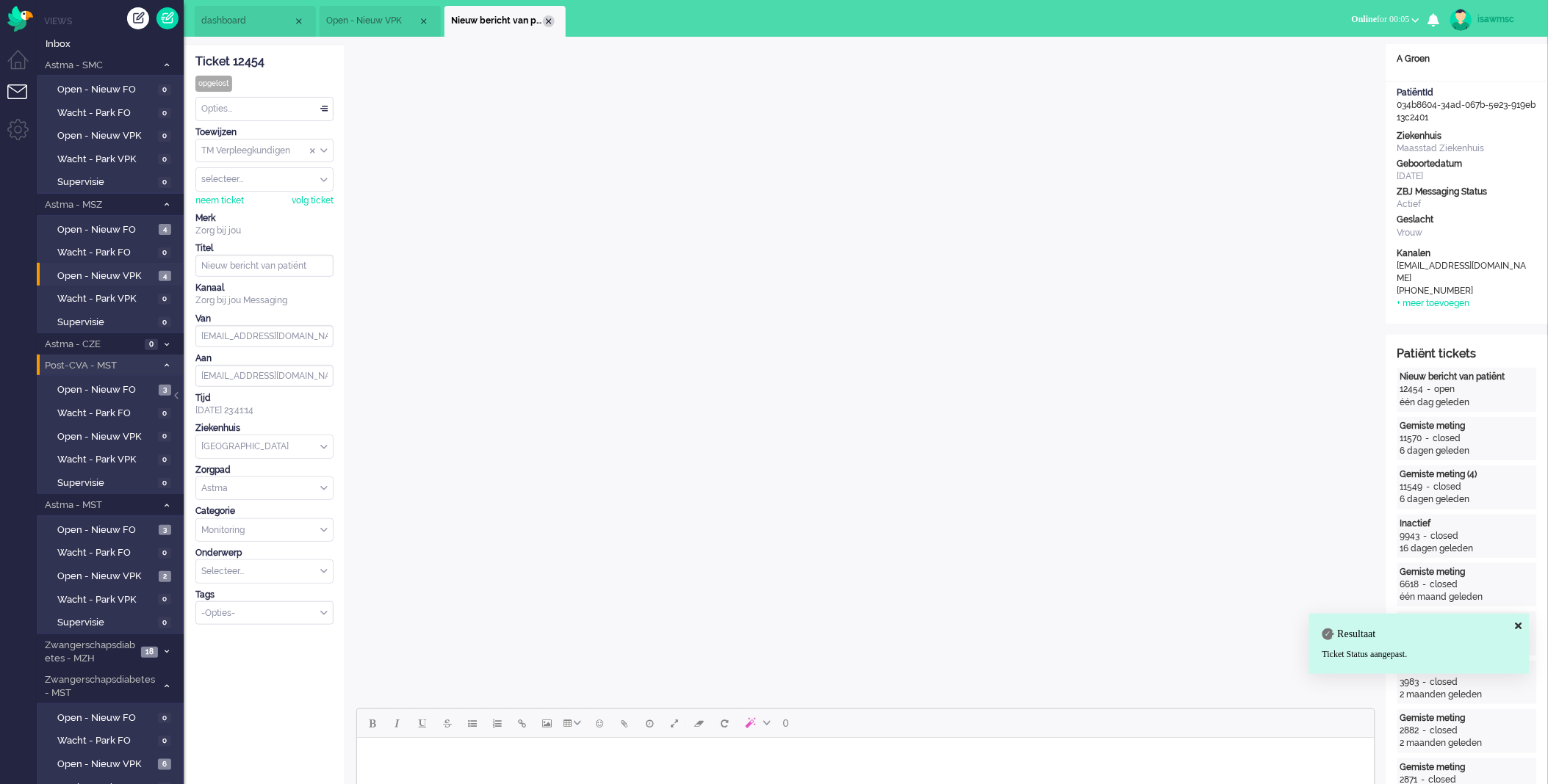
click at [544, 20] on div "Close tab" at bounding box center [549, 21] width 11 height 11
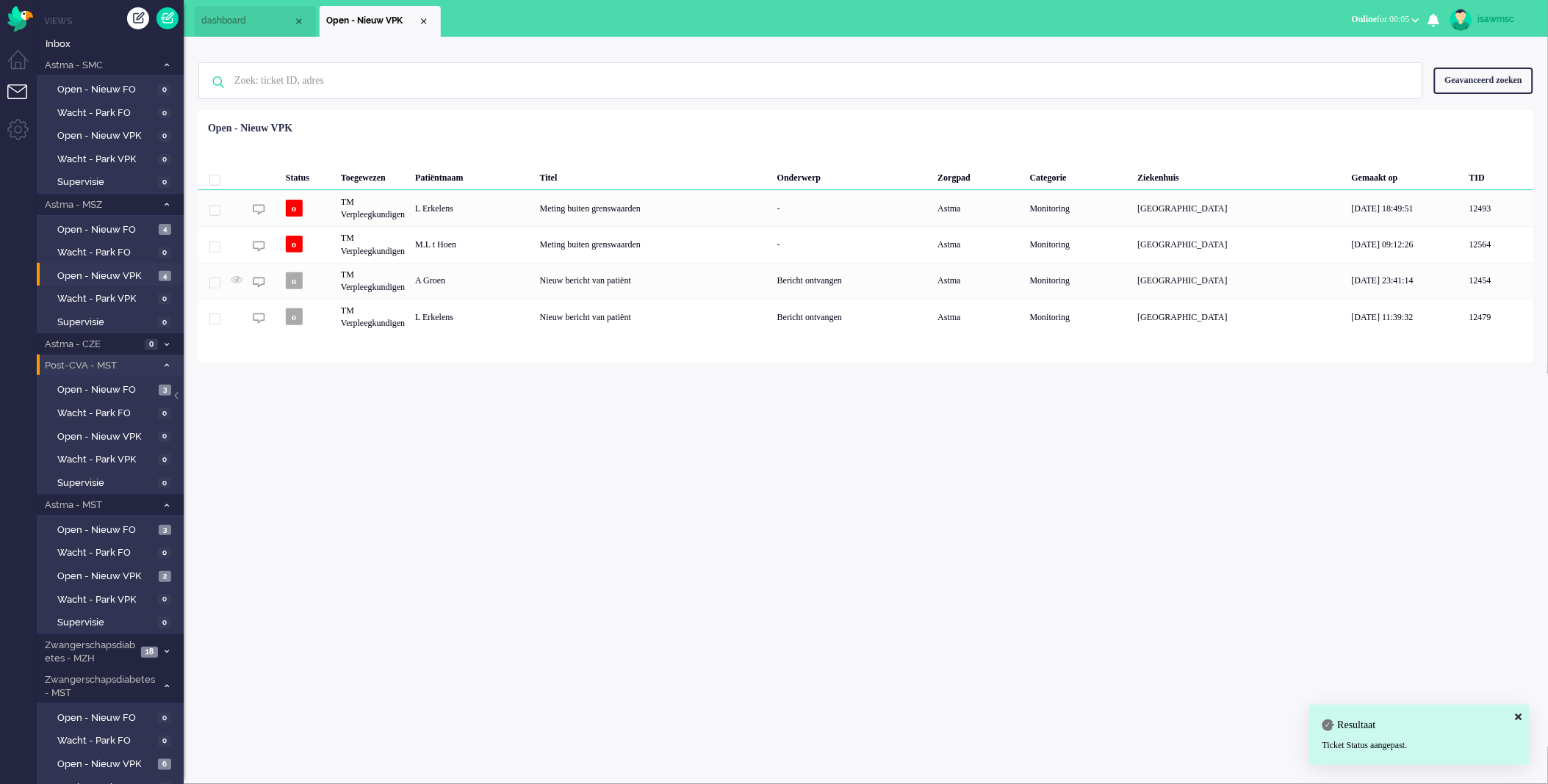
click at [543, 478] on div "isawmsc Thuis Ticket Csat Mijn gemiddelde cijfer Deze week - Ticket Bijdragen P…" at bounding box center [865, 410] width 1364 height 747
click at [510, 512] on div "isawmsc Thuis Ticket Csat Mijn gemiddelde cijfer Deze week - Ticket Bijdragen P…" at bounding box center [865, 410] width 1364 height 747
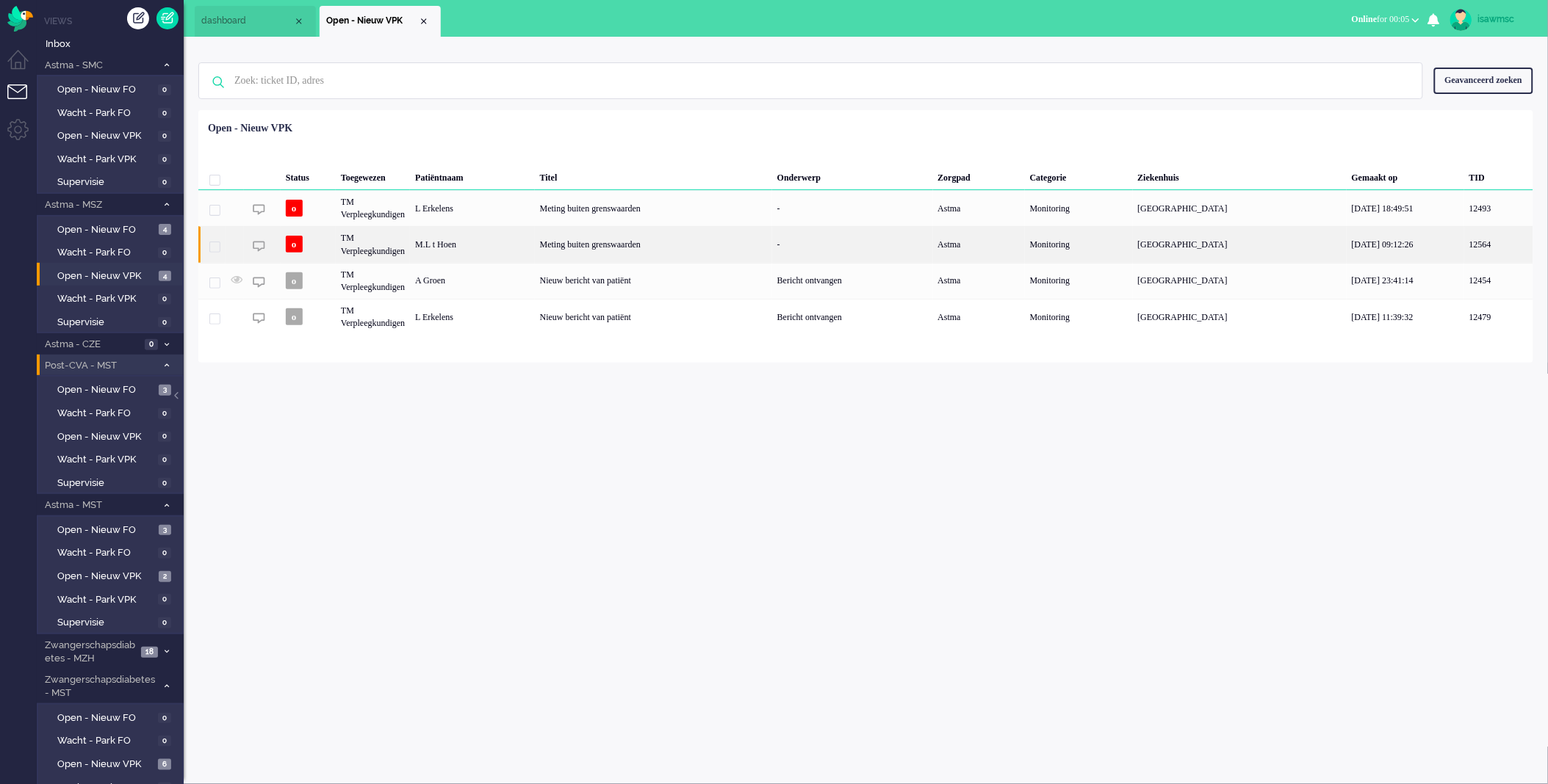
click at [405, 252] on div "TM Verpleegkundigen" at bounding box center [373, 244] width 74 height 36
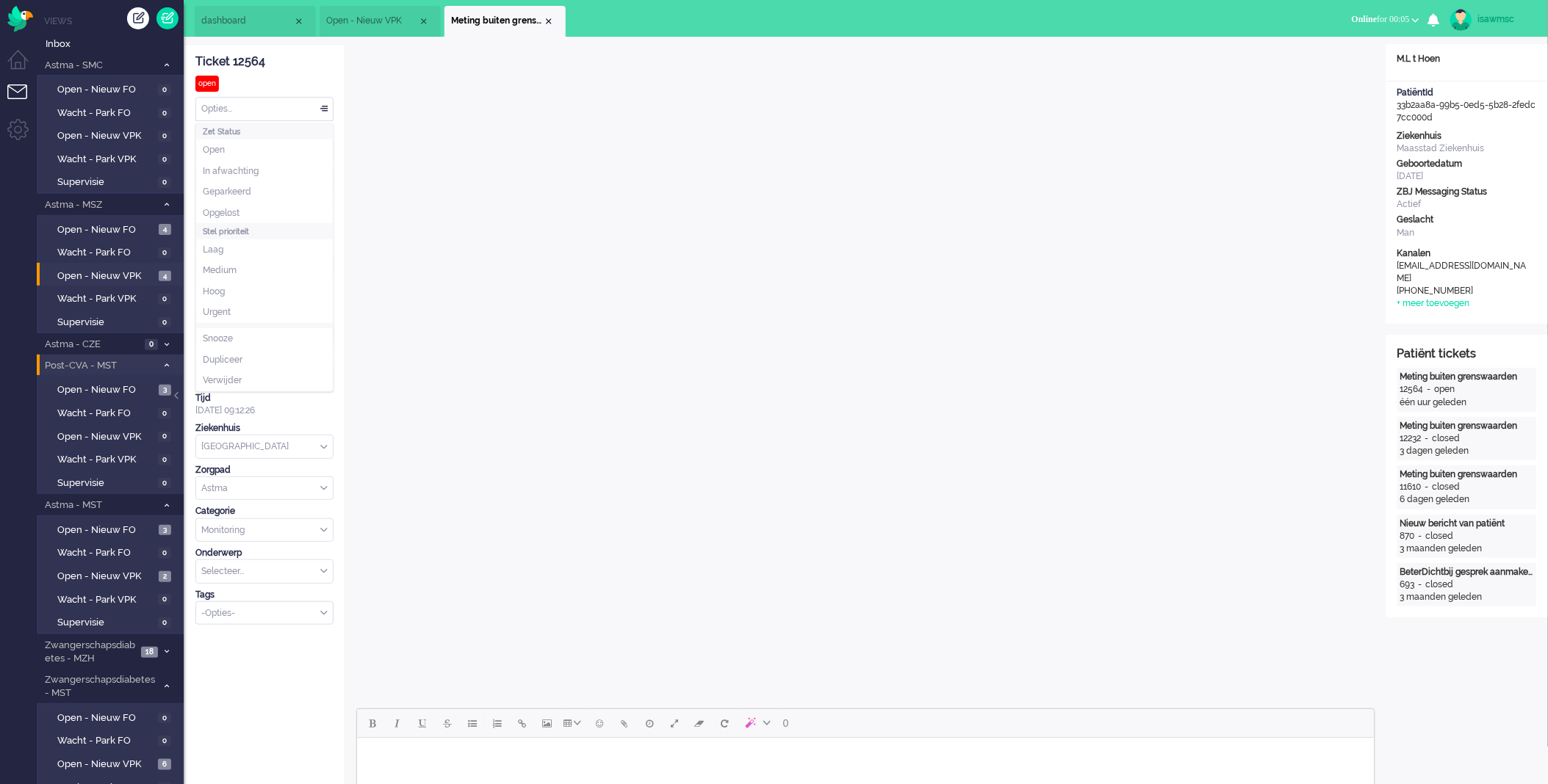
click at [297, 111] on div "Opties..." at bounding box center [264, 109] width 137 height 23
click at [284, 112] on div "Opties..." at bounding box center [264, 109] width 137 height 23
click at [251, 206] on li "Opgelost" at bounding box center [264, 213] width 137 height 21
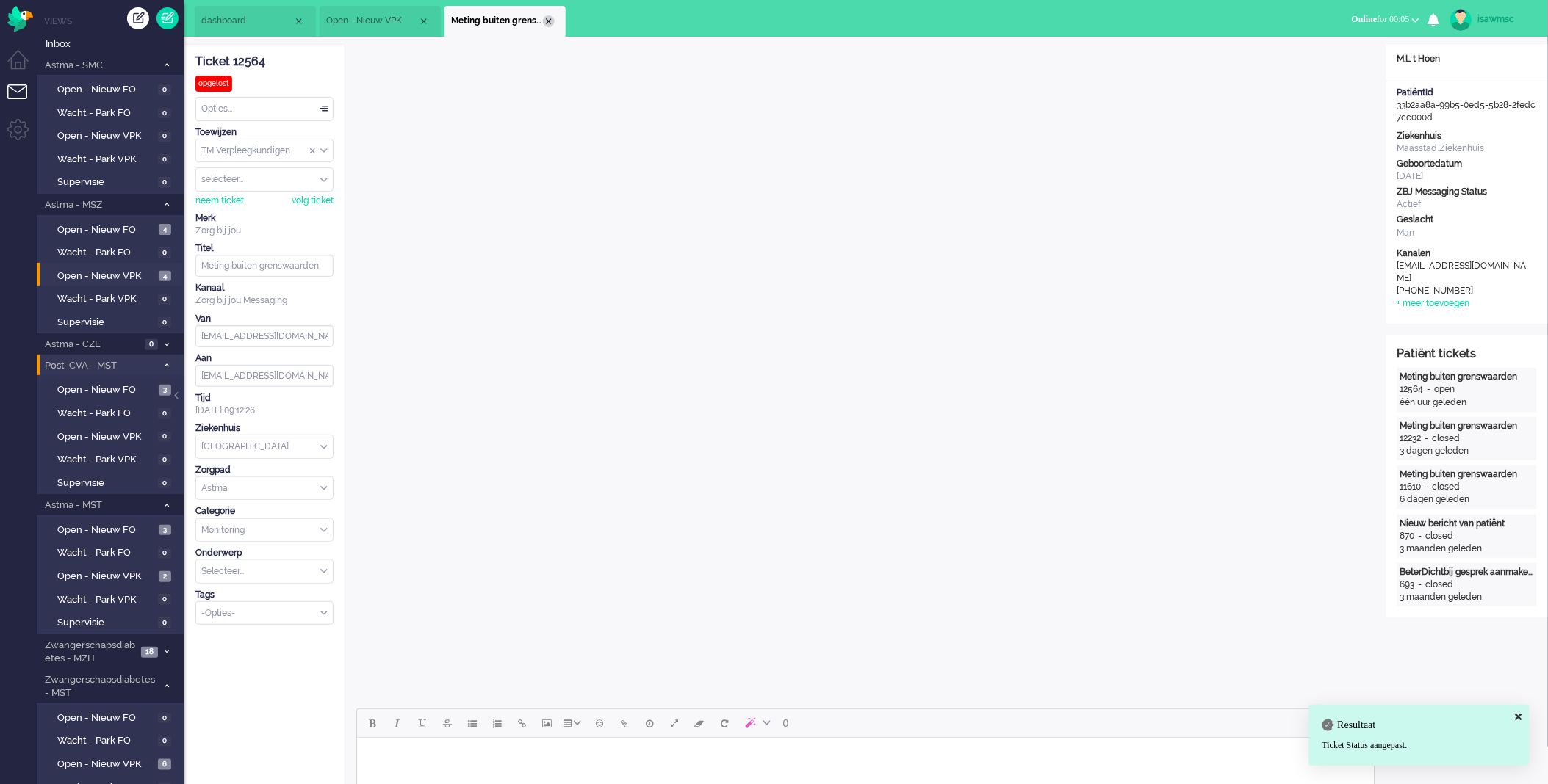
click at [546, 18] on div "Close tab" at bounding box center [549, 21] width 11 height 11
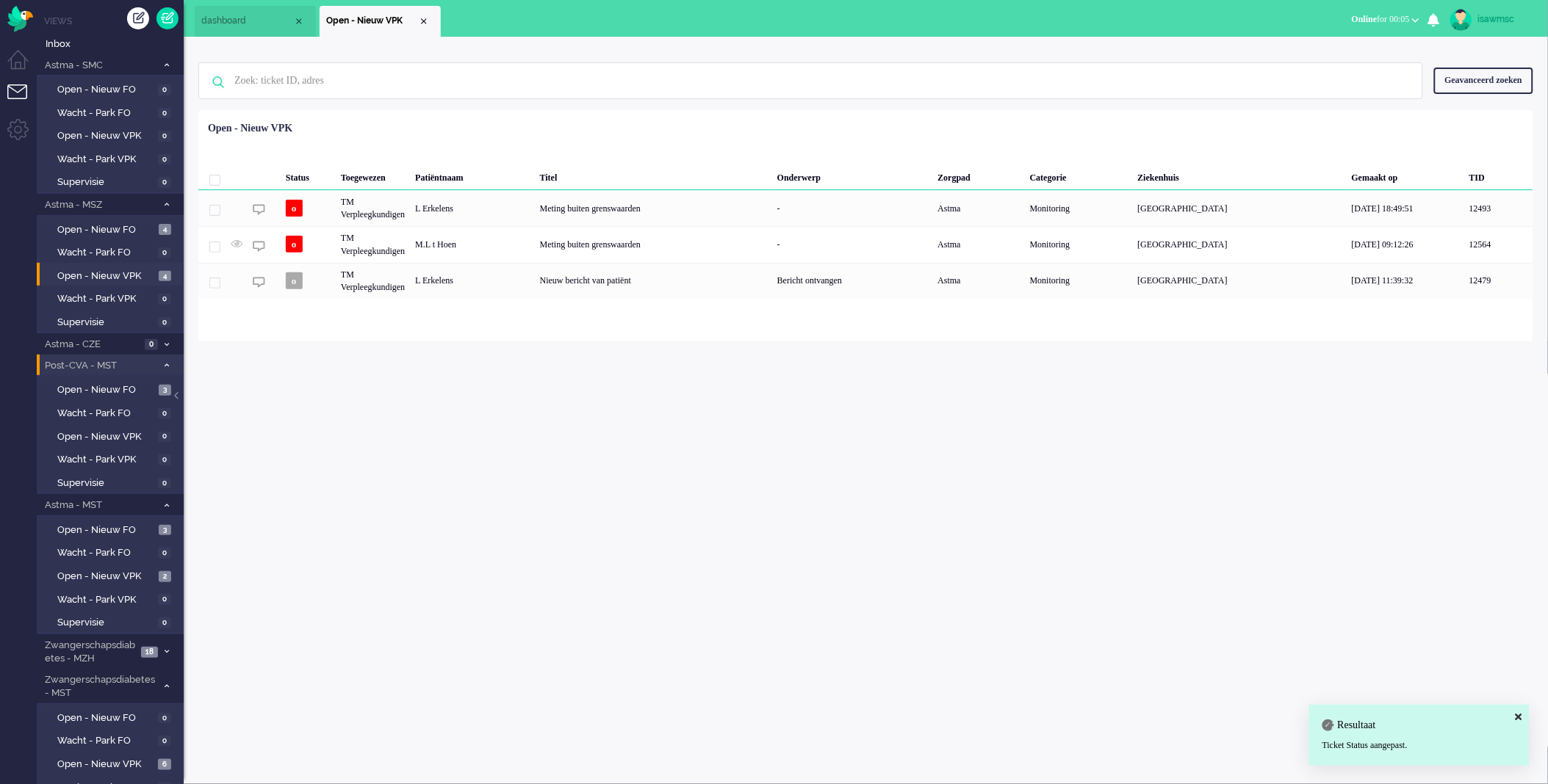
click at [496, 392] on div "isawmsc Thuis Ticket Csat Mijn gemiddelde cijfer Deze week - Ticket Bijdragen P…" at bounding box center [865, 410] width 1364 height 747
click at [484, 443] on div "isawmsc Thuis Ticket Csat Mijn gemiddelde cijfer Deze week - Ticket Bijdragen P…" at bounding box center [865, 410] width 1364 height 747
click at [430, 23] on li "Open - Nieuw VPK" at bounding box center [380, 21] width 121 height 31
click at [428, 24] on div "Close tab" at bounding box center [423, 21] width 11 height 11
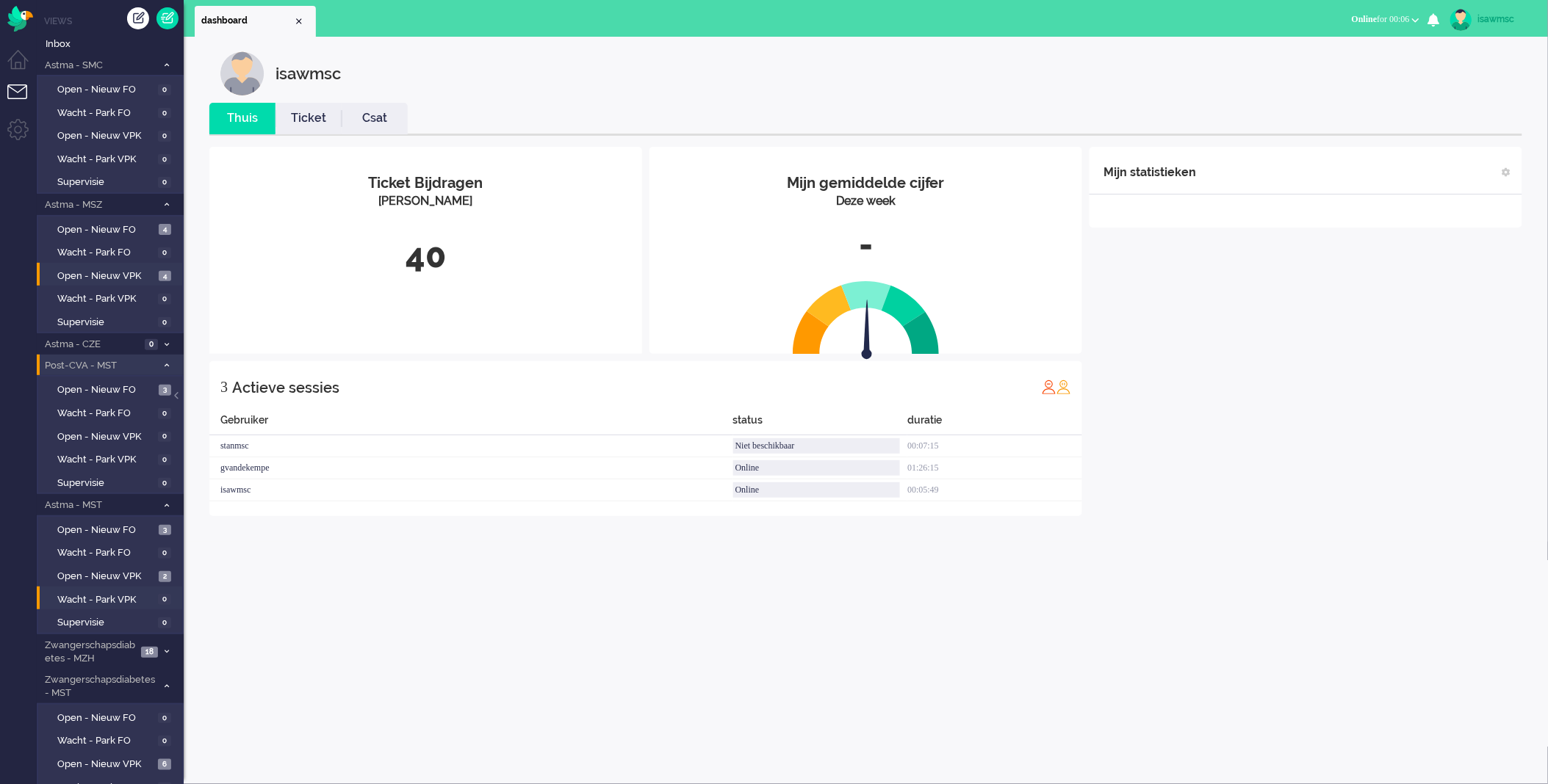
scroll to position [74, 0]
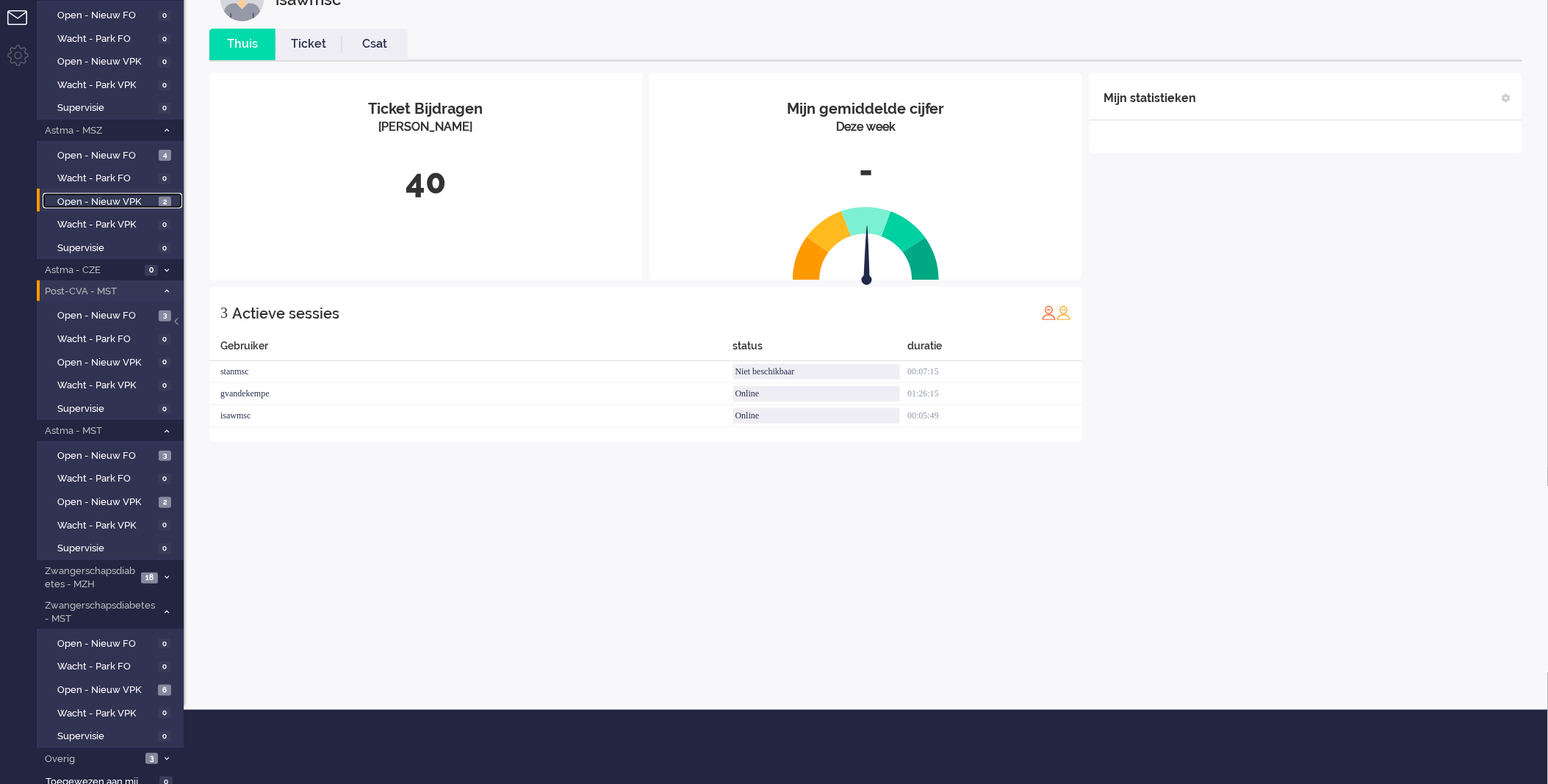
click at [155, 199] on span "Open - Nieuw VPK" at bounding box center [106, 202] width 98 height 14
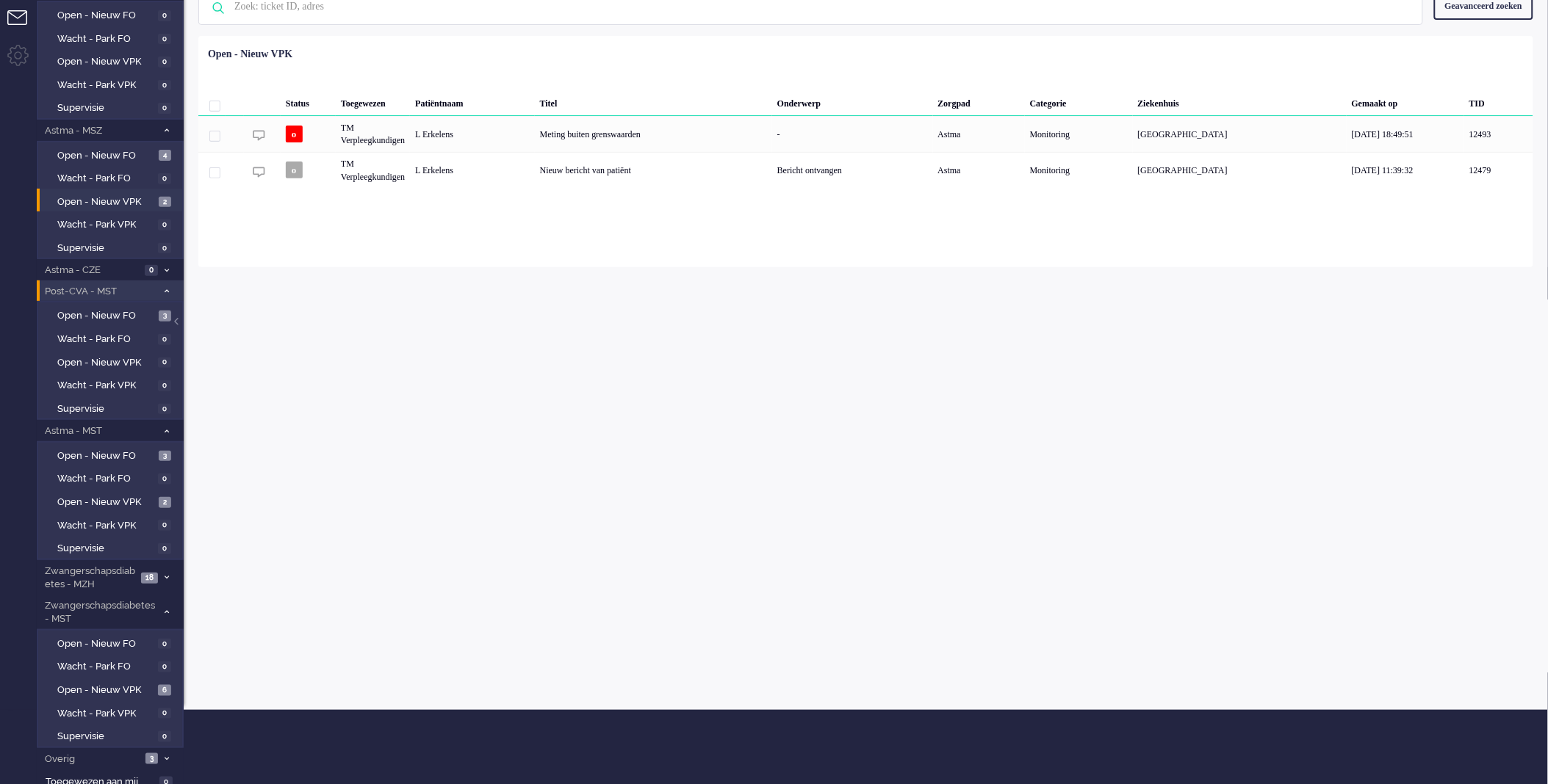
click at [395, 310] on div "isawmsc Thuis Ticket Csat Mijn gemiddelde cijfer Deze week - Ticket Bijdragen P…" at bounding box center [865, 336] width 1364 height 747
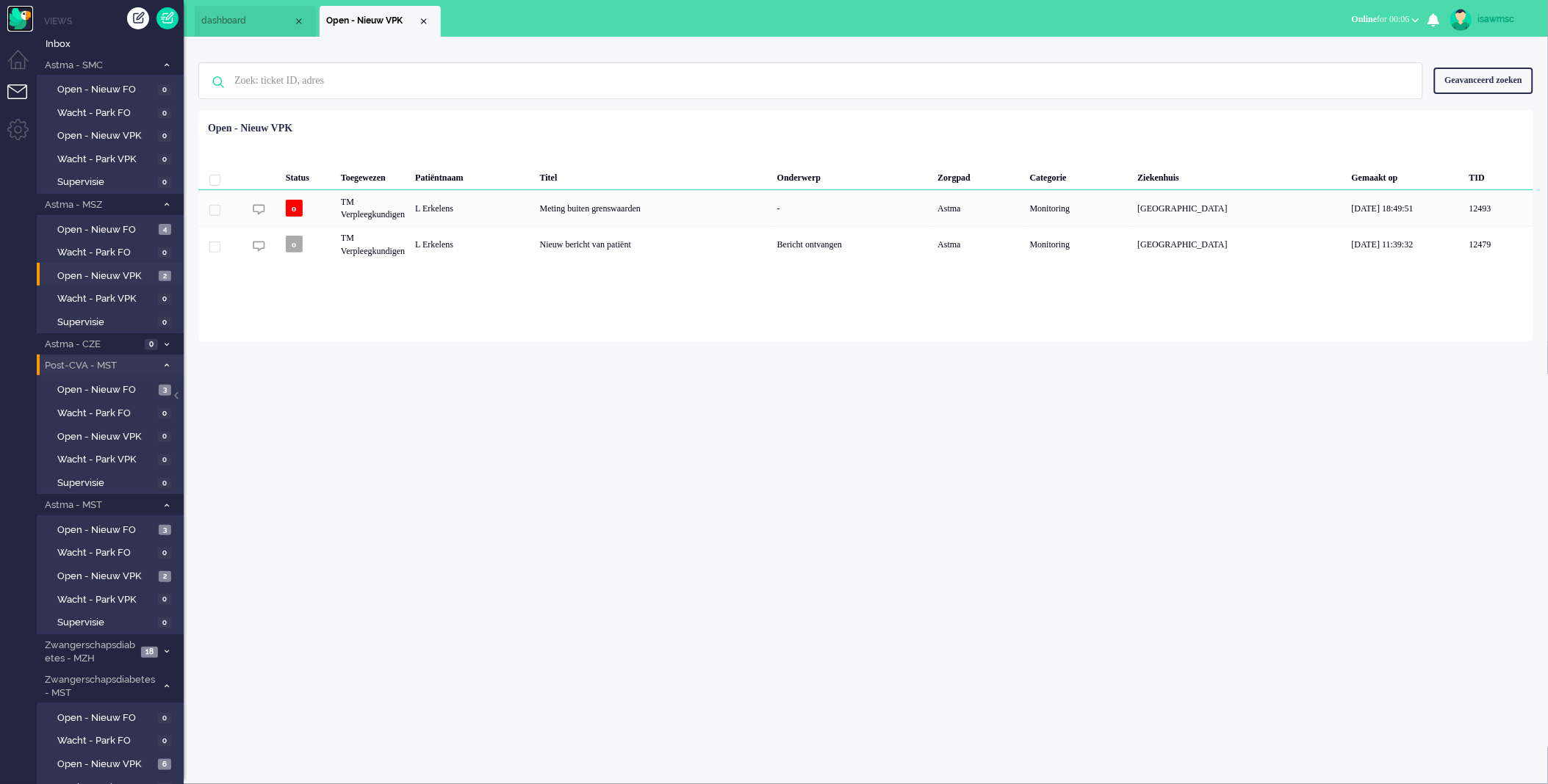
click at [20, 25] on img "Omnidesk" at bounding box center [21, 19] width 26 height 26
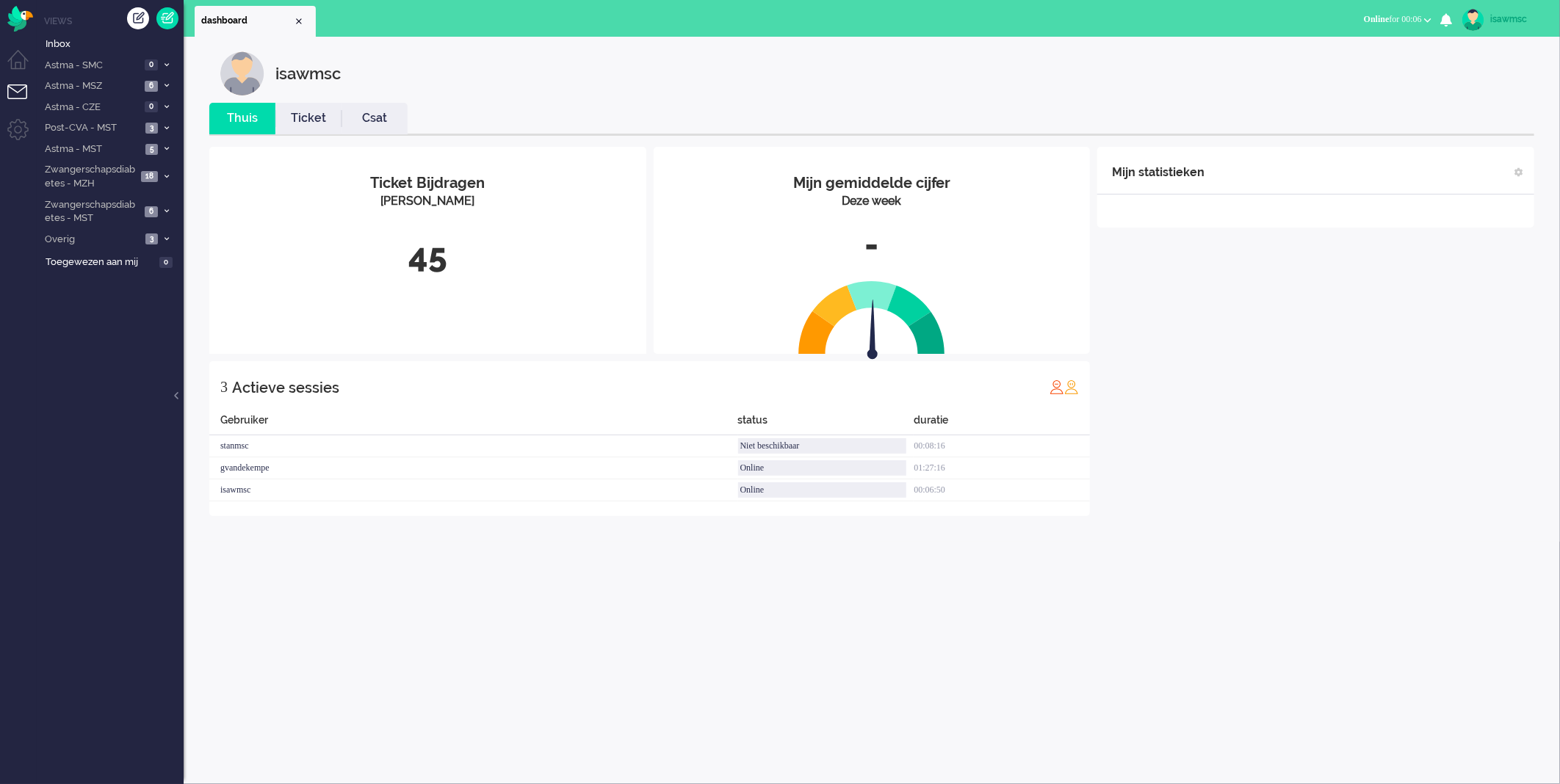
click at [322, 116] on link "Ticket" at bounding box center [308, 119] width 66 height 17
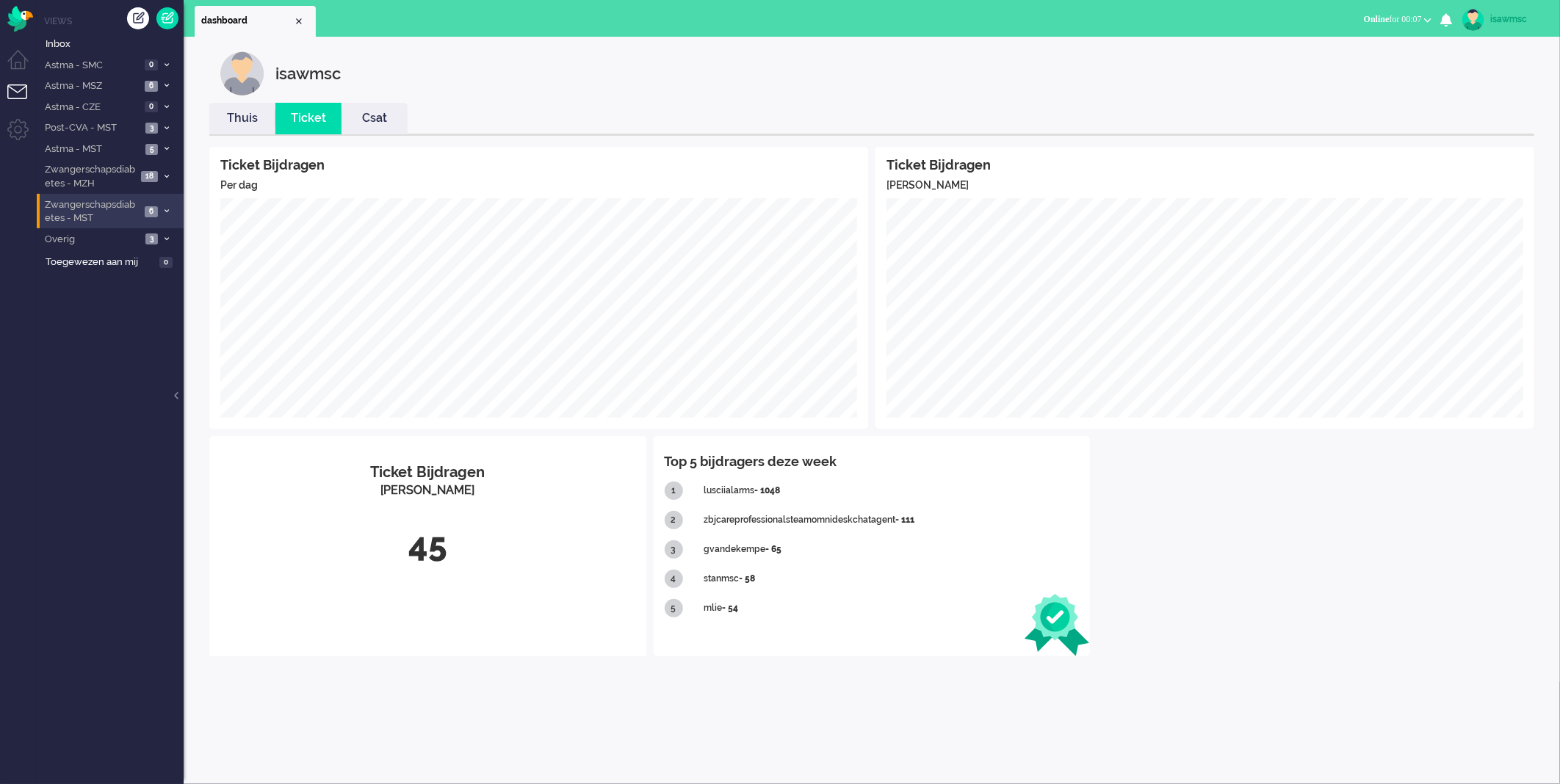
click at [161, 213] on span at bounding box center [166, 212] width 11 height 8
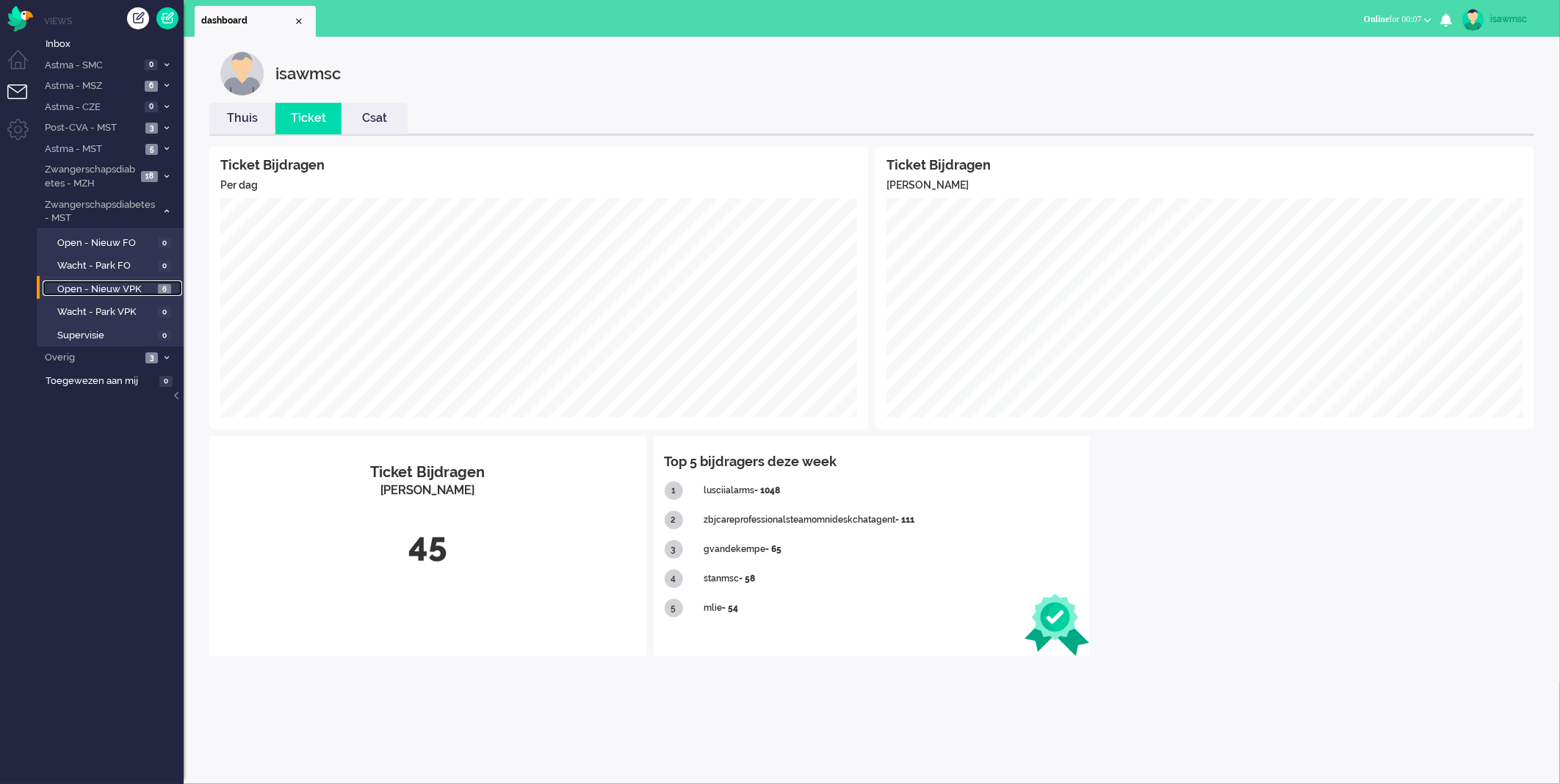
click at [166, 285] on span "6" at bounding box center [164, 290] width 13 height 11
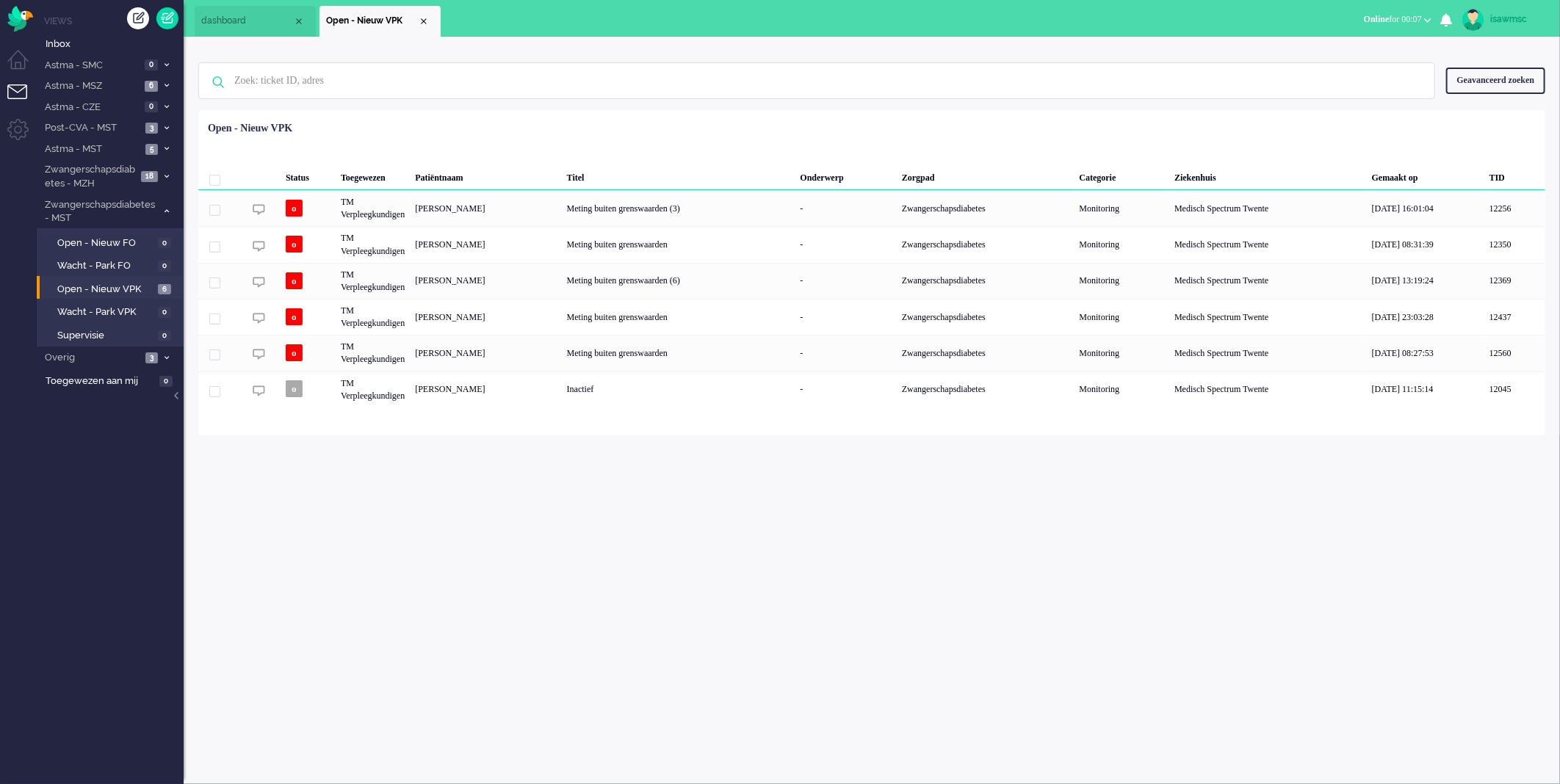
click at [673, 126] on div "Status Toegewezen Patiëntnaam Titel Onderwerp Zorgpad Categorie Ziekenhuis Gema…" at bounding box center [871, 262] width 1347 height 292
click at [158, 88] on li "Astma - MSZ 6" at bounding box center [110, 86] width 147 height 21
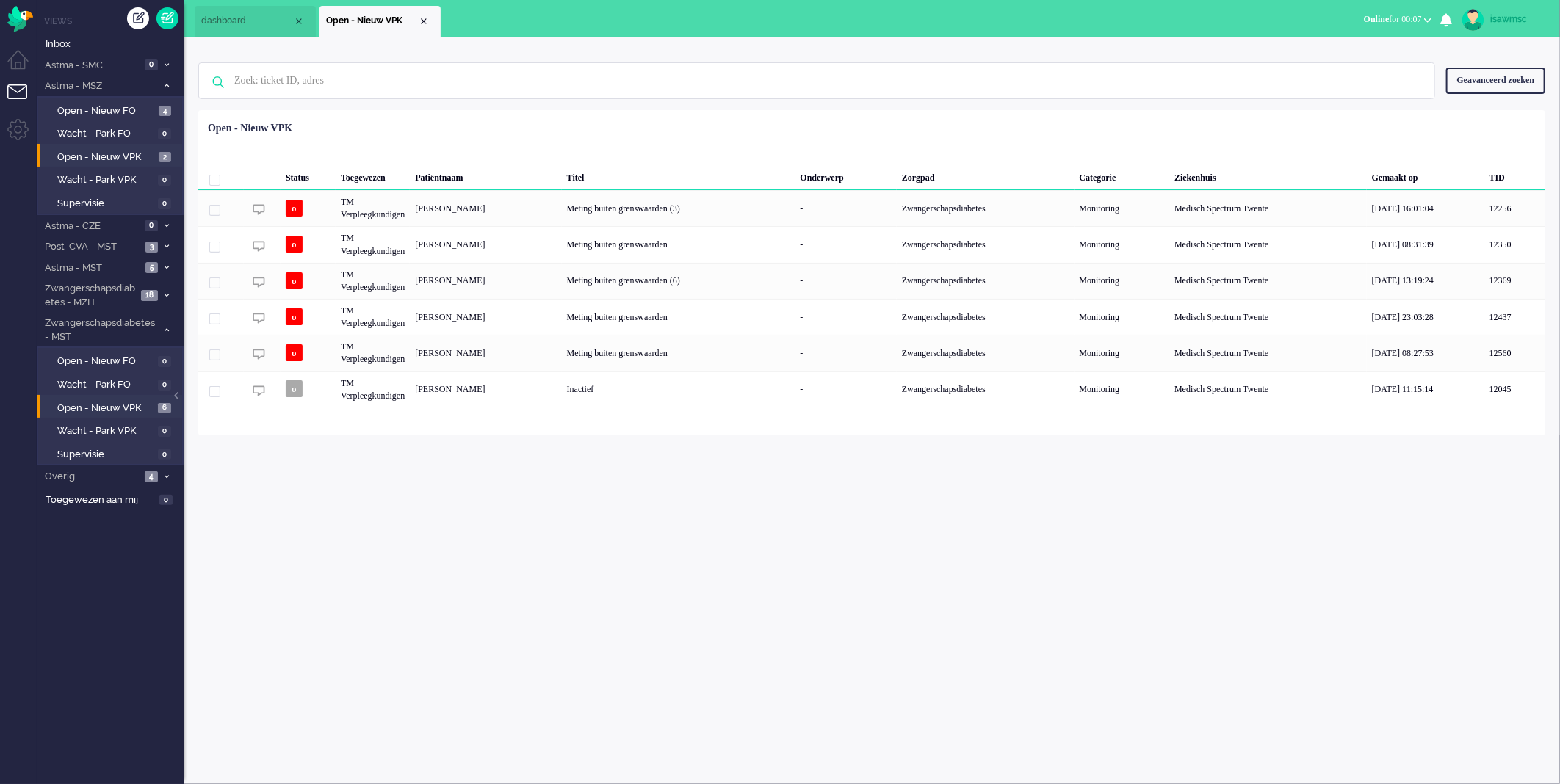
click at [151, 144] on li "Open - Nieuw VPK 2" at bounding box center [109, 155] width 145 height 24
click at [135, 155] on span "Open - Nieuw VPK" at bounding box center [106, 158] width 98 height 14
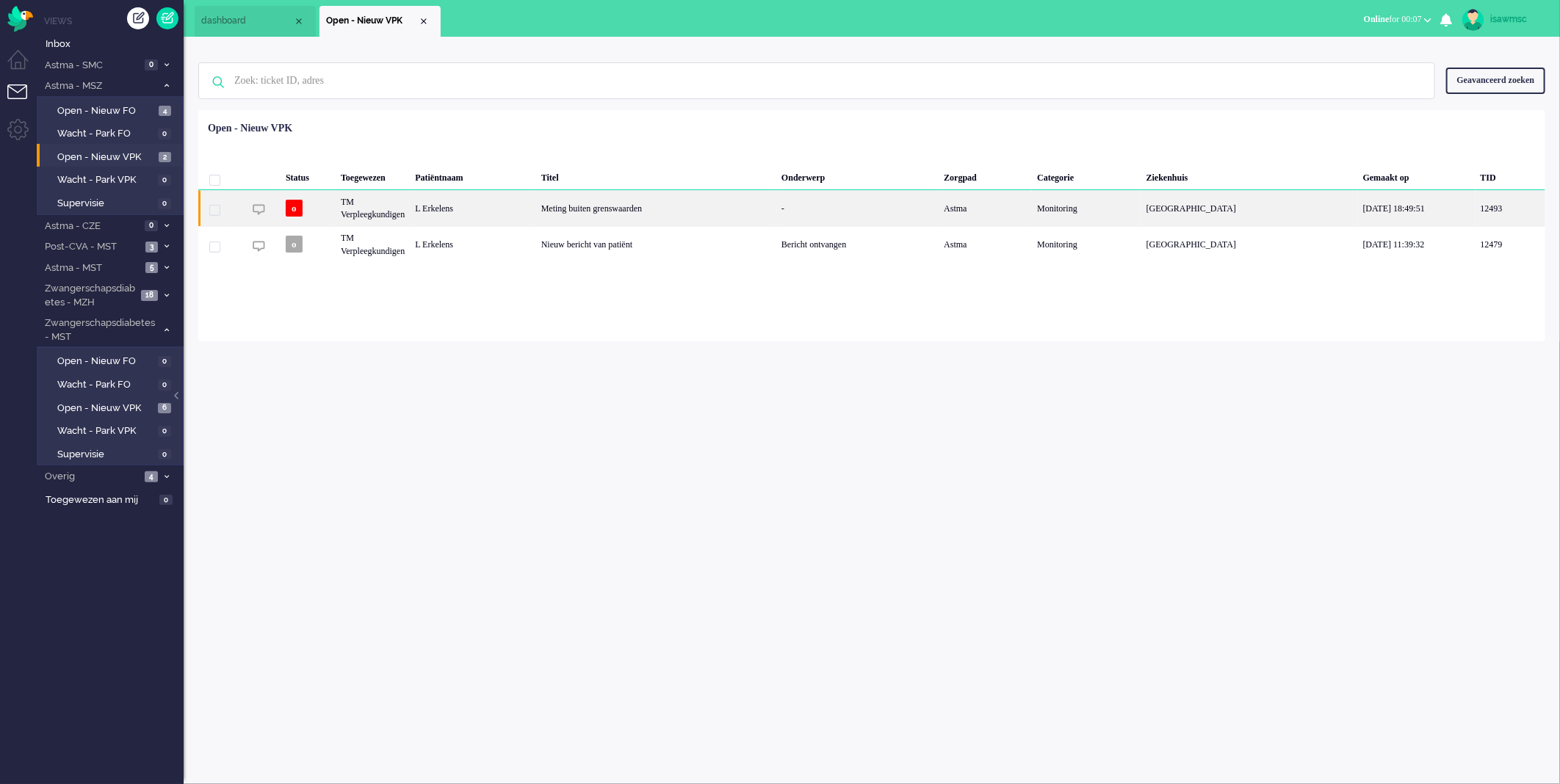
click at [471, 203] on div "L Erkelens" at bounding box center [473, 208] width 126 height 36
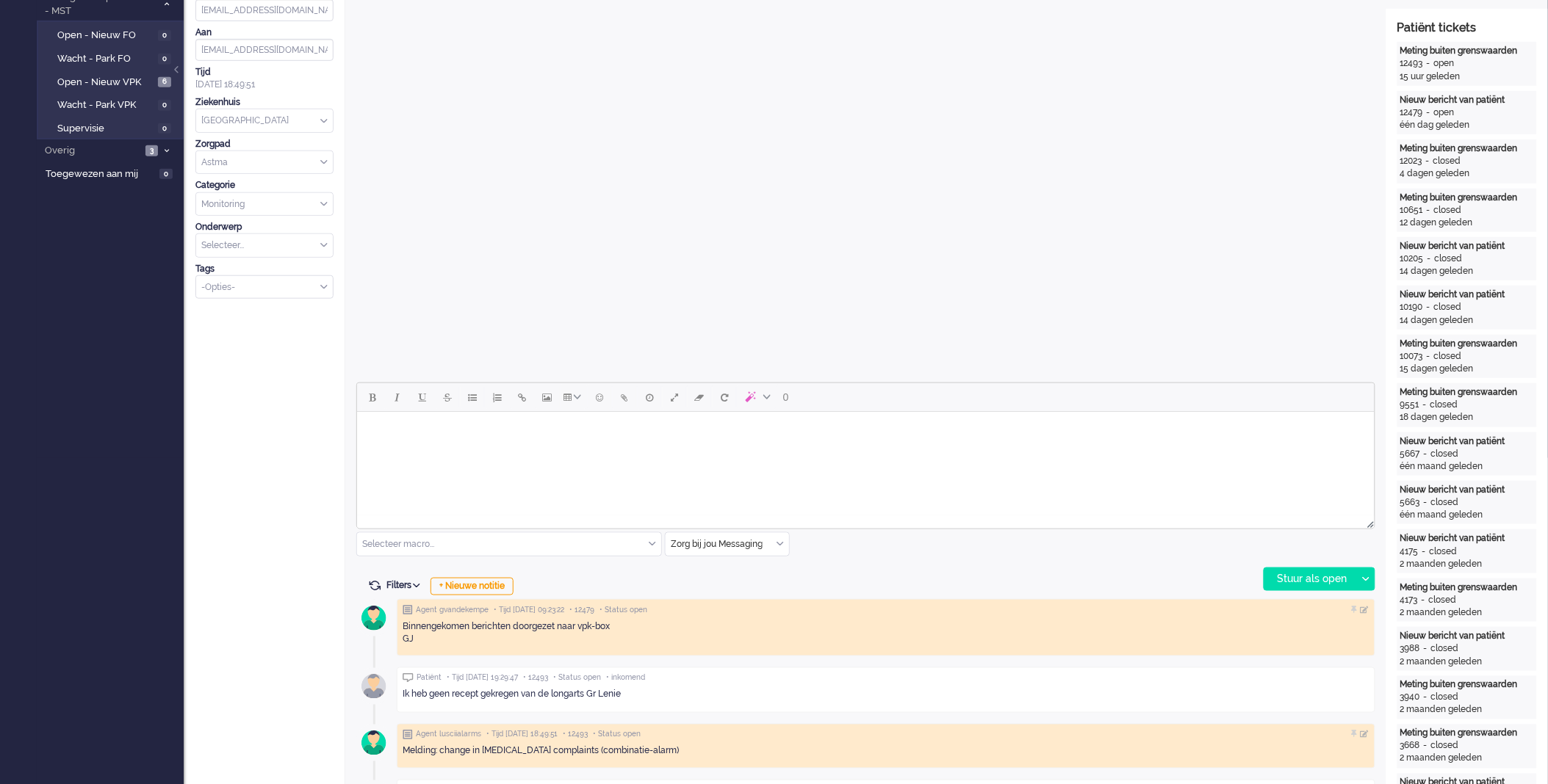
scroll to position [489, 0]
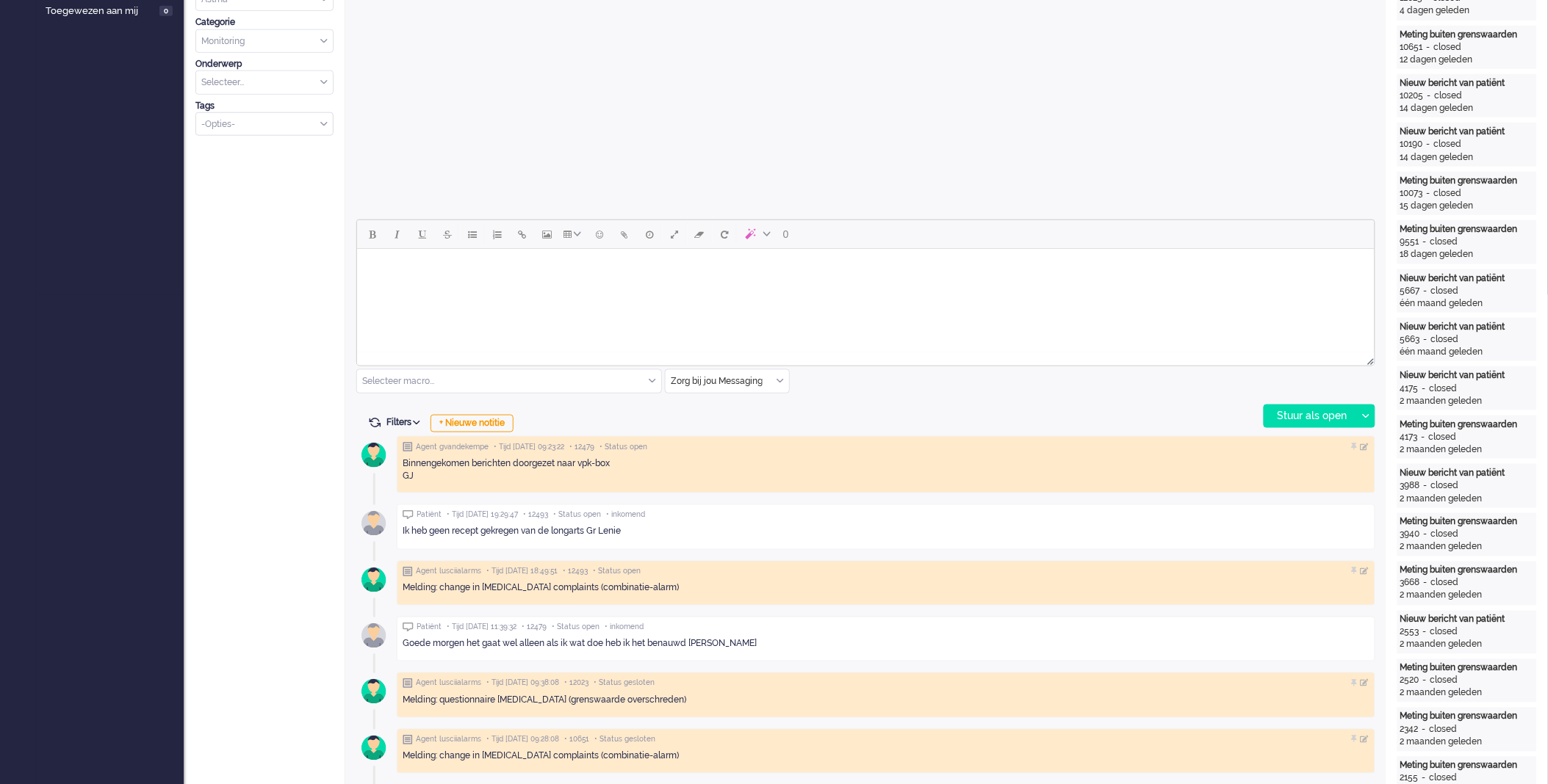
click at [501, 276] on body "Rich Text Area. Press ALT-0 for help." at bounding box center [865, 268] width 1005 height 26
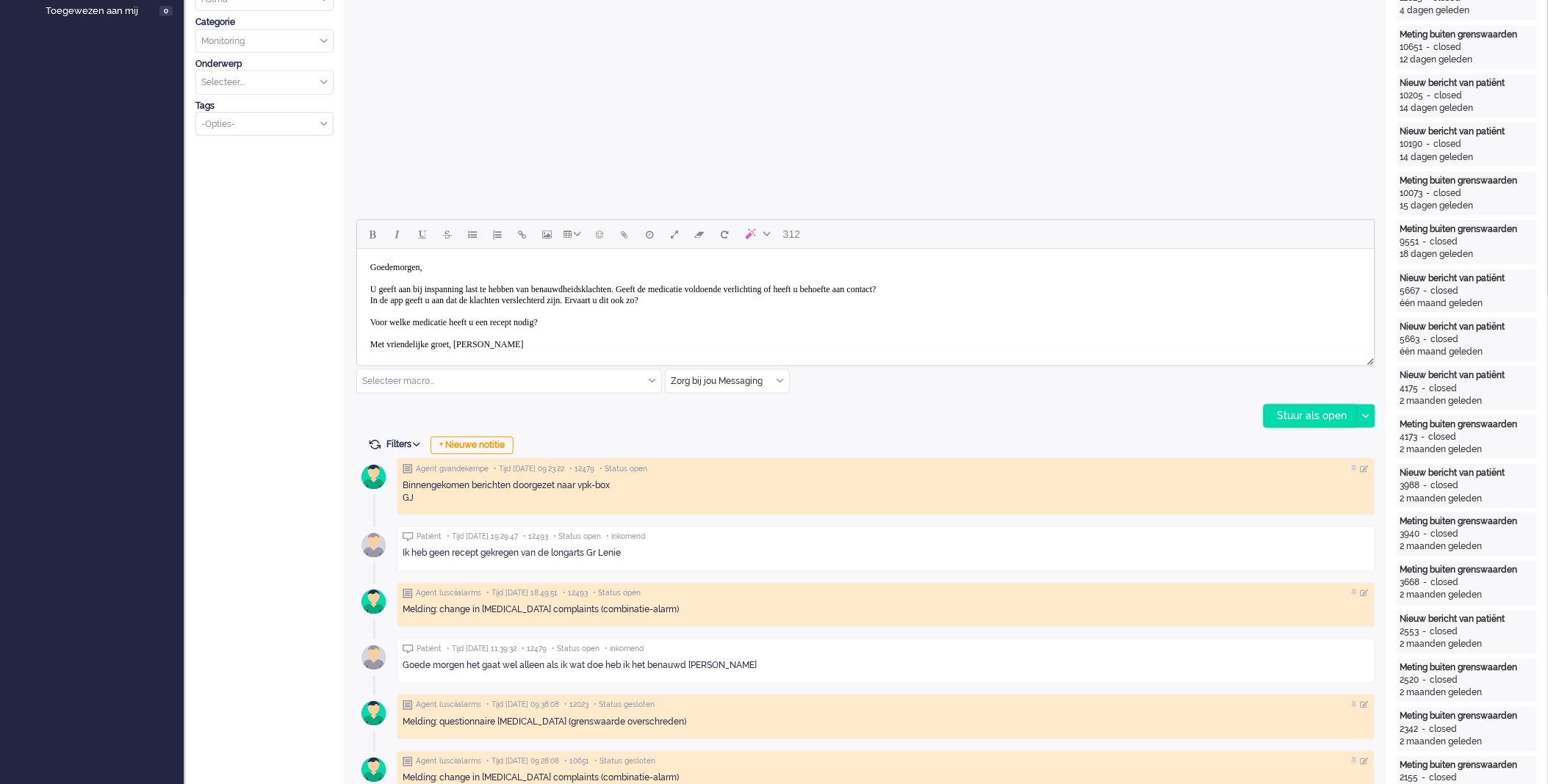
click at [1291, 413] on div "Stuur als open" at bounding box center [1310, 416] width 92 height 22
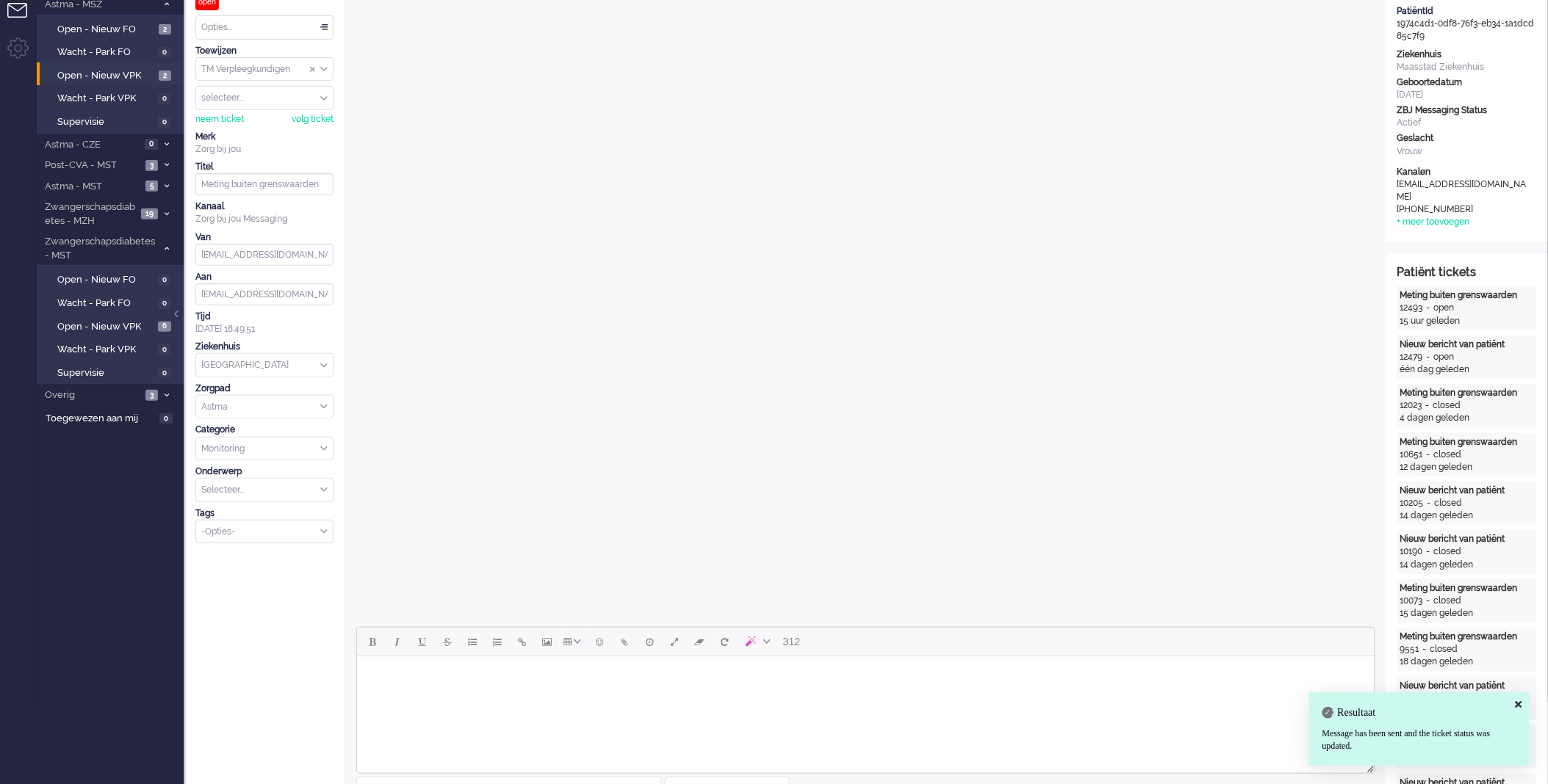
scroll to position [0, 0]
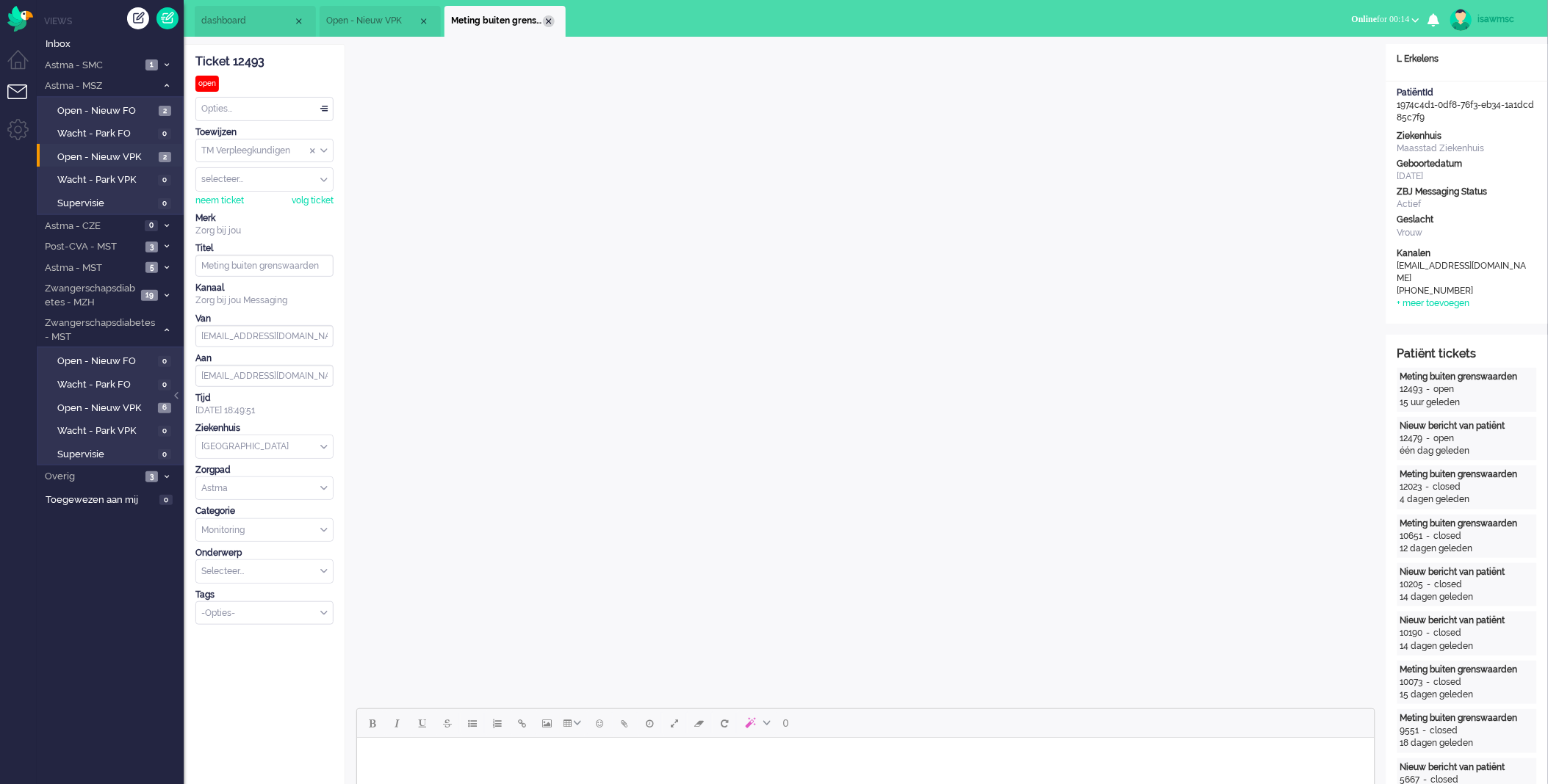
click at [554, 21] on div "Close tab" at bounding box center [549, 21] width 11 height 11
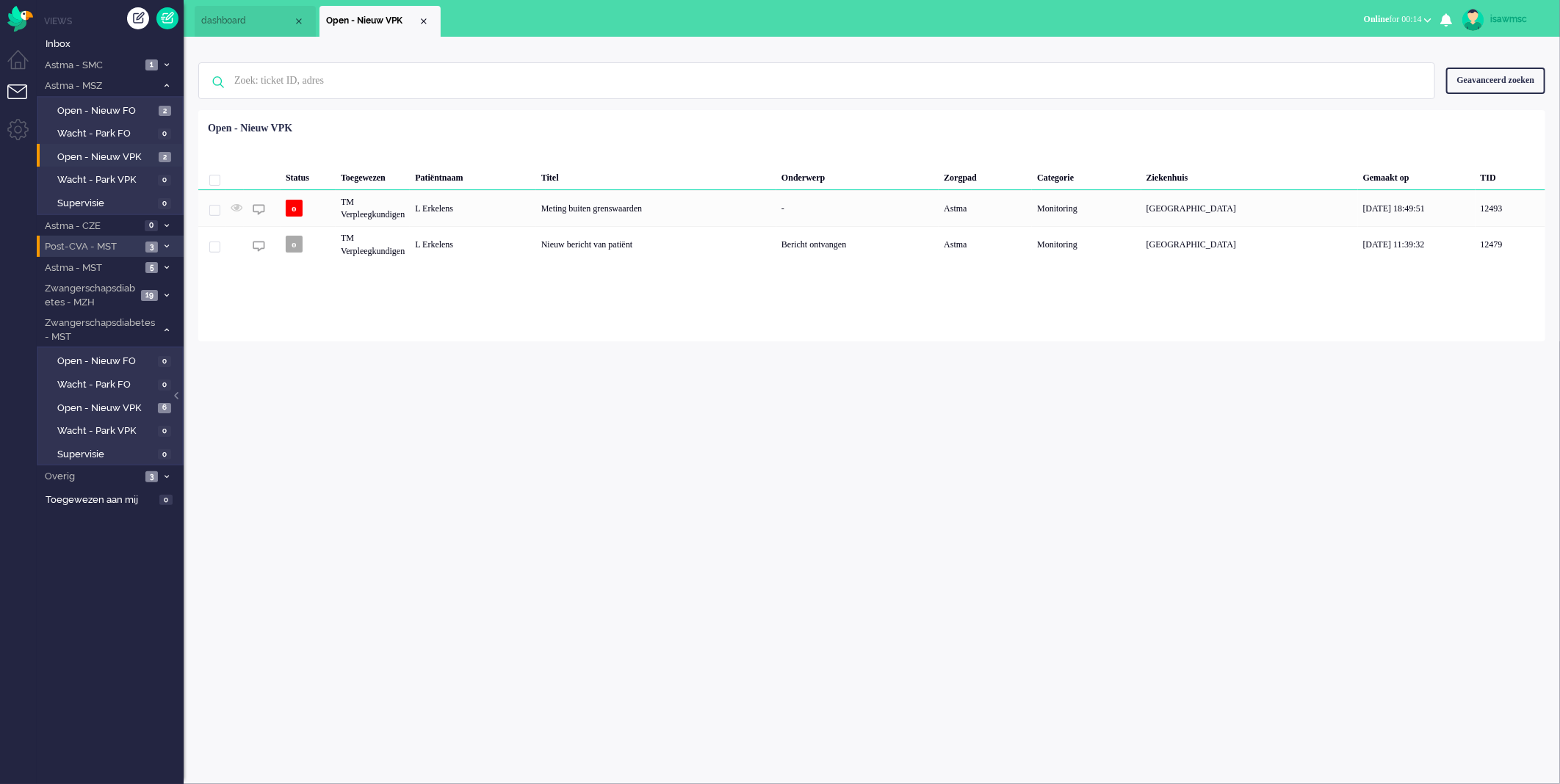
click at [158, 244] on li "Post-CVA - MST 3" at bounding box center [110, 246] width 147 height 21
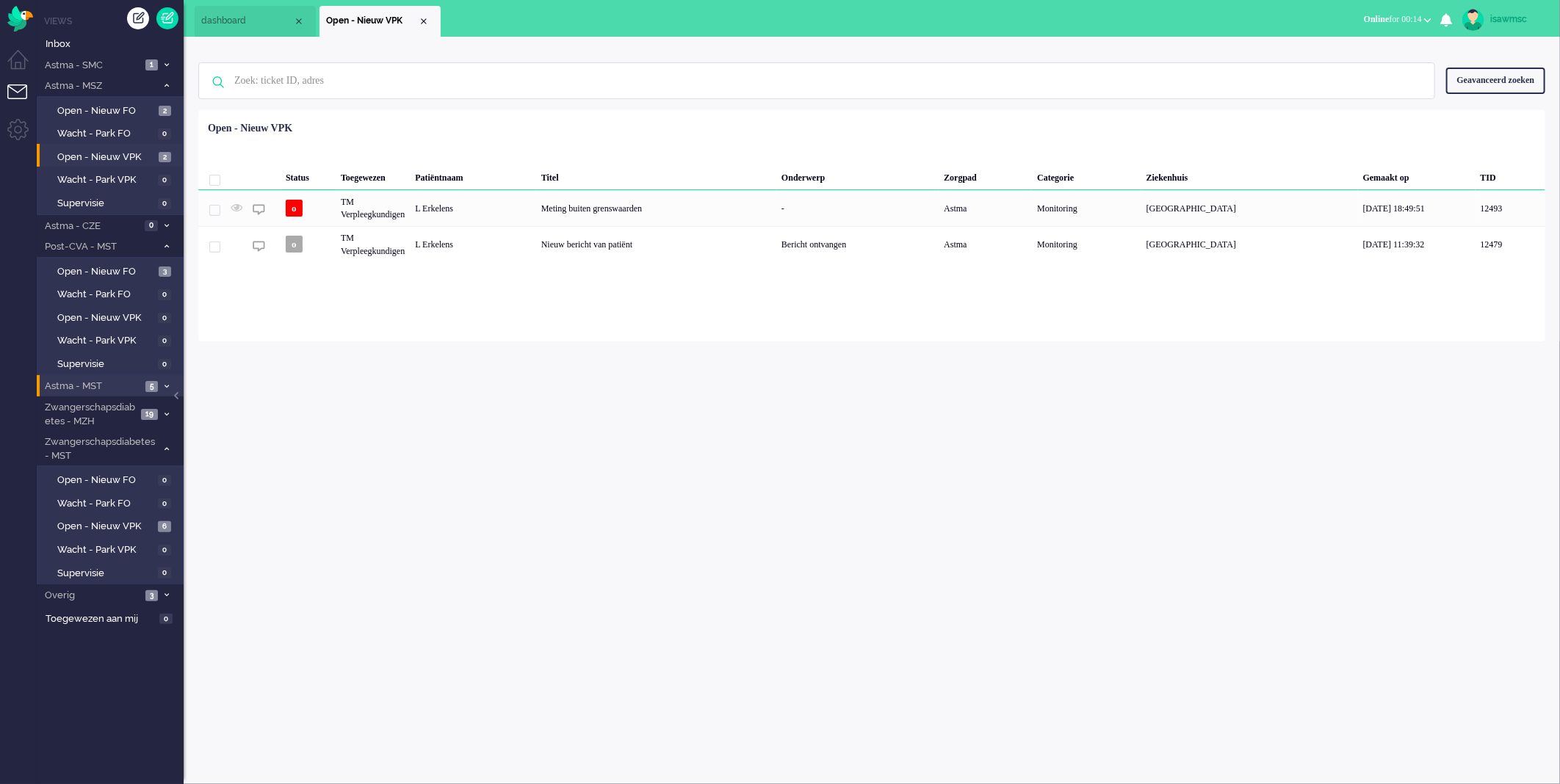
click at [170, 378] on li "Astma - MST 5" at bounding box center [110, 386] width 147 height 21
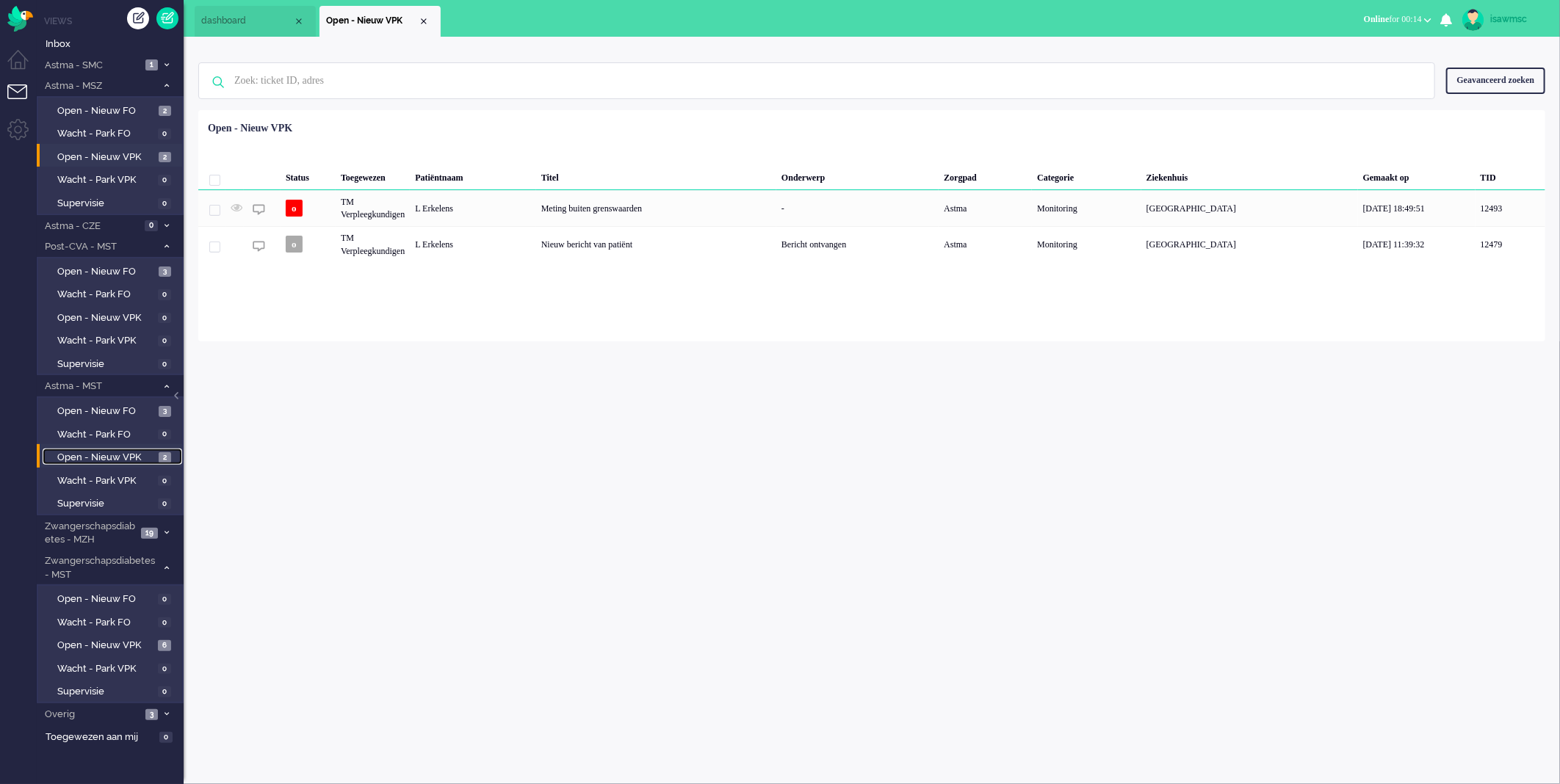
click at [151, 451] on span "Open - Nieuw VPK" at bounding box center [106, 458] width 98 height 14
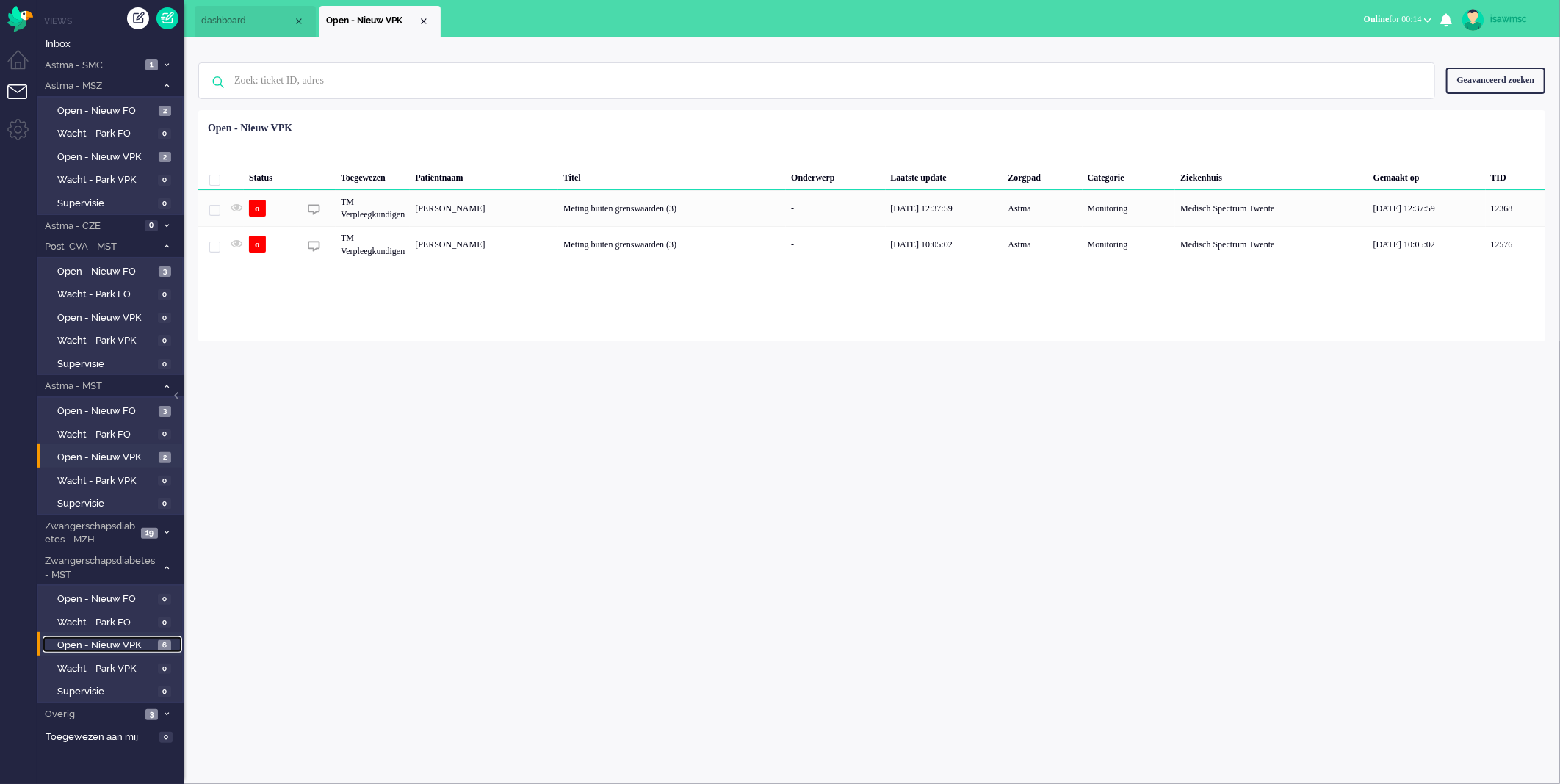
click at [133, 636] on link "Open - Nieuw VPK 6" at bounding box center [112, 644] width 139 height 16
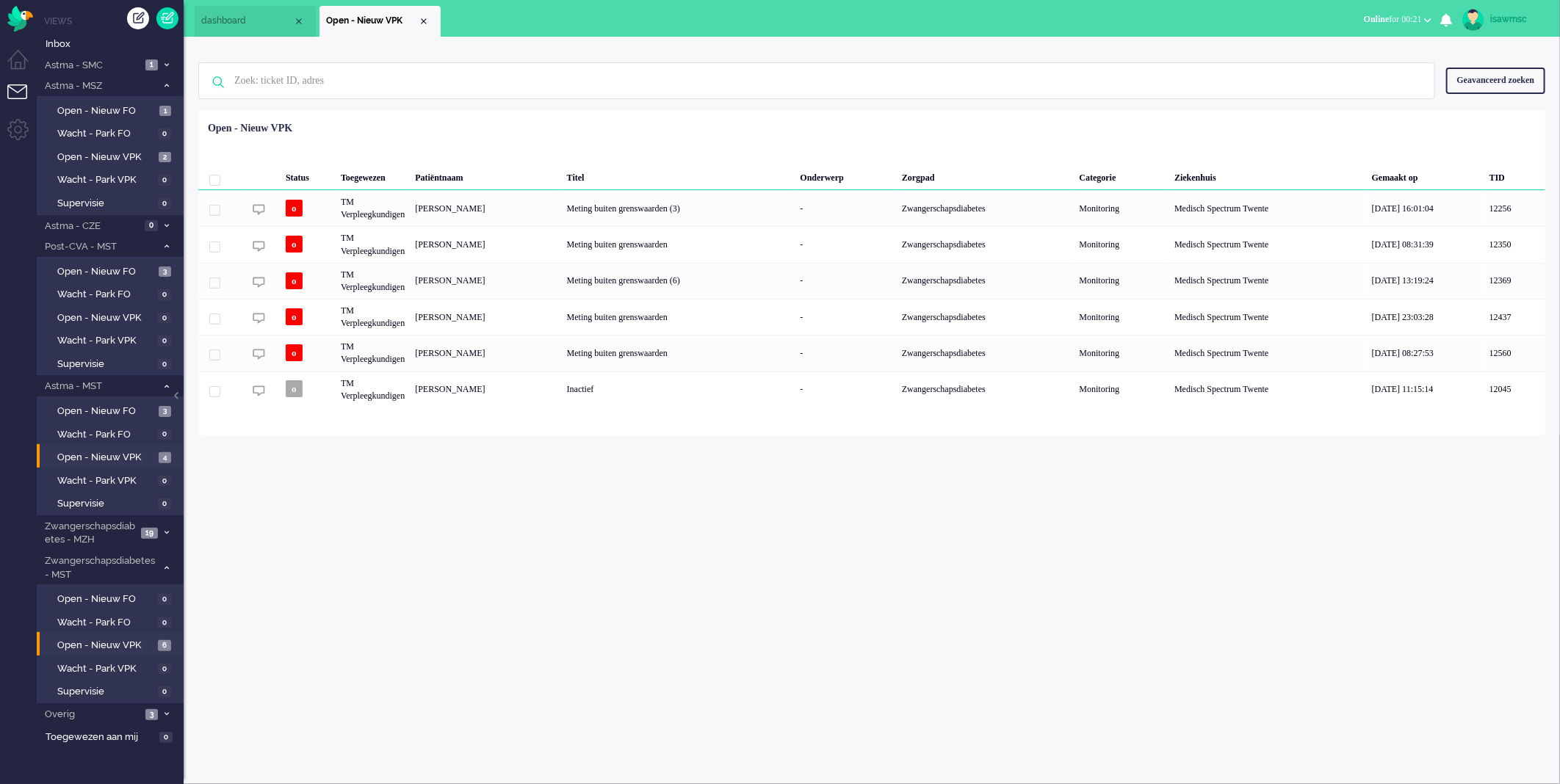
click at [145, 444] on li "Open - Nieuw VPK 4" at bounding box center [109, 456] width 145 height 24
click at [148, 451] on span "Open - Nieuw VPK" at bounding box center [106, 458] width 98 height 14
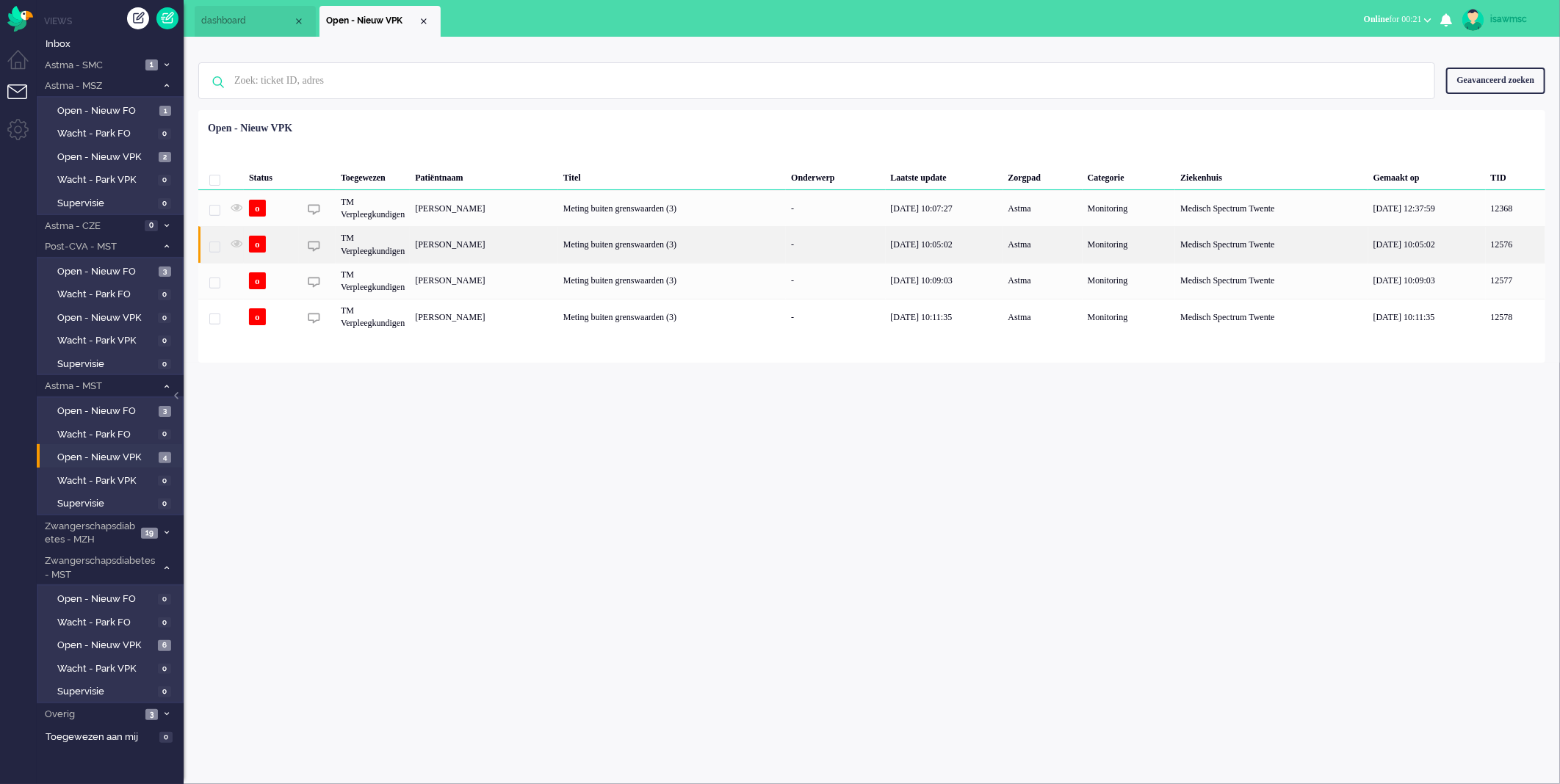
click at [1461, 252] on div "22/09/2025 10:05:02" at bounding box center [1428, 244] width 118 height 36
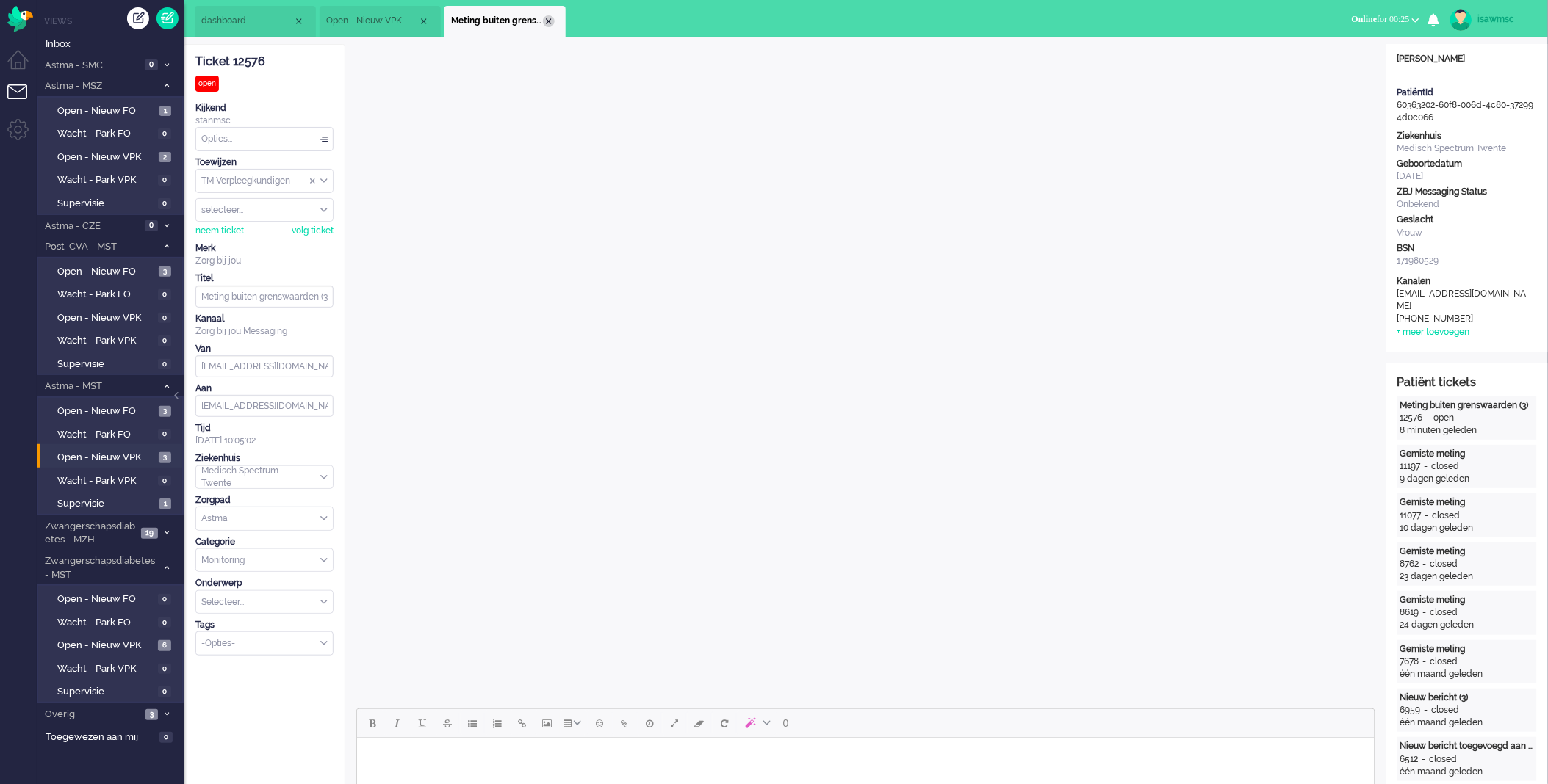
click at [549, 16] on li "Meting buiten grenswaarden (3)" at bounding box center [505, 21] width 121 height 31
click at [549, 21] on div "Close tab" at bounding box center [549, 21] width 11 height 11
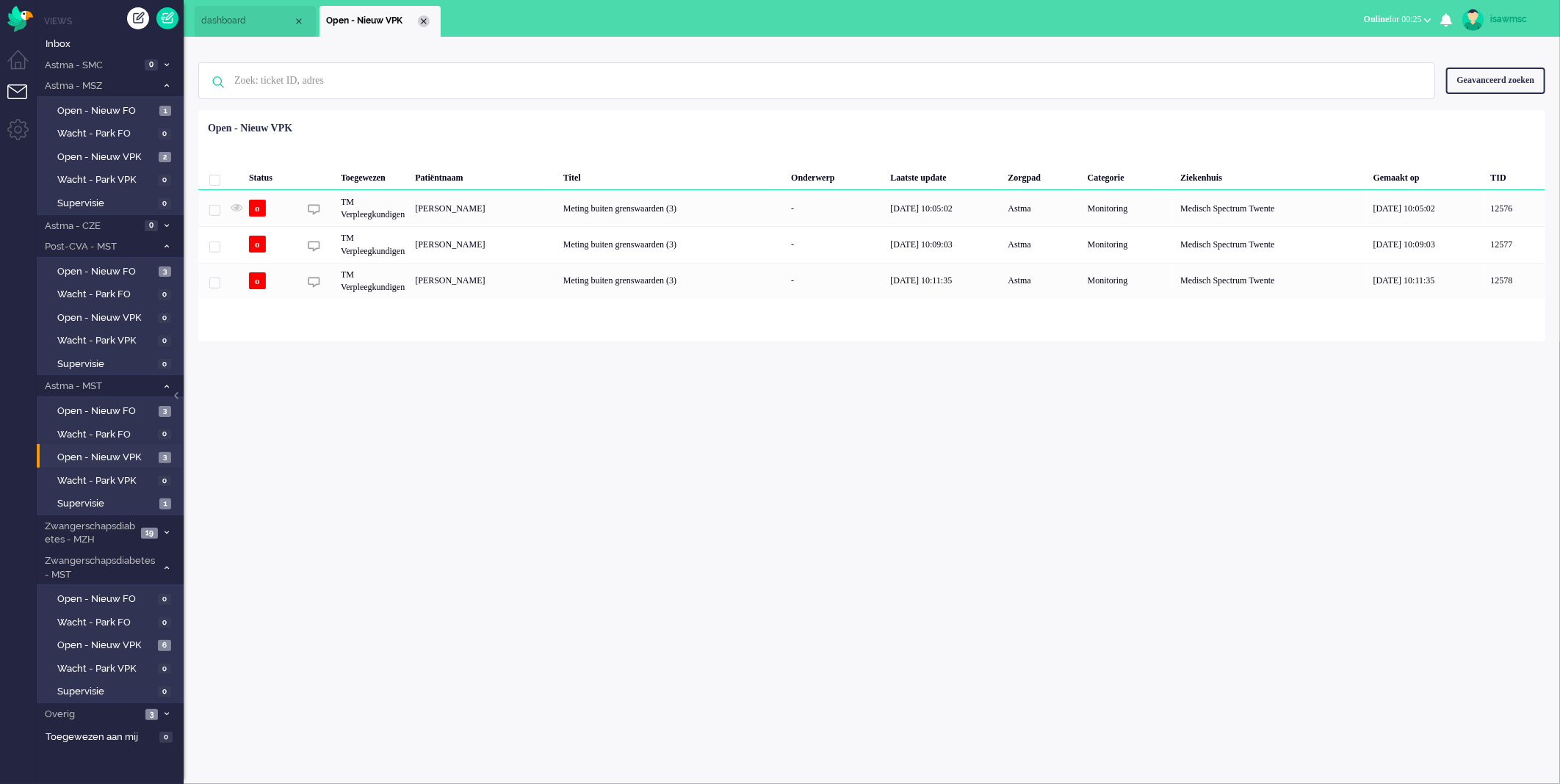
click at [426, 16] on div "Close tab" at bounding box center [423, 21] width 11 height 11
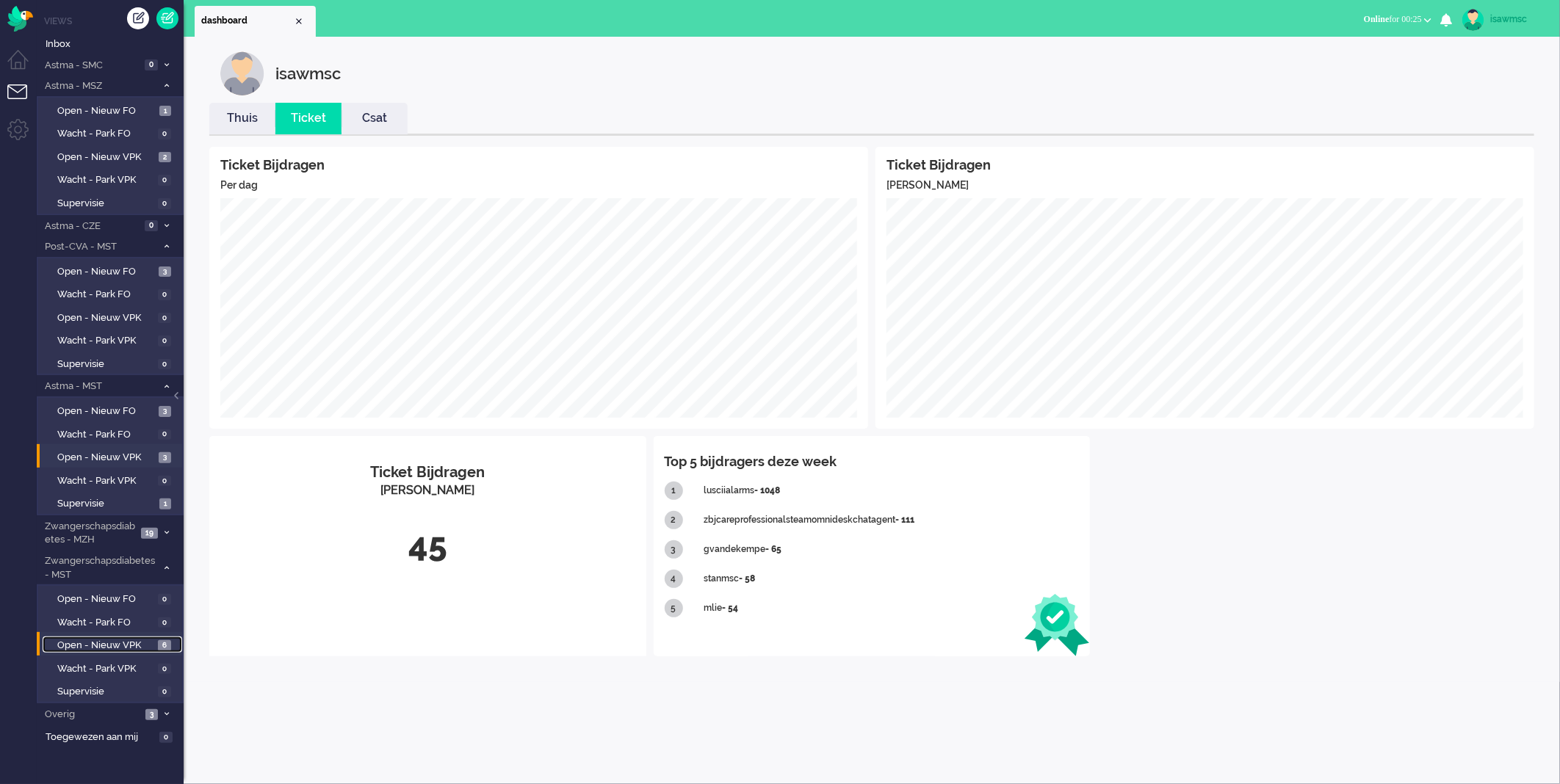
click at [152, 639] on span "Open - Nieuw VPK" at bounding box center [106, 646] width 97 height 14
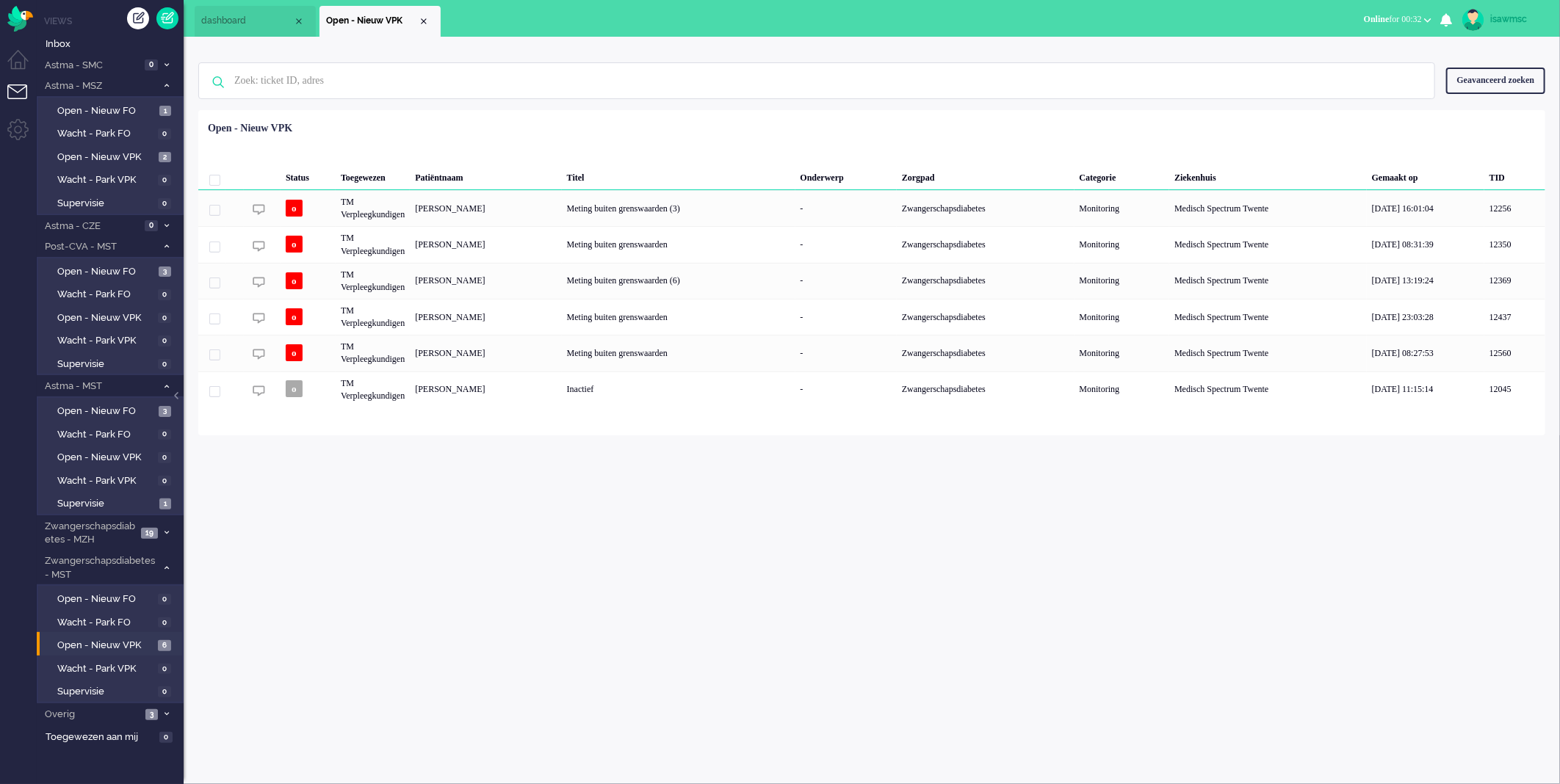
click at [159, 633] on li "Open - Nieuw VPK 6" at bounding box center [109, 644] width 145 height 24
click at [394, 618] on div "isawmsc Thuis Ticket Csat Ticket Bijdragen Per dag Ticket Bijdragen Per Kanaal …" at bounding box center [871, 410] width 1376 height 747
click at [400, 508] on div "isawmsc Thuis Ticket Csat Ticket Bijdragen Per dag Ticket Bijdragen Per Kanaal …" at bounding box center [871, 410] width 1376 height 747
click at [0, 779] on html "Thuis Dashboard [GEOGRAPHIC_DATA] Volgen [GEOGRAPHIC_DATA] release_2.1.2 Views …" at bounding box center [780, 392] width 1560 height 784
click at [2, 776] on ul "Menu" at bounding box center [18, 392] width 37 height 784
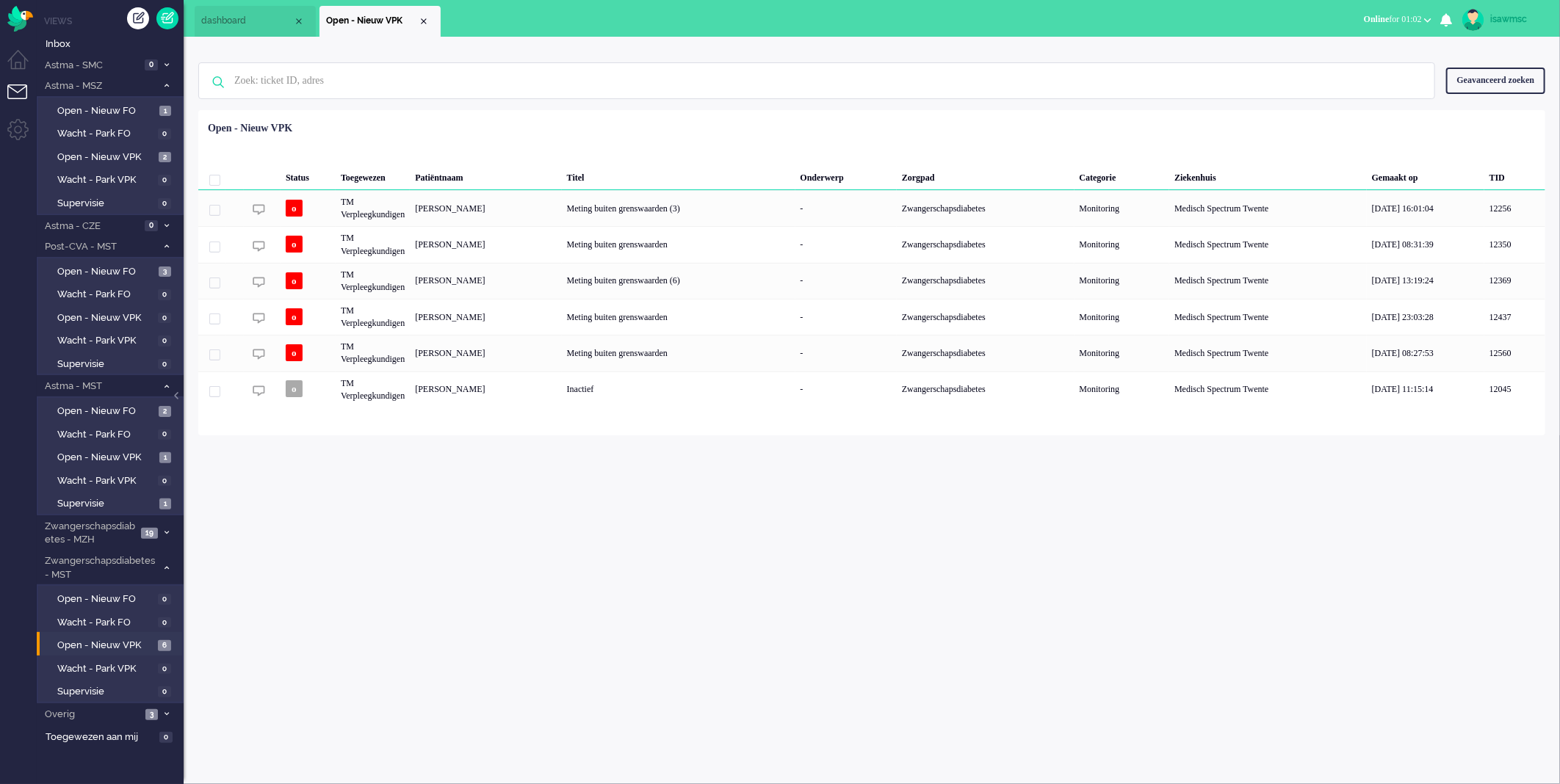
drag, startPoint x: 1, startPoint y: 763, endPoint x: -9, endPoint y: 764, distance: 10.0
click at [0, 764] on html "Thuis Dashboard [GEOGRAPHIC_DATA] Volgen [GEOGRAPHIC_DATA] release_2.1.2 Views …" at bounding box center [780, 392] width 1560 height 784
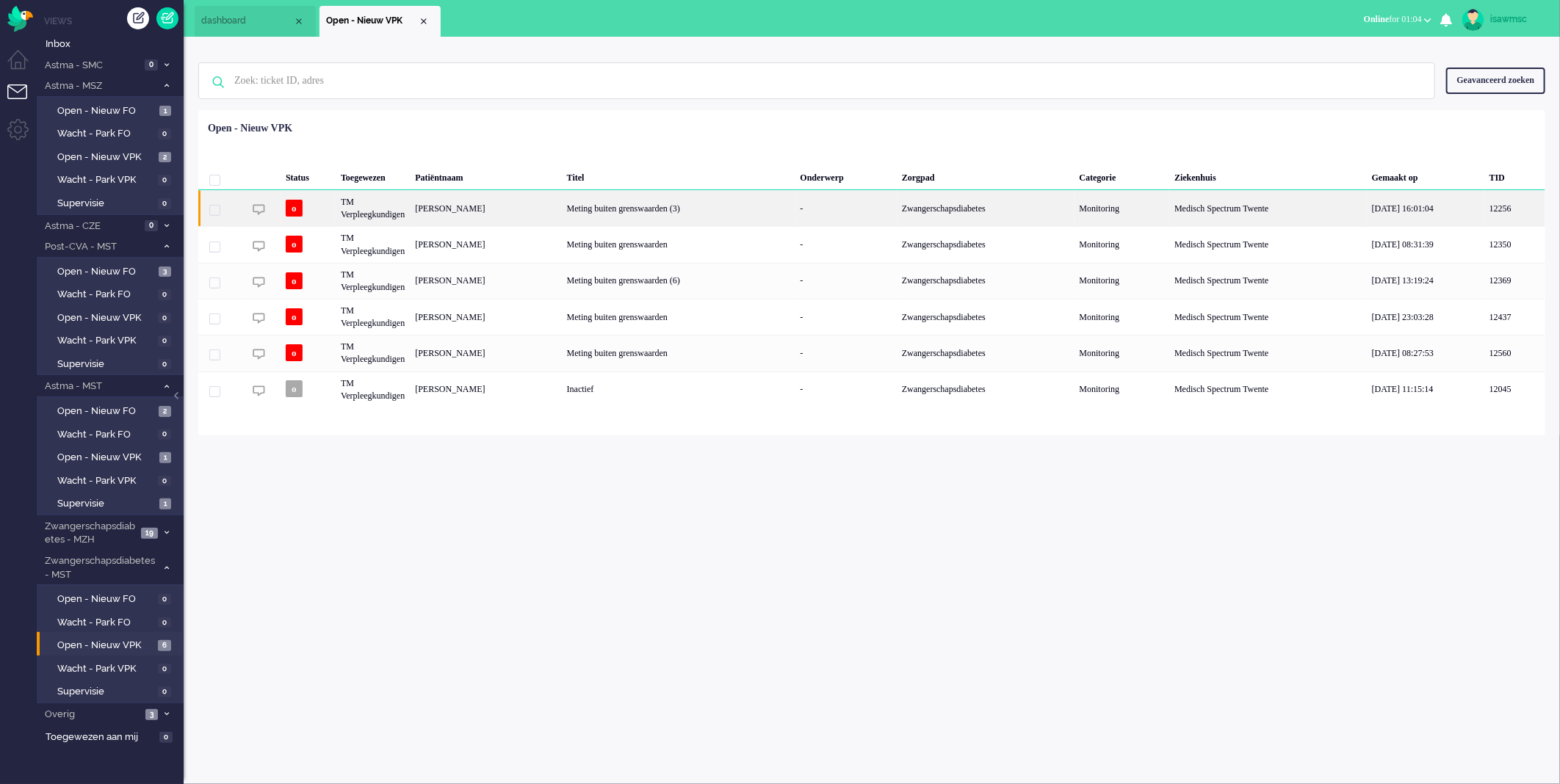
click at [796, 216] on div "Meting buiten grenswaarden (3)" at bounding box center [679, 208] width 233 height 36
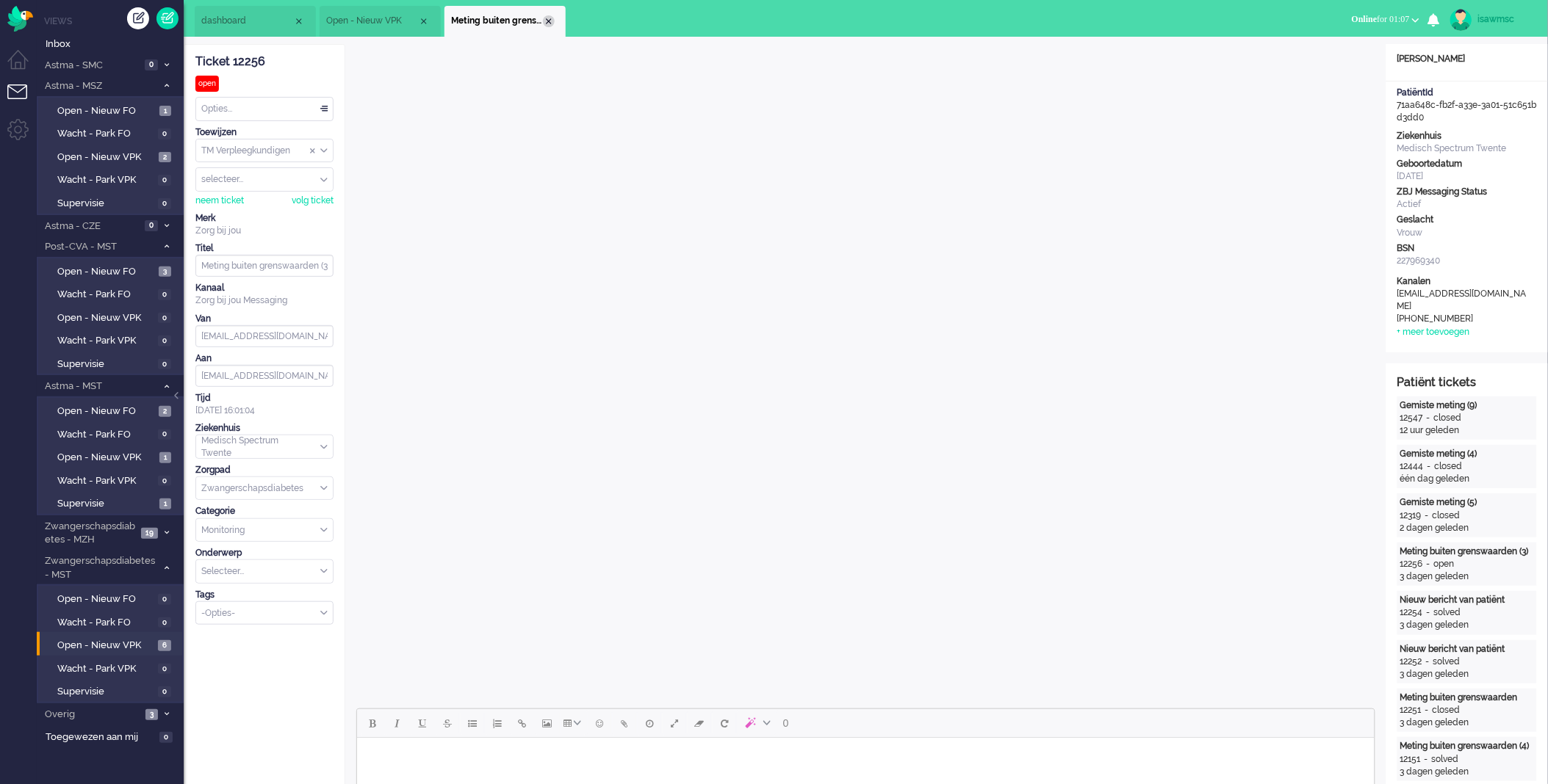
click at [544, 20] on div "Close tab" at bounding box center [549, 21] width 11 height 11
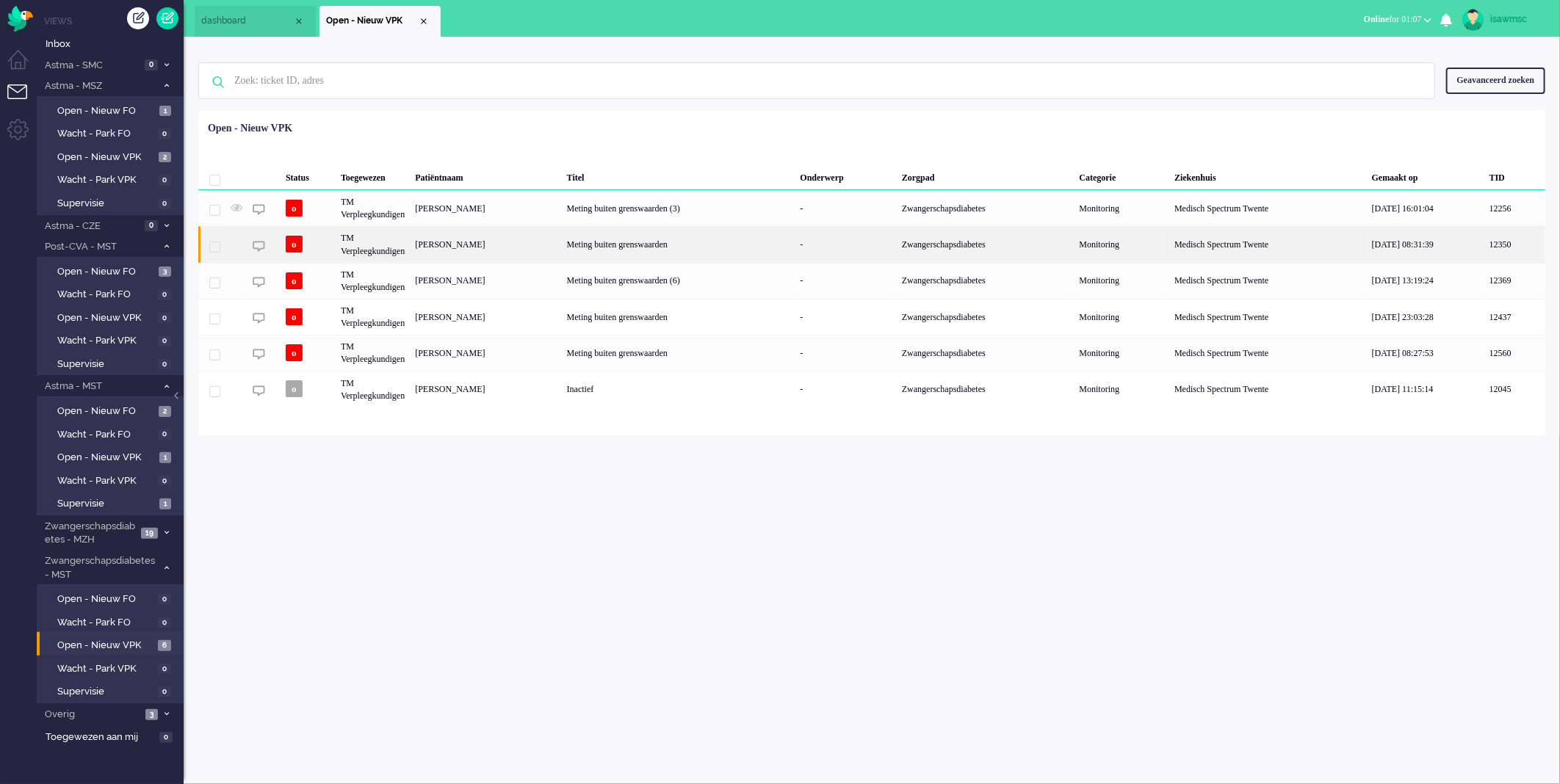
click at [480, 246] on div "[PERSON_NAME]" at bounding box center [486, 244] width 151 height 36
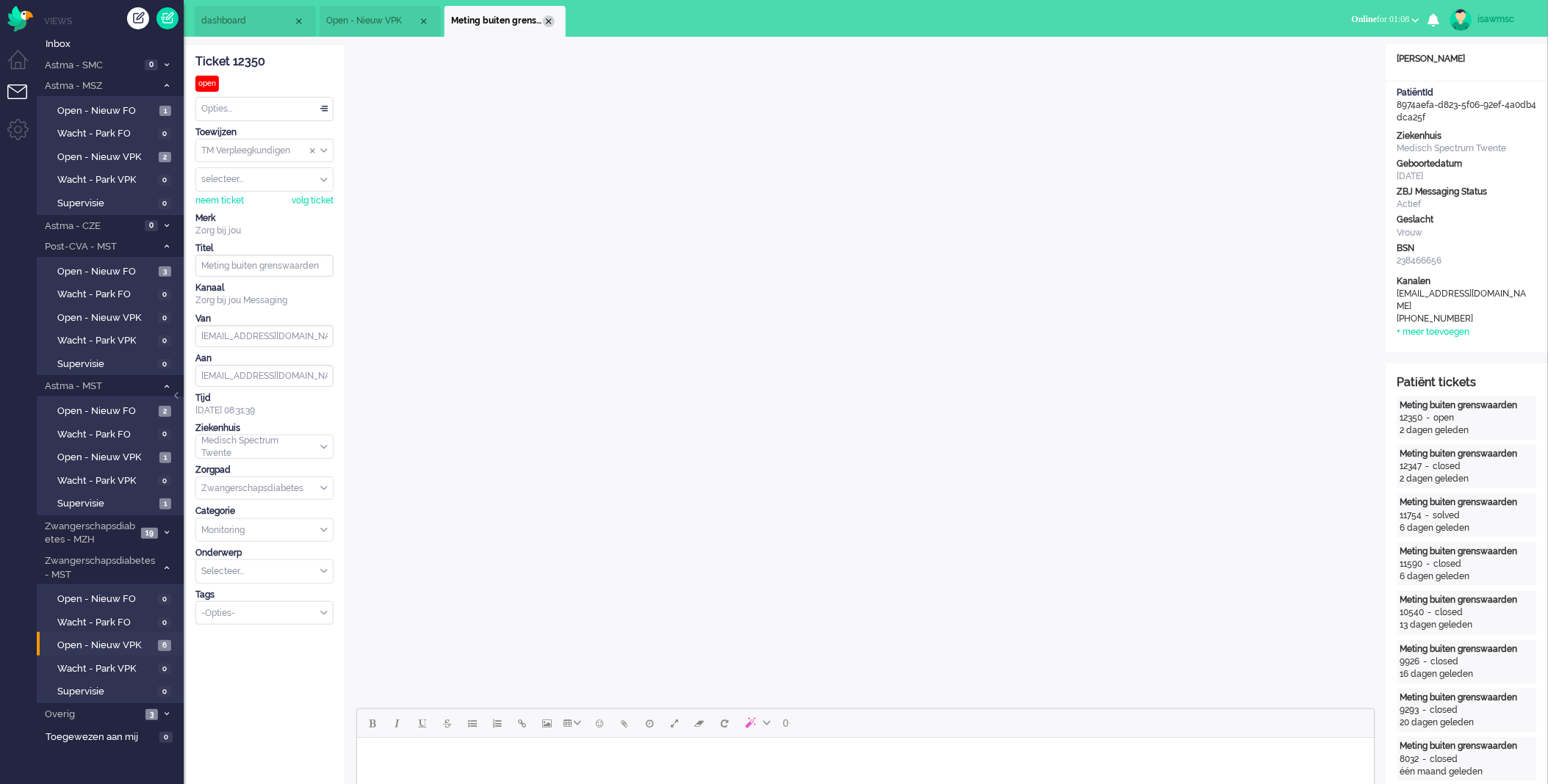
click at [547, 23] on div "Close tab" at bounding box center [549, 21] width 11 height 11
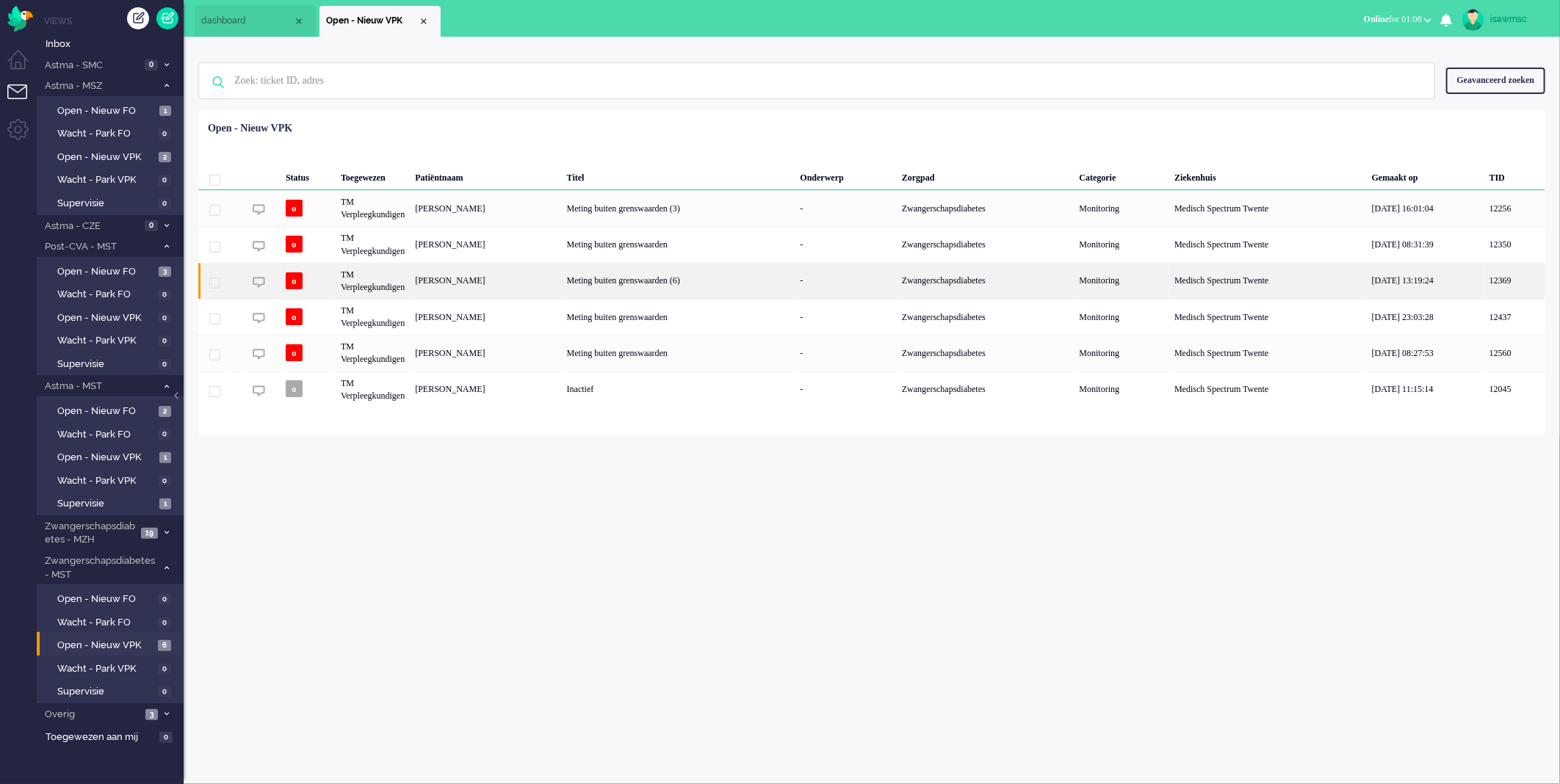
click at [559, 281] on div "[PERSON_NAME]" at bounding box center [486, 281] width 151 height 36
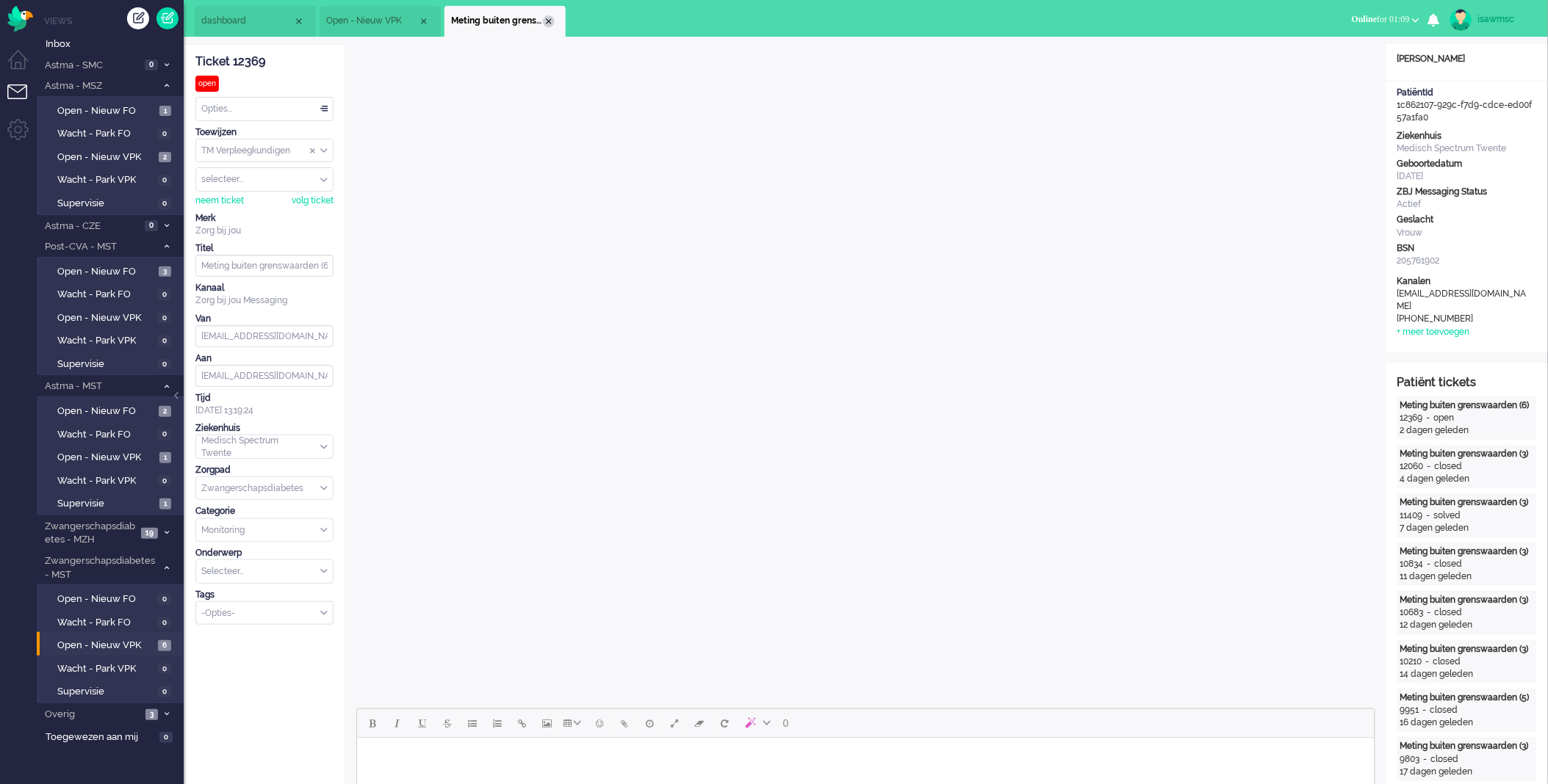
click at [553, 21] on div "Close tab" at bounding box center [549, 21] width 11 height 11
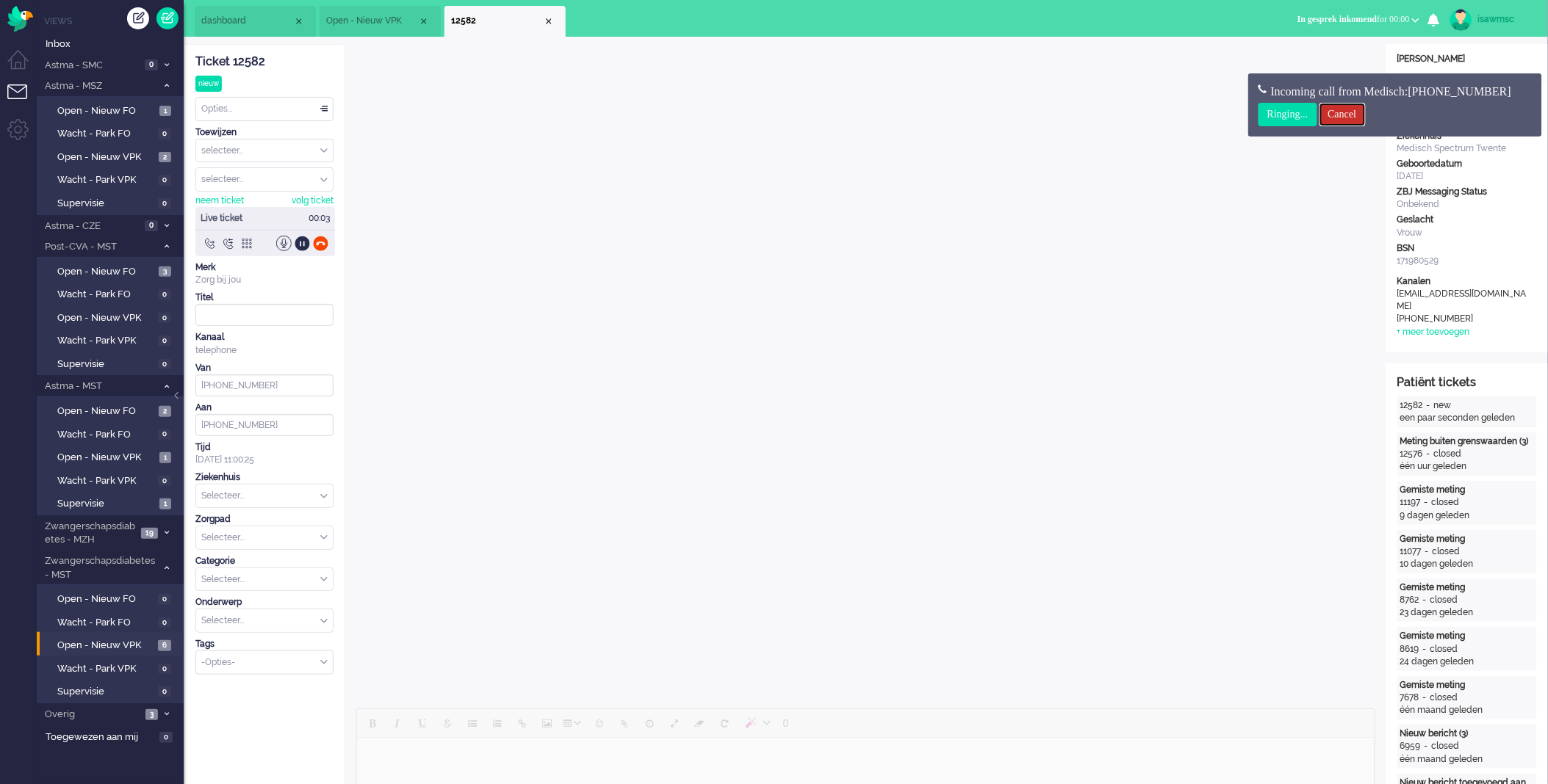
click at [1350, 116] on input "Cancel" at bounding box center [1342, 114] width 46 height 24
click at [1356, 113] on input "Cancel" at bounding box center [1342, 114] width 46 height 24
click at [547, 23] on div "Close tab" at bounding box center [549, 21] width 11 height 11
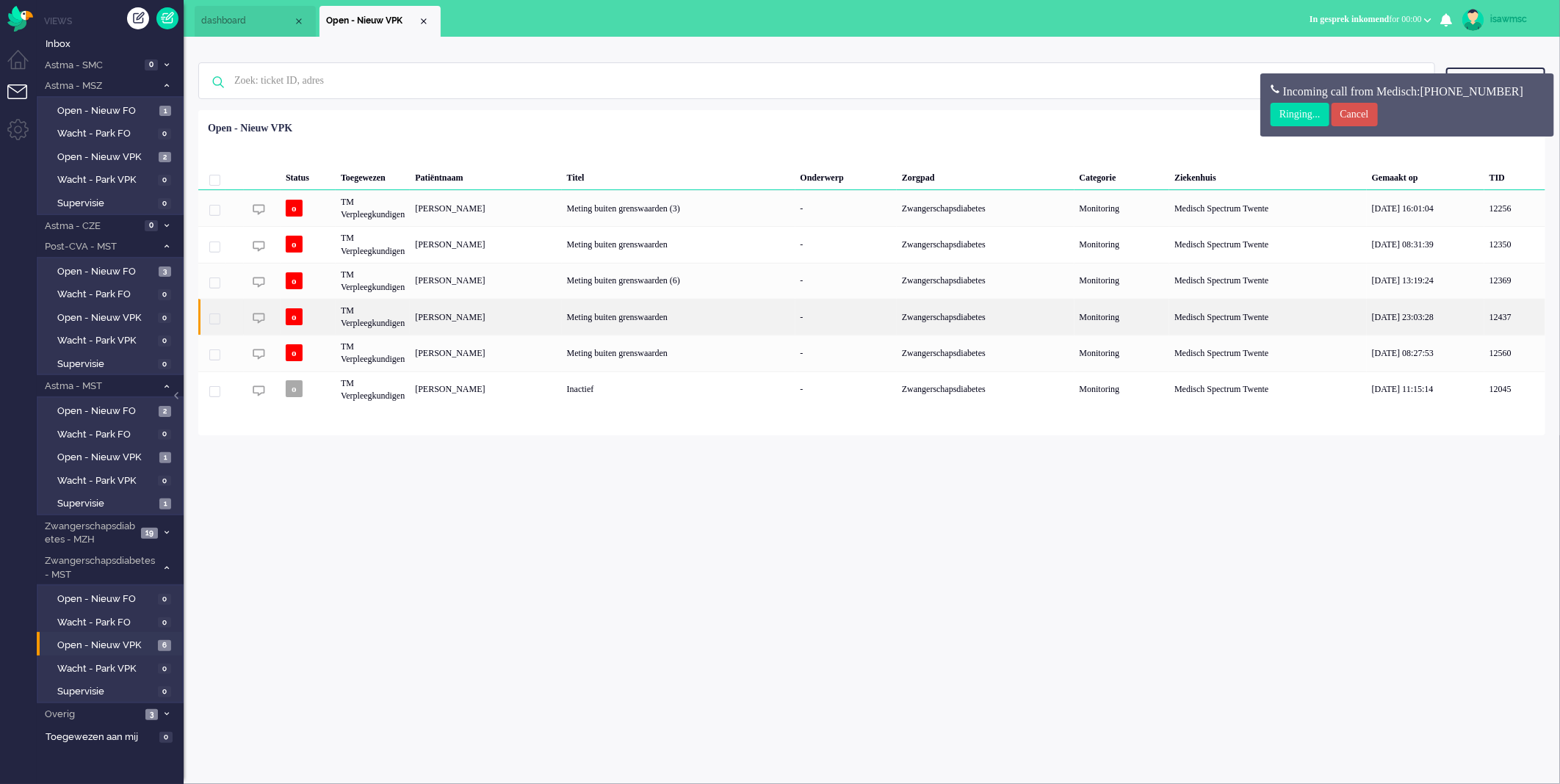
click at [473, 321] on div "[PERSON_NAME]" at bounding box center [486, 317] width 151 height 36
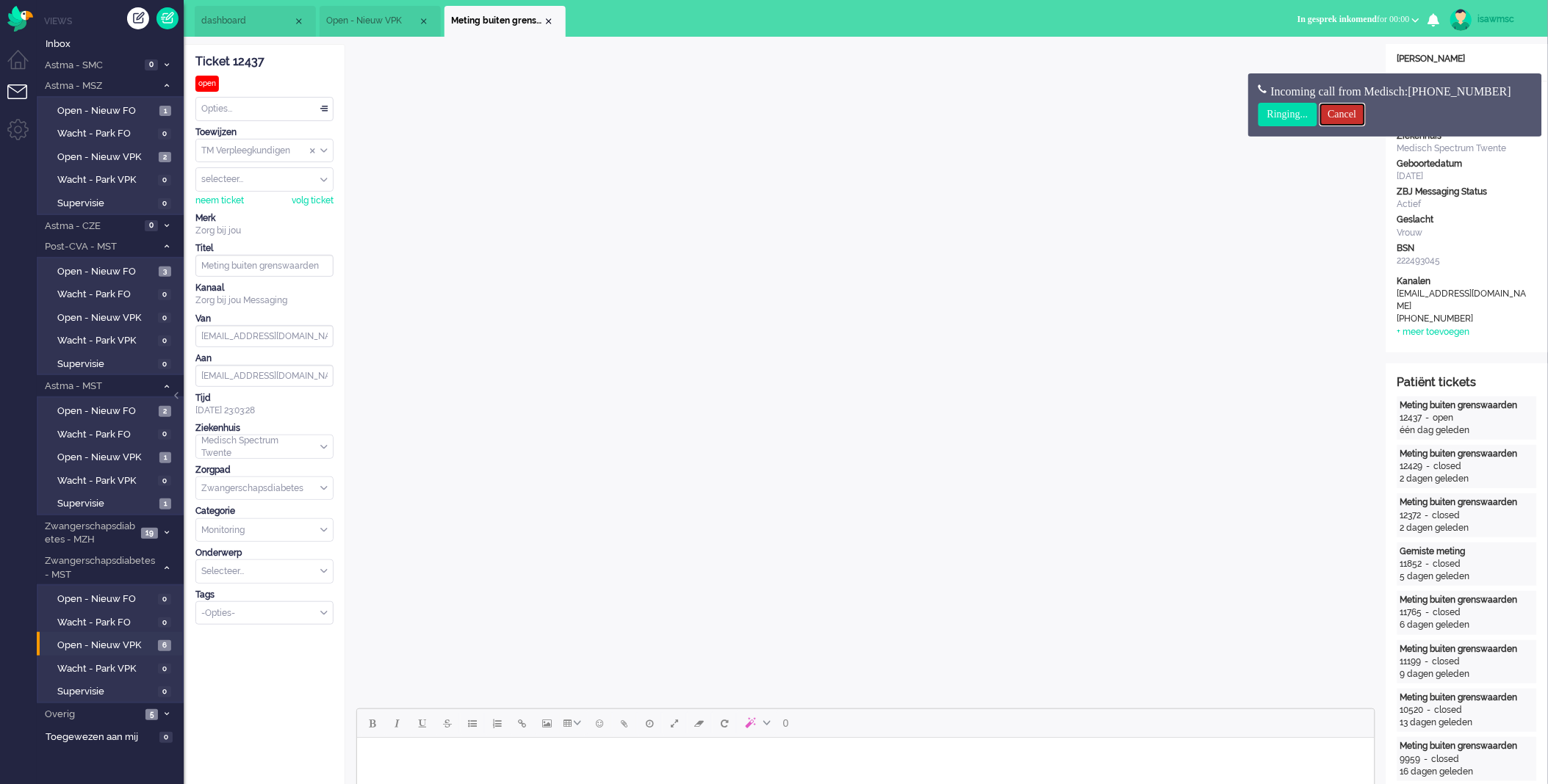
click at [1356, 119] on input "Cancel" at bounding box center [1342, 114] width 46 height 24
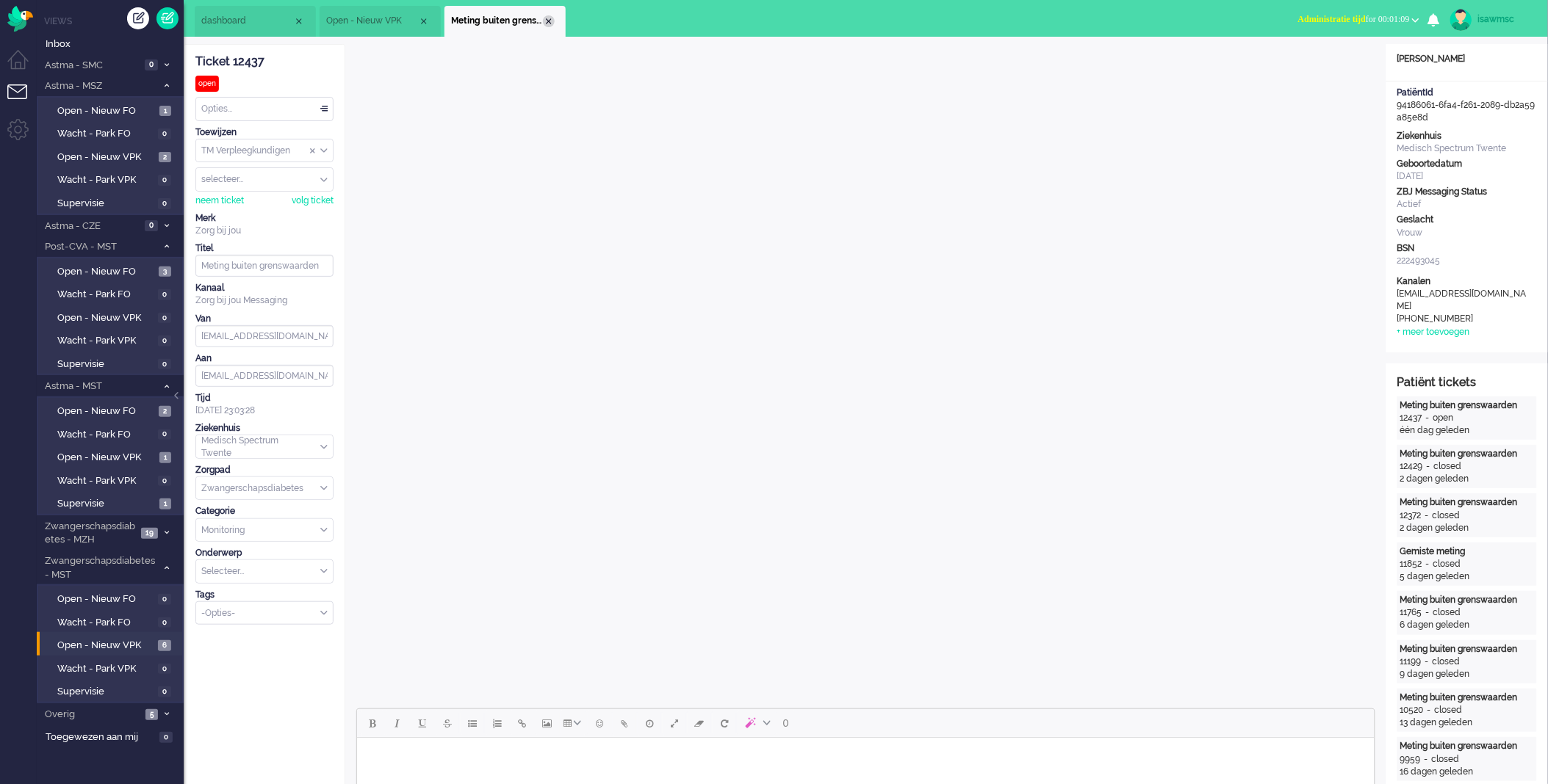
click at [552, 18] on div "Close tab" at bounding box center [549, 21] width 11 height 11
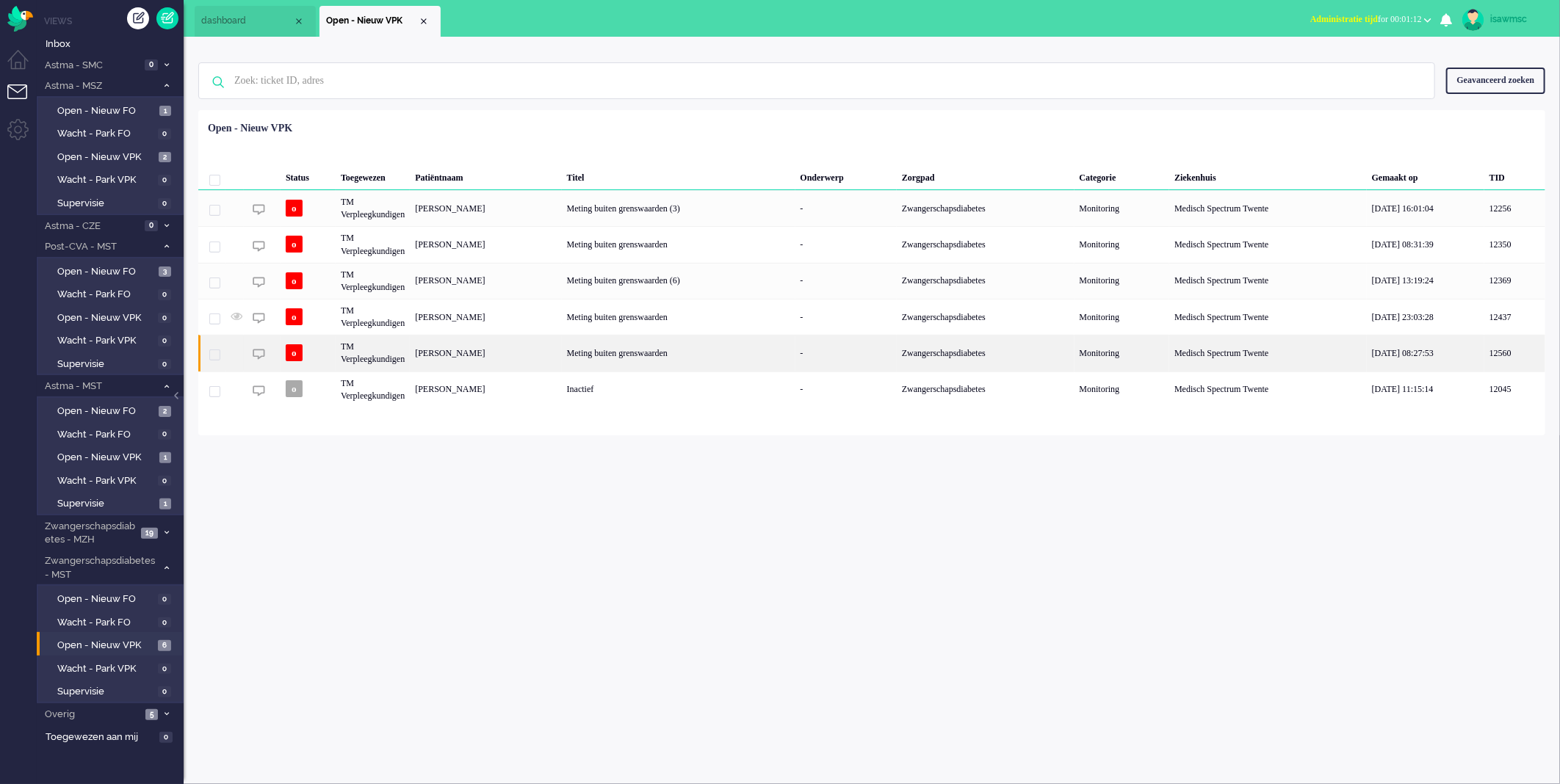
click at [537, 358] on div "[PERSON_NAME]" at bounding box center [486, 353] width 151 height 36
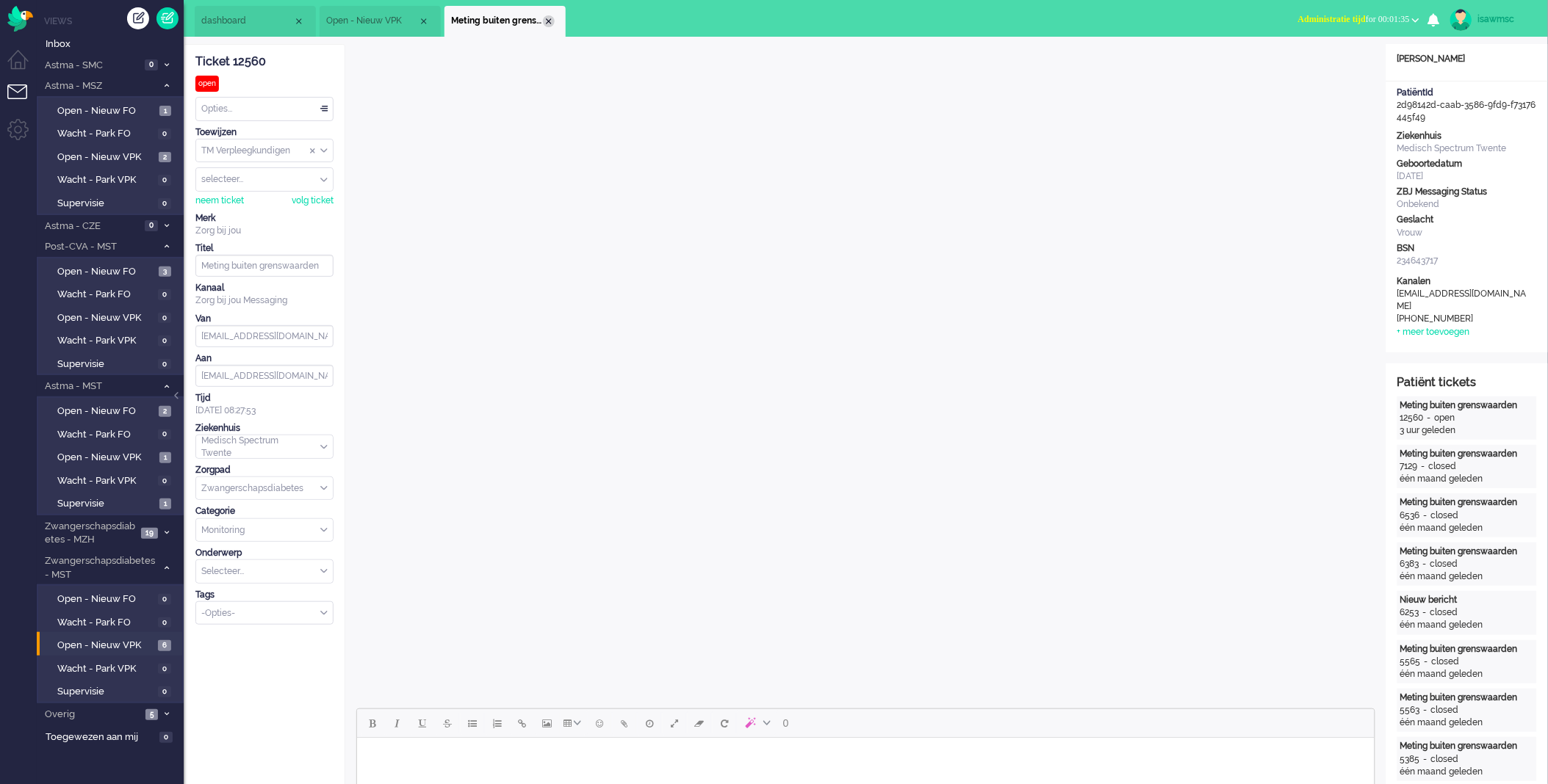
click at [547, 19] on div "Close tab" at bounding box center [549, 21] width 11 height 11
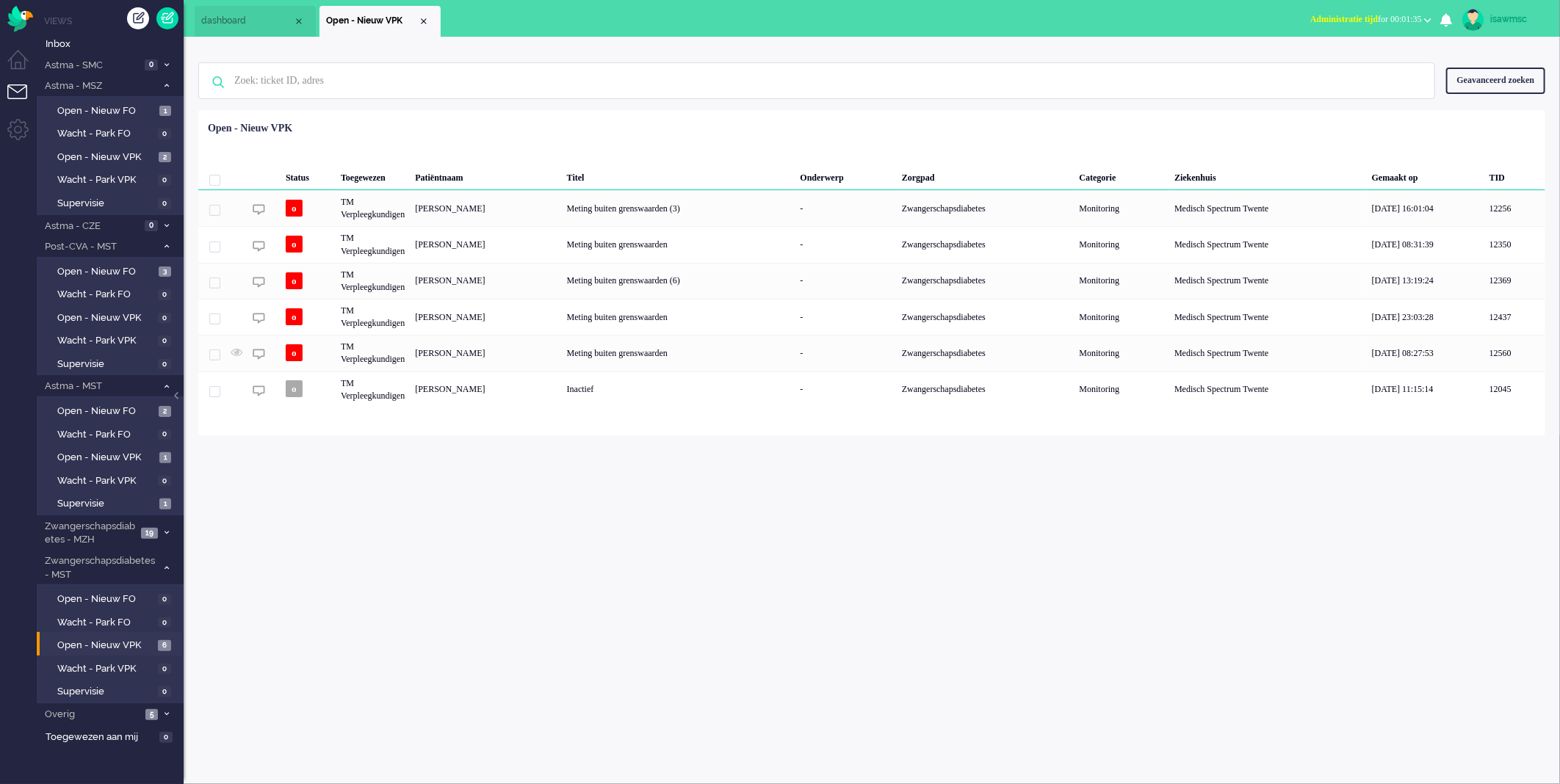
click at [639, 132] on div "Geselecteerd 0 Set Status: open pending holding solved Verwijder Selecteer... U…" at bounding box center [871, 146] width 1347 height 28
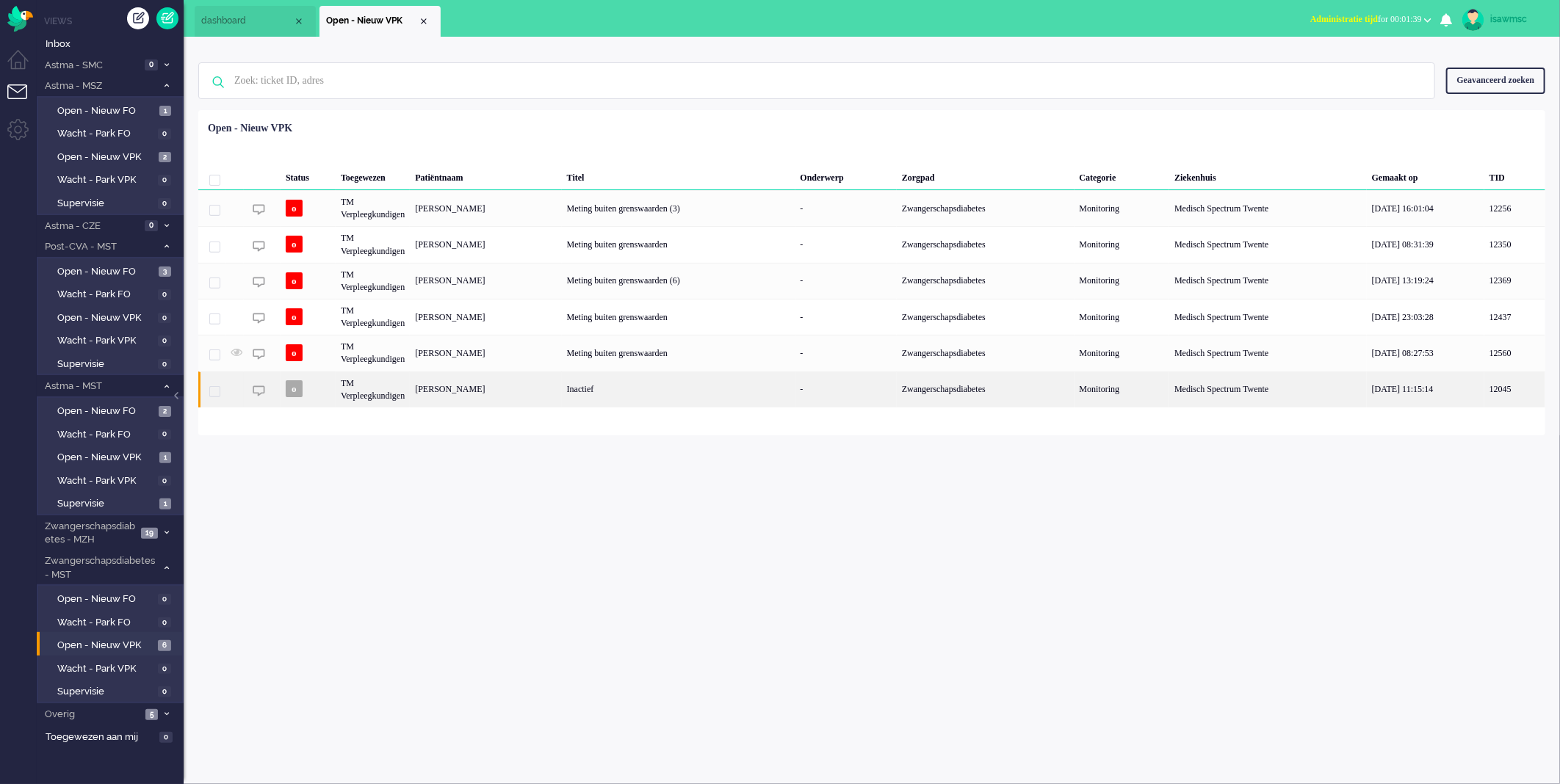
click at [607, 395] on div "Inactief" at bounding box center [679, 389] width 233 height 36
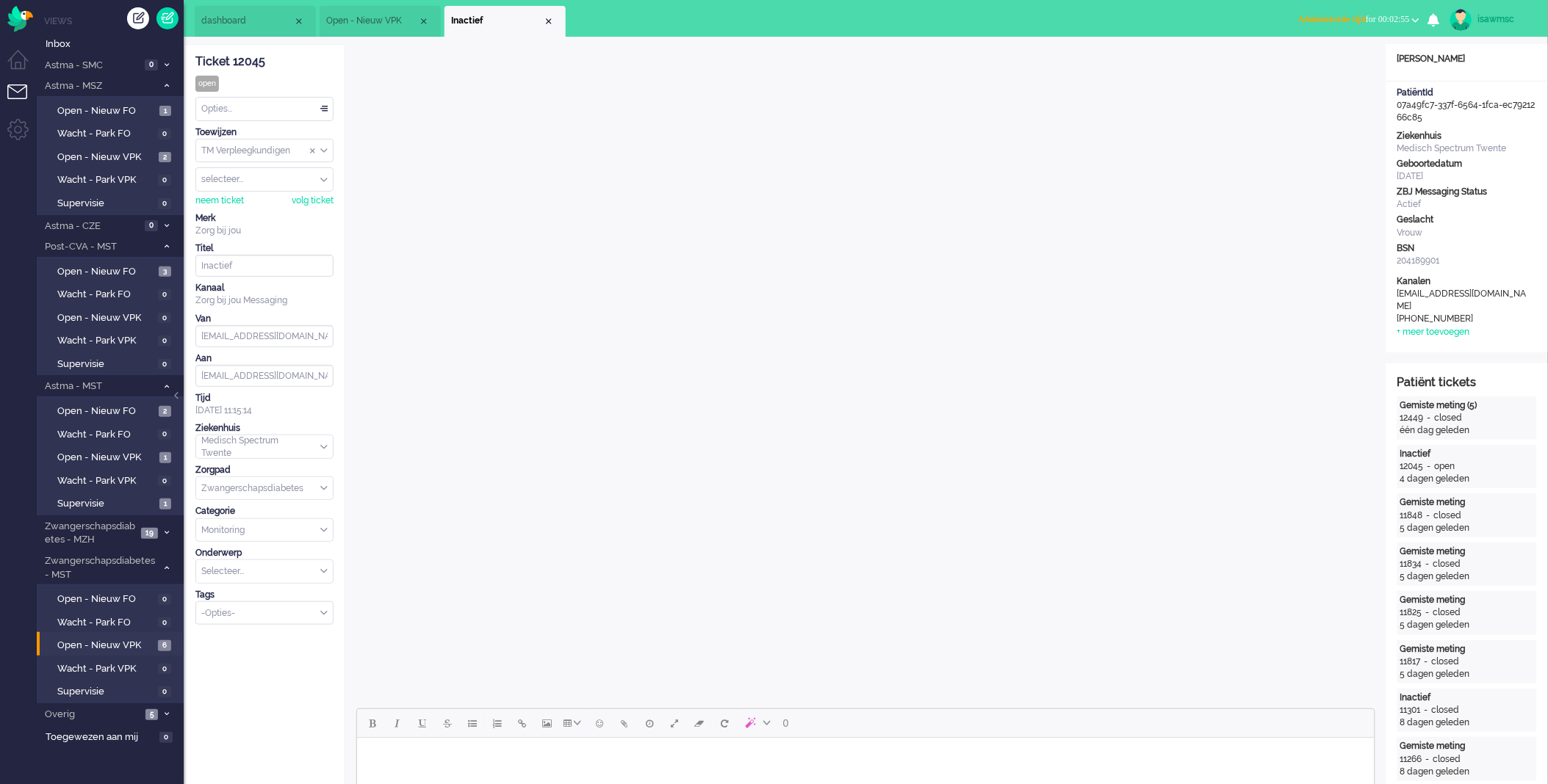
click at [845, 5] on ul "dashboard Open - Nieuw VPK Inactief" at bounding box center [722, 18] width 1056 height 37
click at [551, 24] on div "Close tab" at bounding box center [549, 21] width 11 height 11
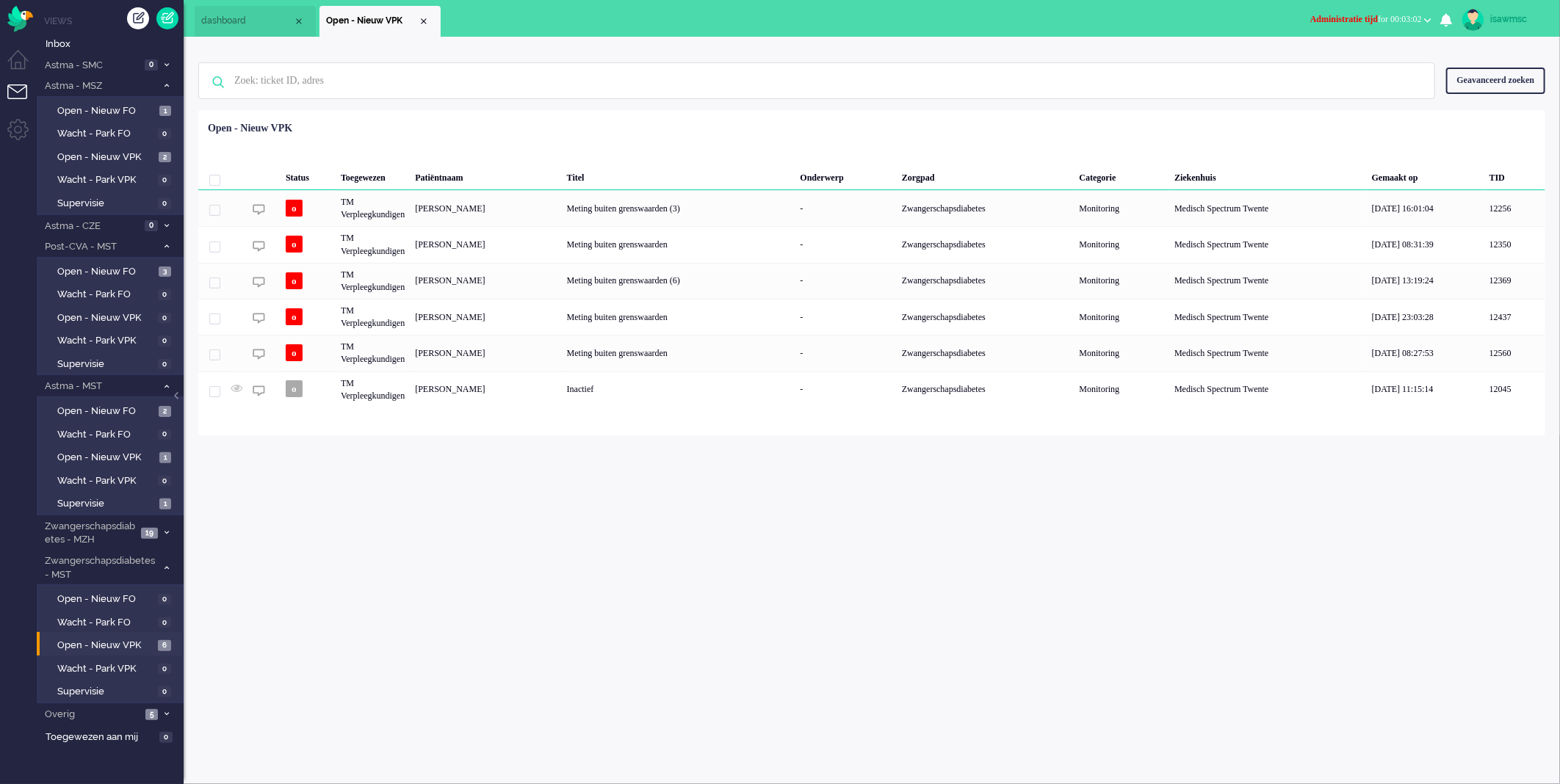
click at [570, 144] on div "Geselecteerd 0 Set Status: open pending holding solved Verwijder Selecteer... U…" at bounding box center [871, 146] width 1347 height 28
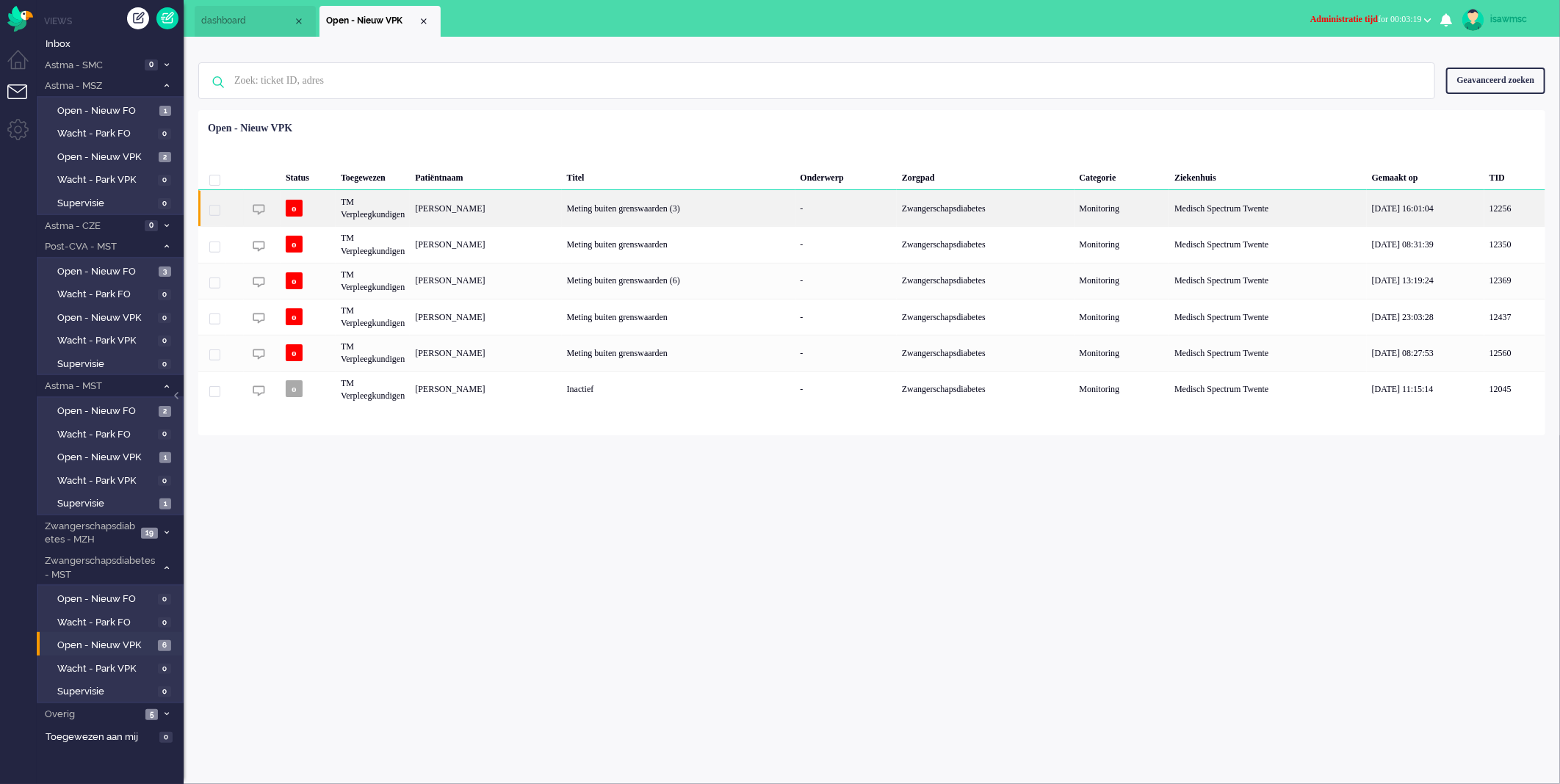
click at [650, 203] on div "Meting buiten grenswaarden (3)" at bounding box center [679, 208] width 233 height 36
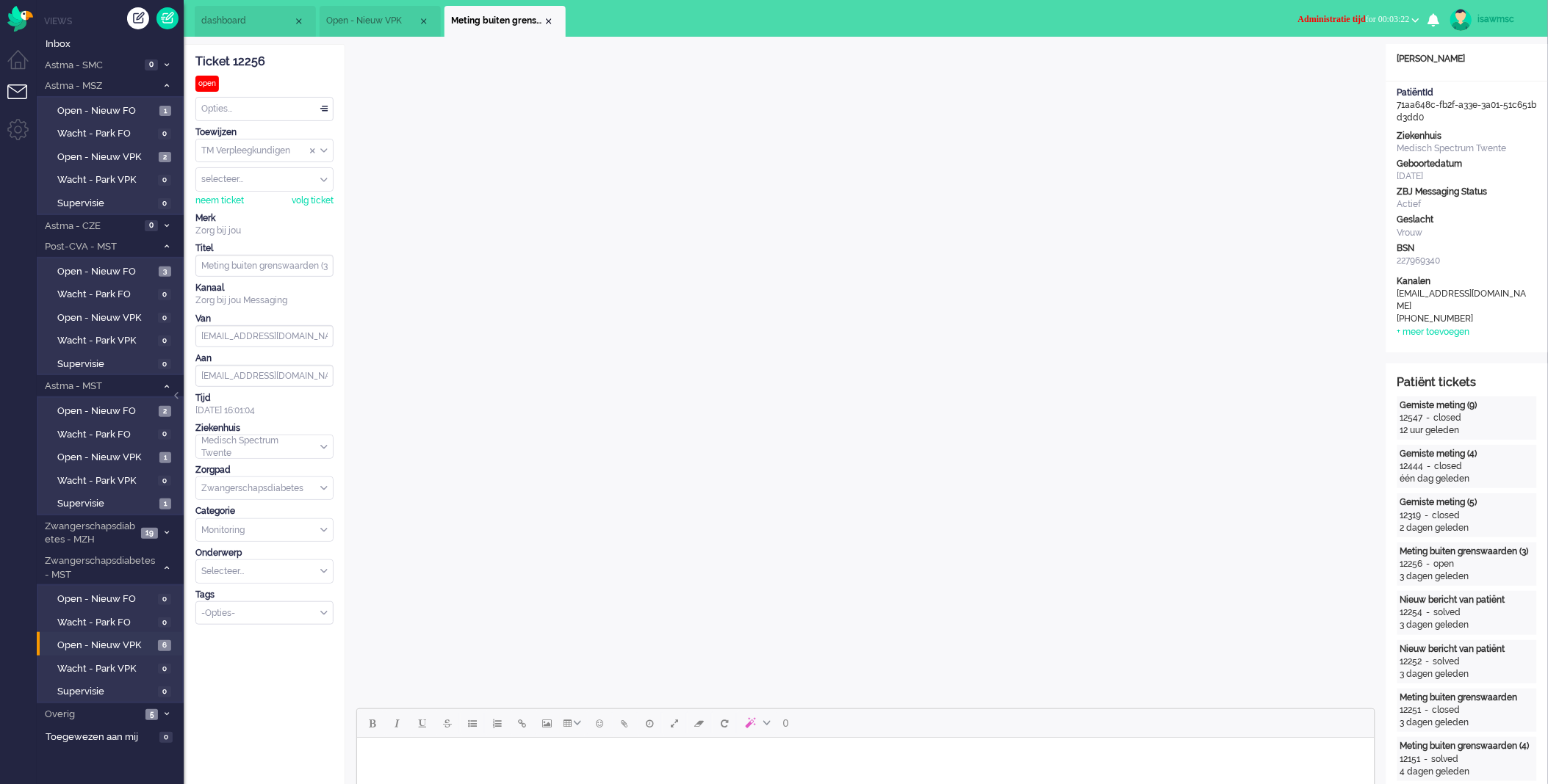
click at [1333, 22] on span "Administratie tijd" at bounding box center [1332, 18] width 67 height 10
click at [1317, 70] on label "Online" at bounding box center [1359, 66] width 116 height 12
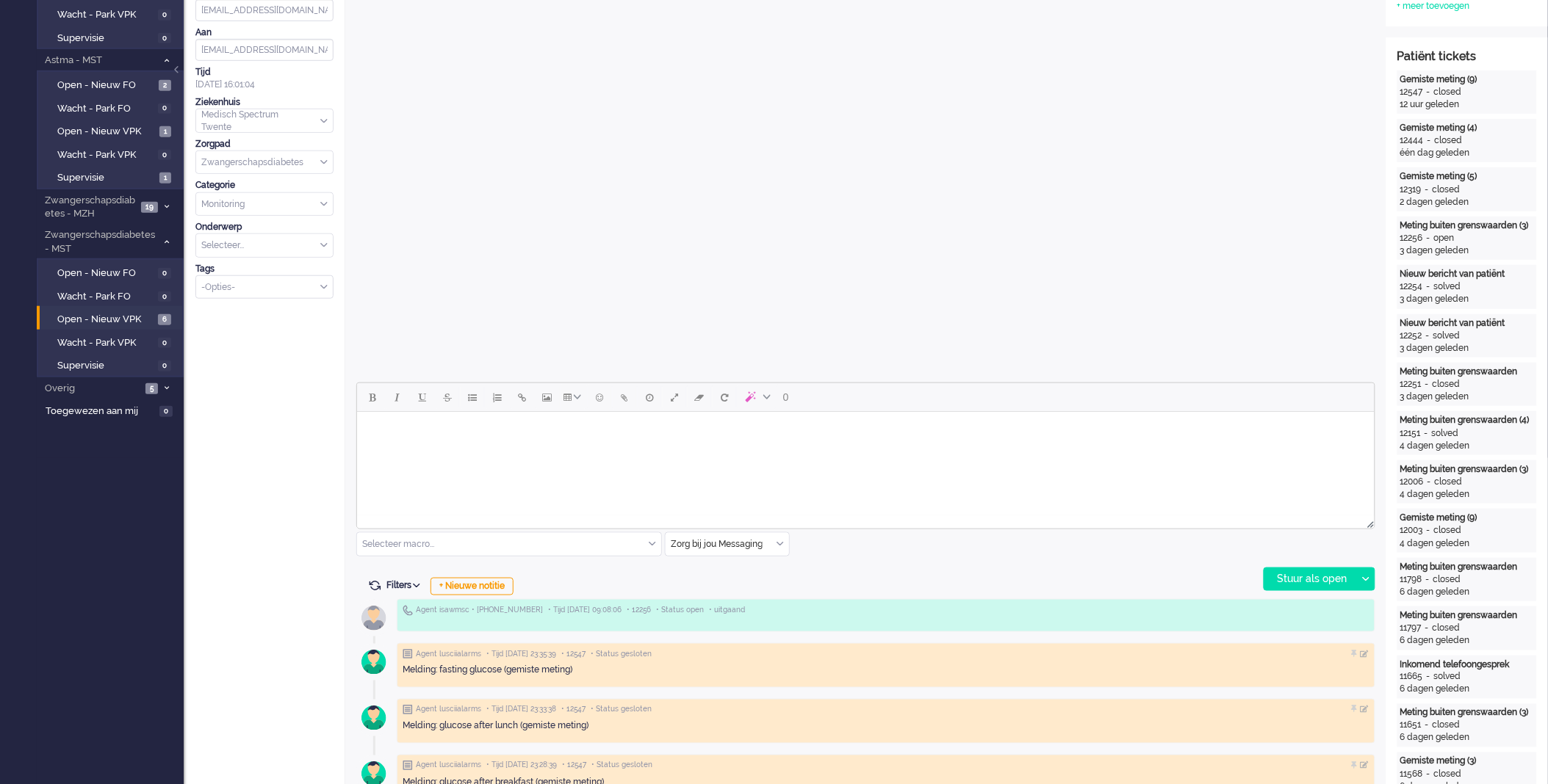
click at [485, 449] on html at bounding box center [865, 430] width 1018 height 37
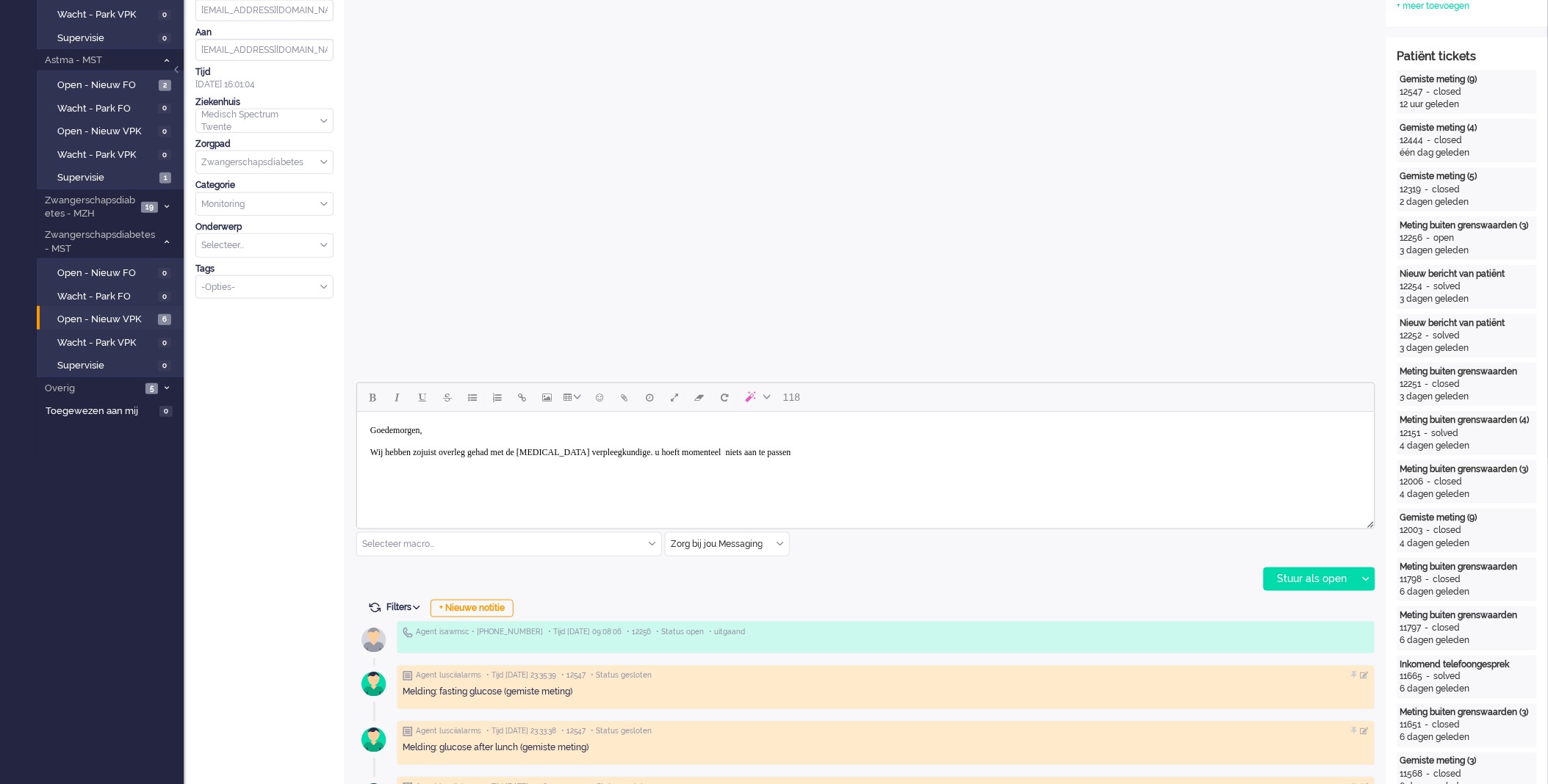
click at [679, 453] on body "Goedemorgen, Wij hebben zojuist overleg gehad met de diabetes verpleegkundige. …" at bounding box center [865, 441] width 1005 height 47
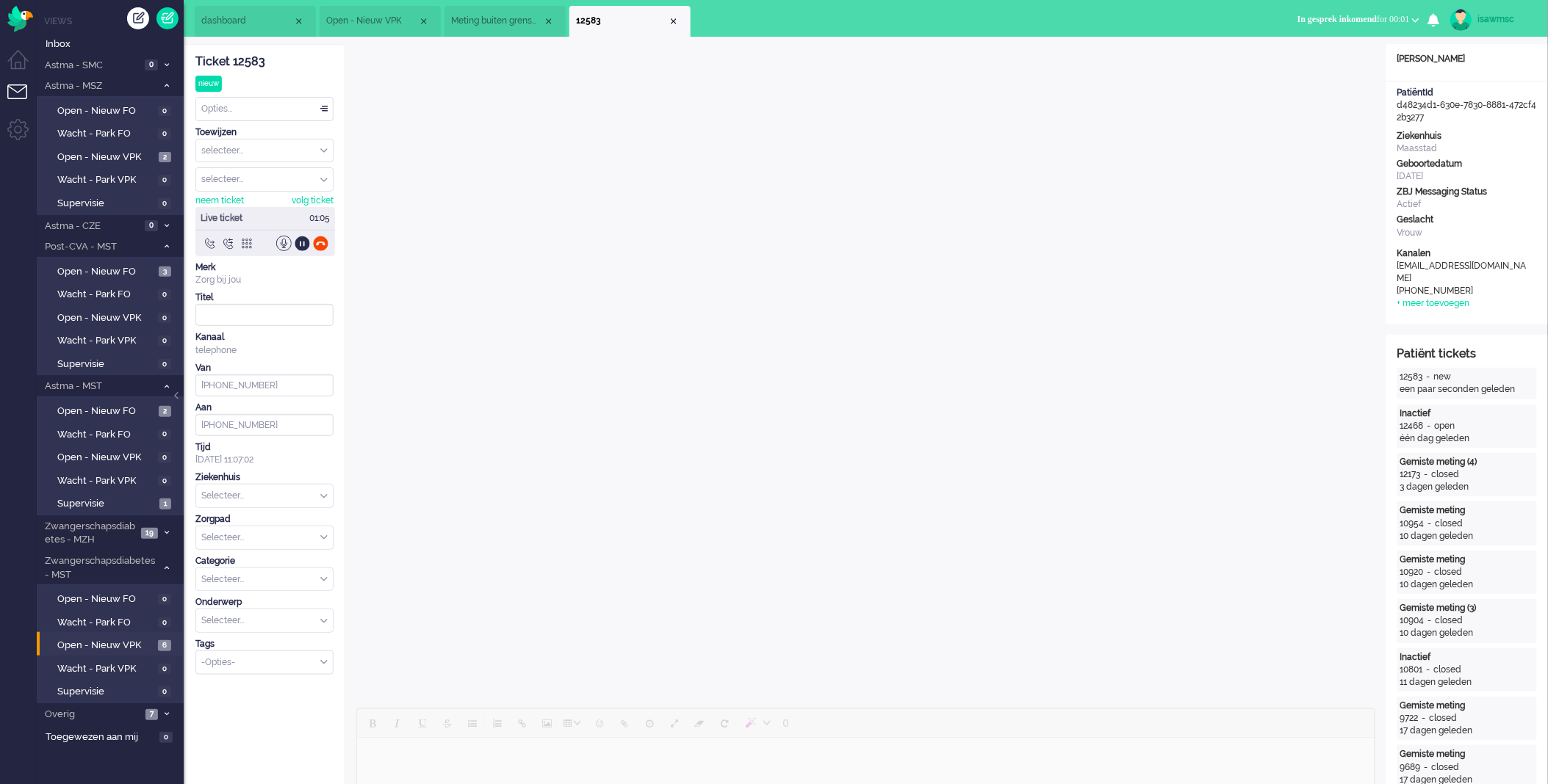
type input "+31624813727"
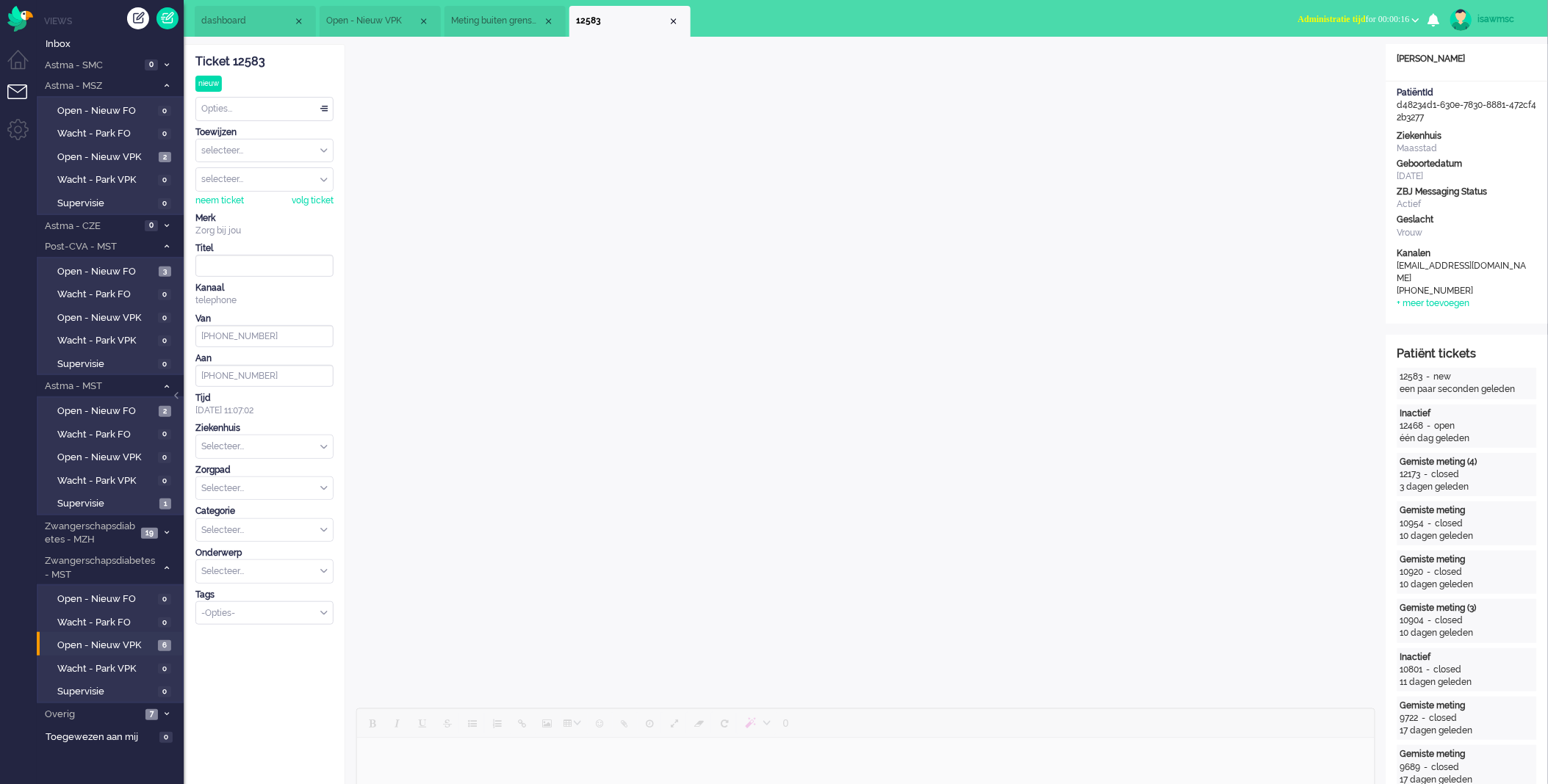
click at [1335, 20] on span "Administratie tijd" at bounding box center [1332, 18] width 67 height 10
click at [1312, 64] on label "Online" at bounding box center [1359, 66] width 116 height 12
click at [676, 18] on div "Close tab" at bounding box center [673, 21] width 11 height 11
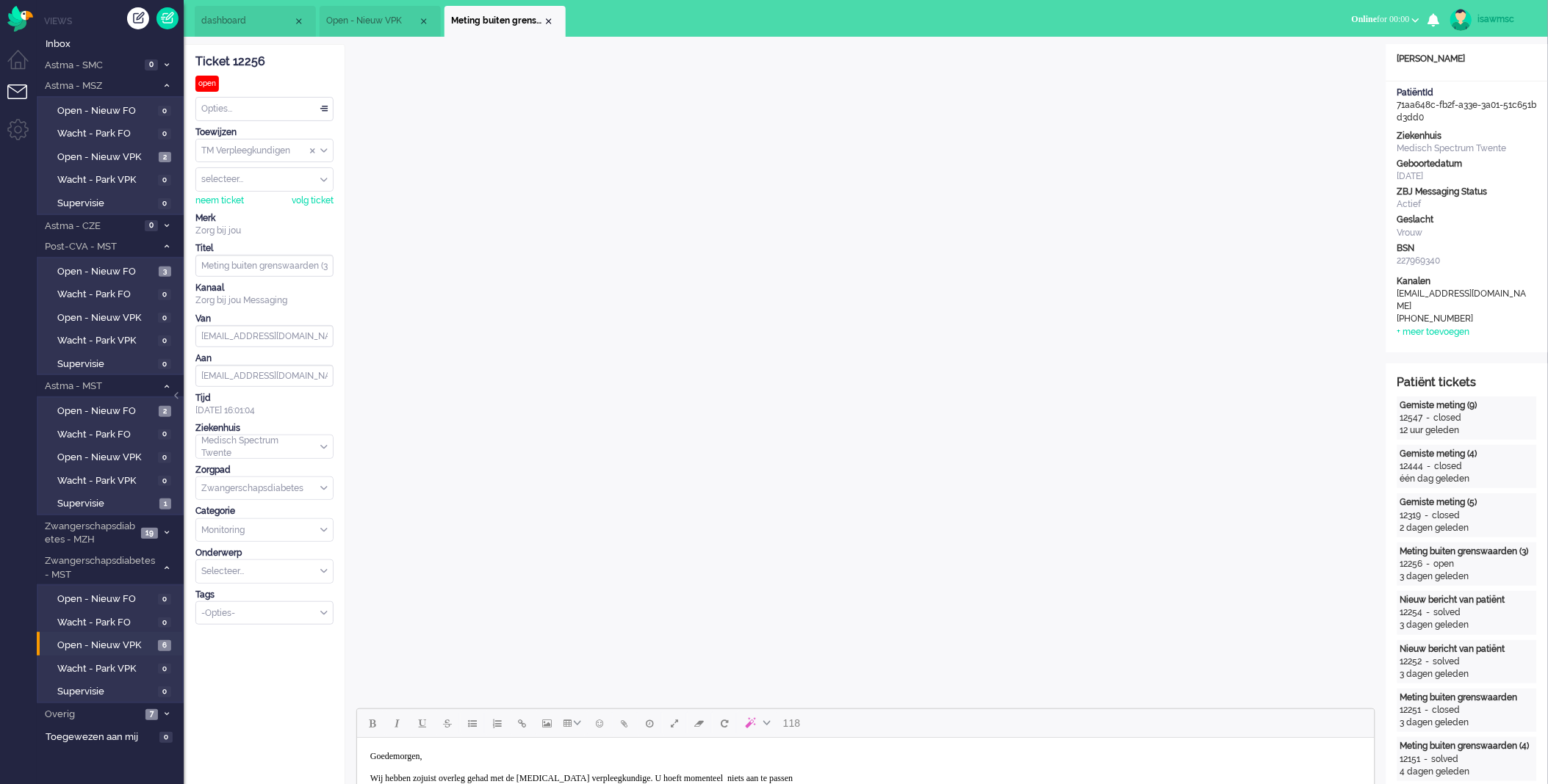
scroll to position [245, 0]
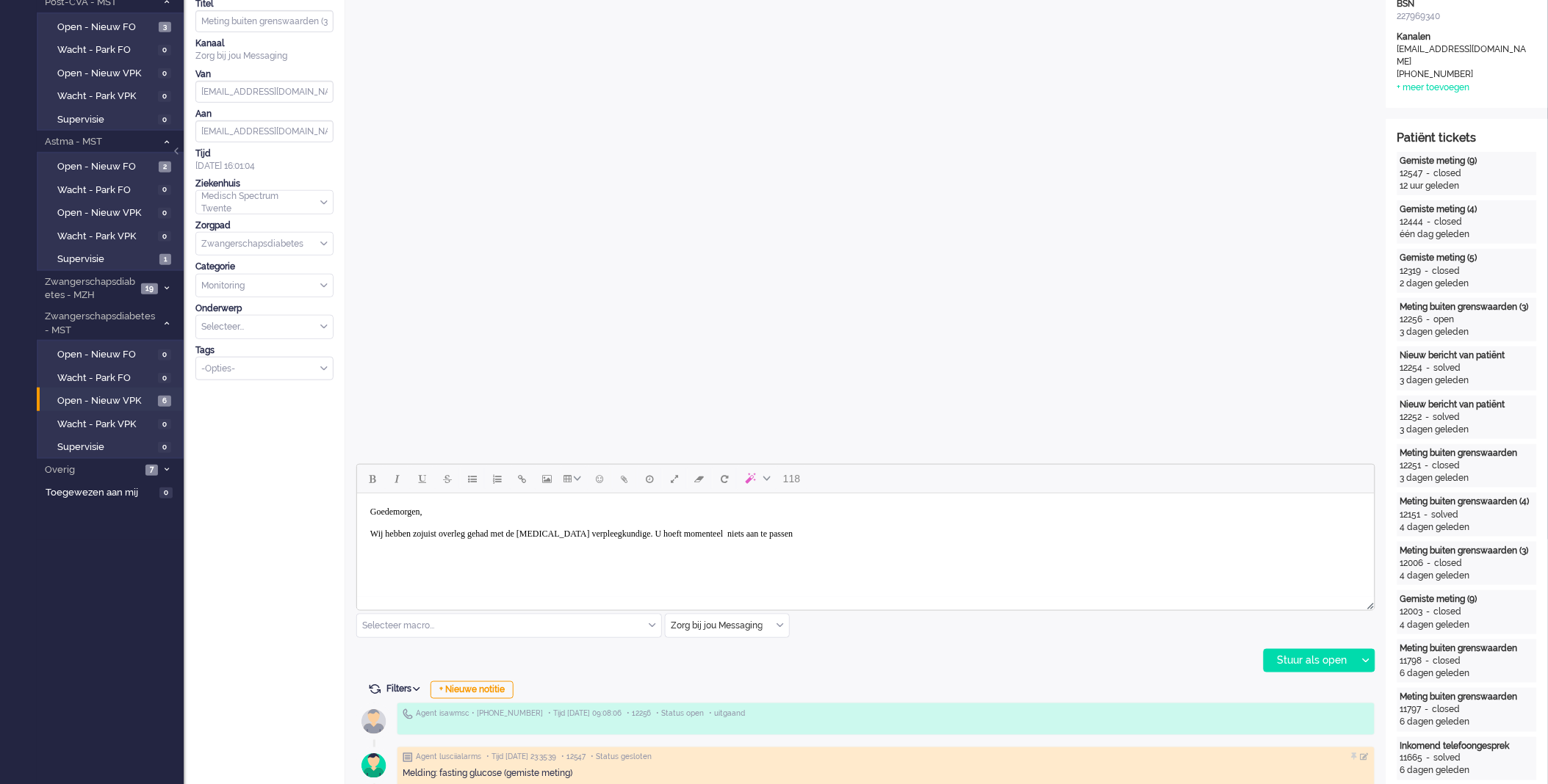
click at [863, 532] on body "Goedemorgen, Wij hebben zojuist overleg gehad met de diabetes verpleegkundige. …" at bounding box center [865, 522] width 1005 height 47
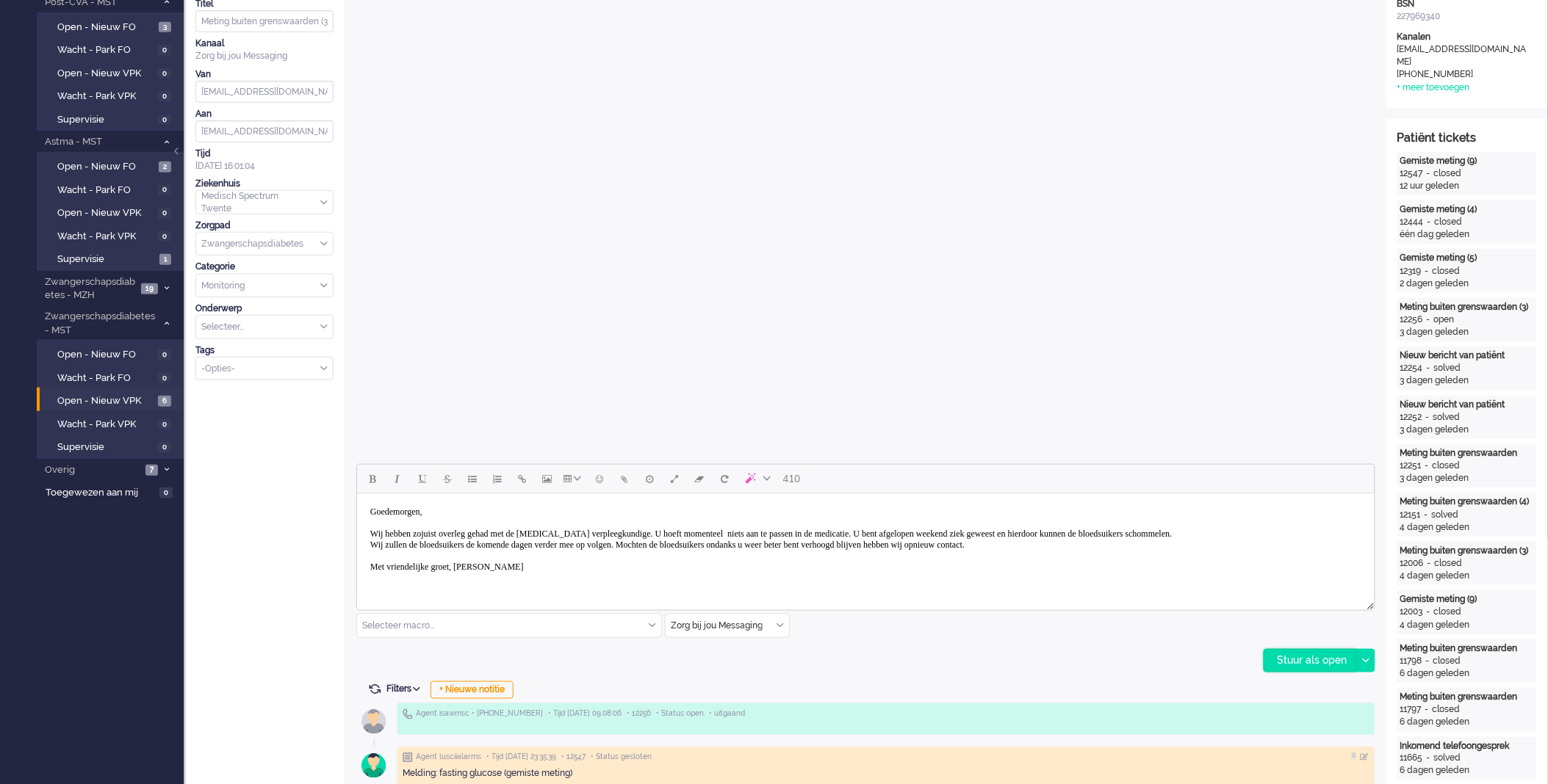
click at [1283, 657] on div "Stuur als open" at bounding box center [1310, 661] width 92 height 22
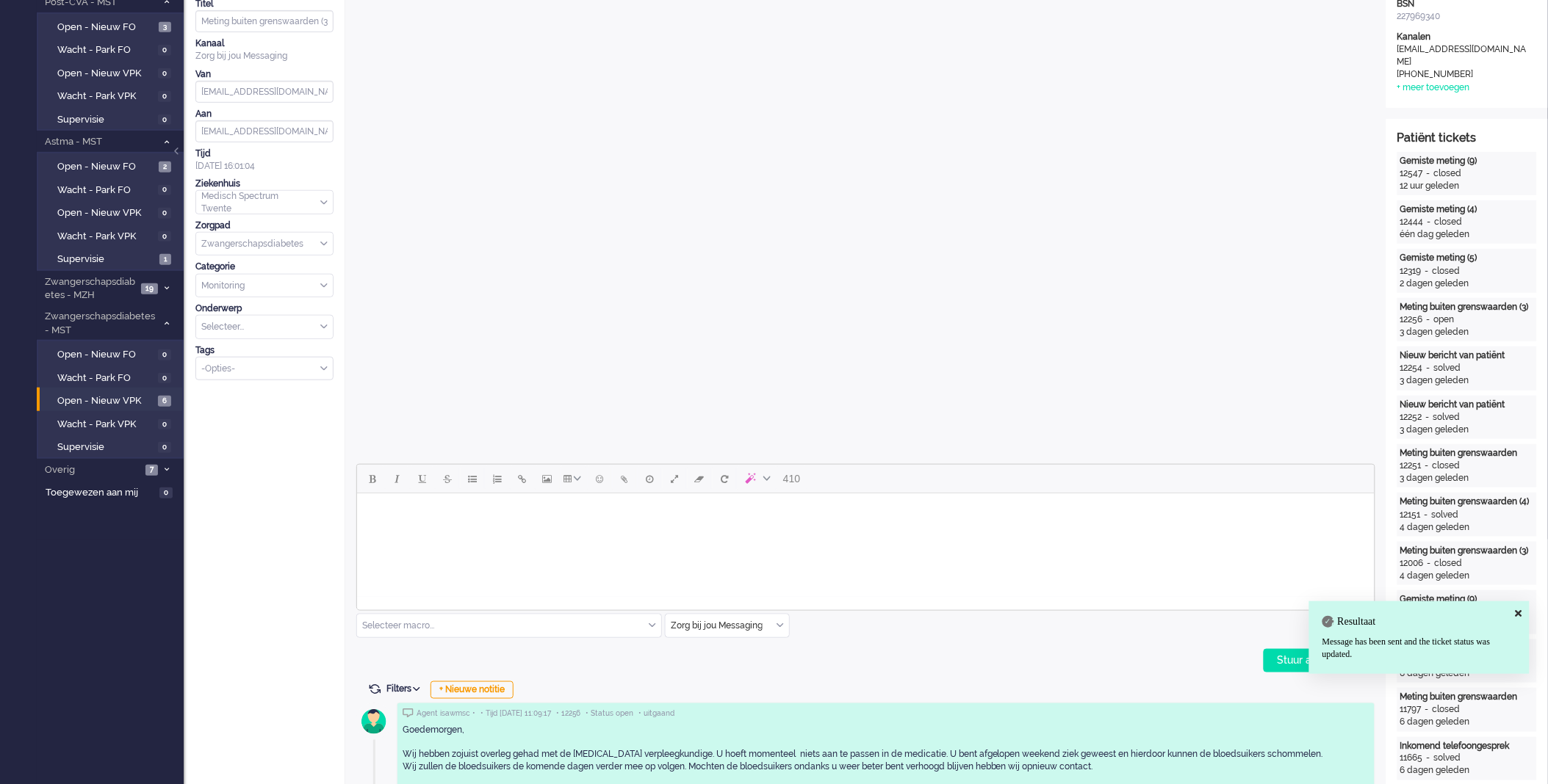
scroll to position [0, 0]
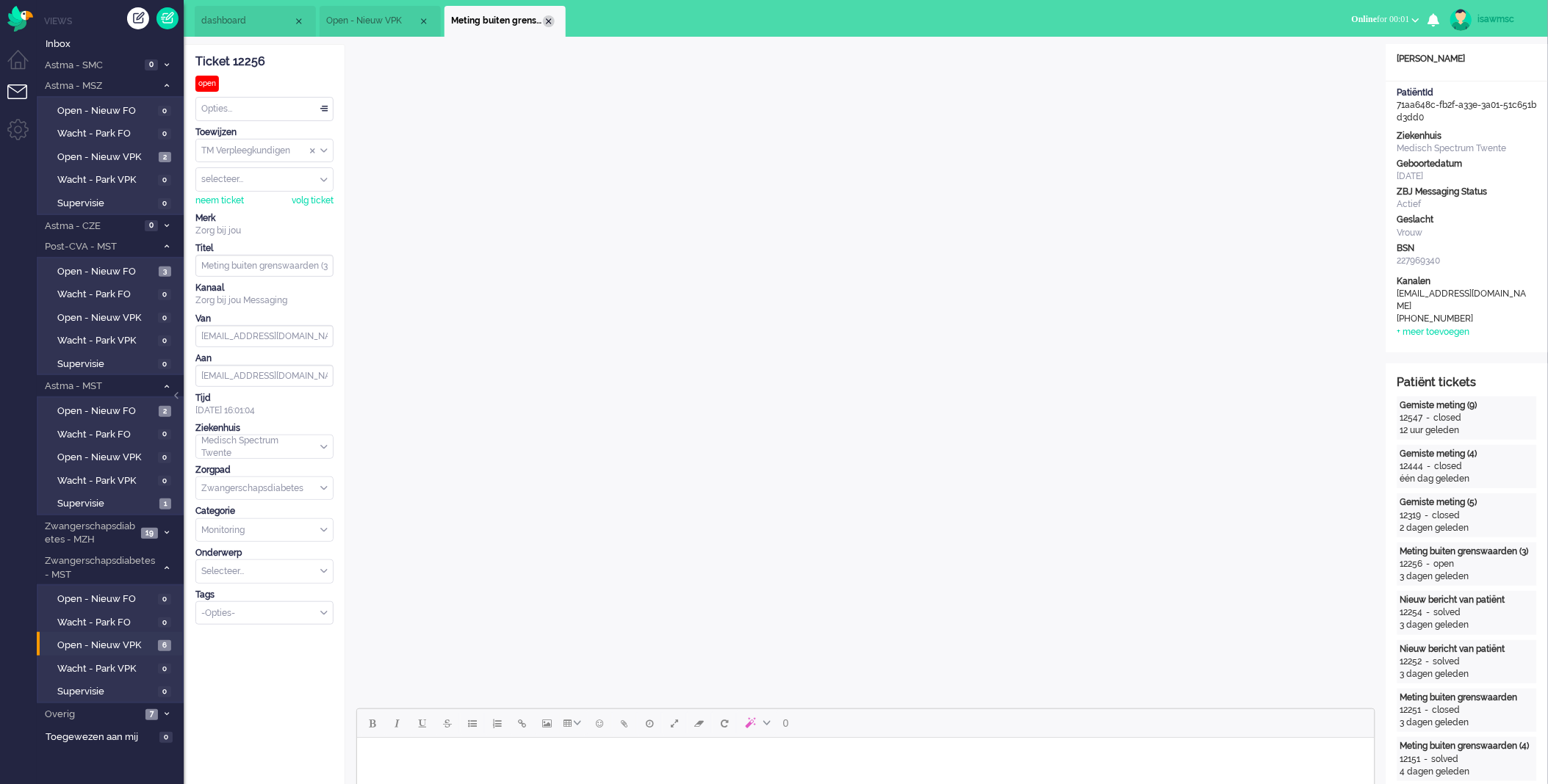
click at [549, 24] on div "Close tab" at bounding box center [549, 21] width 11 height 11
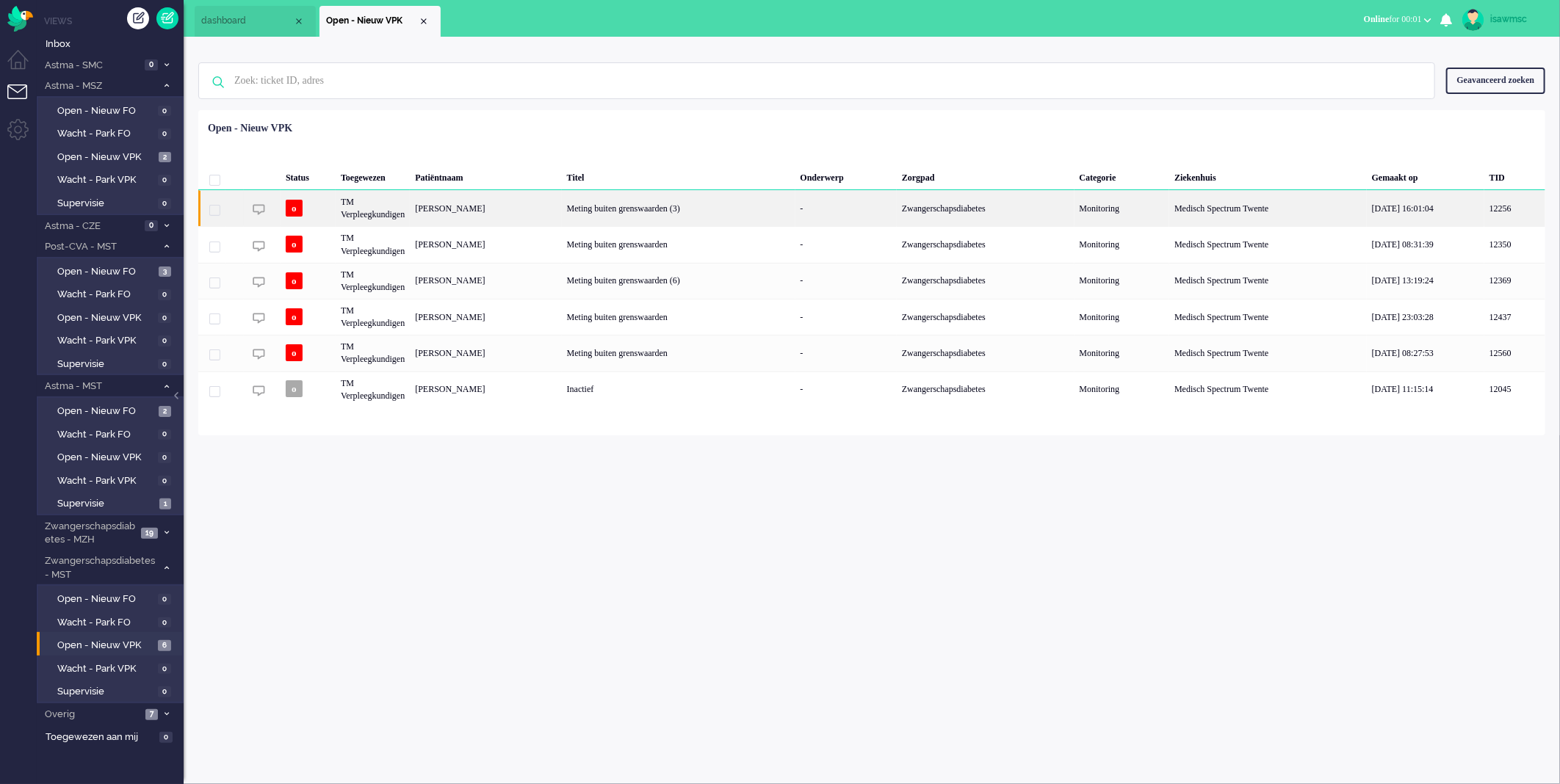
click at [578, 215] on div "Meting buiten grenswaarden (3)" at bounding box center [679, 208] width 233 height 36
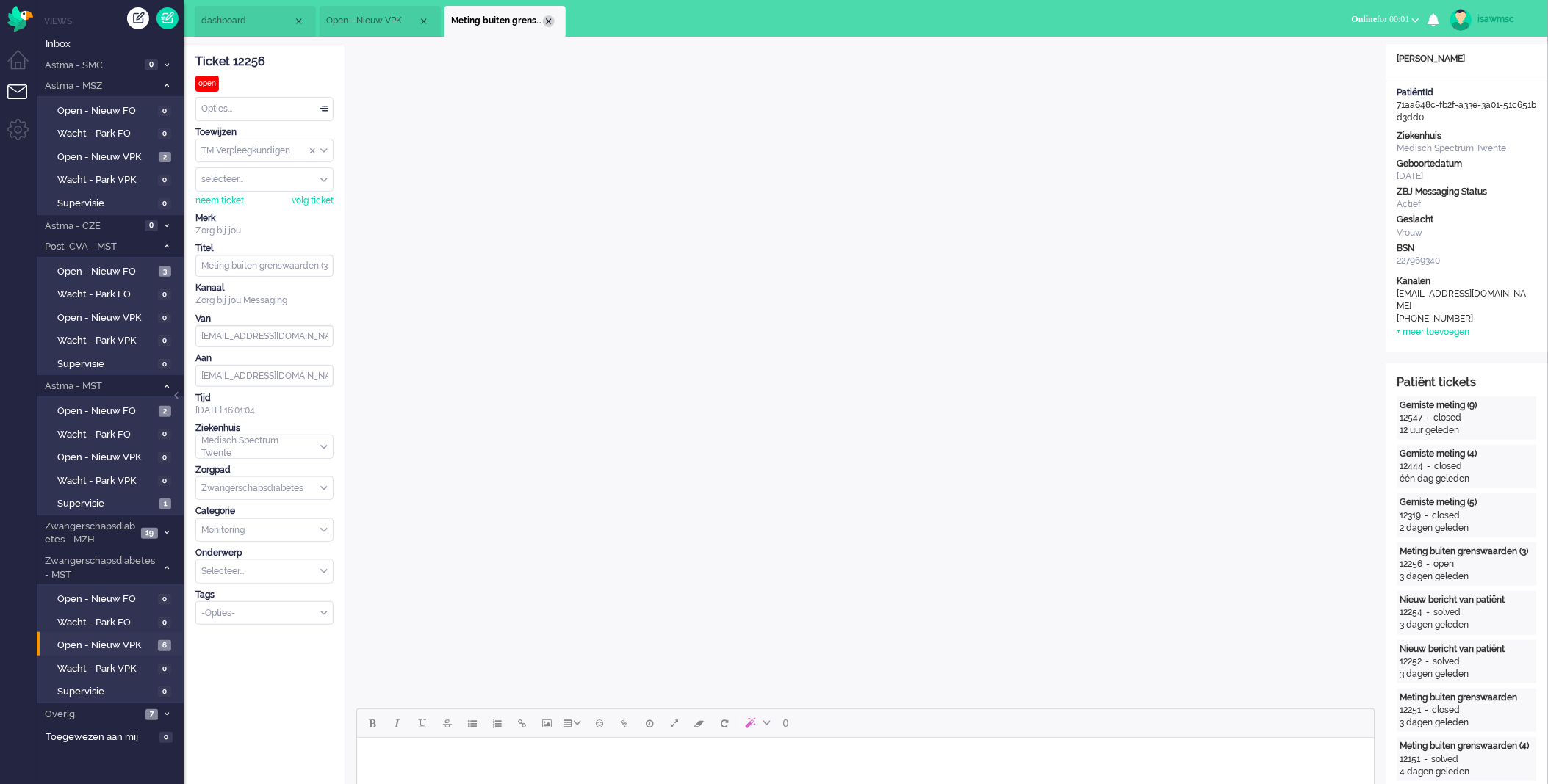
click at [554, 24] on li "Meting buiten grenswaarden (3)" at bounding box center [505, 21] width 121 height 31
click at [548, 22] on div "Close tab" at bounding box center [549, 21] width 11 height 11
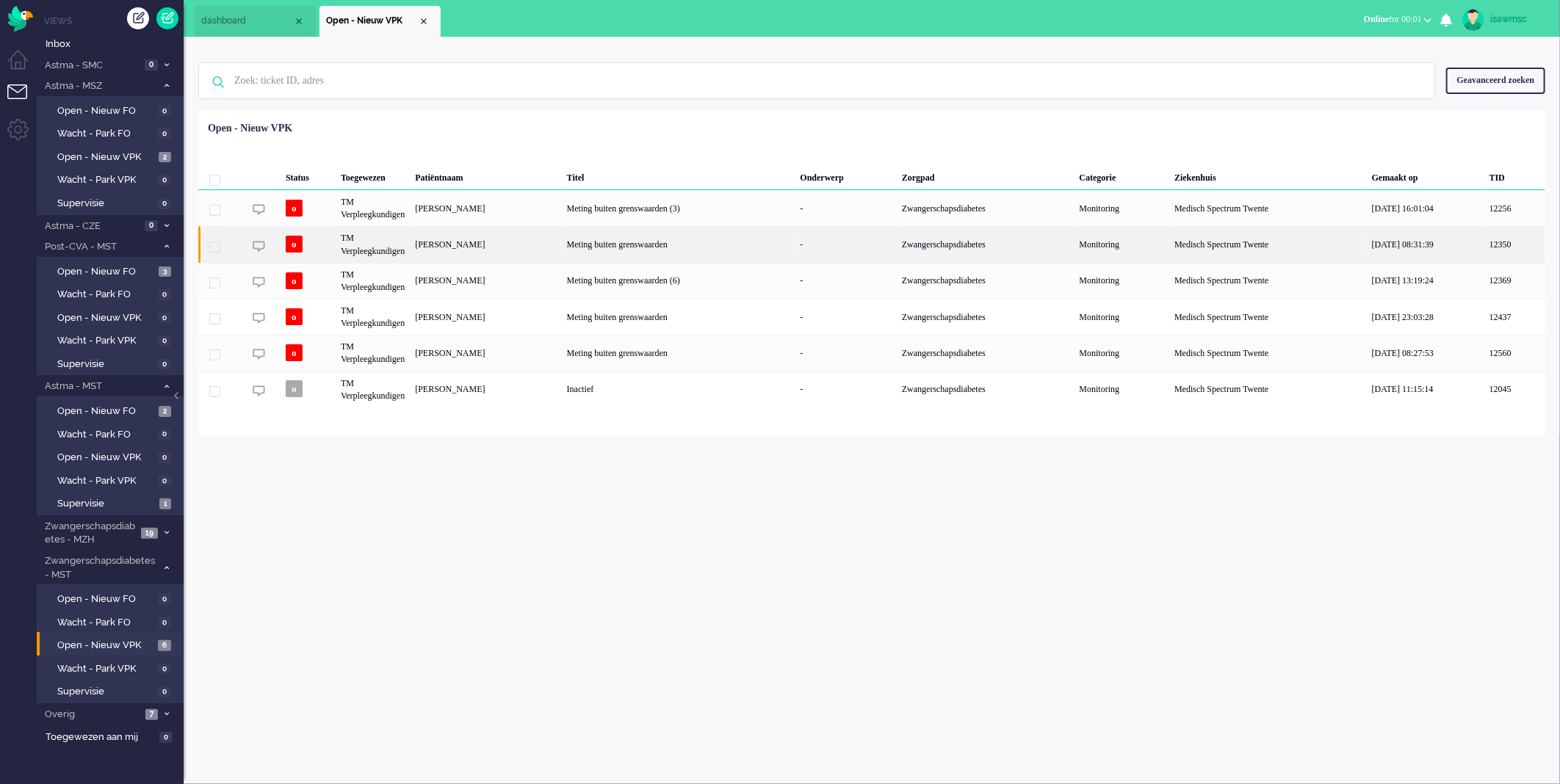
click at [512, 249] on div "[PERSON_NAME]" at bounding box center [486, 244] width 151 height 36
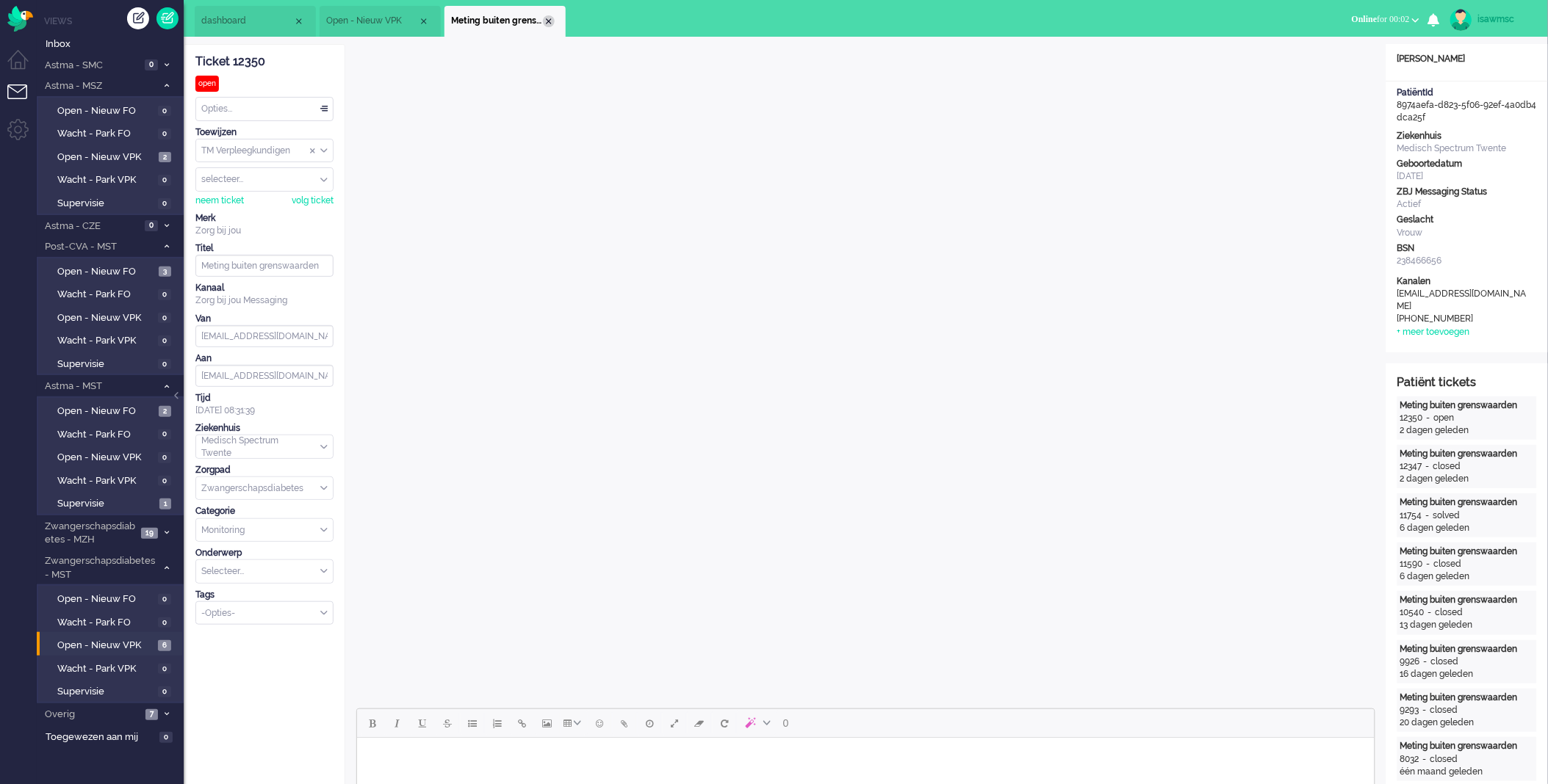
click at [547, 26] on div "Close tab" at bounding box center [549, 21] width 11 height 11
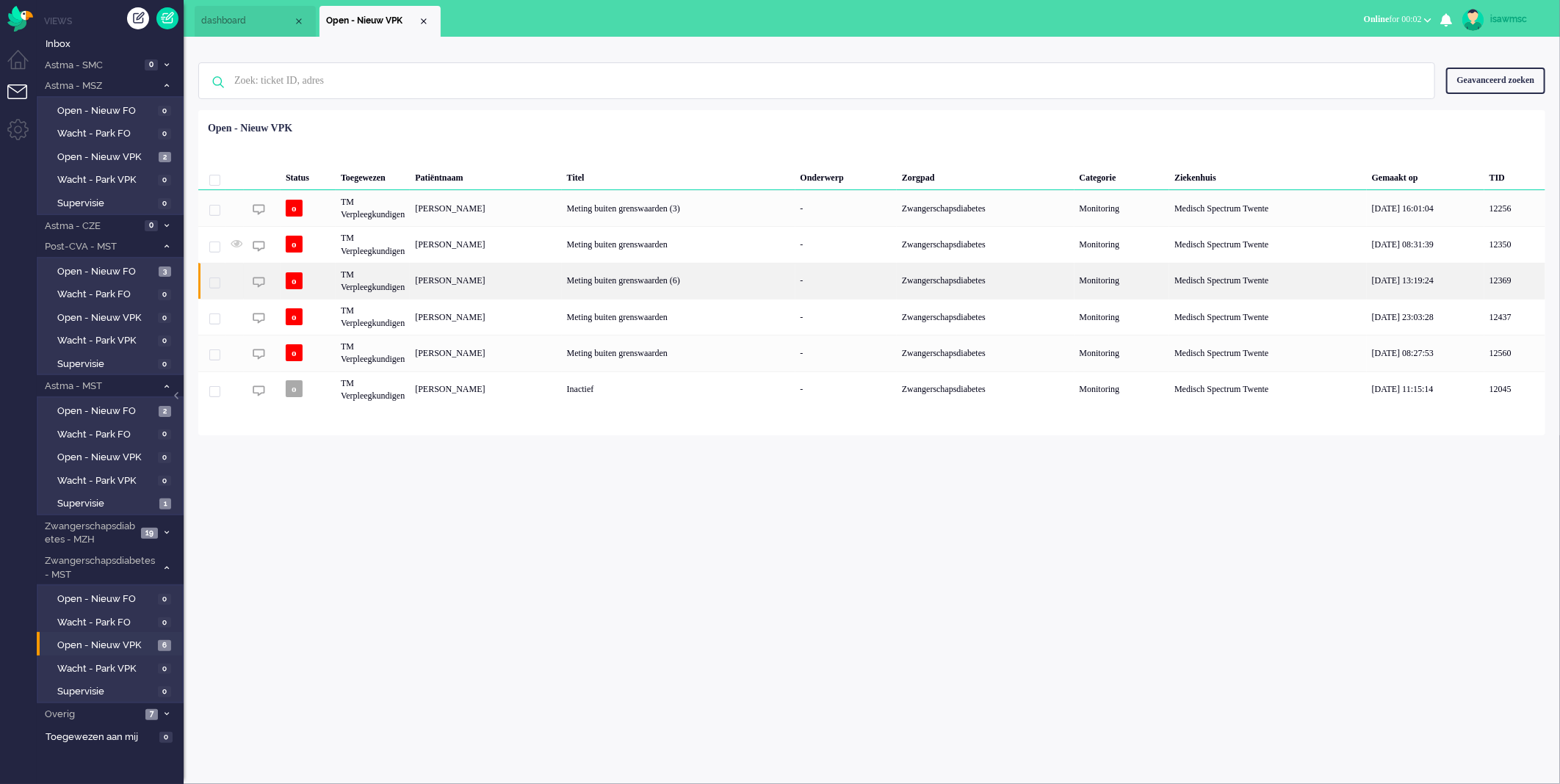
click at [498, 289] on div "[PERSON_NAME]" at bounding box center [486, 281] width 151 height 36
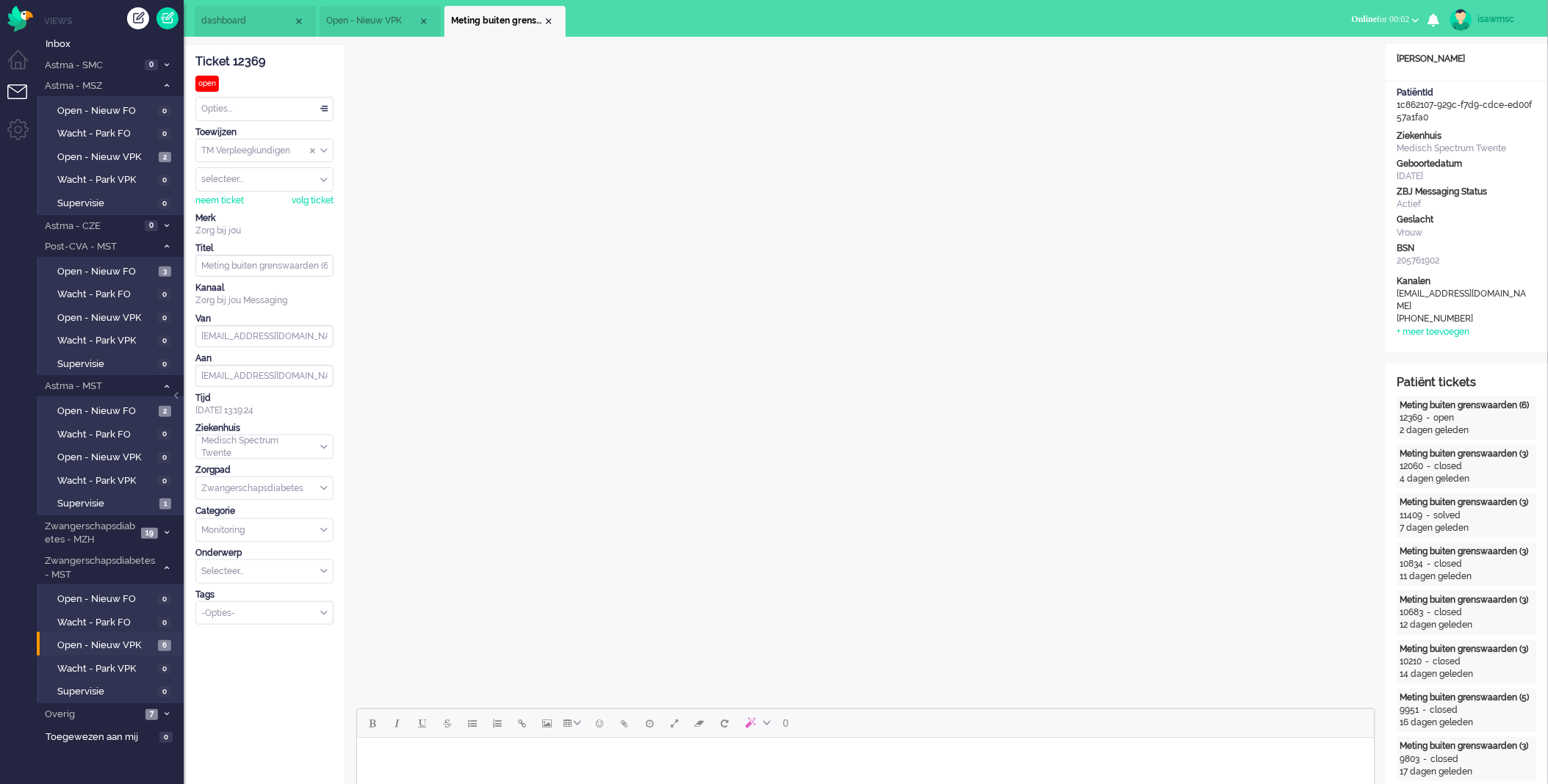
click at [547, 23] on div "Close tab" at bounding box center [549, 21] width 11 height 11
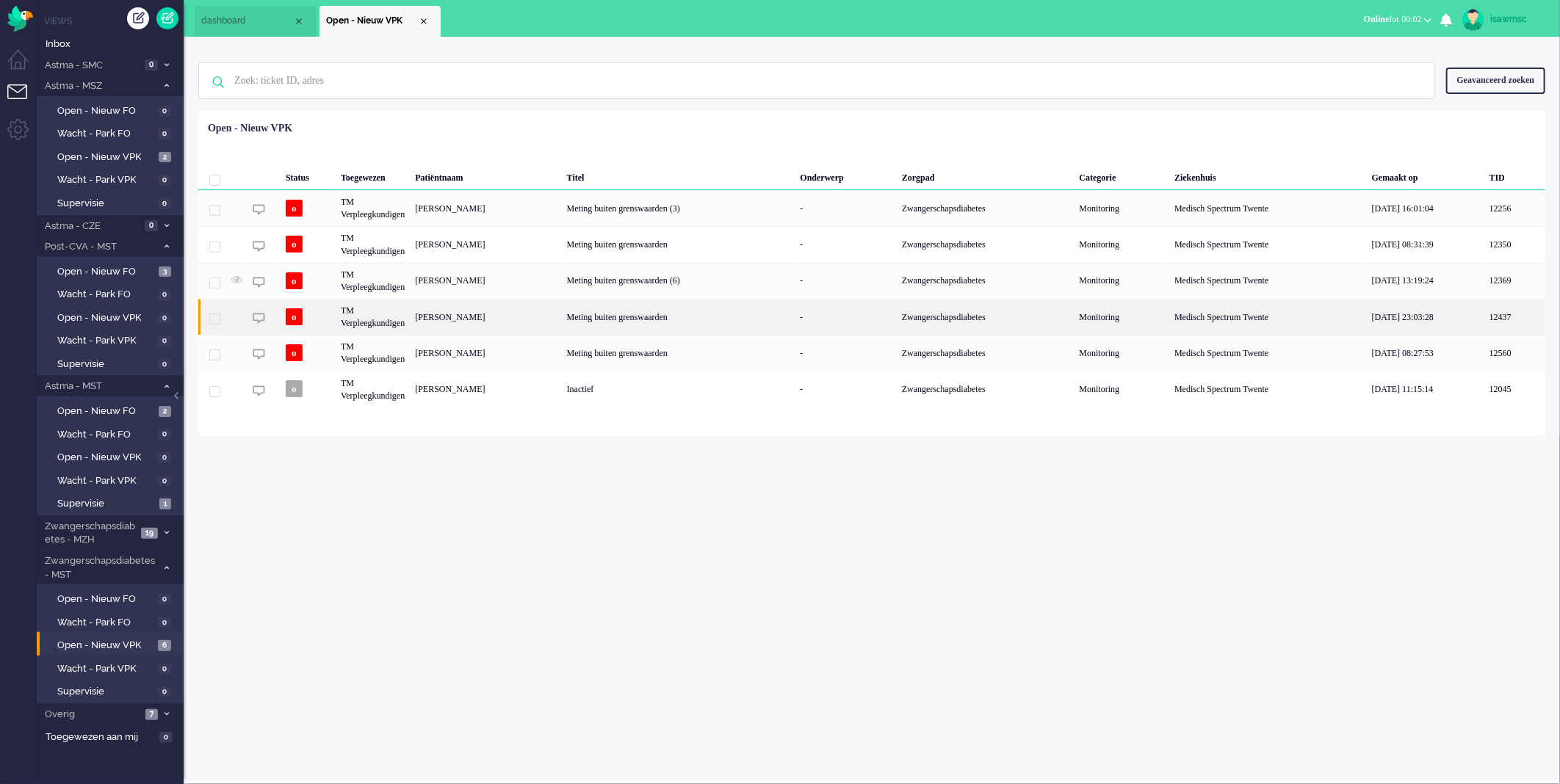
click at [538, 319] on div "[PERSON_NAME]" at bounding box center [486, 317] width 151 height 36
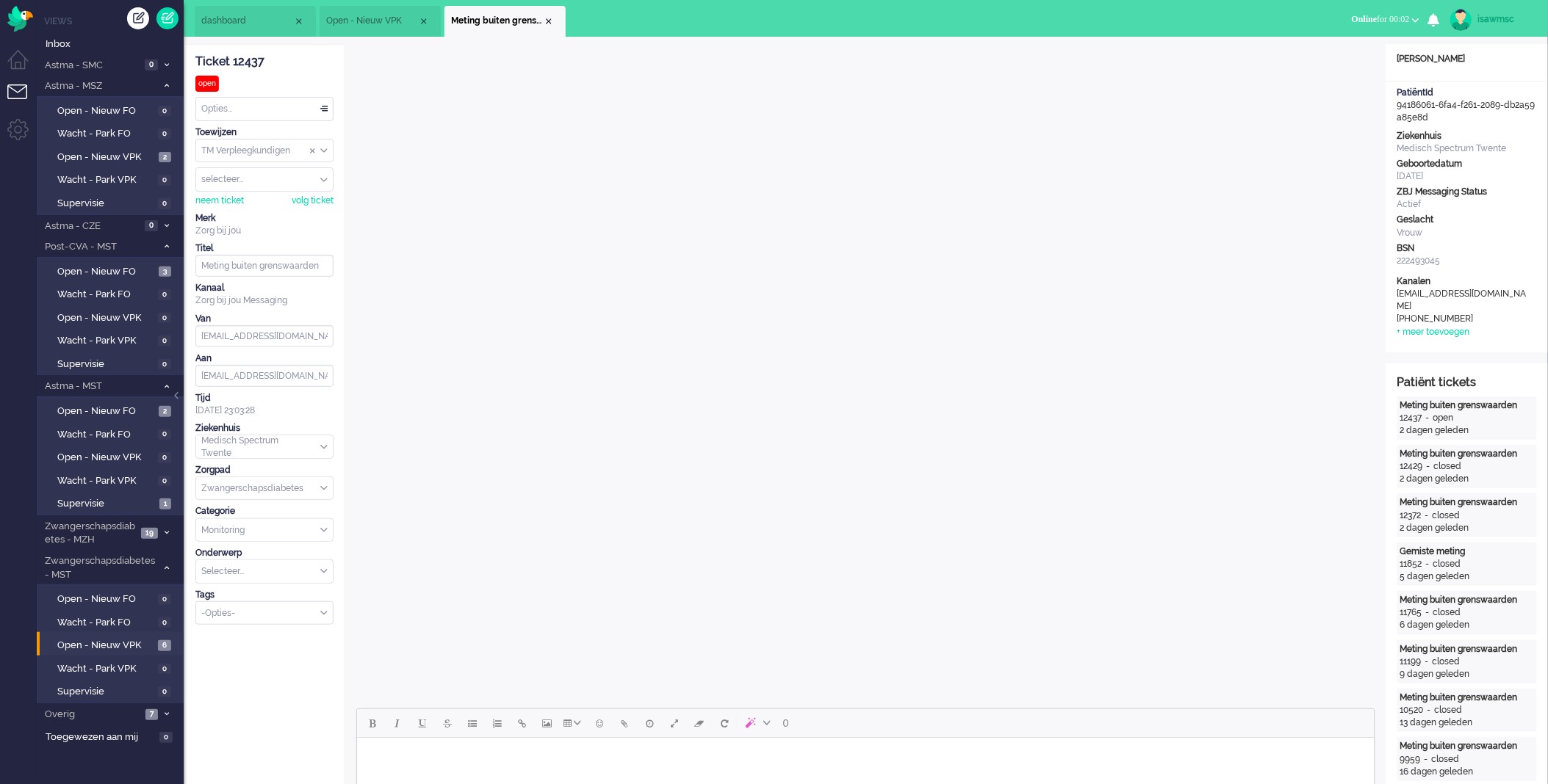
scroll to position [245, 0]
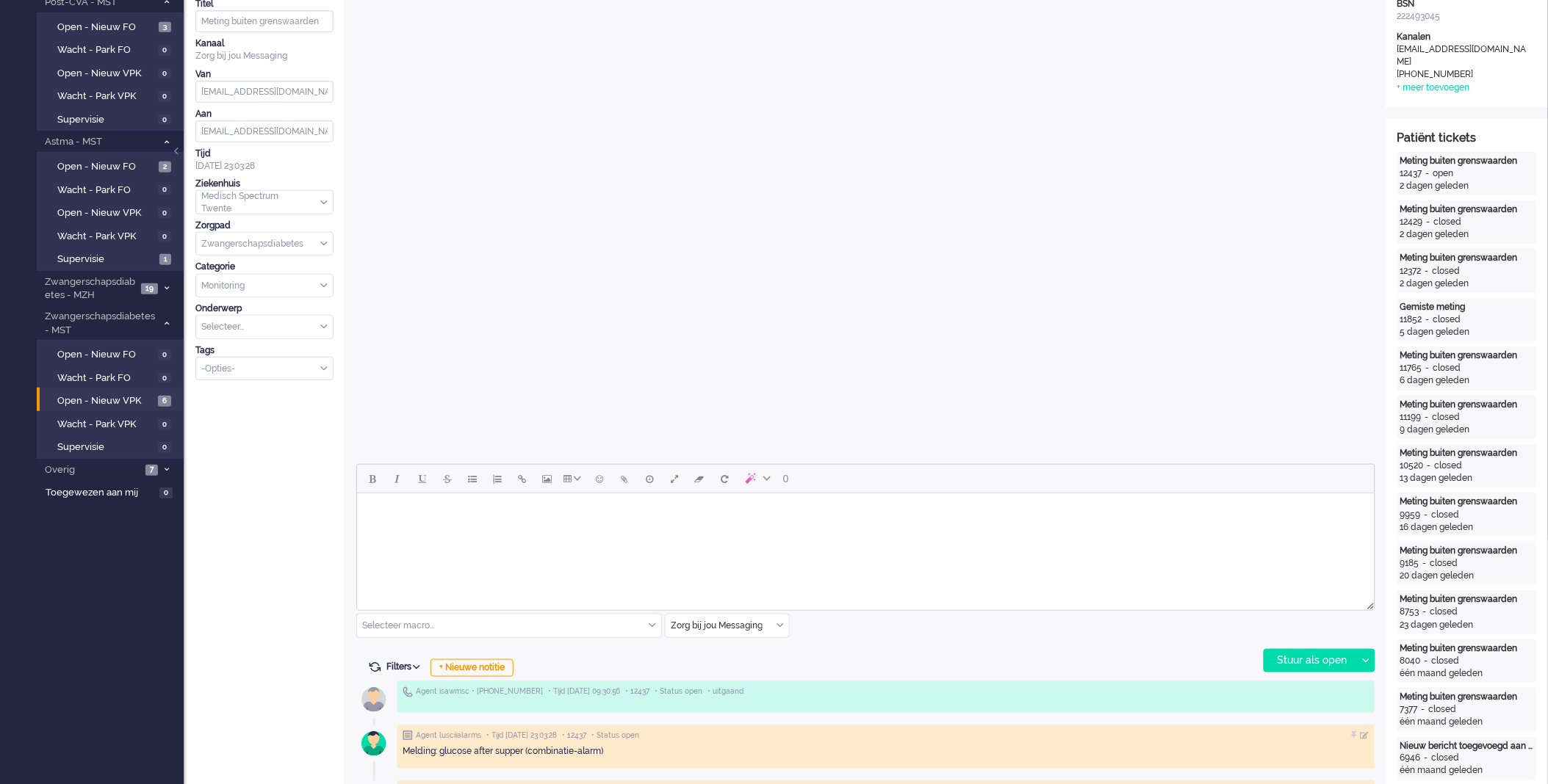
click at [784, 628] on div "Zorg bij jou Messaging" at bounding box center [727, 626] width 123 height 23
click at [767, 670] on li "uitgaand telefoon" at bounding box center [727, 669] width 123 height 21
click at [1290, 654] on div "Stuur als open" at bounding box center [1310, 661] width 92 height 22
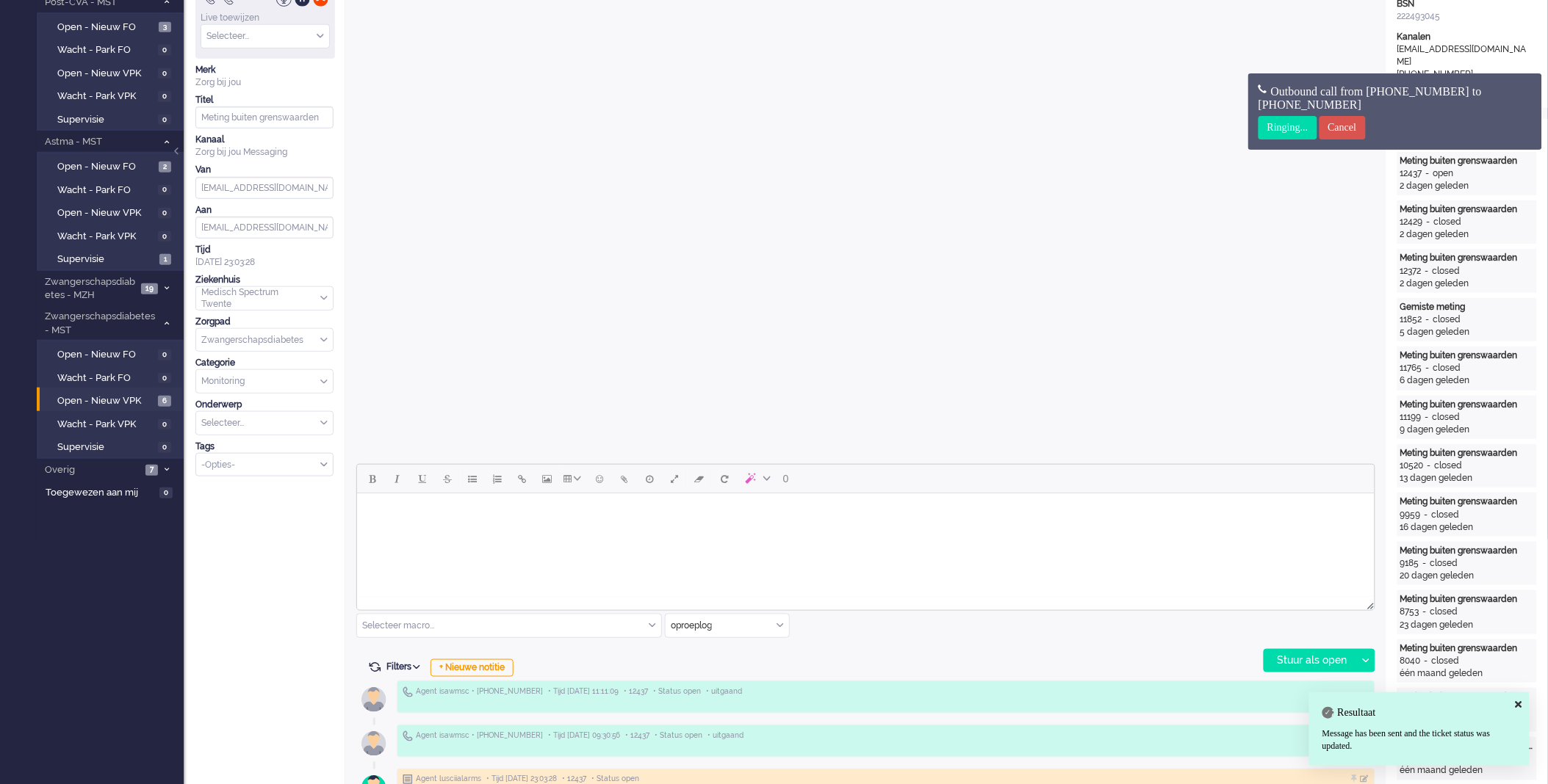
scroll to position [0, 0]
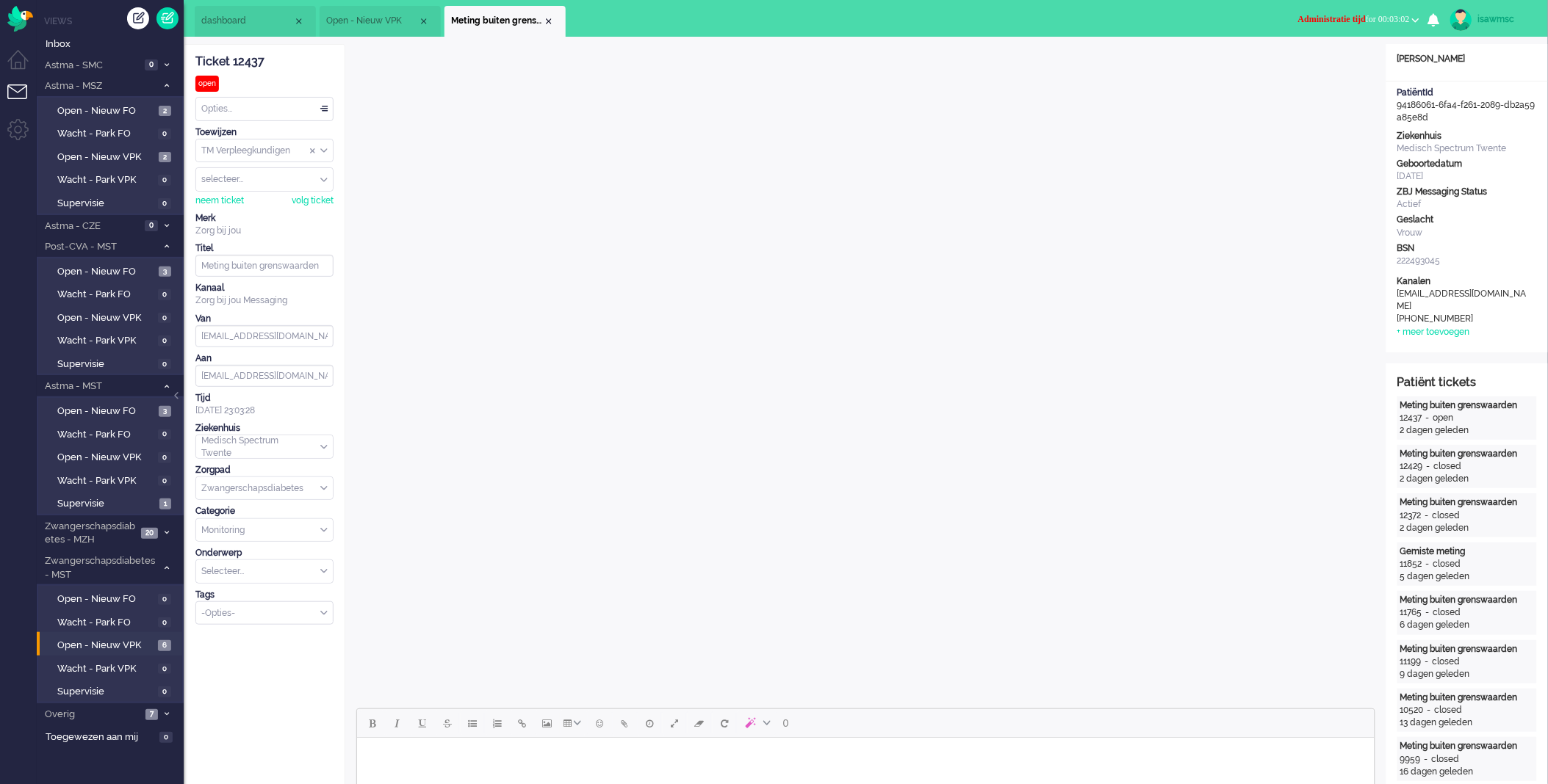
click at [1376, 24] on span "Administratie tijd for 00:03:02" at bounding box center [1354, 18] width 112 height 10
click at [1356, 67] on label "Online" at bounding box center [1359, 66] width 116 height 12
click at [544, 25] on div "Close tab" at bounding box center [549, 21] width 11 height 11
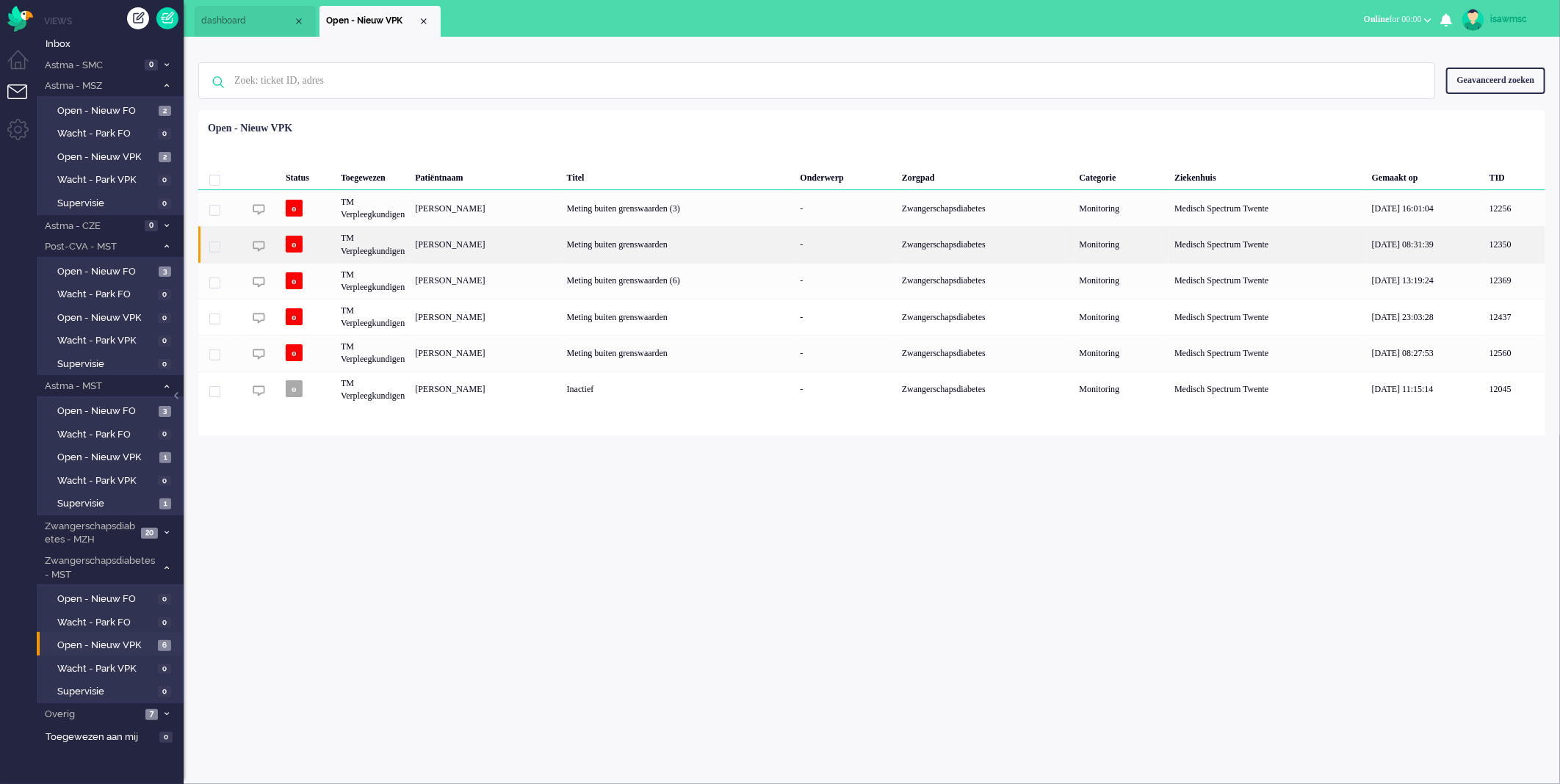
click at [476, 226] on div "[PERSON_NAME]" at bounding box center [486, 244] width 151 height 36
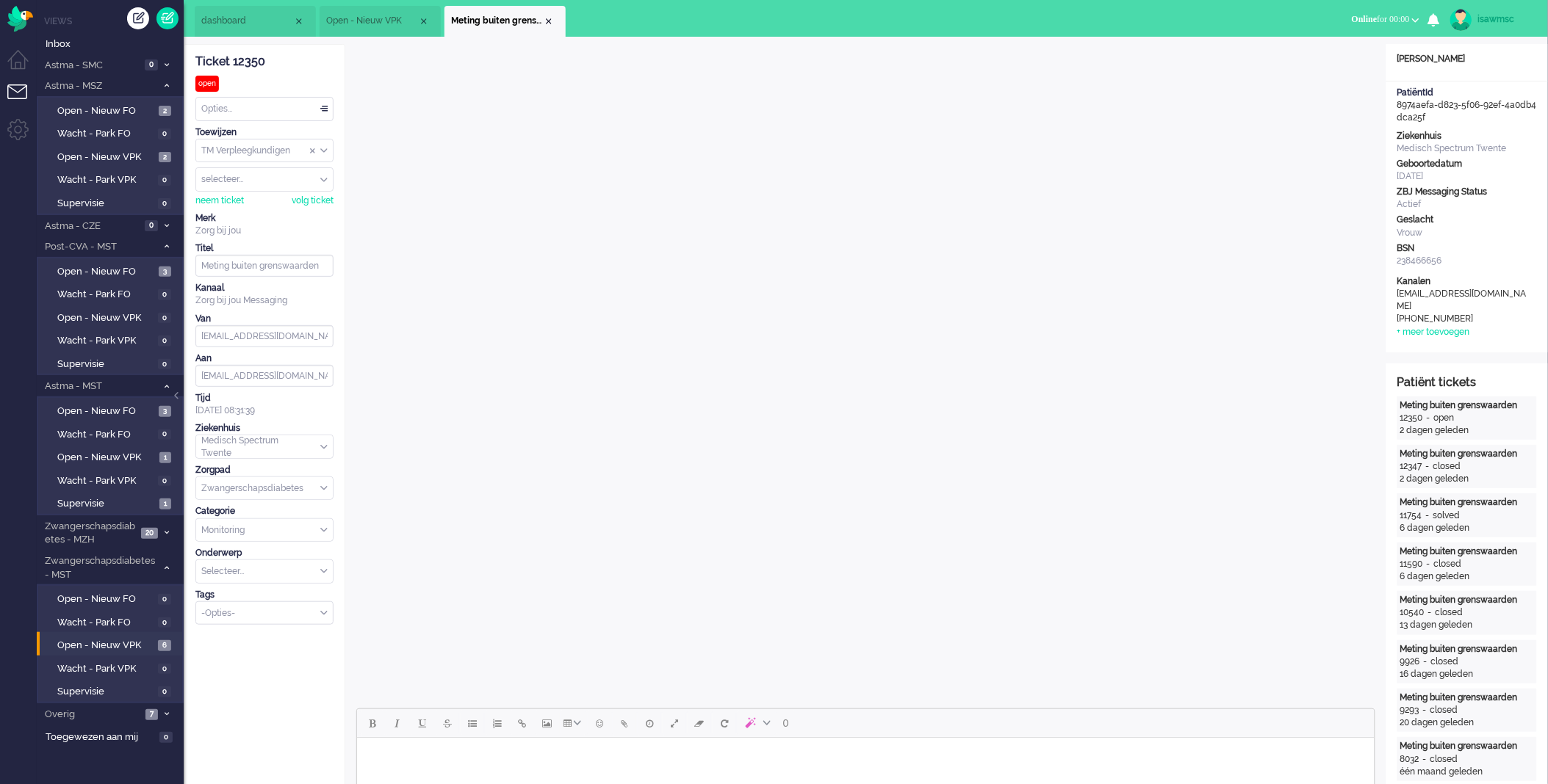
drag, startPoint x: 547, startPoint y: 22, endPoint x: 496, endPoint y: 21, distance: 51.0
click at [546, 21] on div "Close tab" at bounding box center [549, 21] width 11 height 11
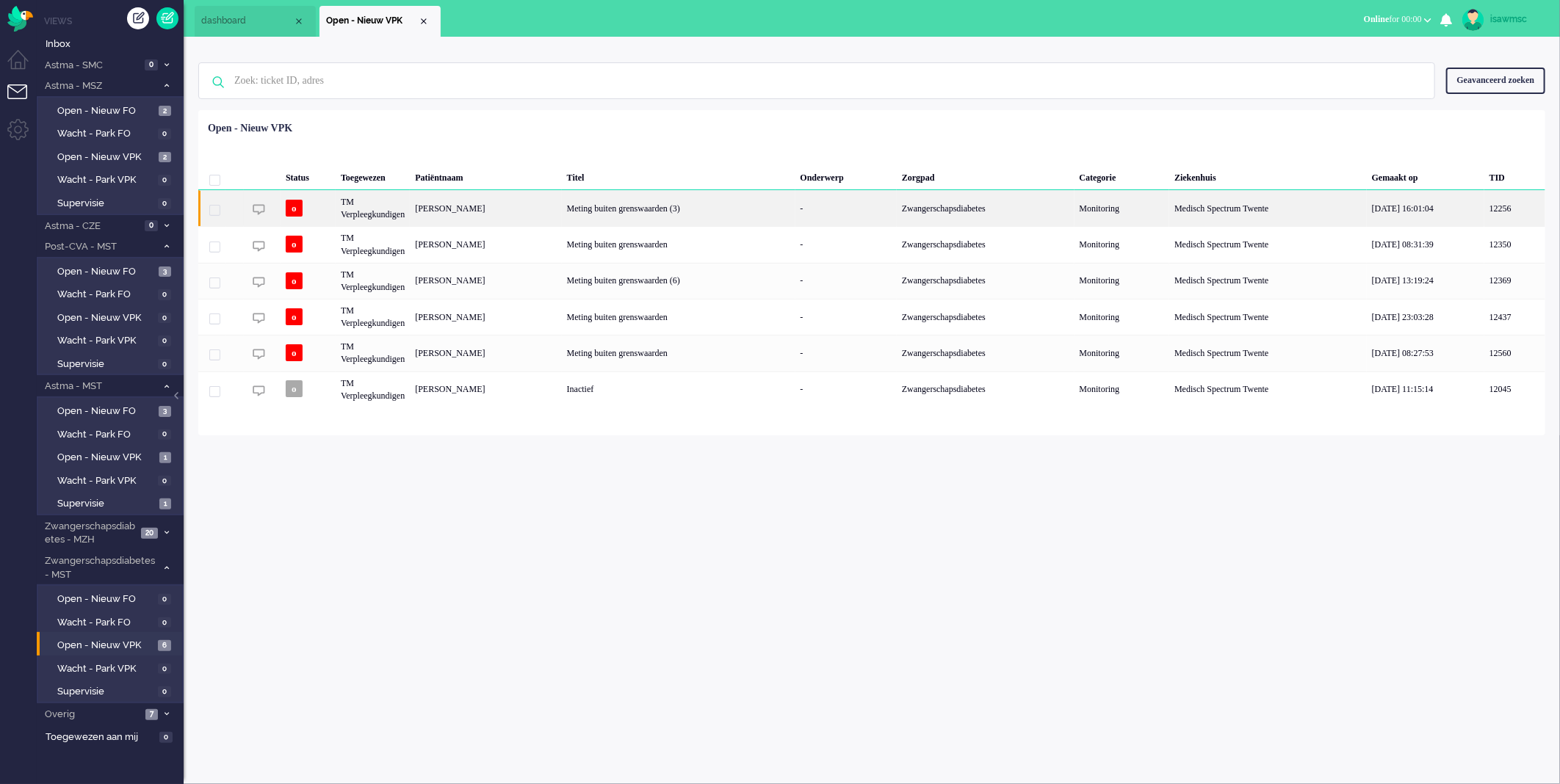
click at [453, 213] on div "[PERSON_NAME]" at bounding box center [486, 208] width 151 height 36
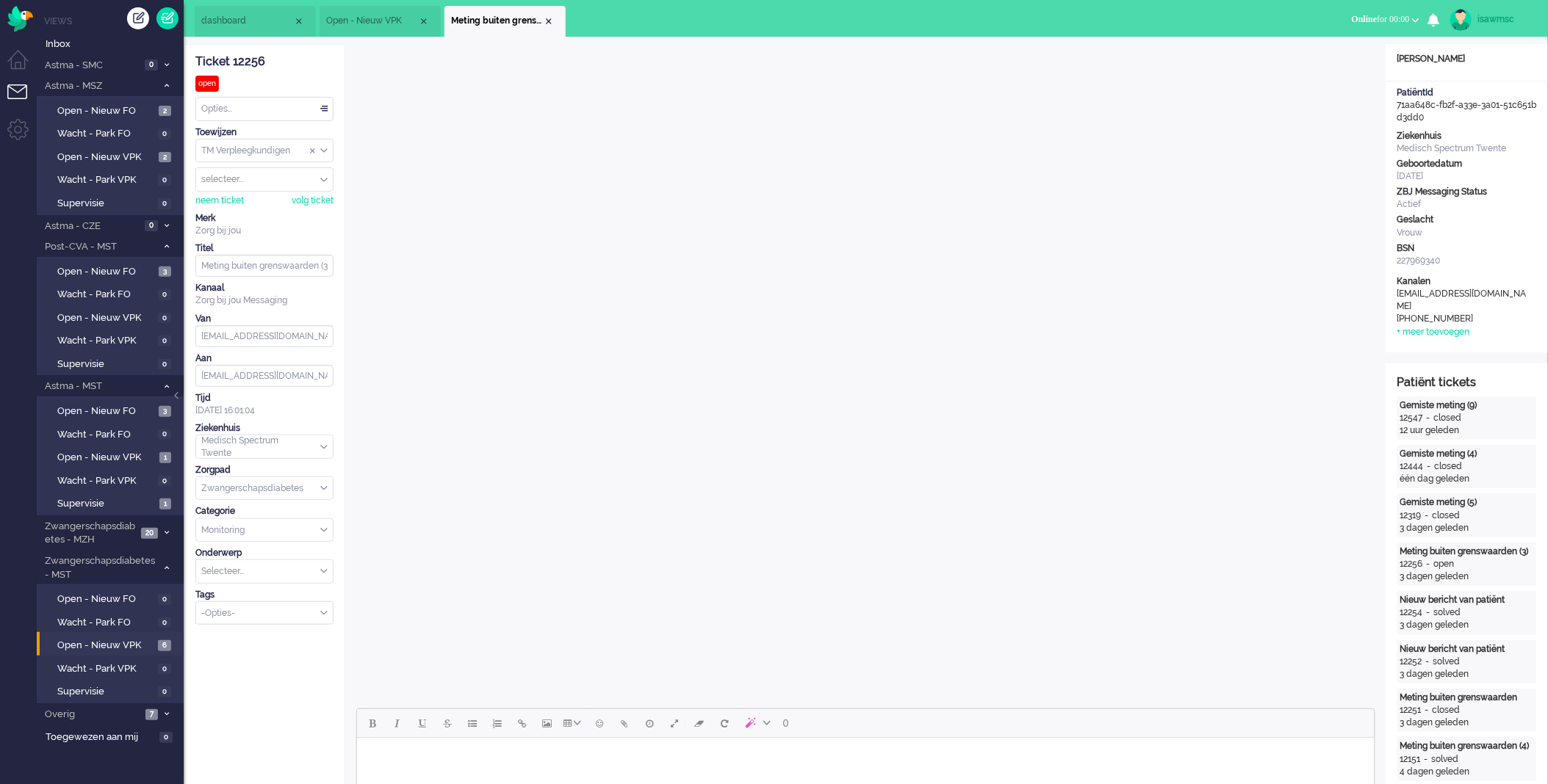
click at [268, 112] on div "Opties..." at bounding box center [264, 109] width 137 height 23
click at [246, 108] on div "Opties..." at bounding box center [264, 109] width 137 height 23
click at [236, 213] on span "Opgelost" at bounding box center [221, 213] width 37 height 12
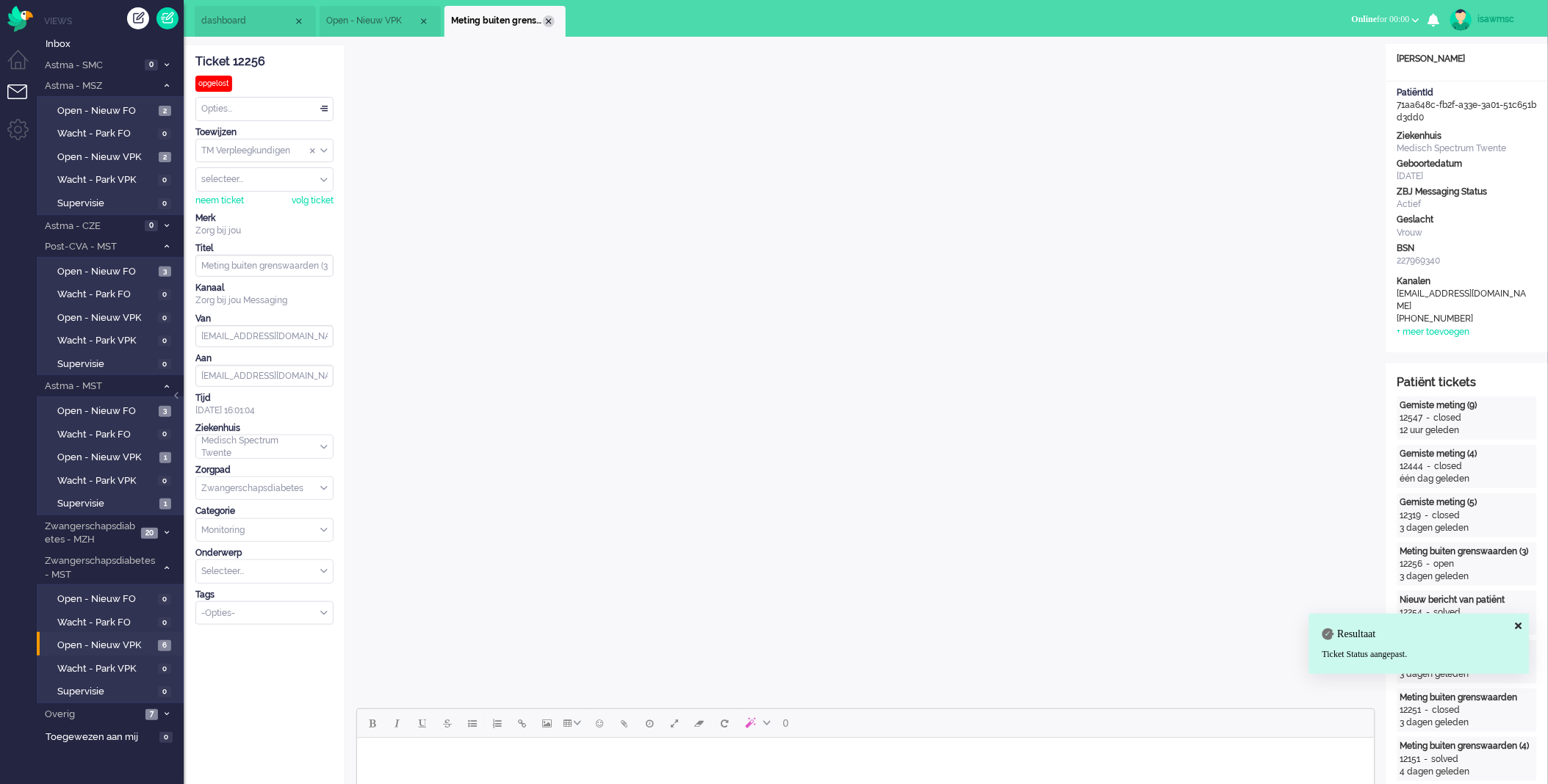
click at [548, 20] on div "Close tab" at bounding box center [549, 21] width 11 height 11
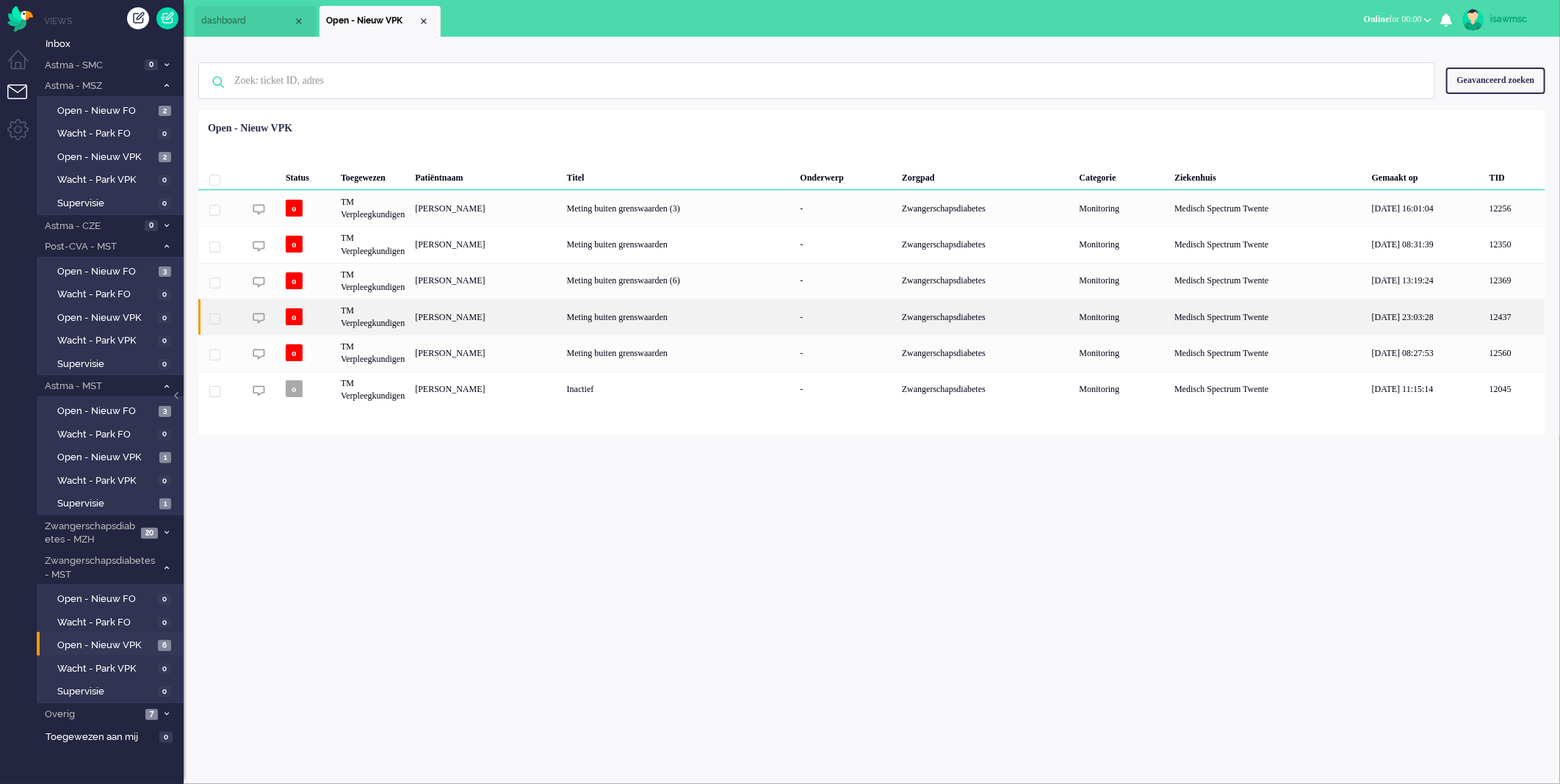
click at [486, 320] on div "Status Toegewezen Patiëntnaam Titel Onderwerp Zorgpad Categorie Ziekenhuis Gema…" at bounding box center [871, 262] width 1347 height 292
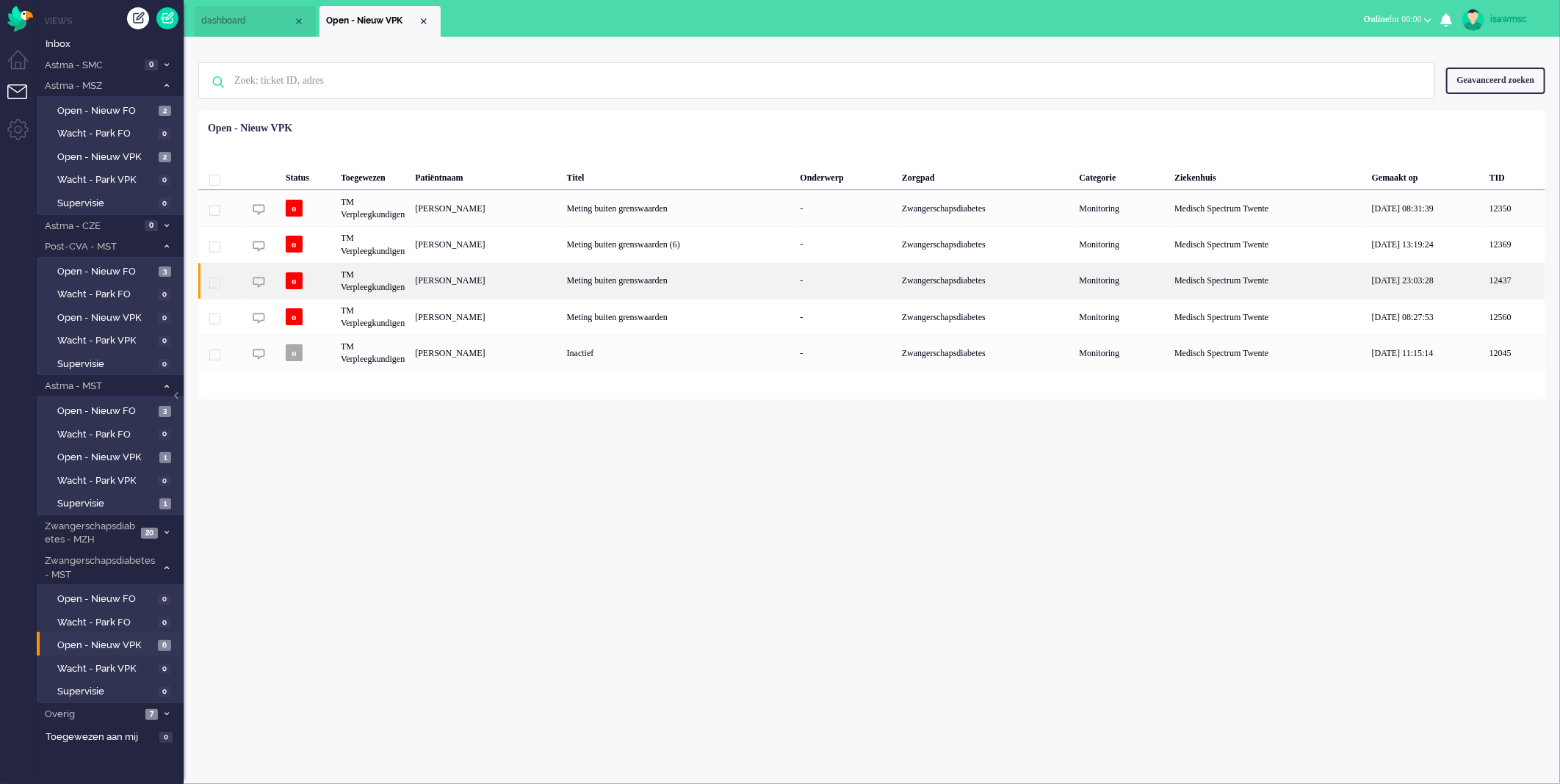
click at [511, 275] on div "[PERSON_NAME]" at bounding box center [486, 281] width 151 height 36
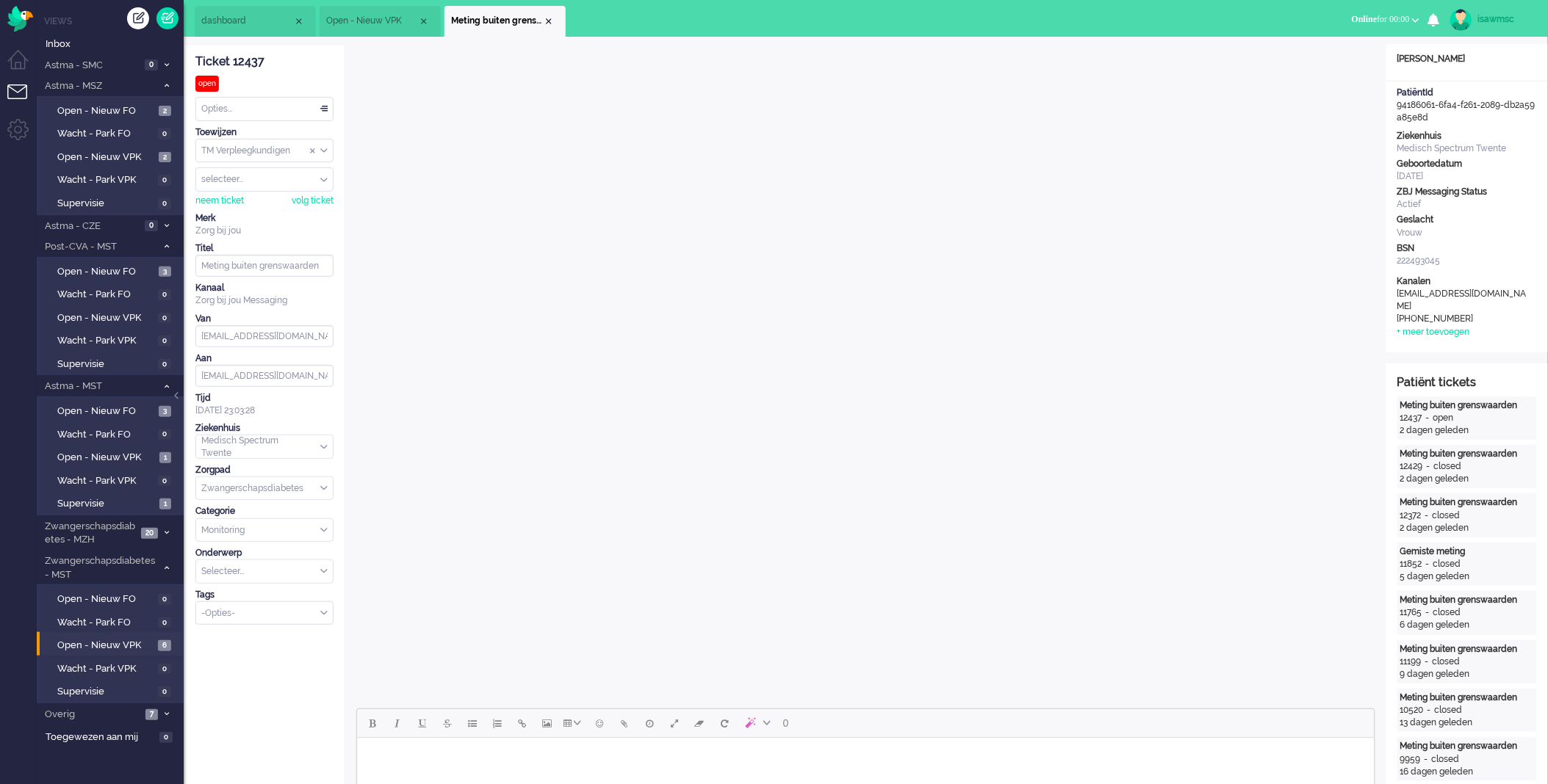
click at [233, 93] on div "Ticket 12437 open Kijkend Opties... Zet Status Open In afwachting Geparkeerd Op…" at bounding box center [264, 335] width 139 height 581
click at [239, 104] on div "Opties..." at bounding box center [264, 109] width 137 height 23
click at [230, 216] on span "Opgelost" at bounding box center [221, 213] width 37 height 12
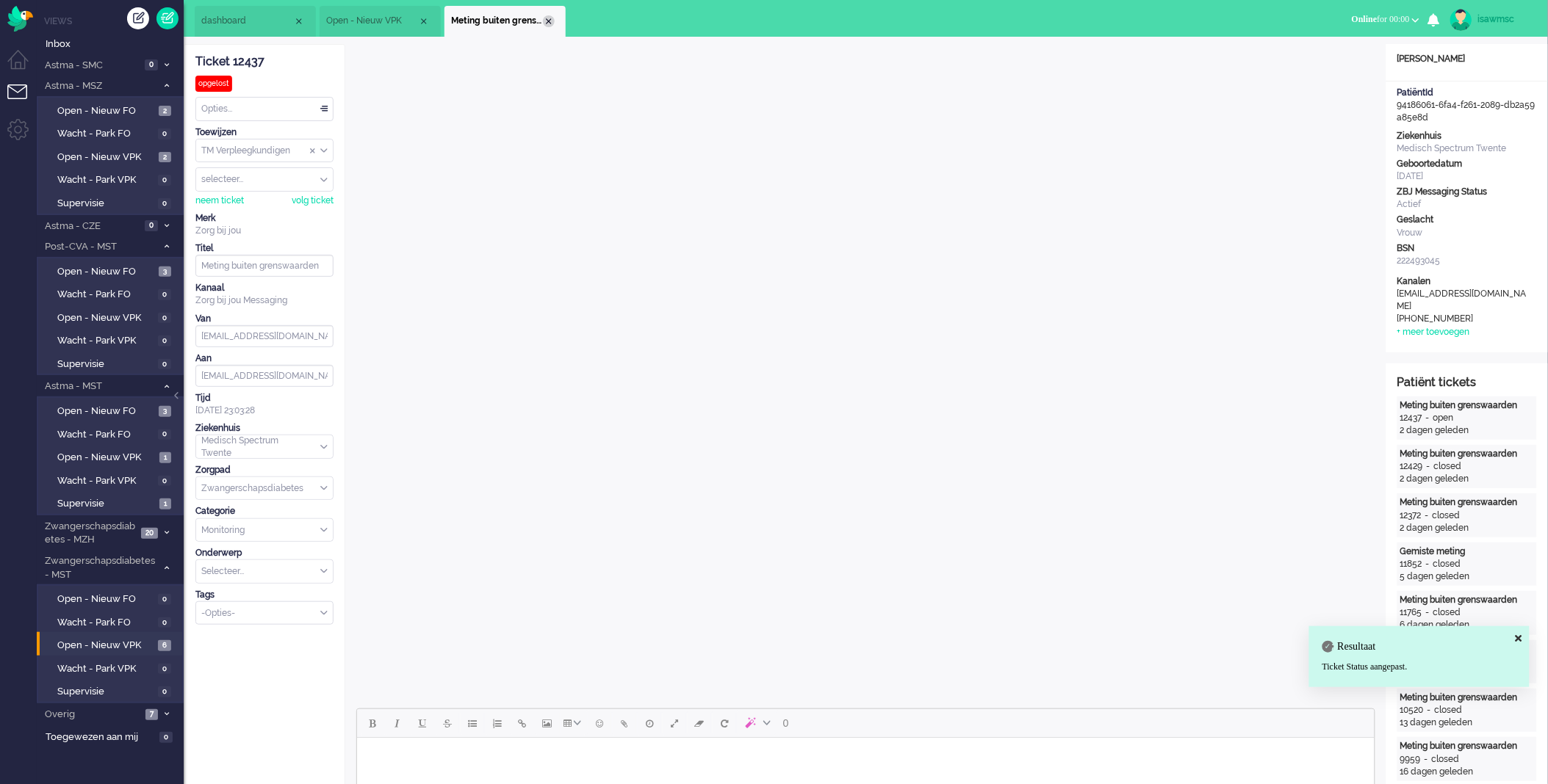
click at [549, 24] on div "Close tab" at bounding box center [549, 21] width 11 height 11
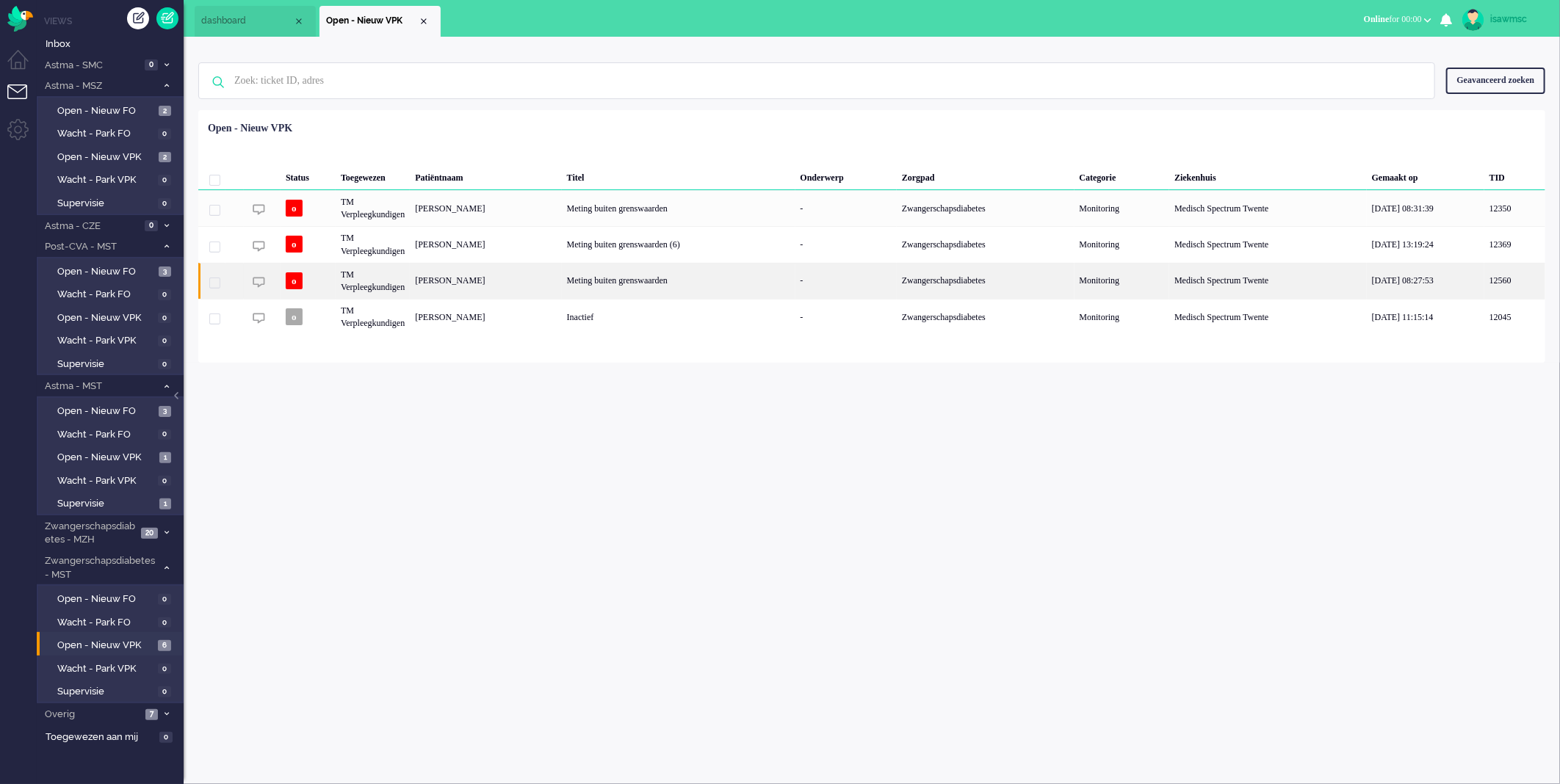
click at [637, 280] on div "Meting buiten grenswaarden" at bounding box center [679, 281] width 233 height 36
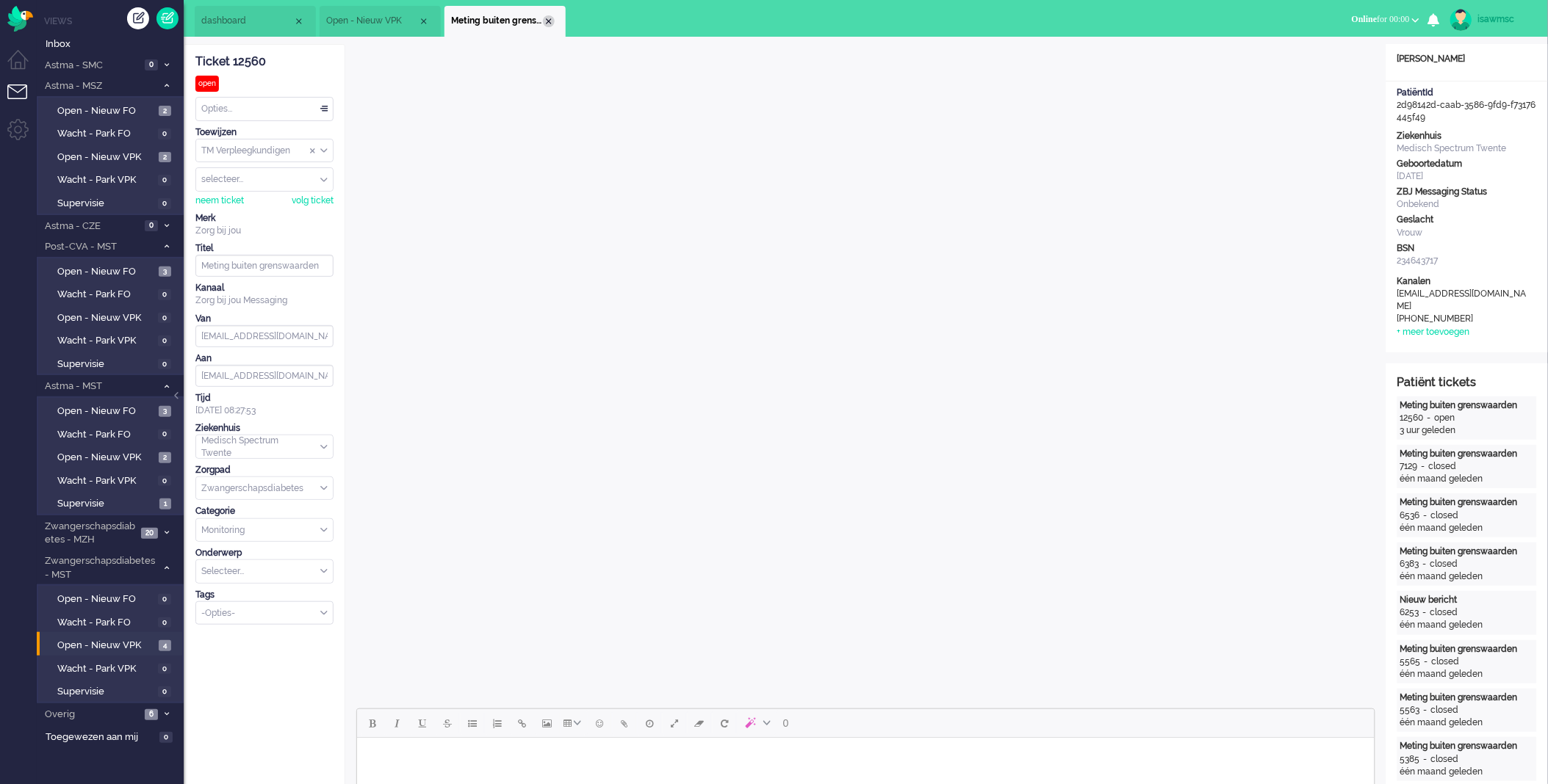
click at [546, 19] on div "Close tab" at bounding box center [549, 21] width 11 height 11
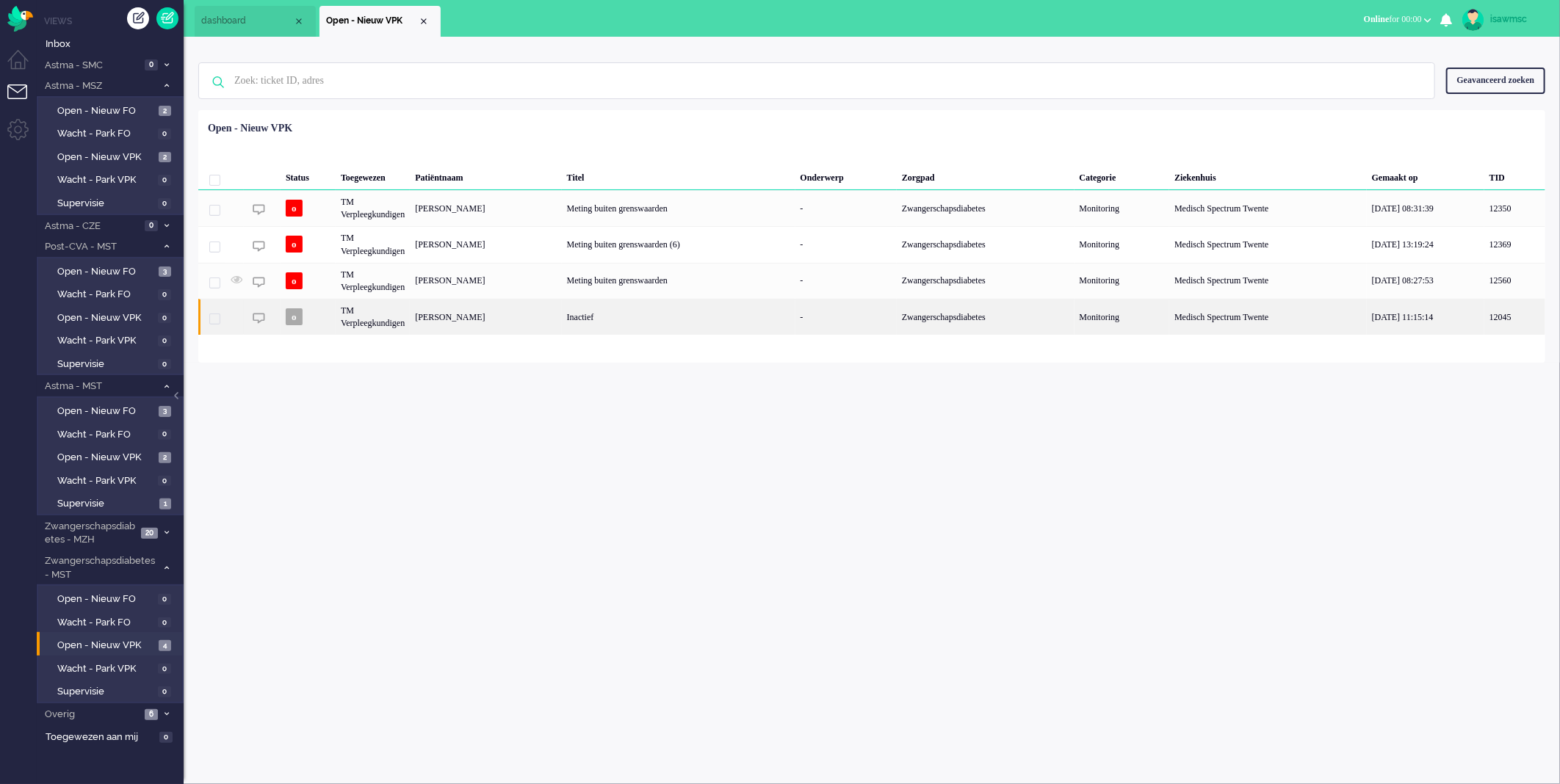
click at [626, 320] on div "Inactief" at bounding box center [679, 317] width 233 height 36
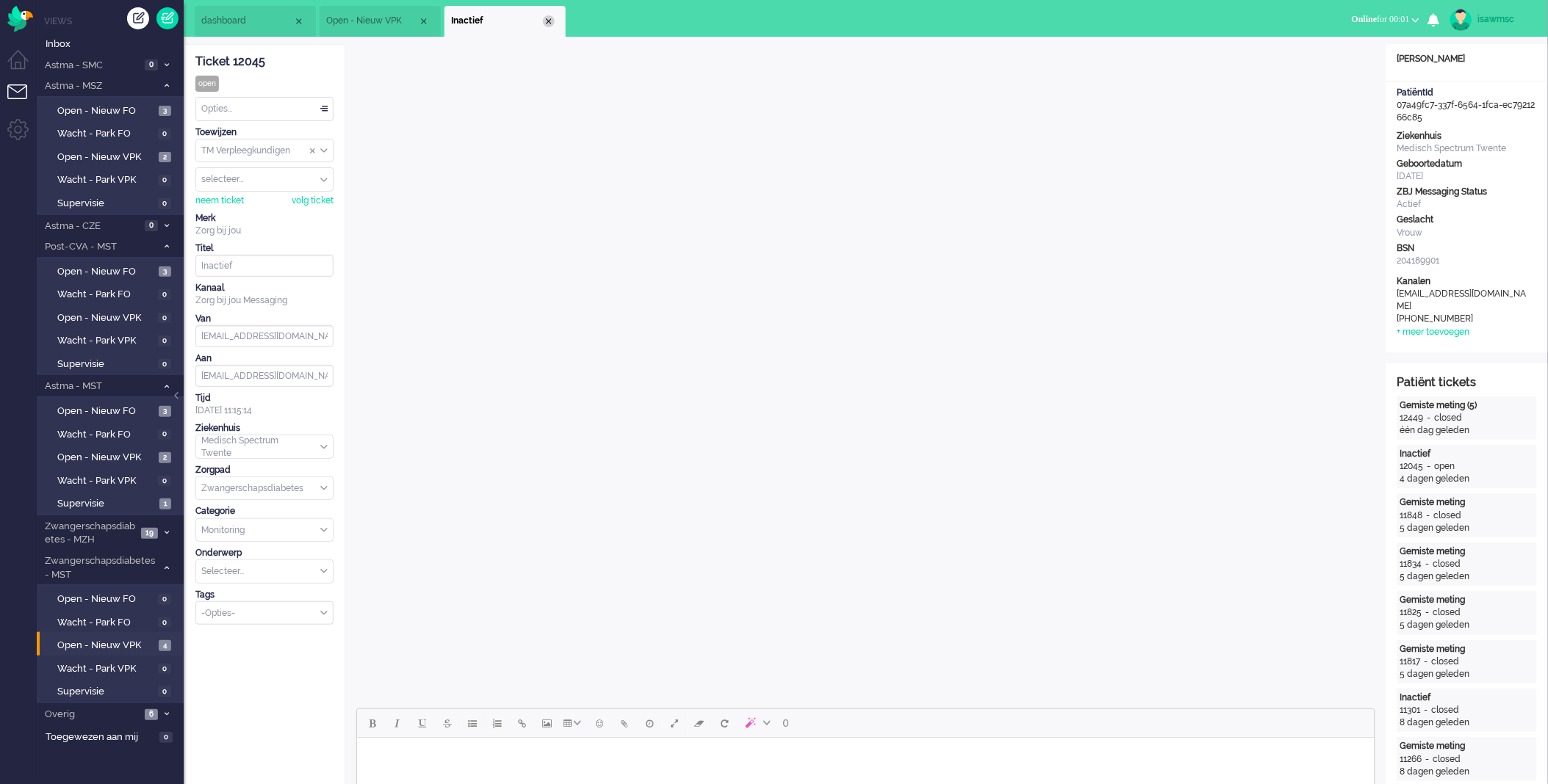
click at [548, 20] on div "Close tab" at bounding box center [549, 21] width 11 height 11
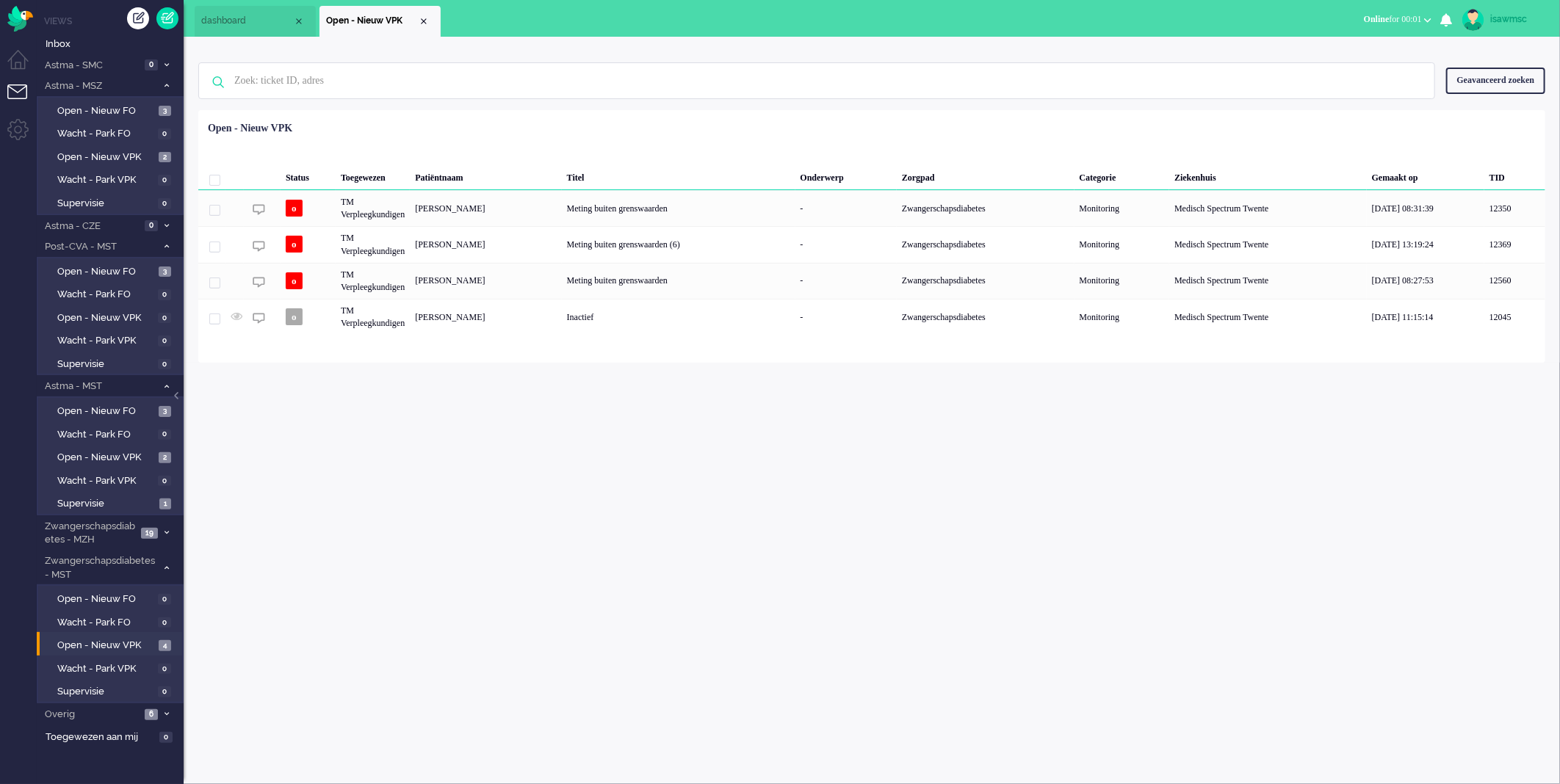
click at [507, 337] on div "Loading... Status Toegewezen Patiëntnaam Titel Onderwerp Zorgpad Categorie Ziek…" at bounding box center [871, 236] width 1347 height 252
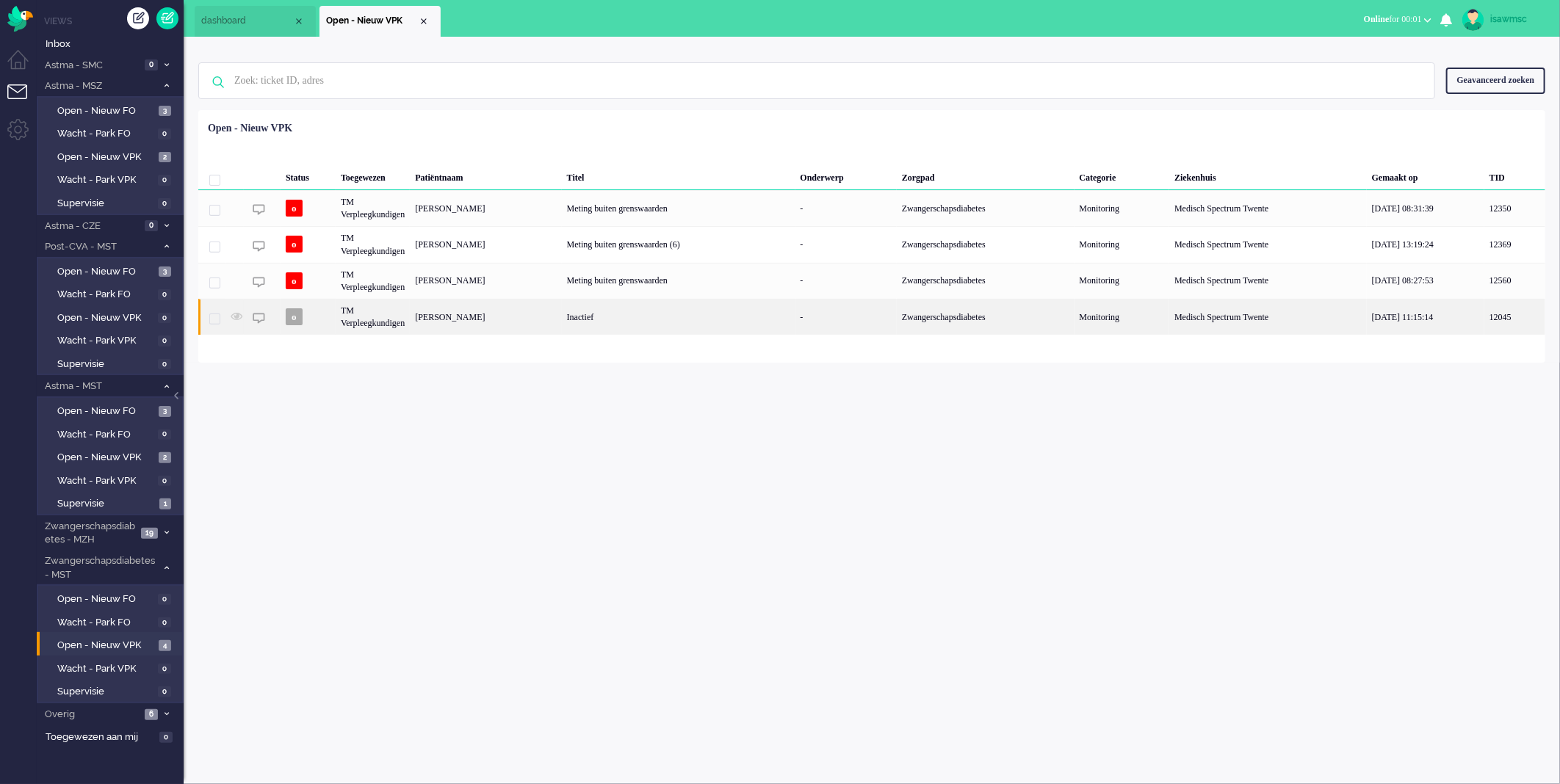
click at [493, 306] on div "[PERSON_NAME]" at bounding box center [486, 317] width 151 height 36
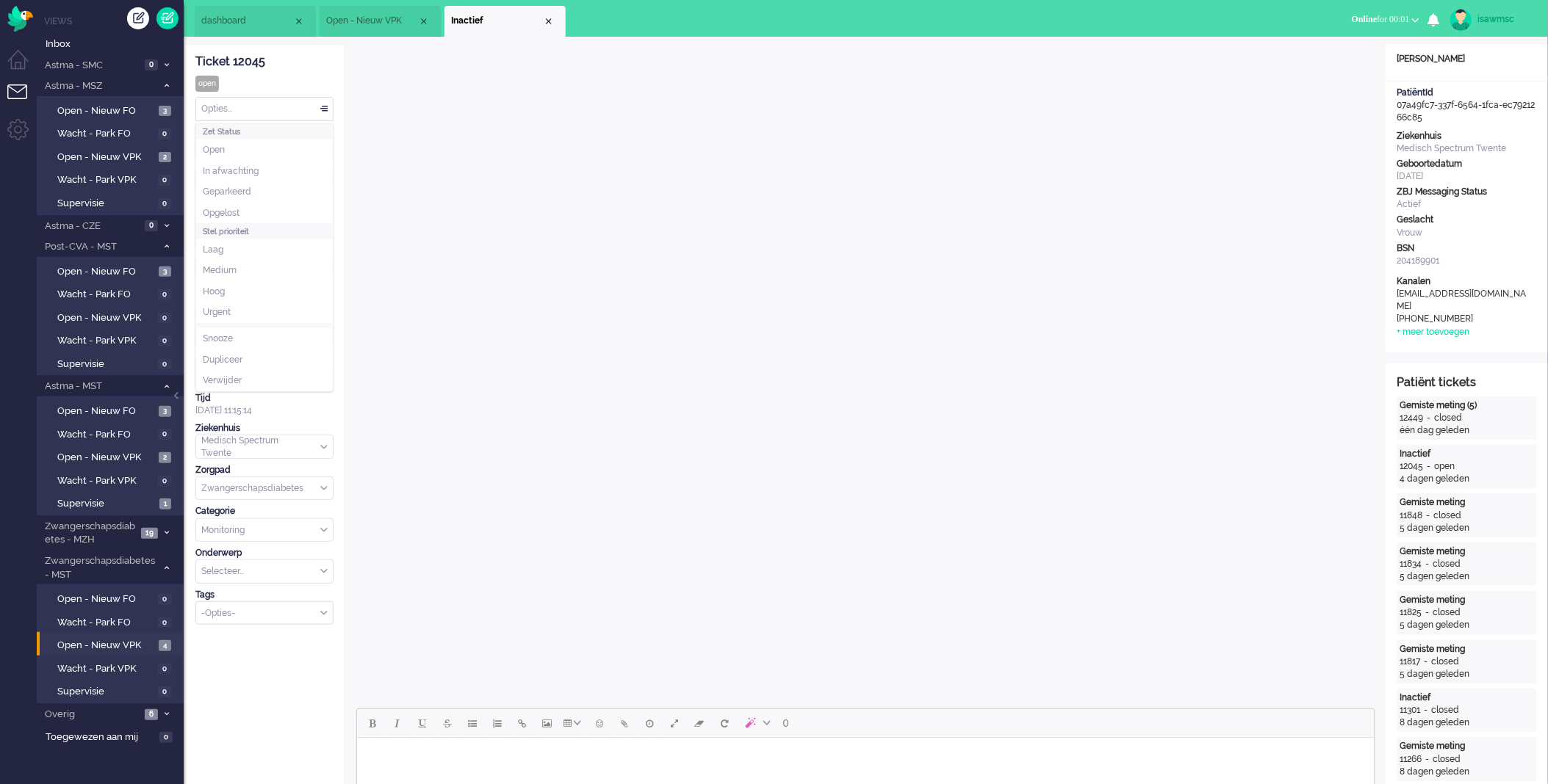
click at [303, 116] on div "Opties..." at bounding box center [264, 109] width 137 height 23
click at [280, 113] on div "Opties..." at bounding box center [264, 109] width 137 height 23
click at [249, 204] on li "Opgelost" at bounding box center [264, 213] width 137 height 21
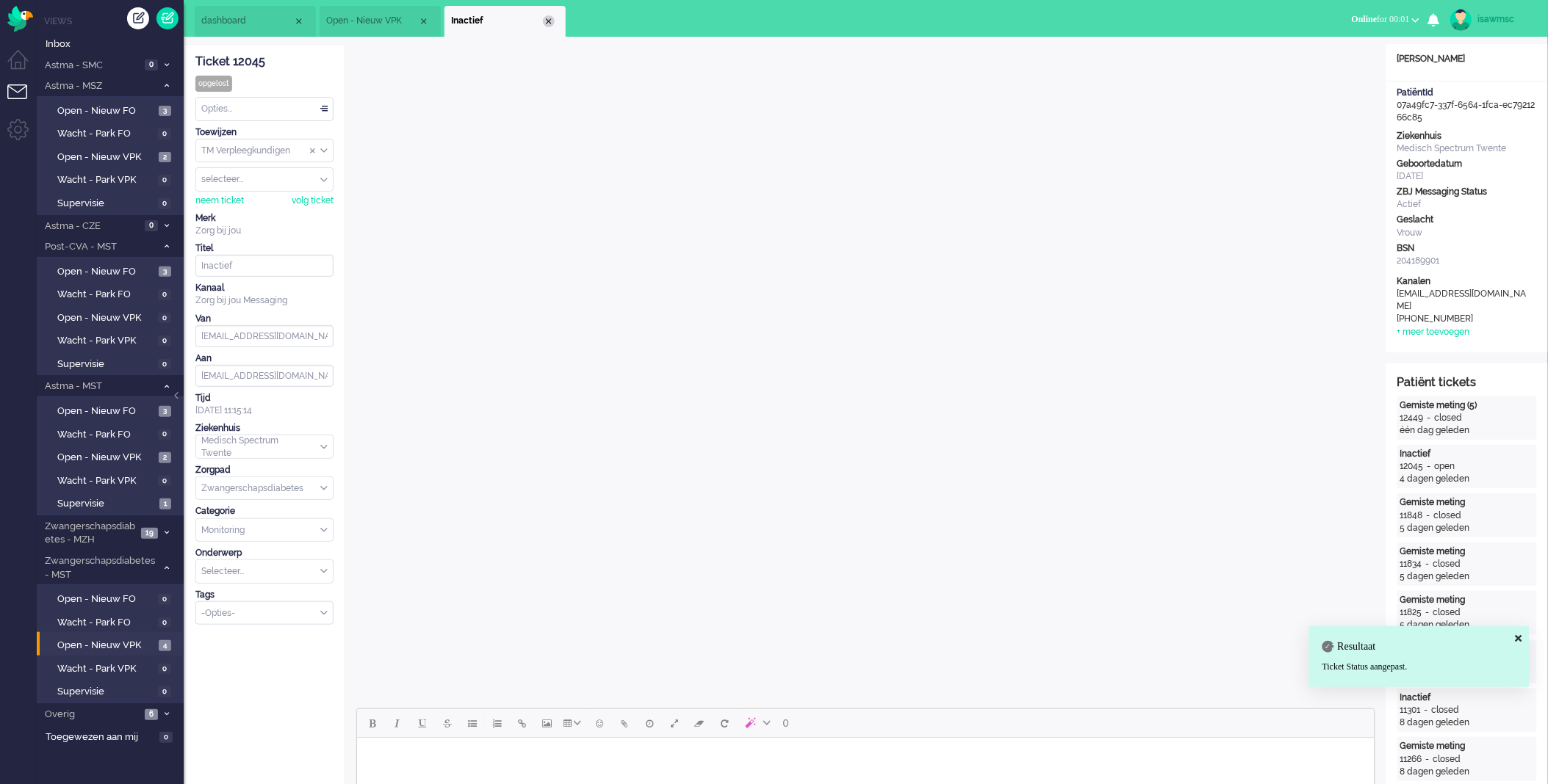
click at [551, 24] on div "Close tab" at bounding box center [549, 21] width 11 height 11
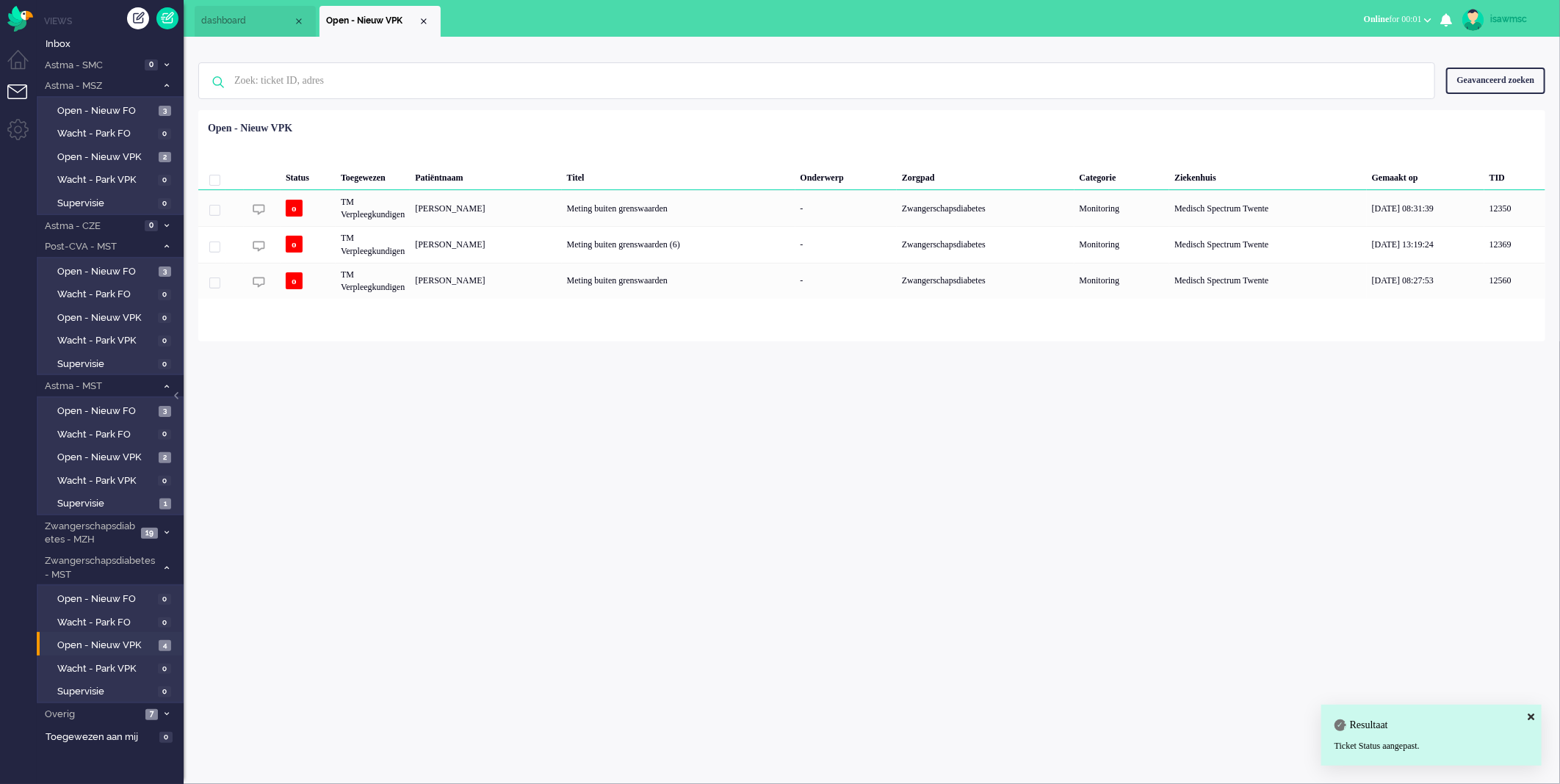
click at [545, 389] on div "isawmsc Thuis Ticket Csat Ticket Bijdragen Per dag Ticket Bijdragen Per Kanaal …" at bounding box center [871, 410] width 1376 height 747
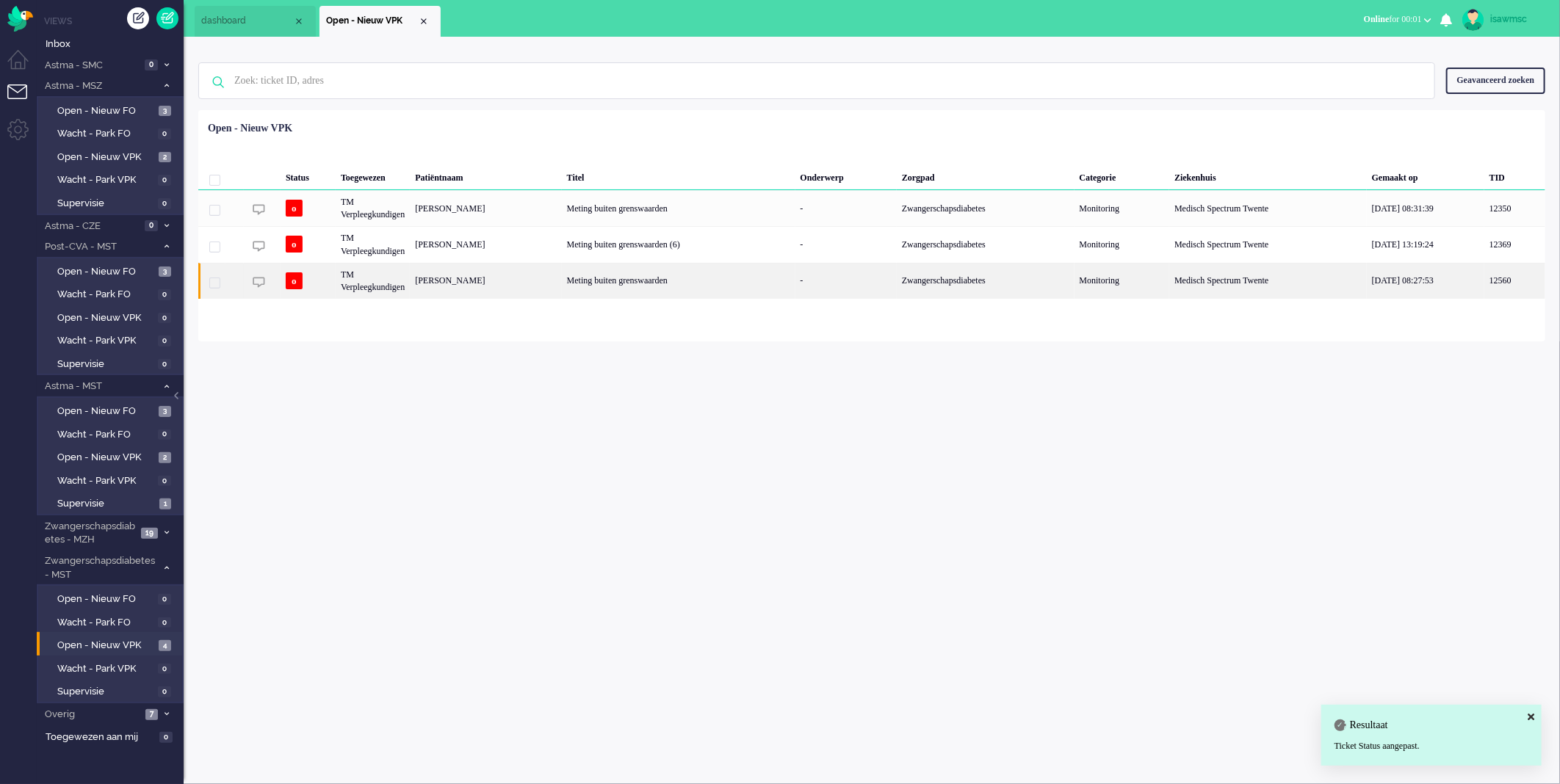
click at [656, 286] on div "Meting buiten grenswaarden" at bounding box center [679, 281] width 233 height 36
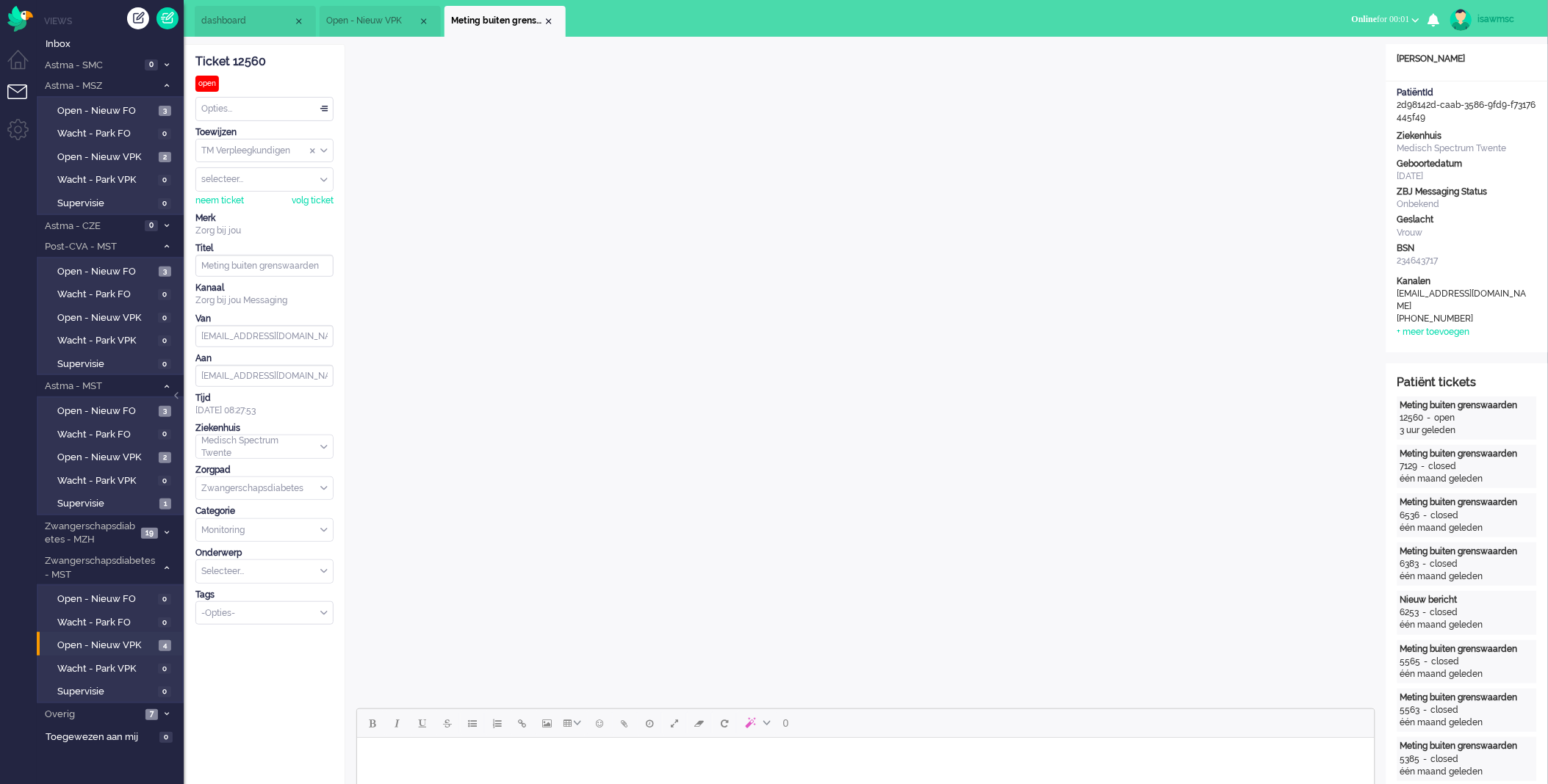
click at [238, 108] on div "Opties..." at bounding box center [264, 109] width 137 height 23
click at [250, 216] on li "Opgelost" at bounding box center [264, 213] width 137 height 21
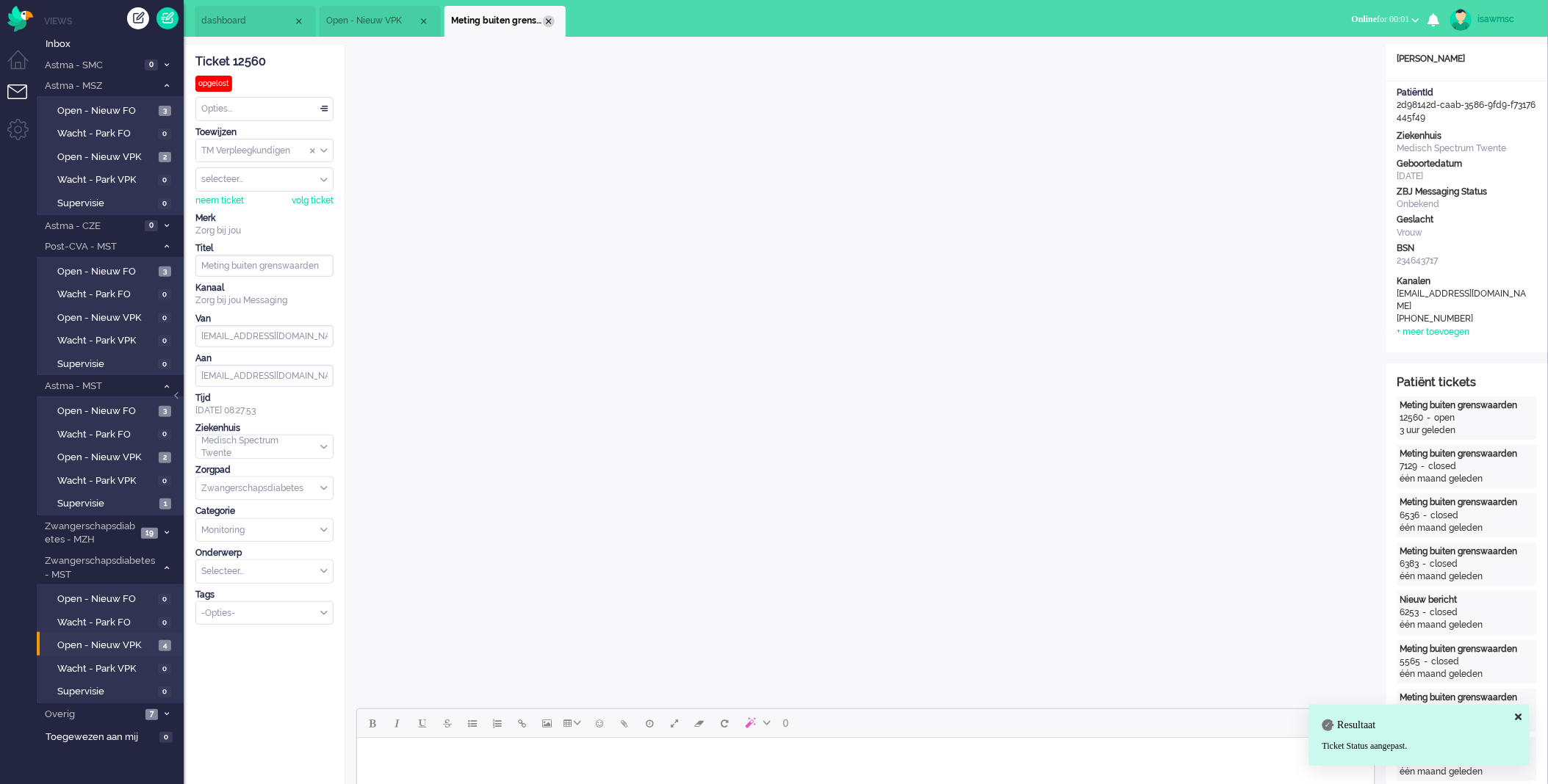
click at [549, 21] on div "Close tab" at bounding box center [549, 21] width 11 height 11
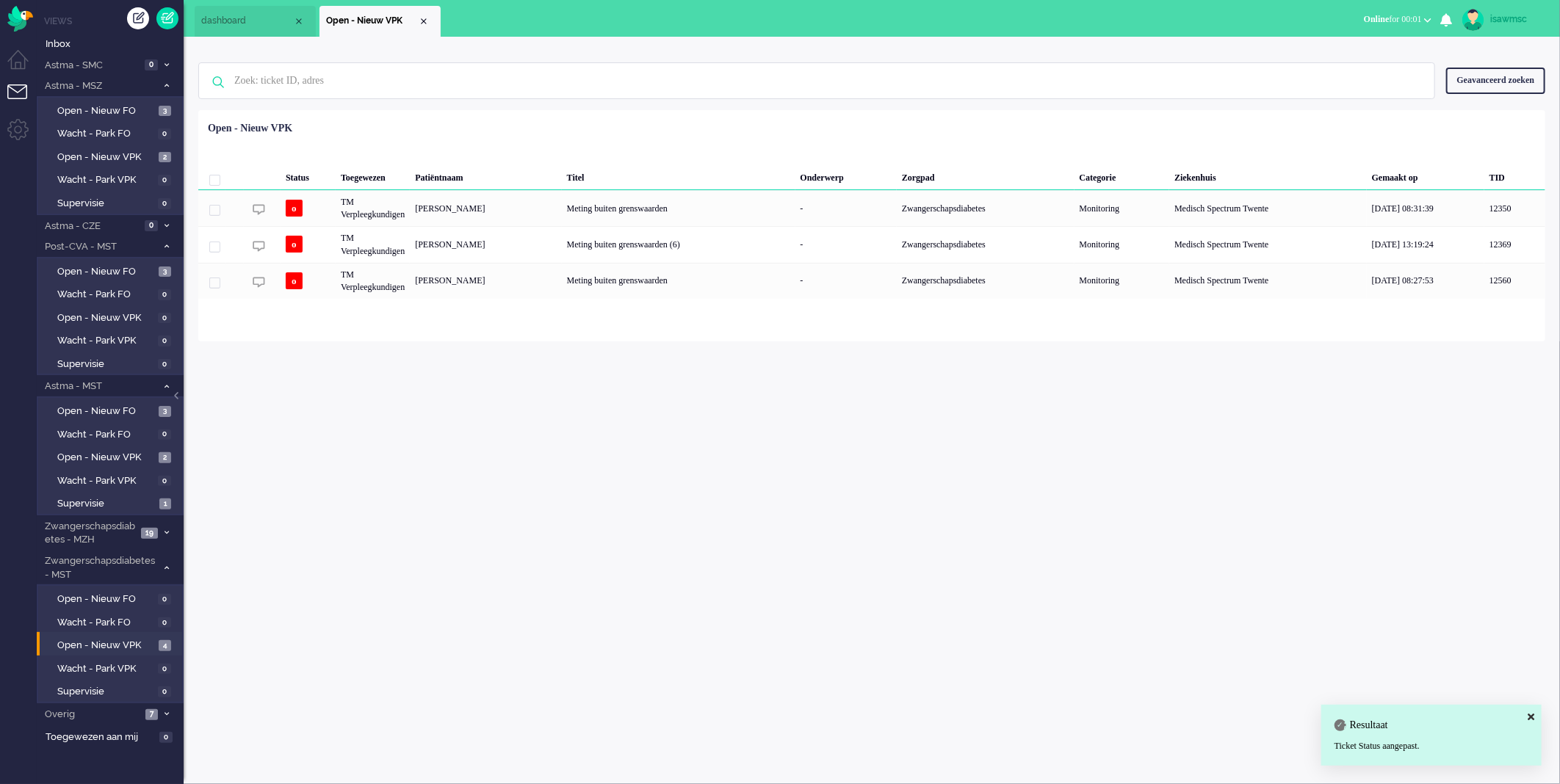
click at [608, 355] on div "isawmsc Thuis Ticket Csat Ticket Bijdragen Per dag Ticket Bijdragen Per Kanaal …" at bounding box center [871, 410] width 1376 height 747
click at [152, 639] on span "Open - Nieuw VPK" at bounding box center [106, 646] width 98 height 14
click at [629, 448] on div "isawmsc Thuis Ticket Csat Ticket Bijdragen Per dag Ticket Bijdragen Per Kanaal …" at bounding box center [871, 410] width 1376 height 747
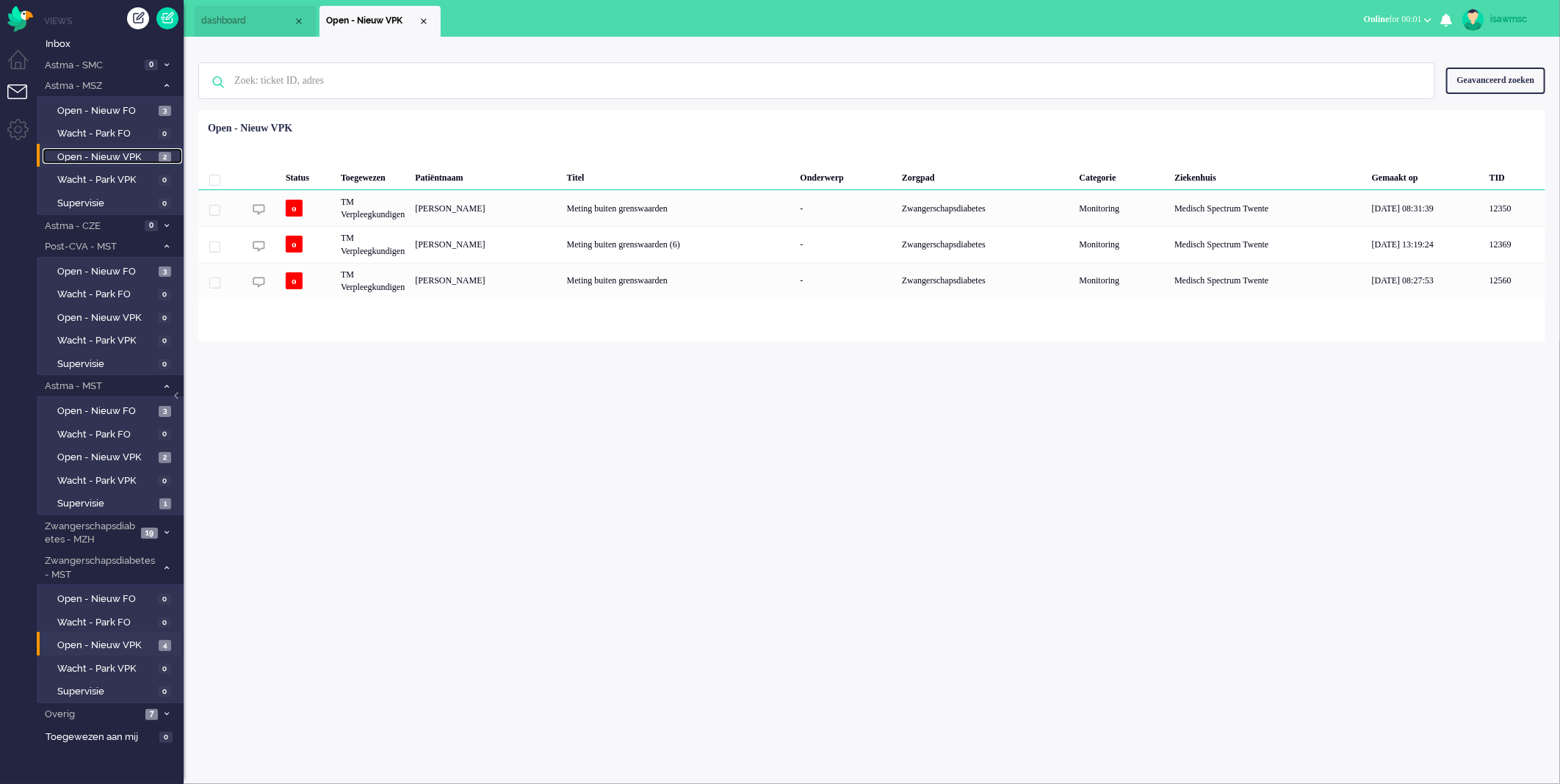
click at [159, 155] on span "2" at bounding box center [164, 158] width 12 height 11
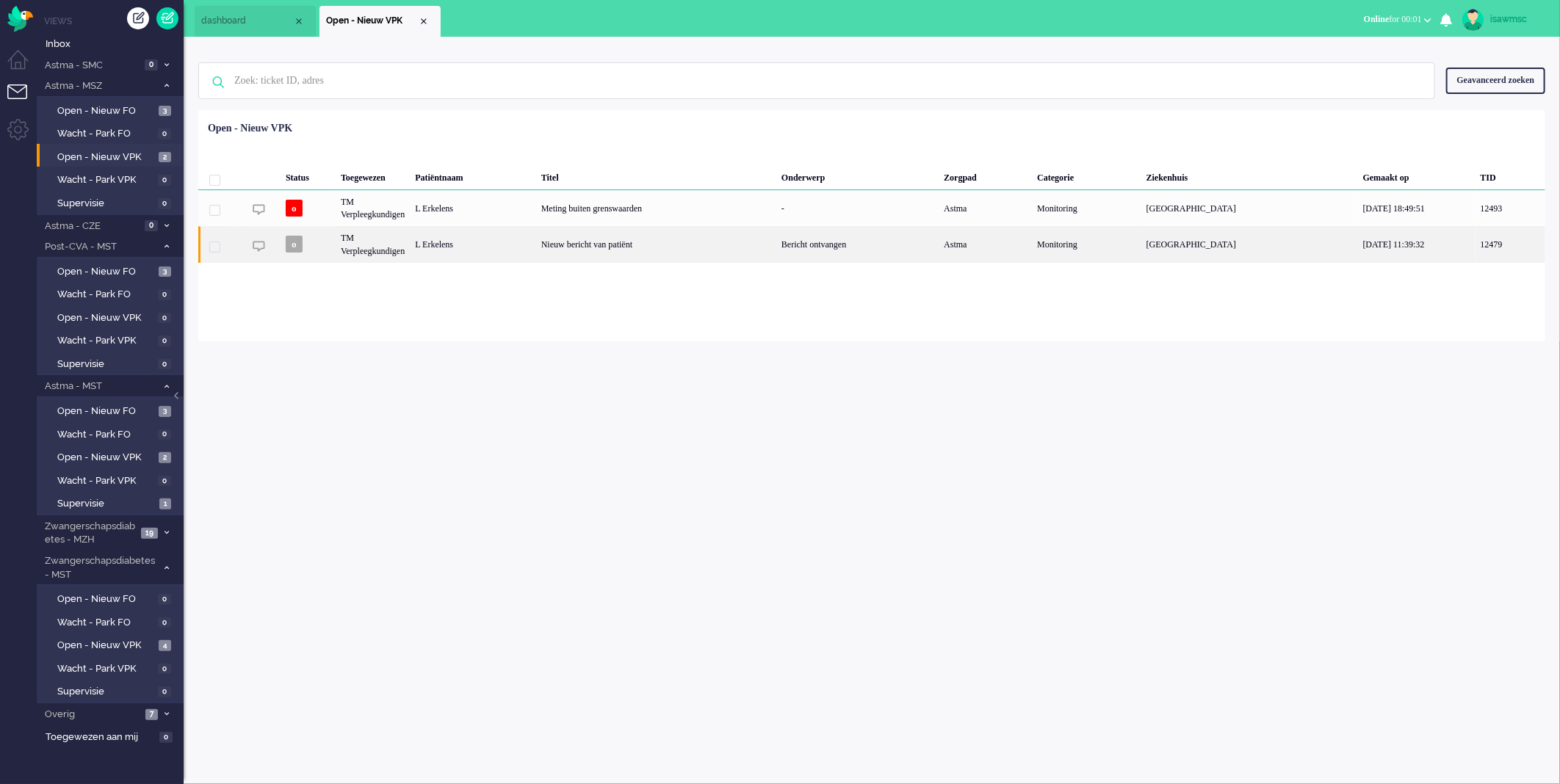
click at [532, 250] on div "L Erkelens" at bounding box center [473, 244] width 126 height 36
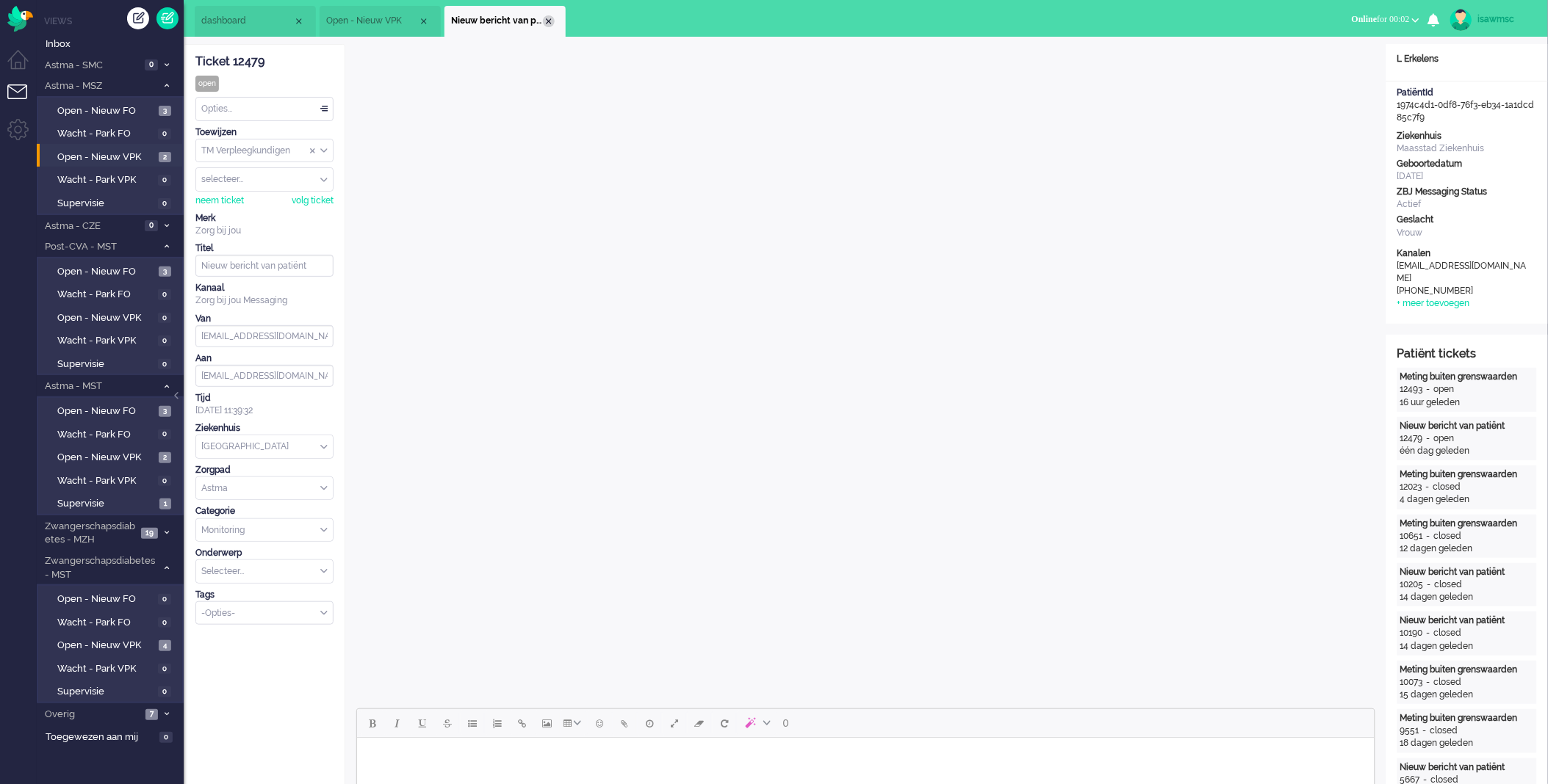
click at [544, 22] on div "Close tab" at bounding box center [549, 21] width 11 height 11
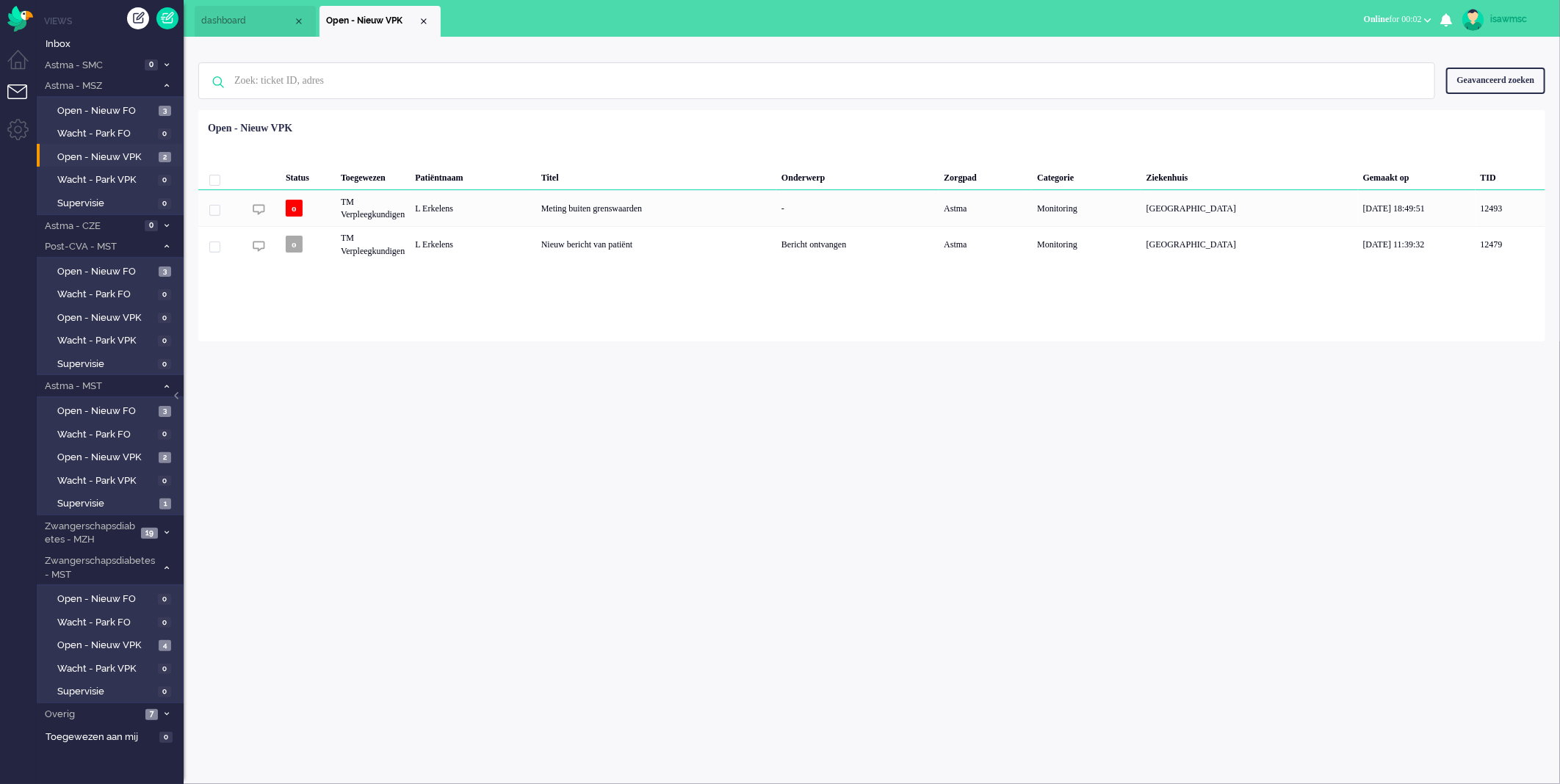
click at [377, 510] on div "isawmsc Thuis Ticket Csat Ticket Bijdragen Per dag Ticket Bijdragen Per Kanaal …" at bounding box center [871, 410] width 1376 height 747
click at [142, 641] on span "Open - Nieuw VPK" at bounding box center [106, 646] width 98 height 14
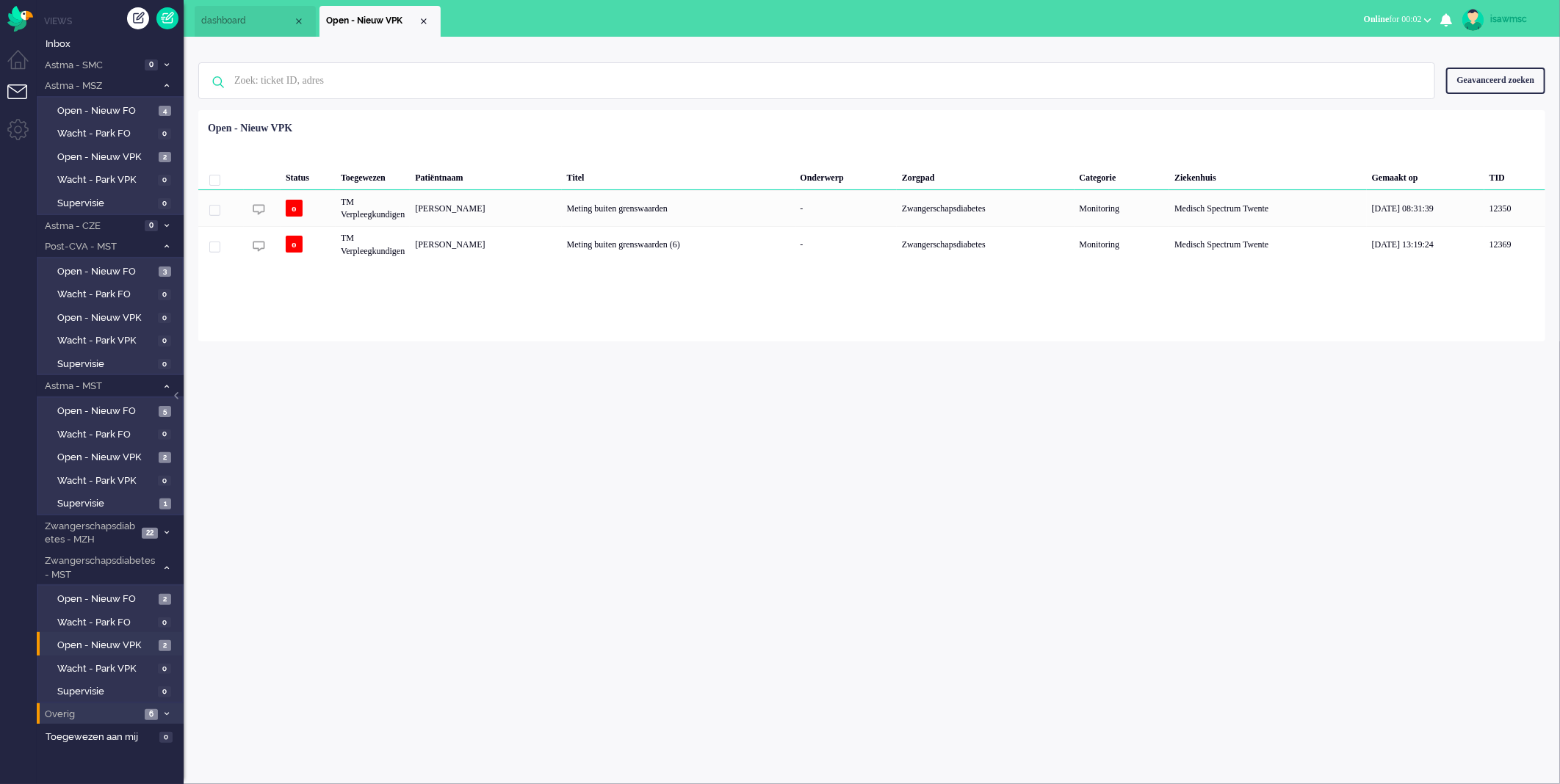
click at [135, 710] on span "Overig" at bounding box center [92, 715] width 98 height 14
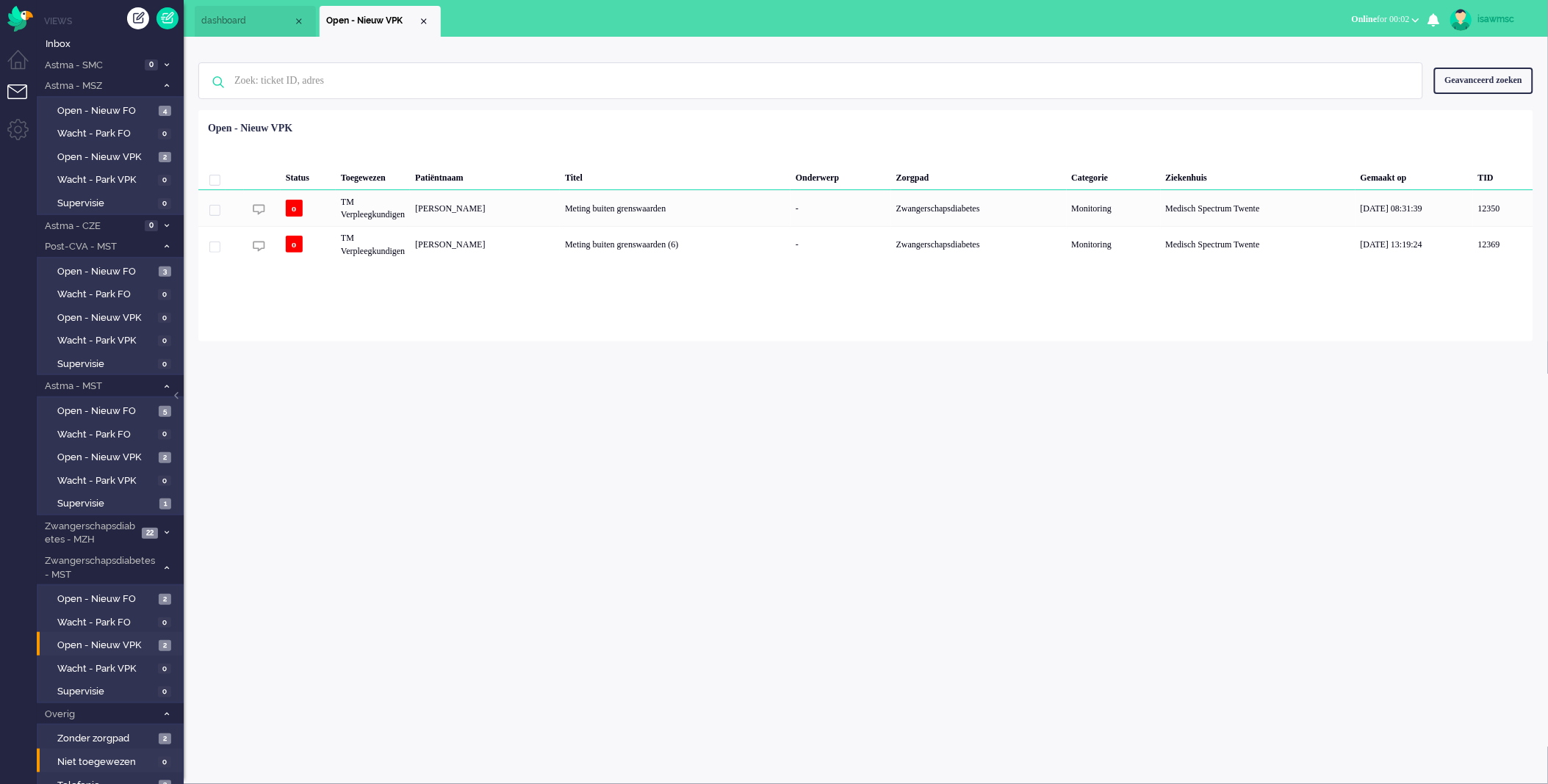
scroll to position [51, 0]
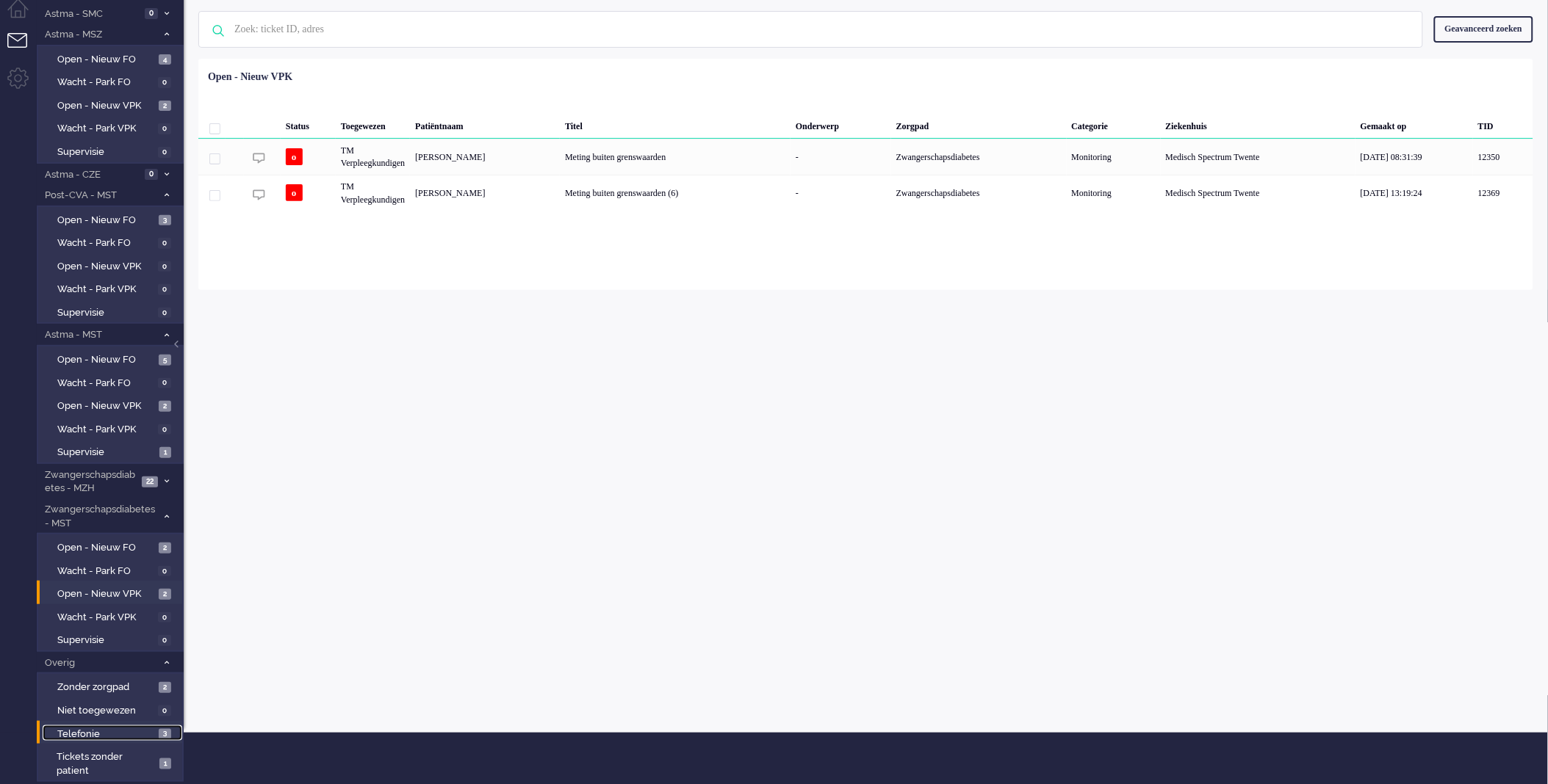
click at [132, 731] on span "Telefonie" at bounding box center [106, 735] width 98 height 14
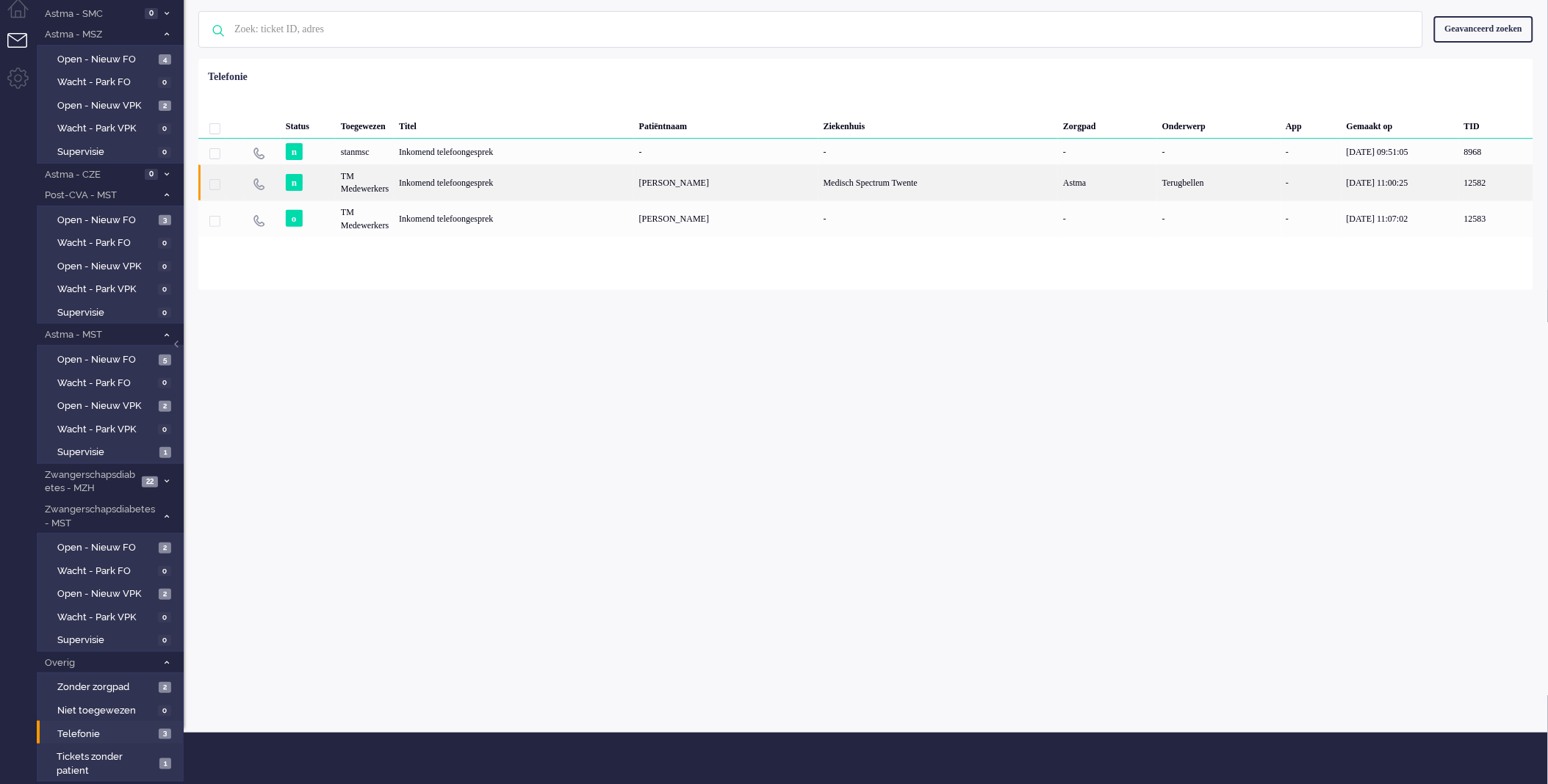
click at [721, 181] on div "Mona Somi" at bounding box center [726, 182] width 184 height 36
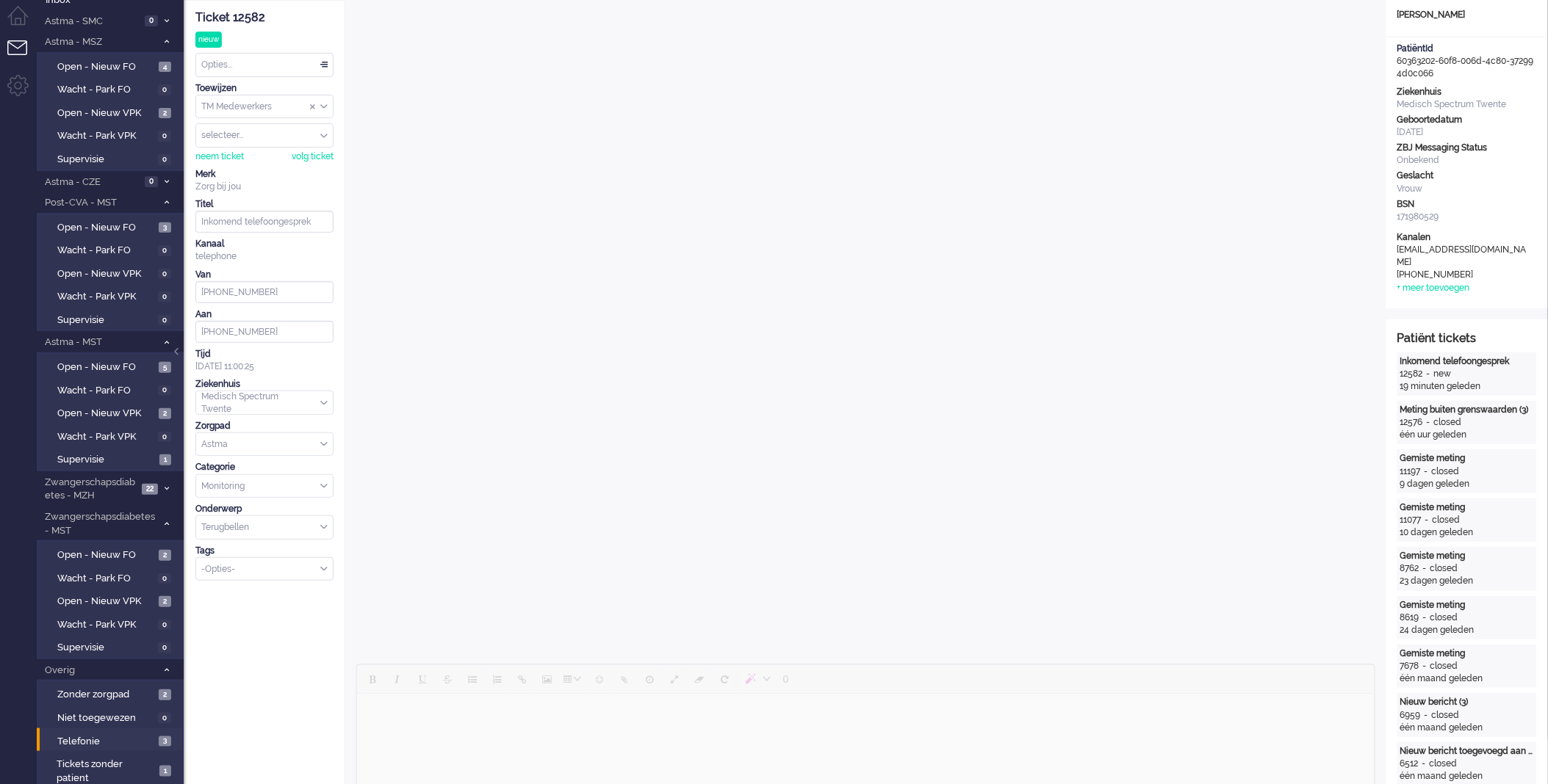
scroll to position [125, 0]
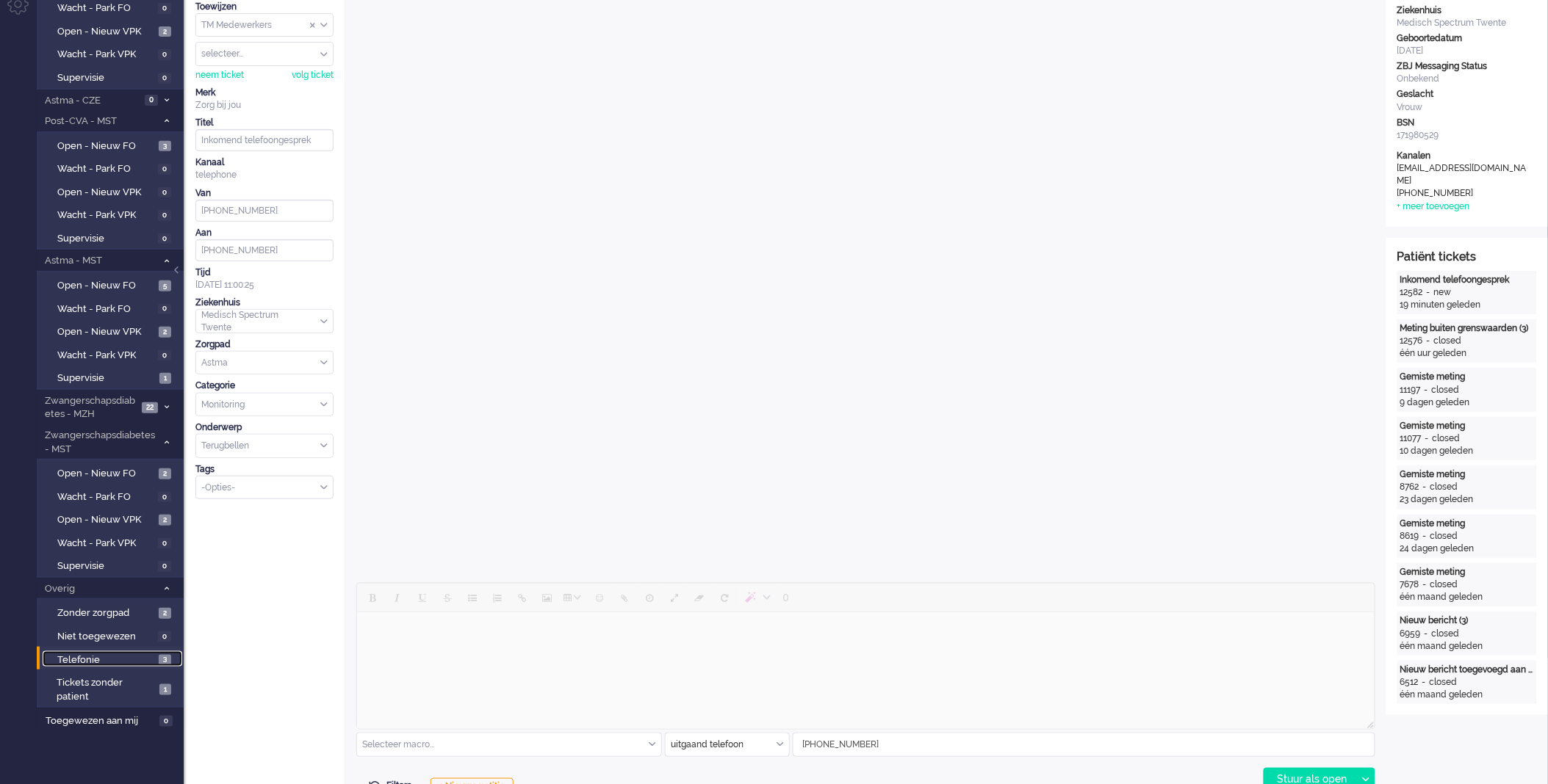
click at [132, 654] on span "Telefonie" at bounding box center [106, 661] width 98 height 14
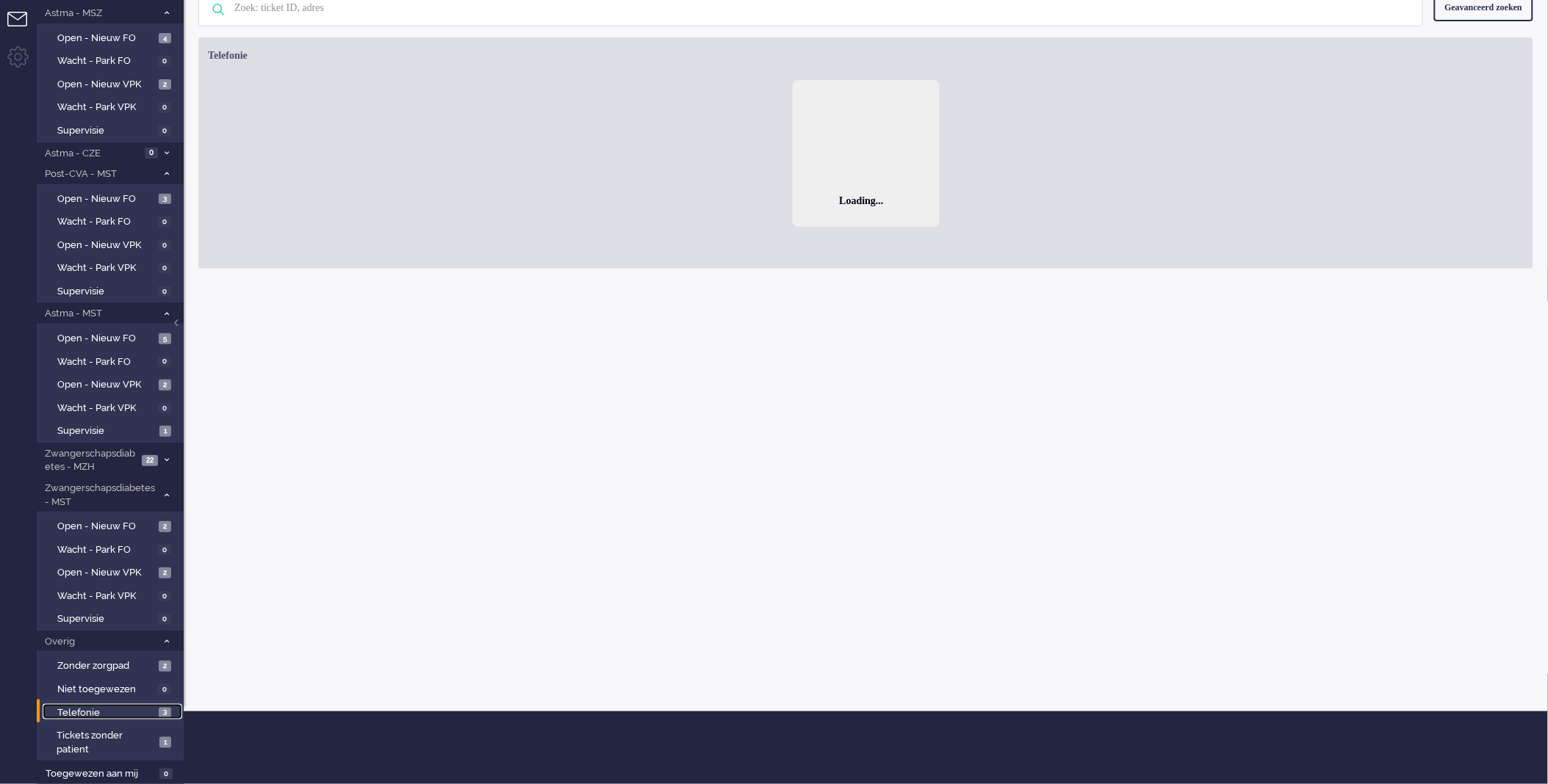
scroll to position [51, 0]
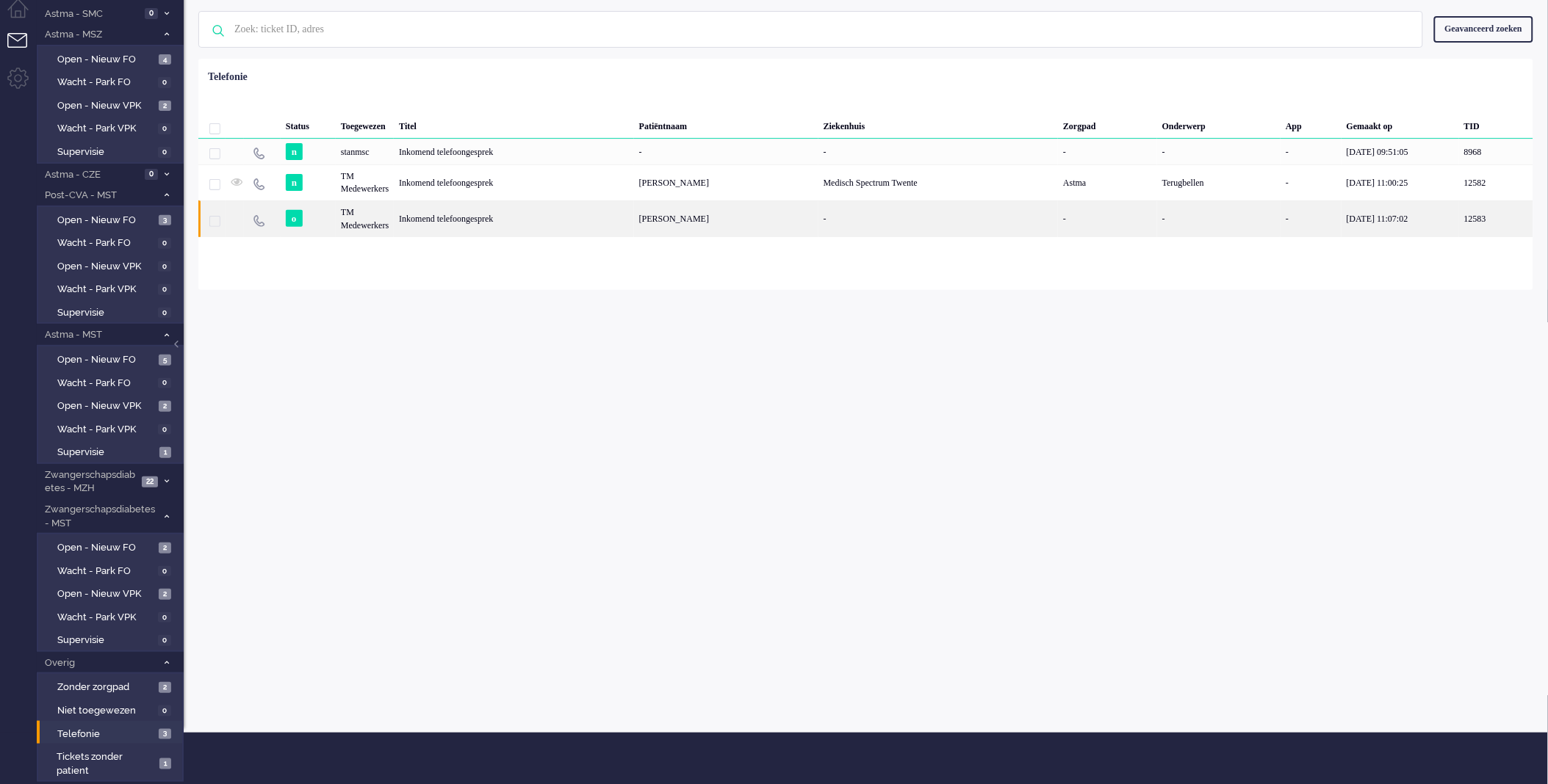
click at [759, 226] on div "Naomi van Leenden" at bounding box center [726, 218] width 184 height 36
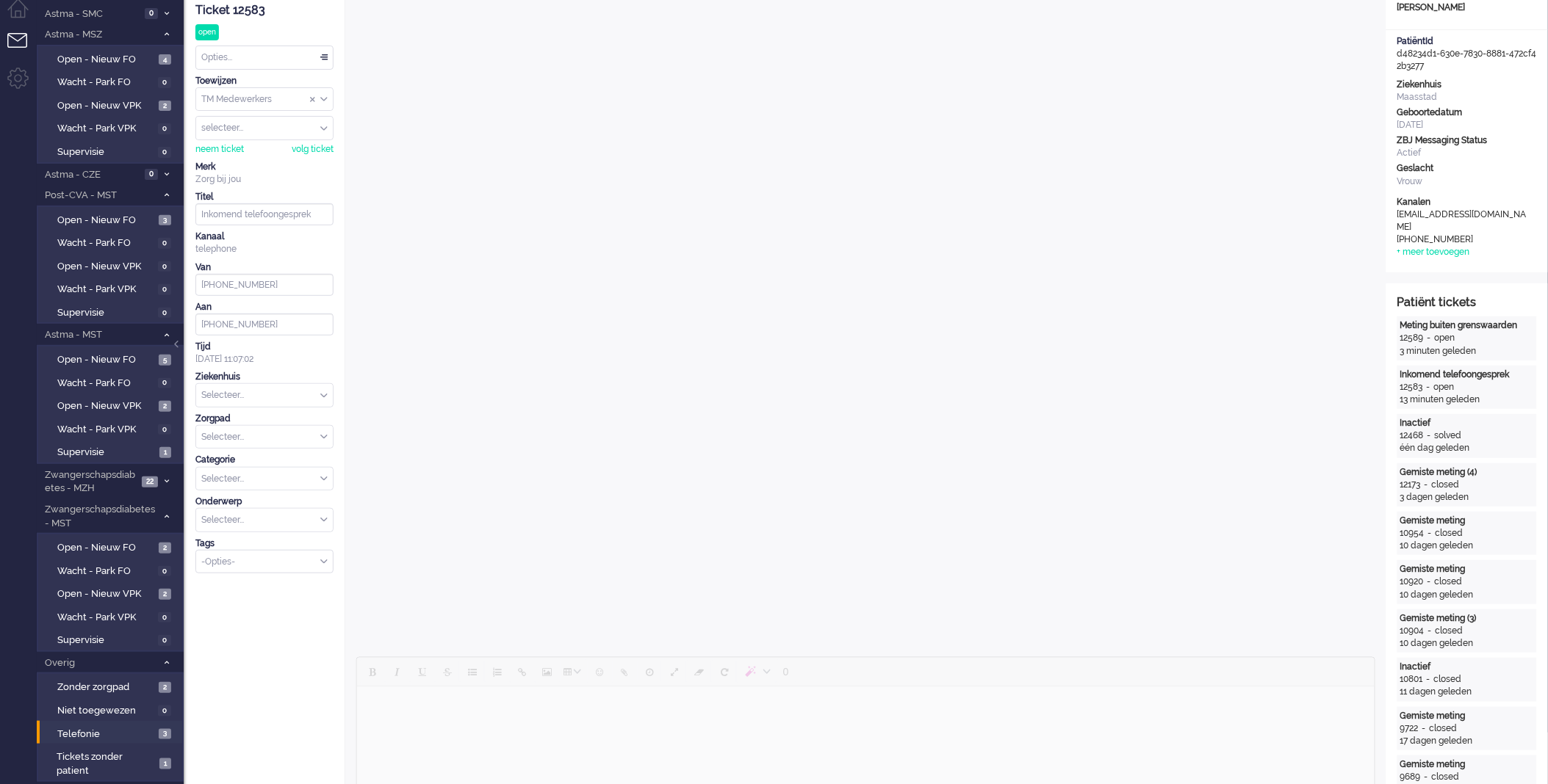
scroll to position [44, 0]
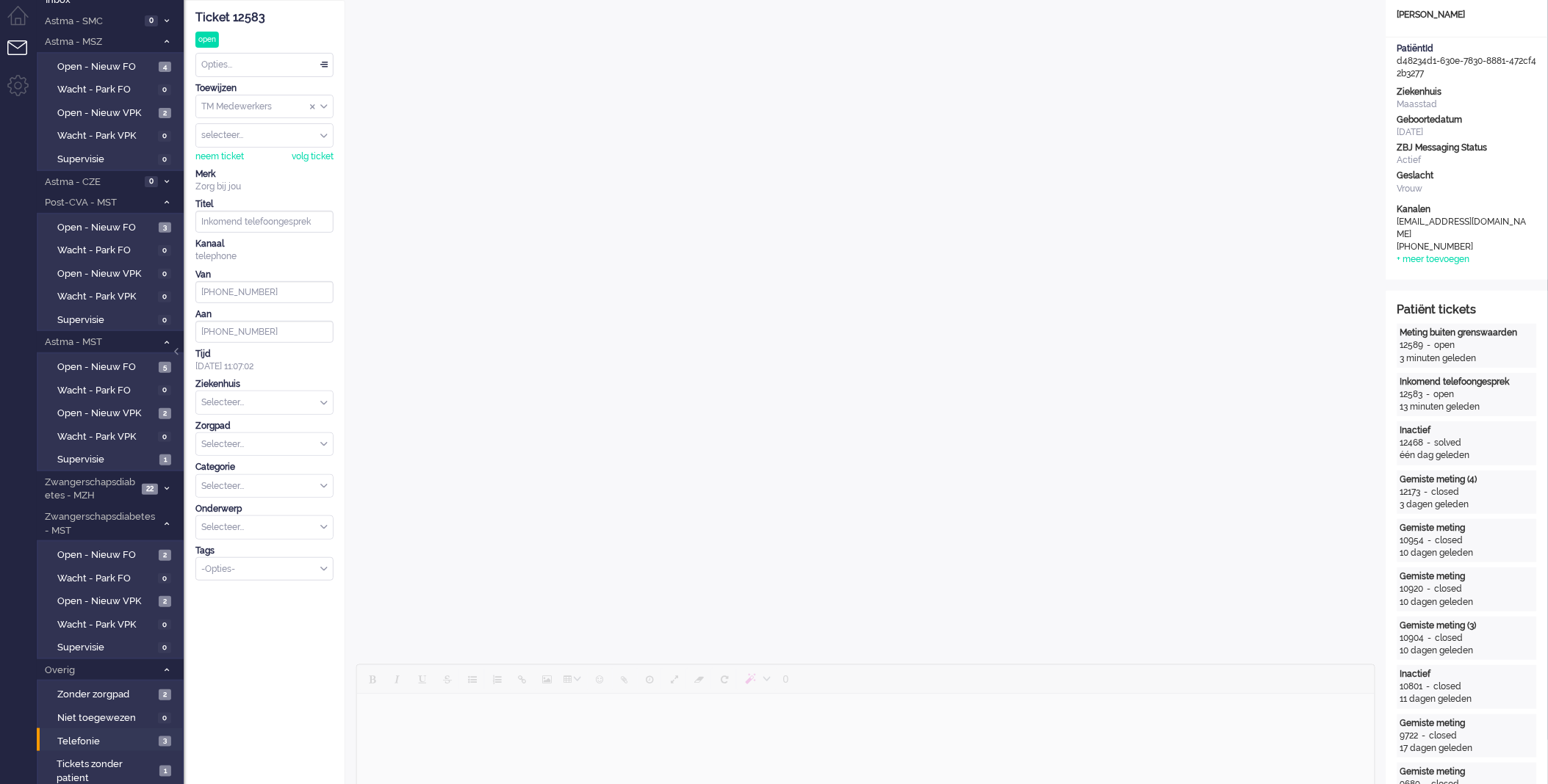
click at [278, 67] on div "Opties..." at bounding box center [264, 65] width 137 height 23
click at [251, 164] on li "Opgelost" at bounding box center [264, 169] width 137 height 21
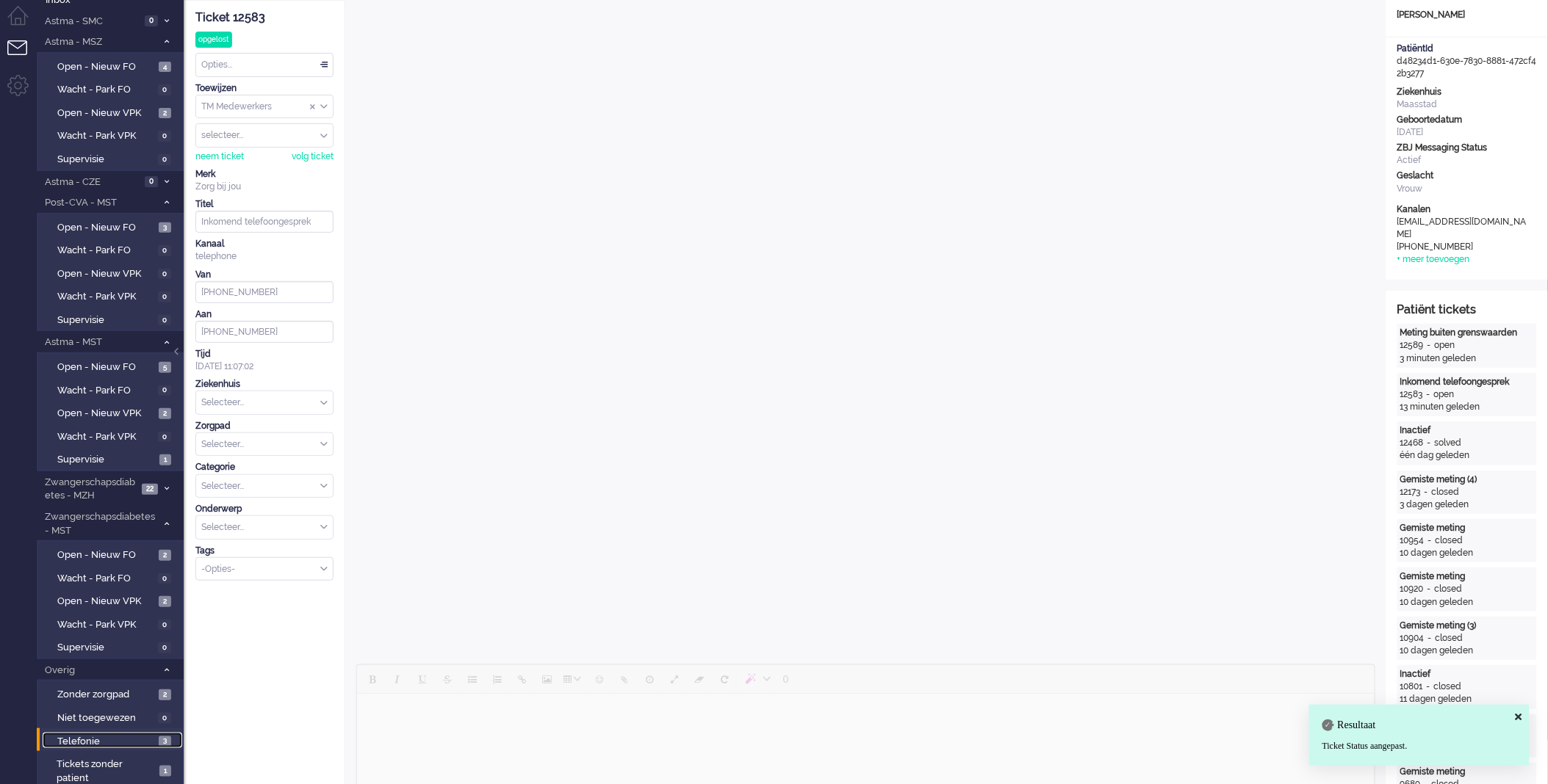
click at [119, 737] on span "Telefonie" at bounding box center [106, 742] width 98 height 14
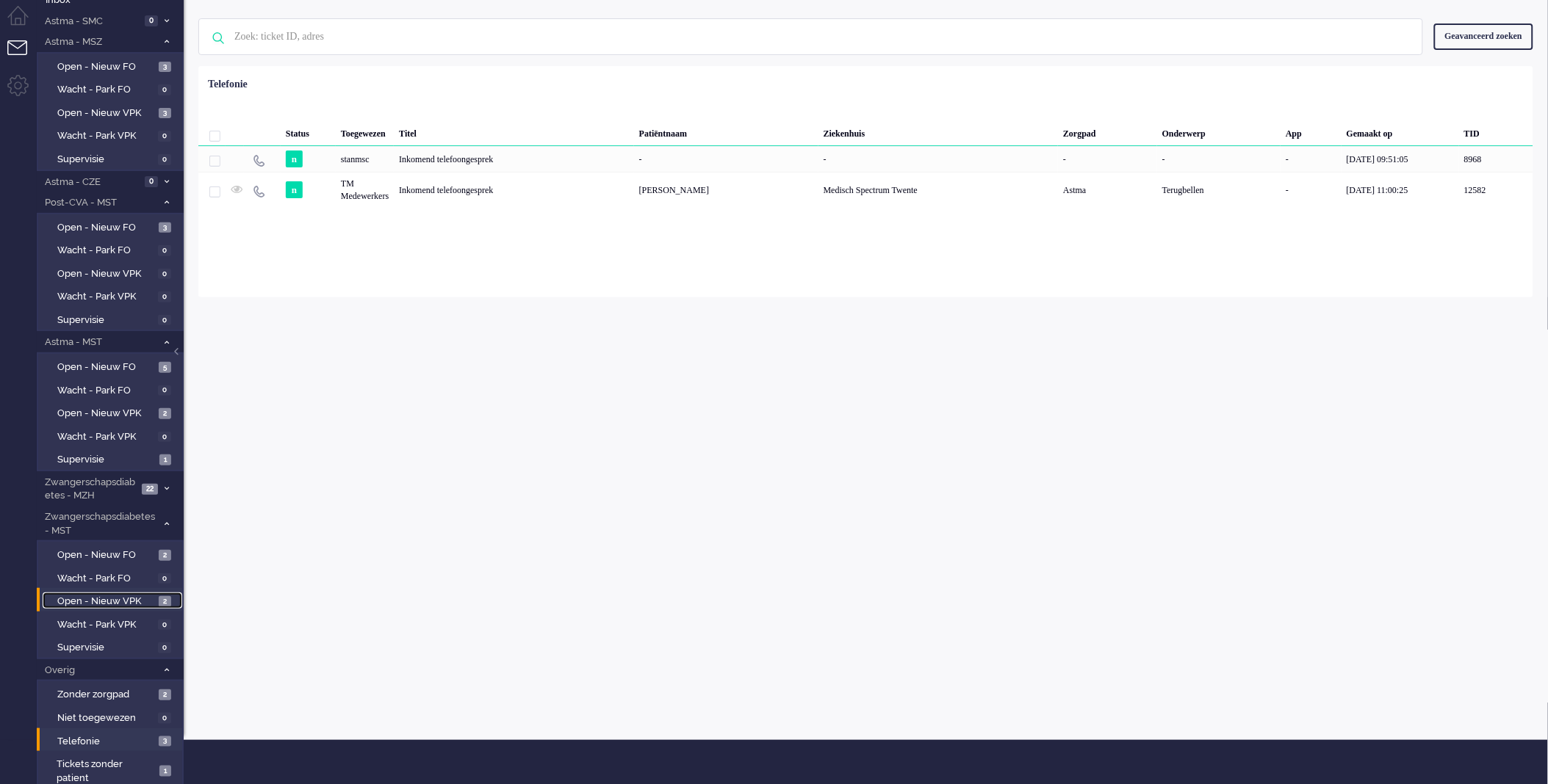
click at [136, 603] on span "Open - Nieuw VPK" at bounding box center [106, 602] width 98 height 14
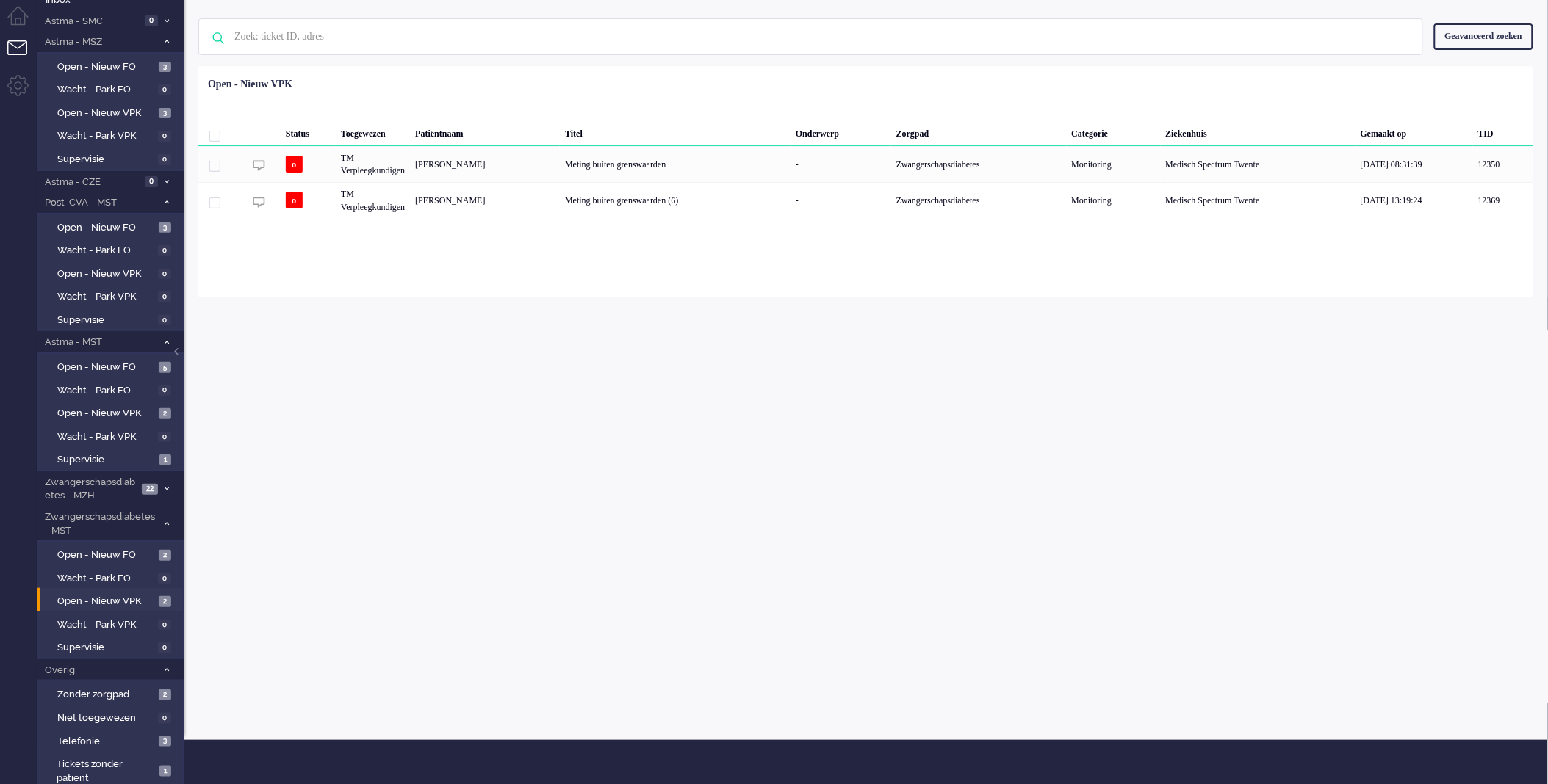
click at [548, 368] on div "isawmsc Thuis Ticket Csat Ticket Bijdragen Per dag Ticket Bijdragen Per Kanaal …" at bounding box center [865, 366] width 1364 height 747
click at [151, 407] on span "Open - Nieuw VPK" at bounding box center [106, 414] width 98 height 14
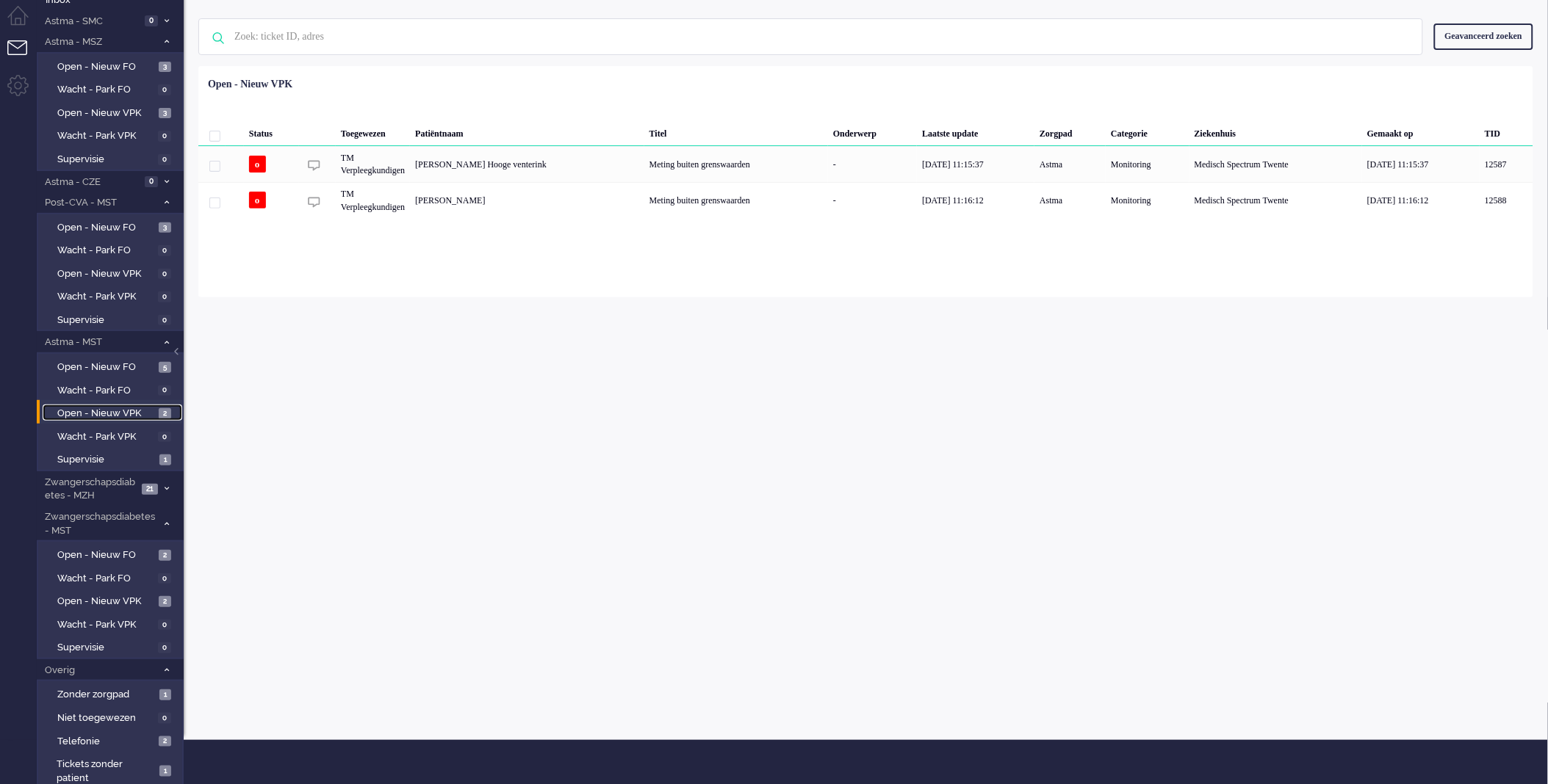
scroll to position [51, 0]
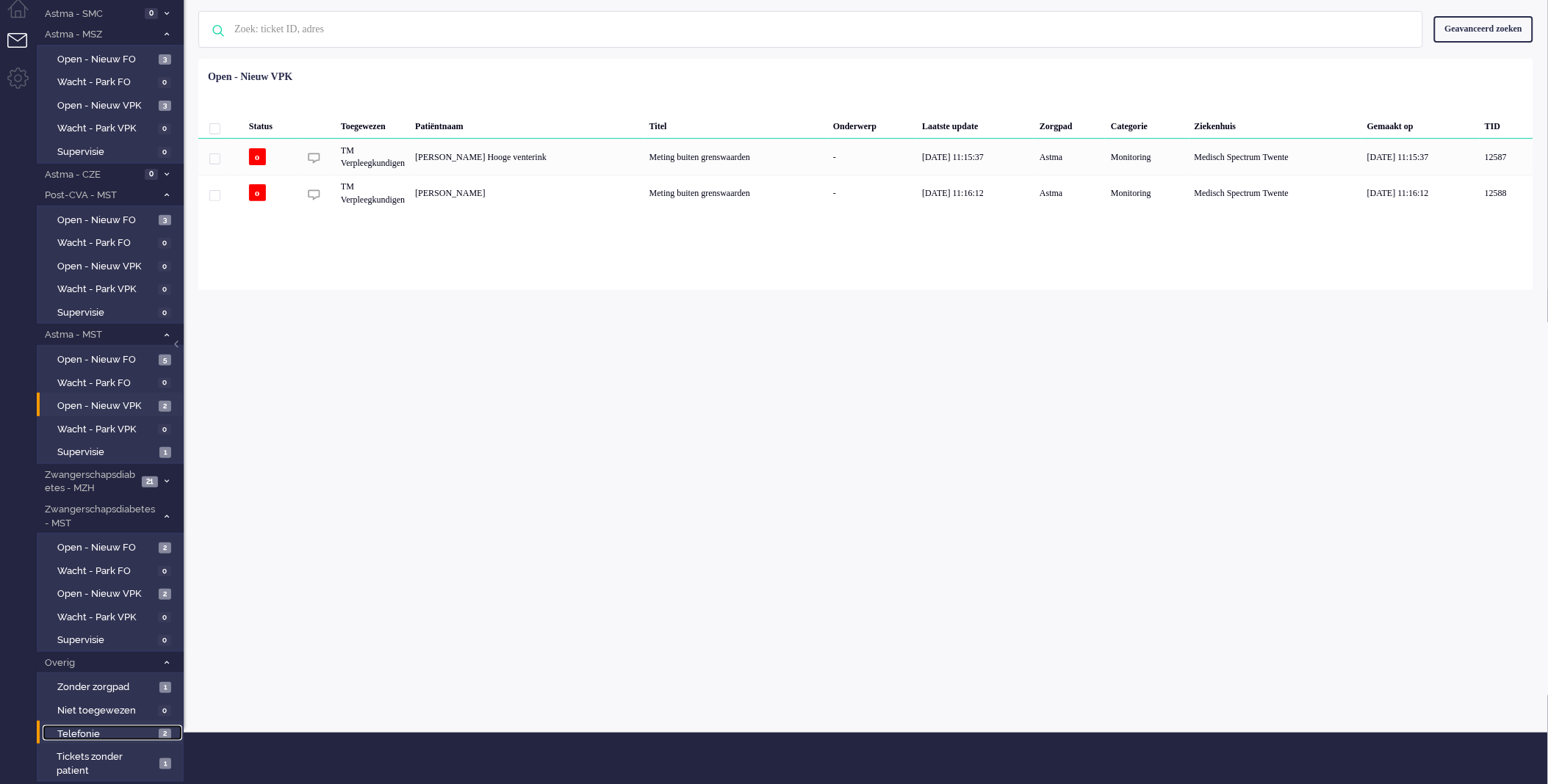
click at [143, 730] on span "Telefonie" at bounding box center [106, 735] width 98 height 14
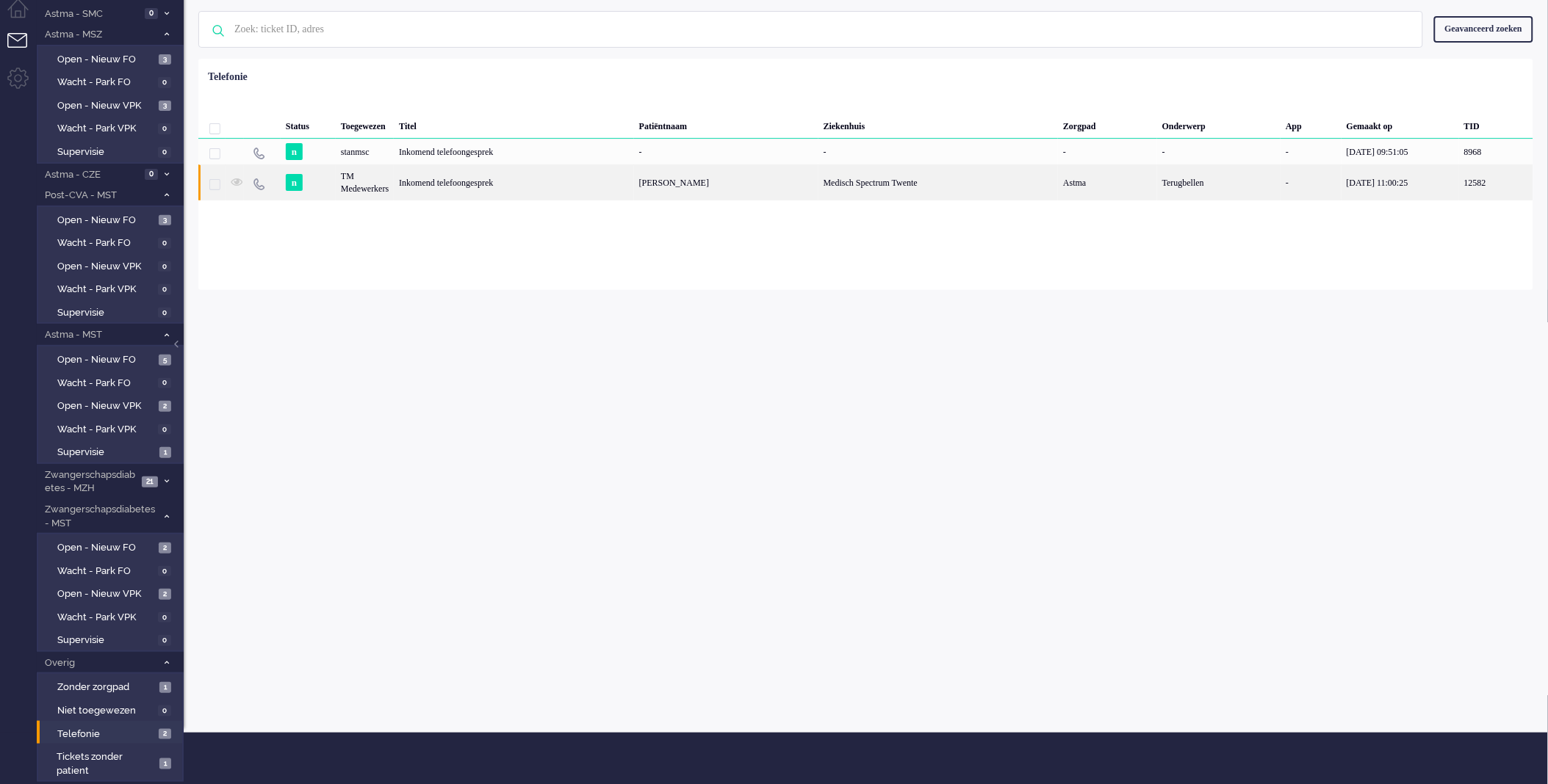
click at [819, 198] on div "Medisch Spectrum Twente" at bounding box center [938, 182] width 240 height 36
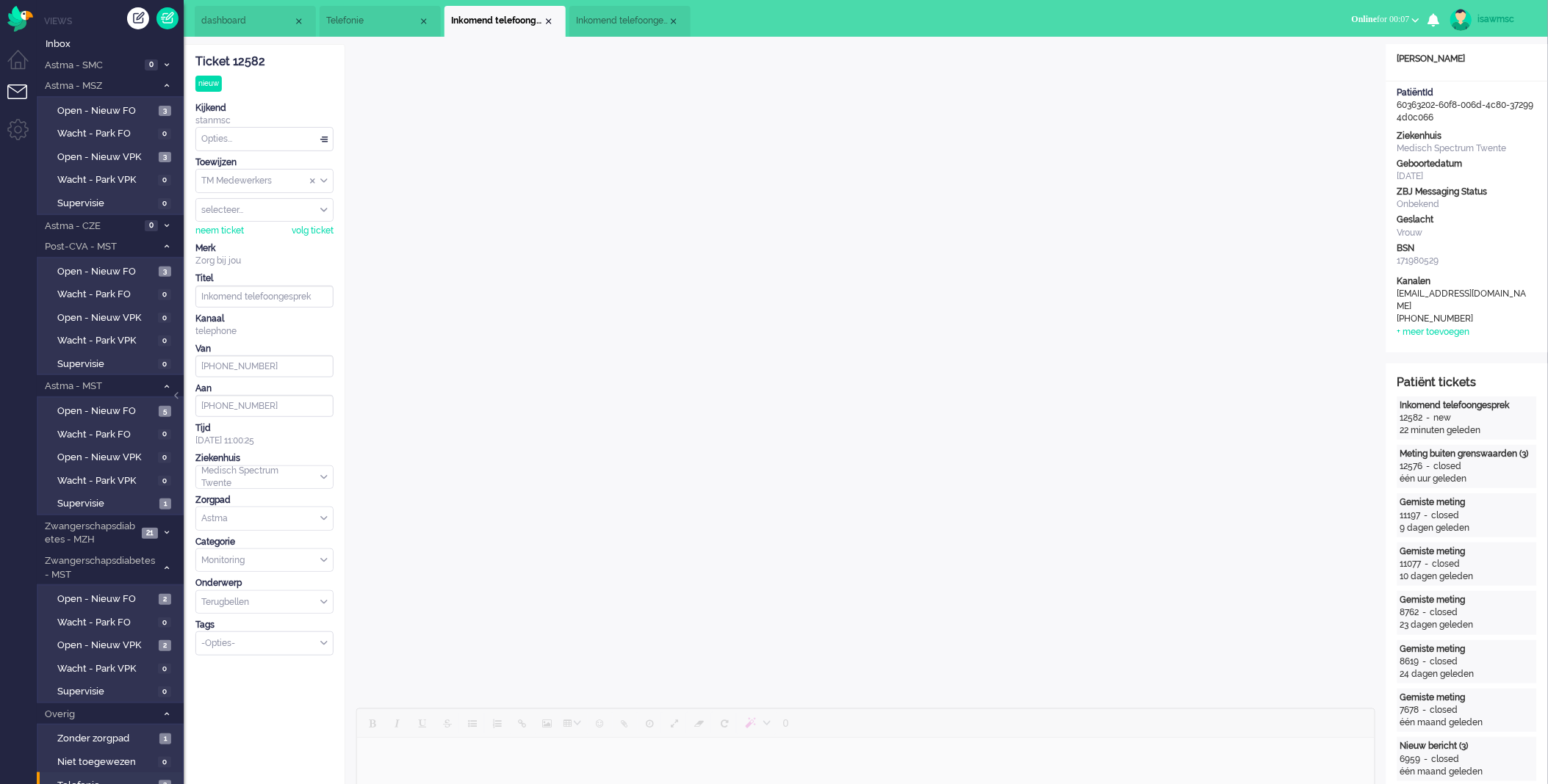
scroll to position [326, 0]
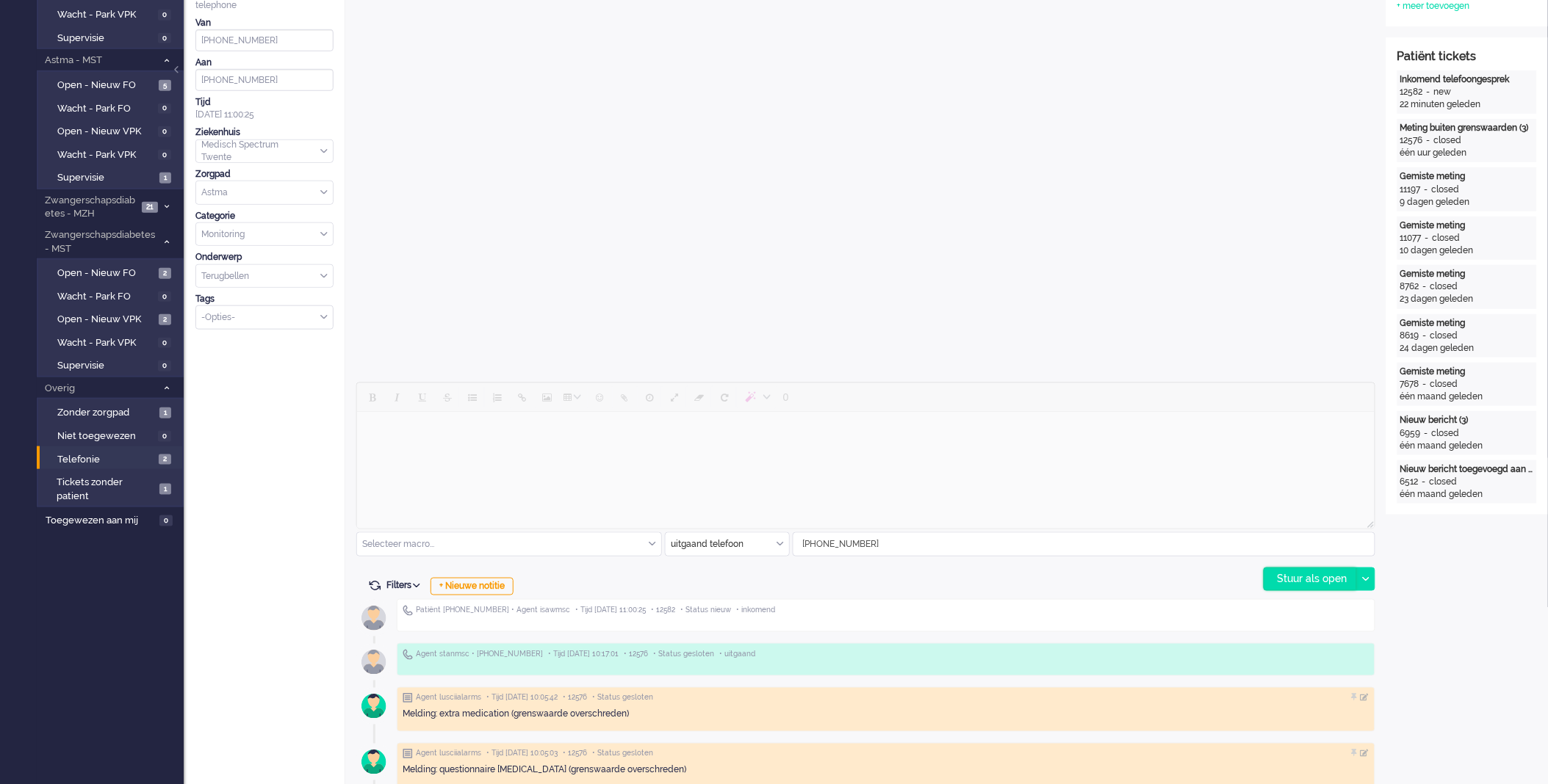
click at [1316, 577] on div "Stuur als open" at bounding box center [1310, 579] width 92 height 22
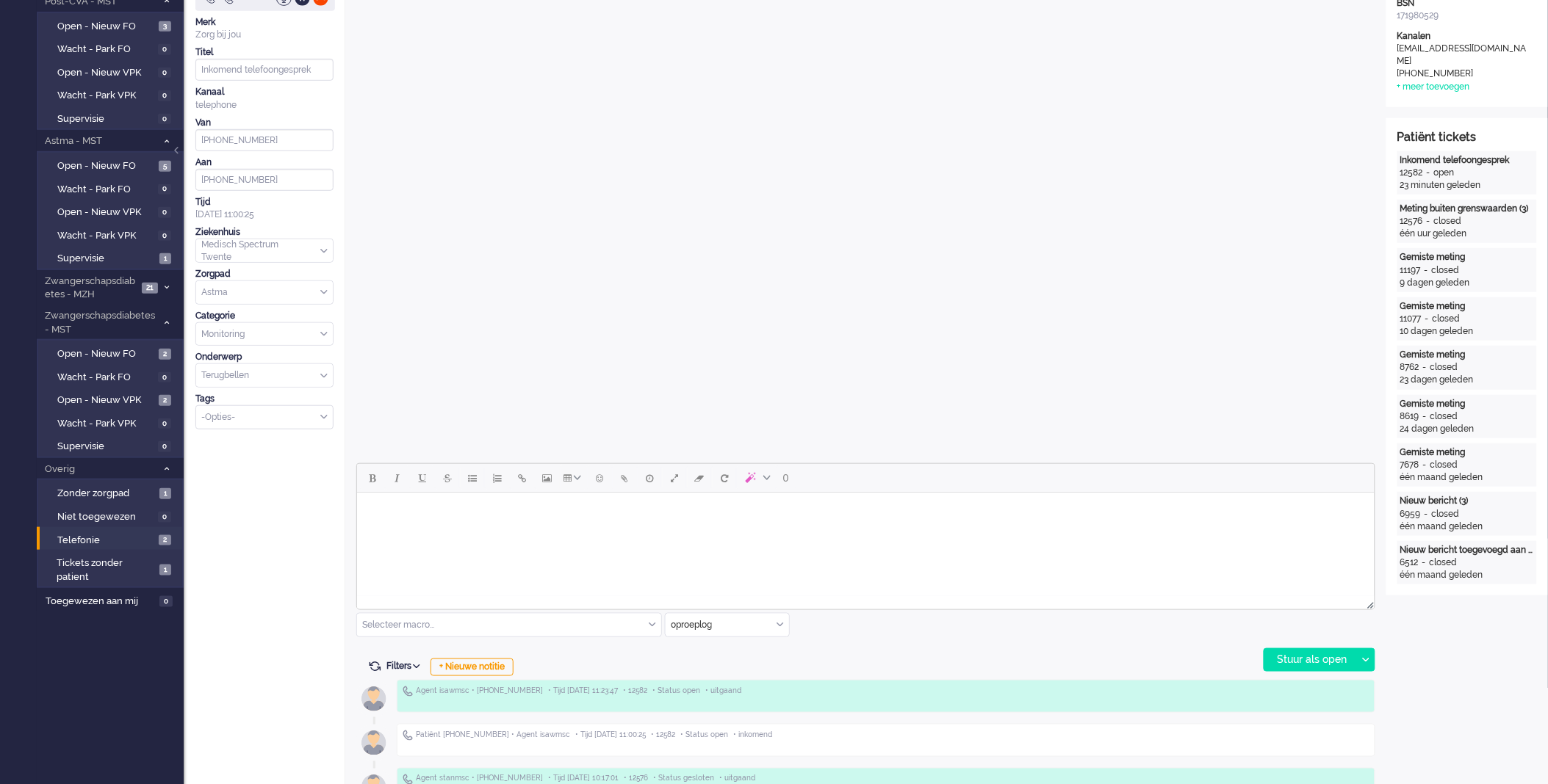
scroll to position [0, 0]
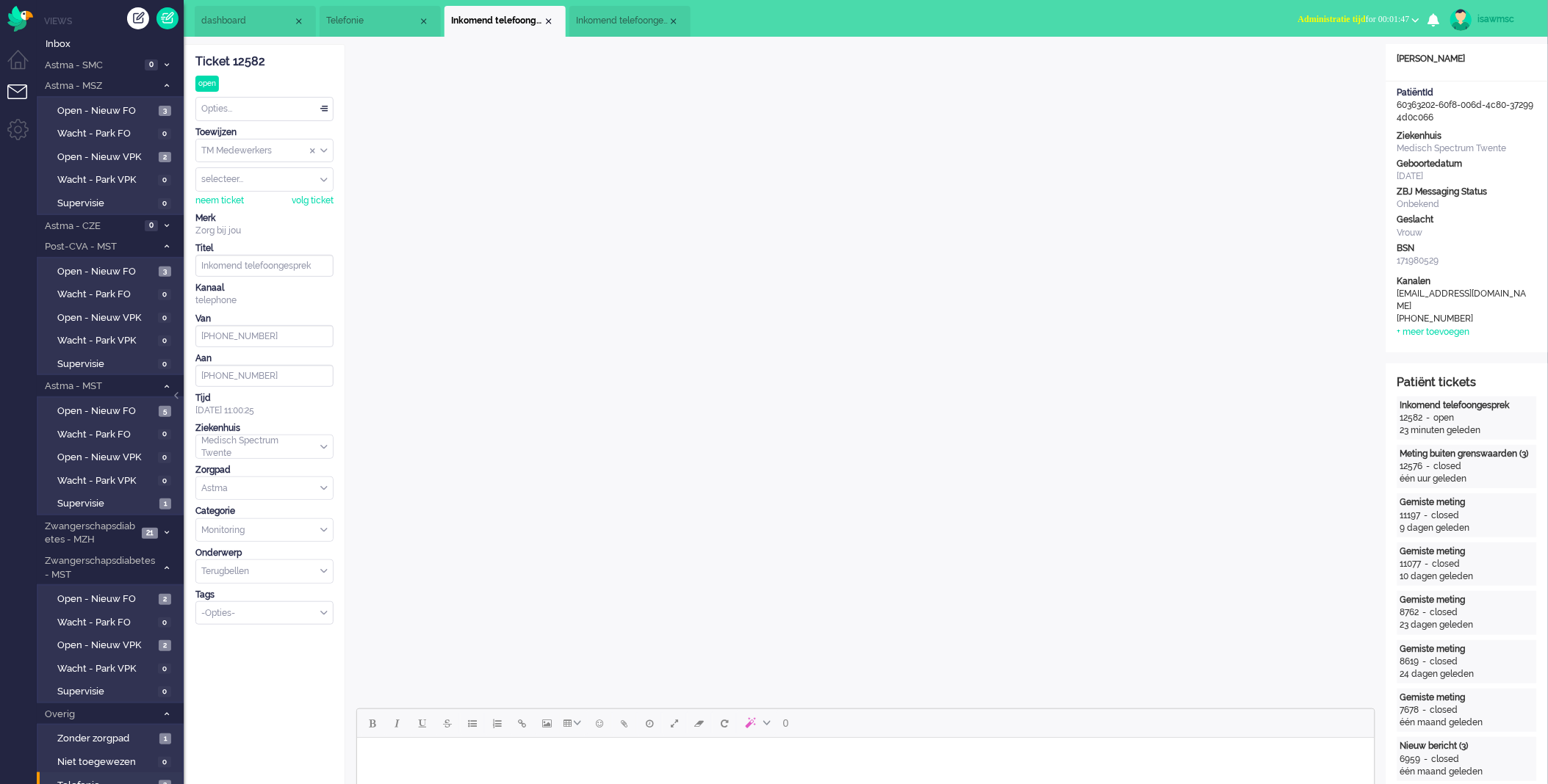
click at [1353, 25] on button "Administratie tijd for 00:01:47" at bounding box center [1358, 20] width 139 height 21
click at [1340, 67] on label "Online" at bounding box center [1359, 66] width 116 height 12
click at [676, 23] on div "Close tab" at bounding box center [673, 21] width 11 height 11
click at [552, 23] on div "Close tab" at bounding box center [549, 21] width 11 height 11
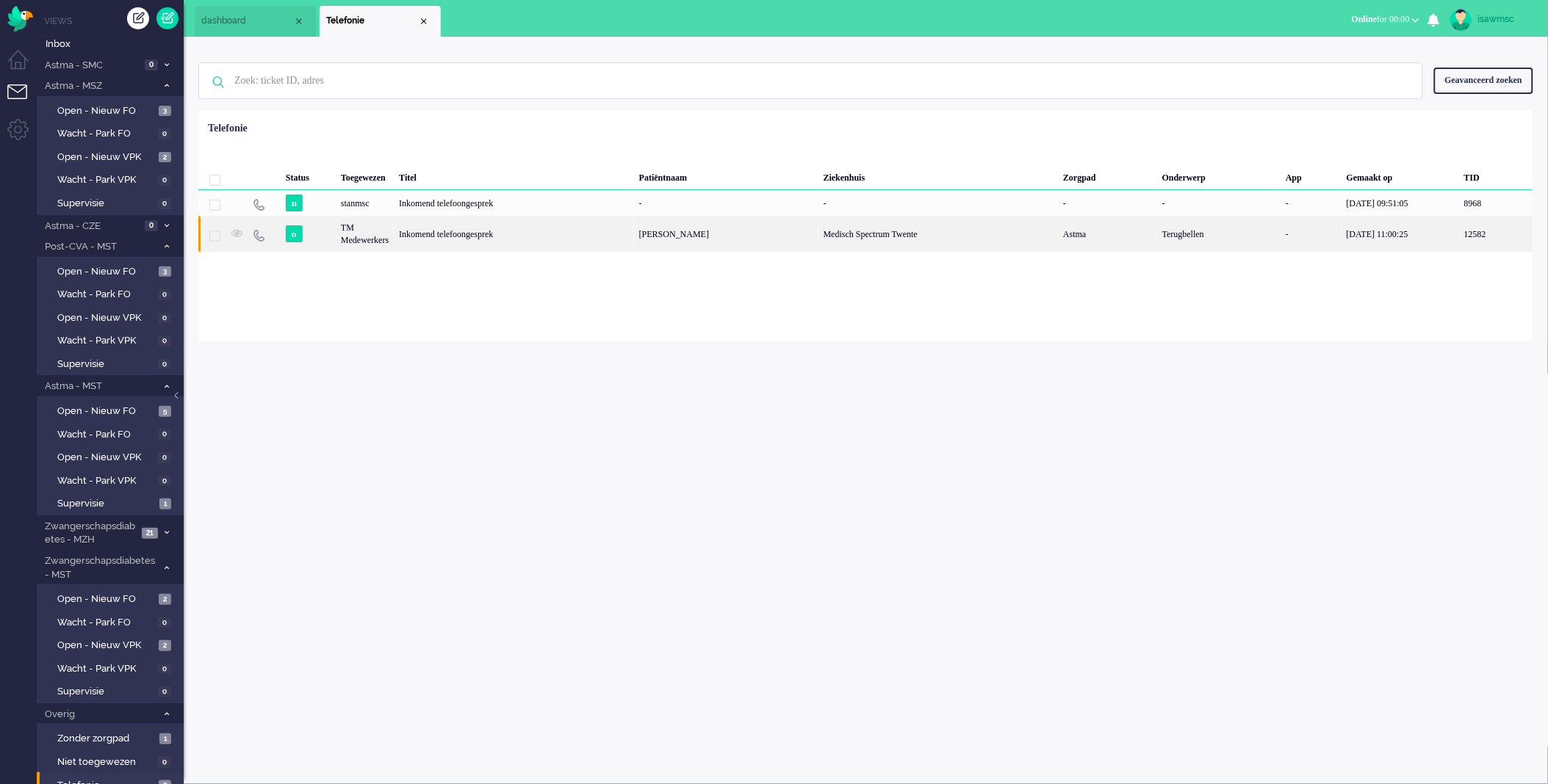
click at [489, 238] on div "Inkomend telefoongesprek" at bounding box center [514, 233] width 240 height 36
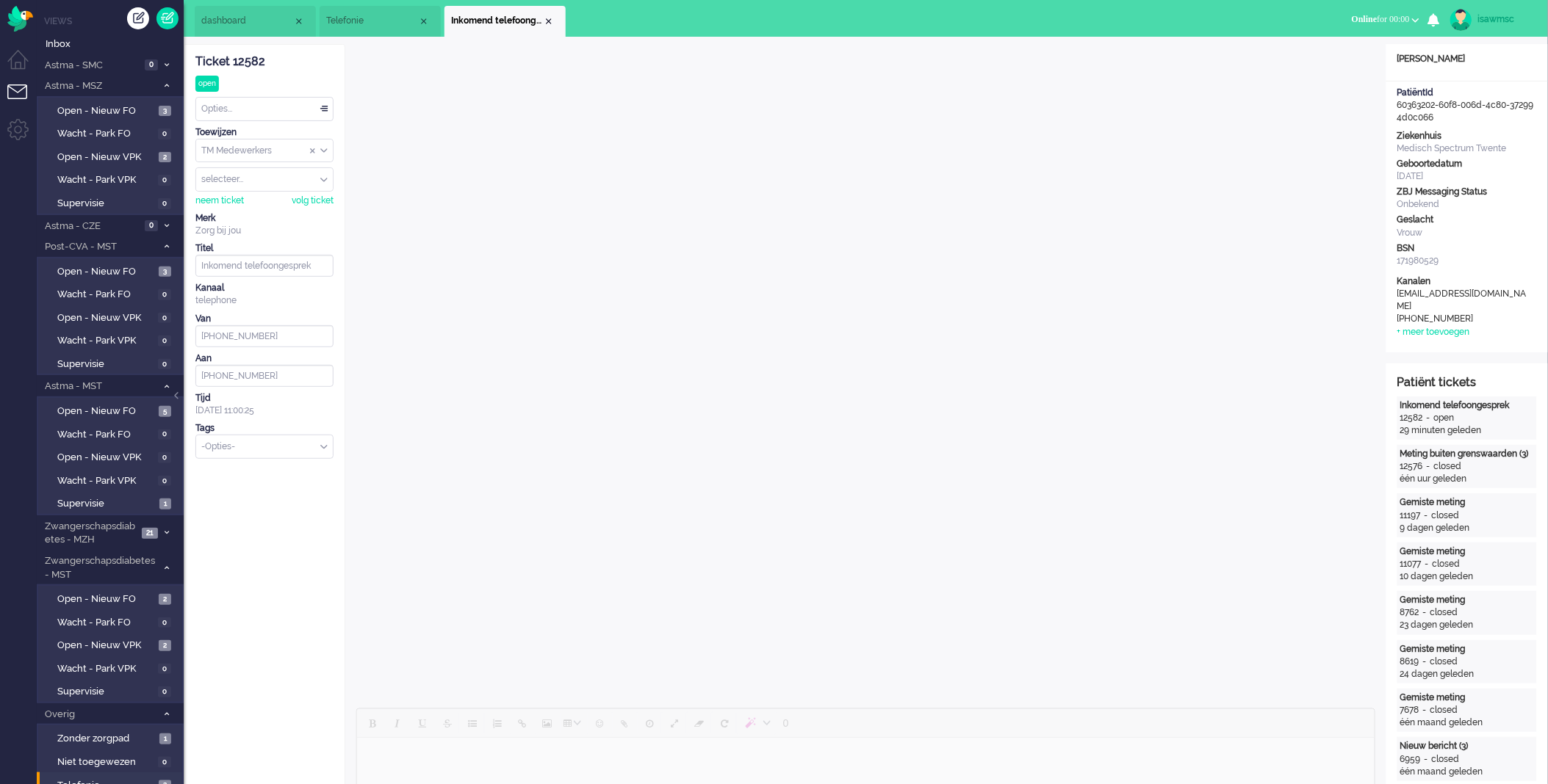
type input "+31646814346"
click at [291, 110] on div "Opties..." at bounding box center [264, 109] width 137 height 23
click at [266, 211] on div "Ticket 12582 open Kijkend Opties... Zet Status Open In afwachting Geparkeerd Op…" at bounding box center [264, 335] width 139 height 581
click at [297, 113] on div "Opties..." at bounding box center [264, 109] width 137 height 23
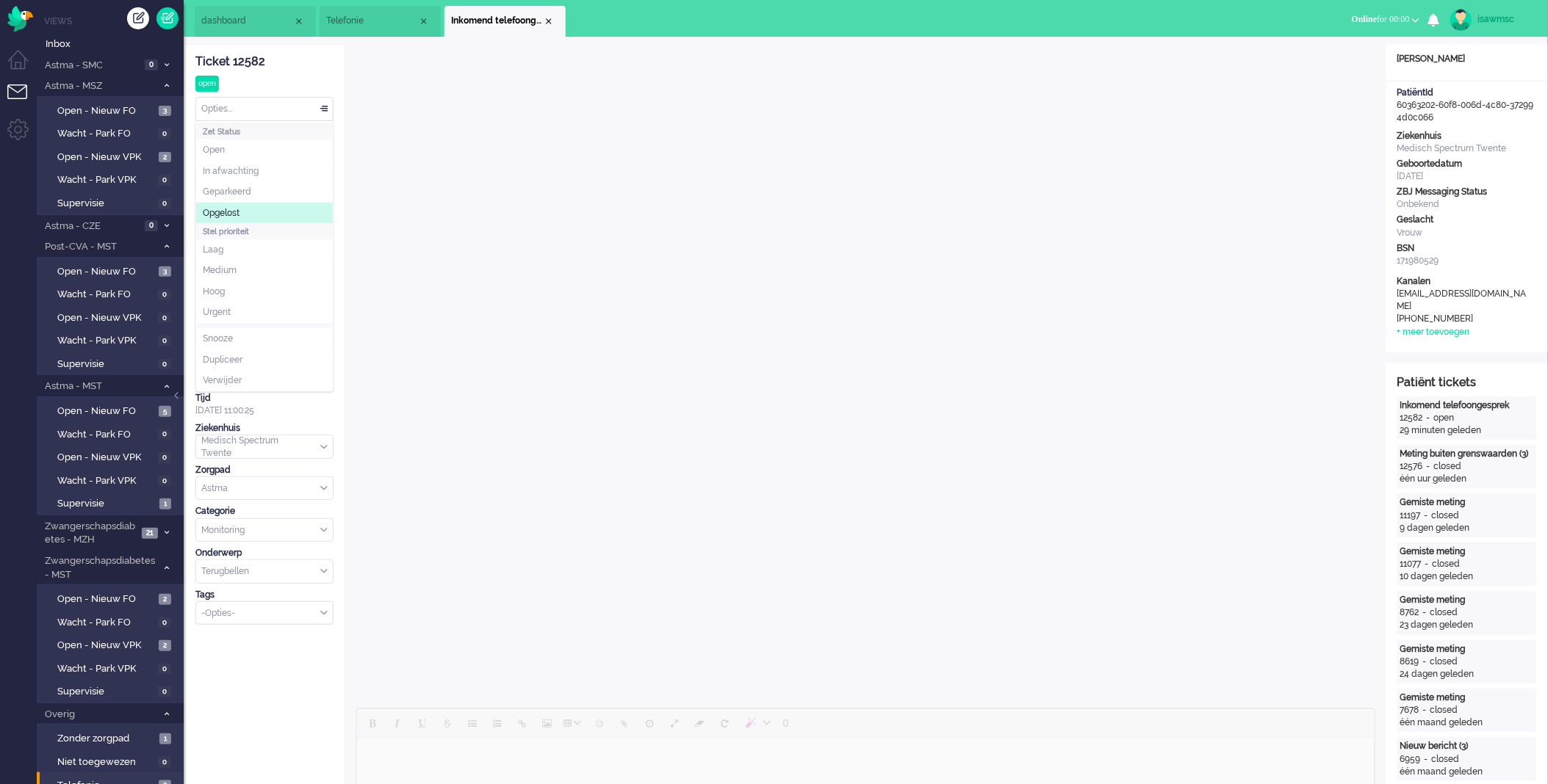
click at [262, 212] on li "Opgelost" at bounding box center [264, 213] width 137 height 21
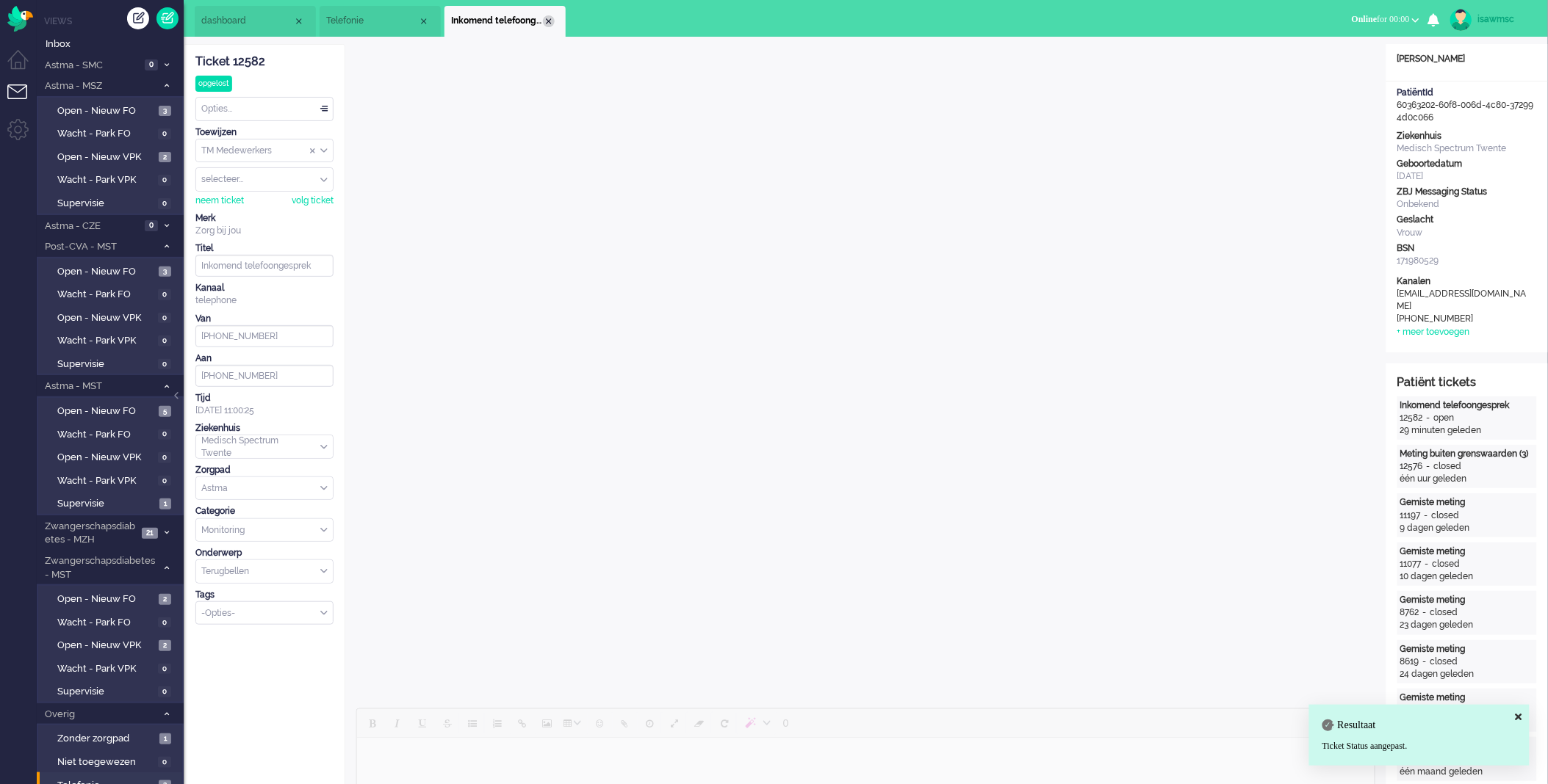
click at [546, 17] on div "Close tab" at bounding box center [549, 21] width 11 height 11
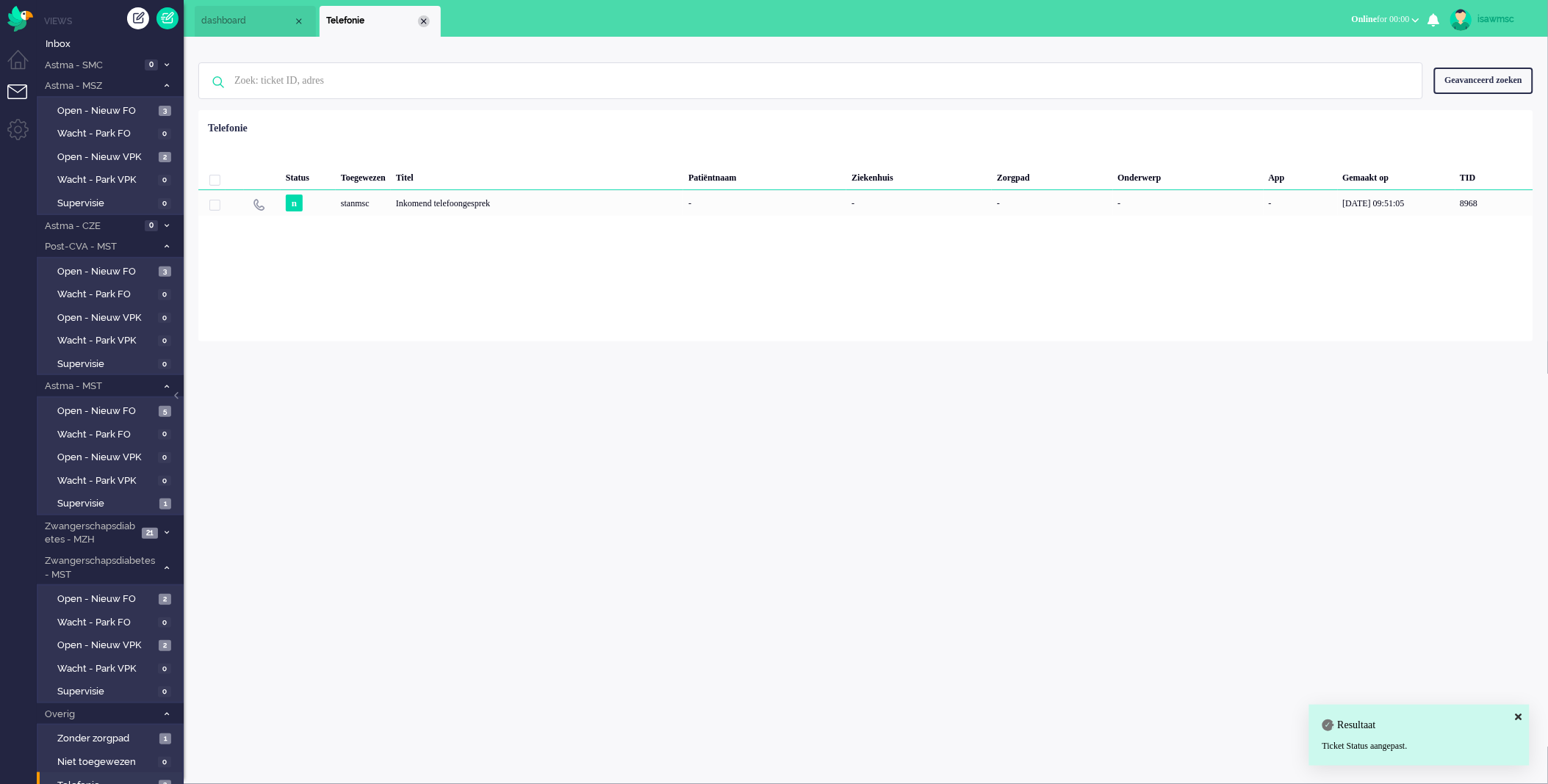
click at [419, 24] on div "Close tab" at bounding box center [423, 21] width 11 height 11
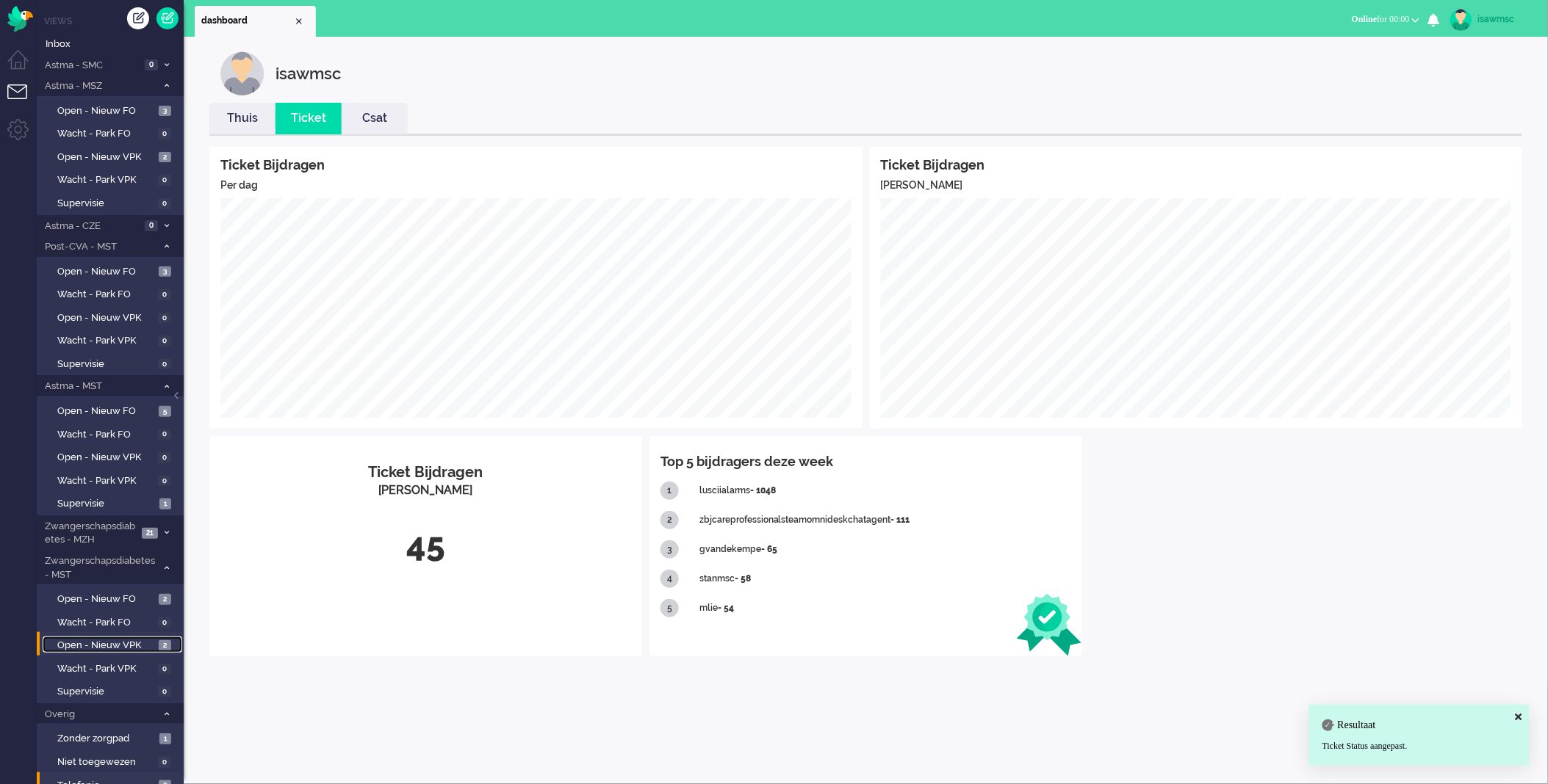
click at [158, 636] on link "Open - Nieuw VPK 2" at bounding box center [112, 644] width 139 height 16
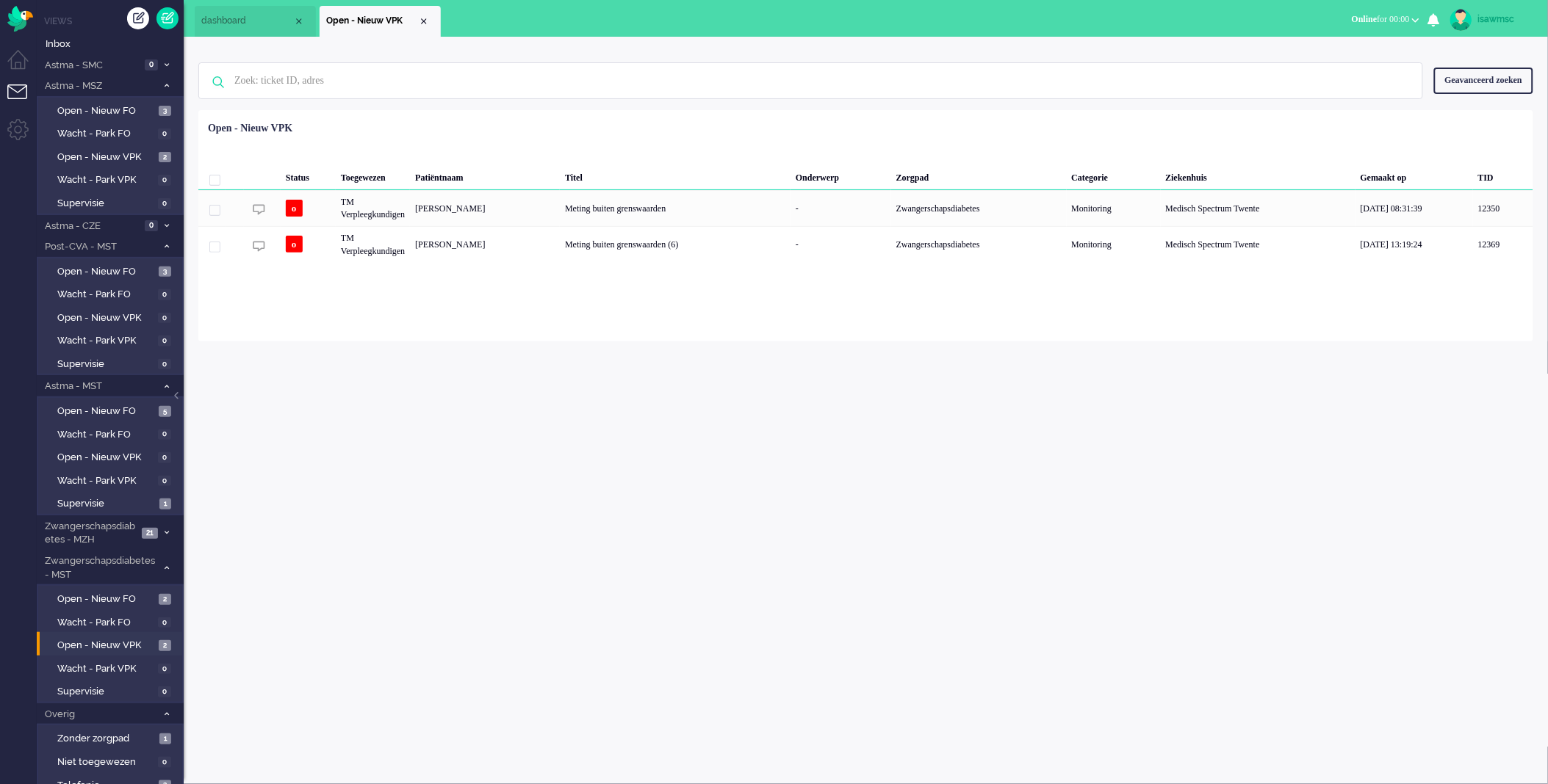
click at [461, 649] on div "isawmsc Thuis Ticket Csat Ticket Bijdragen Per dag Ticket Bijdragen Per Kanaal …" at bounding box center [865, 410] width 1364 height 747
click at [165, 152] on span "2" at bounding box center [165, 158] width 12 height 11
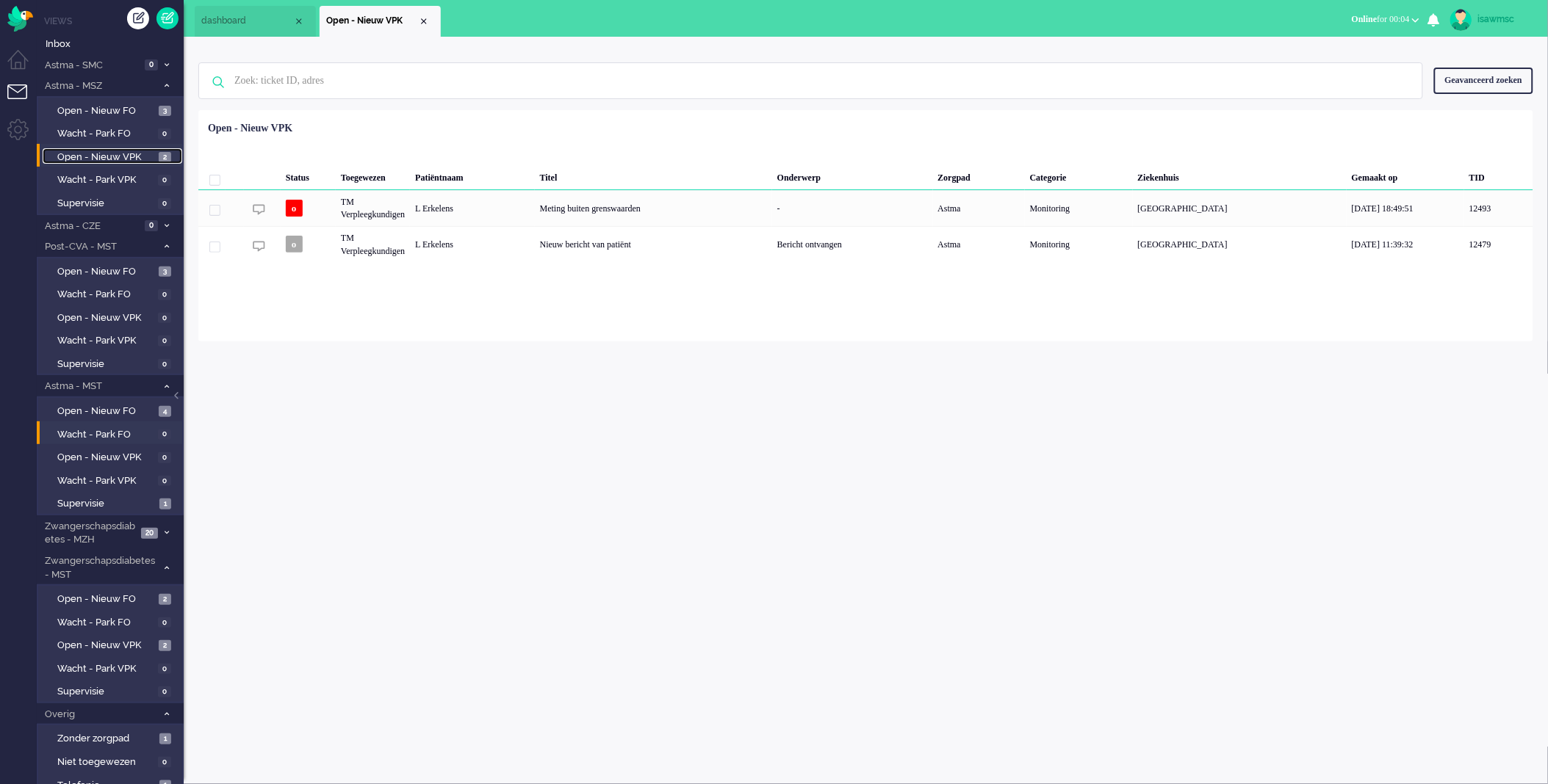
scroll to position [51, 0]
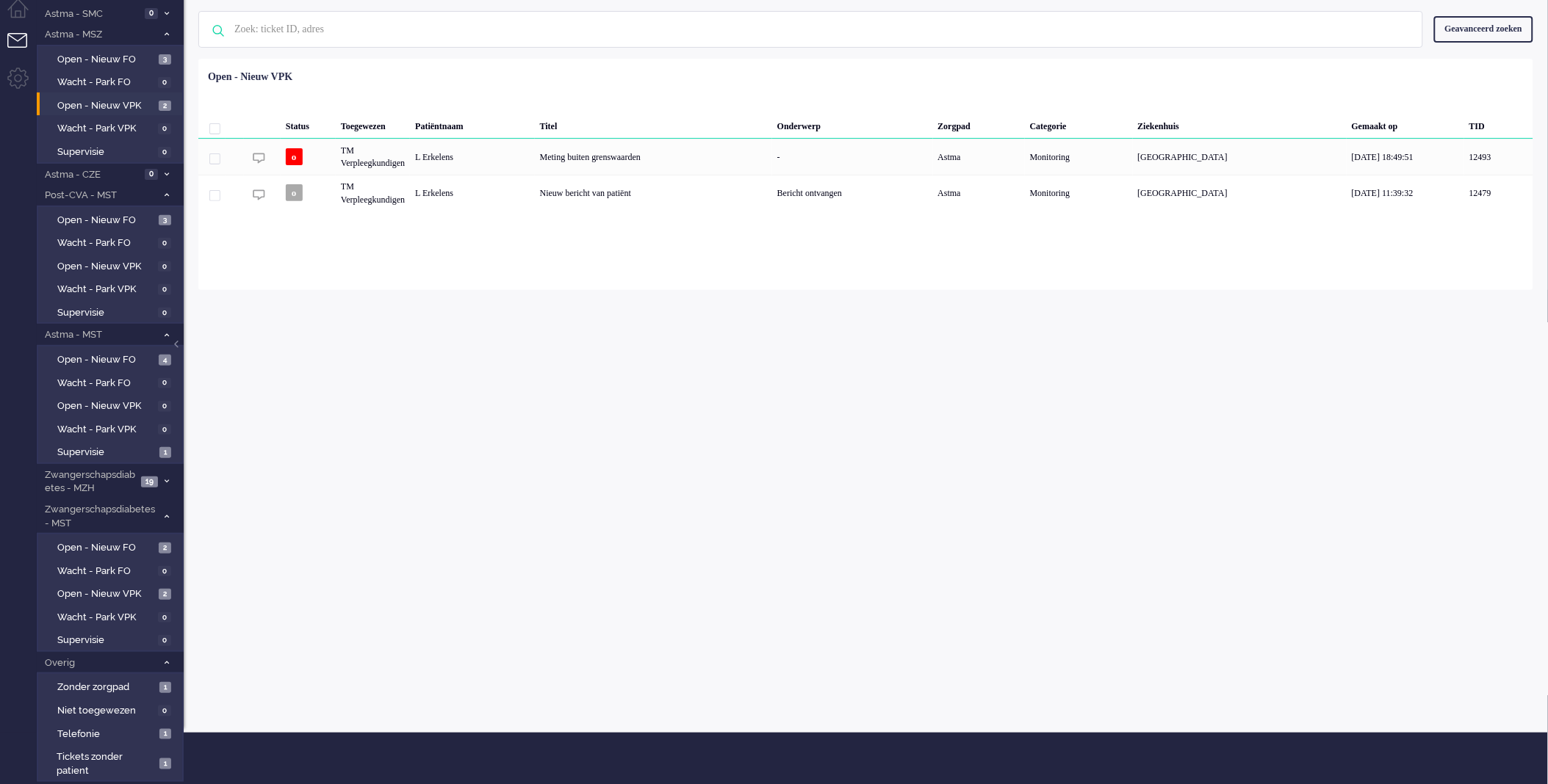
click at [451, 309] on div "isawmsc Thuis Ticket Csat Ticket Bijdragen Per dag Ticket Bijdragen Per Kanaal …" at bounding box center [865, 359] width 1364 height 747
click at [145, 656] on span "Overig" at bounding box center [99, 663] width 114 height 14
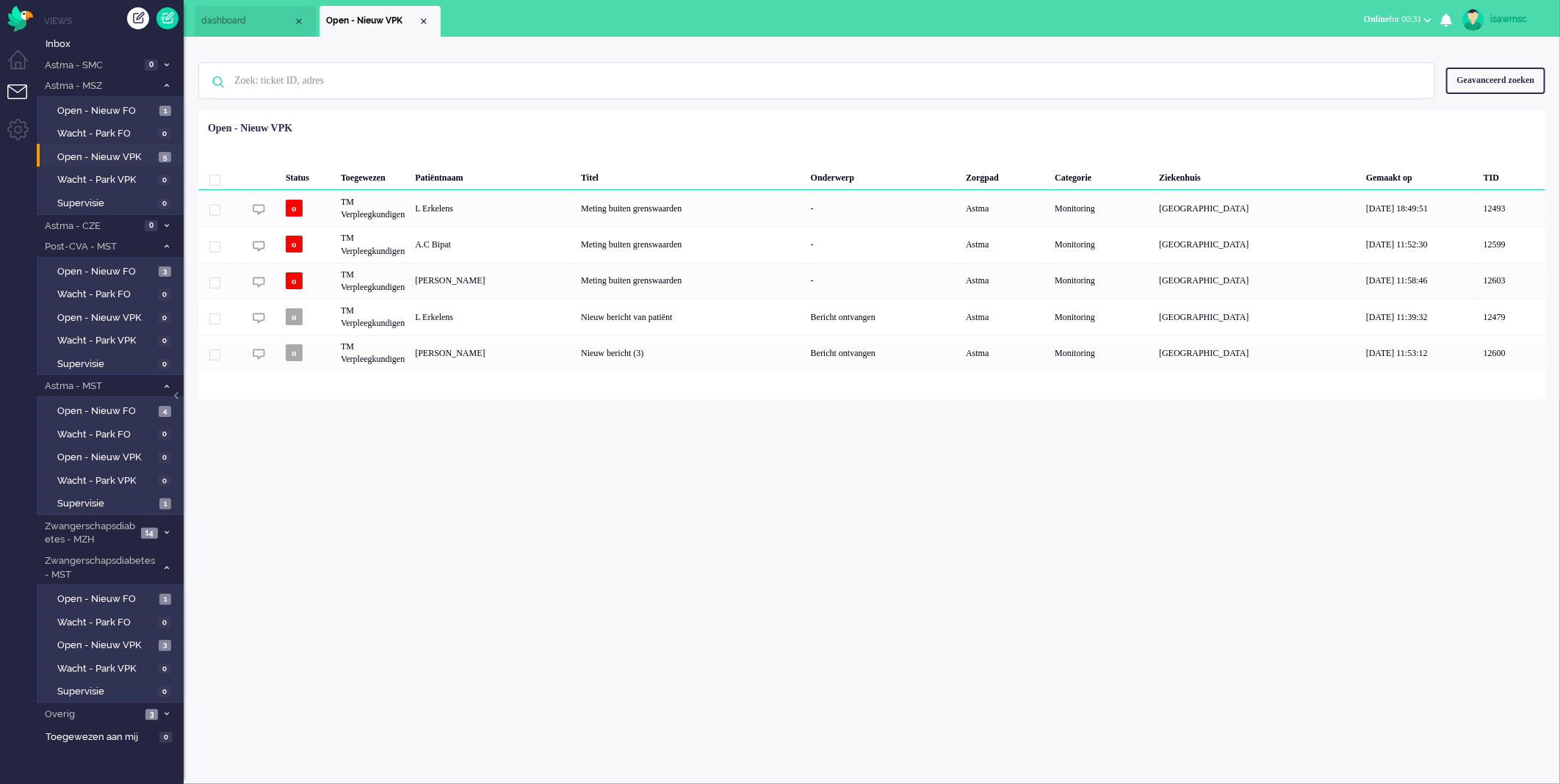
click at [679, 116] on div "Status Toegewezen Patiëntnaam Titel Onderwerp Zorgpad Categorie Ziekenhuis Gema…" at bounding box center [871, 243] width 1347 height 256
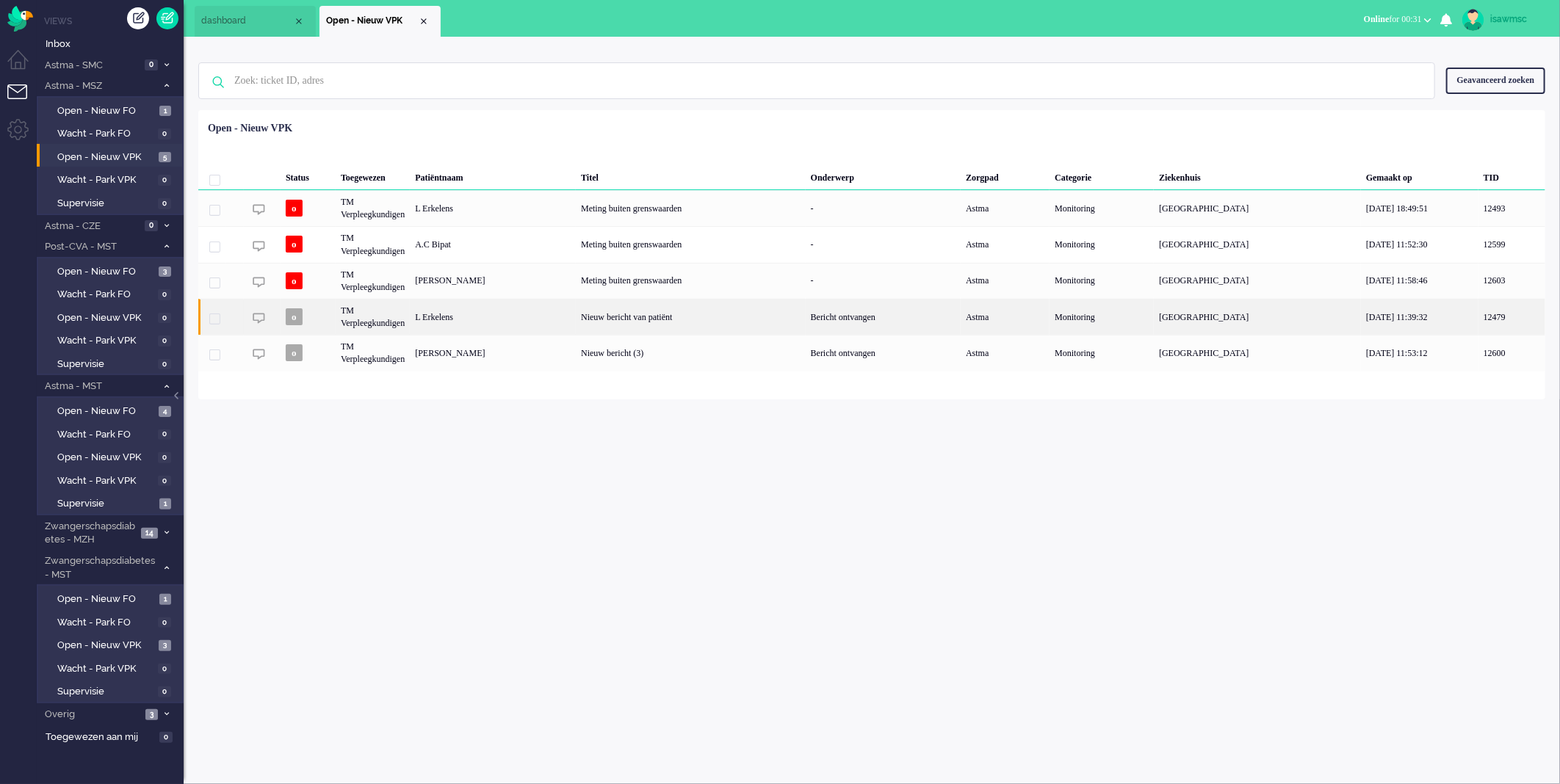
click at [502, 317] on div "L Erkelens" at bounding box center [493, 317] width 166 height 36
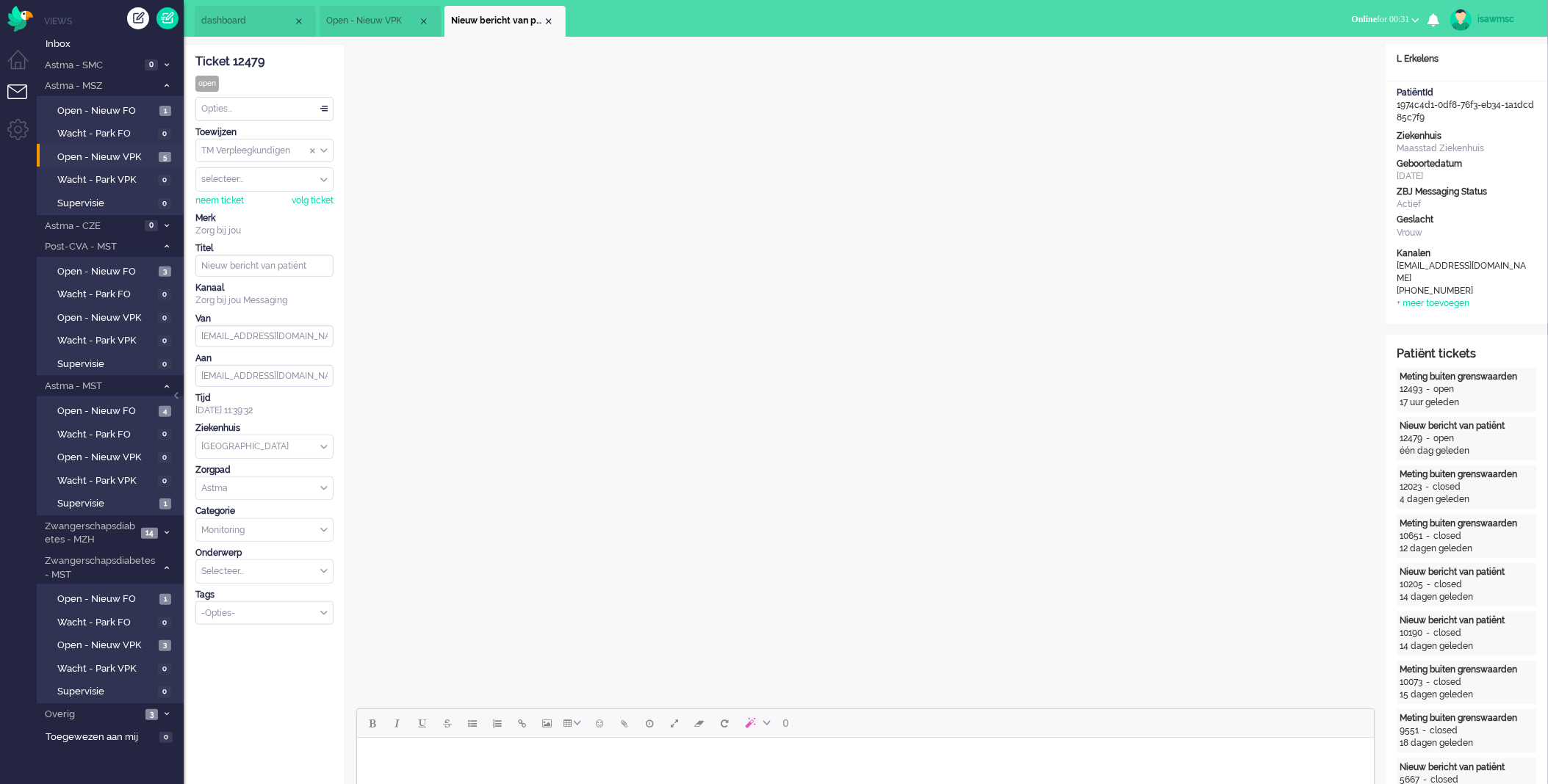
click at [255, 111] on div "Opties..." at bounding box center [264, 109] width 137 height 23
click at [259, 119] on div "Opties..." at bounding box center [264, 109] width 137 height 23
click at [259, 207] on li "Opgelost" at bounding box center [264, 213] width 137 height 21
click at [544, 24] on div "Close tab" at bounding box center [549, 21] width 11 height 11
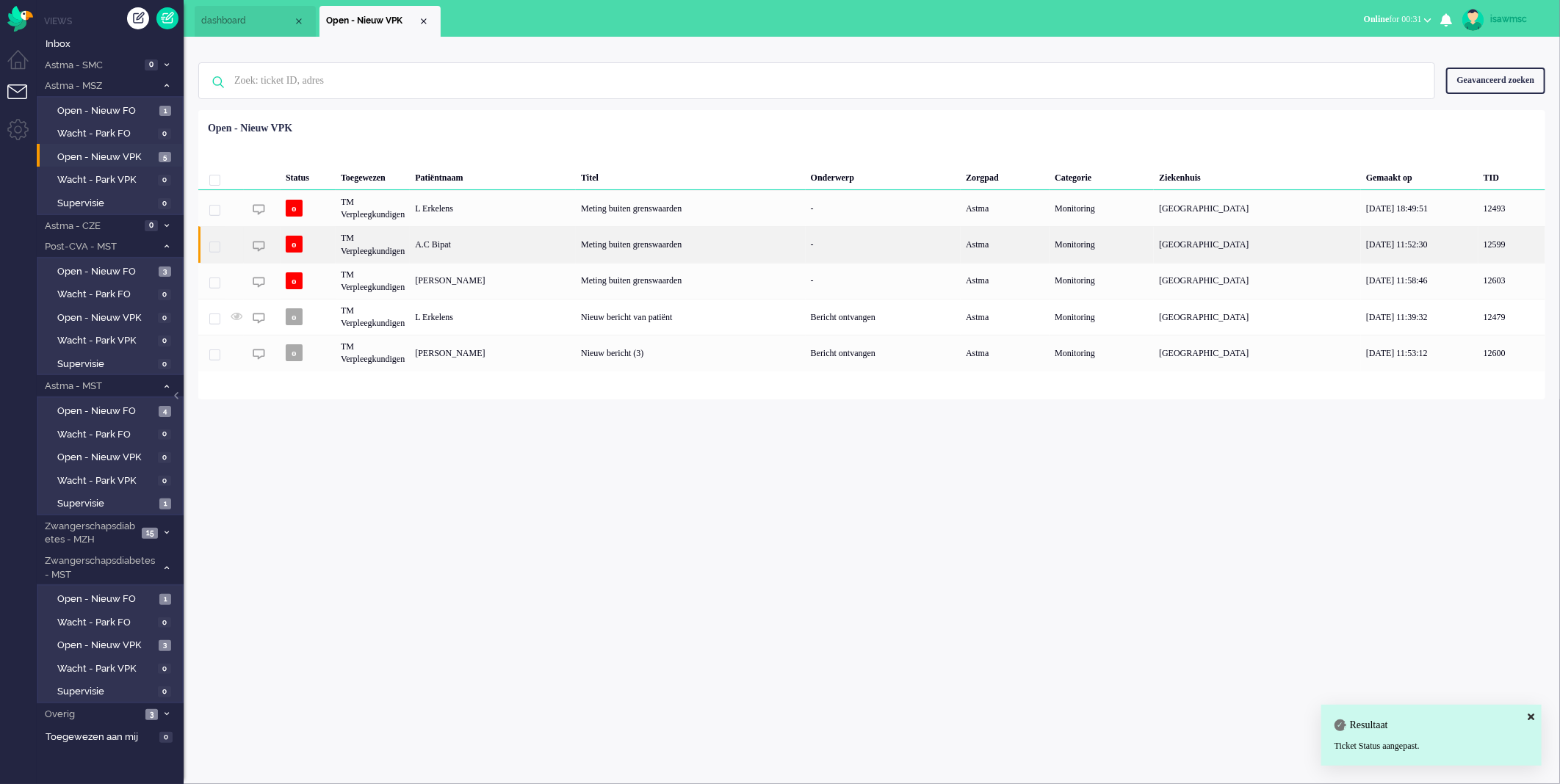
click at [486, 246] on div "A.C Bipat" at bounding box center [493, 244] width 166 height 36
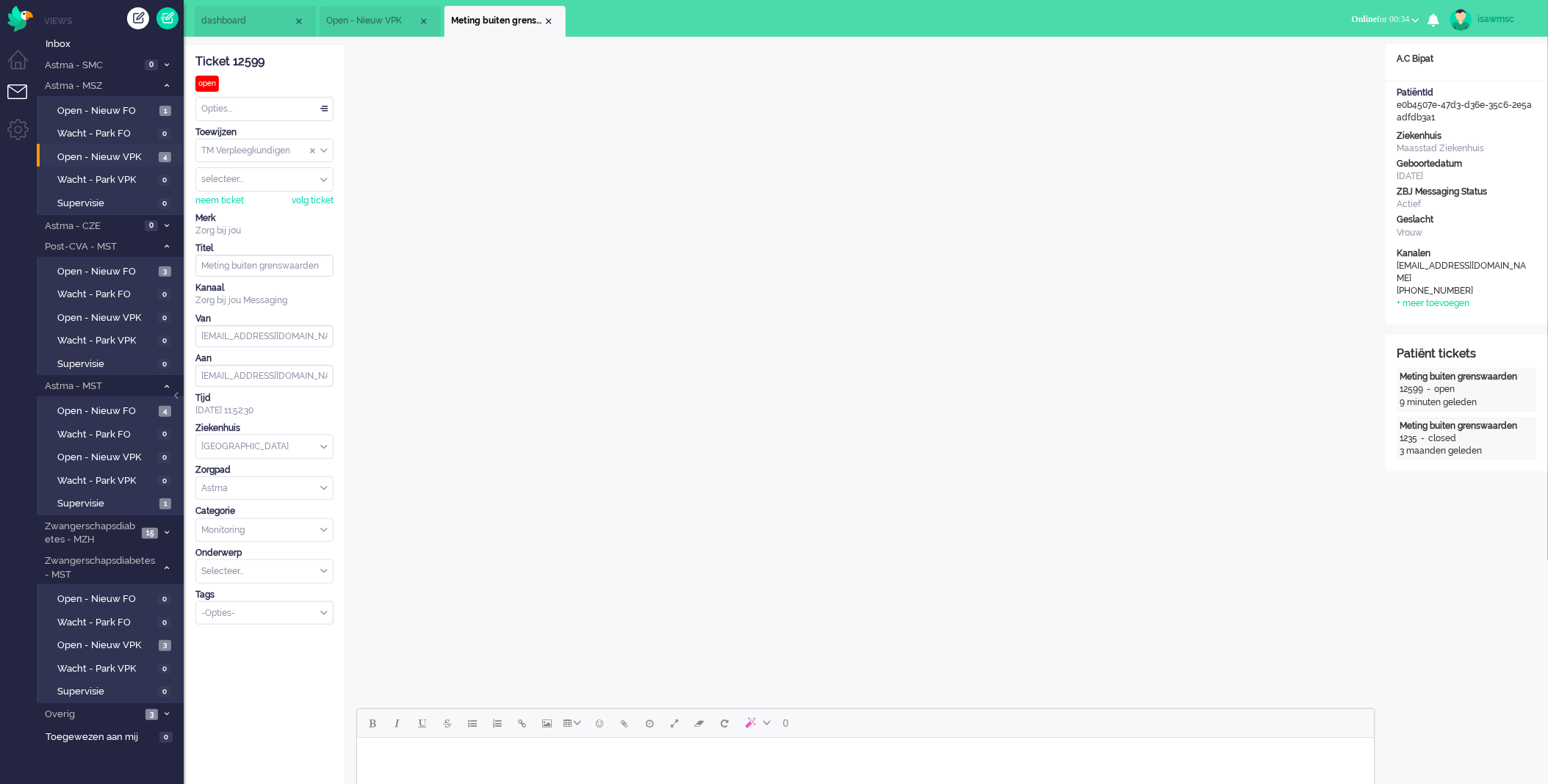
scroll to position [252, 0]
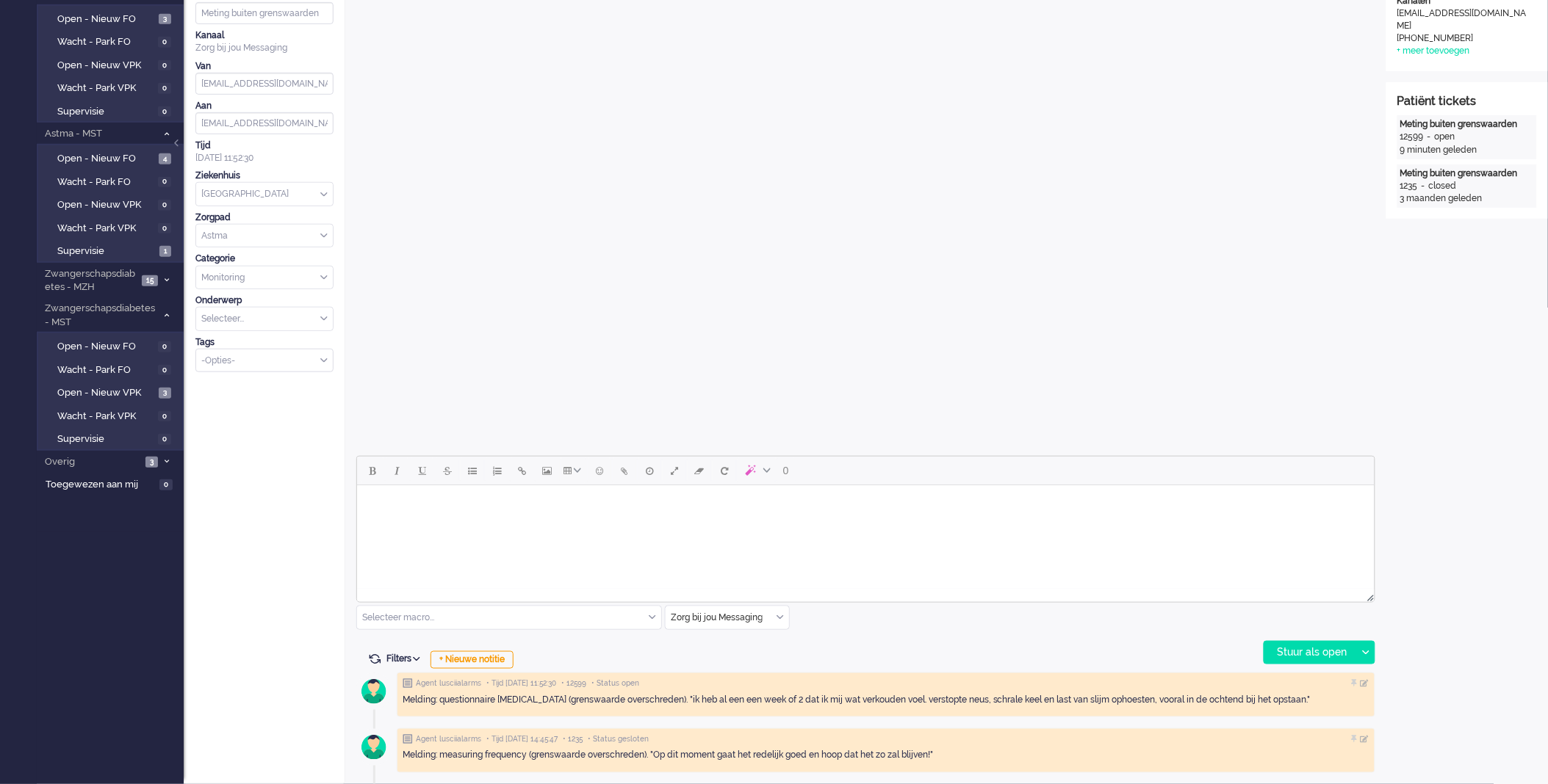
click at [632, 522] on html at bounding box center [865, 503] width 1018 height 37
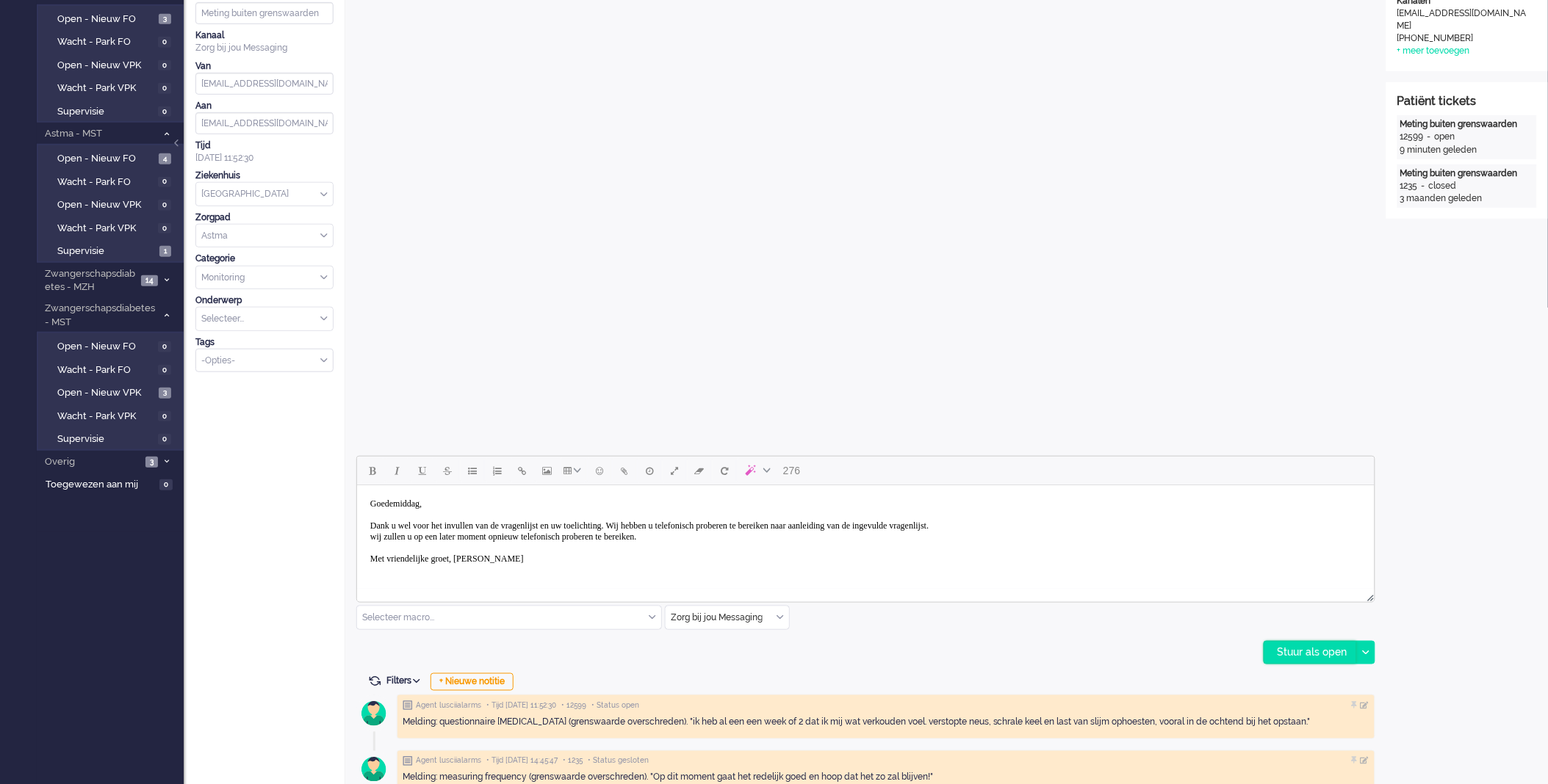
click at [1302, 652] on div "Stuur als open" at bounding box center [1310, 652] width 92 height 22
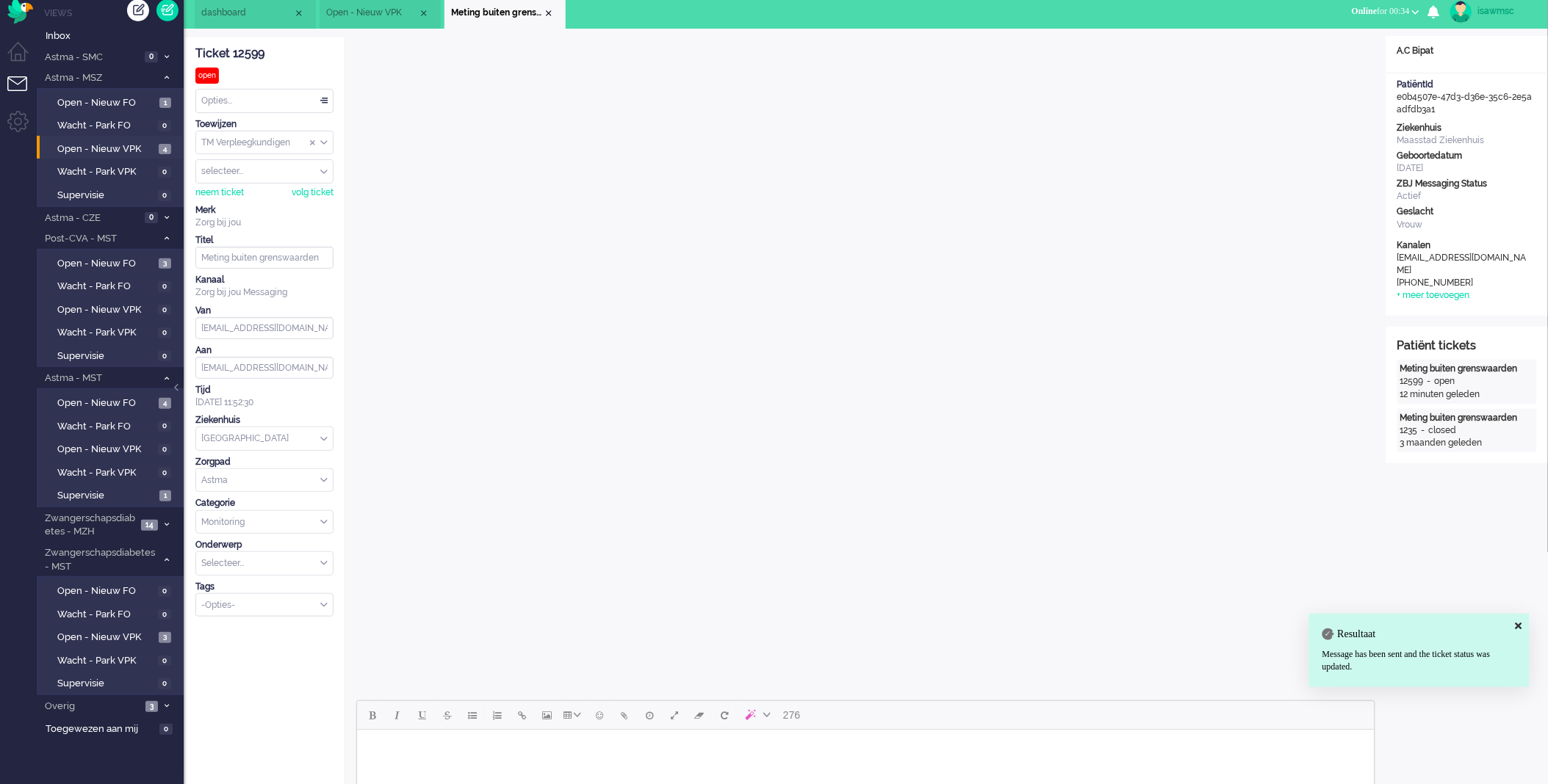
scroll to position [0, 0]
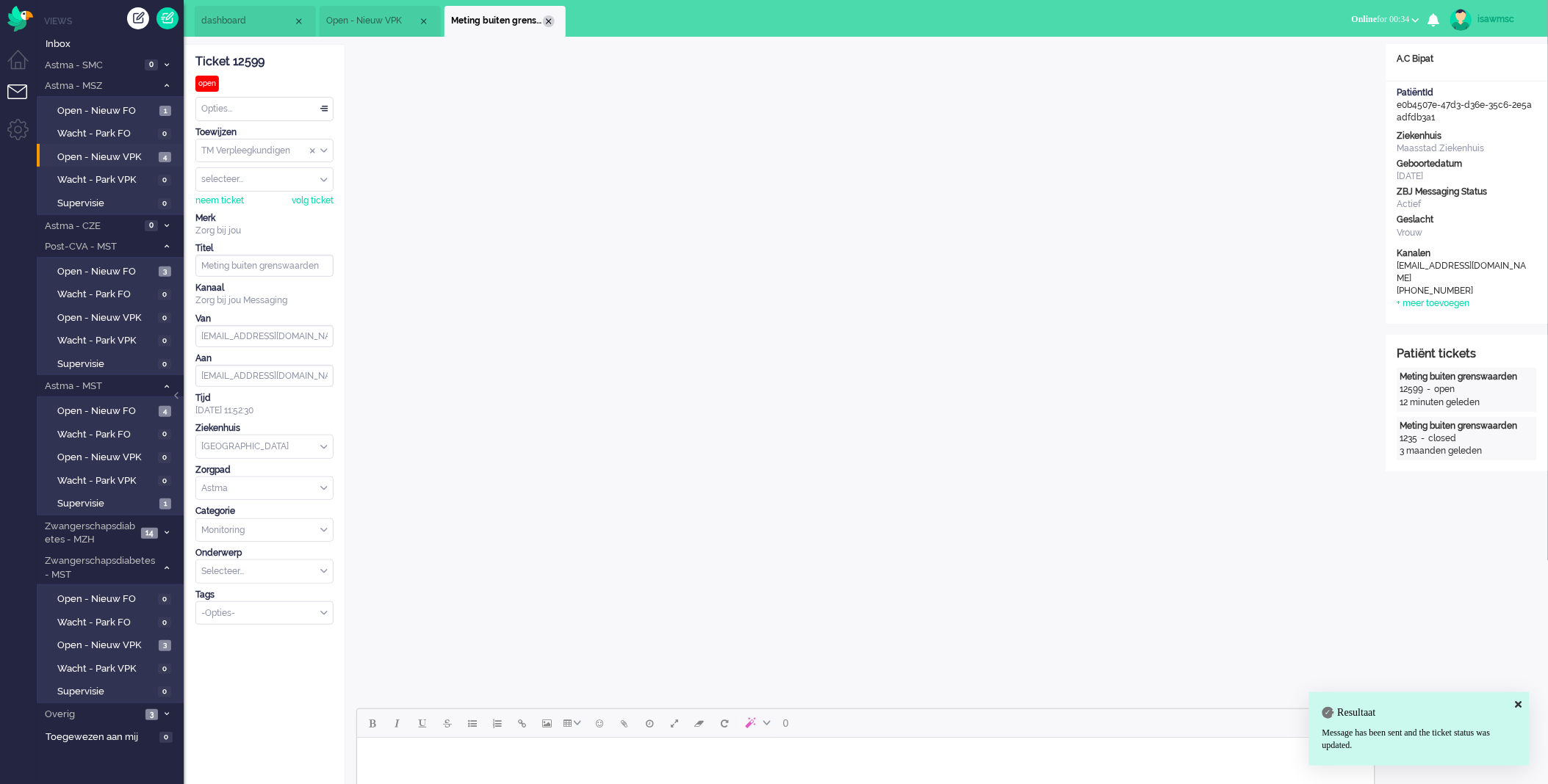
click at [553, 23] on div "Close tab" at bounding box center [549, 21] width 11 height 11
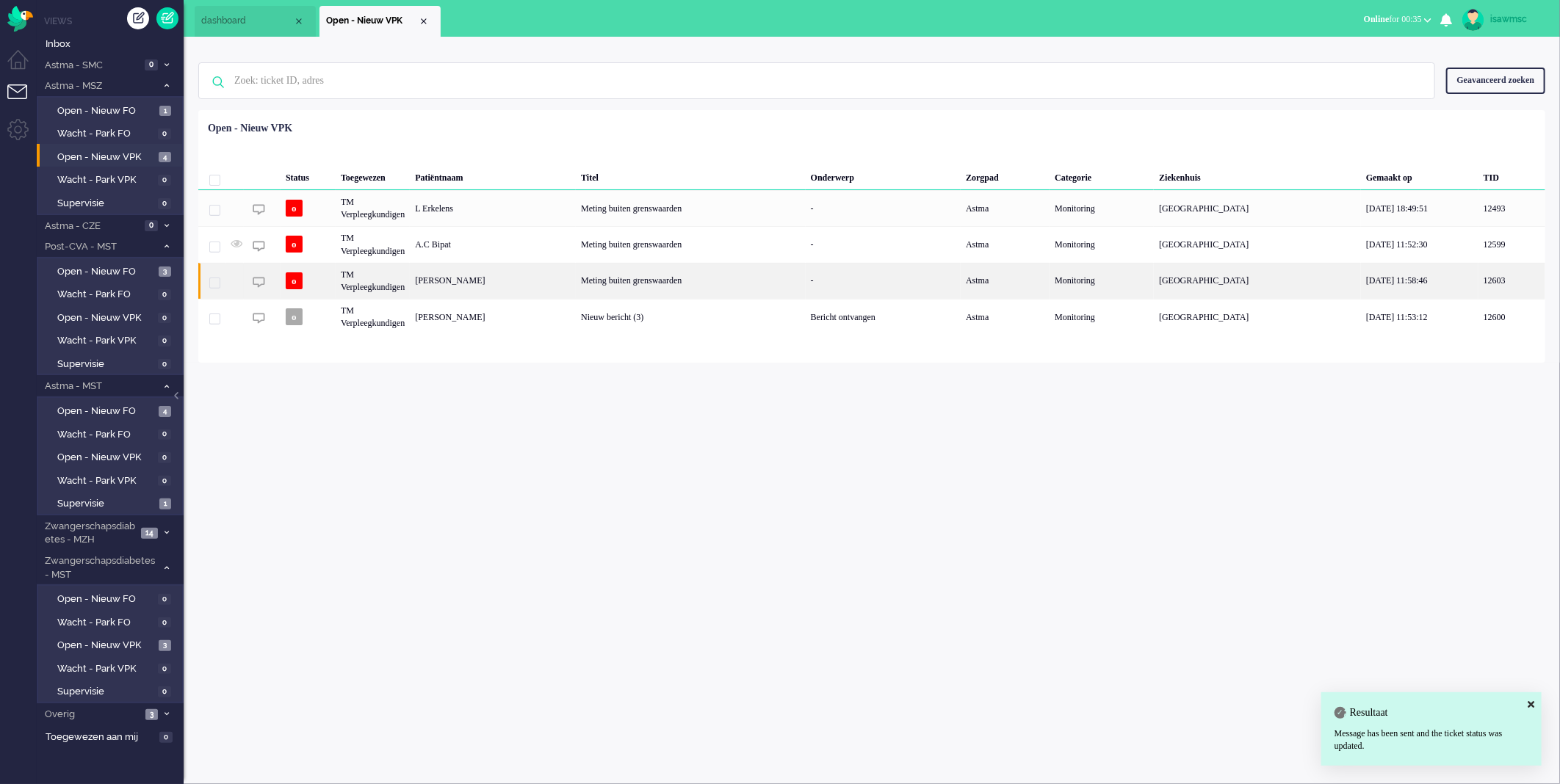
click at [538, 291] on div "Miriam Warmenhoven" at bounding box center [493, 281] width 166 height 36
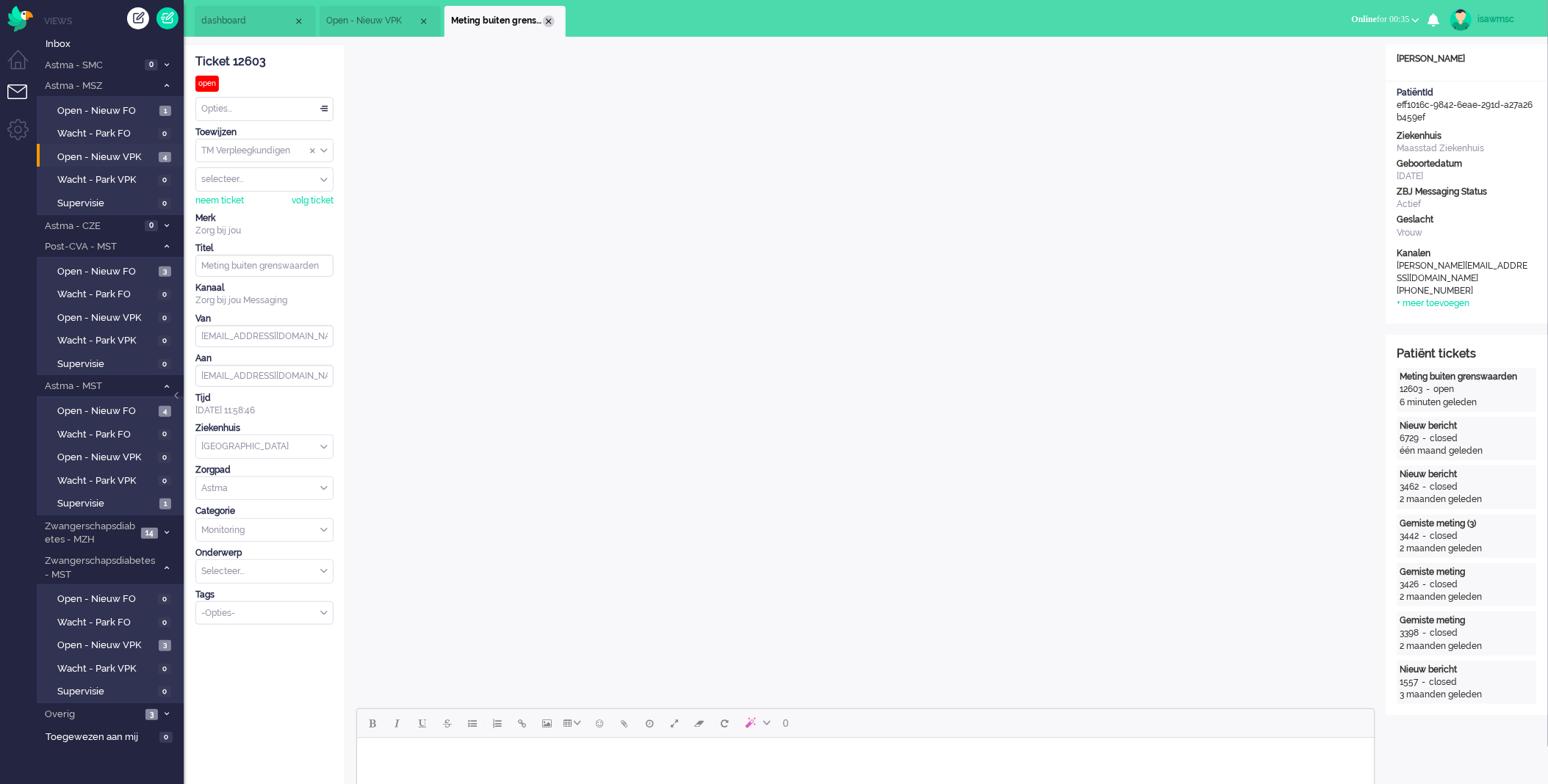
click at [546, 25] on div "Close tab" at bounding box center [549, 21] width 11 height 11
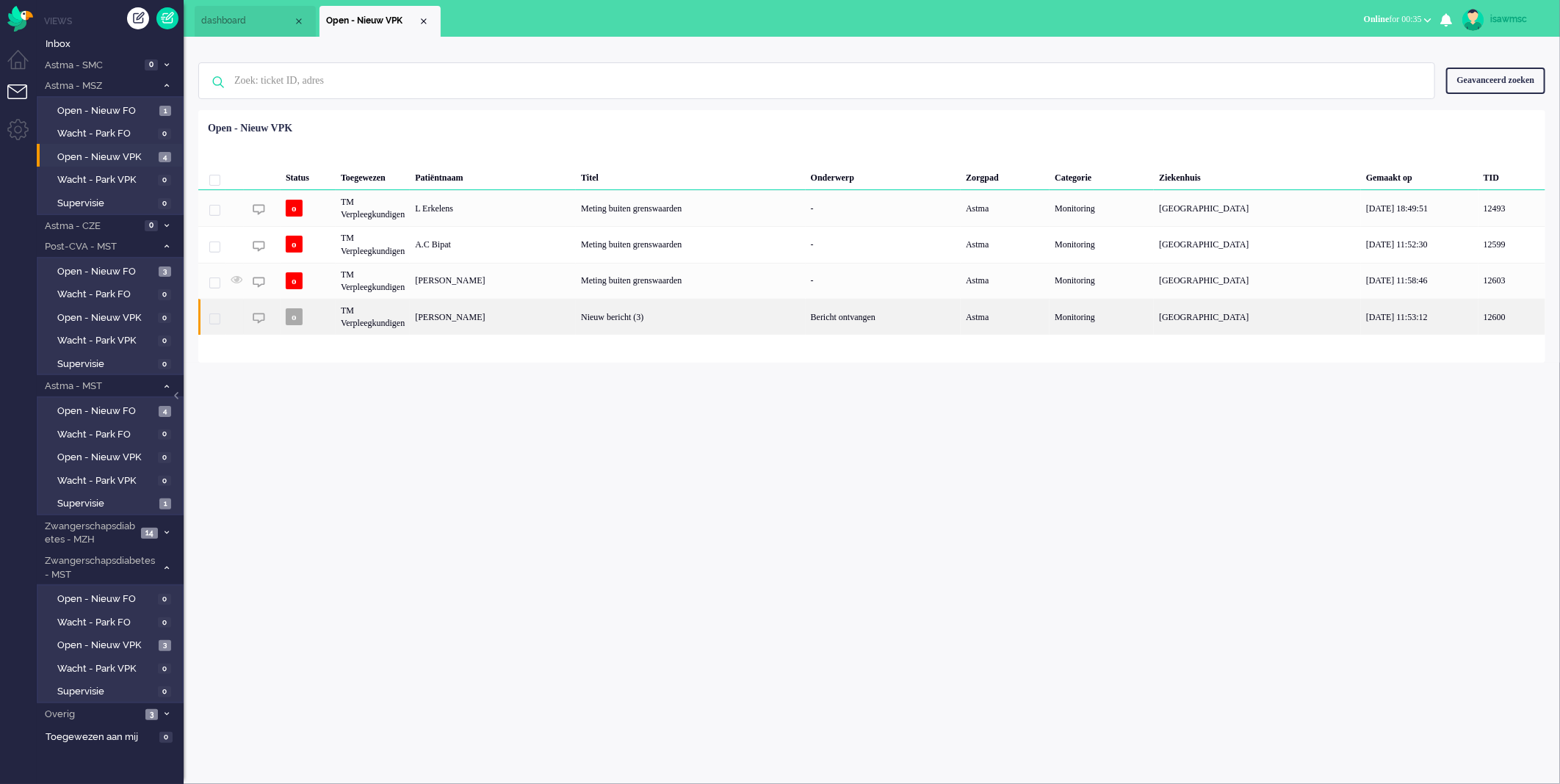
click at [525, 319] on div "Rene Heeneman" at bounding box center [493, 317] width 166 height 36
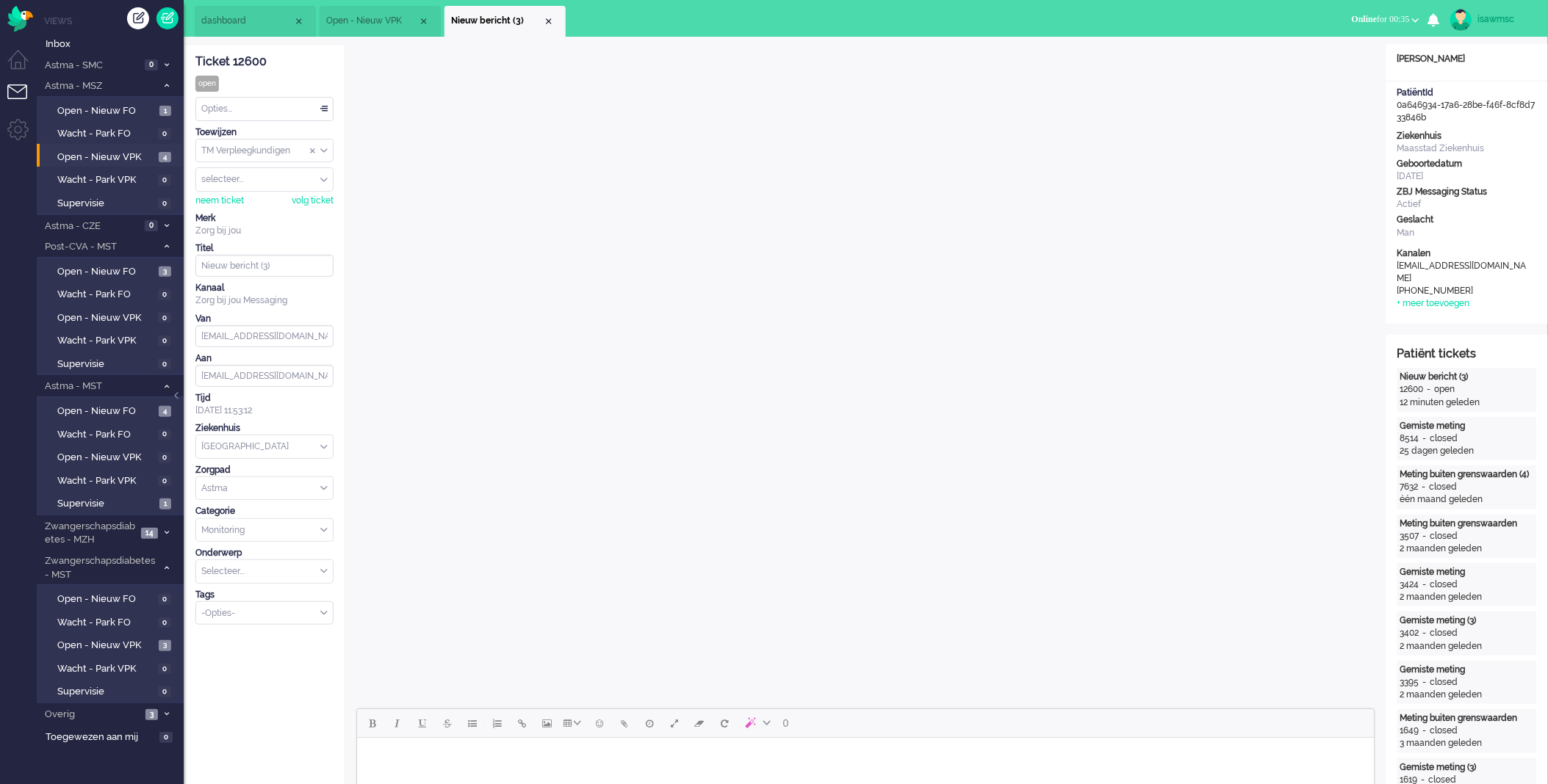
click at [542, 26] on span "Nieuw bericht (3)" at bounding box center [497, 21] width 92 height 12
click at [546, 24] on div "Close tab" at bounding box center [549, 21] width 11 height 11
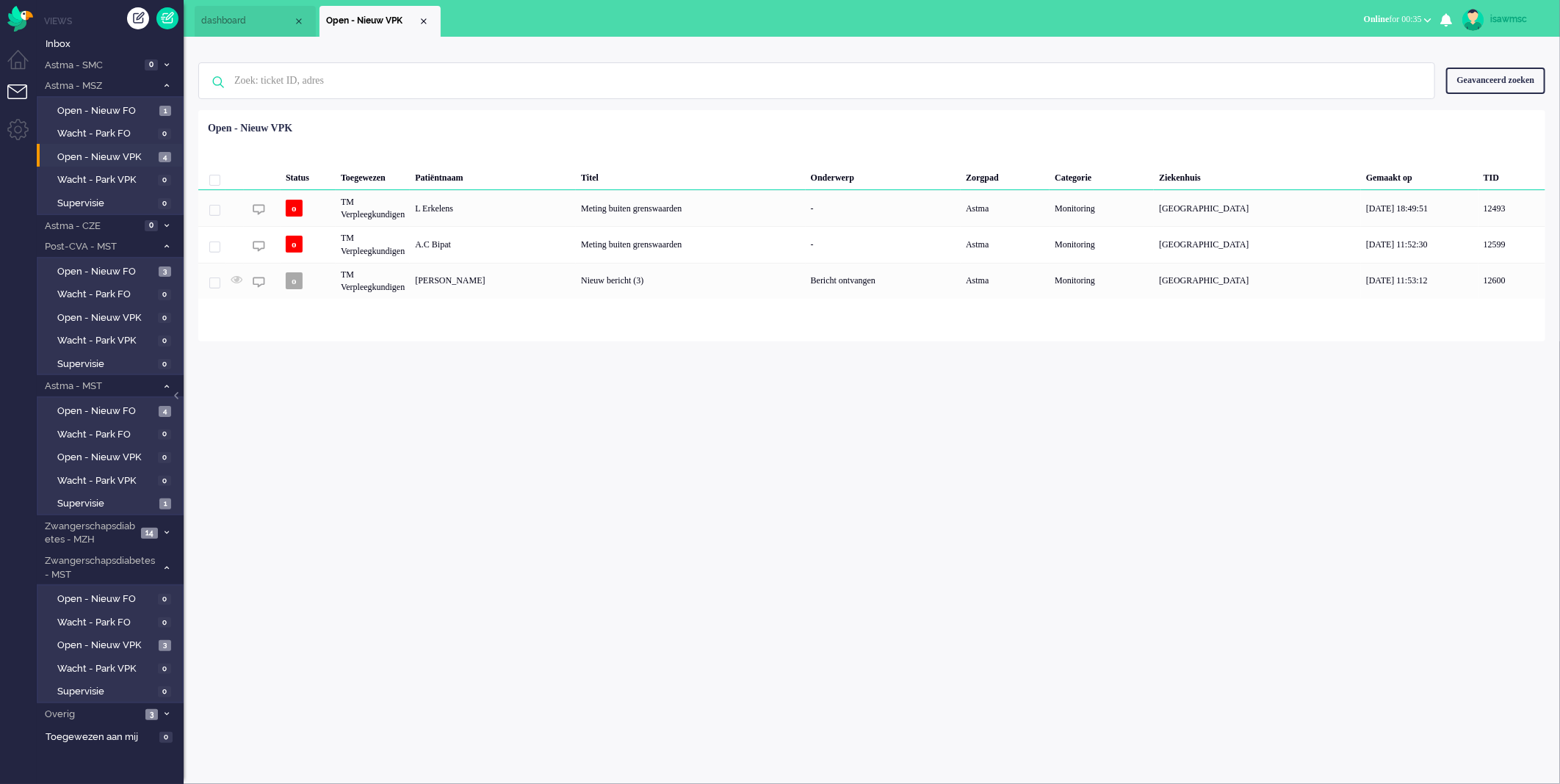
click at [471, 481] on div "isawmsc Thuis Ticket Csat Ticket Bijdragen Per dag Ticket Bijdragen Per Kanaal …" at bounding box center [871, 410] width 1376 height 747
click at [145, 639] on span "Open - Nieuw VPK" at bounding box center [106, 646] width 98 height 14
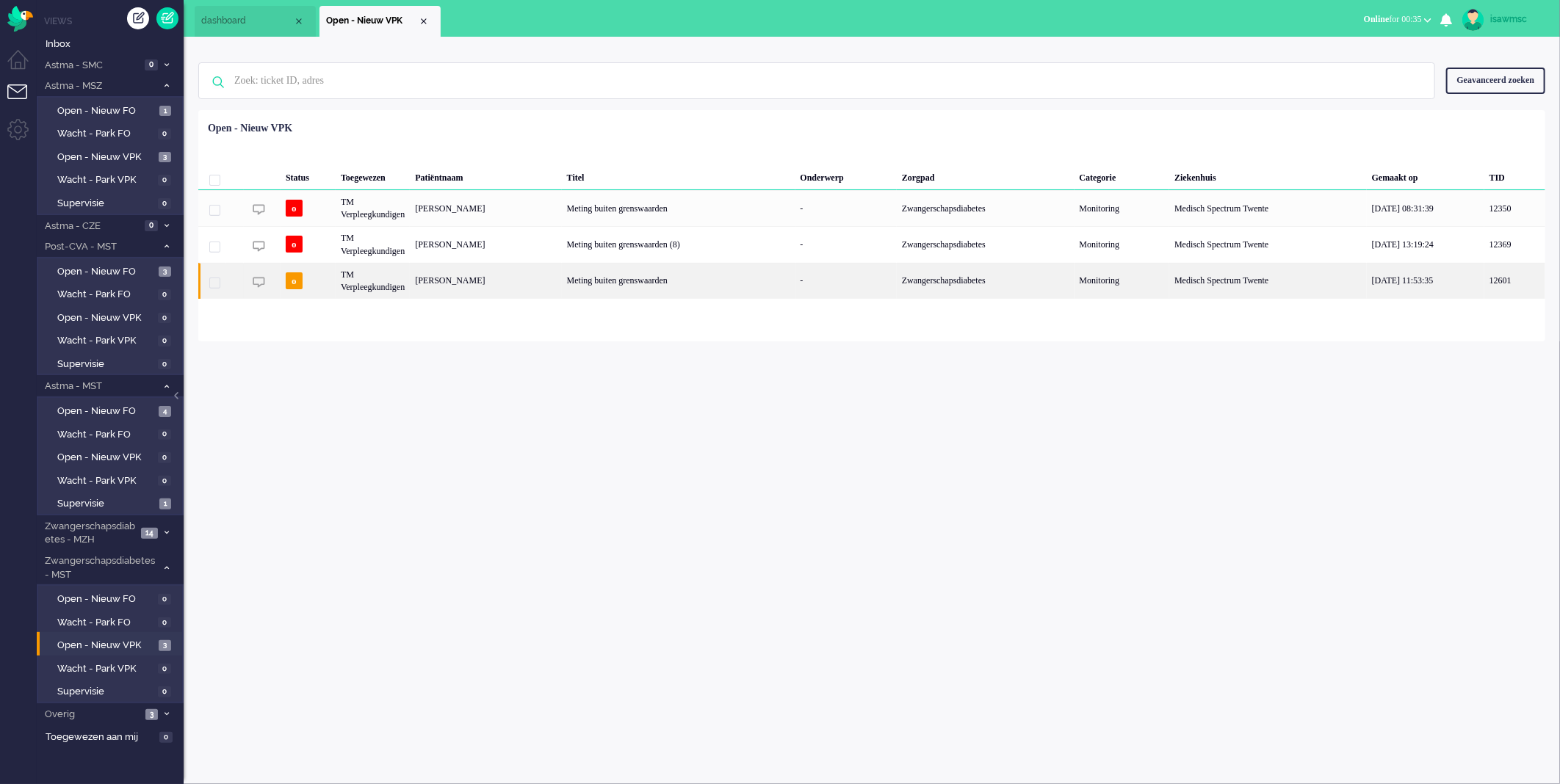
click at [591, 280] on div "Meting buiten grenswaarden" at bounding box center [679, 281] width 233 height 36
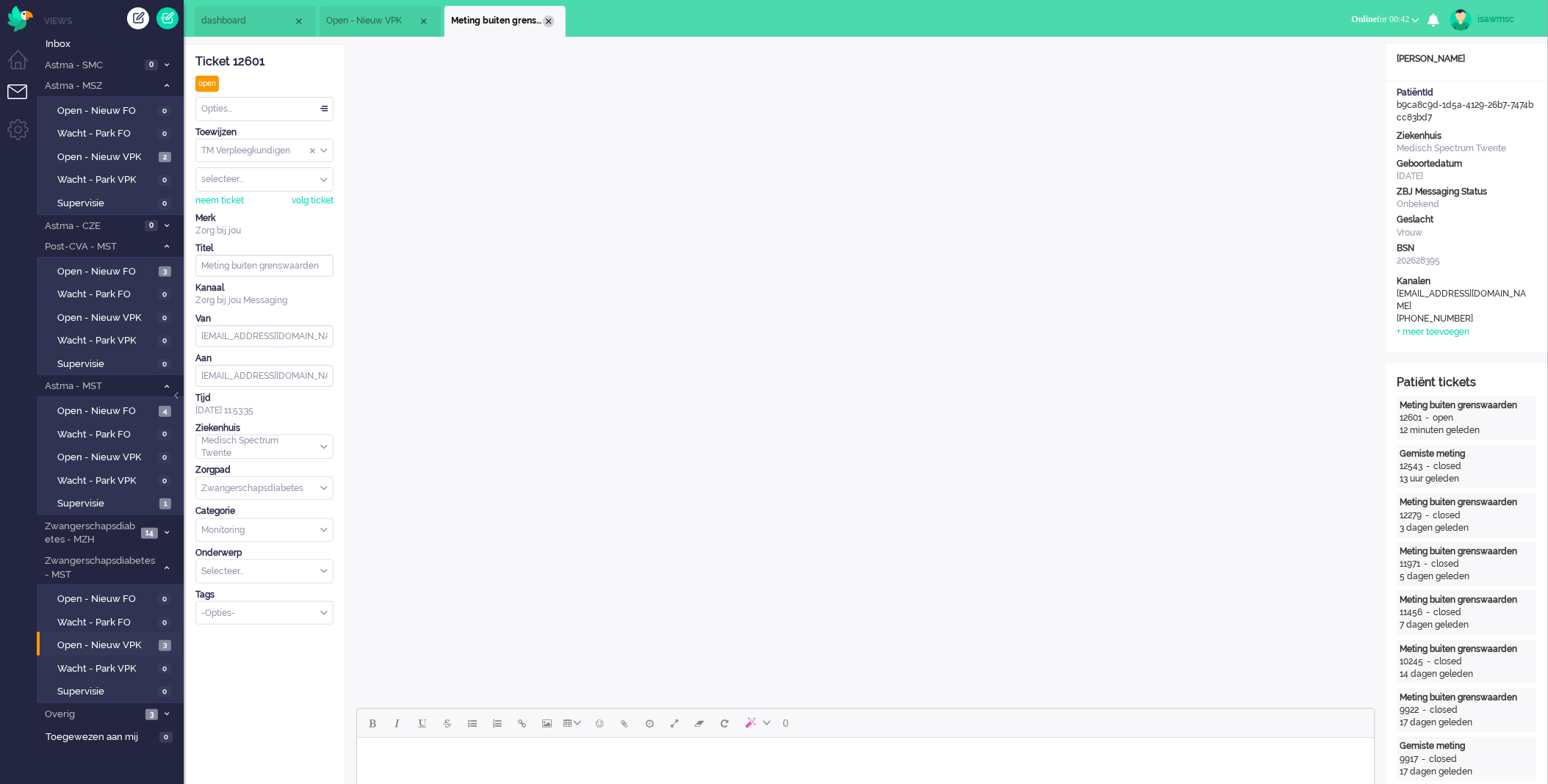
click at [546, 18] on div "Close tab" at bounding box center [549, 21] width 11 height 11
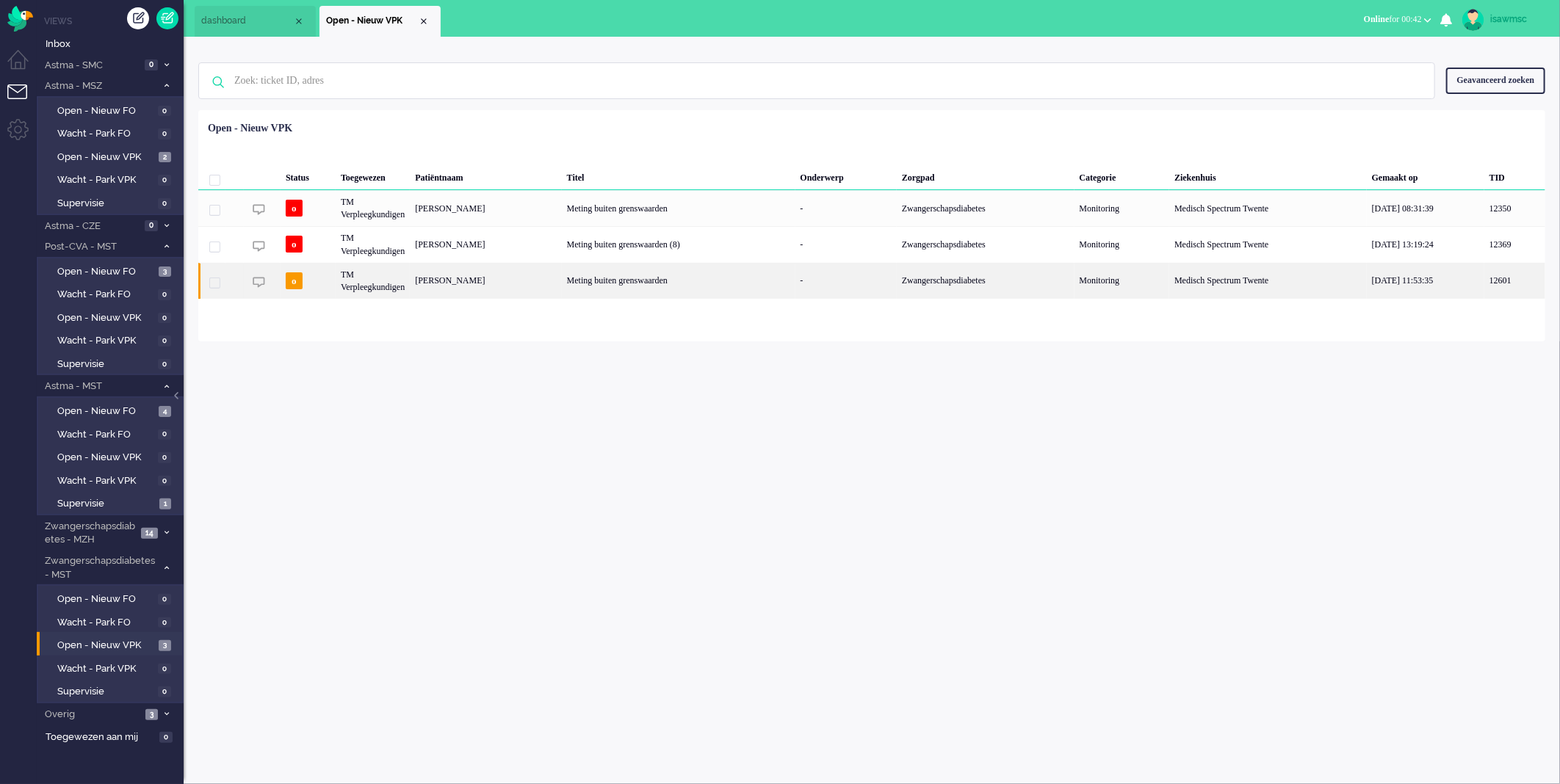
drag, startPoint x: 492, startPoint y: 269, endPoint x: 482, endPoint y: 274, distance: 11.2
click at [482, 274] on div "Maria Unval" at bounding box center [486, 281] width 151 height 36
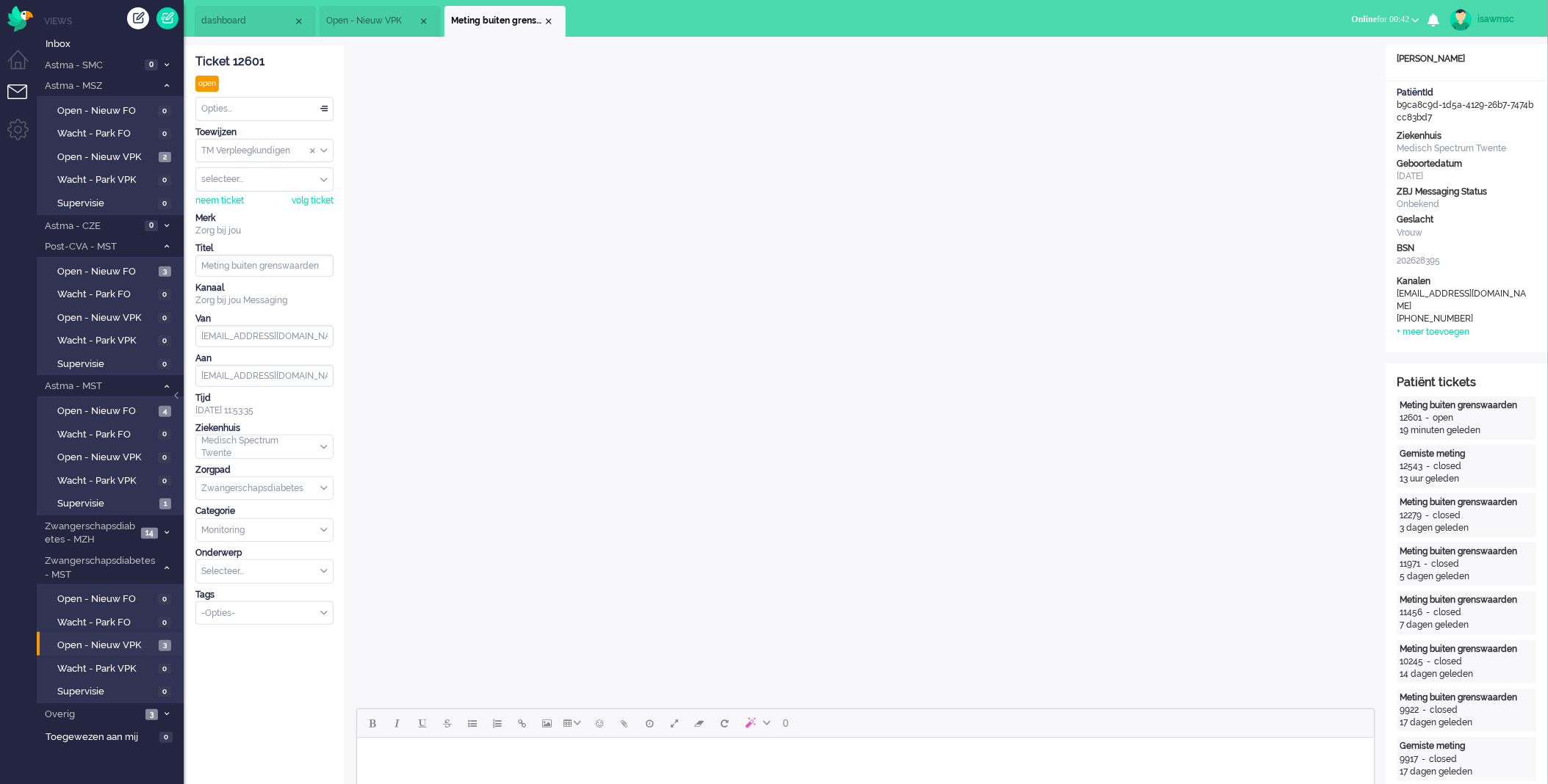
click at [254, 108] on div "Opties..." at bounding box center [264, 109] width 137 height 23
click at [244, 101] on div "Opties..." at bounding box center [264, 109] width 137 height 23
click at [247, 203] on li "Opgelost" at bounding box center [264, 213] width 137 height 21
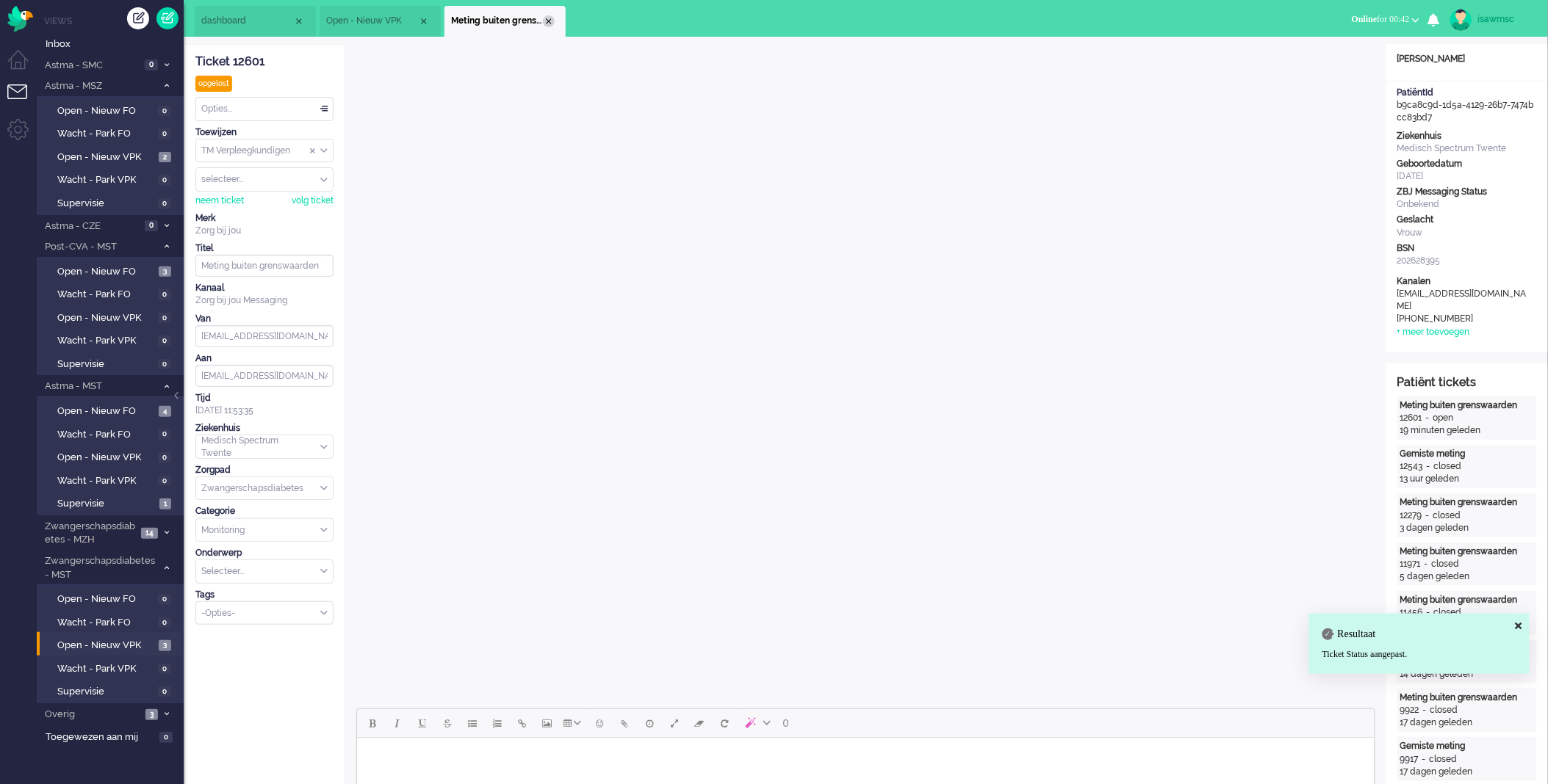
click at [548, 22] on div "Close tab" at bounding box center [549, 21] width 11 height 11
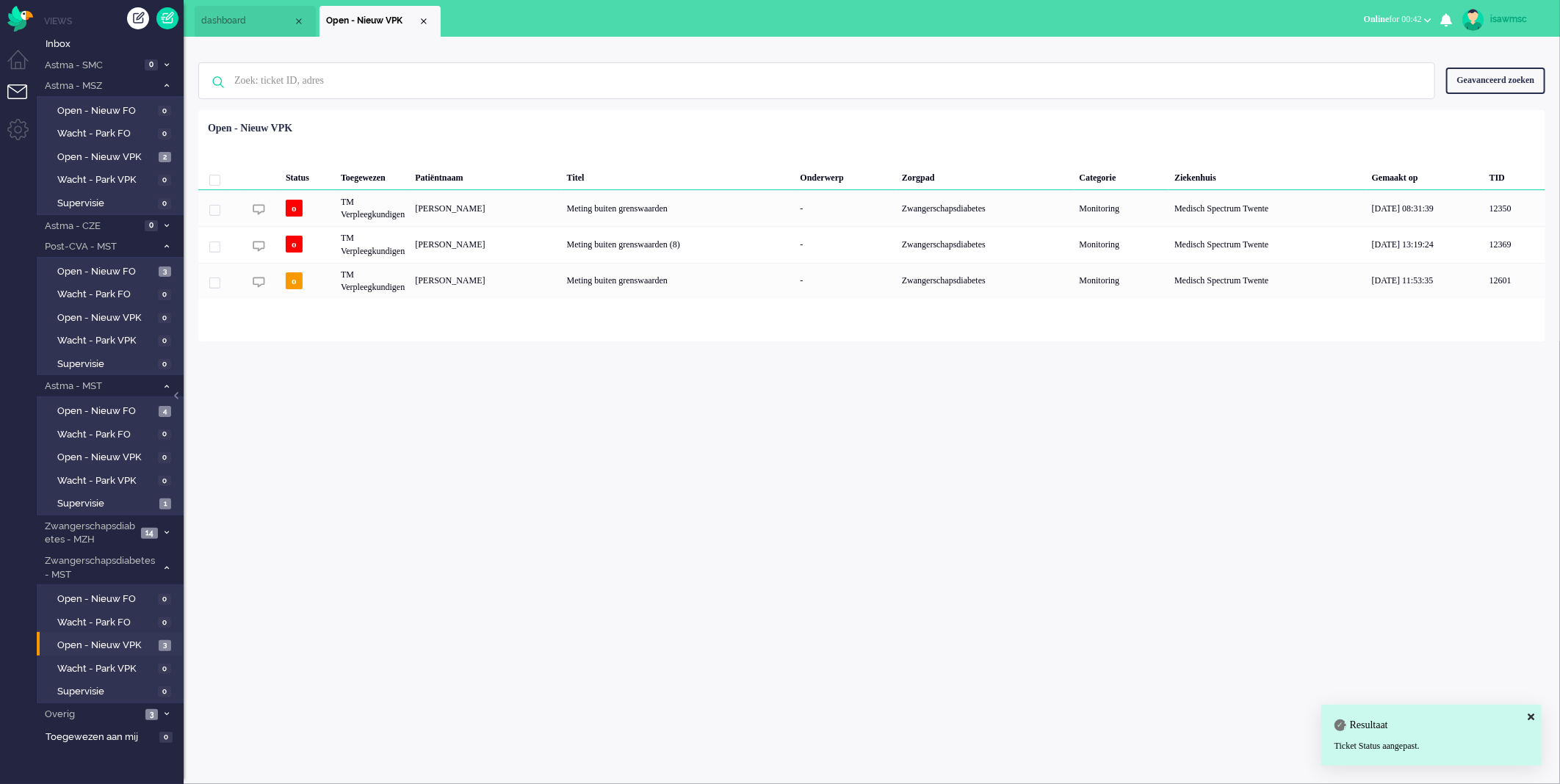
click at [512, 26] on ul "dashboard Open - Nieuw VPK" at bounding box center [728, 18] width 1068 height 37
click at [400, 539] on div "isawmsc Thuis Ticket Csat Ticket Bijdragen Per dag Ticket Bijdragen Per Kanaal …" at bounding box center [871, 410] width 1376 height 747
click at [164, 640] on span "3" at bounding box center [164, 646] width 12 height 11
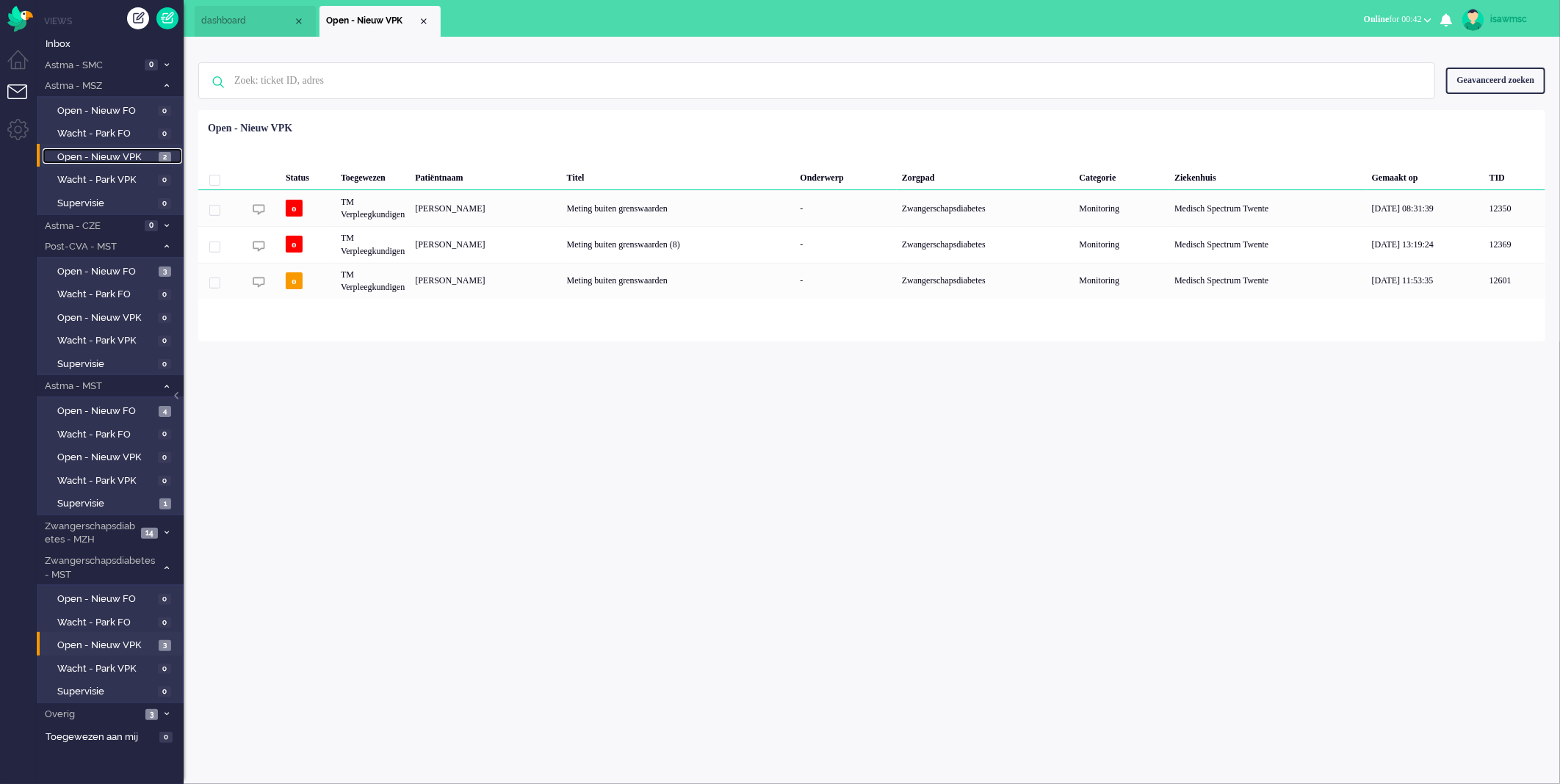
click at [148, 158] on span "Open - Nieuw VPK" at bounding box center [106, 158] width 98 height 14
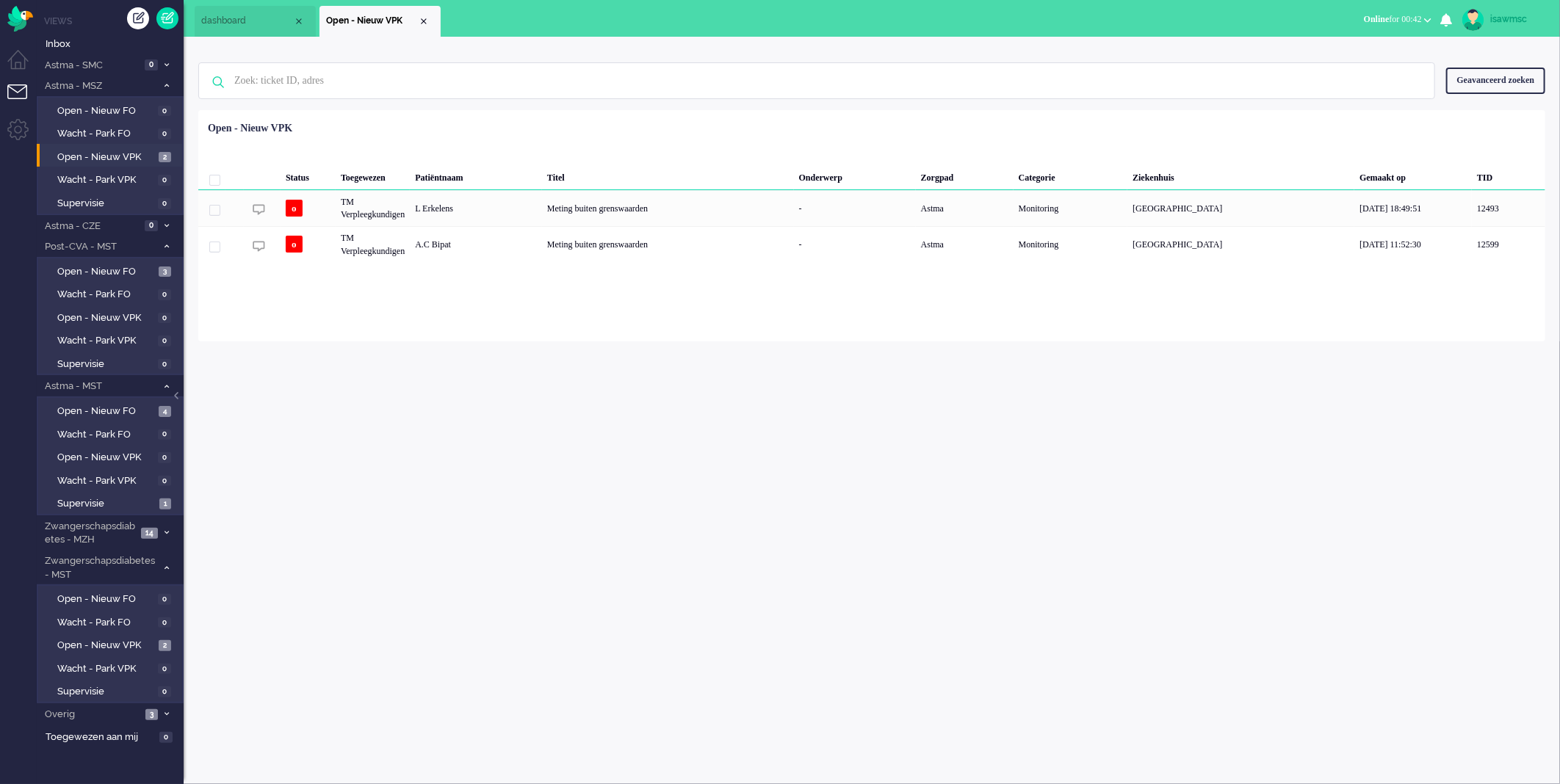
click at [594, 122] on div "Status Toegewezen Patiëntnaam Titel Onderwerp Zorgpad Categorie Ziekenhuis Gema…" at bounding box center [871, 189] width 1347 height 148
click at [494, 473] on div "isawmsc Thuis Ticket Csat Ticket Bijdragen Per dag Ticket Bijdragen Per Kanaal …" at bounding box center [871, 410] width 1376 height 747
click at [0, 773] on html "Thuis Dashboard [GEOGRAPHIC_DATA] Volgen [GEOGRAPHIC_DATA] release_2.1.2 Views …" at bounding box center [780, 392] width 1560 height 784
